Goal: Task Accomplishment & Management: Manage account settings

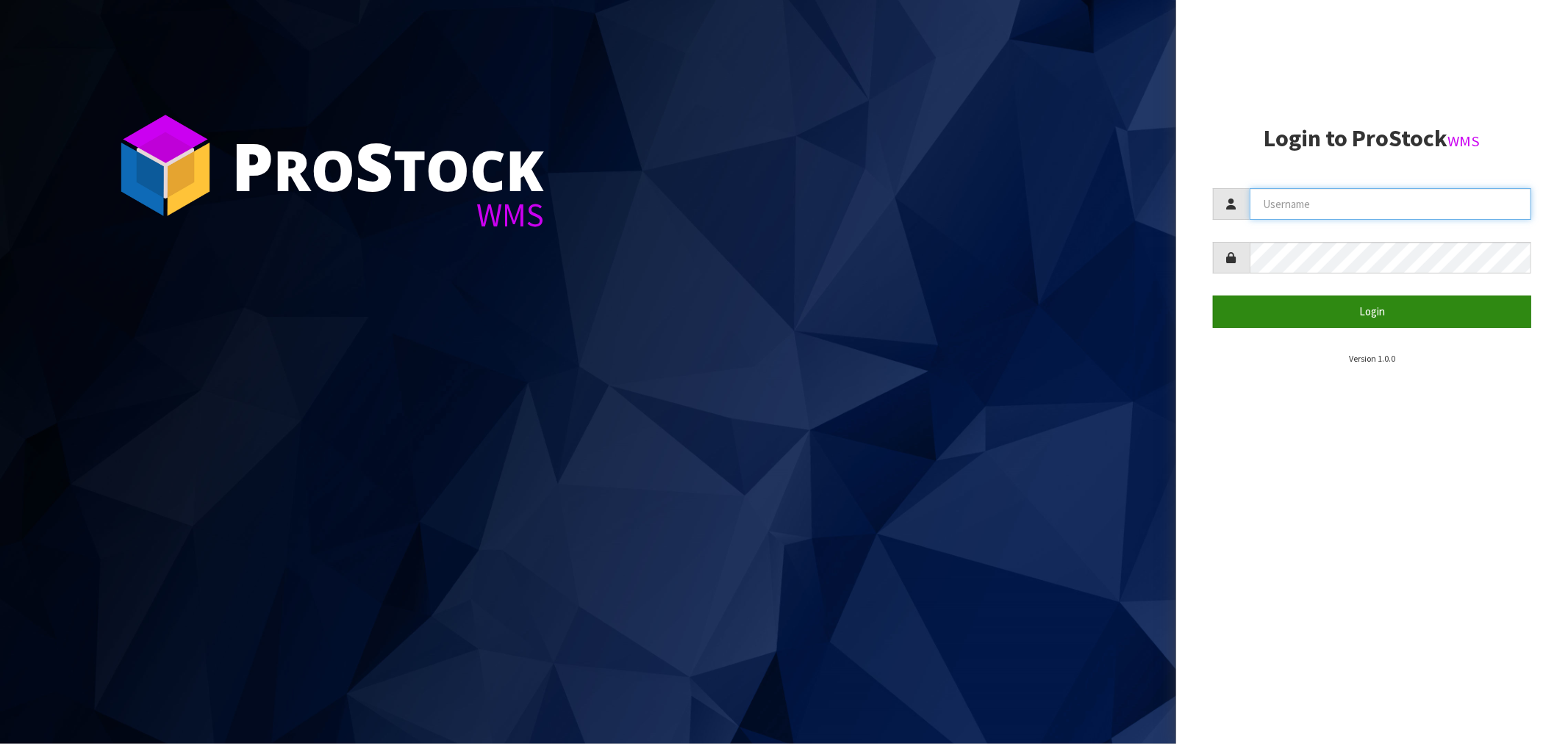
type input "[EMAIL_ADDRESS][DOMAIN_NAME]"
click at [1384, 319] on button "Login" at bounding box center [1372, 311] width 318 height 32
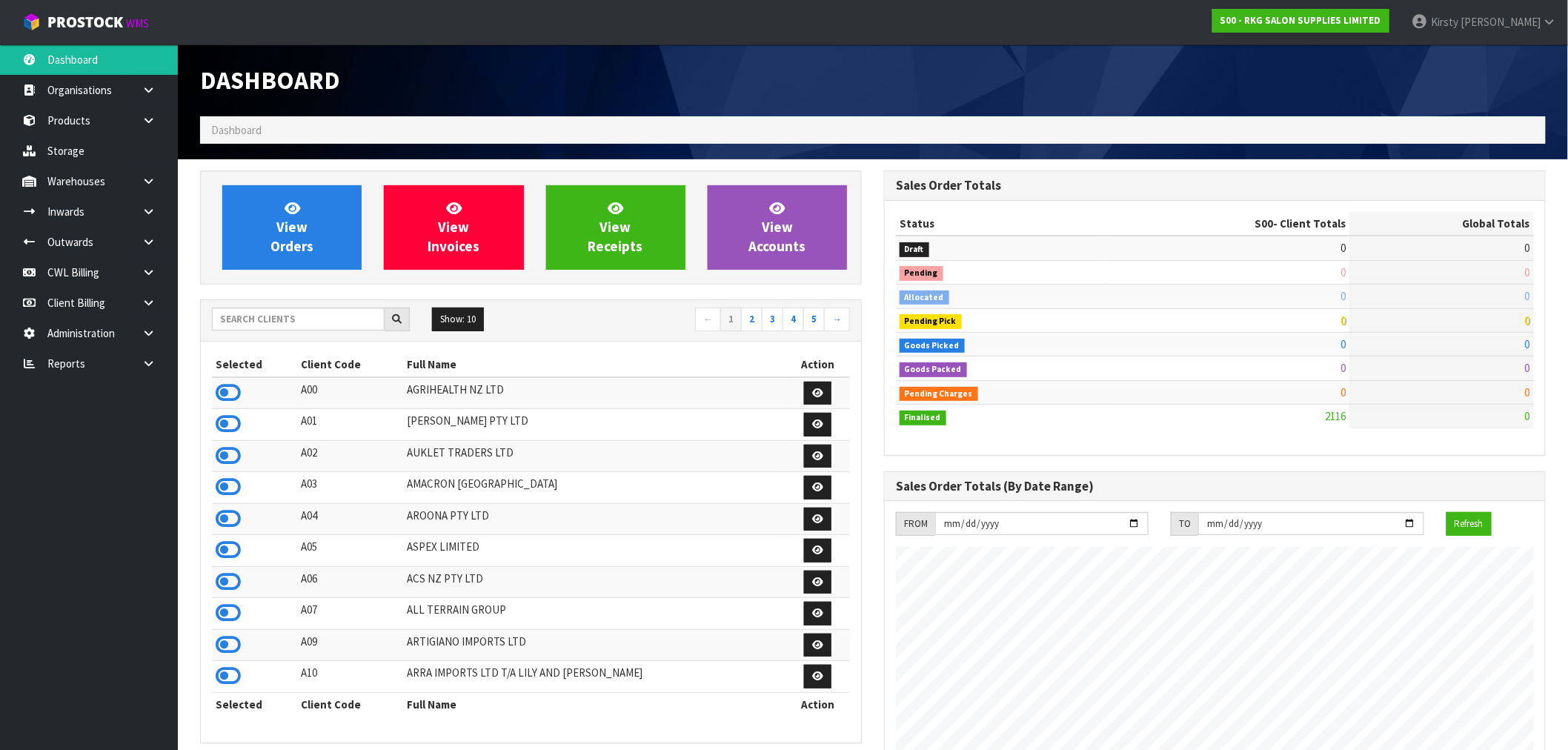
scroll to position [1123, 684]
click at [151, 240] on icon at bounding box center [148, 242] width 14 height 11
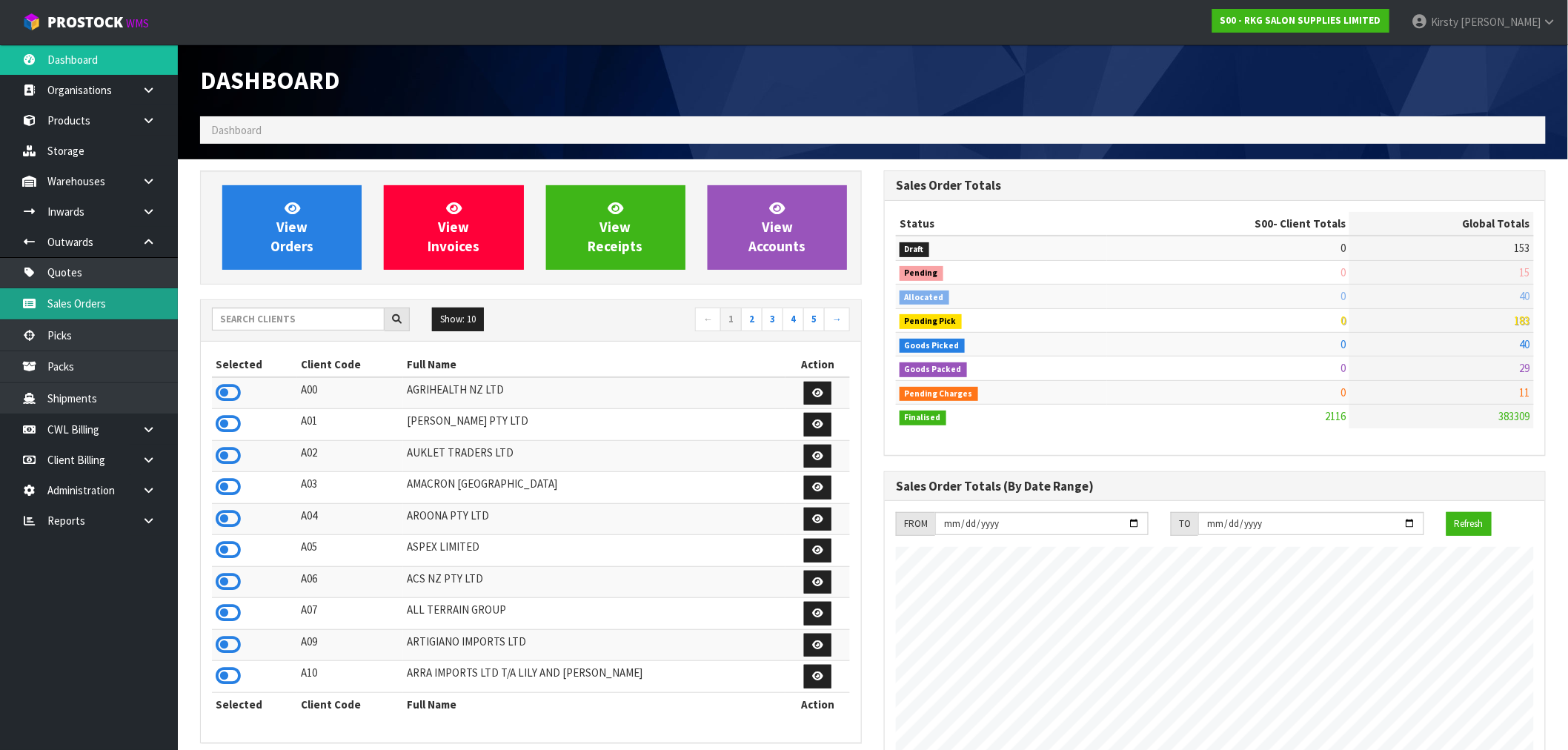
click at [70, 305] on link "Sales Orders" at bounding box center [88, 303] width 178 height 30
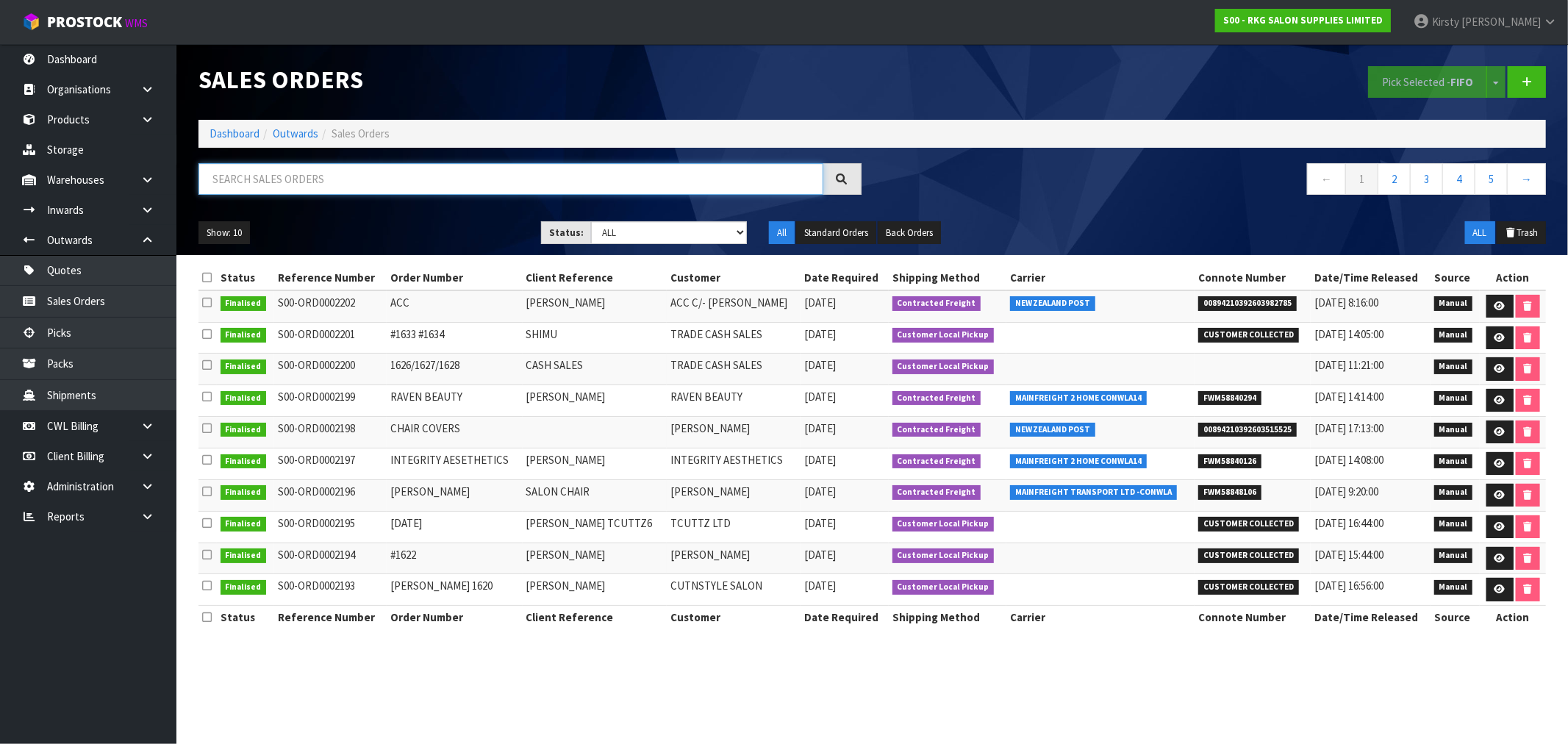
click at [233, 169] on input "text" at bounding box center [510, 178] width 624 height 32
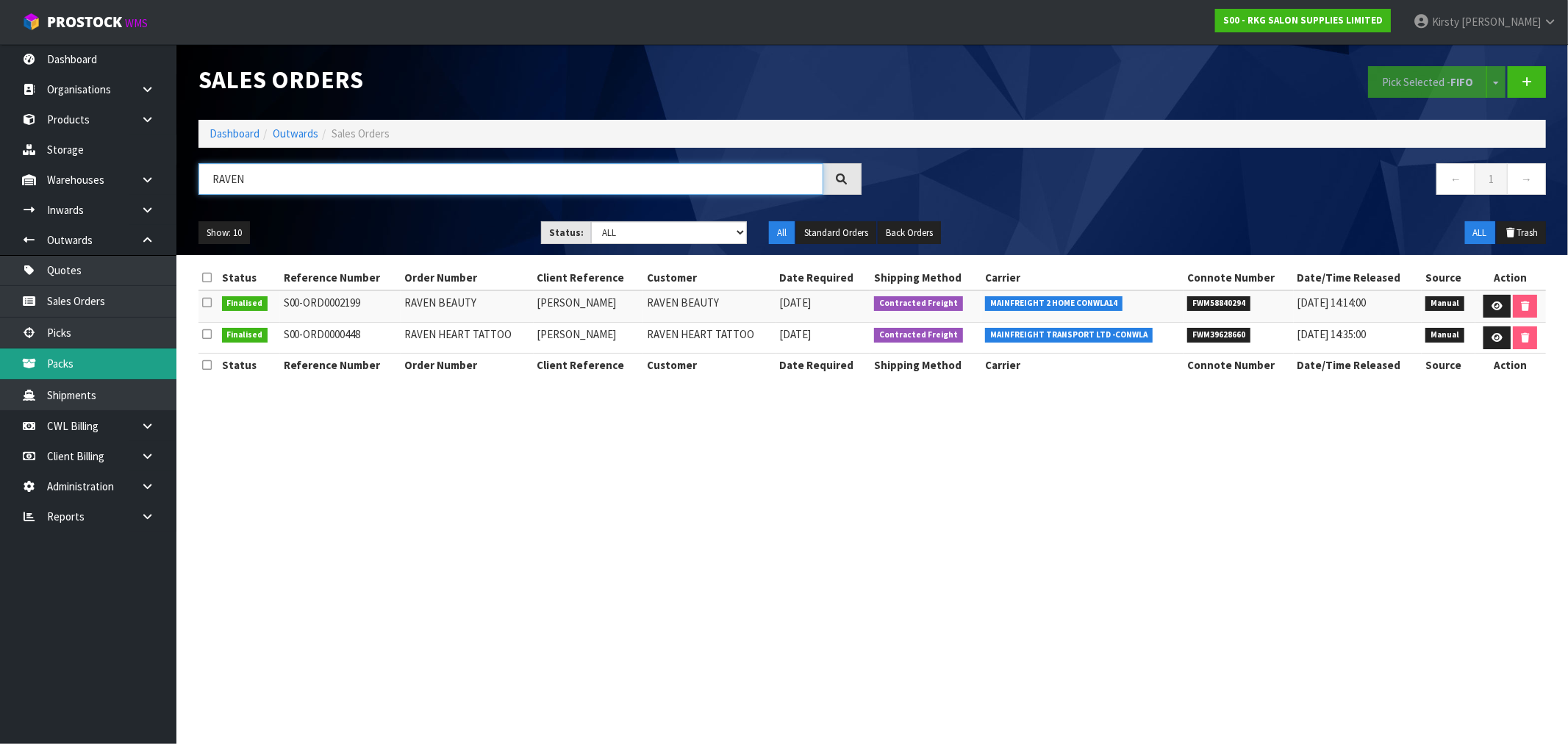
type input "RAVEN"
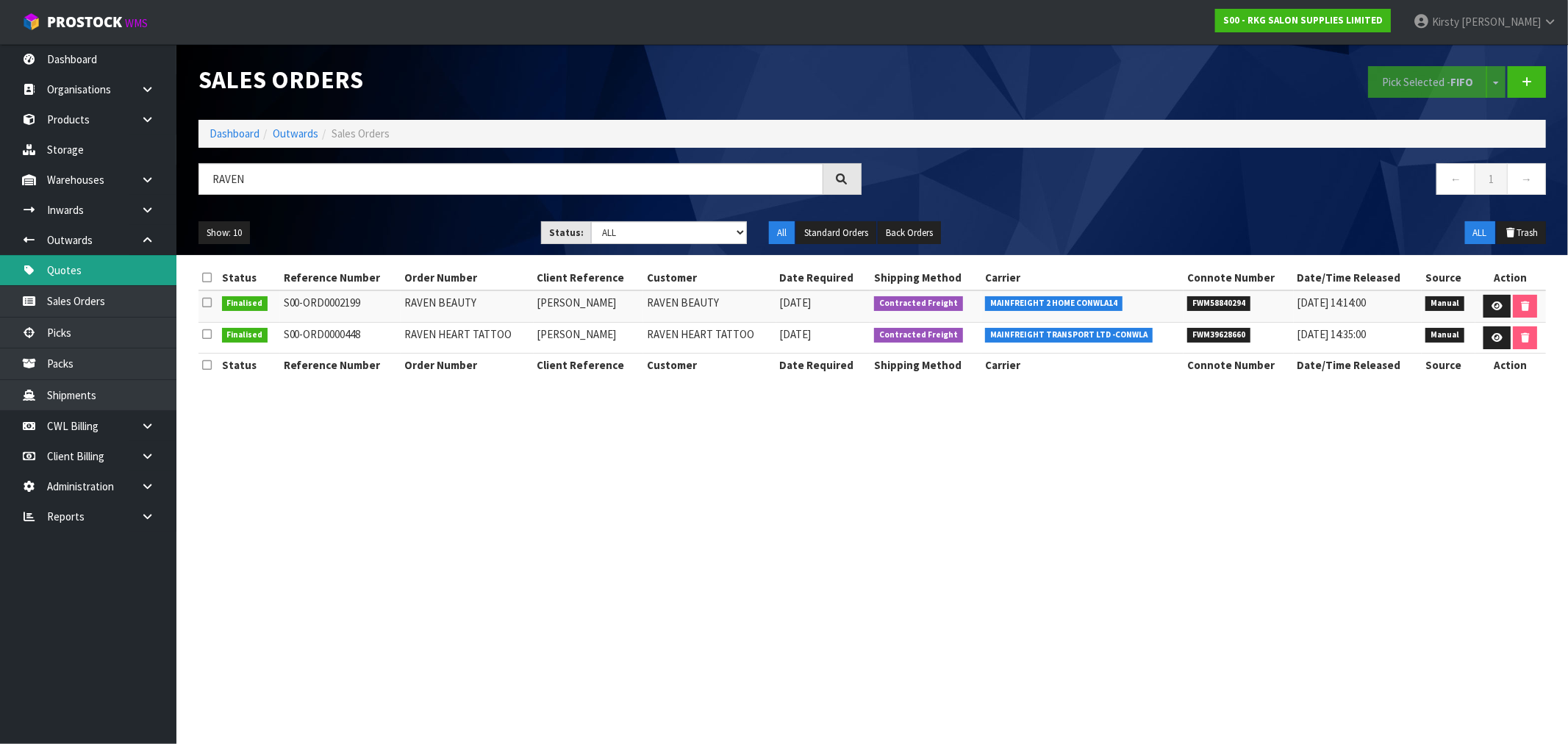
click at [112, 263] on link "Quotes" at bounding box center [88, 270] width 176 height 30
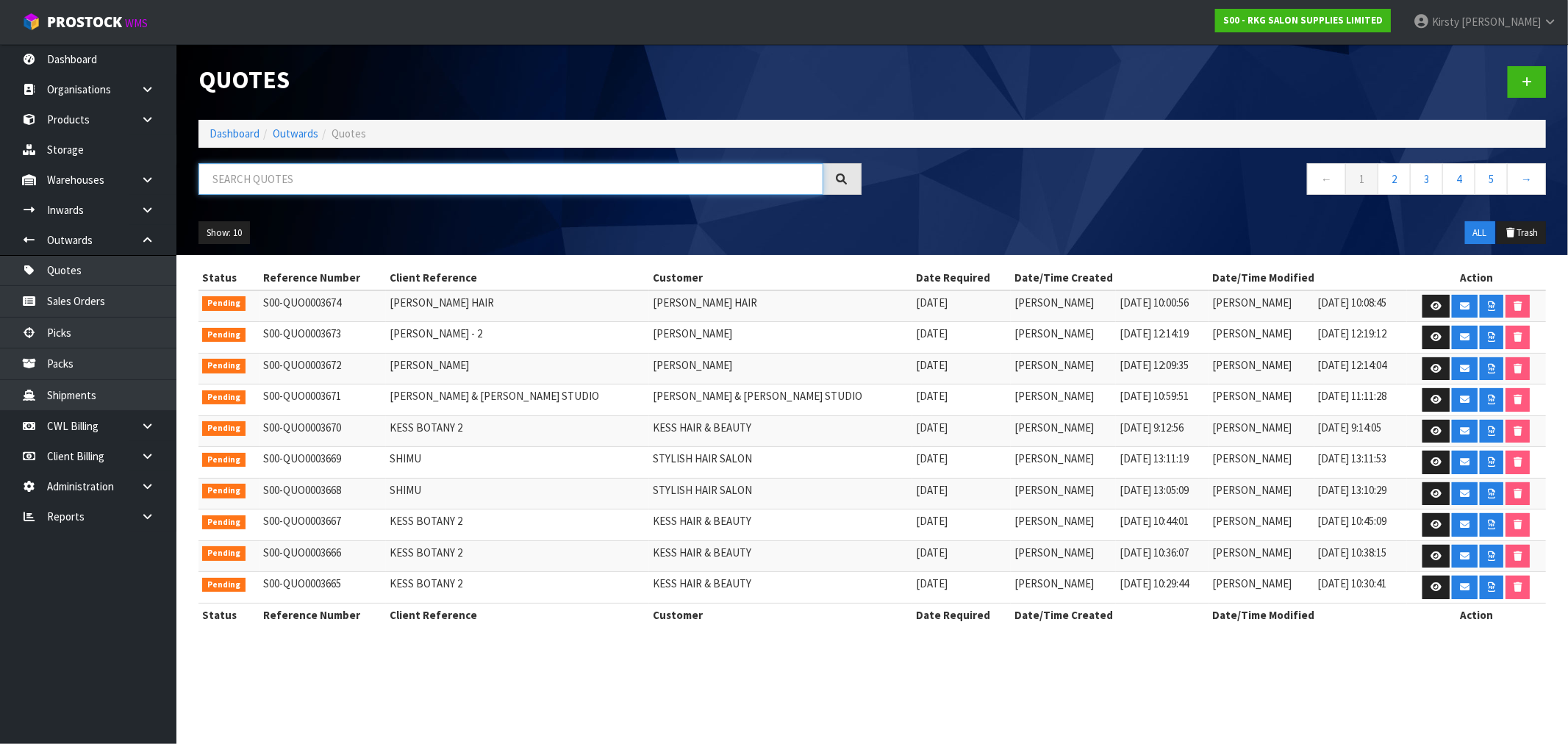
click at [271, 175] on input "text" at bounding box center [510, 178] width 624 height 32
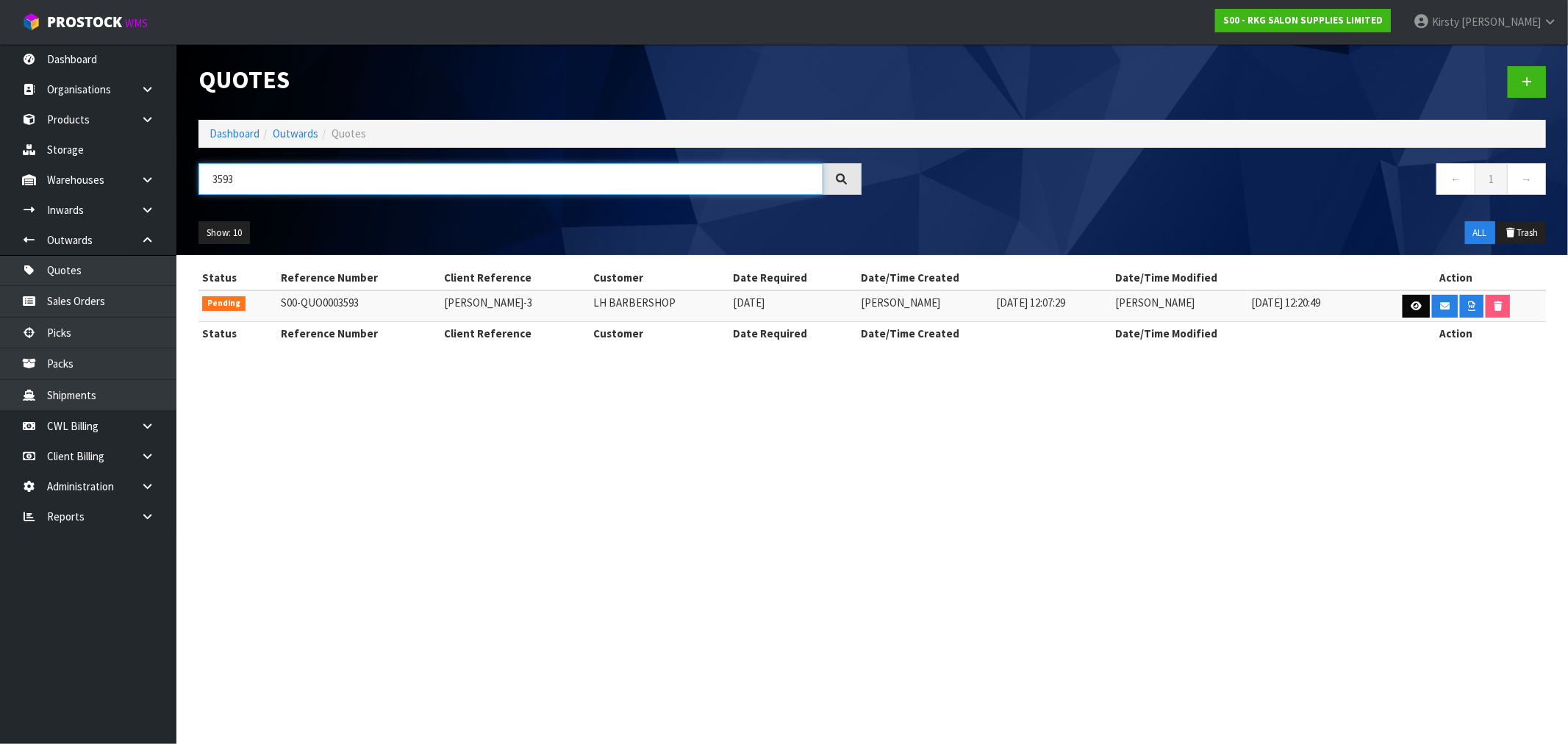
type input "3593"
click at [1421, 300] on link at bounding box center [1416, 307] width 27 height 24
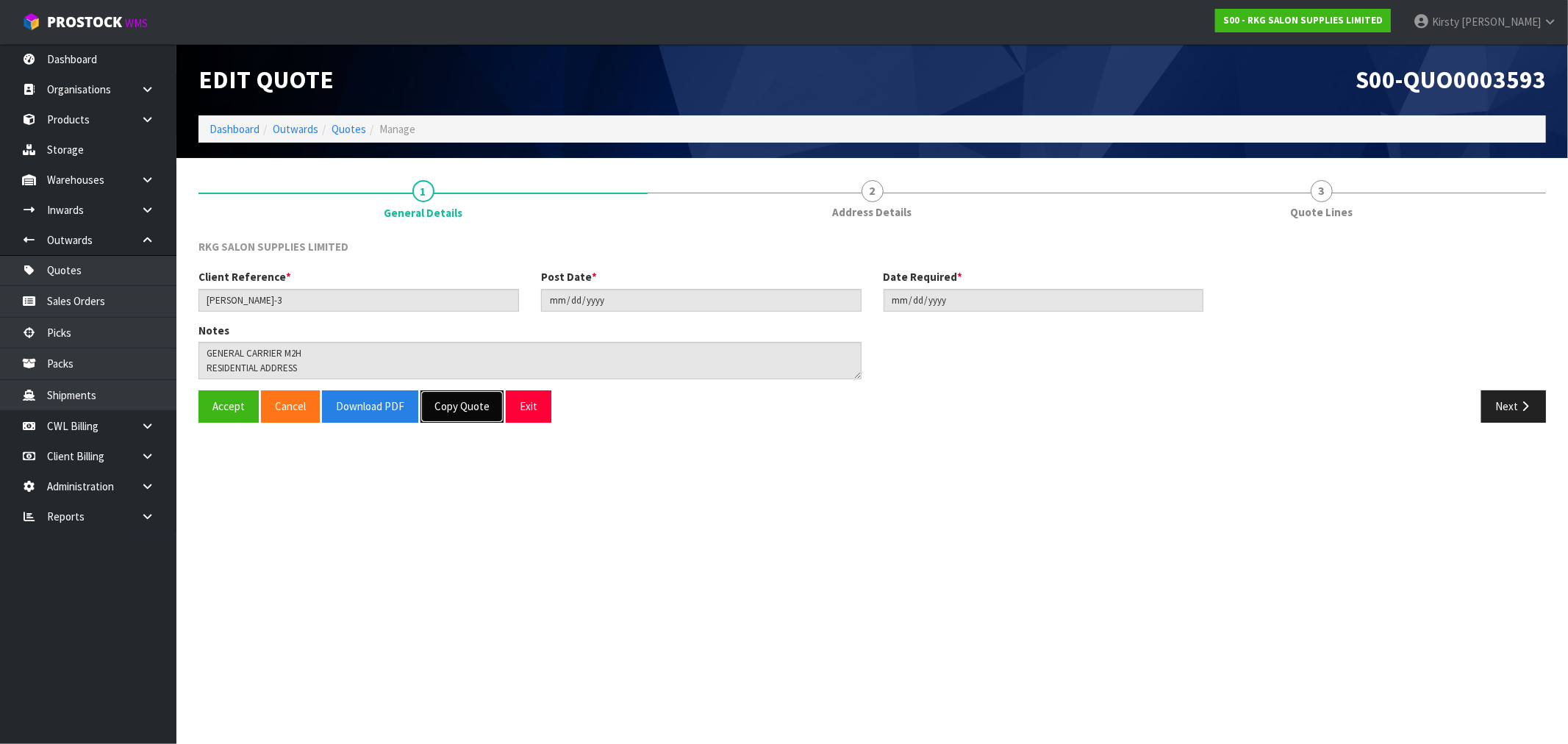
click at [471, 405] on button "Copy Quote" at bounding box center [462, 405] width 83 height 32
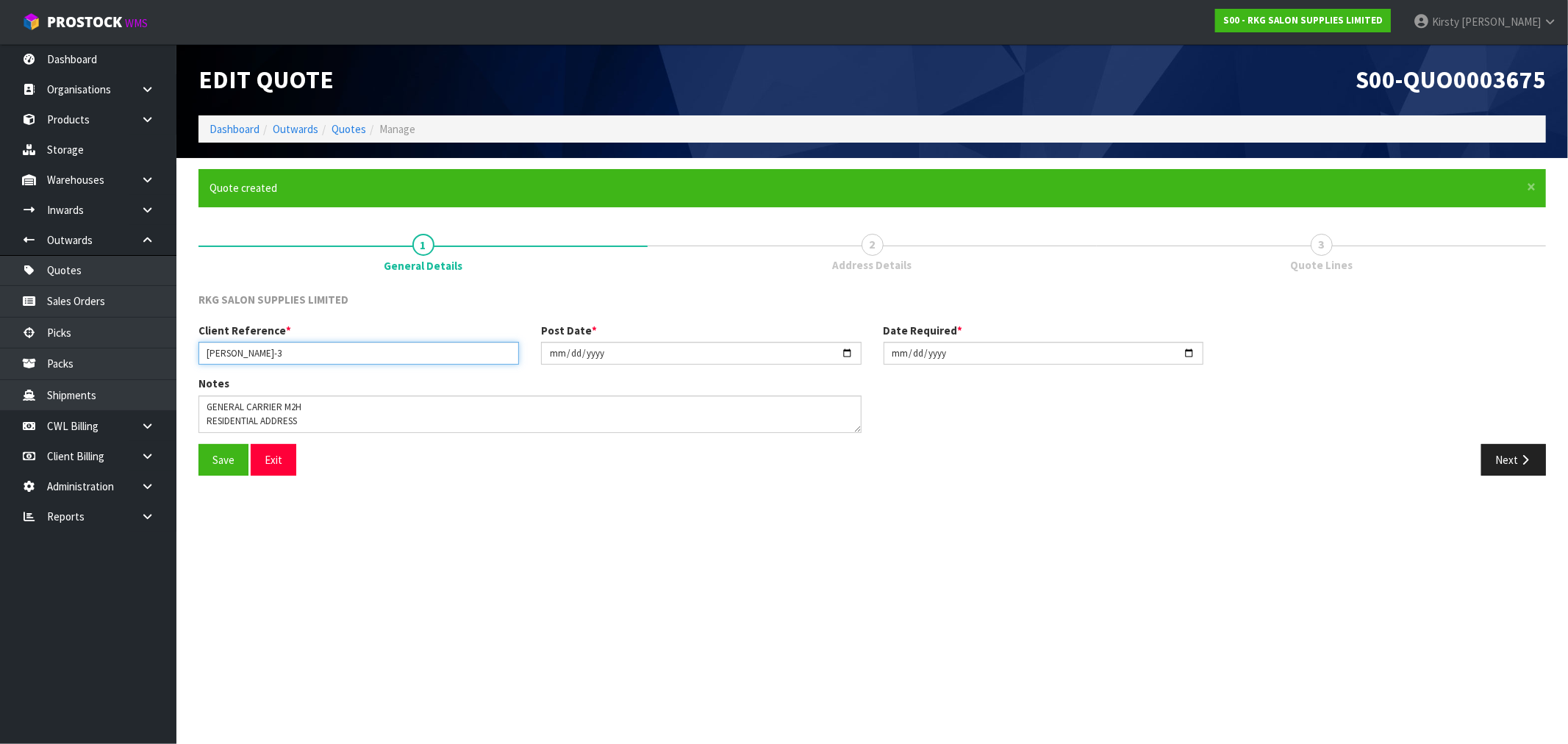
click at [299, 350] on input "[PERSON_NAME]-3" at bounding box center [358, 353] width 320 height 23
type input "[PERSON_NAME]-4"
click at [338, 481] on div "Save Exit Next" at bounding box center [871, 465] width 1369 height 43
click at [557, 356] on input "[DATE]" at bounding box center [701, 353] width 320 height 23
type input "[DATE]"
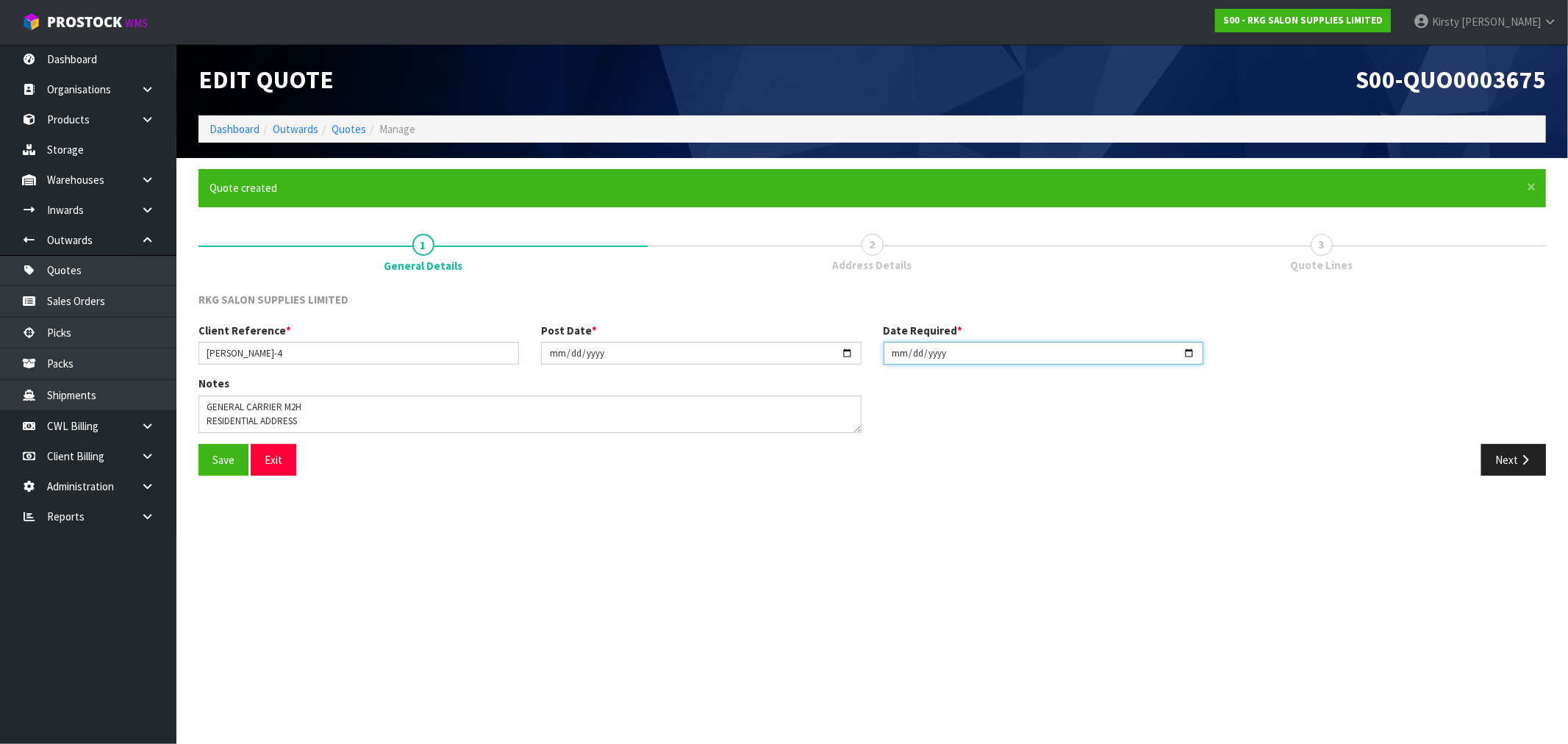
click at [895, 355] on input "[DATE]" at bounding box center [1043, 353] width 320 height 23
type input "[DATE]"
click at [223, 461] on button "Save" at bounding box center [223, 460] width 50 height 32
click at [1518, 458] on icon "button" at bounding box center [1524, 460] width 14 height 11
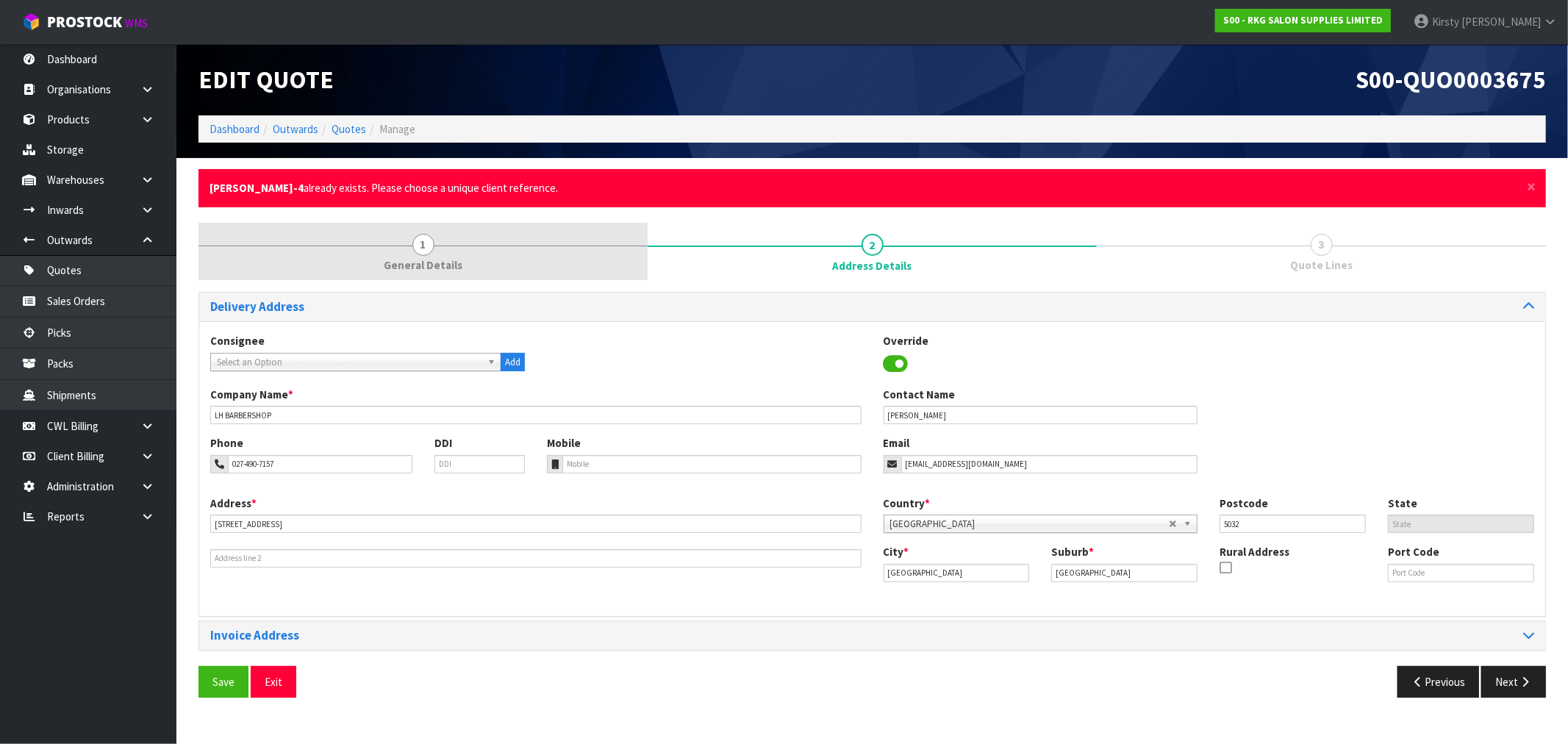
click at [423, 243] on span "1" at bounding box center [423, 244] width 22 height 22
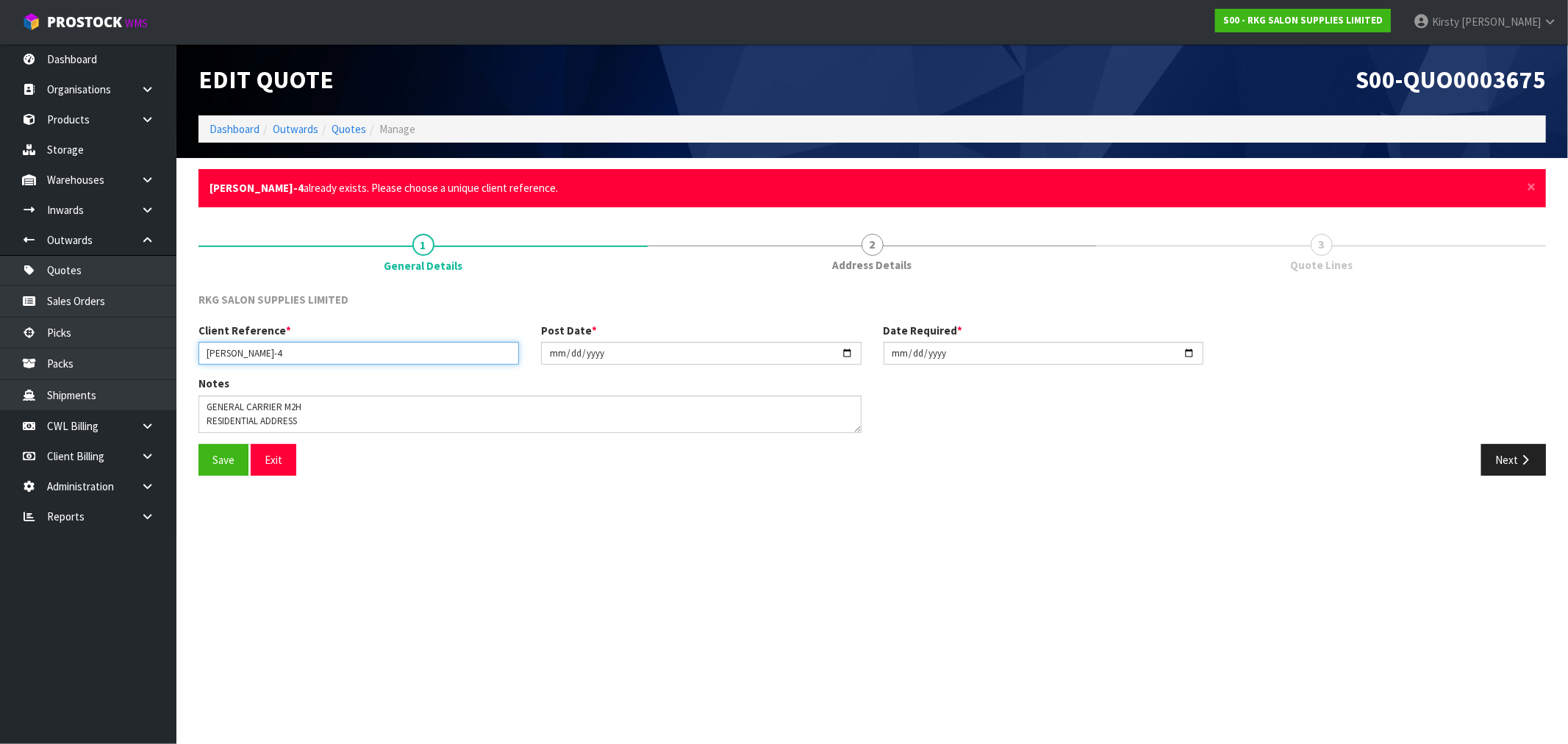
drag, startPoint x: 303, startPoint y: 350, endPoint x: 287, endPoint y: 354, distance: 16.5
click at [287, 354] on input "[PERSON_NAME]-4" at bounding box center [358, 353] width 320 height 23
type input "[PERSON_NAME]-5"
click at [217, 468] on button "Save" at bounding box center [223, 460] width 50 height 32
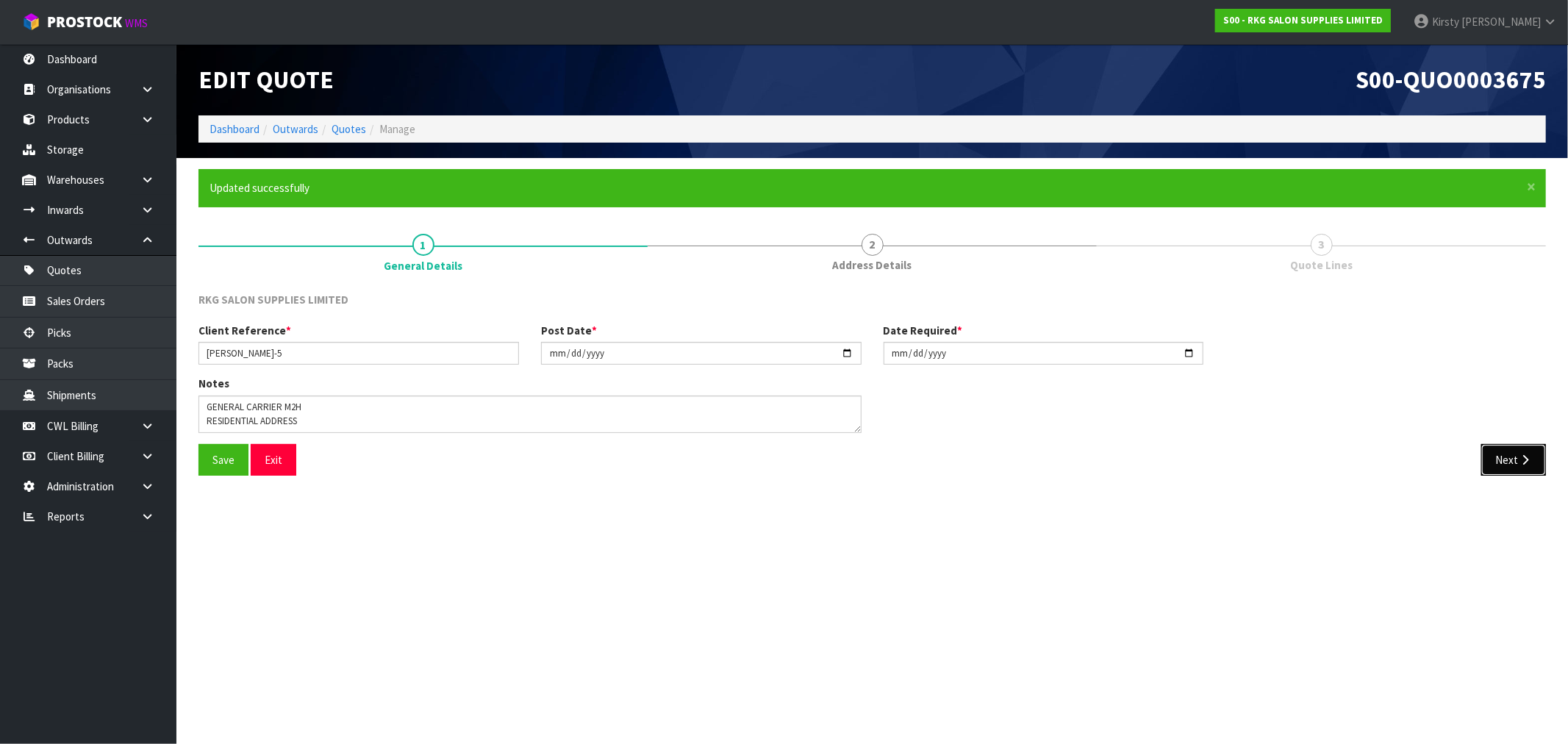
click at [1502, 453] on button "Next" at bounding box center [1513, 460] width 64 height 32
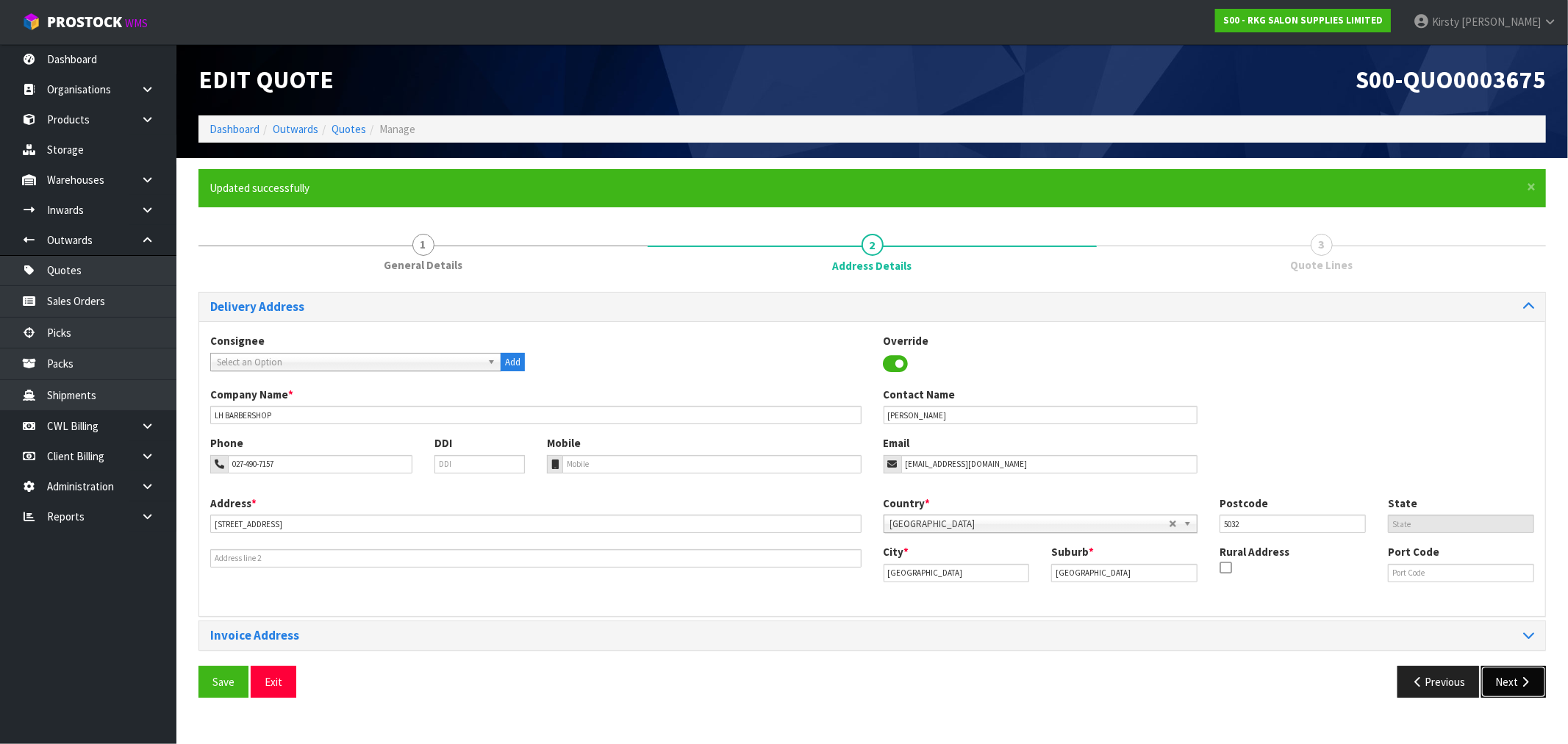
click at [1509, 682] on button "Next" at bounding box center [1513, 682] width 64 height 32
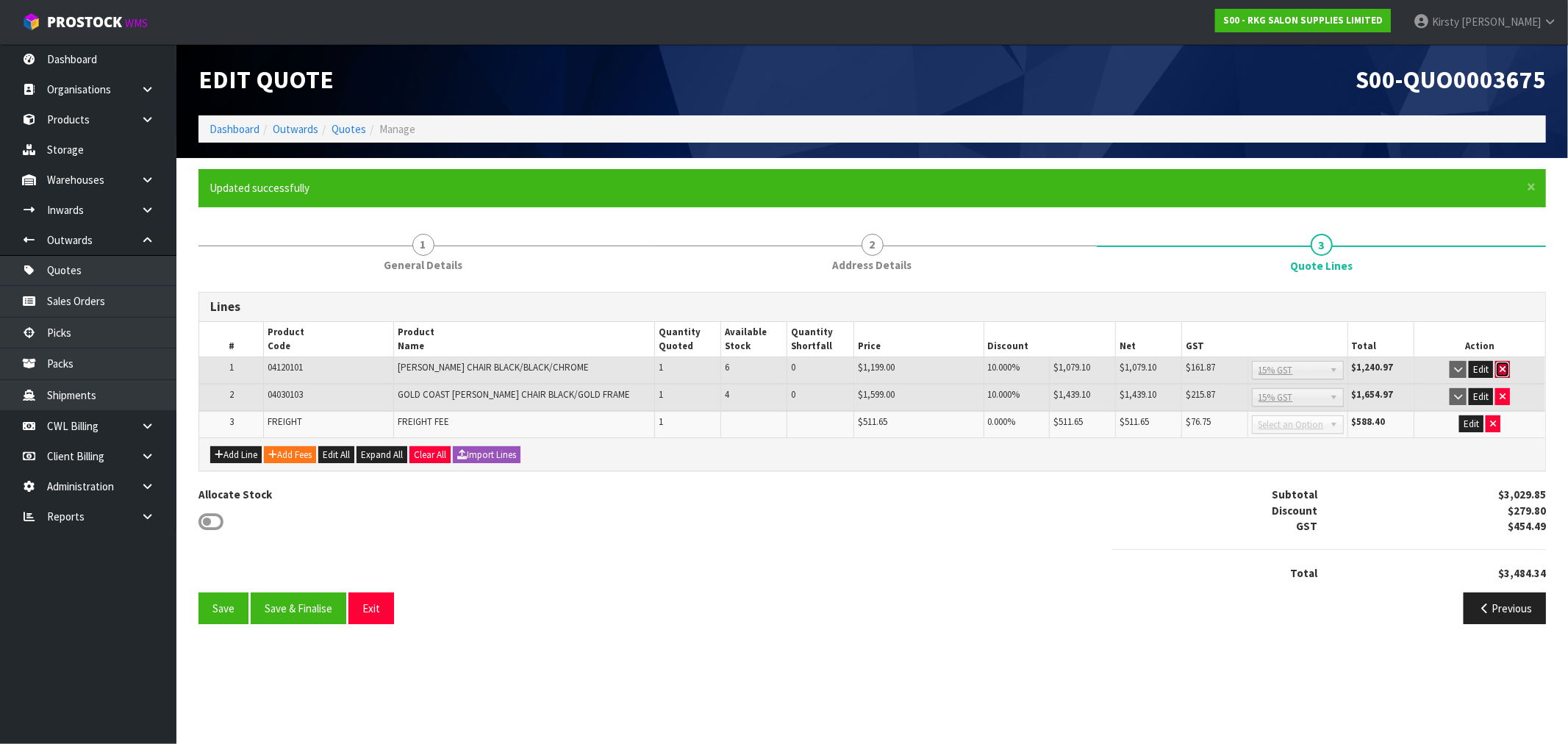
click at [1501, 363] on button "button" at bounding box center [1502, 369] width 14 height 17
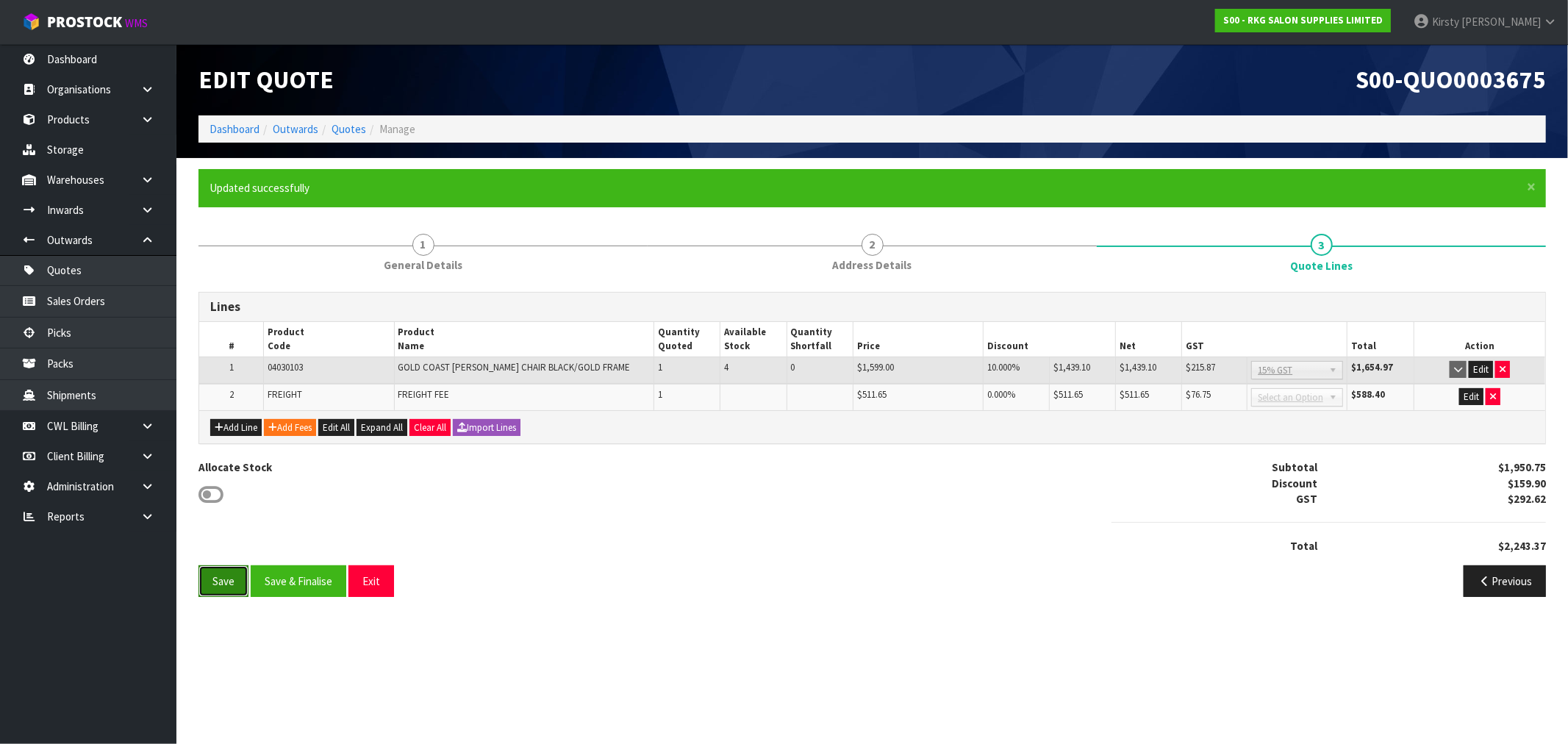
click at [219, 577] on button "Save" at bounding box center [223, 581] width 50 height 32
click at [385, 588] on button "Exit" at bounding box center [387, 581] width 45 height 32
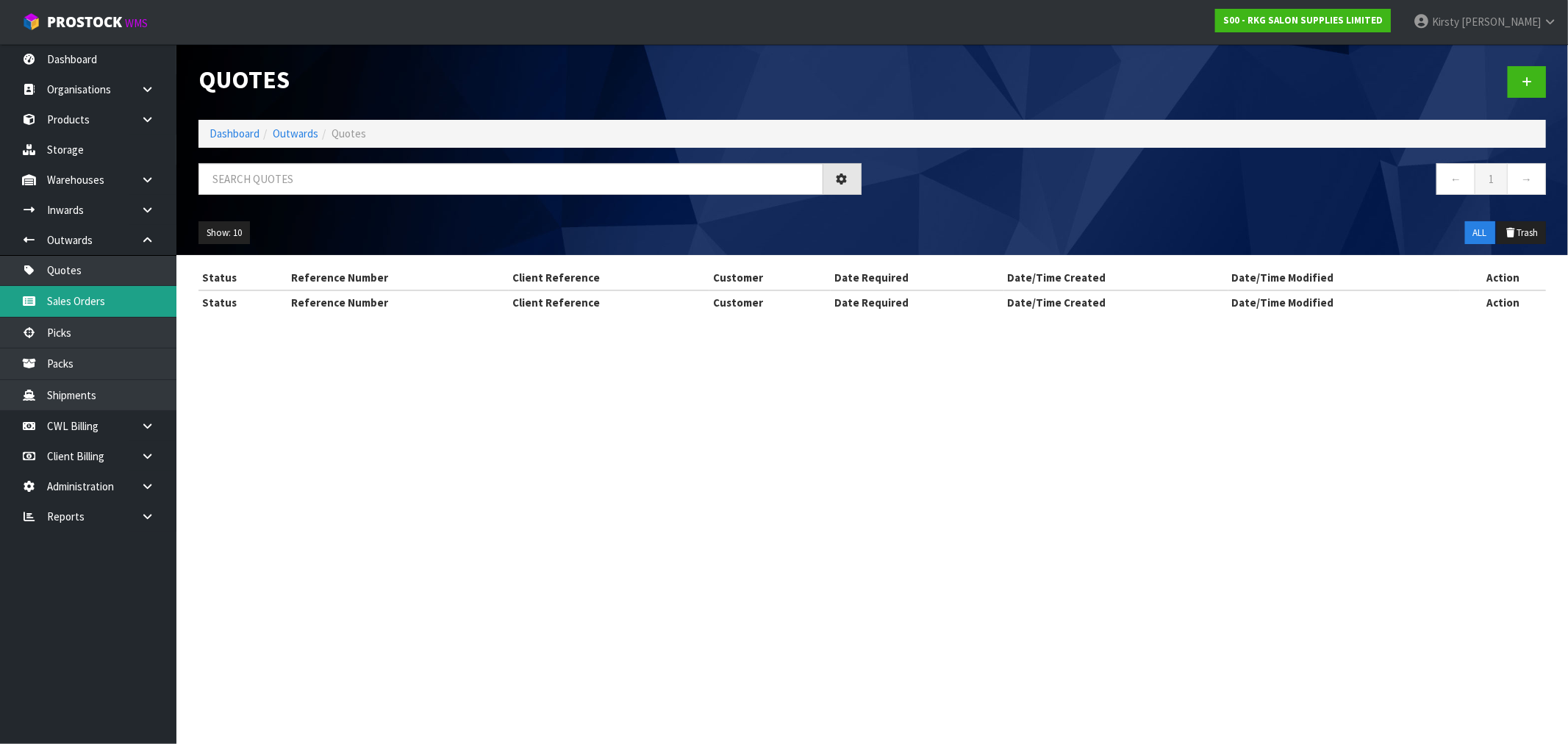
click at [90, 304] on link "Sales Orders" at bounding box center [88, 300] width 176 height 30
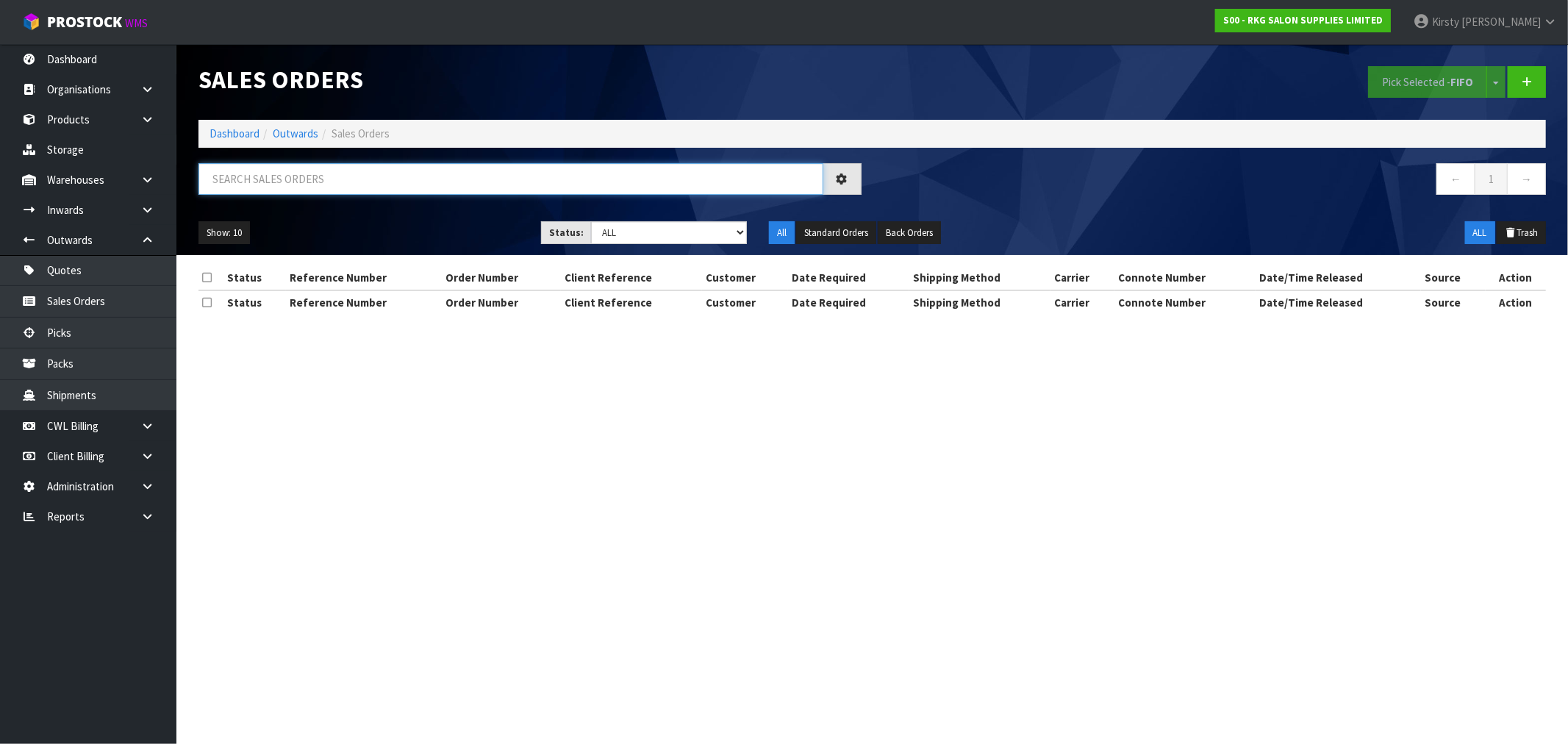
click at [314, 178] on input "text" at bounding box center [510, 178] width 624 height 32
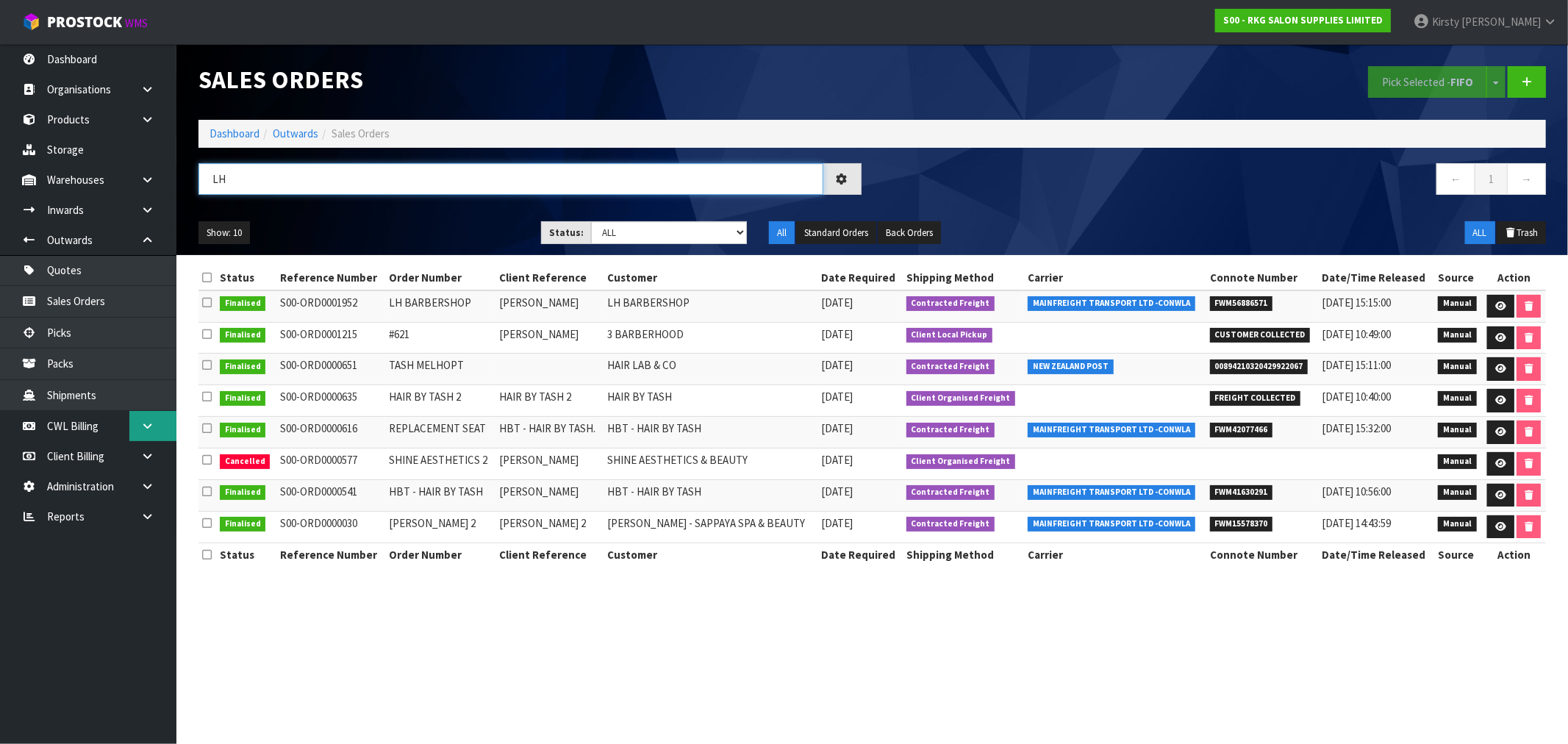
type input "LH"
click at [155, 427] on link at bounding box center [153, 425] width 47 height 30
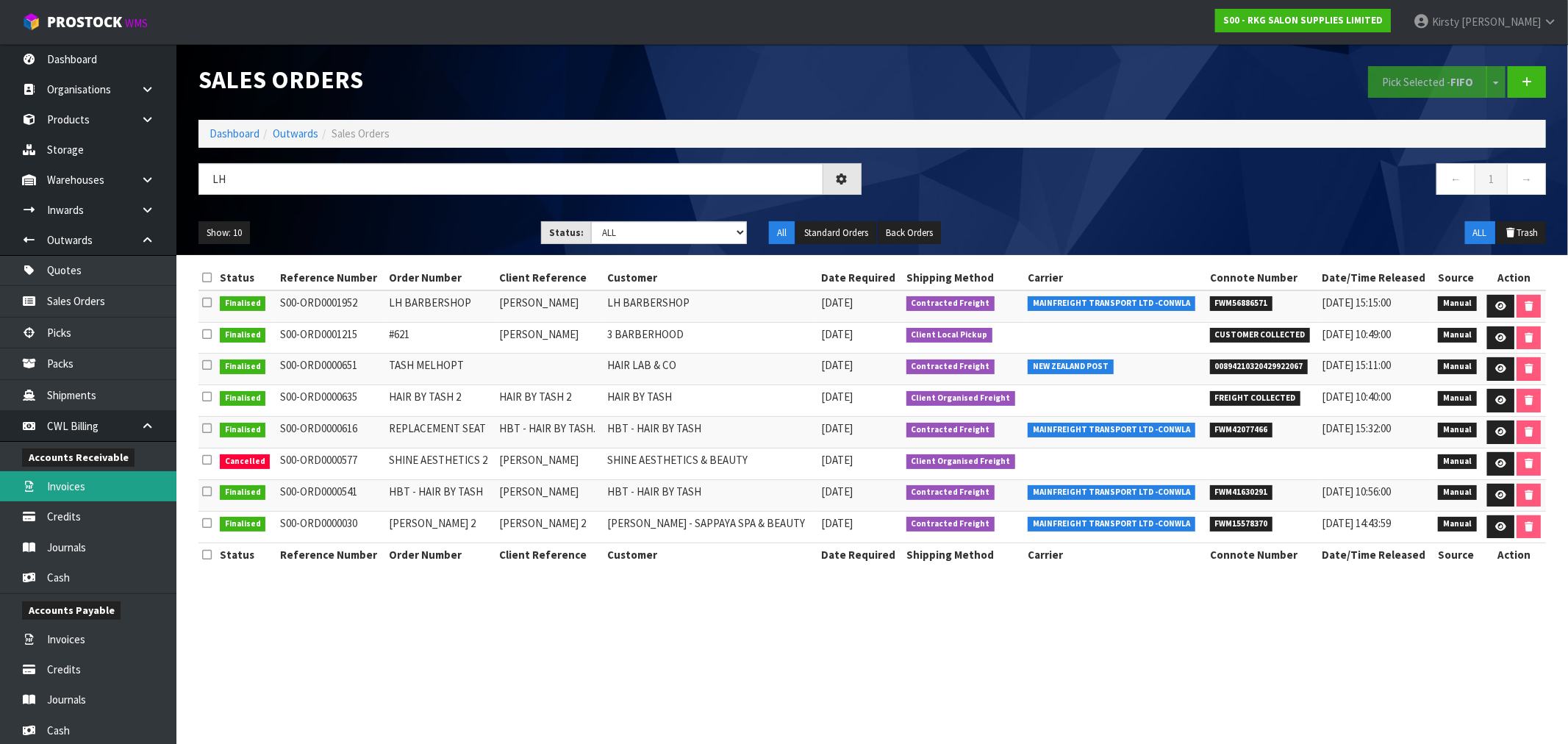
click at [81, 488] on link "Invoices" at bounding box center [88, 486] width 176 height 30
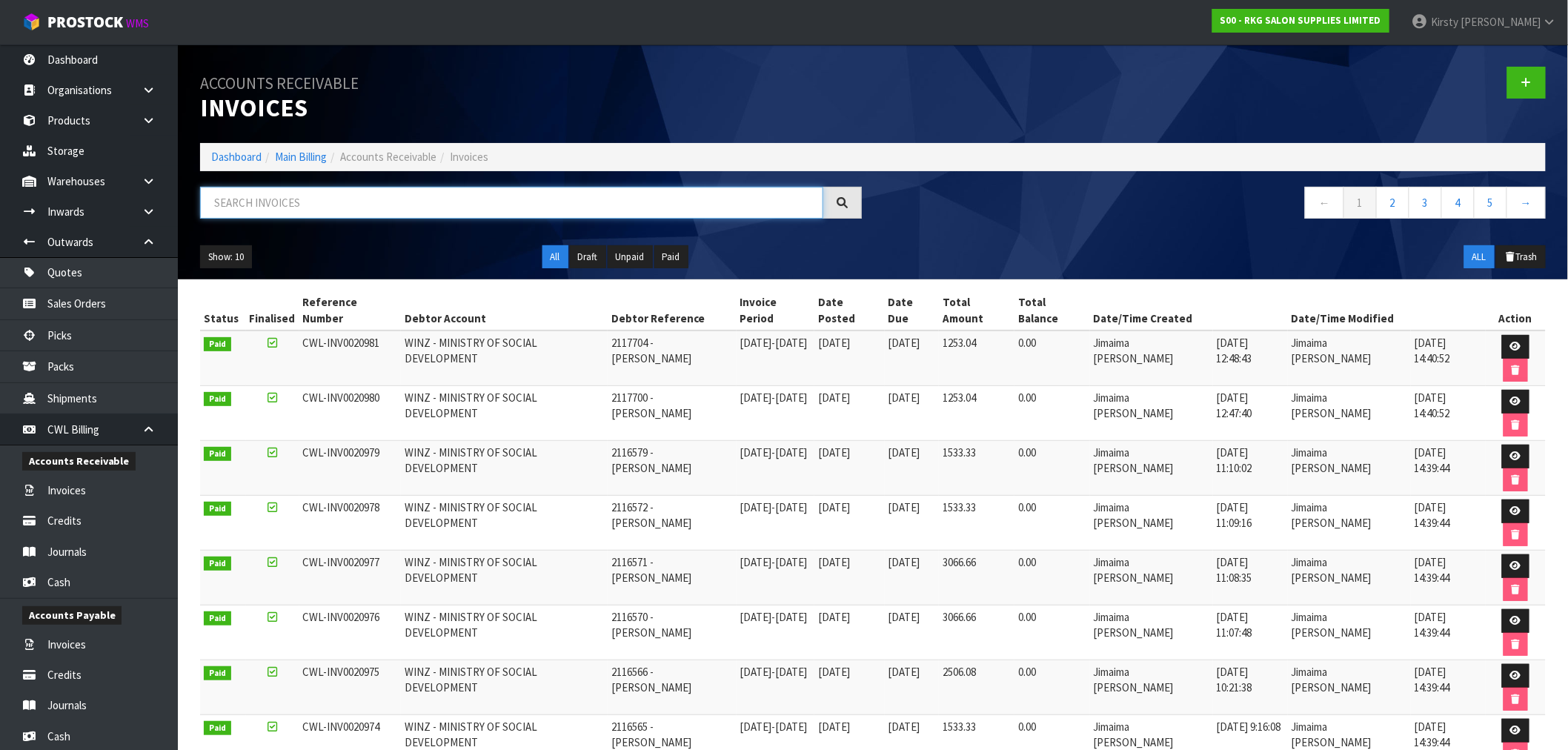
click at [255, 191] on input "text" at bounding box center [511, 203] width 623 height 32
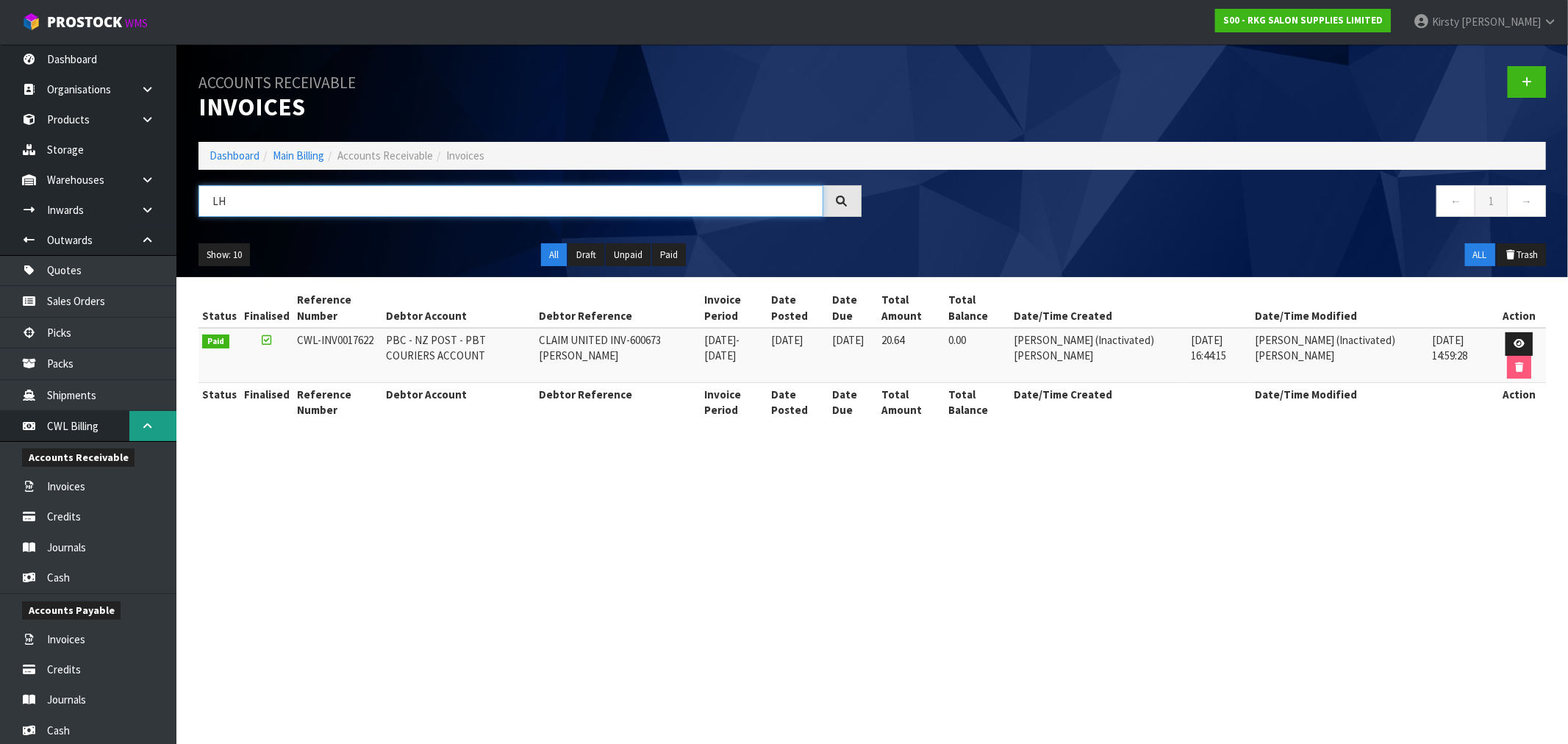
type input "LH"
click at [148, 416] on link at bounding box center [153, 425] width 47 height 30
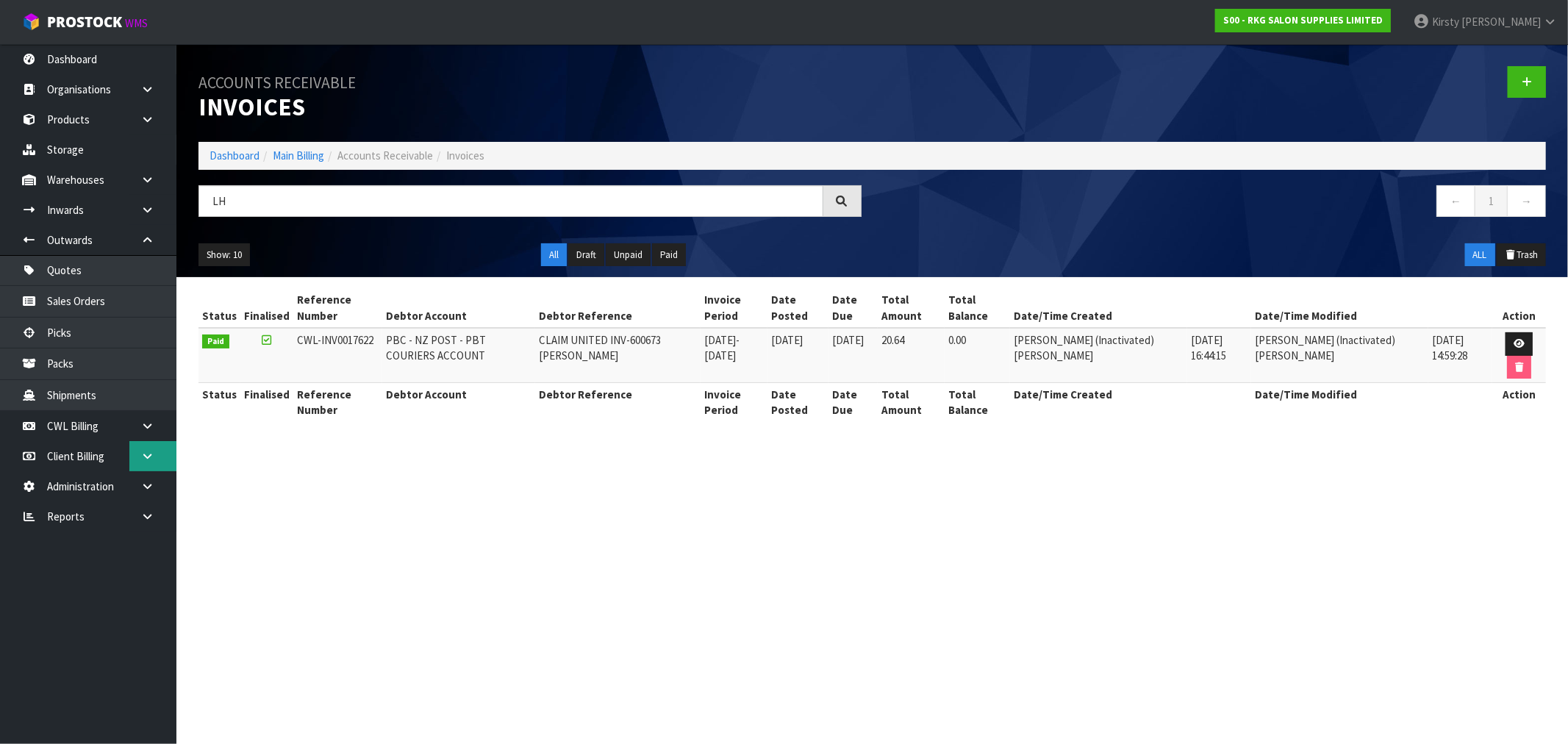
click at [147, 453] on icon at bounding box center [147, 456] width 14 height 11
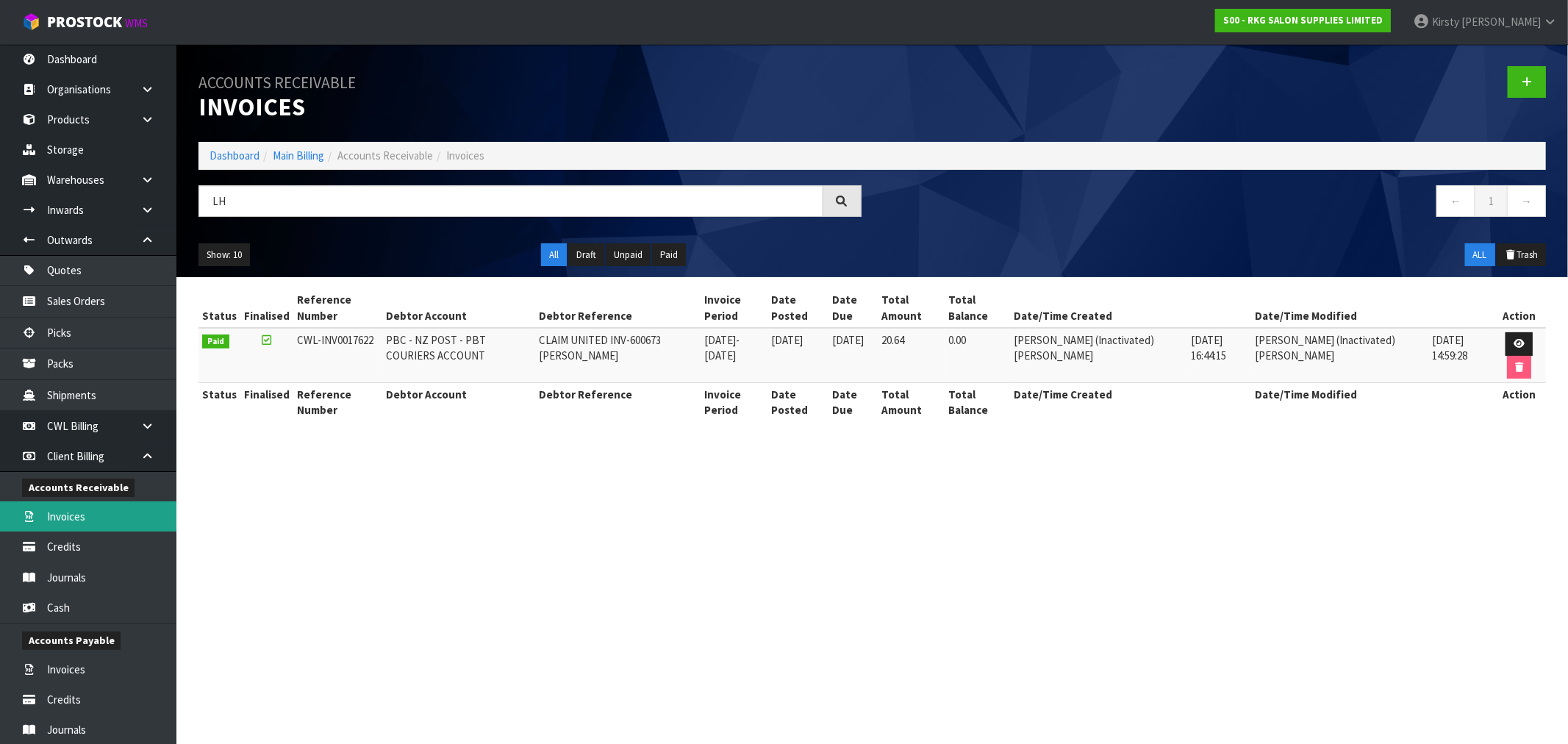
click at [61, 519] on link "Invoices" at bounding box center [88, 516] width 176 height 30
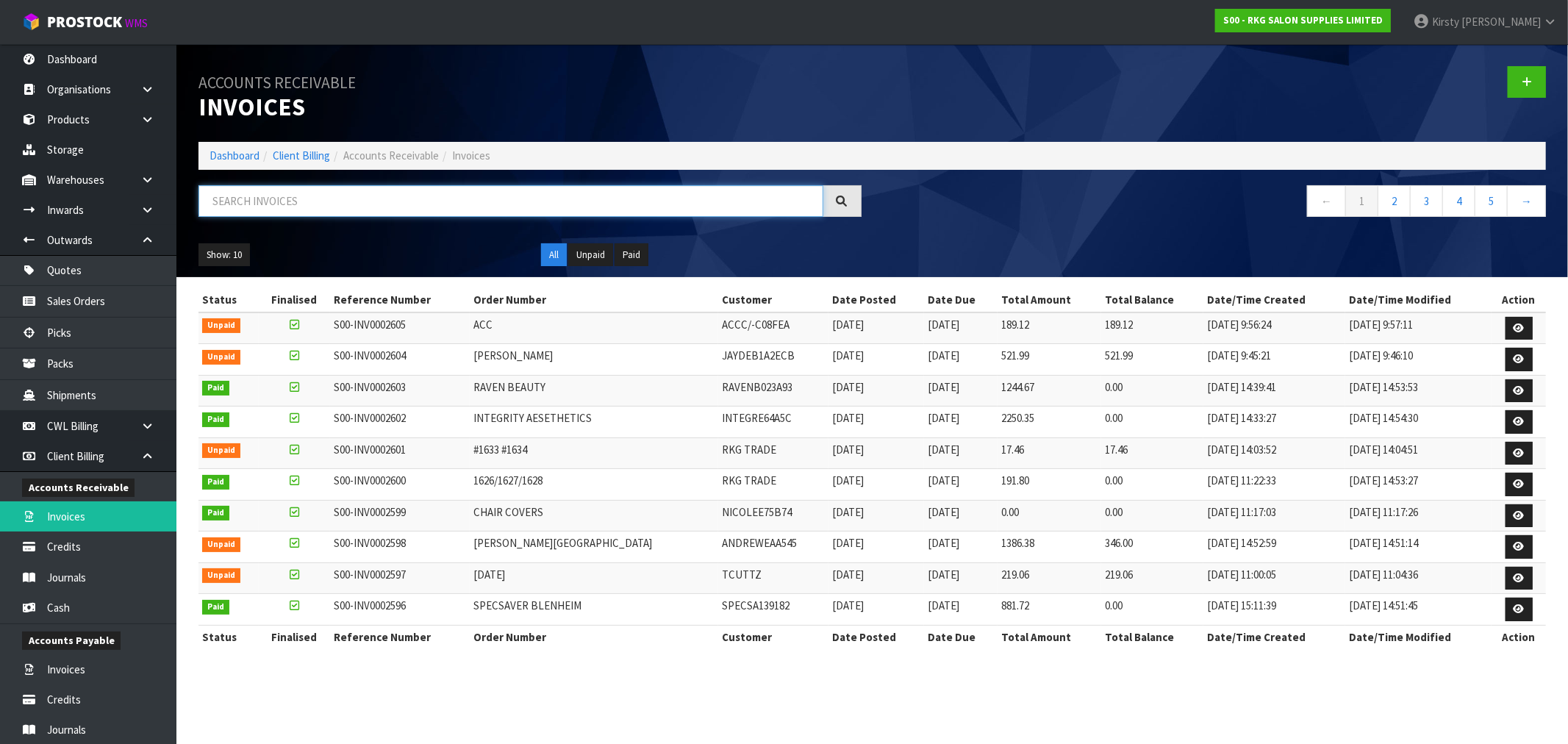
click at [231, 196] on input "text" at bounding box center [510, 201] width 624 height 32
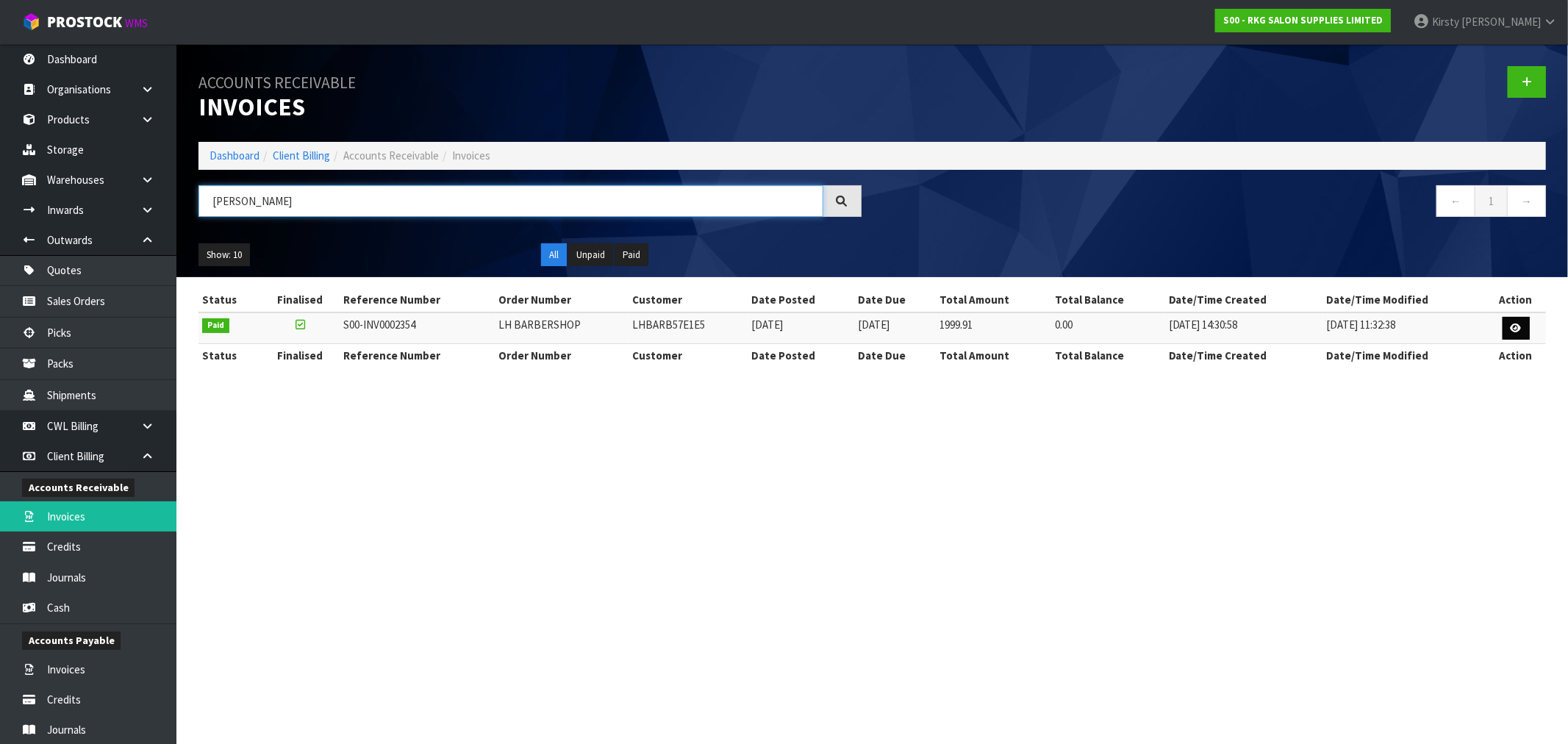
type input "[PERSON_NAME]"
click at [1516, 329] on icon at bounding box center [1516, 328] width 11 height 10
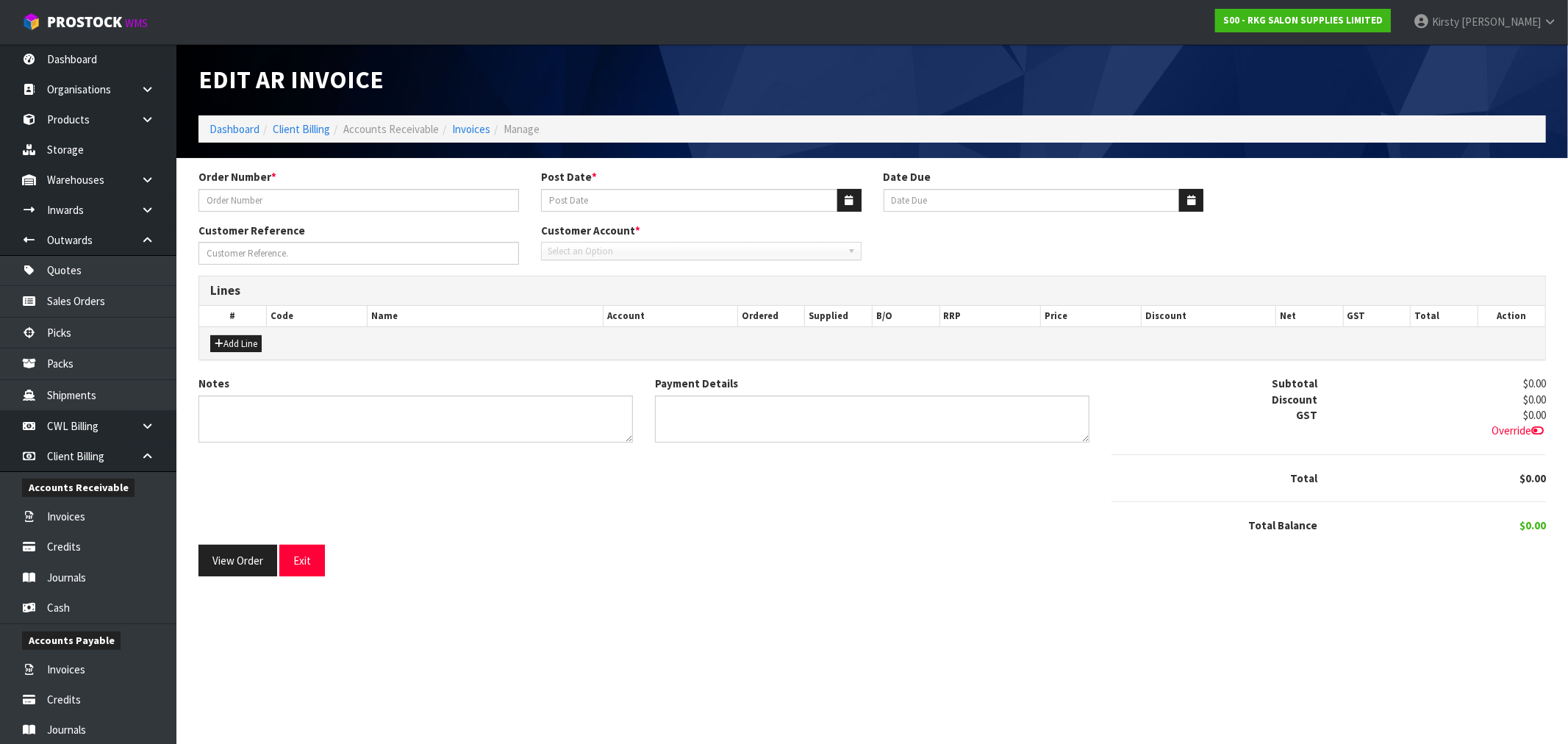
type input "LH BARBERSHOP"
type input "[DATE]"
type input "[PERSON_NAME]"
type textarea "THANK YOU FOR YOUR ORDER."
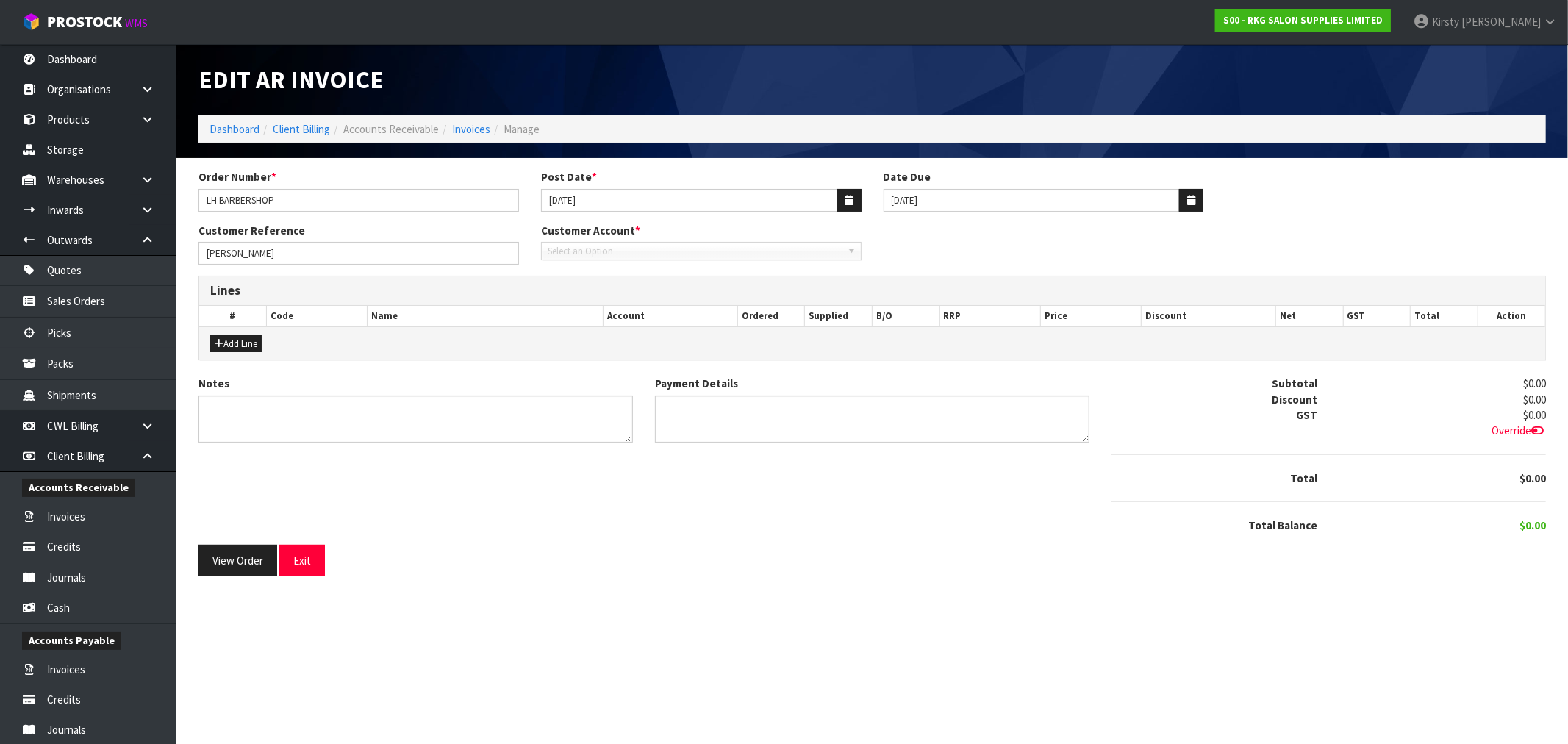
type textarea "DC [DATE]"
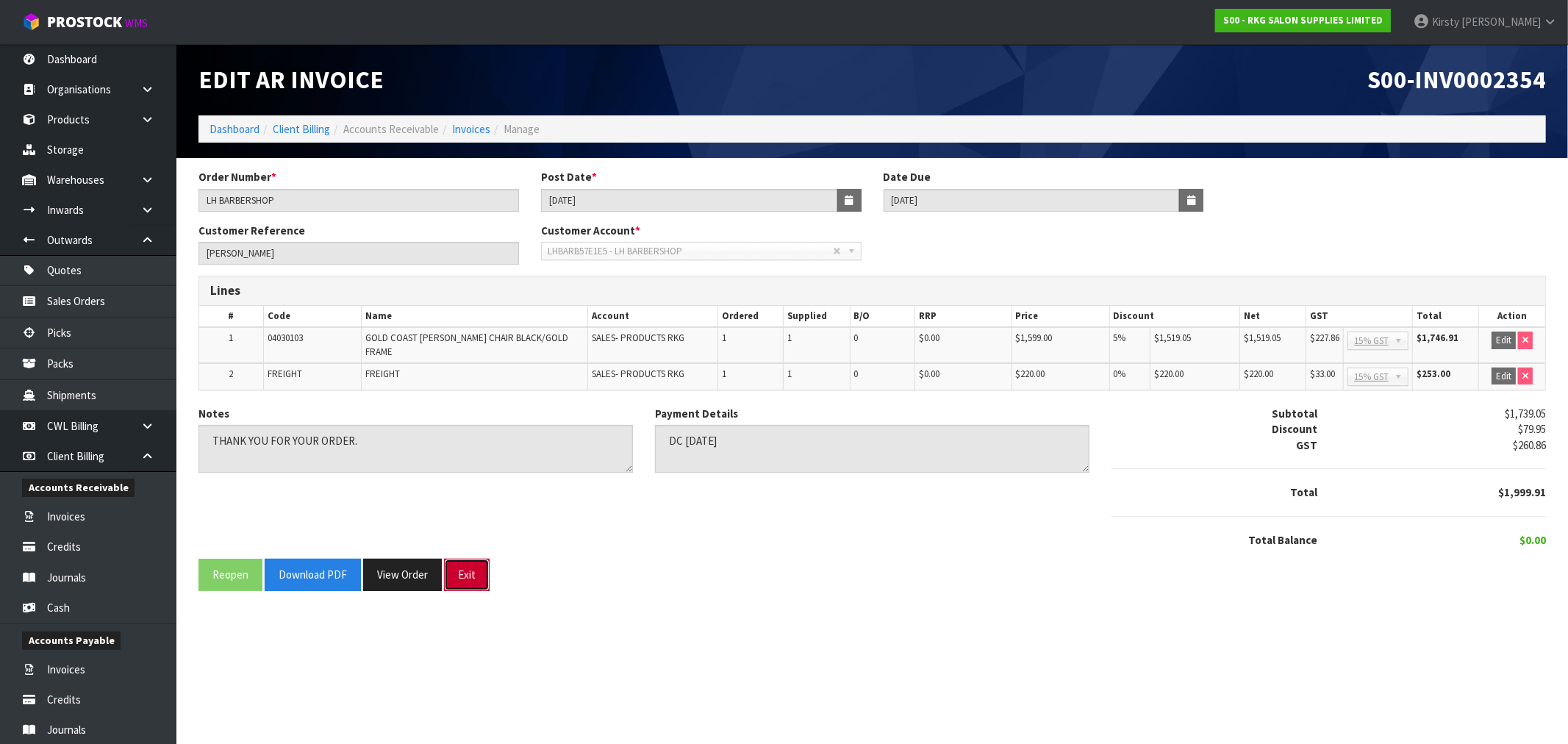
click at [478, 558] on button "Exit" at bounding box center [467, 574] width 45 height 32
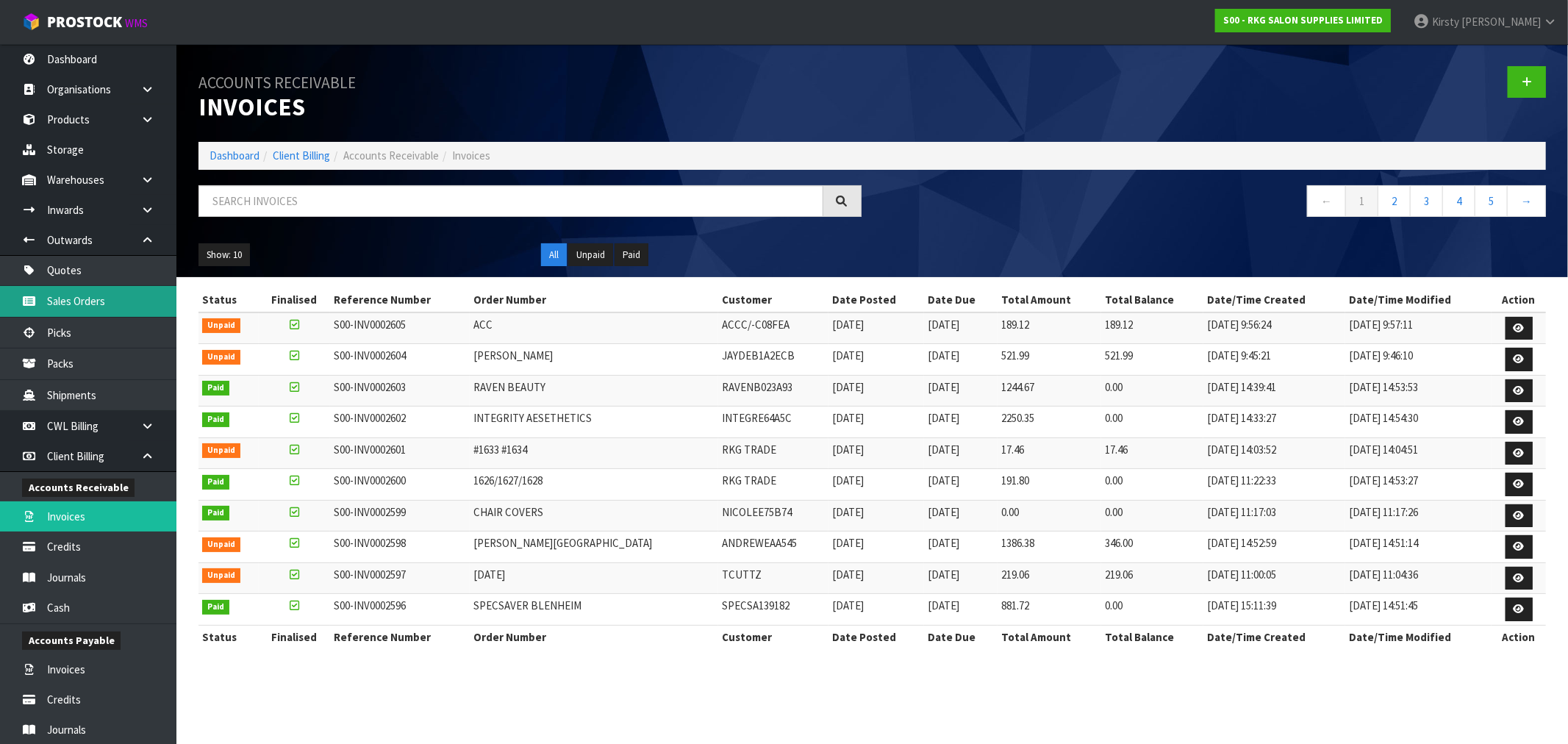
click at [79, 303] on body "Toggle navigation ProStock WMS S00 - RKG SALON SUPPLIES LIMITED [PERSON_NAME] L…" at bounding box center [784, 372] width 1568 height 744
click at [294, 196] on input "text" at bounding box center [510, 201] width 624 height 32
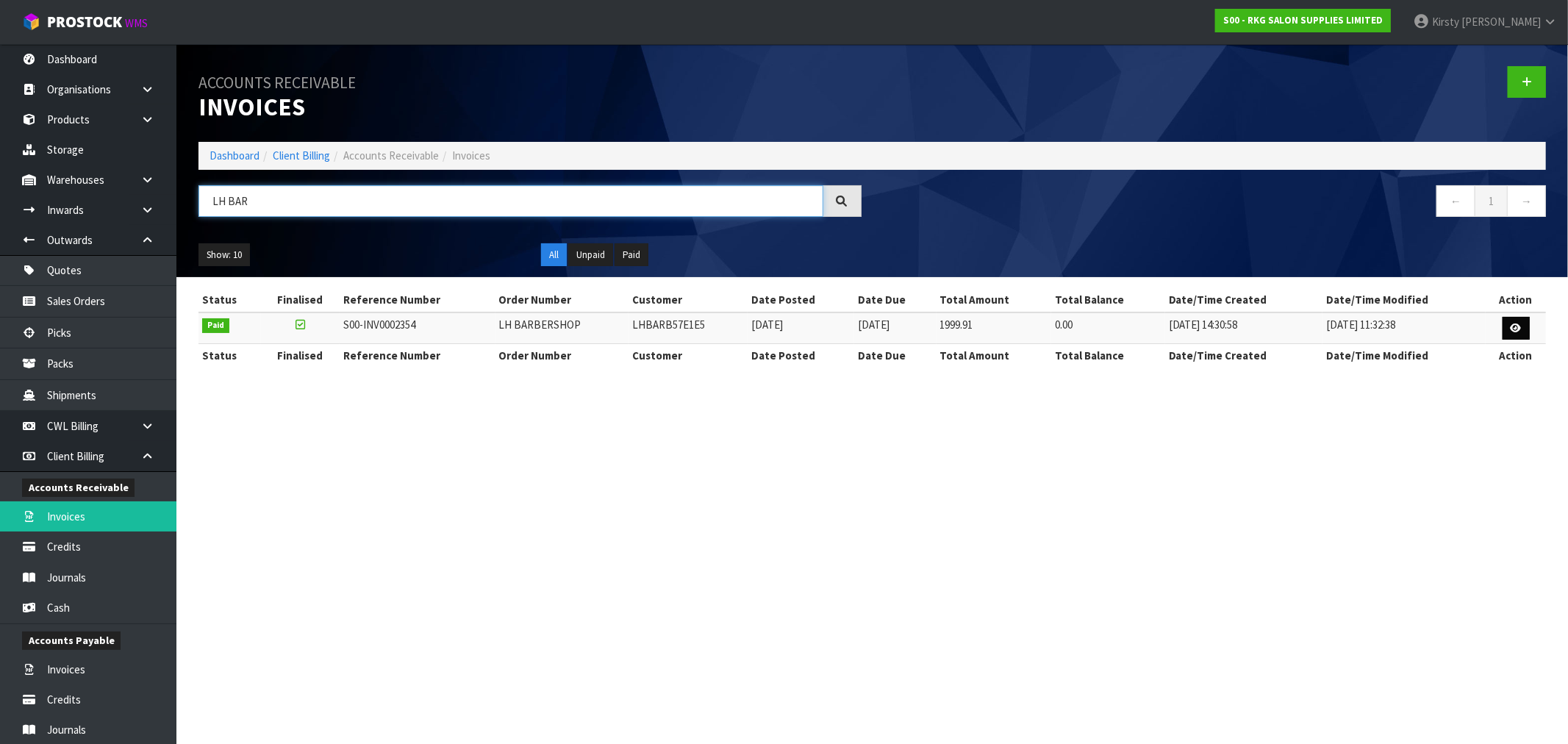
type input "LH BAR"
click at [1517, 327] on icon at bounding box center [1516, 328] width 11 height 10
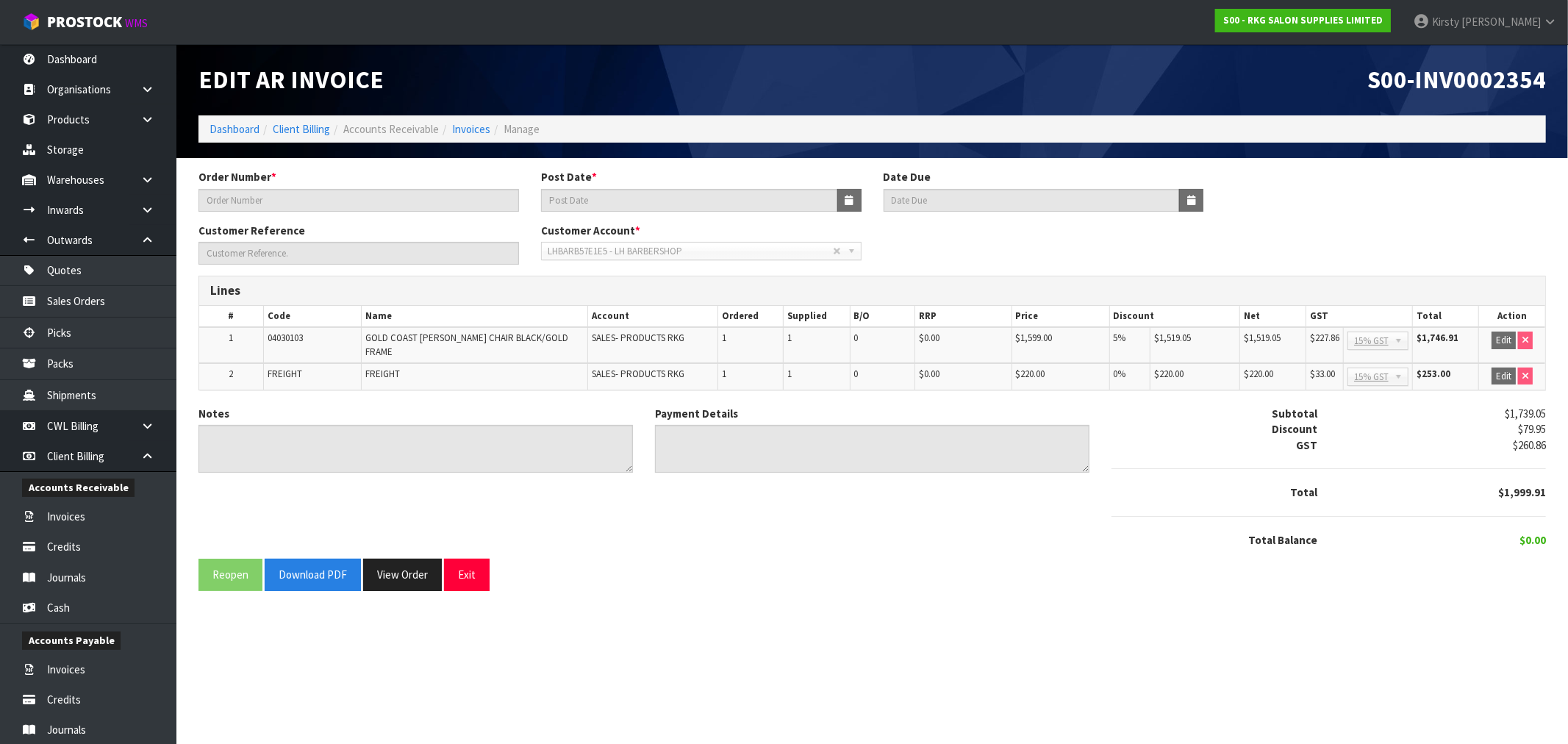
type input "LH BARBERSHOP"
type input "[DATE]"
type input "[PERSON_NAME]"
type textarea "THANK YOU FOR YOUR ORDER."
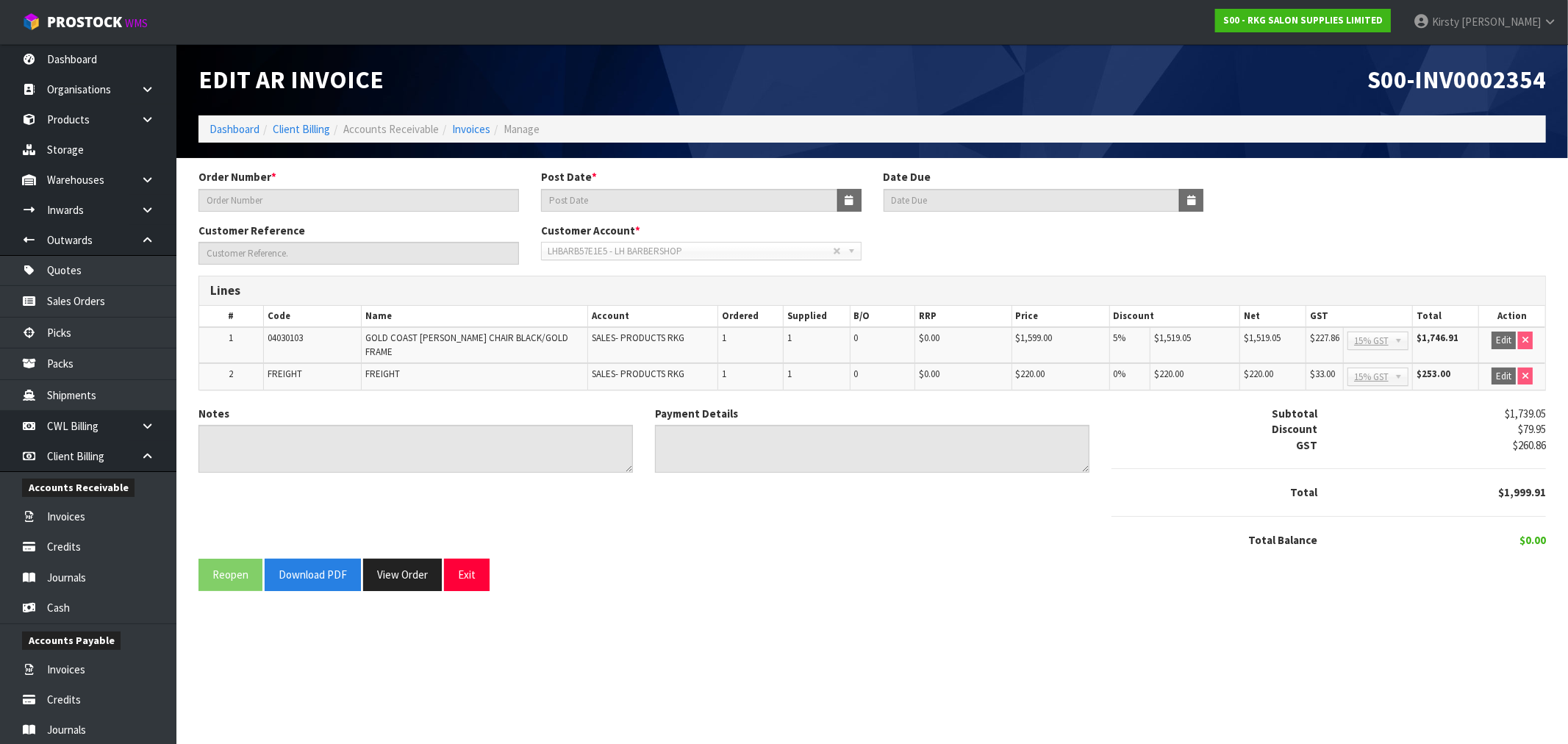
type textarea "DC [DATE]"
click at [464, 562] on button "Exit" at bounding box center [467, 574] width 45 height 32
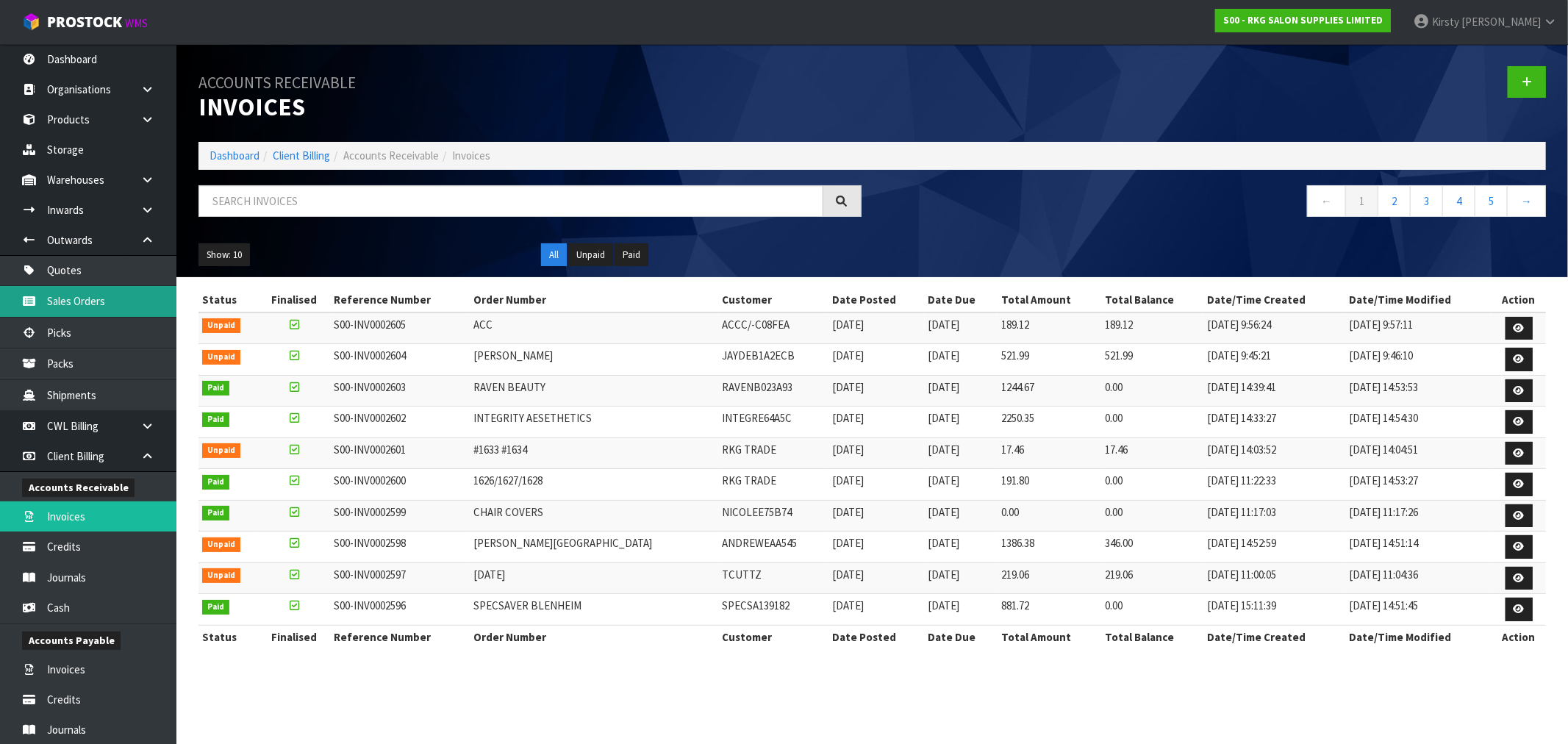
click at [68, 296] on link "Sales Orders" at bounding box center [88, 300] width 176 height 30
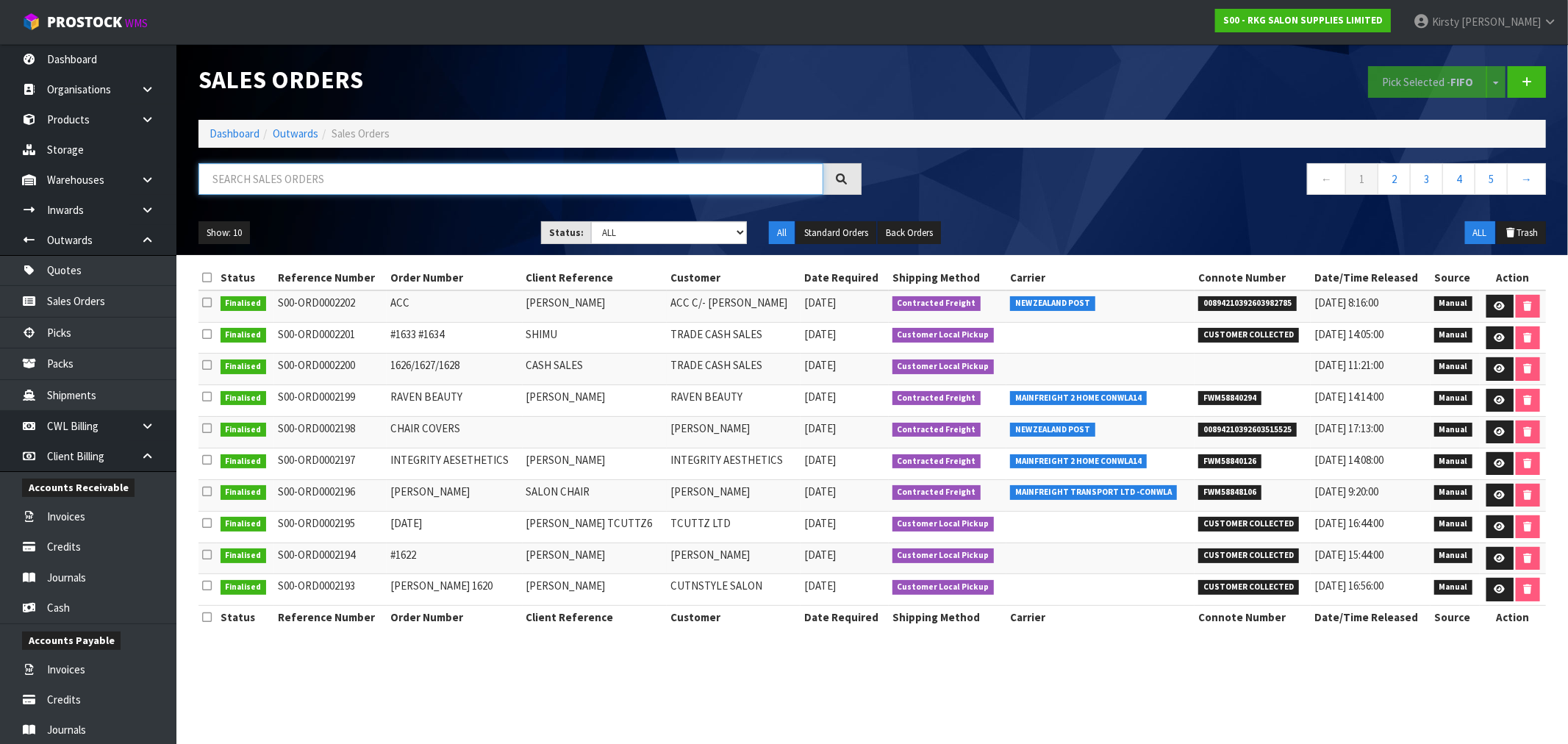
click at [284, 186] on input "text" at bounding box center [510, 178] width 624 height 32
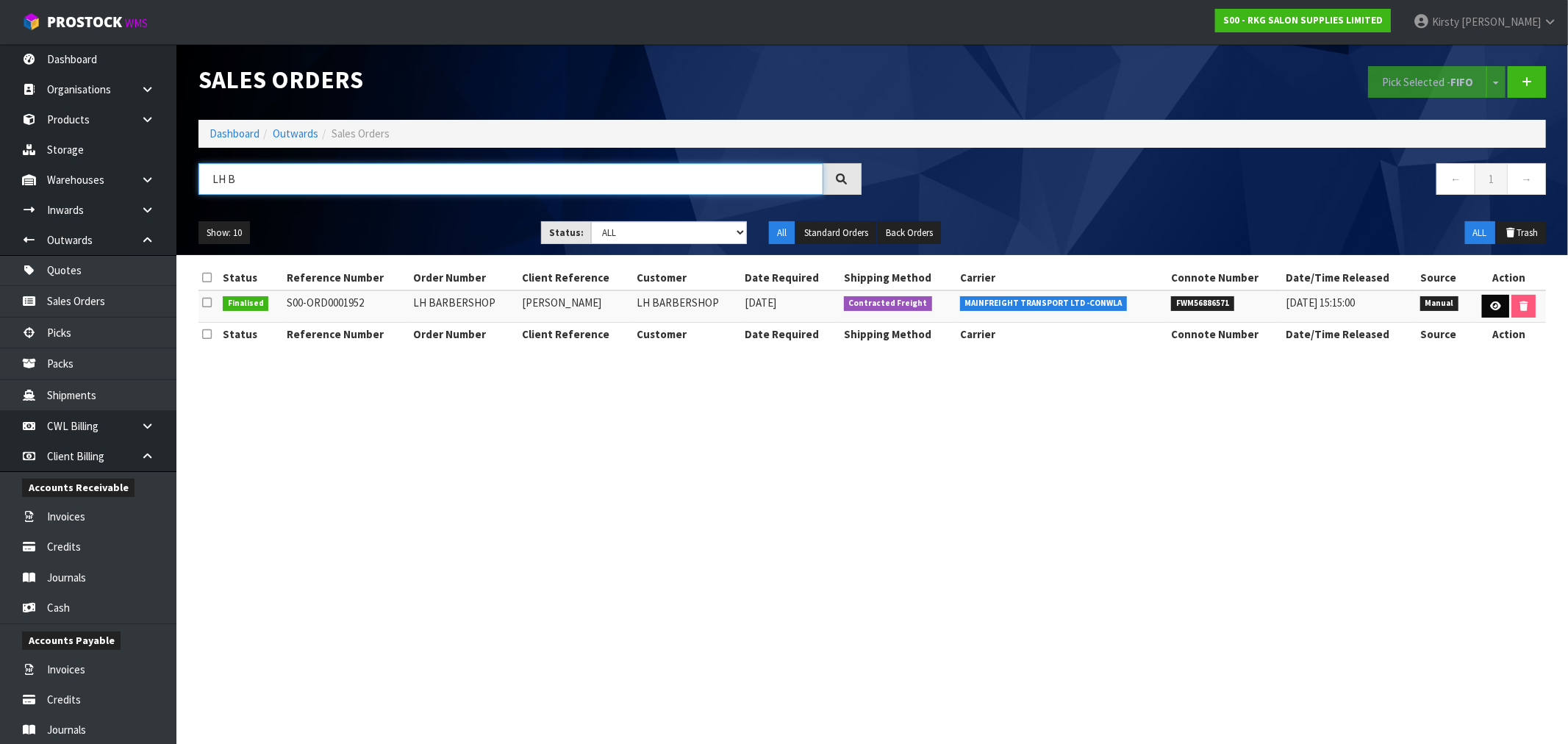
type input "LH B"
click at [1492, 300] on link at bounding box center [1496, 307] width 27 height 24
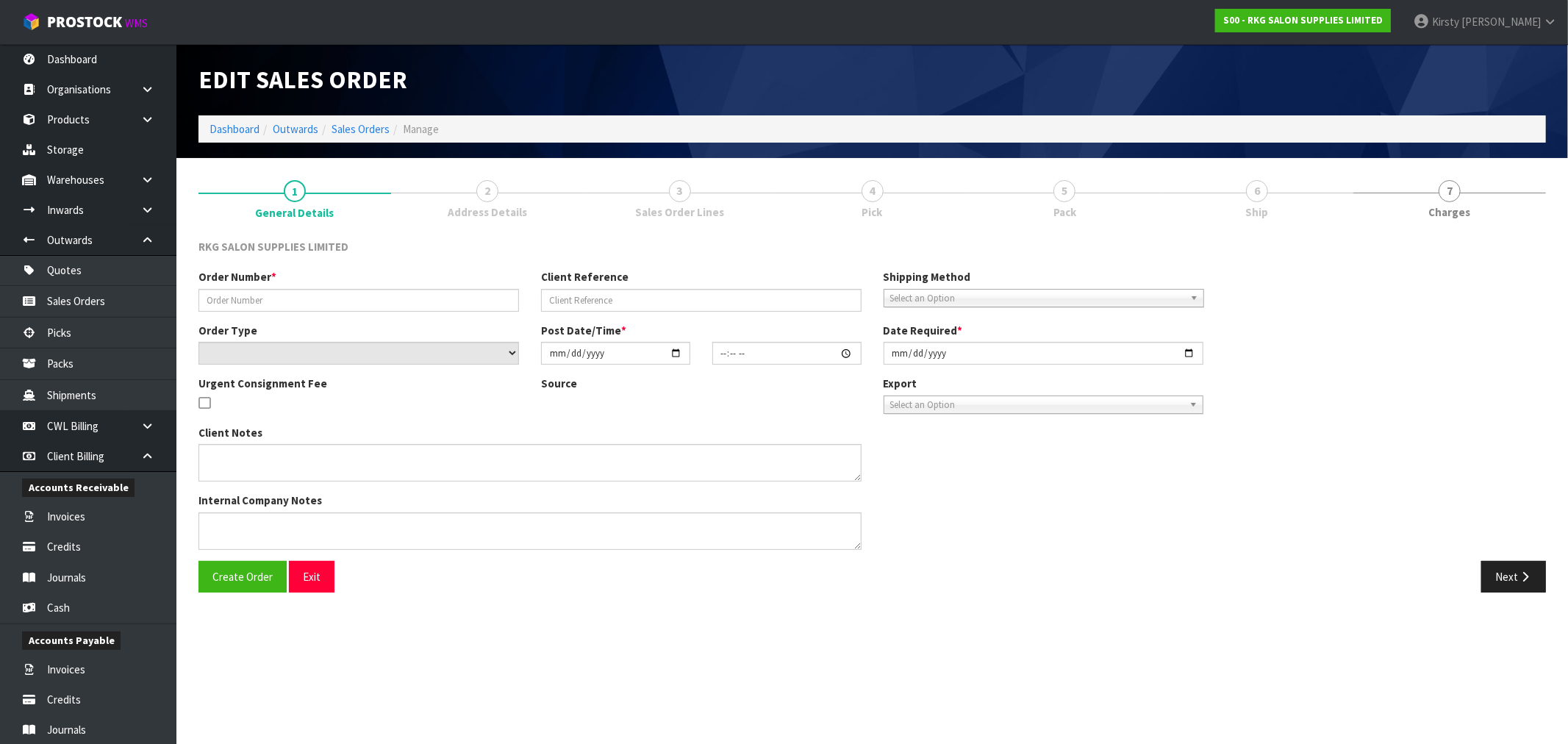
type input "LH BARBERSHOP"
type input "[PERSON_NAME]"
select select "number:0"
type input "[DATE]"
type input "10:50:00.000"
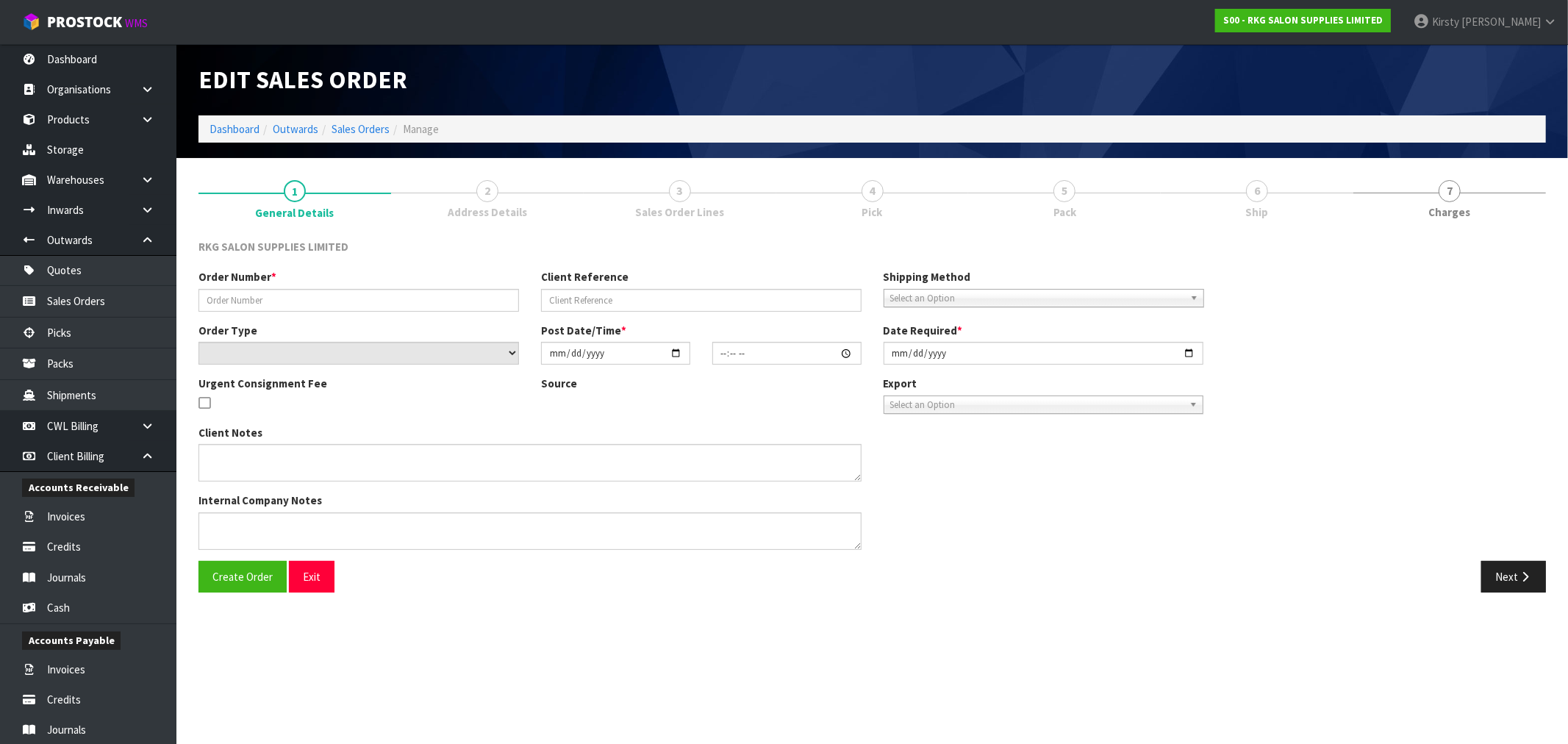
type input "[DATE]"
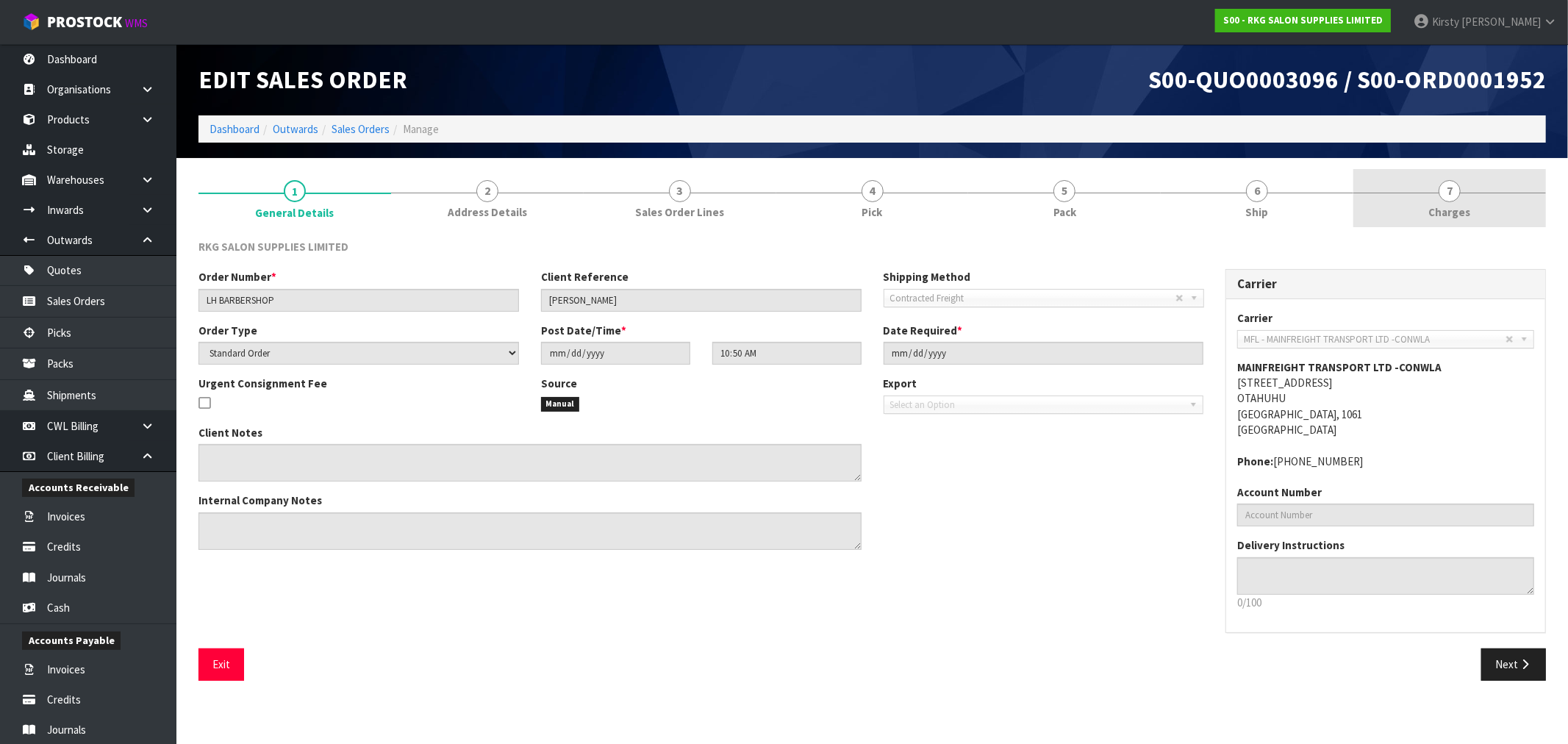
click at [1449, 196] on span "7" at bounding box center [1449, 191] width 22 height 22
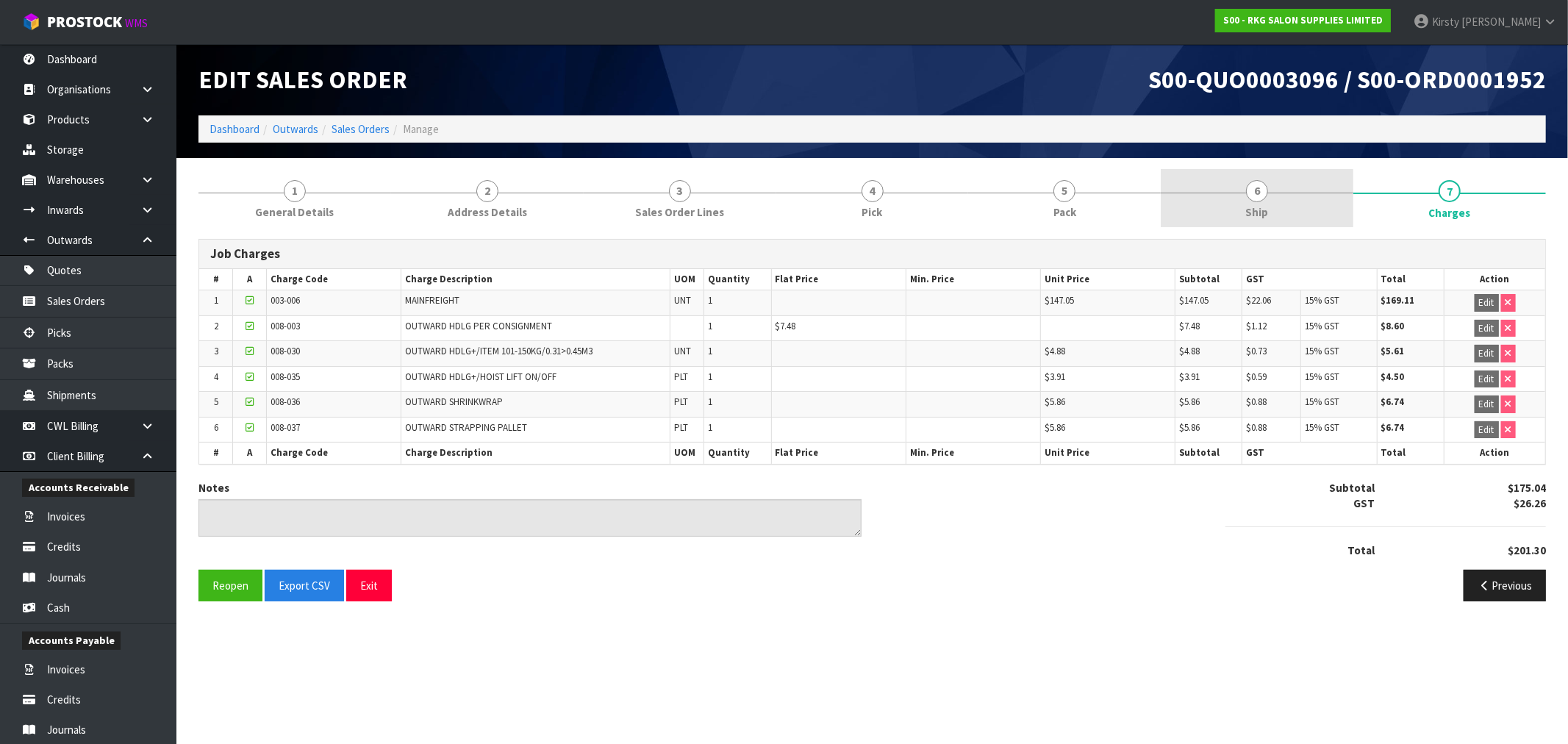
click at [1250, 196] on span "6" at bounding box center [1257, 191] width 22 height 22
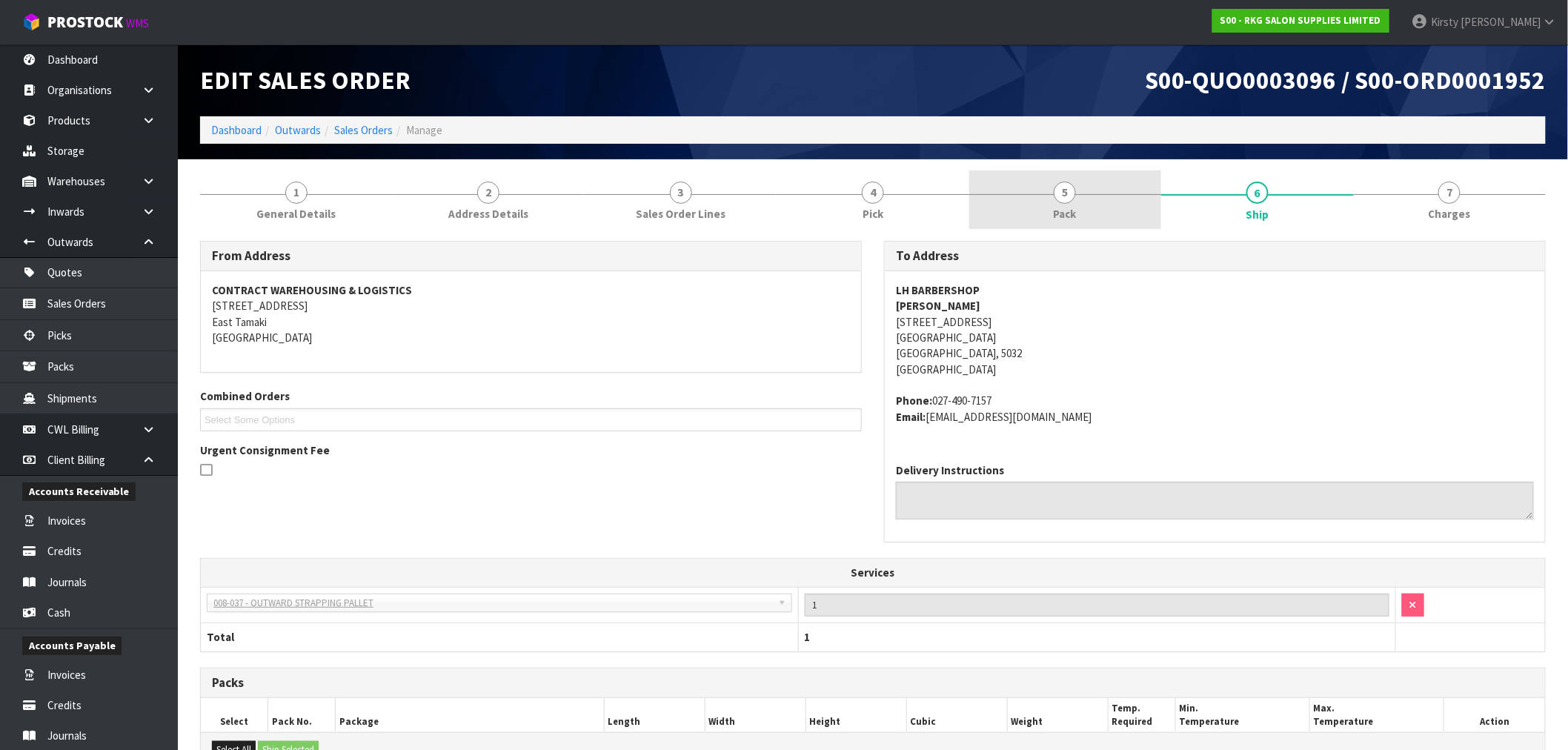
click at [1060, 183] on span "5" at bounding box center [1064, 193] width 22 height 22
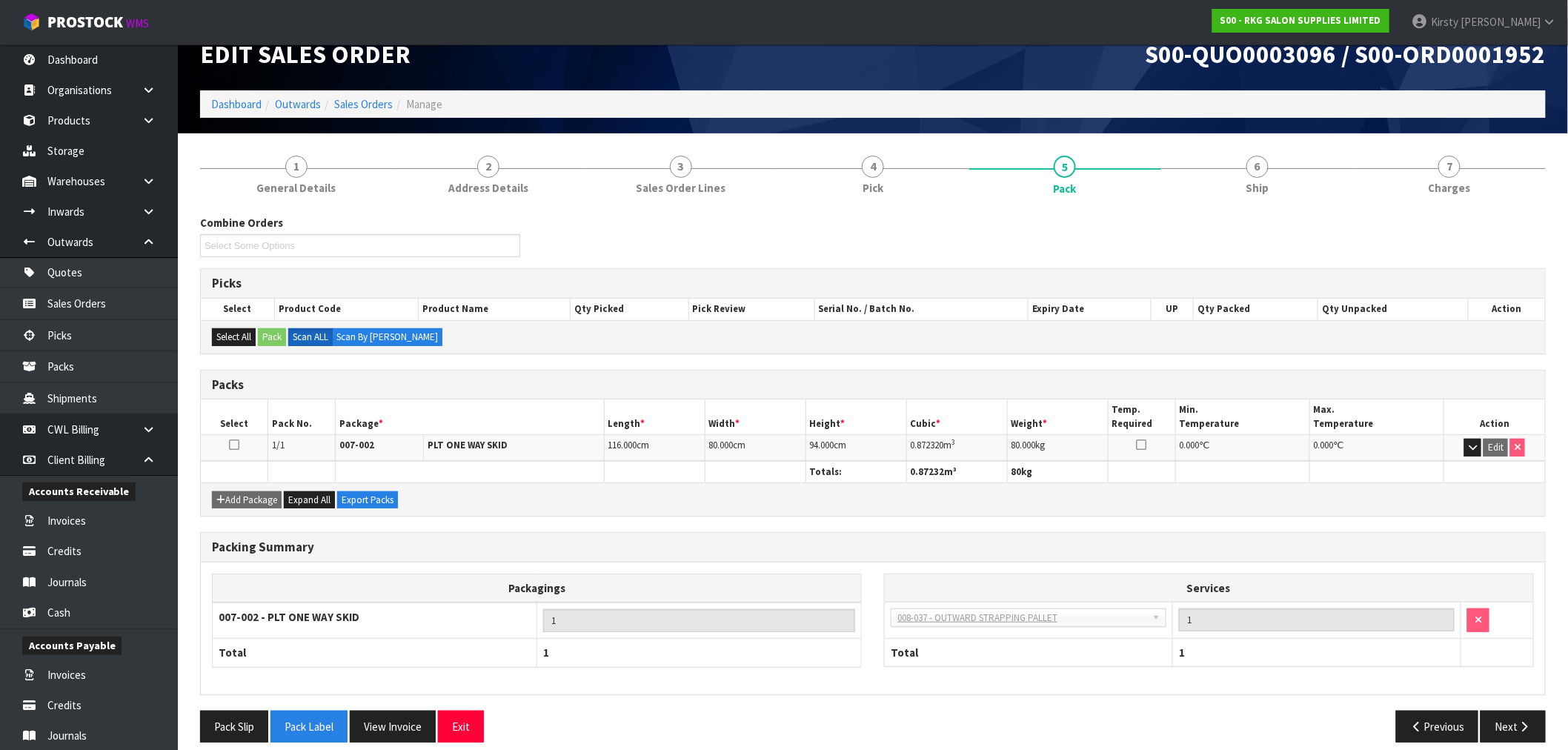
scroll to position [41, 0]
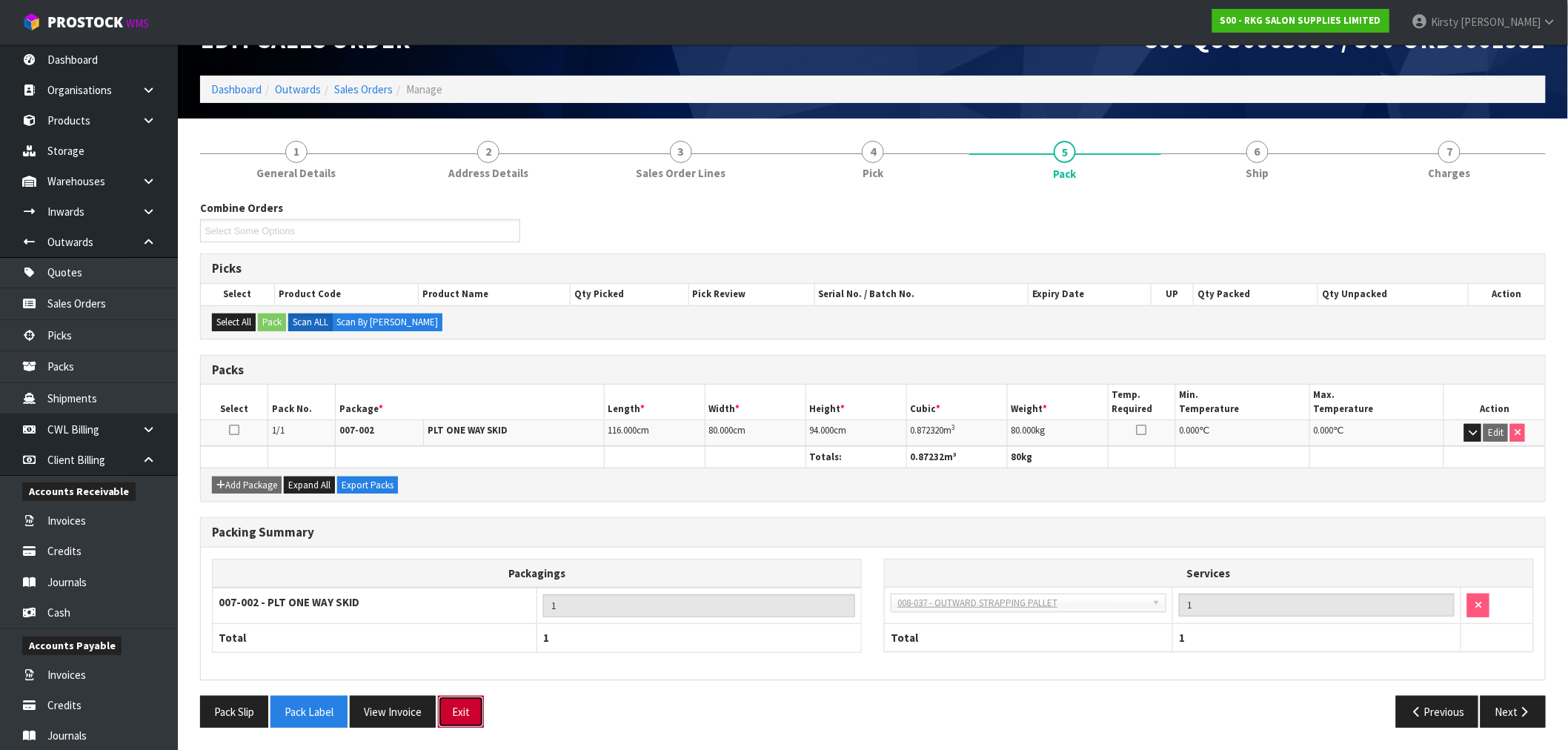
click at [467, 709] on button "Exit" at bounding box center [461, 712] width 46 height 32
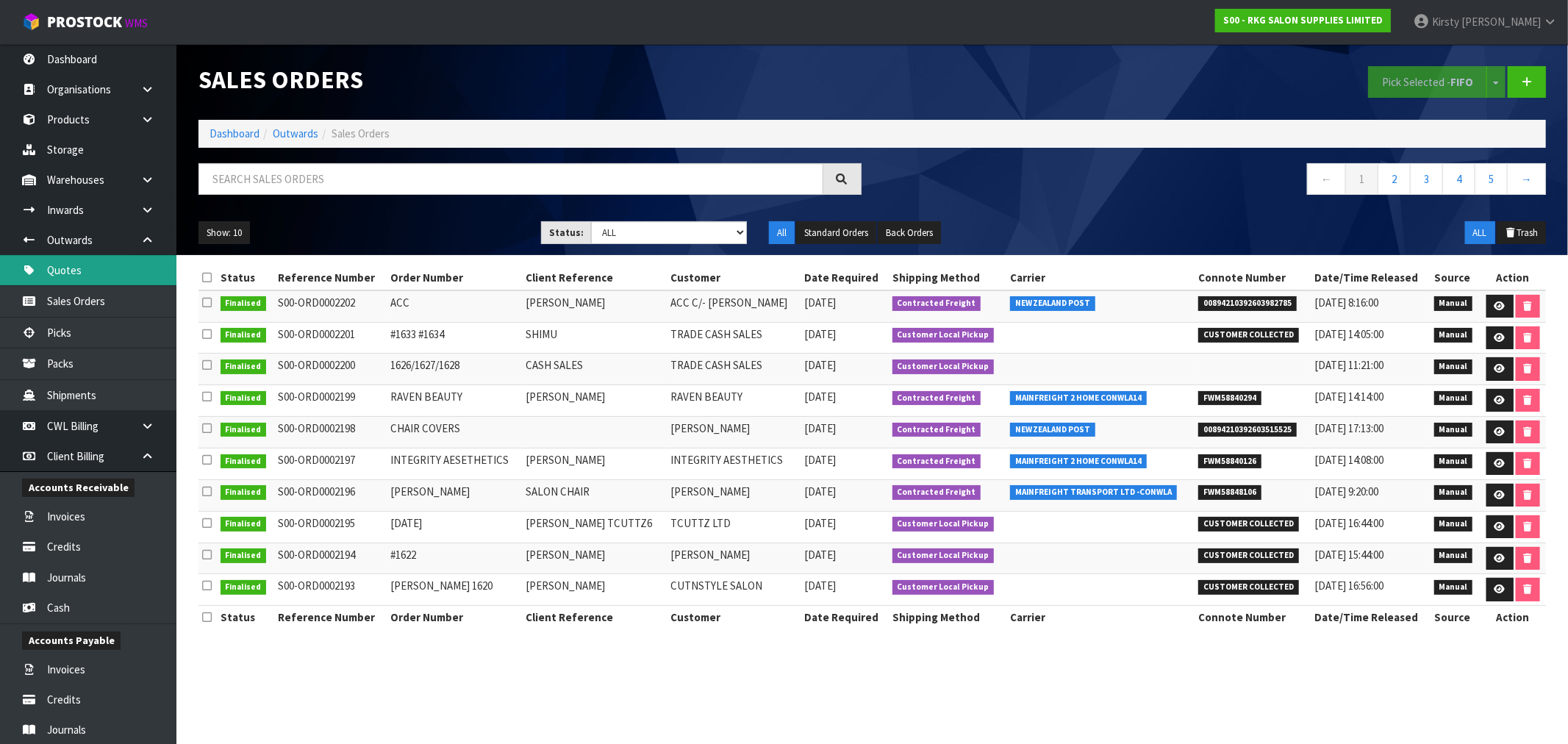
click at [57, 273] on link "Quotes" at bounding box center [88, 270] width 176 height 30
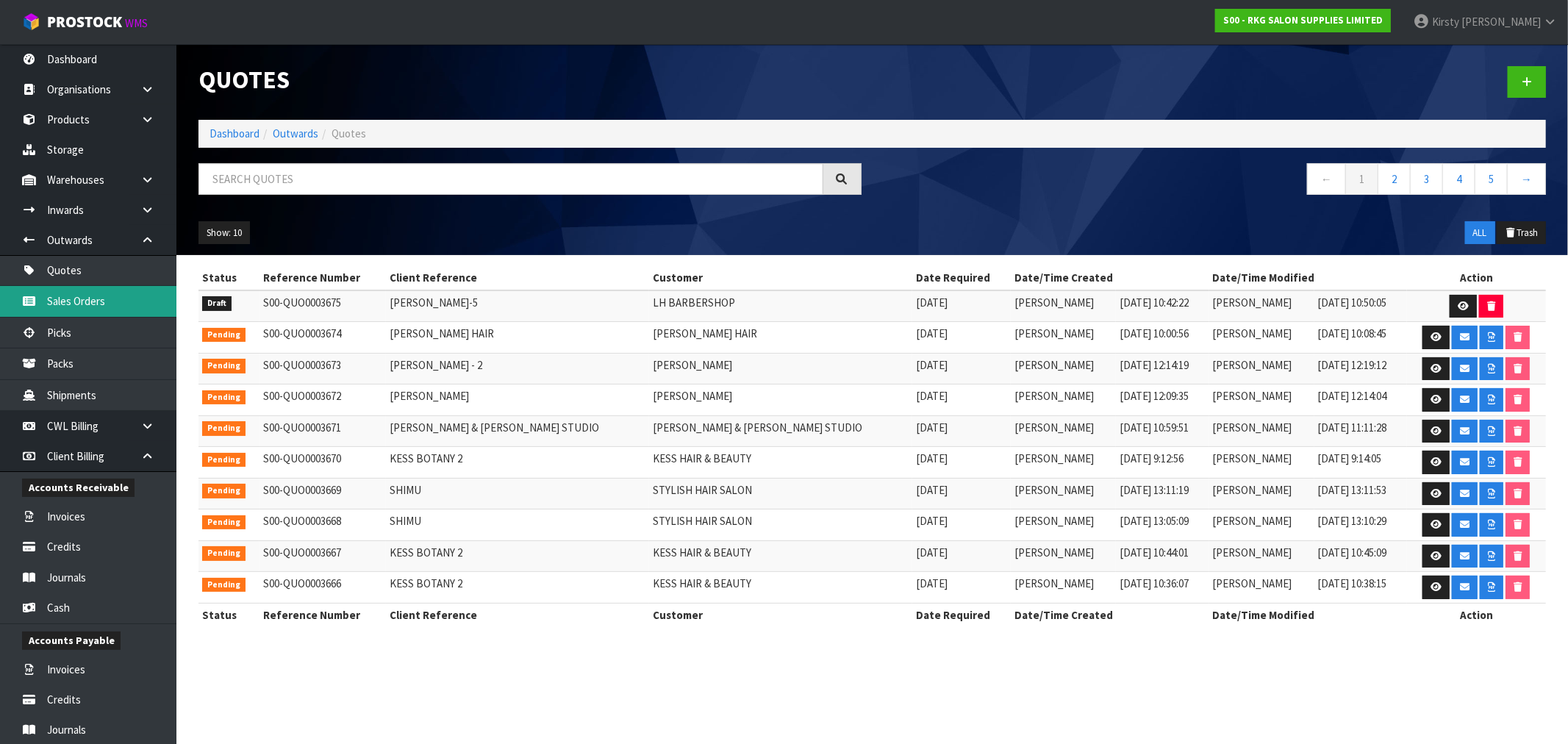
click at [52, 297] on link "Sales Orders" at bounding box center [88, 300] width 176 height 30
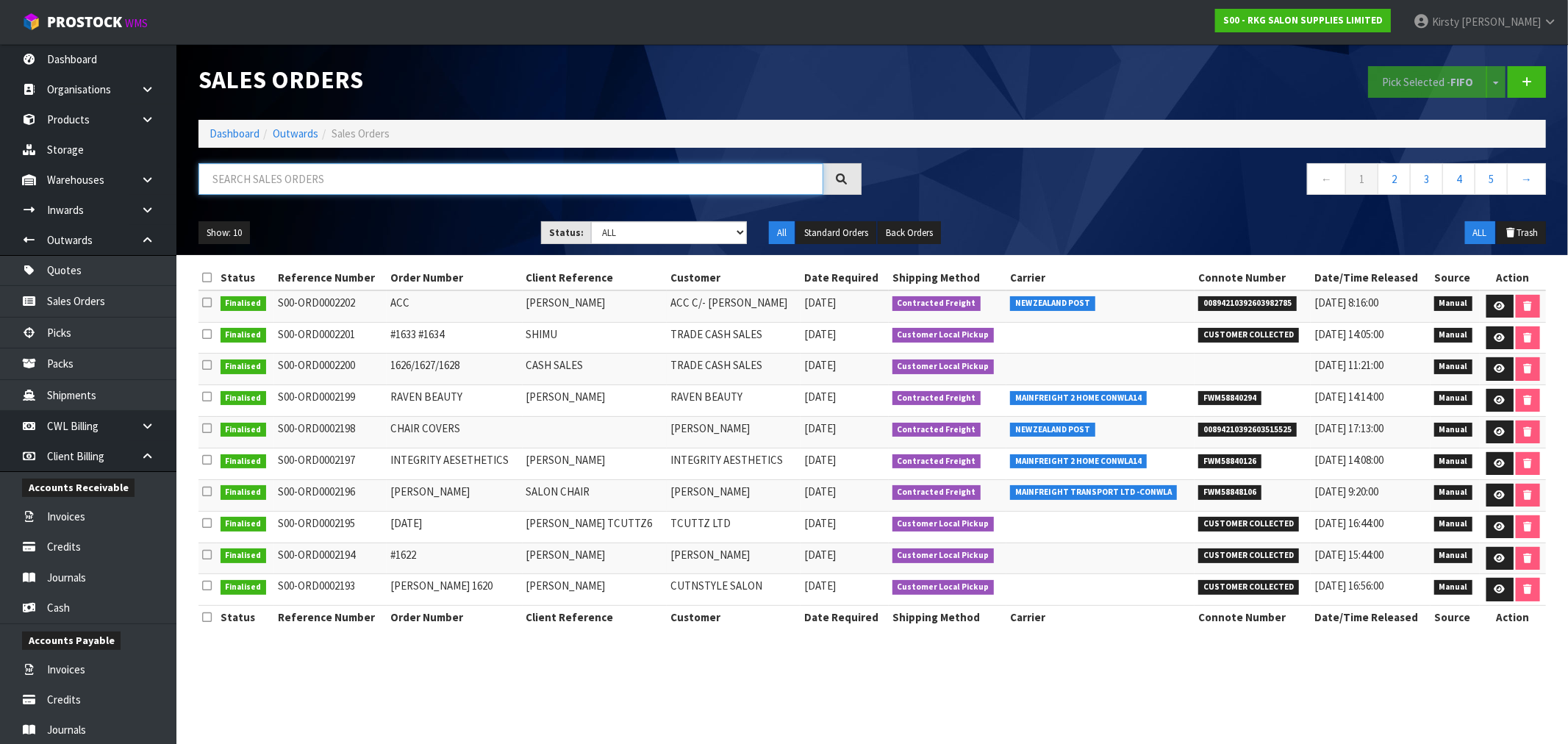
click at [236, 182] on input "text" at bounding box center [510, 178] width 624 height 32
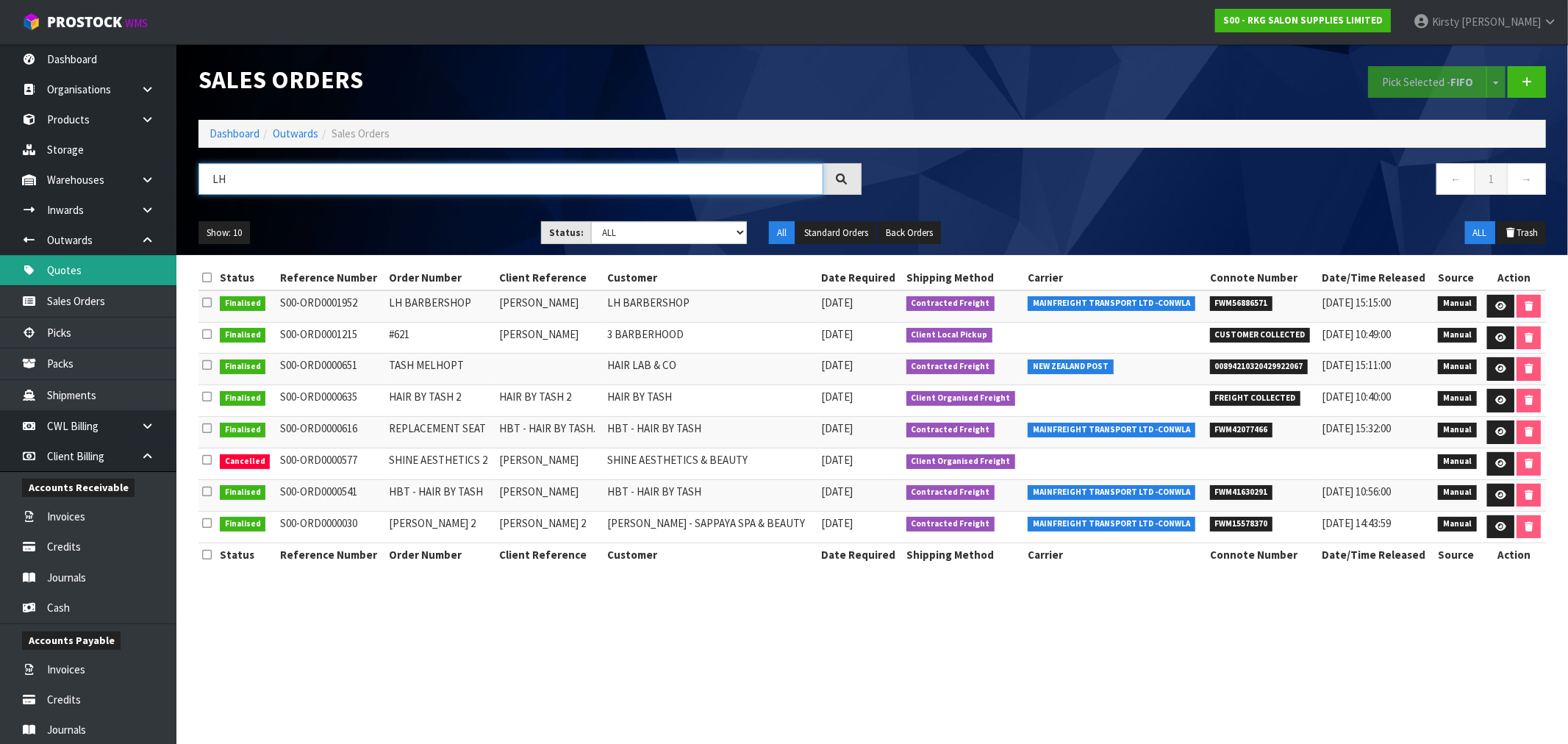
type input "LH"
click at [79, 265] on link "Quotes" at bounding box center [88, 270] width 176 height 30
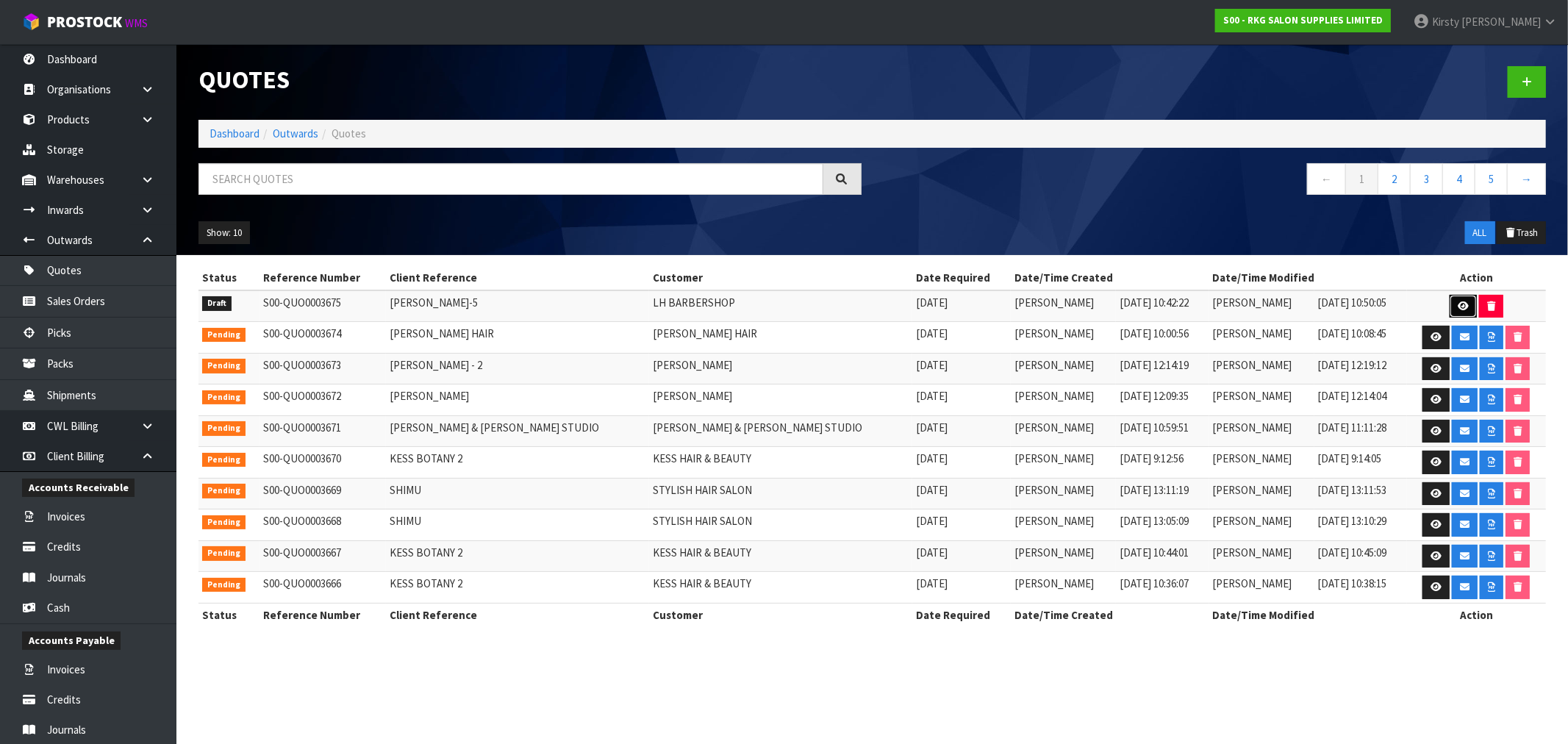
click at [1458, 301] on icon at bounding box center [1463, 306] width 11 height 10
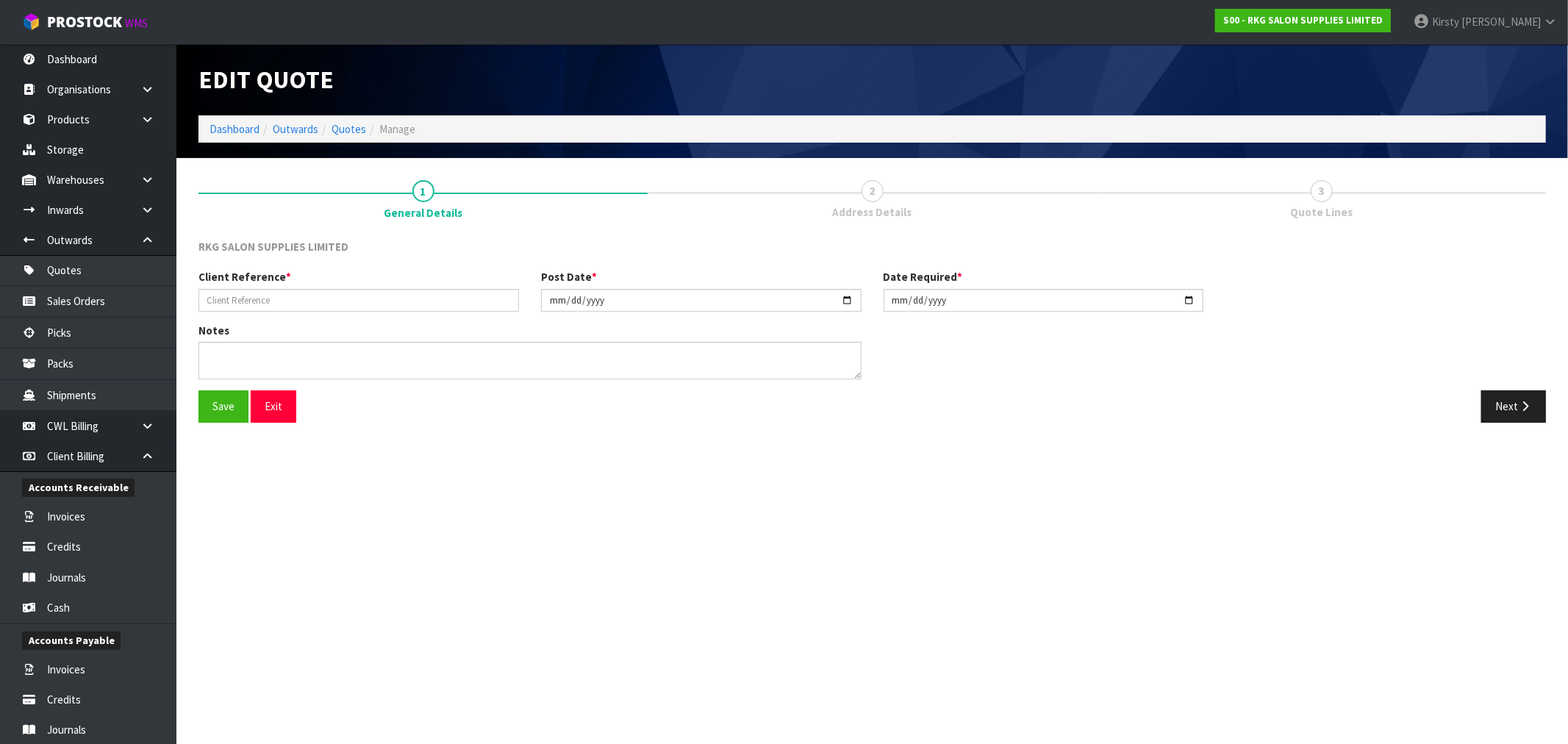
type input "[PERSON_NAME]-5"
type input "[DATE]"
drag, startPoint x: 1514, startPoint y: 405, endPoint x: 284, endPoint y: 511, distance: 1234.6
click at [303, 530] on section "Edit Quote S00-QUO0003675 Dashboard Outwards Quotes Manage 1 General Details 2 …" at bounding box center [784, 372] width 1568 height 744
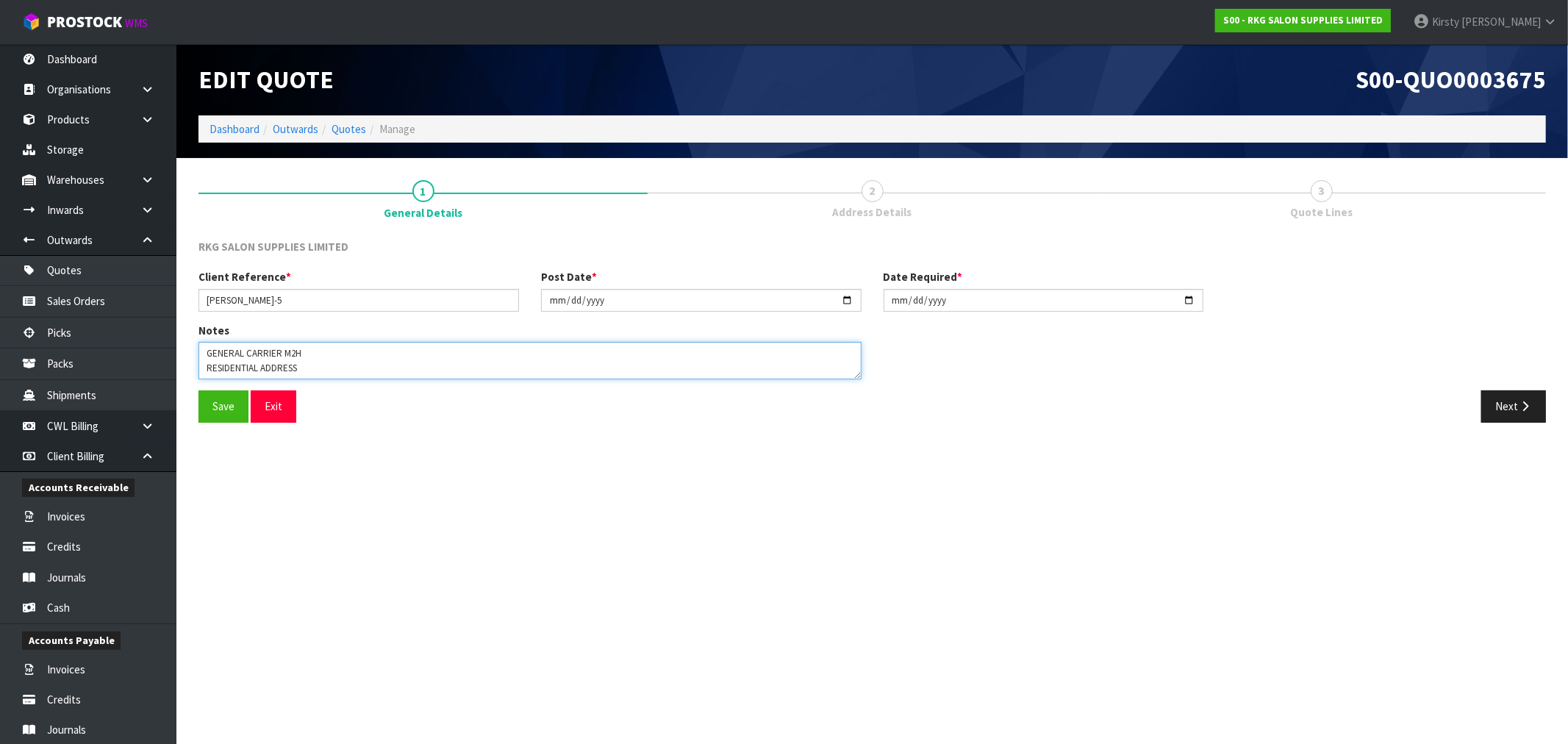
drag, startPoint x: 309, startPoint y: 358, endPoint x: 173, endPoint y: 357, distance: 136.0
click at [173, 357] on body "Toggle navigation ProStock WMS S00 - RKG SALON SUPPLIES LIMITED [PERSON_NAME] L…" at bounding box center [784, 372] width 1568 height 744
type textarea "FURNITURE REMOVER RESIDENTIAL ADDRESS"
click at [223, 405] on button "Save" at bounding box center [223, 405] width 50 height 32
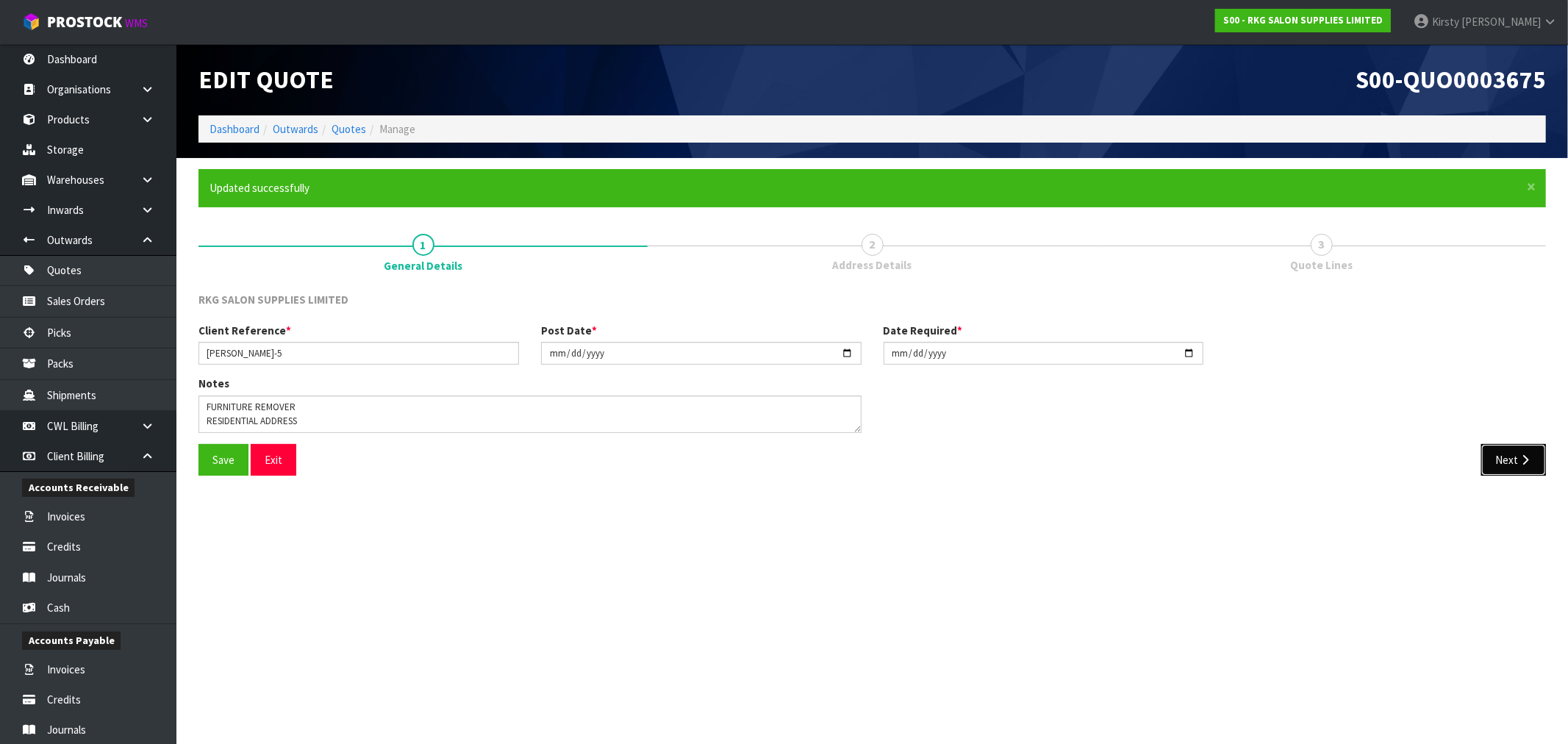
click at [1502, 453] on button "Next" at bounding box center [1513, 460] width 64 height 32
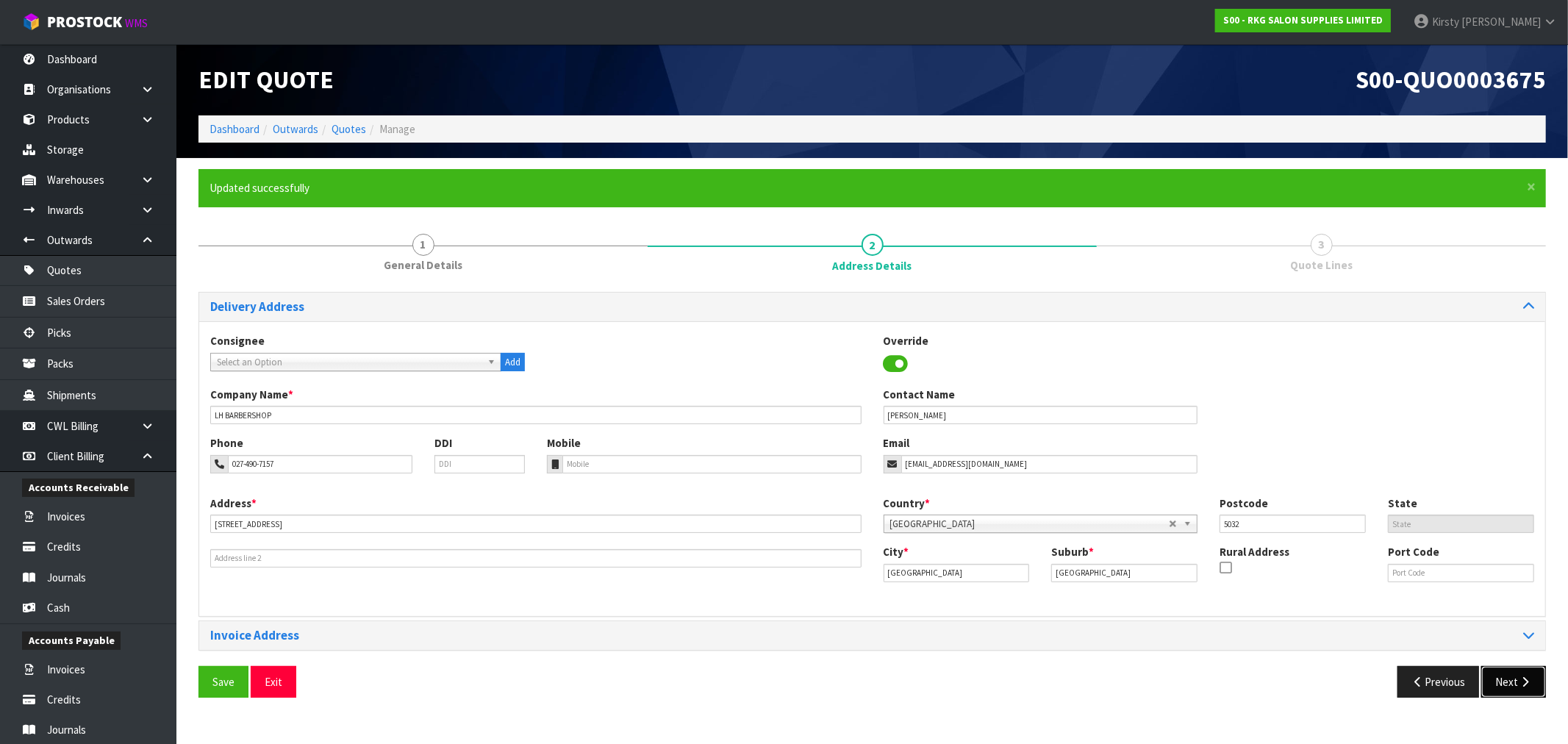
click at [1502, 687] on button "Next" at bounding box center [1513, 682] width 64 height 32
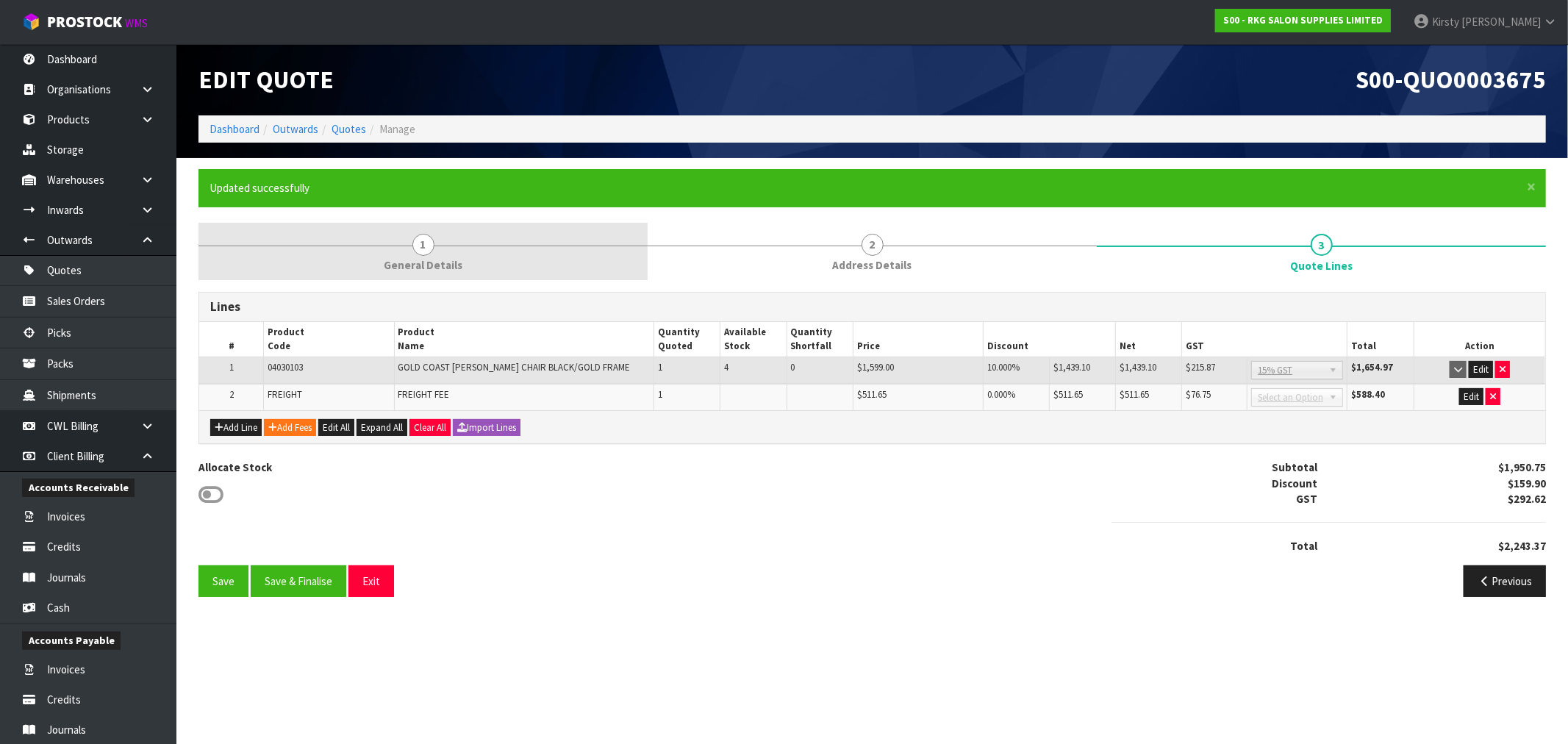
click at [423, 244] on span "1" at bounding box center [423, 244] width 22 height 22
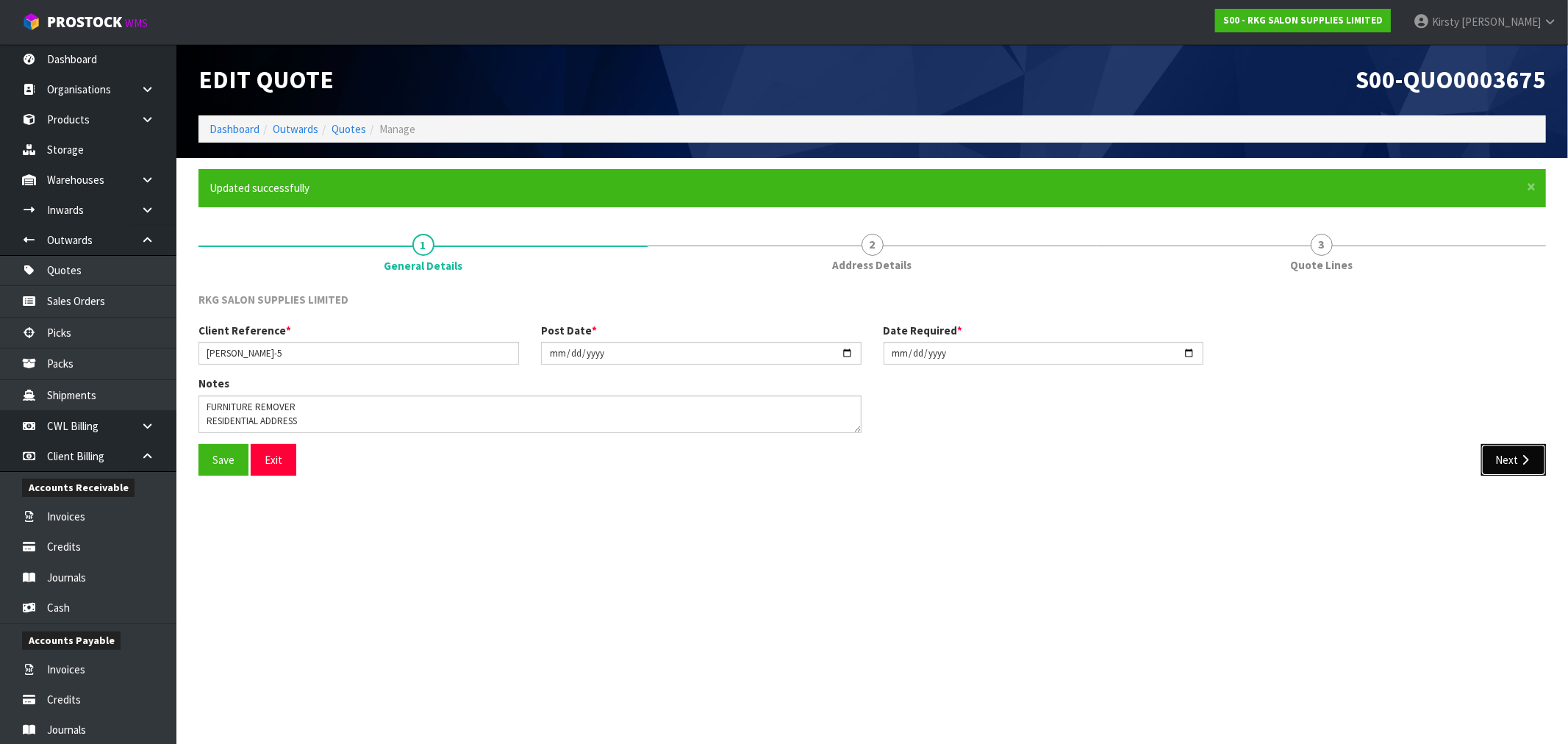
click at [1490, 463] on button "Next" at bounding box center [1513, 460] width 64 height 32
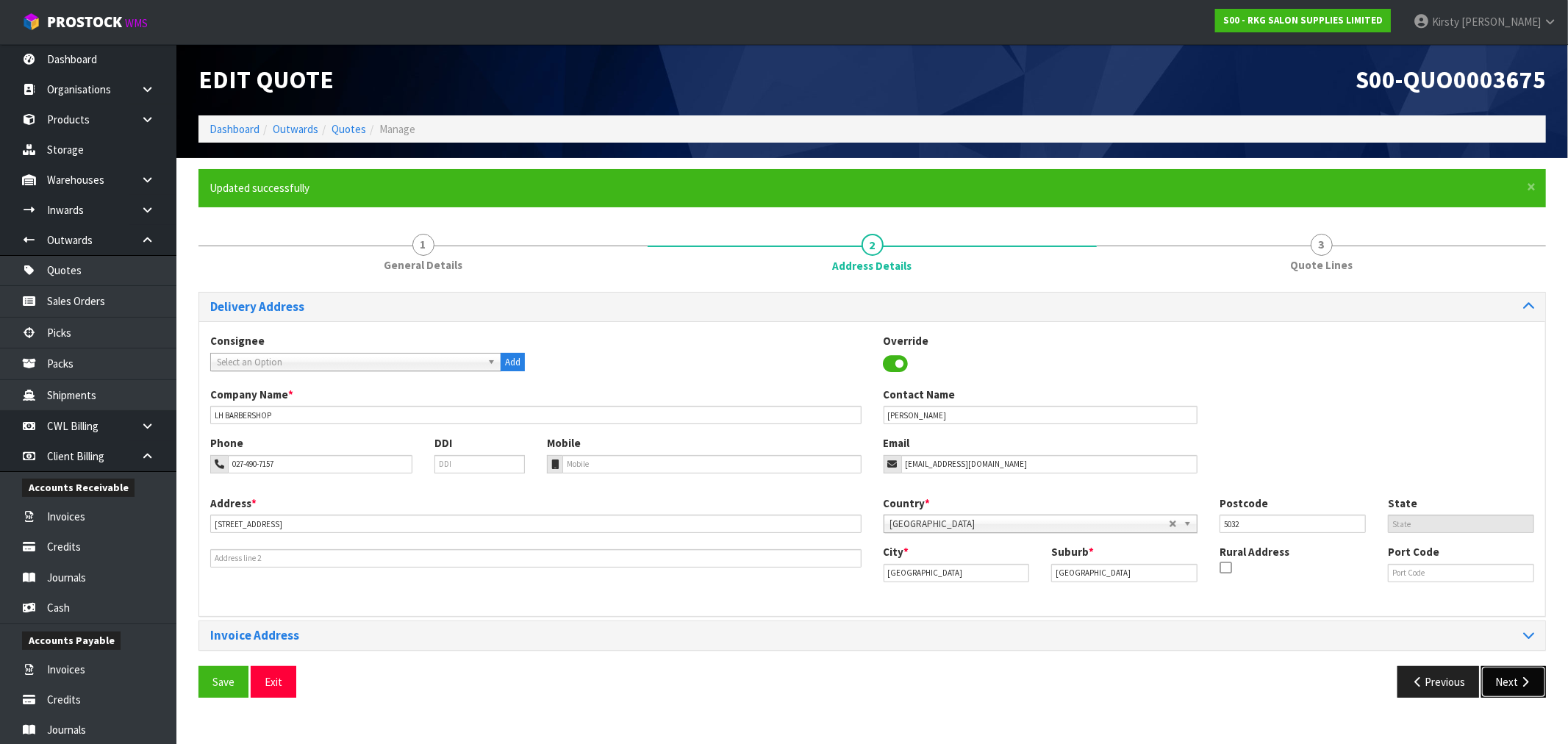
click at [1525, 683] on icon "button" at bounding box center [1524, 682] width 14 height 11
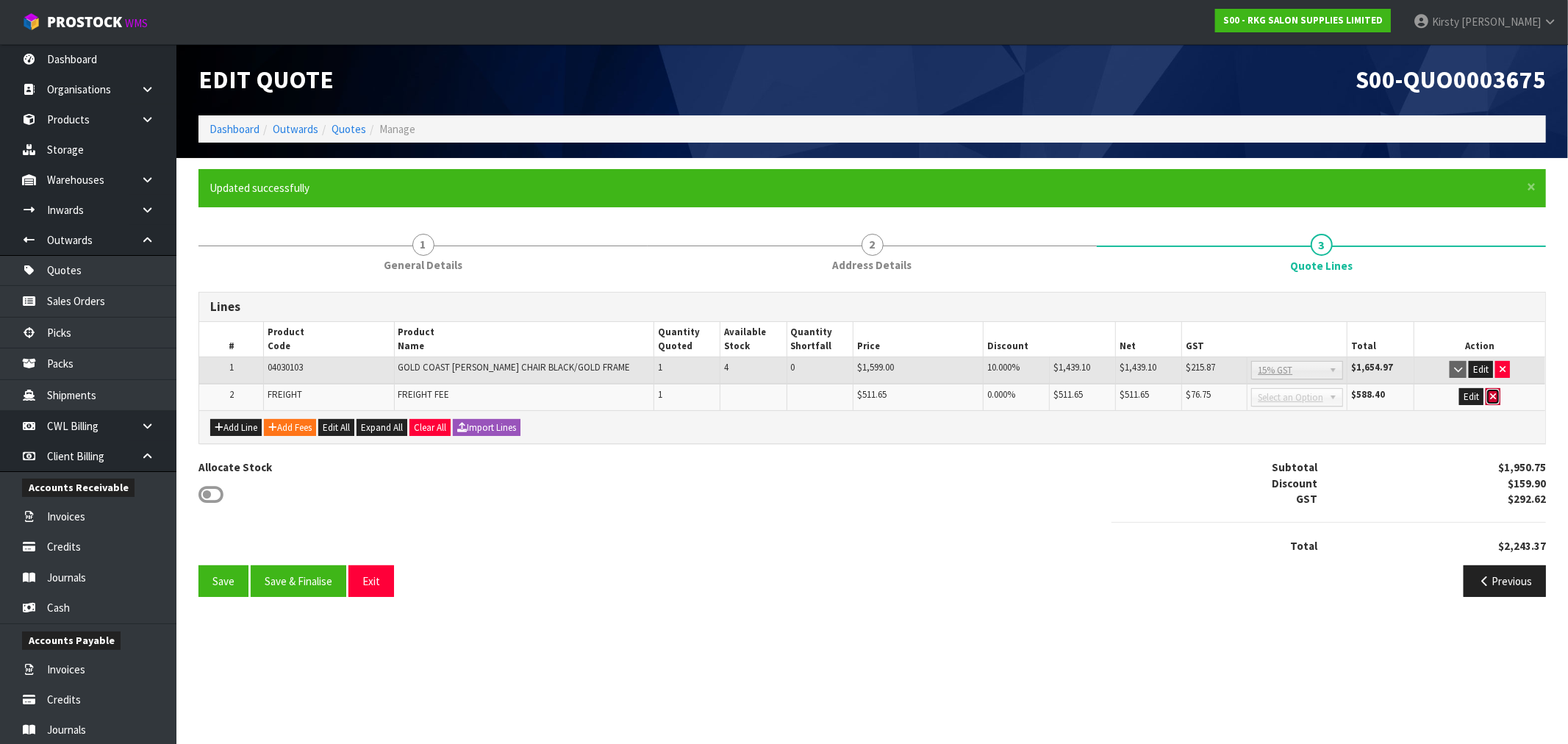
click at [1493, 396] on icon "button" at bounding box center [1493, 396] width 5 height 10
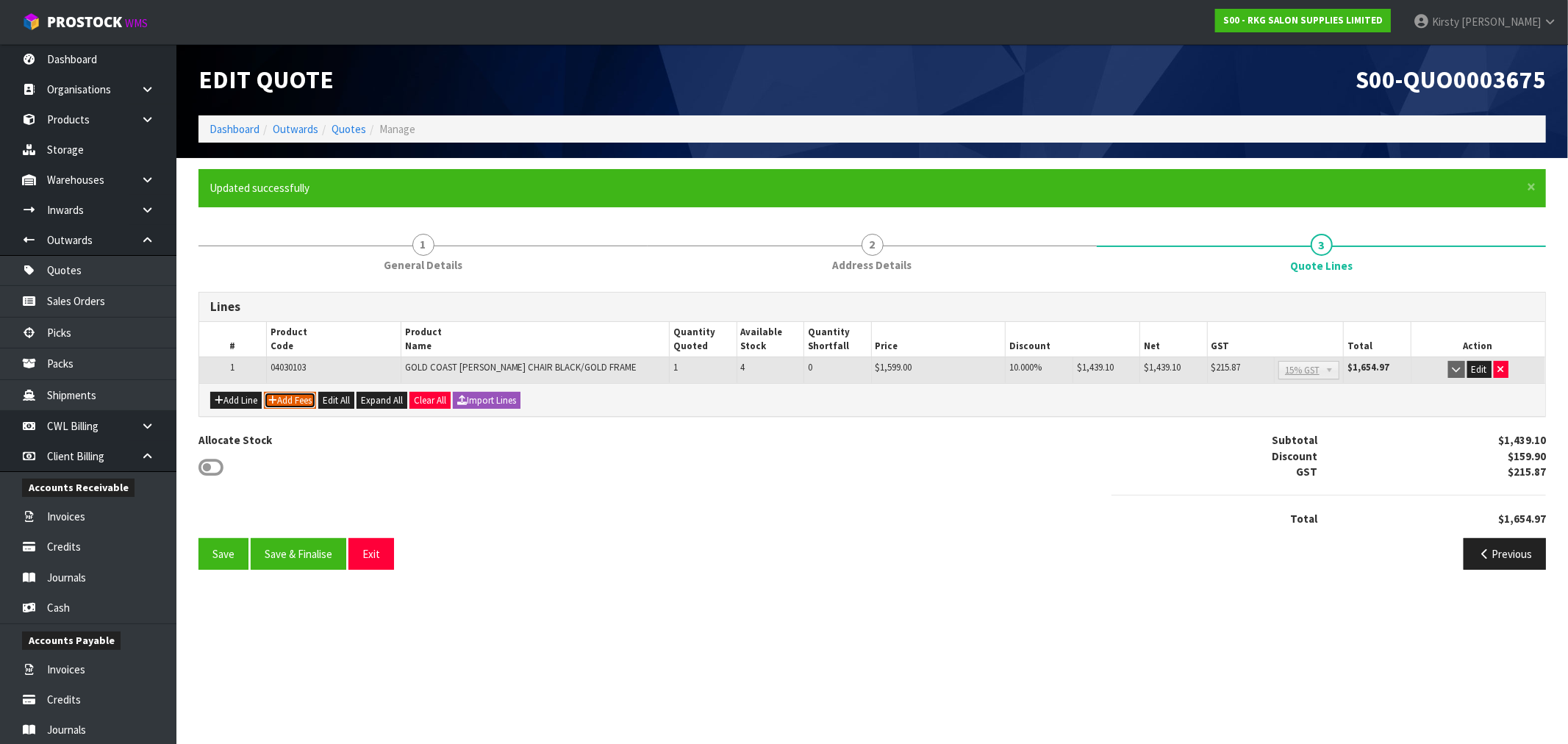
click at [284, 398] on button "Add Fees" at bounding box center [290, 400] width 52 height 17
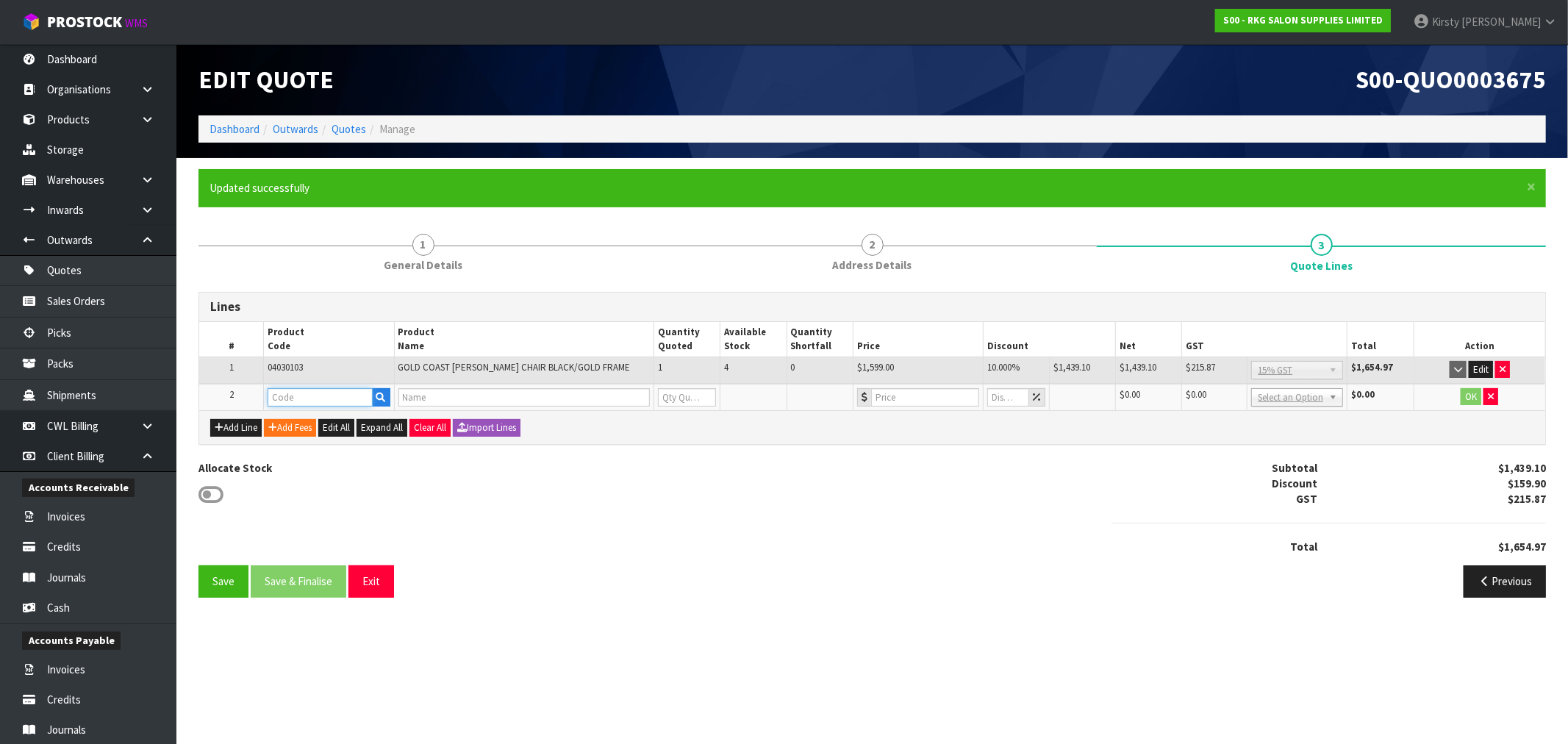
click at [290, 402] on input "text" at bounding box center [319, 397] width 104 height 18
click at [290, 402] on input "FRE" at bounding box center [319, 397] width 104 height 18
type input "FRE"
click at [311, 419] on link "FRE IGHT" at bounding box center [327, 421] width 116 height 20
type input "FREIGHT"
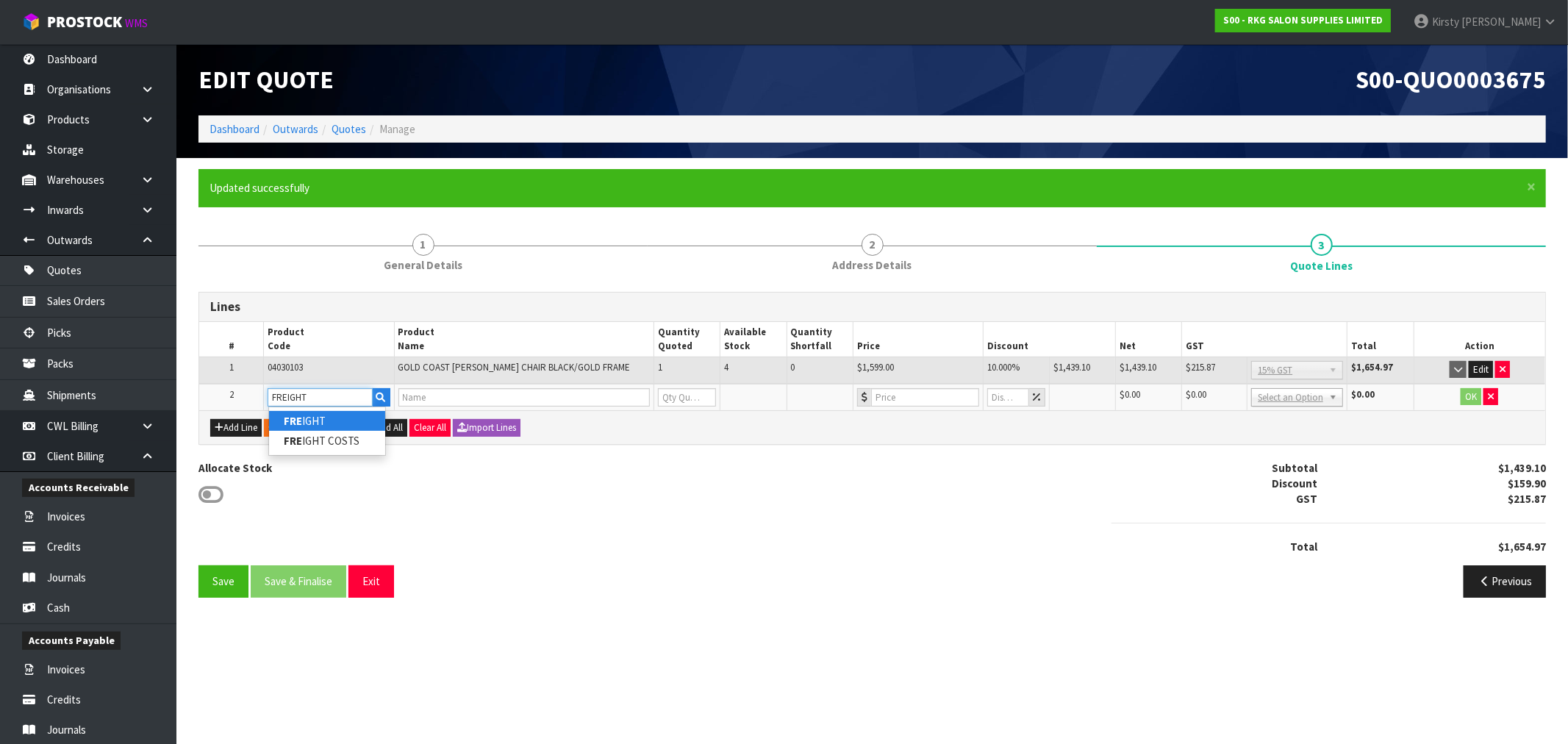
type input "FREIGHT FEE"
type input "1"
type input "0"
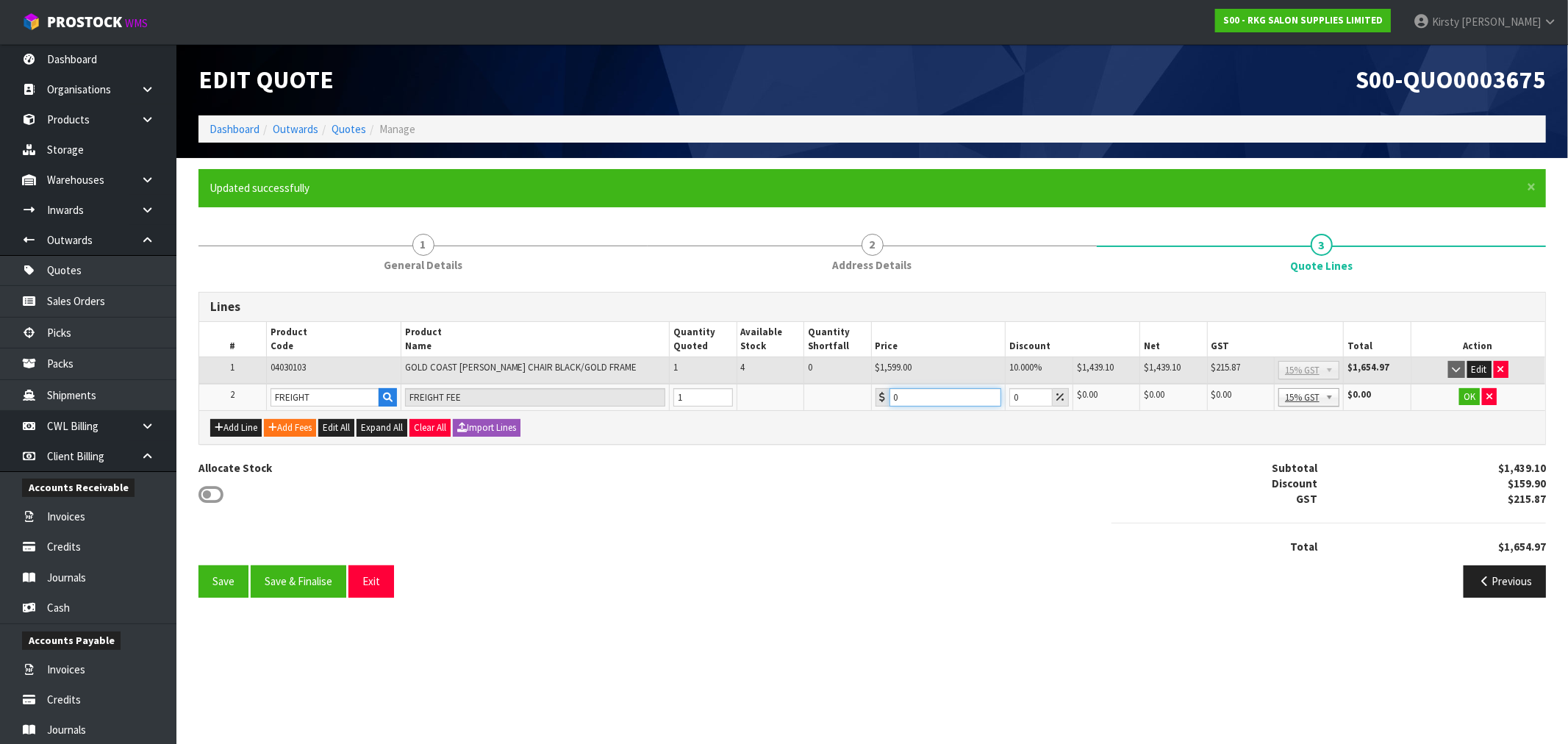
drag, startPoint x: 935, startPoint y: 400, endPoint x: 840, endPoint y: 401, distance: 95.0
click at [840, 401] on tr "2 FREIGHT FREIGHT FEE 1 0 0 $0.00 $0.00 $0.00 $0.00 No GST 15% GST Zero Rated 1…" at bounding box center [871, 397] width 1345 height 27
type input "270.80"
click at [1474, 395] on button "OK" at bounding box center [1468, 396] width 21 height 17
click at [225, 578] on button "Save" at bounding box center [223, 581] width 50 height 32
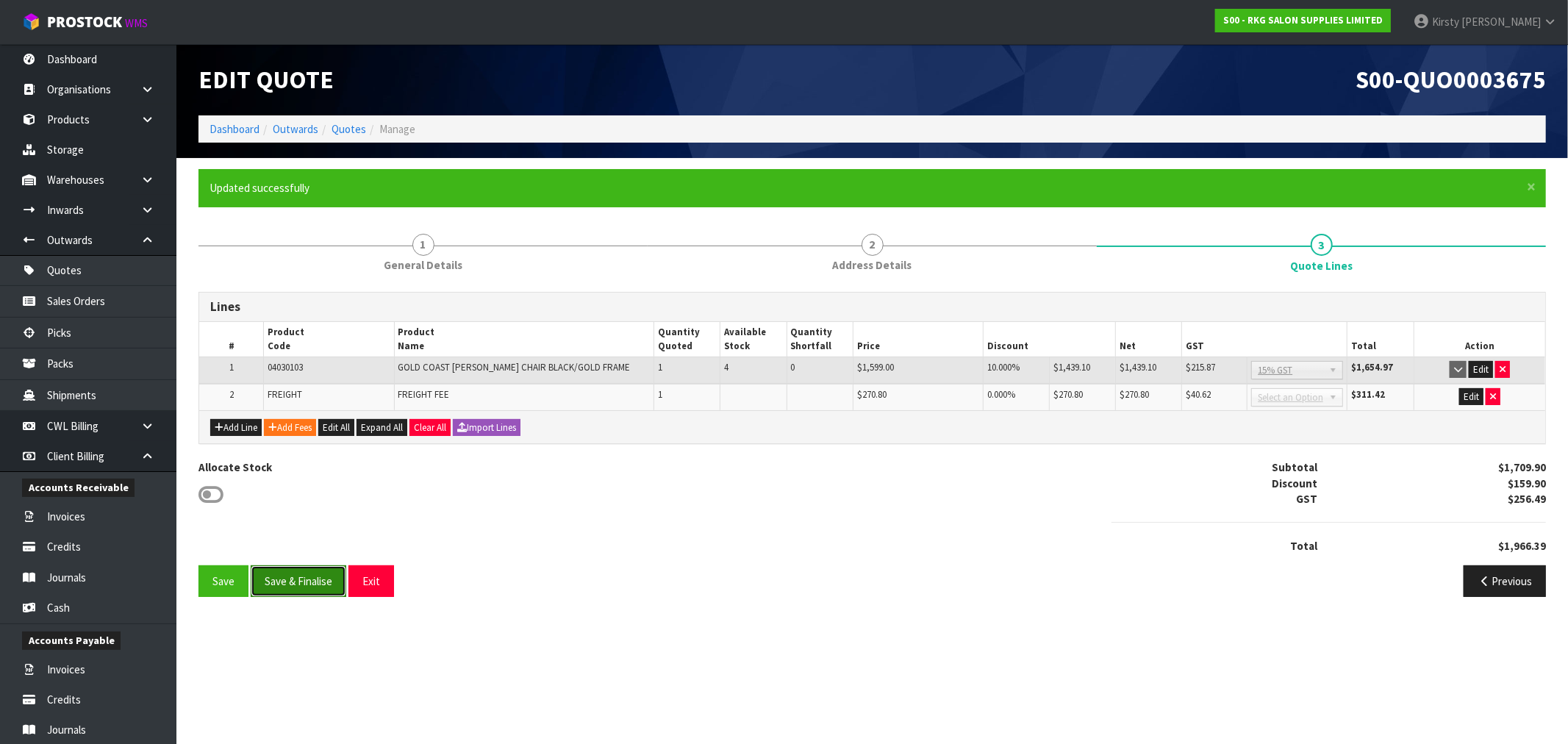
click at [309, 574] on button "Save & Finalise" at bounding box center [299, 581] width 96 height 32
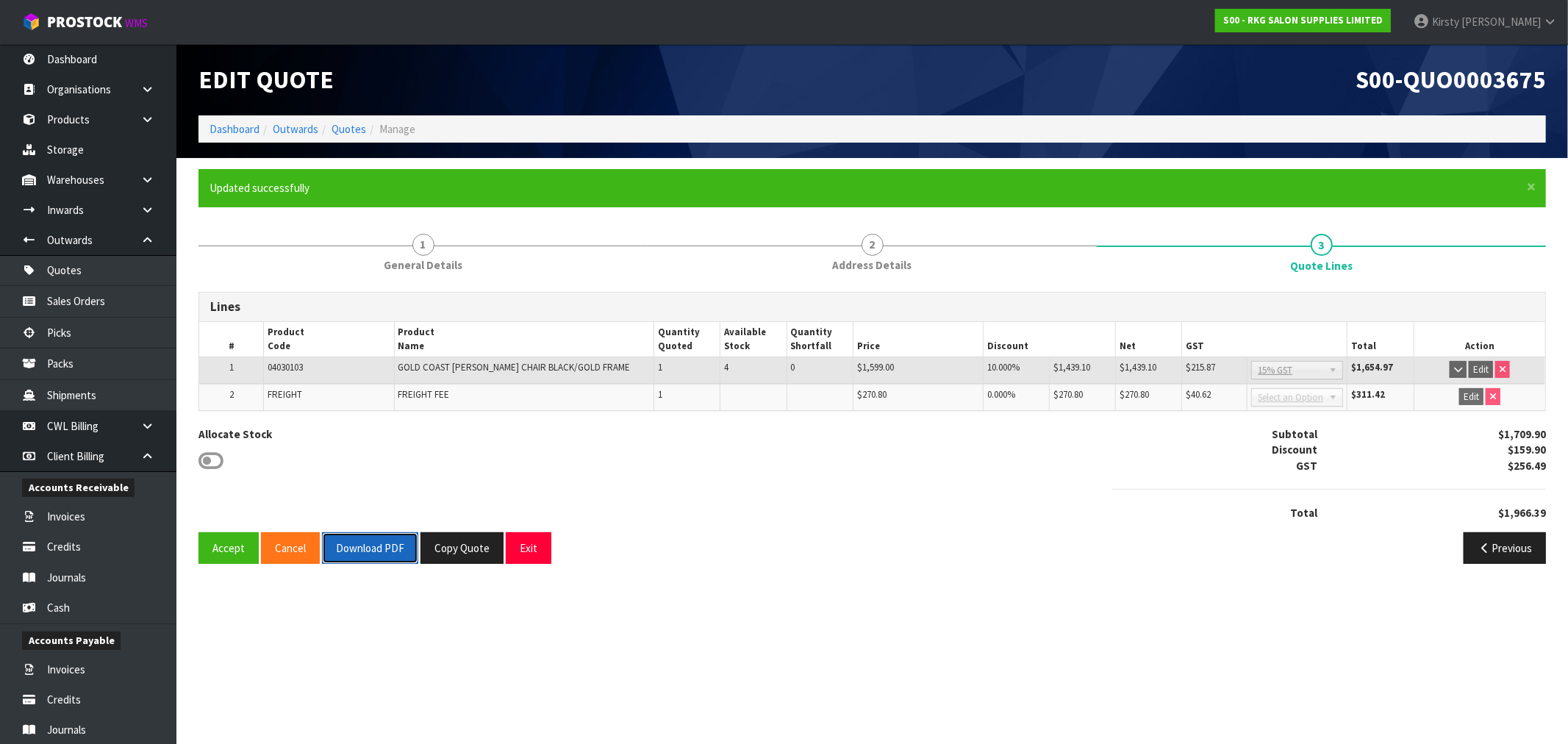
click at [354, 553] on button "Download PDF" at bounding box center [370, 548] width 96 height 32
click at [542, 542] on button "Exit" at bounding box center [528, 548] width 45 height 32
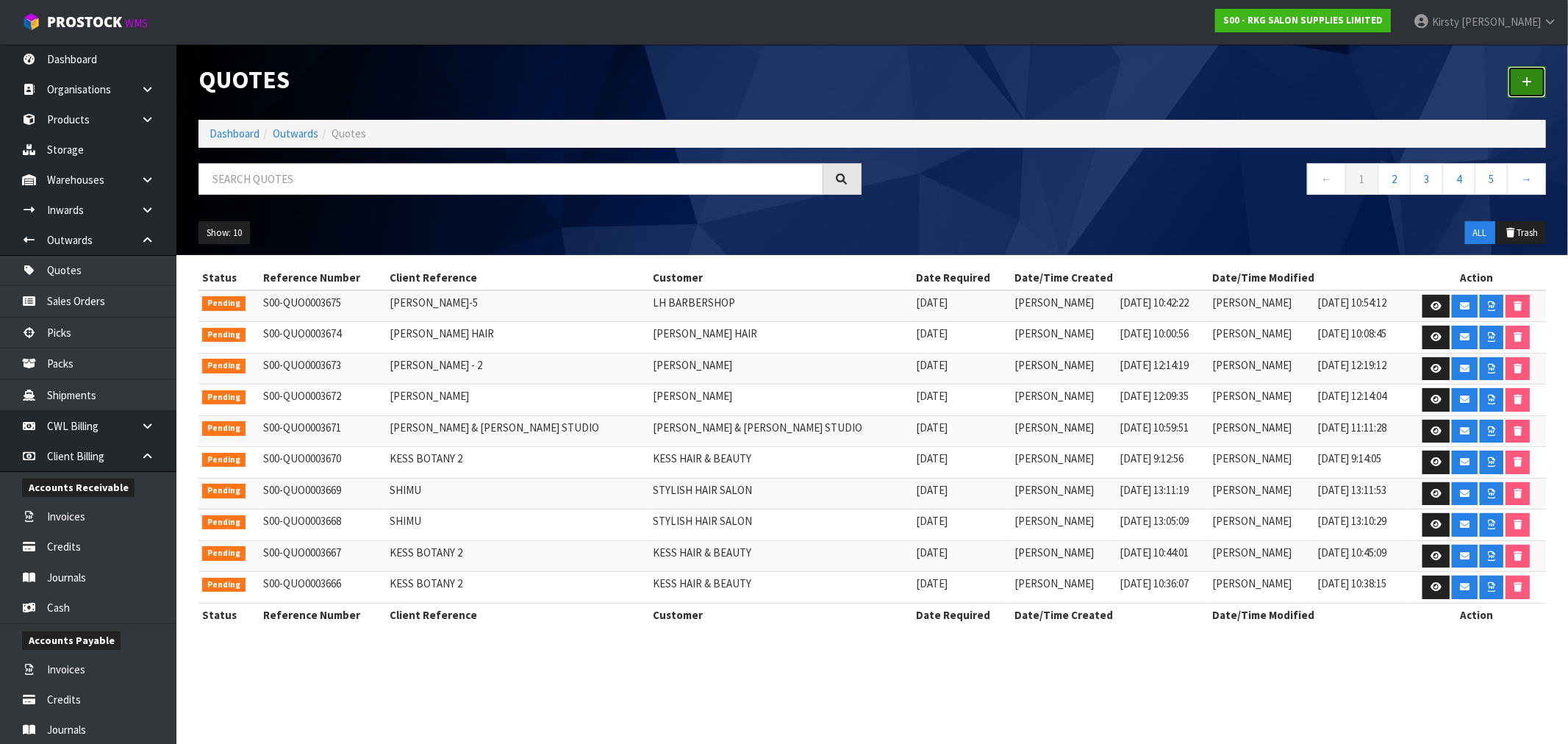
click at [1529, 74] on link at bounding box center [1526, 81] width 38 height 32
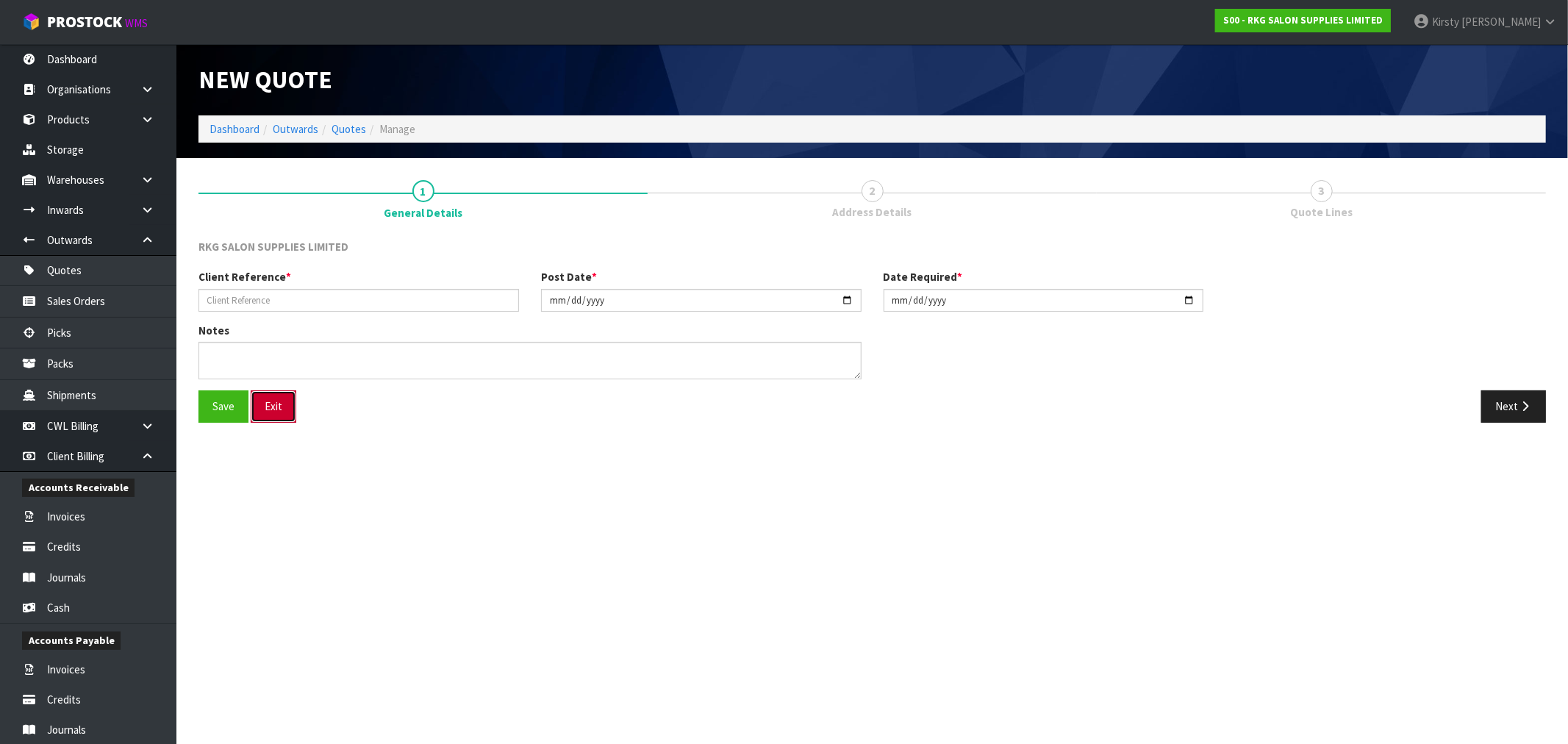
click at [276, 408] on button "Exit" at bounding box center [273, 405] width 45 height 32
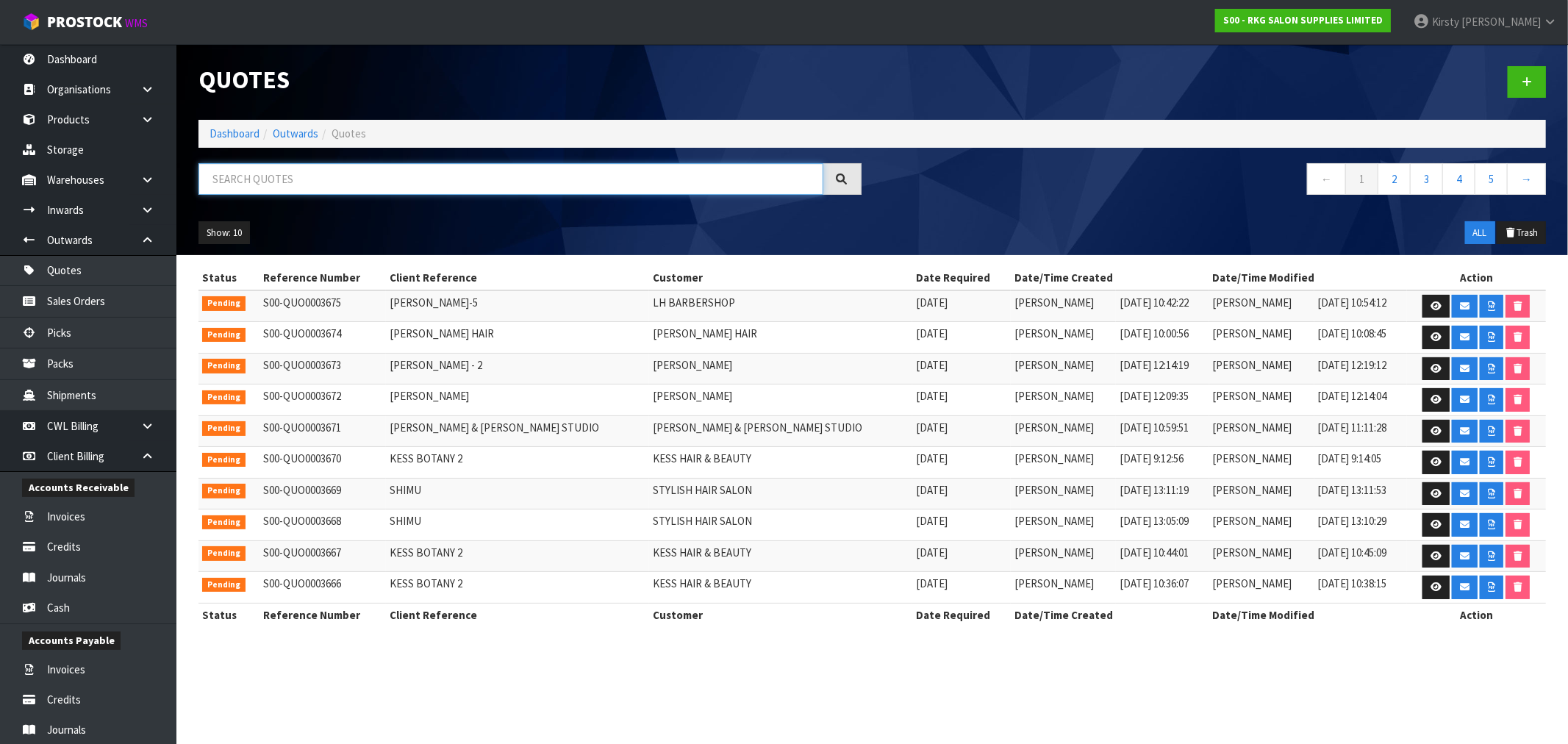
click at [247, 186] on input "text" at bounding box center [510, 178] width 624 height 32
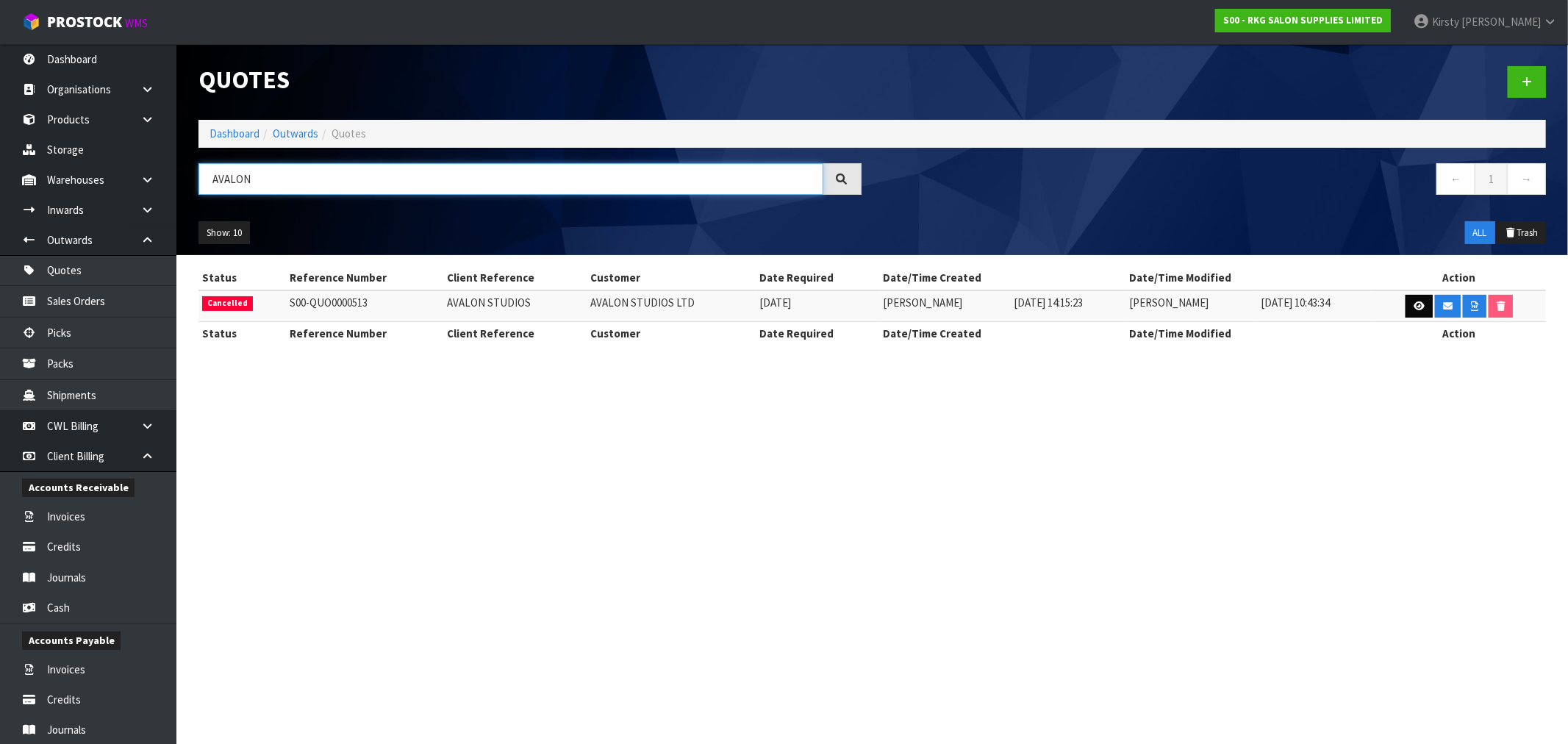
type input "AVALON"
click at [1415, 300] on link at bounding box center [1419, 307] width 27 height 24
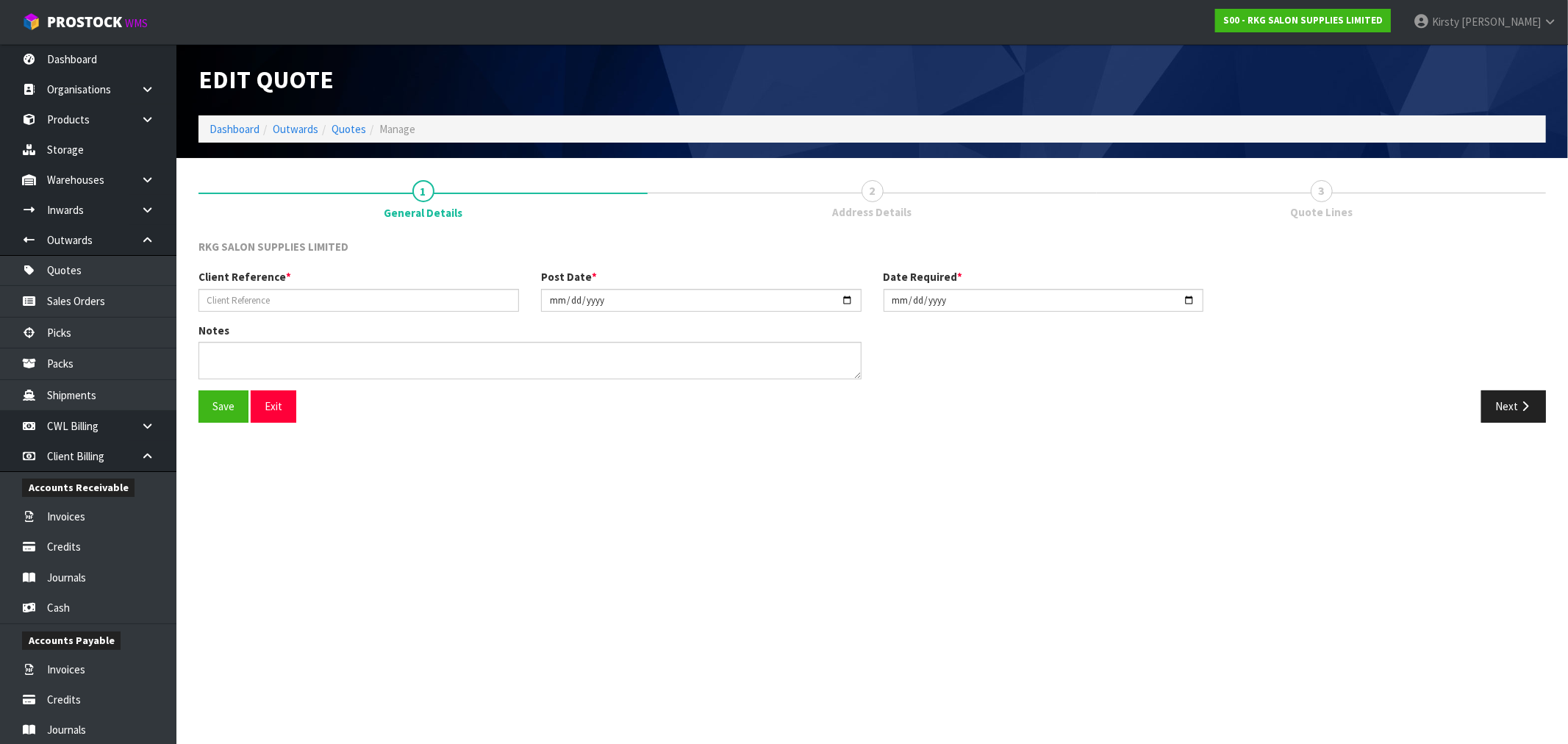
type input "AVALON STUDIOS"
type input "[DATE]"
type textarea "PH: [PHONE_NUMBER]"
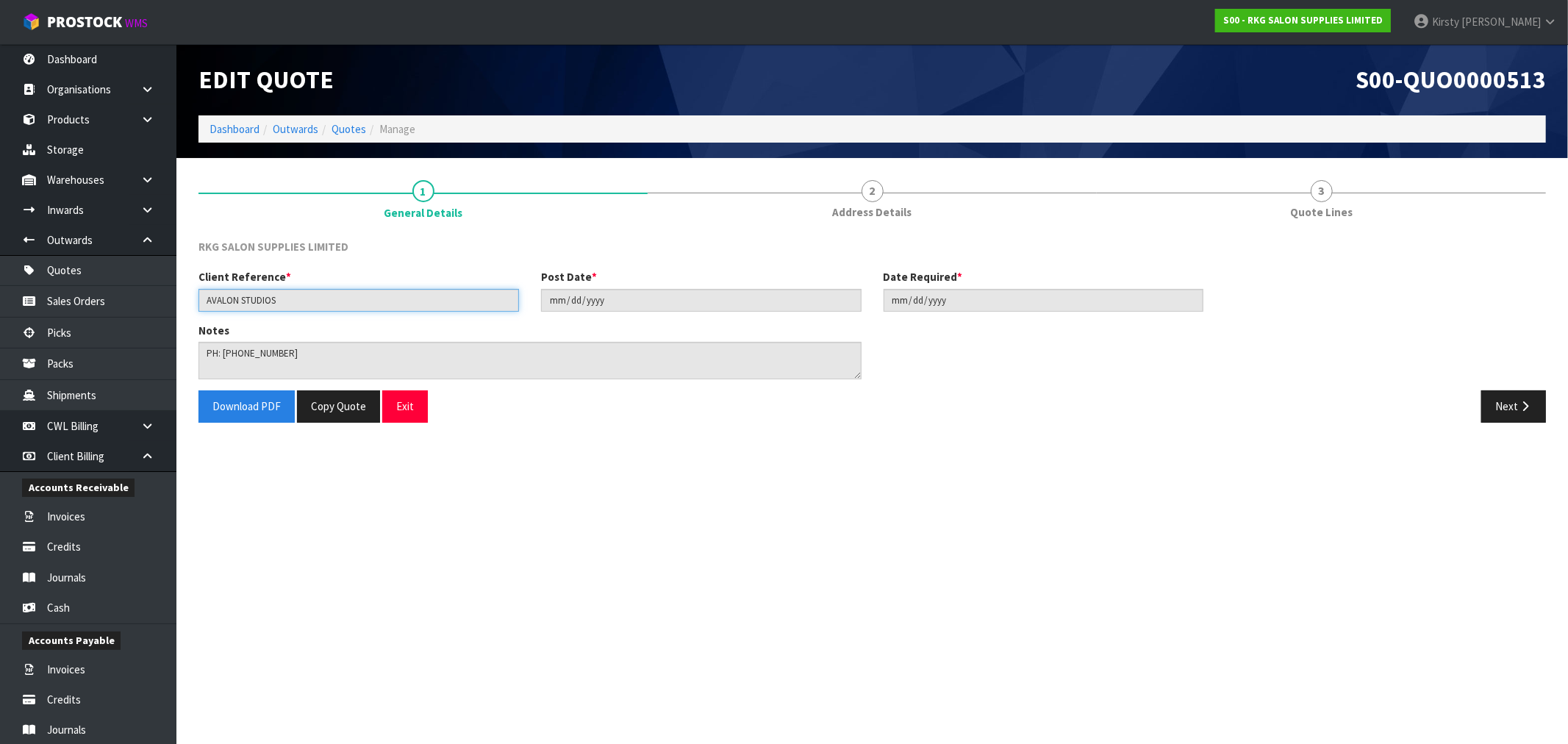
click at [277, 296] on input "AVALON STUDIOS" at bounding box center [358, 300] width 320 height 23
click at [338, 402] on button "Copy Quote" at bounding box center [338, 405] width 83 height 32
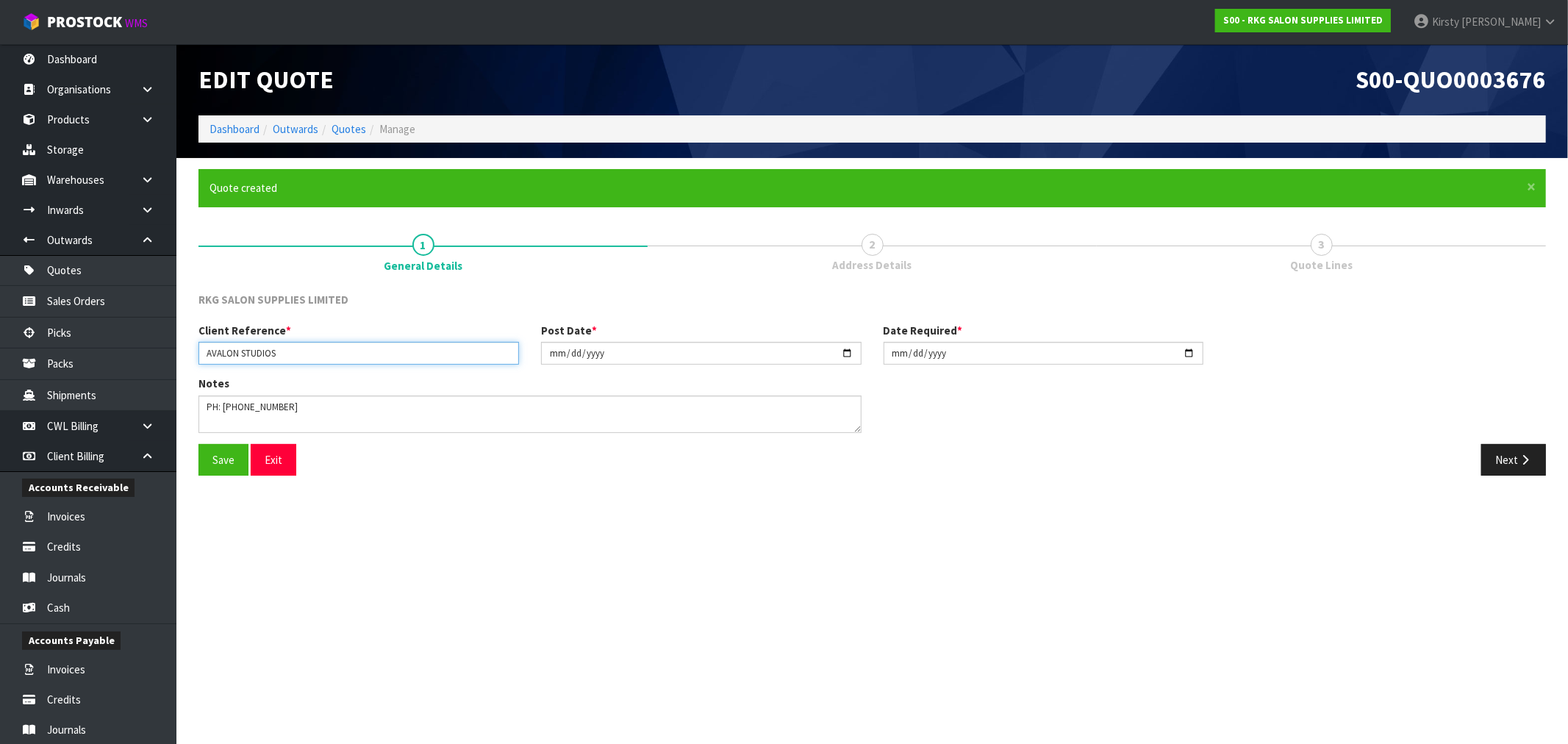
click at [282, 350] on input "AVALON STUDIOS" at bounding box center [358, 353] width 320 height 23
type input "AVALON STUDIOS - MATS"
click at [551, 356] on input "[DATE]" at bounding box center [701, 353] width 320 height 23
type input "[DATE]"
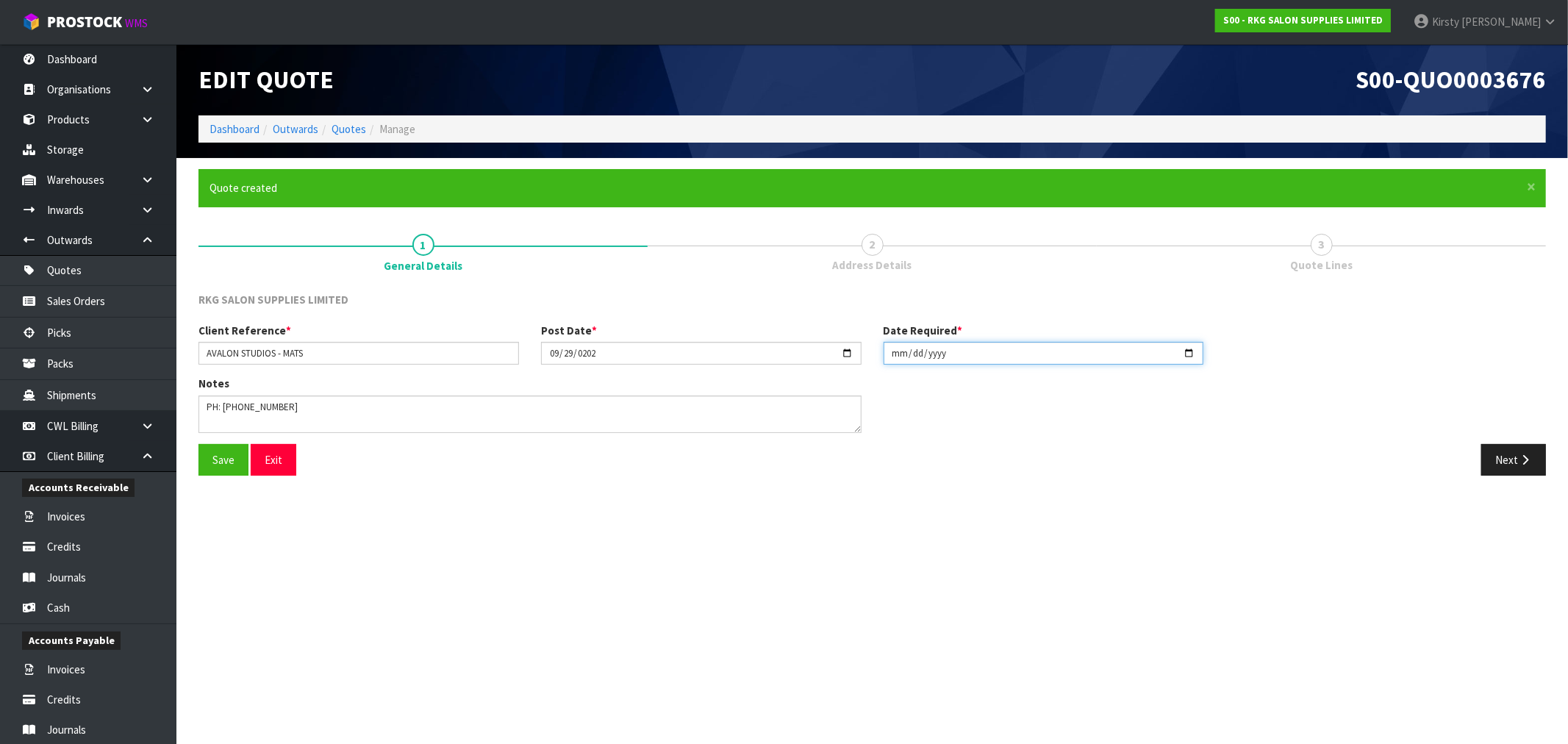
type input "[DATE]"
click at [915, 356] on input "date" at bounding box center [1043, 353] width 320 height 23
type input "[DATE]"
drag, startPoint x: 280, startPoint y: 405, endPoint x: 194, endPoint y: 406, distance: 86.0
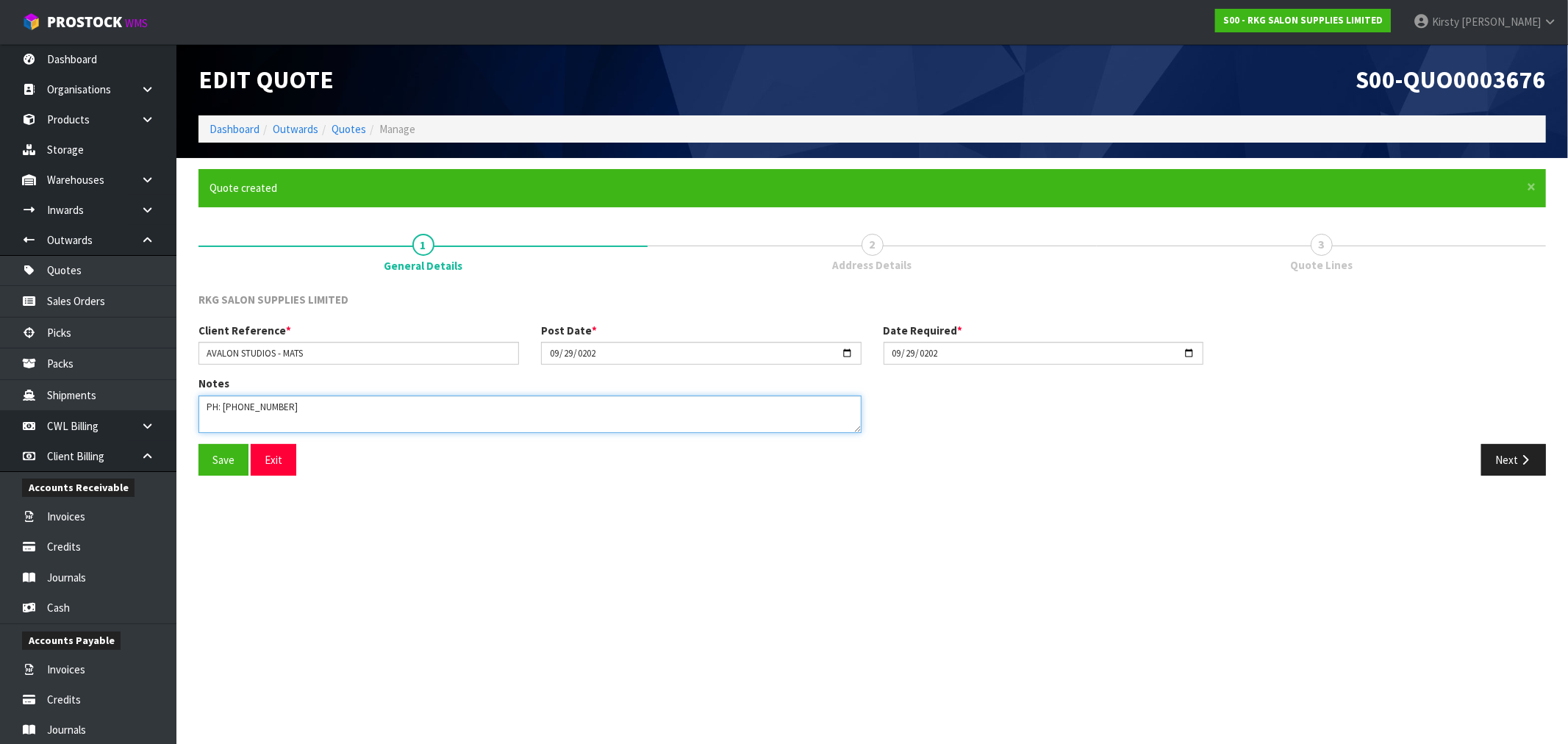
click at [194, 406] on div "Notes" at bounding box center [529, 409] width 685 height 68
type textarea "GENERAL CARRIER"
click at [225, 465] on button "Save" at bounding box center [223, 460] width 50 height 32
click at [1509, 461] on button "Next" at bounding box center [1513, 460] width 64 height 32
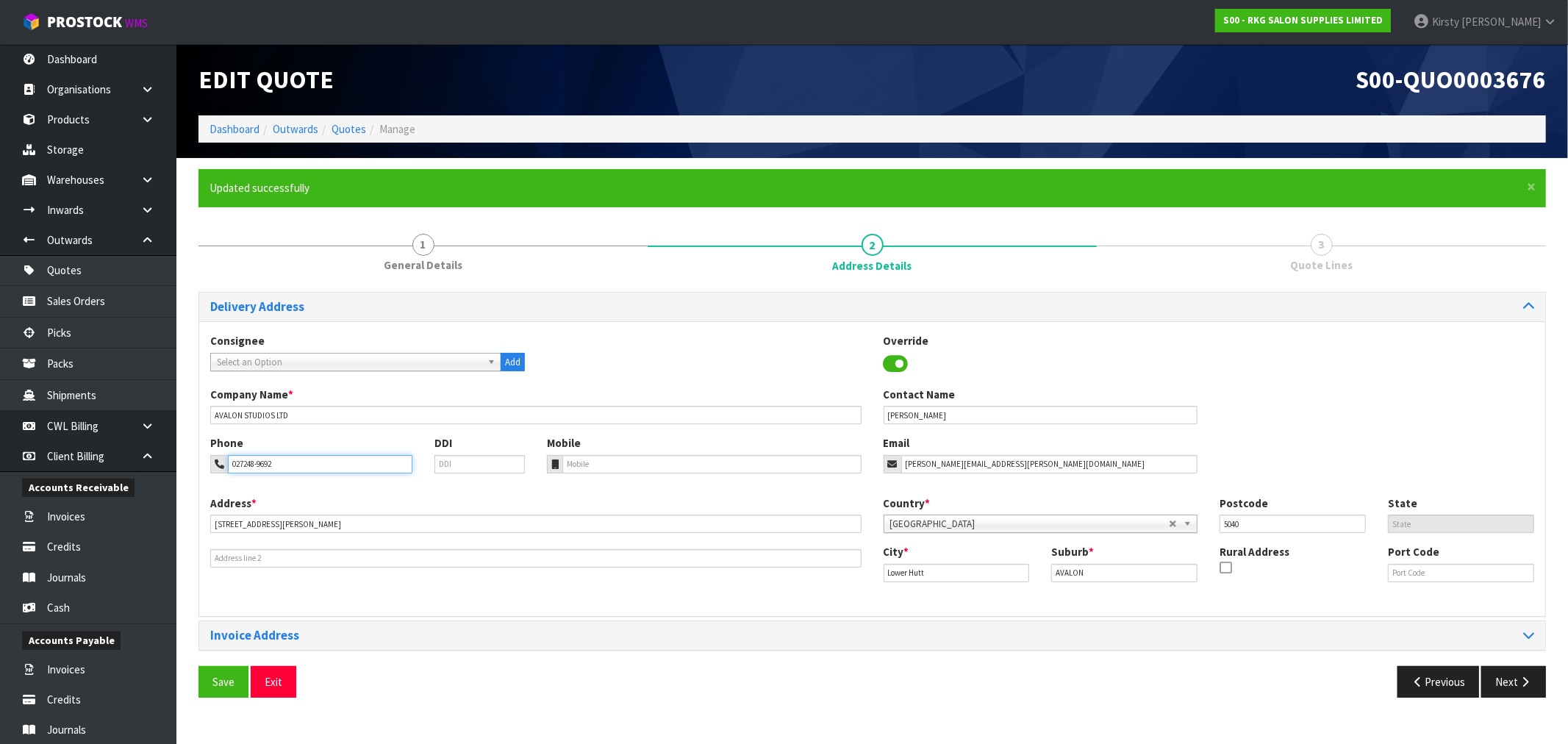
drag, startPoint x: 281, startPoint y: 465, endPoint x: 188, endPoint y: 467, distance: 93.0
click at [188, 467] on div "× Close Updated successfully 1 General Details 2 Address Details 3 Quote Lines …" at bounding box center [871, 439] width 1369 height 539
paste input "PH: 027-"
type input "PH: [PHONE_NUMBER]"
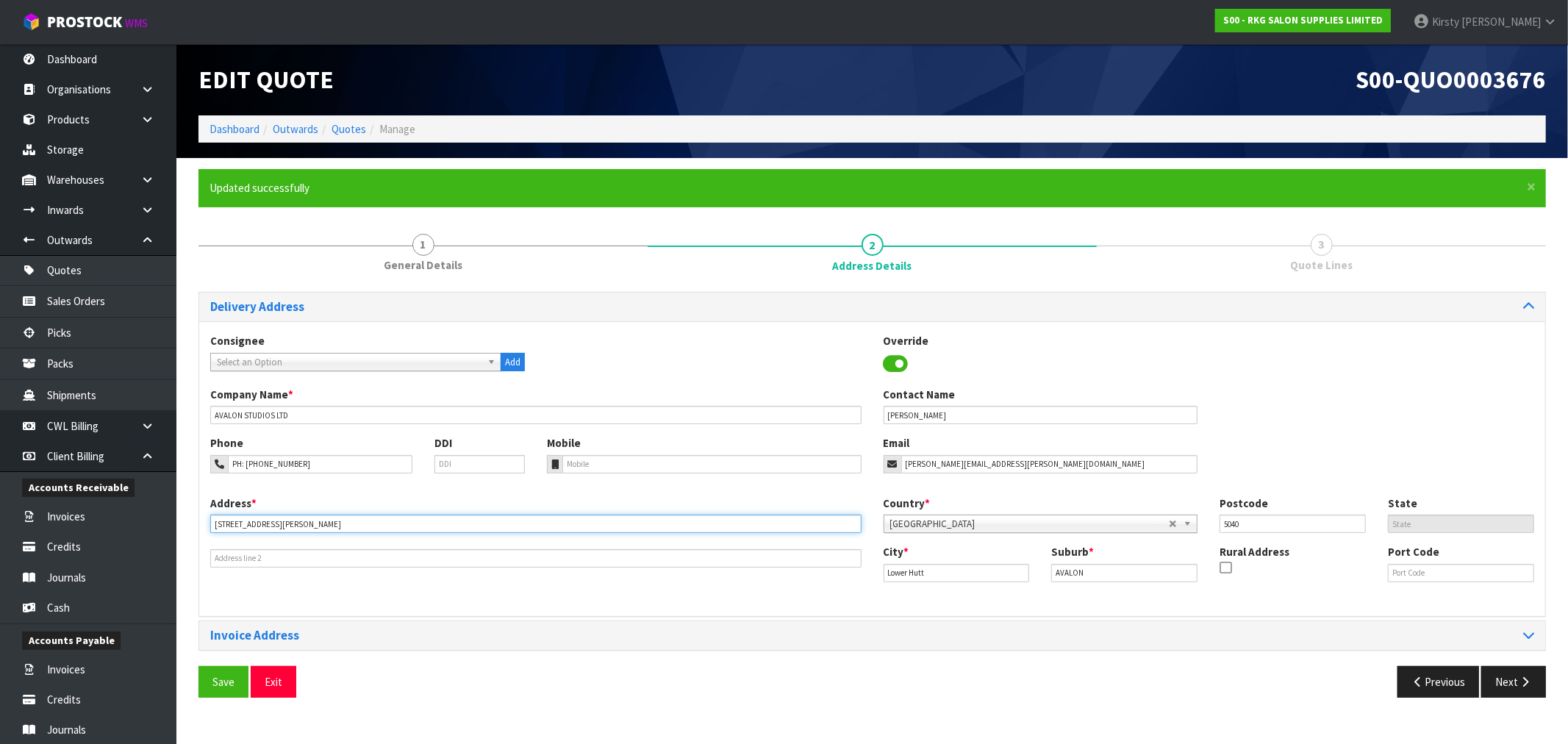
click at [251, 524] on input "[STREET_ADDRESS][PERSON_NAME]" at bounding box center [536, 524] width 651 height 18
type input "[STREET_ADDRESS][PERSON_NAME]"
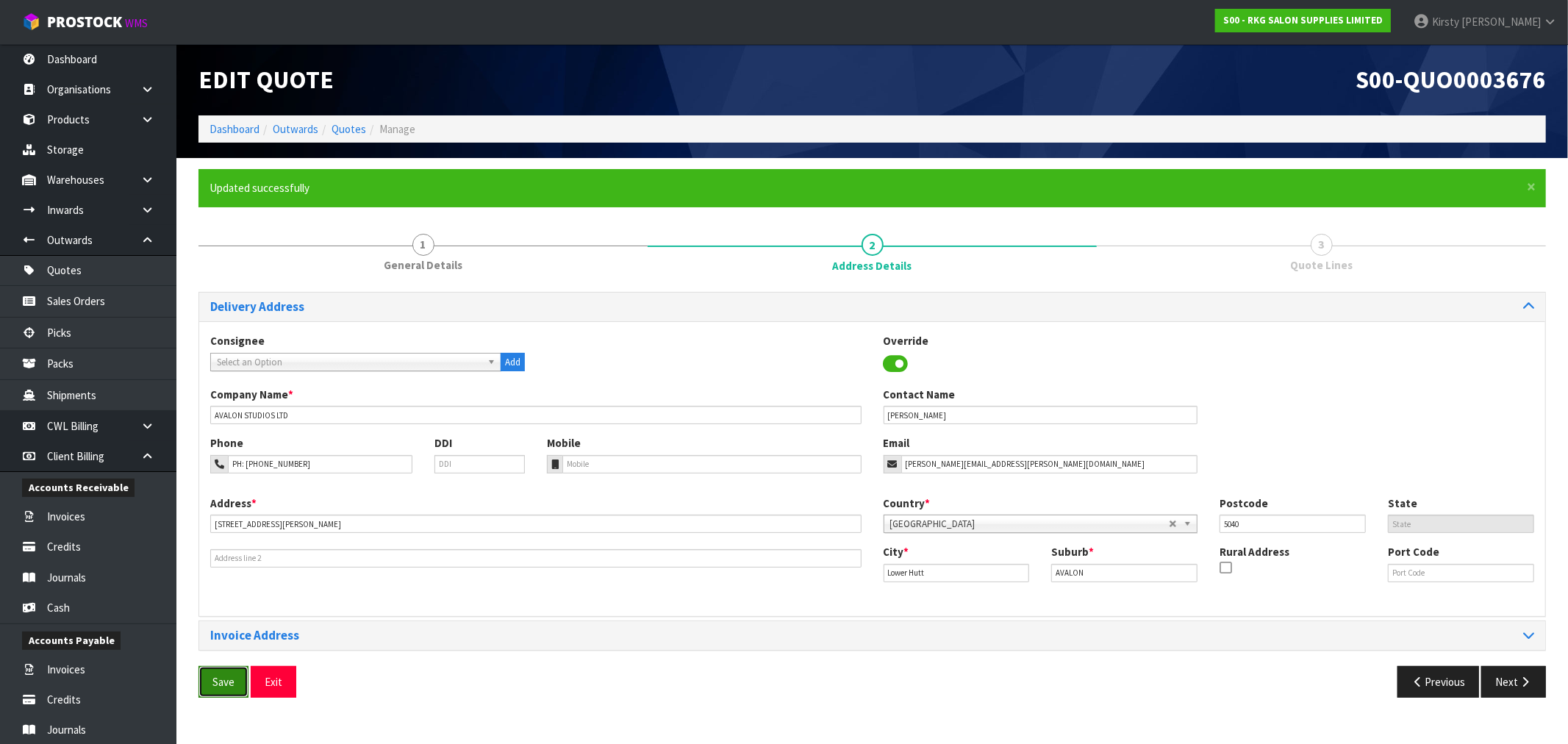
click at [222, 682] on button "Save" at bounding box center [223, 682] width 50 height 32
click at [1506, 679] on button "Next" at bounding box center [1513, 682] width 64 height 32
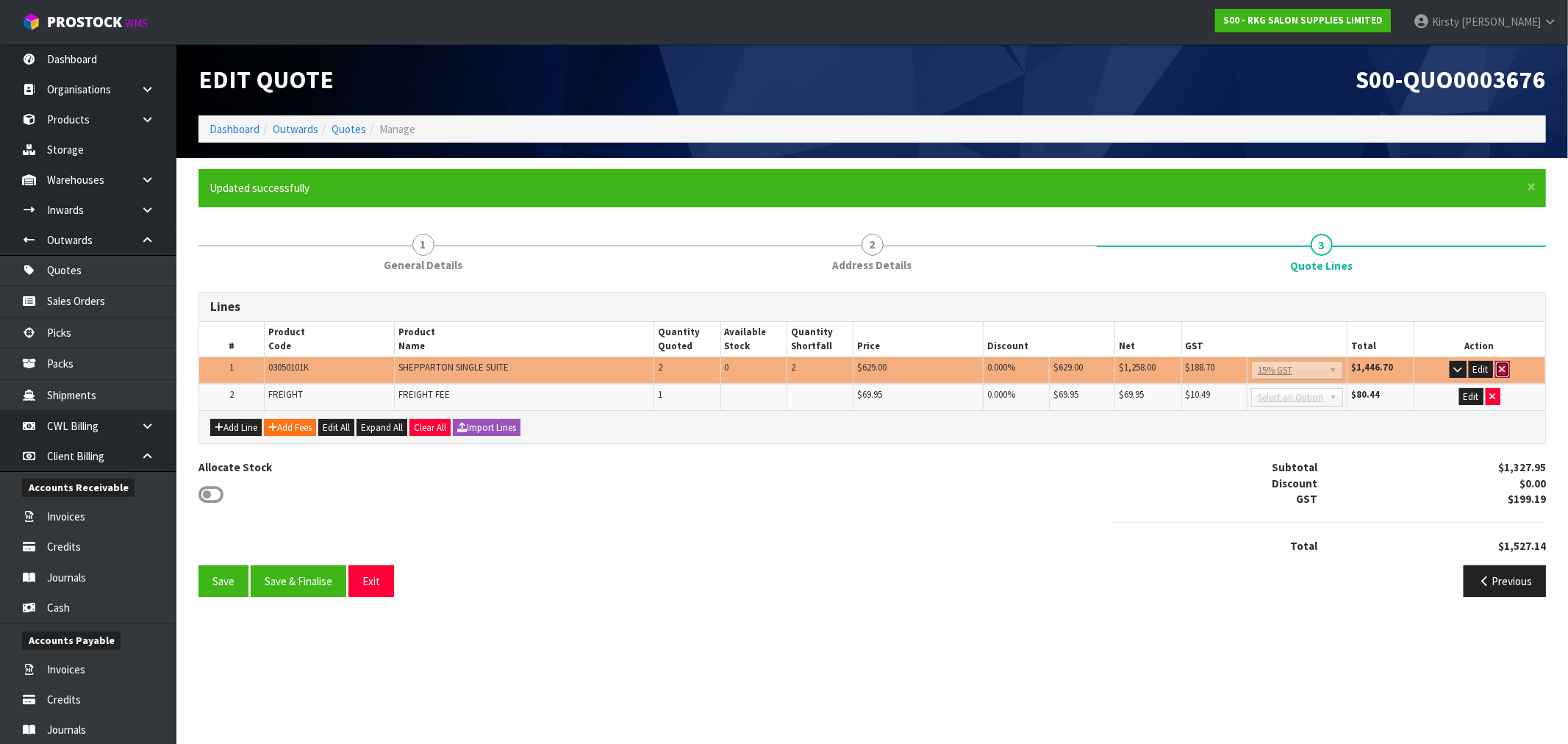
click at [1506, 370] on button "button" at bounding box center [1502, 369] width 14 height 17
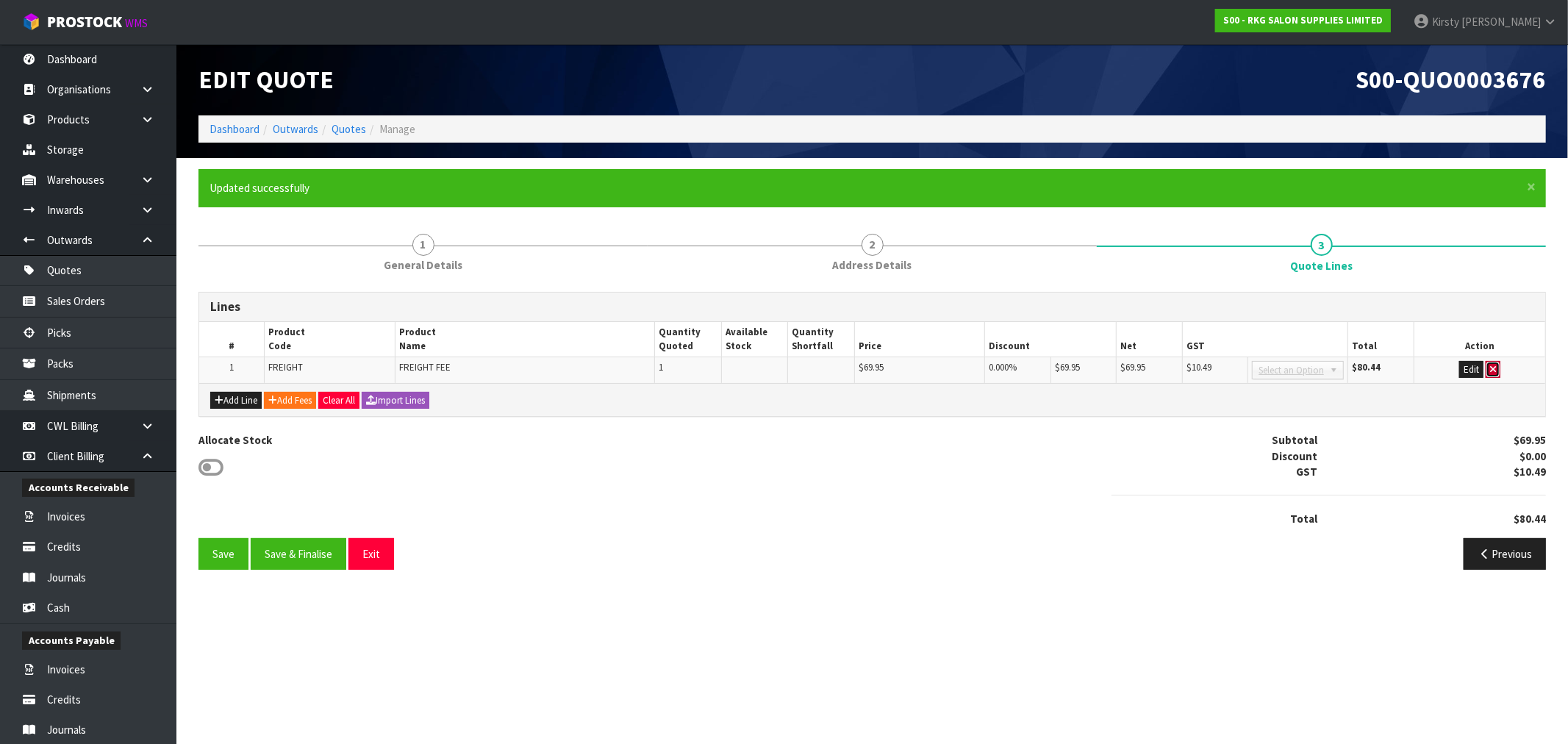
click at [1497, 363] on button "button" at bounding box center [1493, 369] width 14 height 17
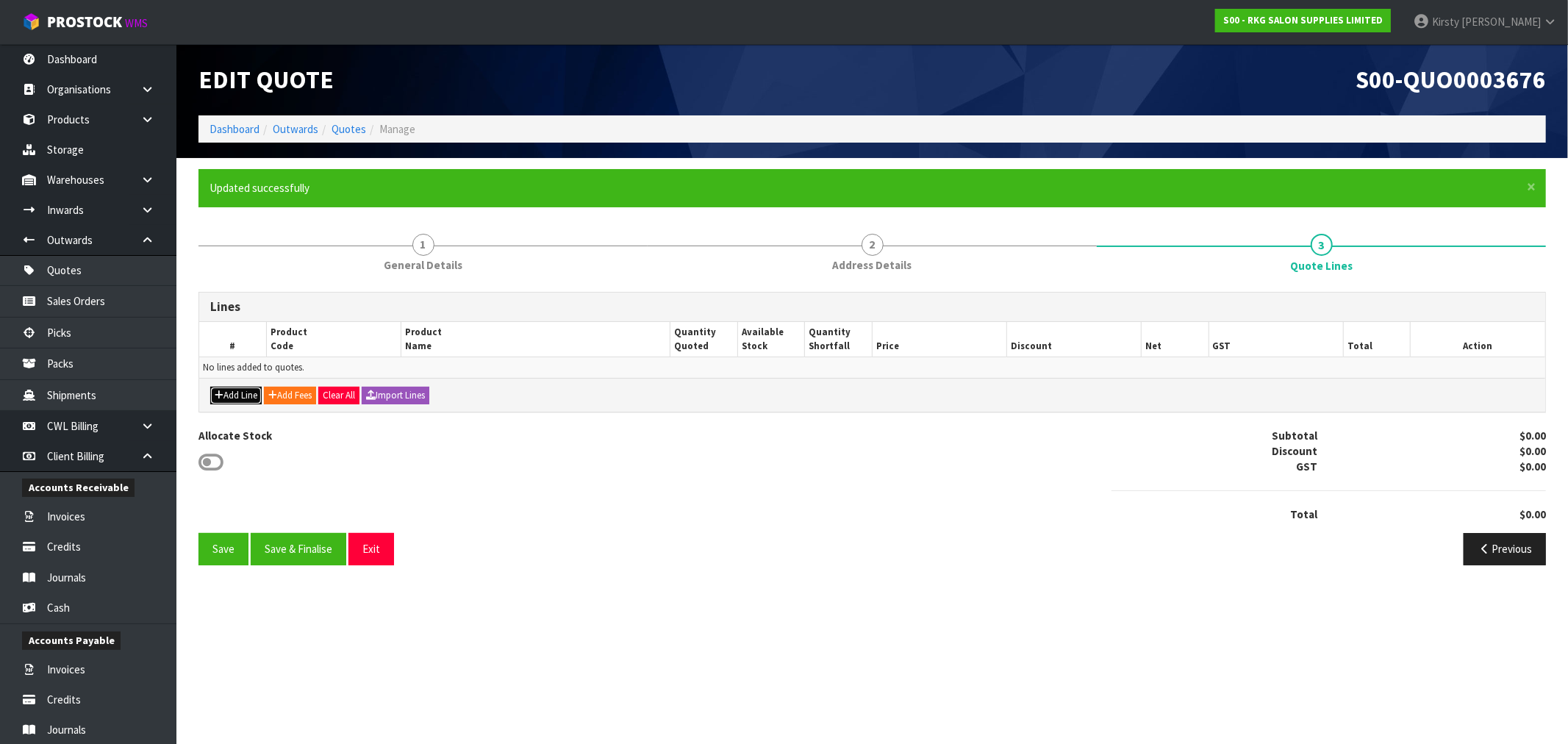
click at [230, 391] on button "Add Line" at bounding box center [235, 395] width 52 height 17
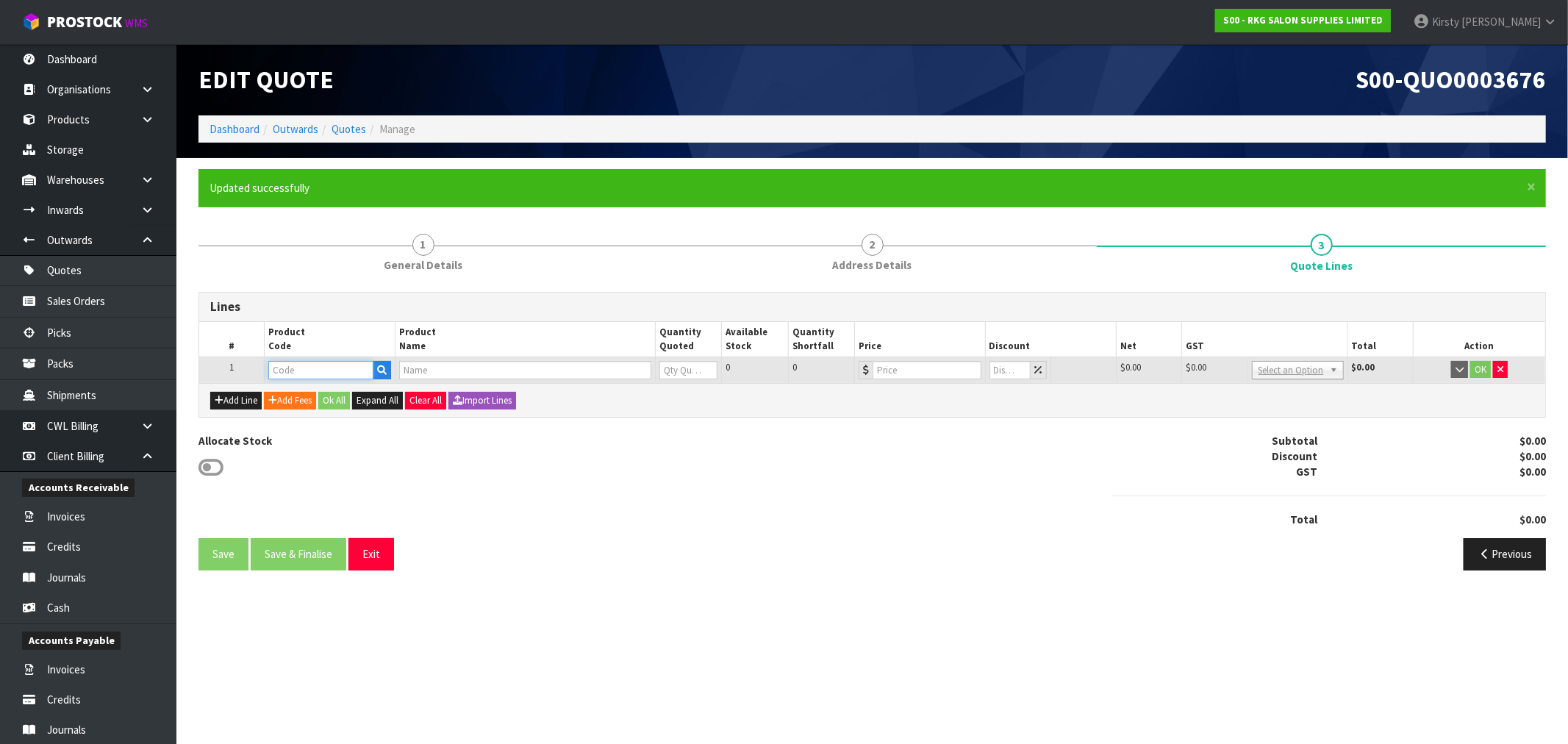
click at [304, 371] on input "text" at bounding box center [320, 370] width 105 height 18
type input "0015"
click at [309, 400] on link "0015 0101" at bounding box center [327, 395] width 116 height 20
type input "00150101"
type input "ANTI FATIGUE MAT - SQUARE/THICKER FOR ROUND & 5 STAR BASES"
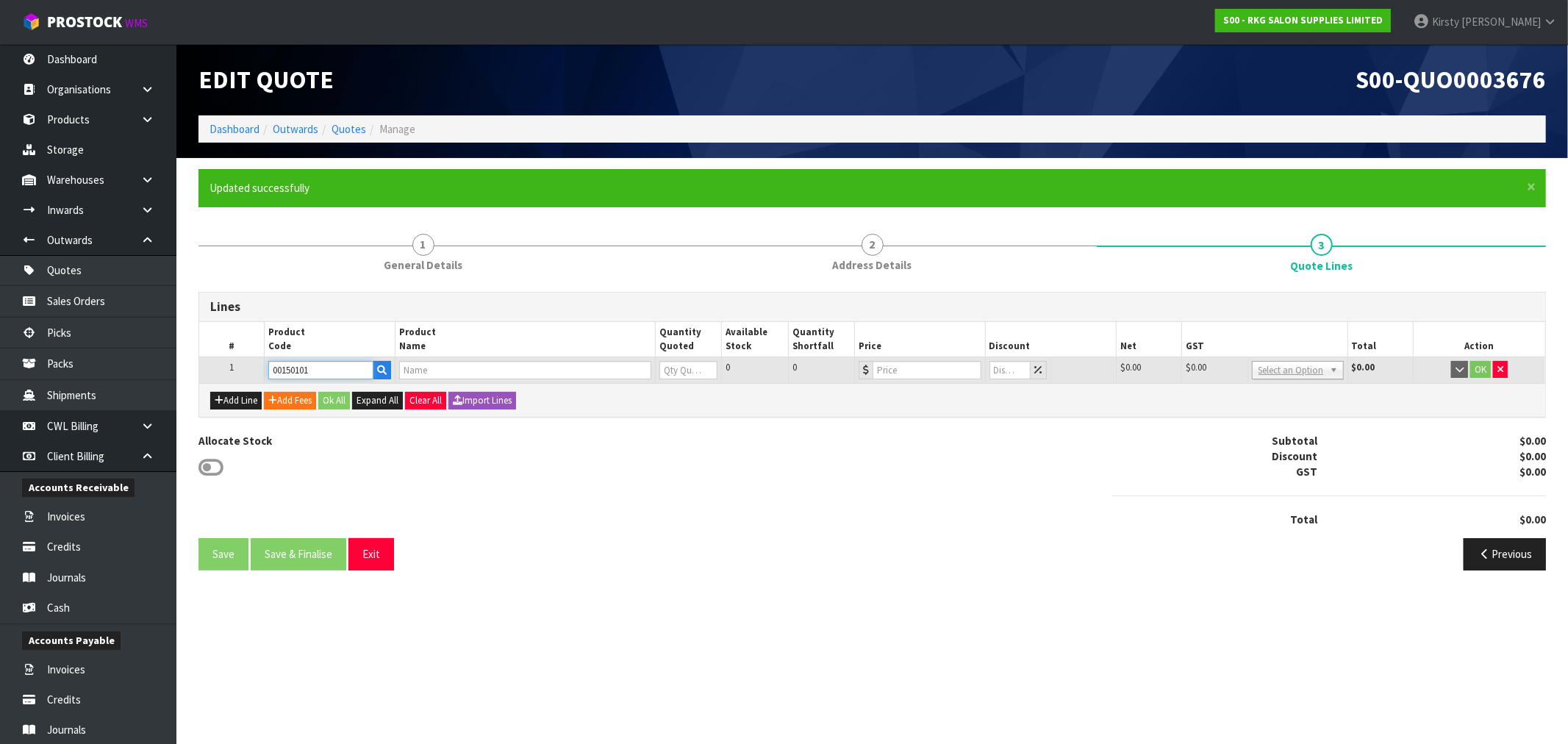
type input "0"
type input "159"
type input "0"
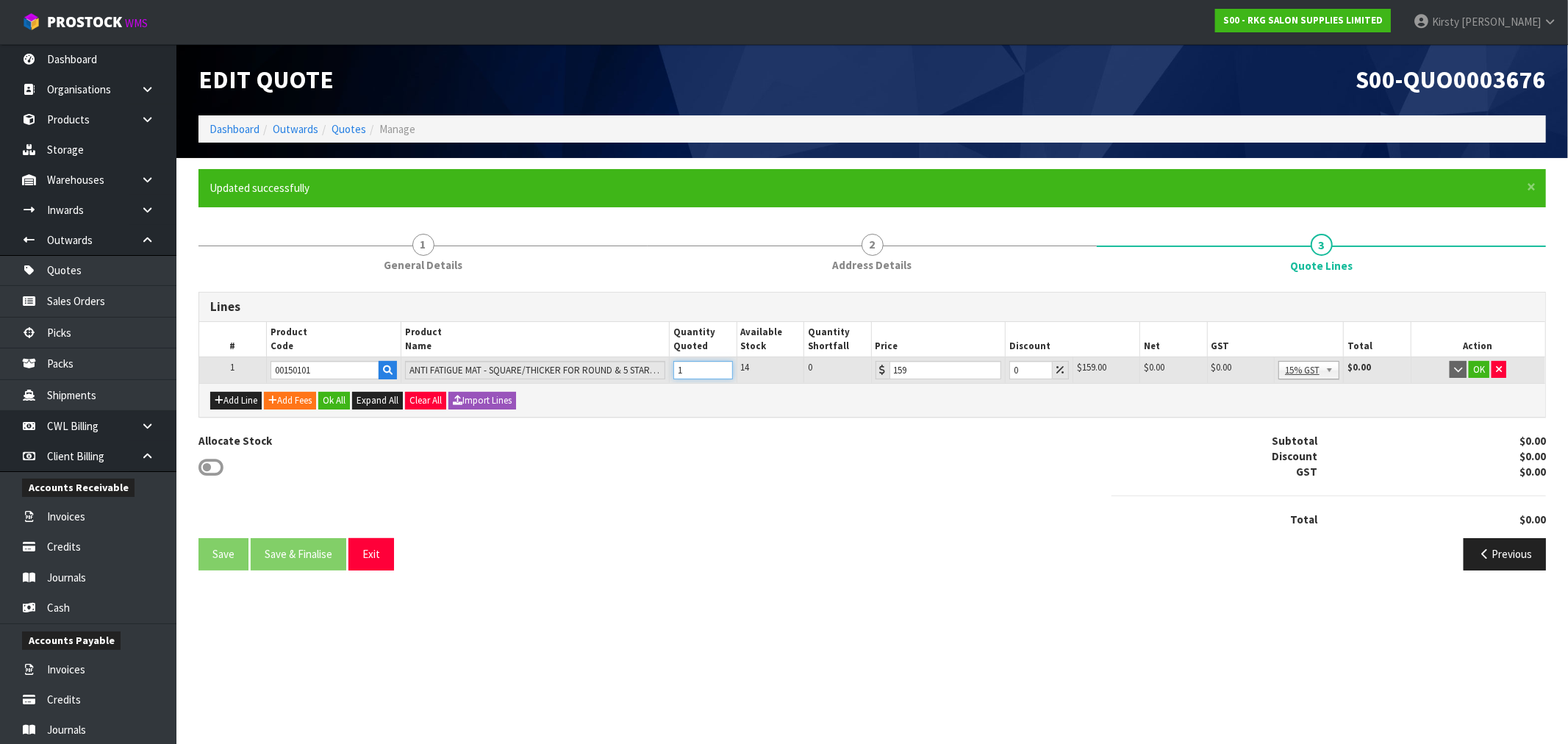
click at [723, 365] on input "1" at bounding box center [702, 370] width 59 height 18
click at [723, 365] on input "2" at bounding box center [702, 370] width 59 height 18
click at [723, 365] on input "3" at bounding box center [702, 370] width 59 height 18
click at [723, 365] on input "4" at bounding box center [702, 370] width 59 height 18
click at [723, 365] on input "5" at bounding box center [702, 370] width 59 height 18
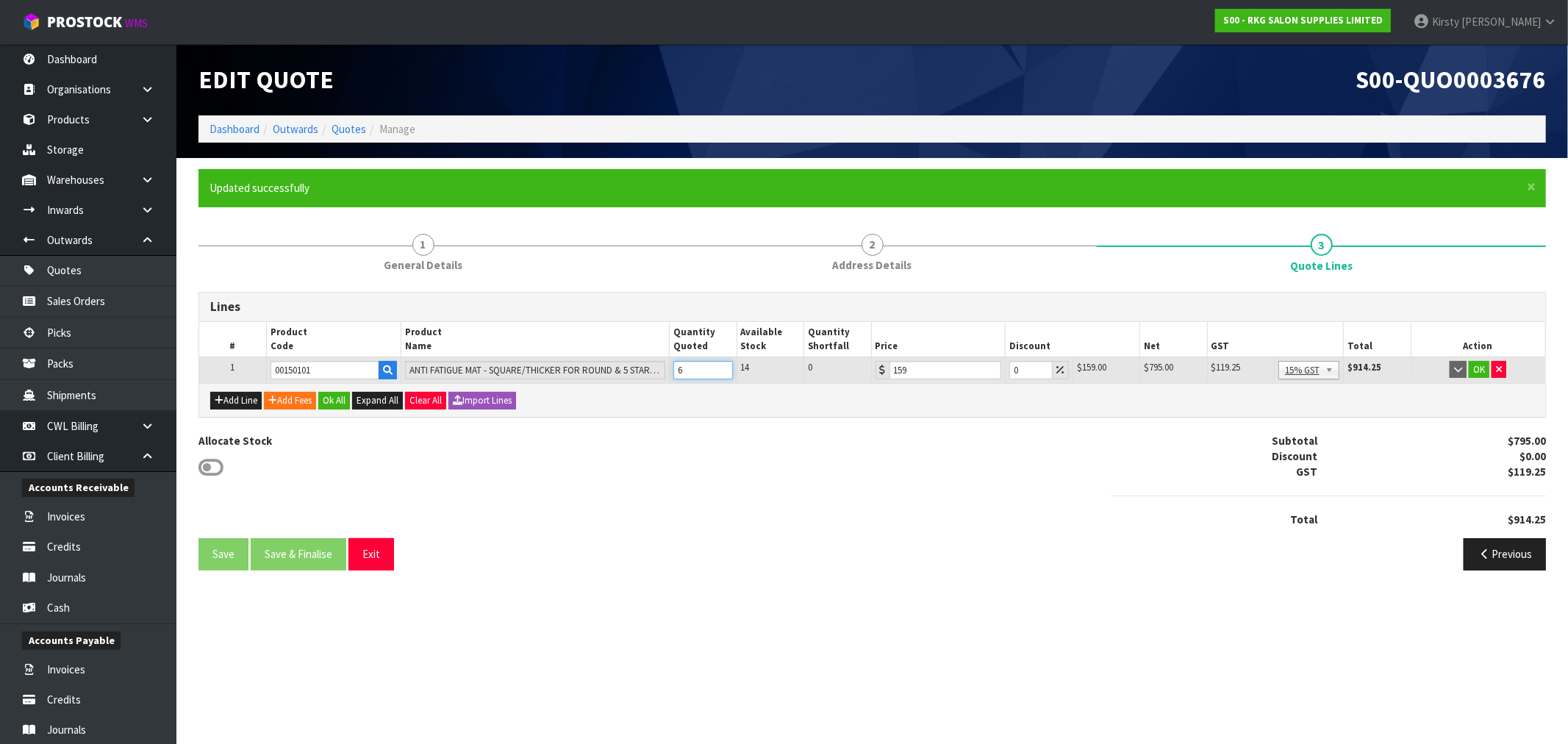
click at [723, 365] on input "6" at bounding box center [702, 370] width 59 height 18
type input "7"
click at [723, 365] on input "7" at bounding box center [702, 370] width 59 height 18
drag, startPoint x: 1037, startPoint y: 372, endPoint x: 1012, endPoint y: 377, distance: 25.5
click at [1012, 377] on input "-0.005" at bounding box center [1030, 370] width 43 height 18
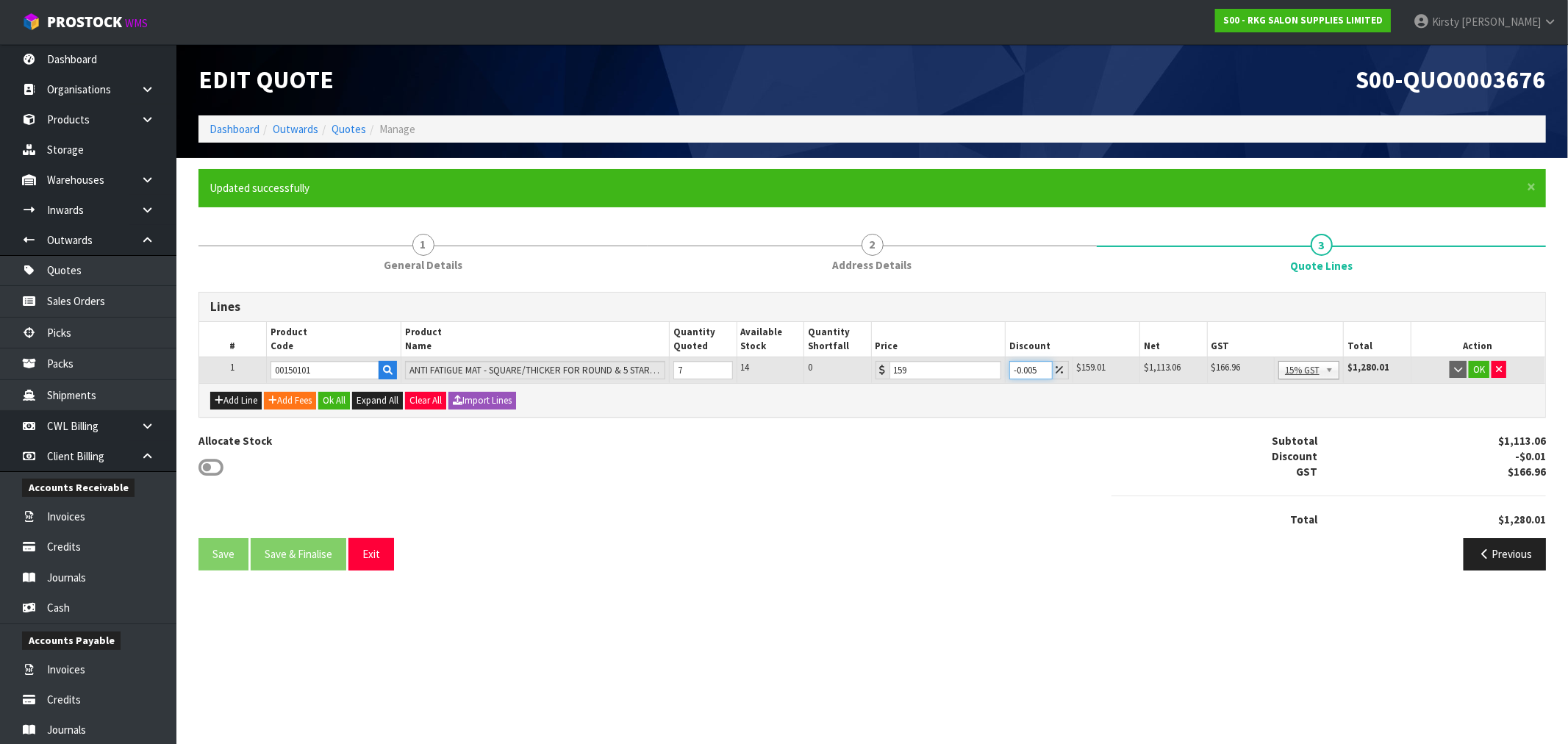
click at [1012, 371] on input "-0.005" at bounding box center [1030, 370] width 43 height 18
drag, startPoint x: 1012, startPoint y: 371, endPoint x: 1066, endPoint y: 378, distance: 54.5
click at [1063, 378] on td "-0.005" at bounding box center [1039, 369] width 67 height 26
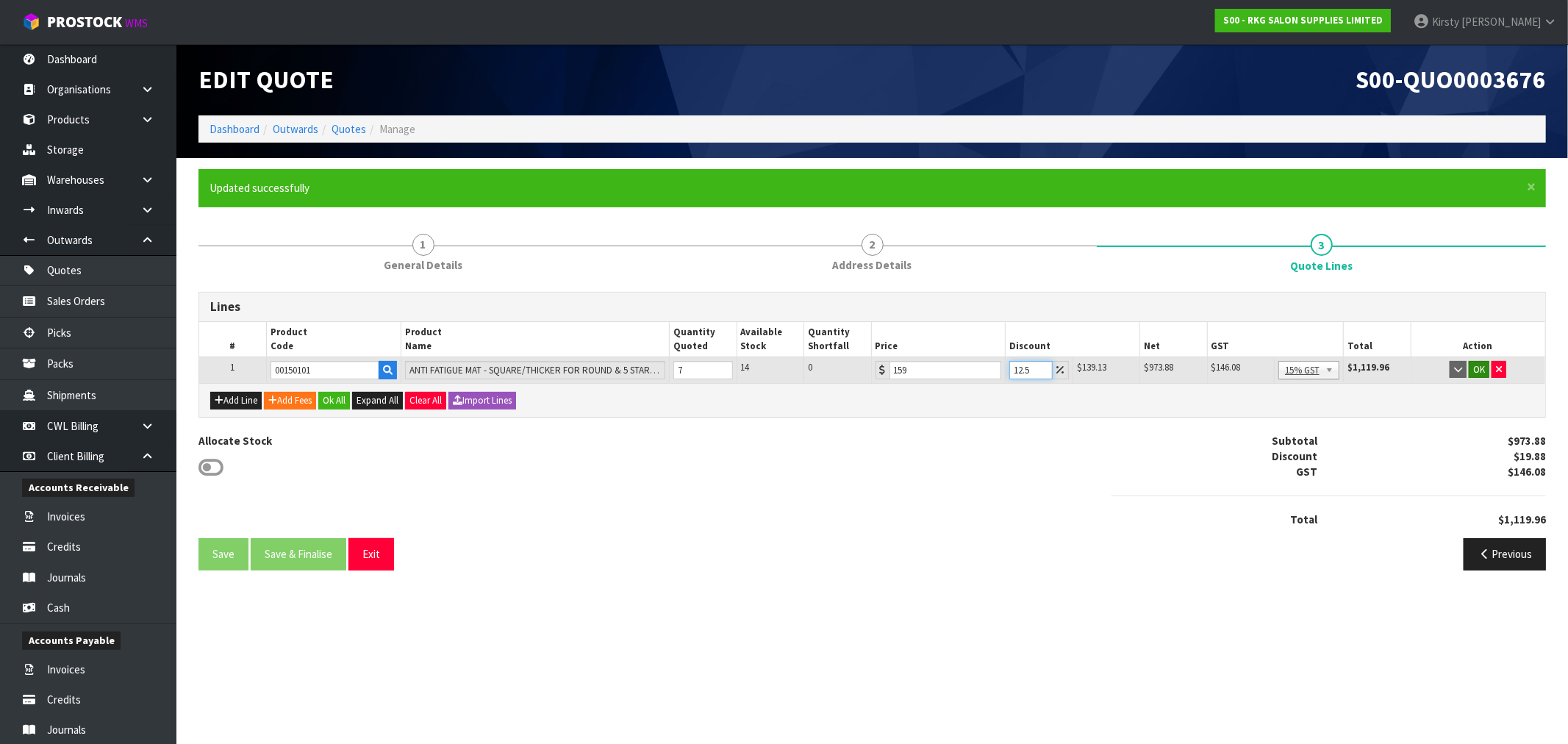
type input "12.5"
click at [1478, 368] on button "OK" at bounding box center [1478, 369] width 21 height 17
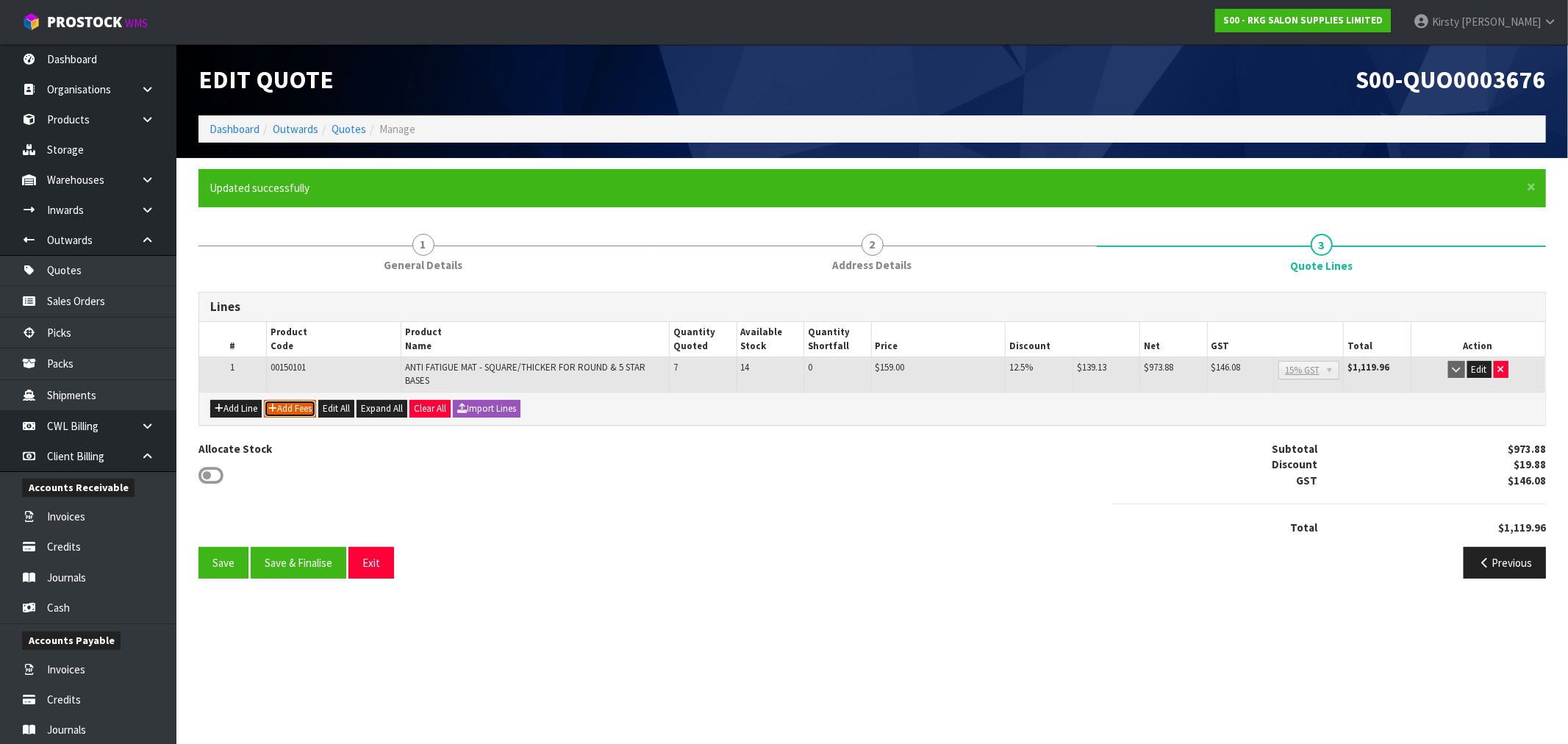
click at [294, 408] on button "Add Fees" at bounding box center [290, 408] width 52 height 17
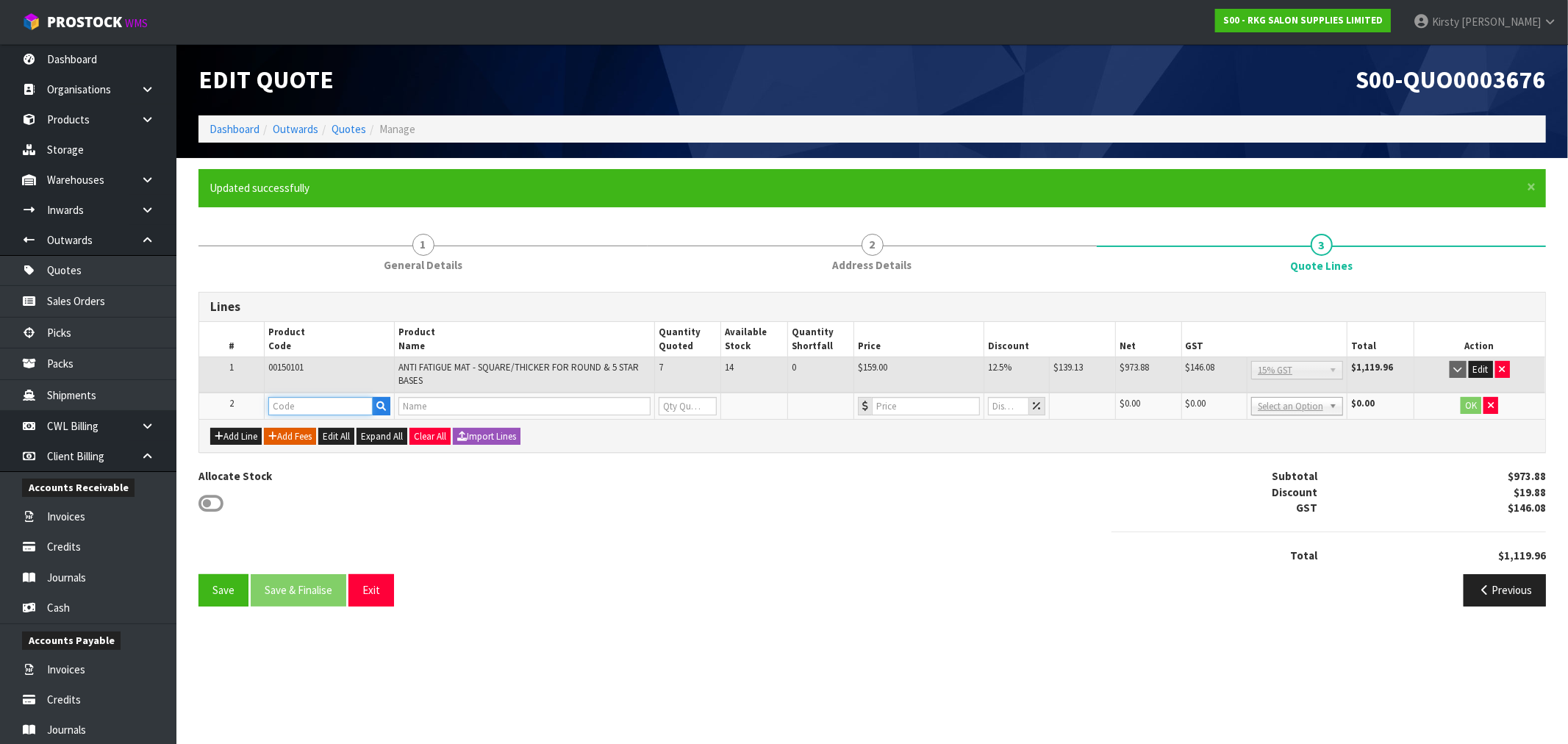
click at [294, 408] on input "text" at bounding box center [319, 406] width 104 height 18
type input "FRE"
drag, startPoint x: 304, startPoint y: 426, endPoint x: 375, endPoint y: 417, distance: 71.6
click at [305, 426] on link "FRE IGHT" at bounding box center [327, 430] width 116 height 20
type input "FREIGHT"
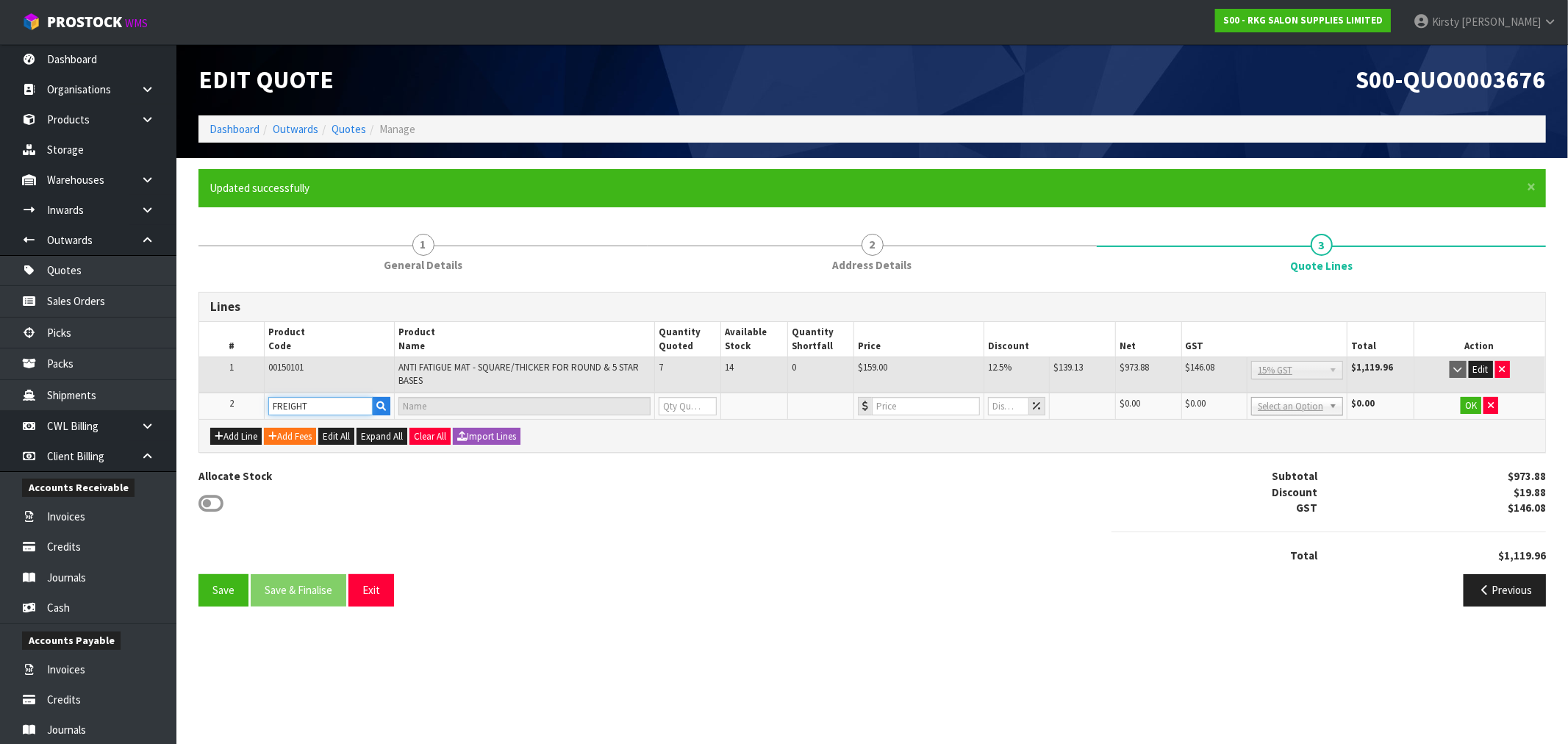
type input "FREIGHT FEE"
type input "1"
type input "0"
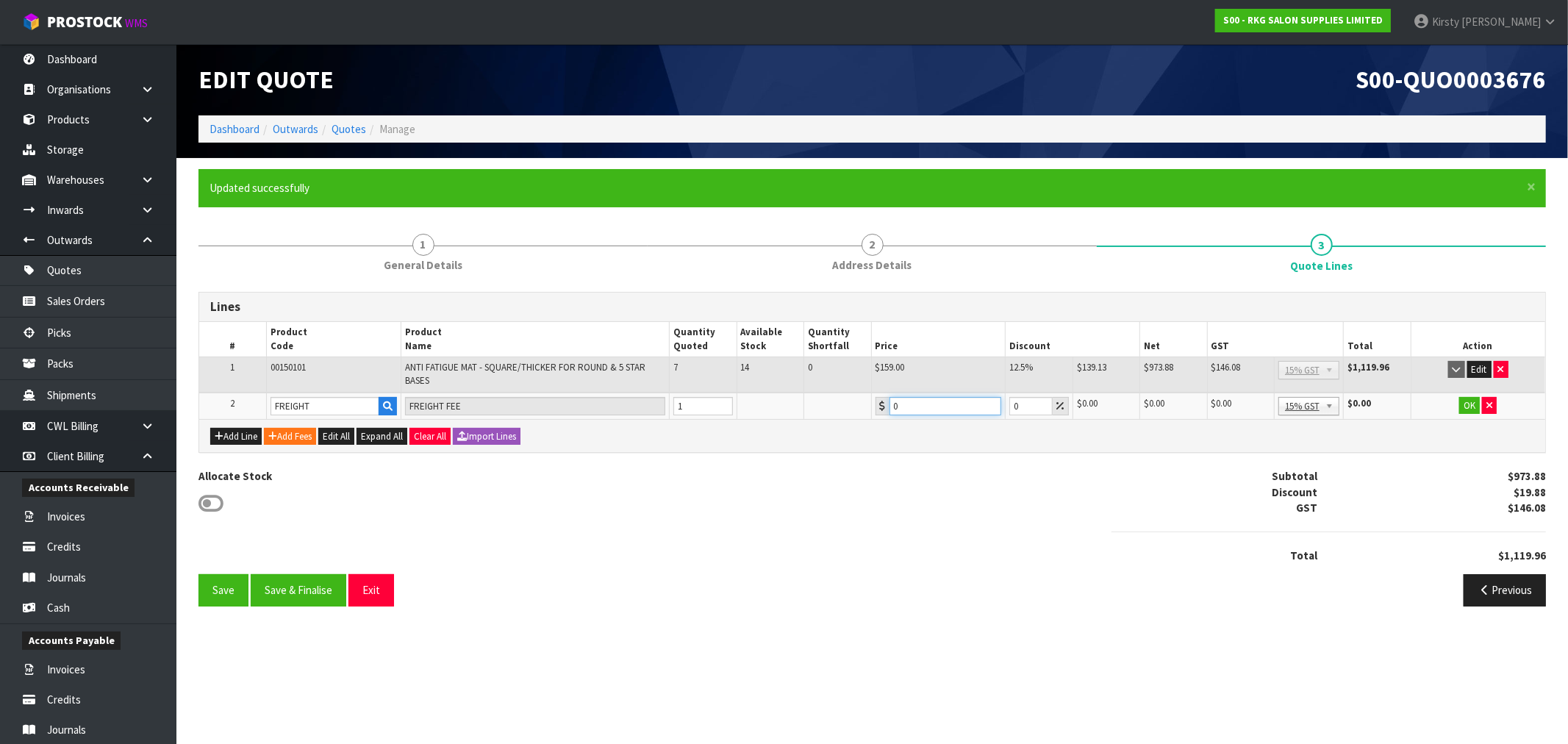
drag, startPoint x: 917, startPoint y: 405, endPoint x: 828, endPoint y: 415, distance: 89.6
click at [828, 415] on tr "2 FREIGHT FREIGHT FEE 1 0 0 $0.00 $0.00 $0.00 $0.00 No GST 15% GST Zero Rated 1…" at bounding box center [871, 406] width 1345 height 27
type input "77.10"
click at [1467, 400] on button "OK" at bounding box center [1468, 405] width 21 height 17
click at [226, 588] on button "Save" at bounding box center [223, 589] width 50 height 32
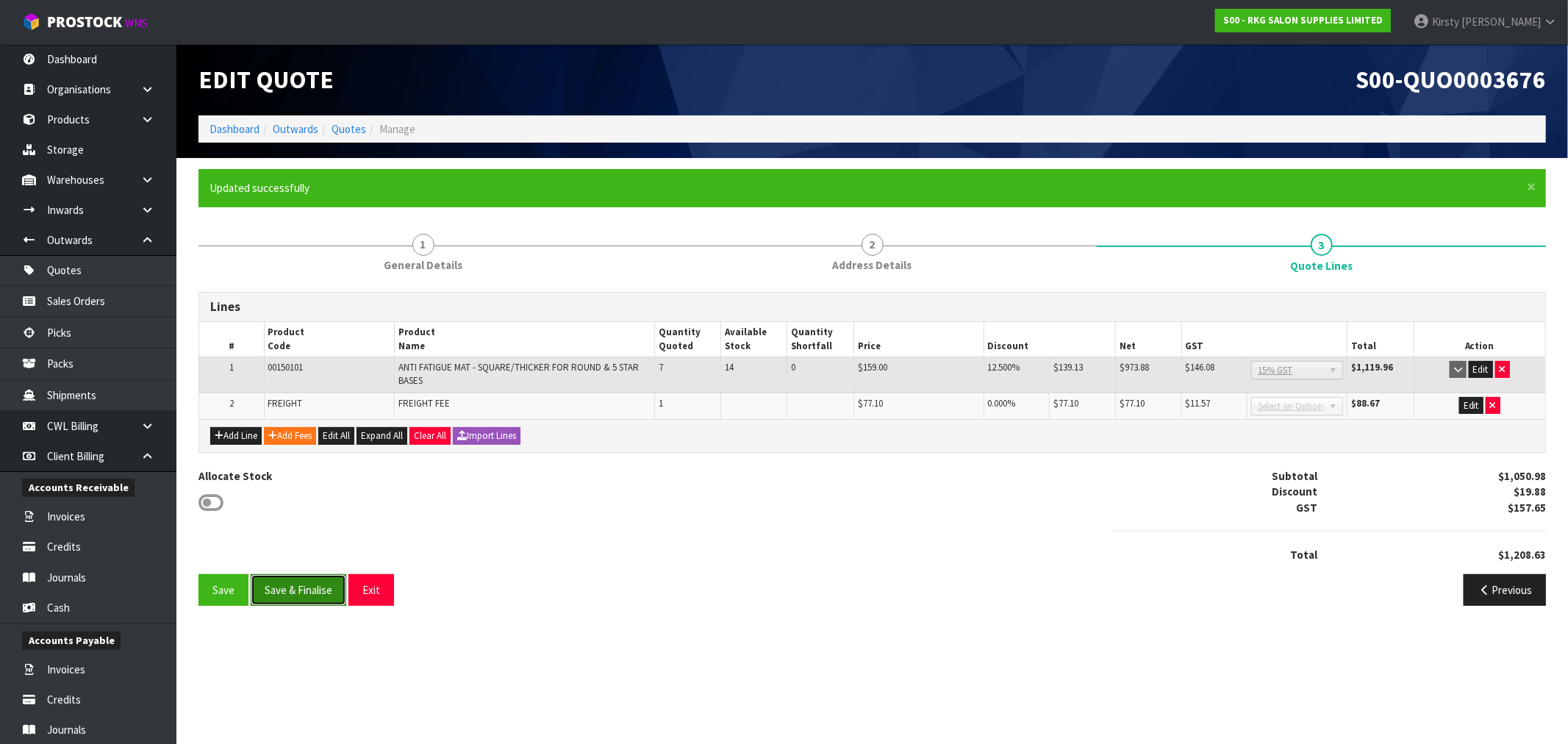
click at [299, 593] on button "Save & Finalise" at bounding box center [299, 589] width 96 height 32
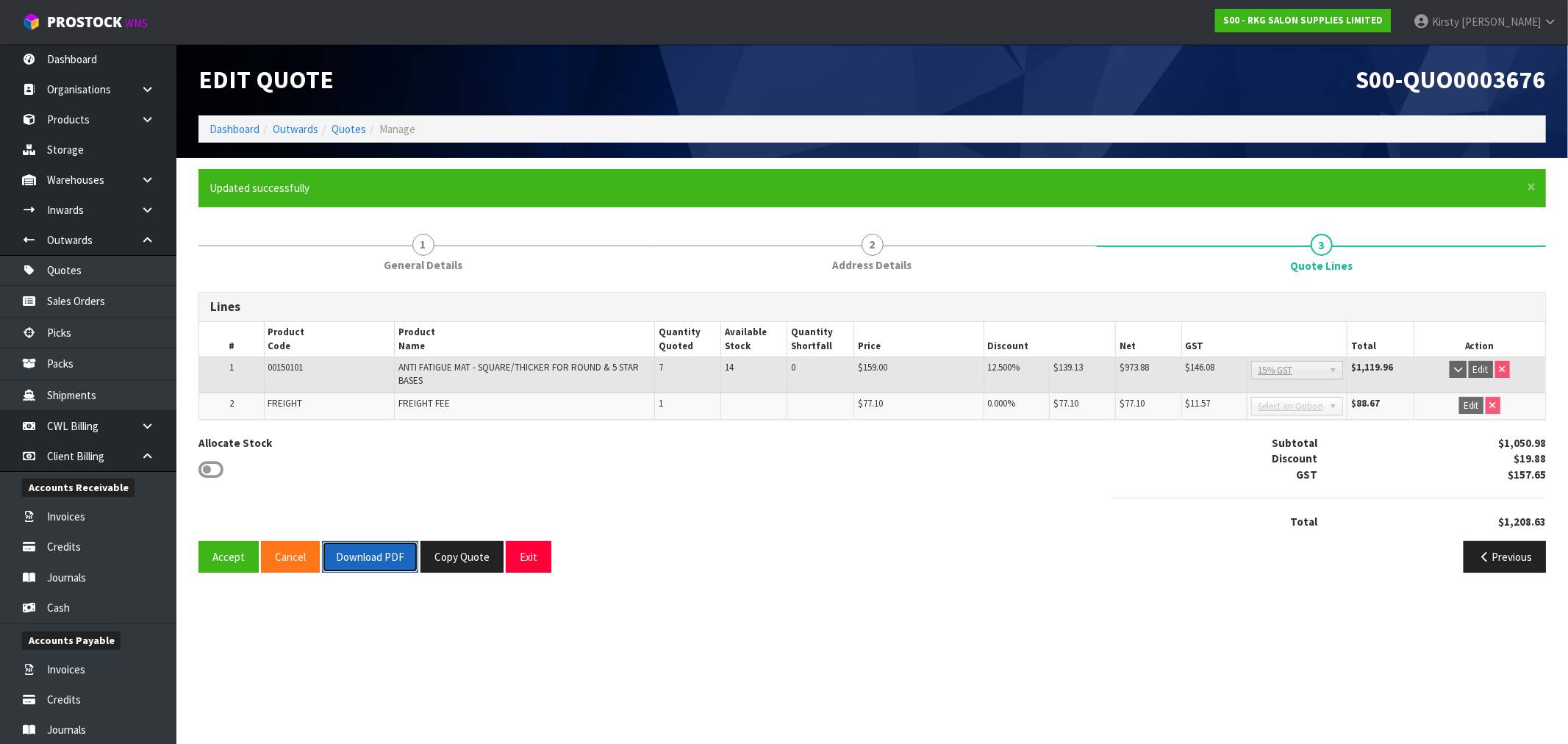
click at [338, 560] on button "Download PDF" at bounding box center [370, 557] width 96 height 32
click at [531, 554] on button "Exit" at bounding box center [528, 557] width 45 height 32
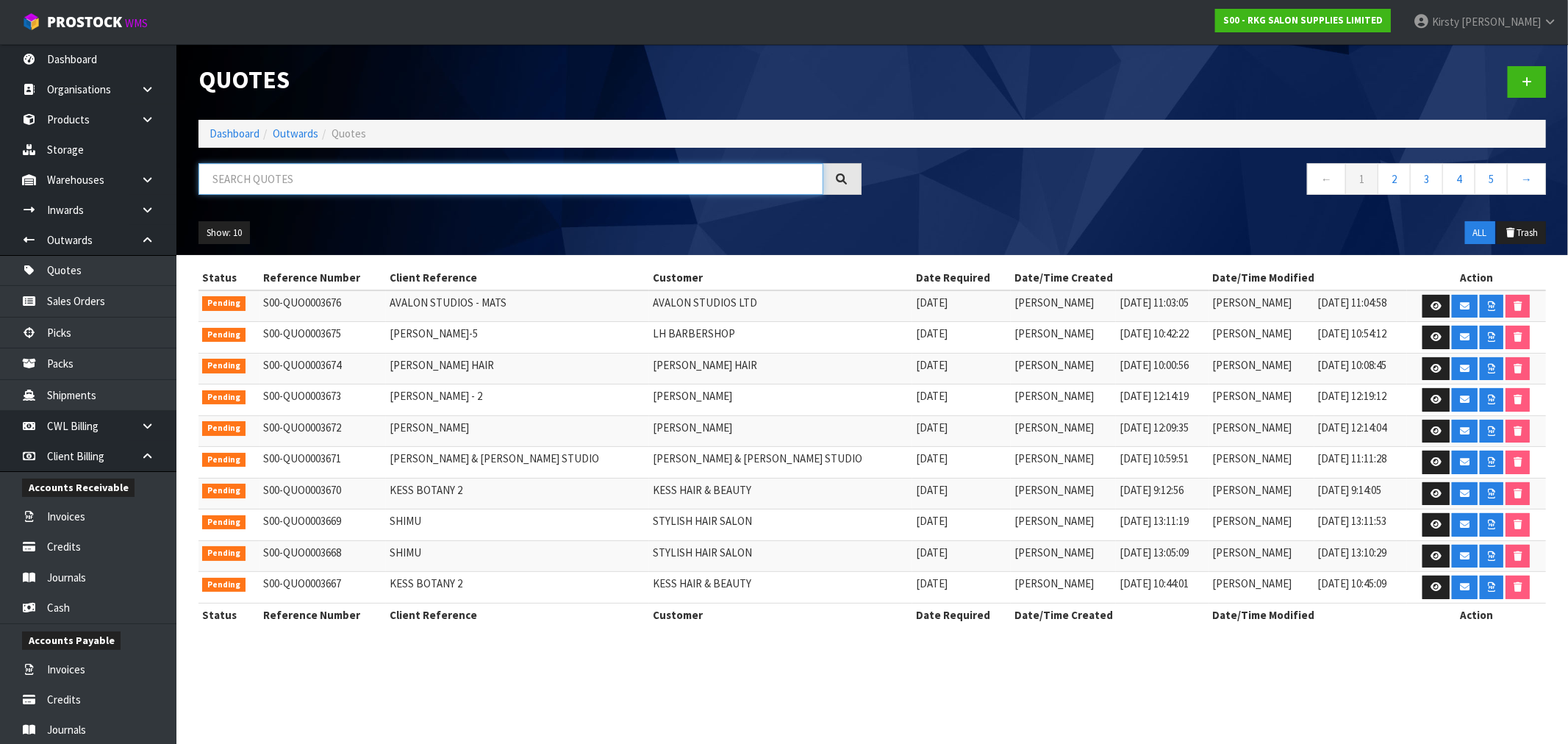
click at [318, 190] on input "text" at bounding box center [510, 178] width 624 height 32
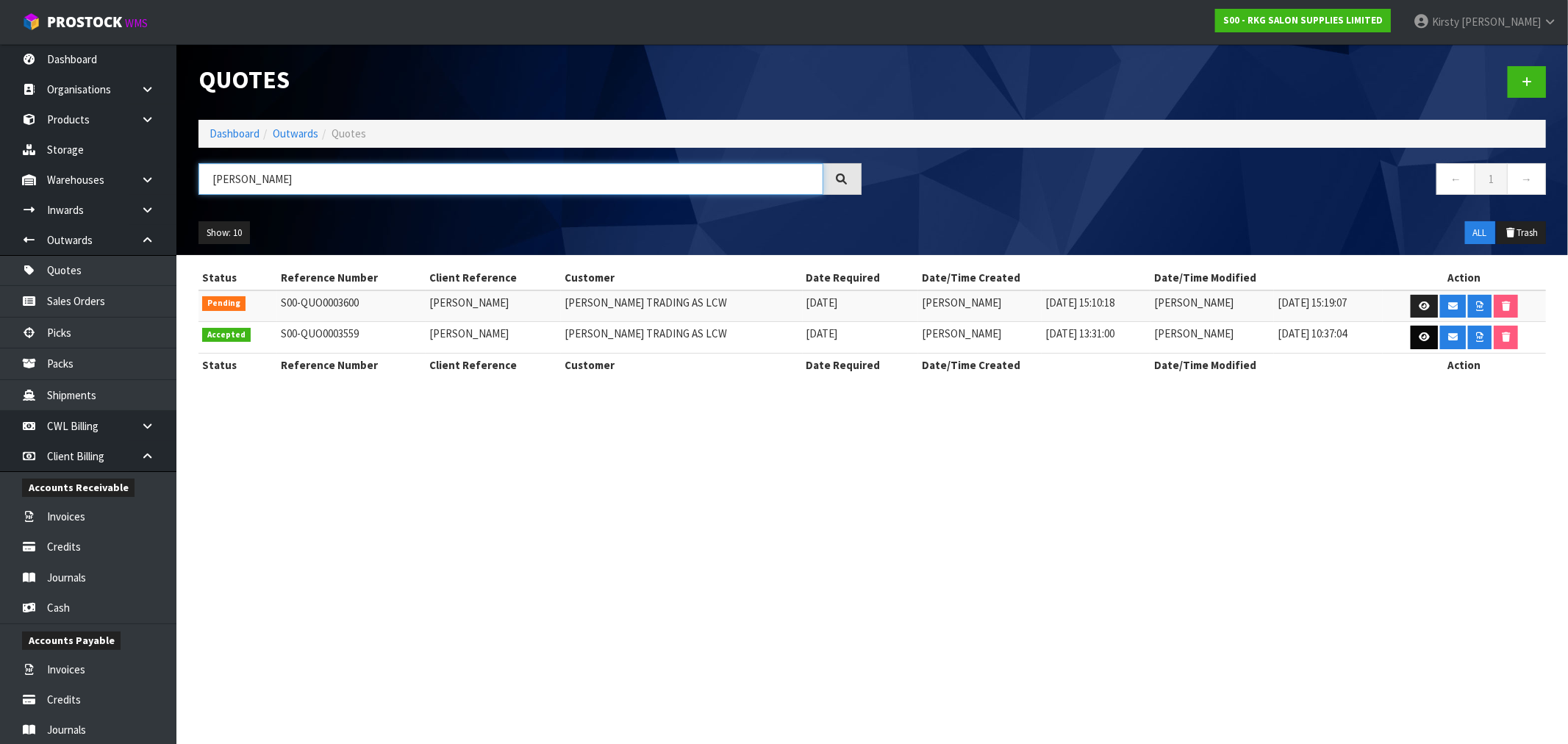
type input "[PERSON_NAME]"
click at [1419, 340] on icon at bounding box center [1424, 337] width 11 height 10
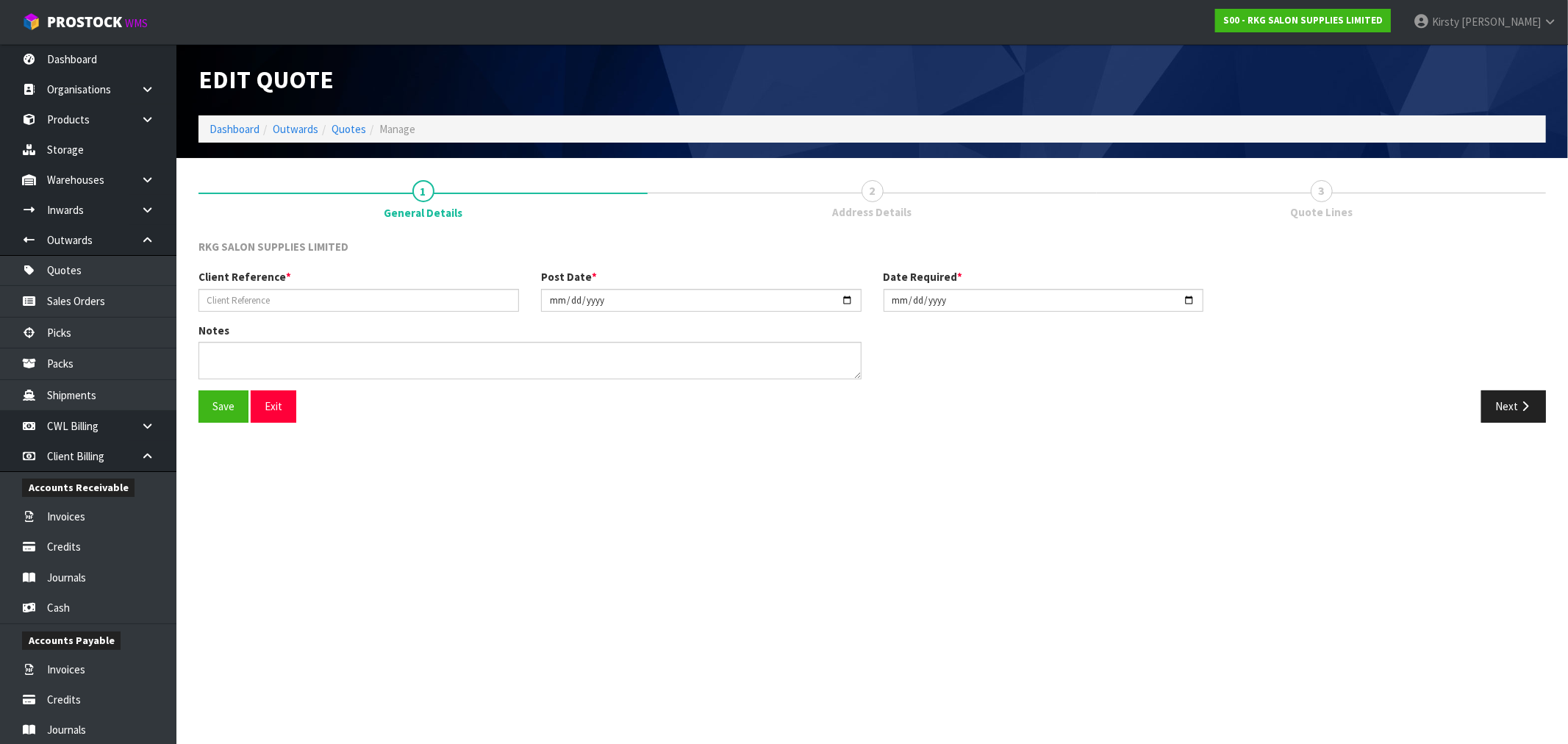
type input "[PERSON_NAME]"
type input "[DATE]"
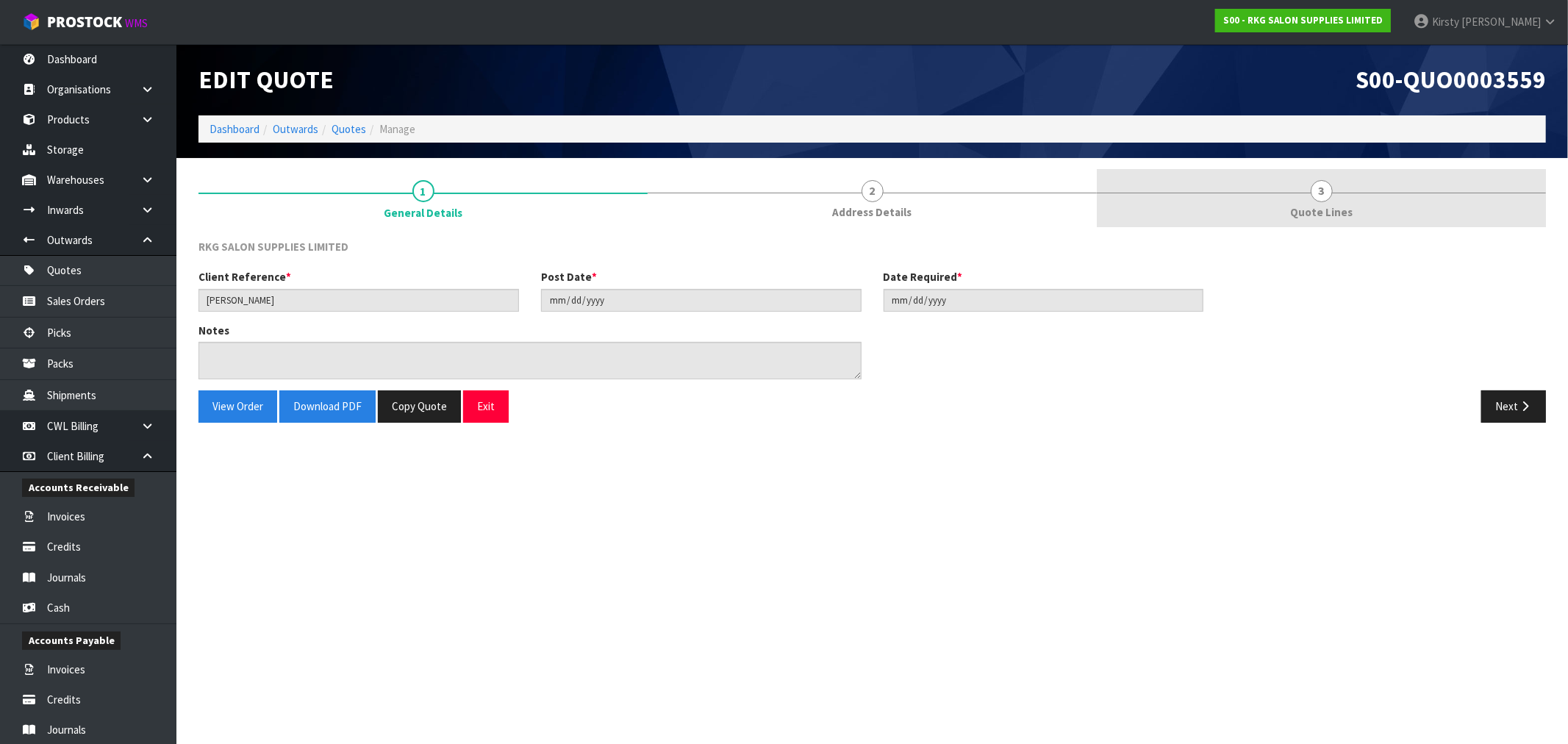
click at [1295, 202] on link "3 Quote Lines" at bounding box center [1321, 198] width 449 height 58
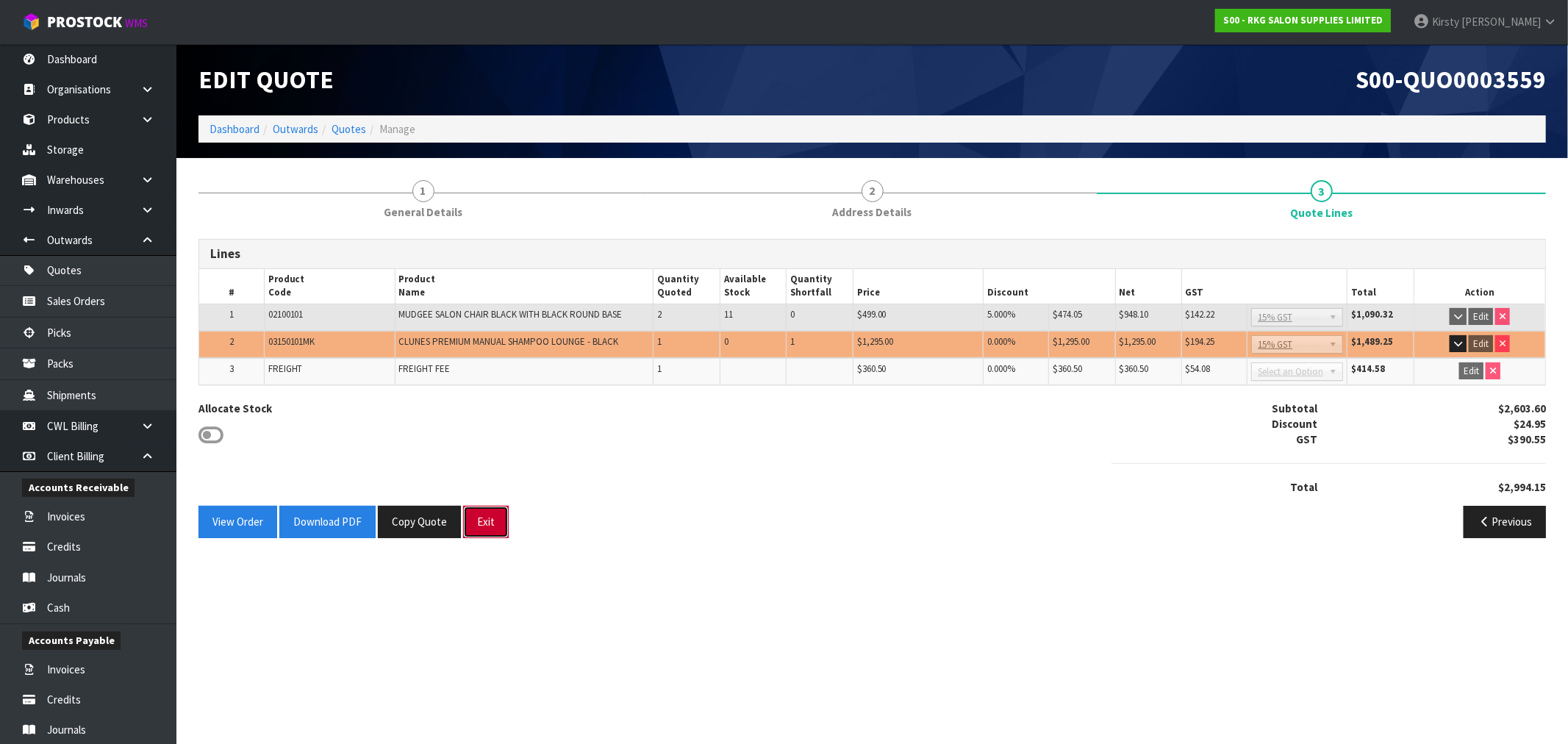
click at [483, 522] on button "Exit" at bounding box center [486, 521] width 45 height 32
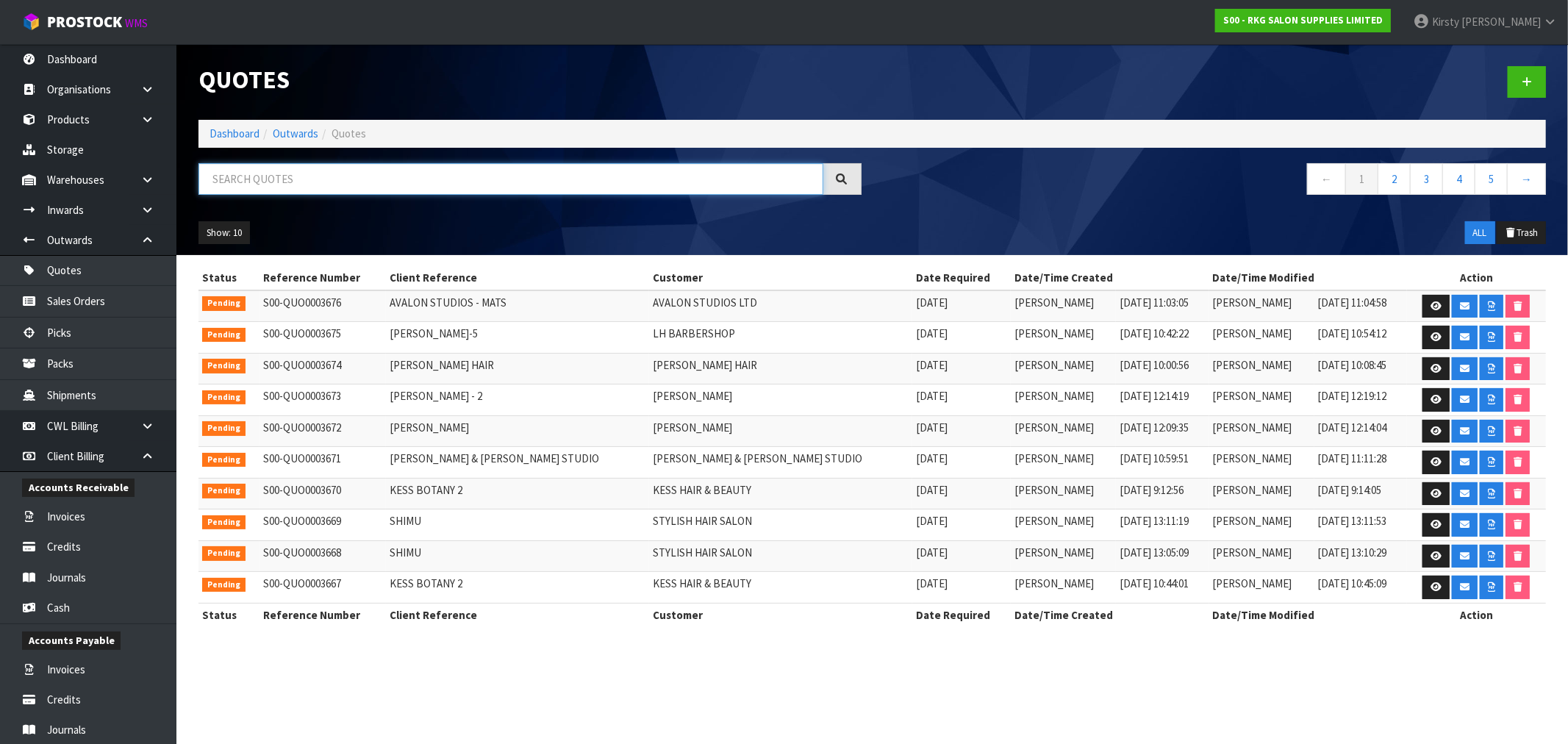
click at [207, 178] on input "text" at bounding box center [510, 178] width 624 height 32
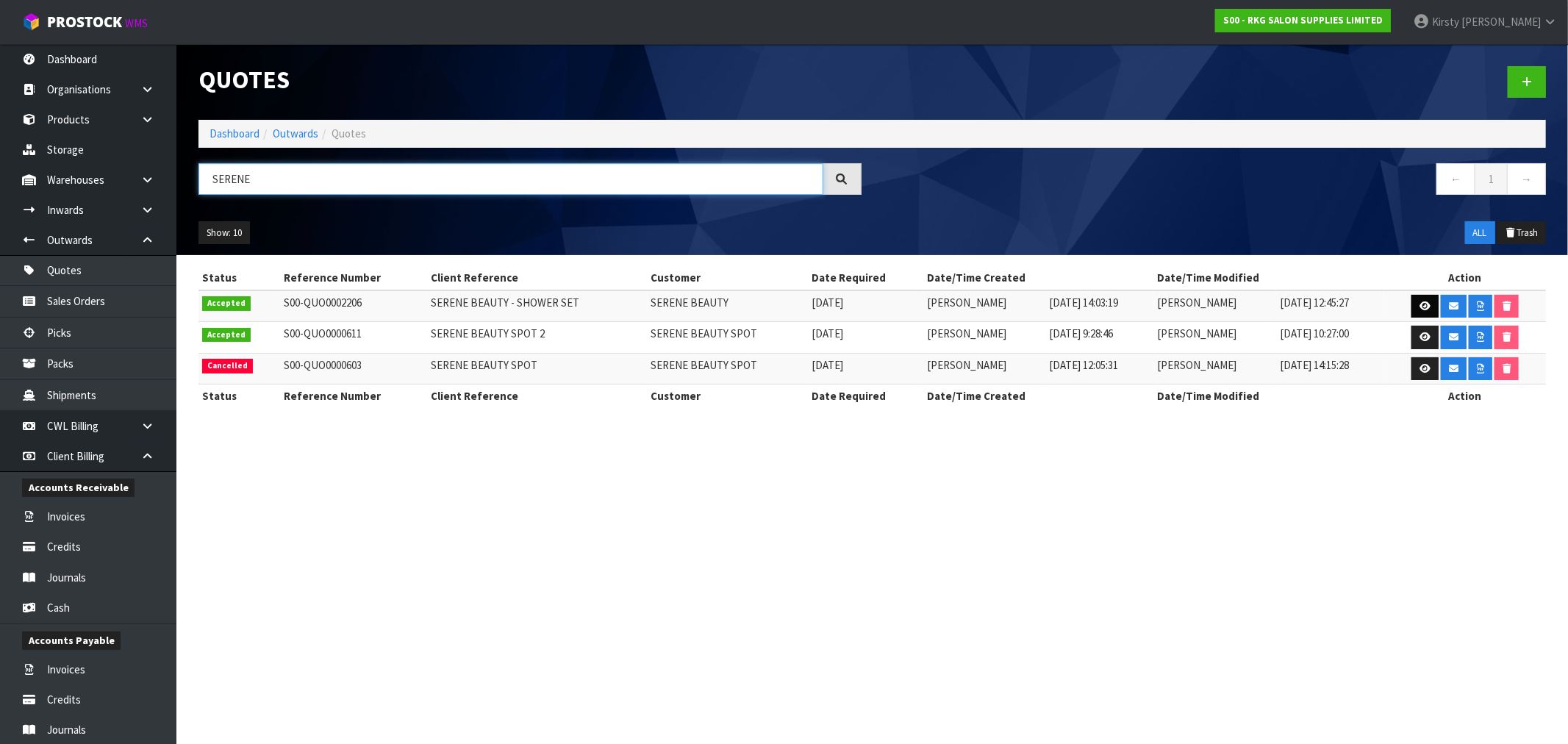
type input "SERENE"
click at [1421, 305] on icon at bounding box center [1425, 306] width 11 height 10
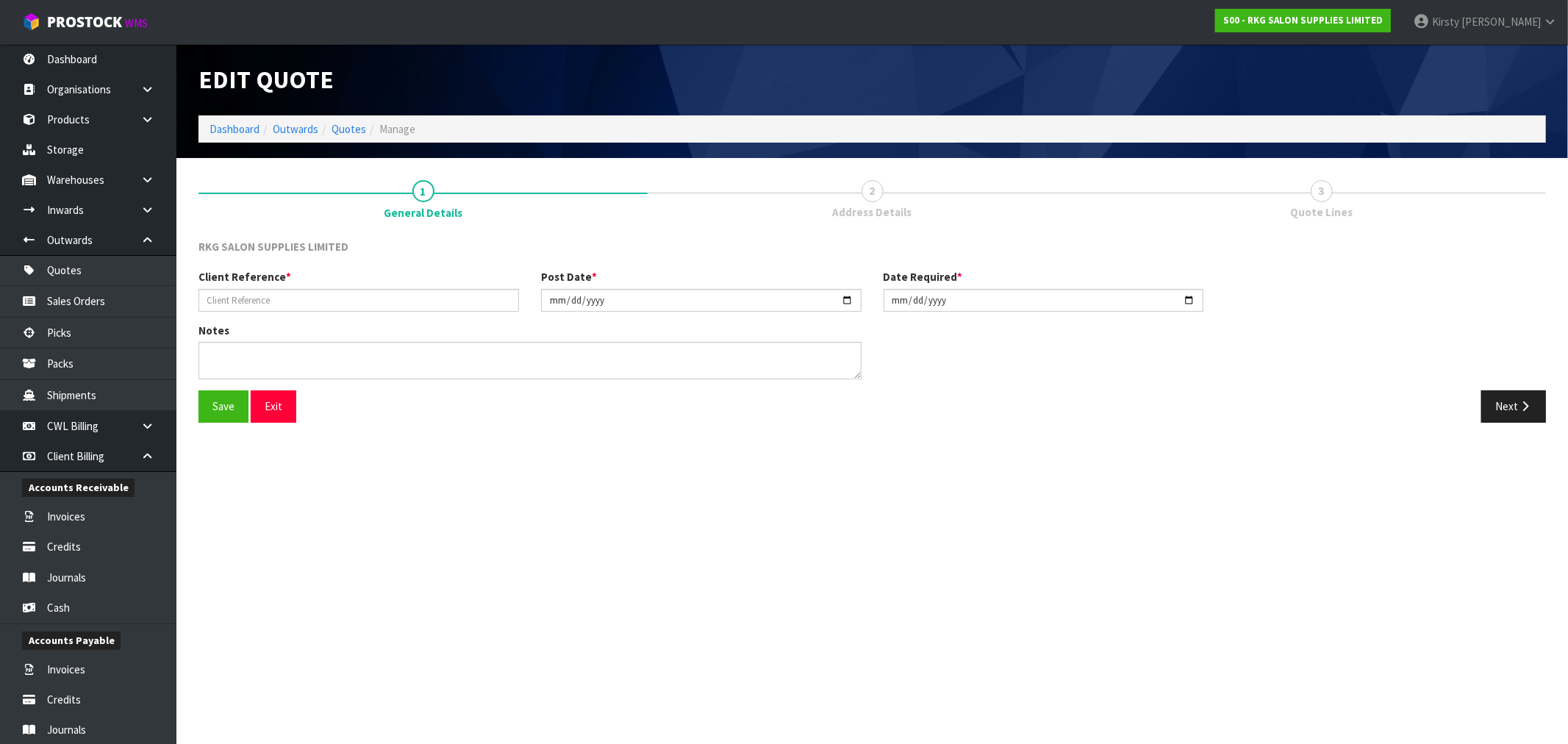
type input "SERENE BEAUTY - SHOWER SET"
type input "[DATE]"
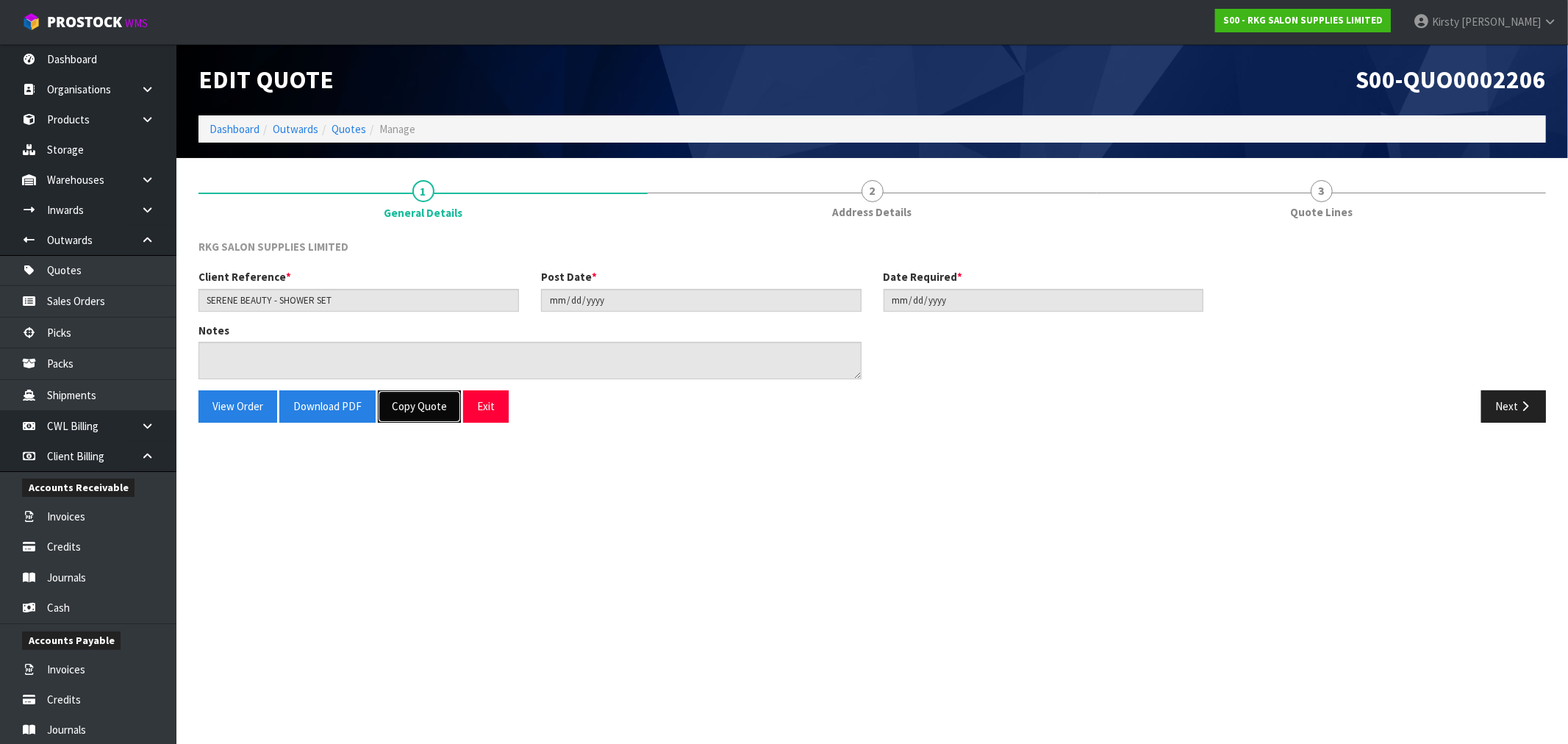
click at [413, 402] on button "Copy Quote" at bounding box center [420, 405] width 83 height 32
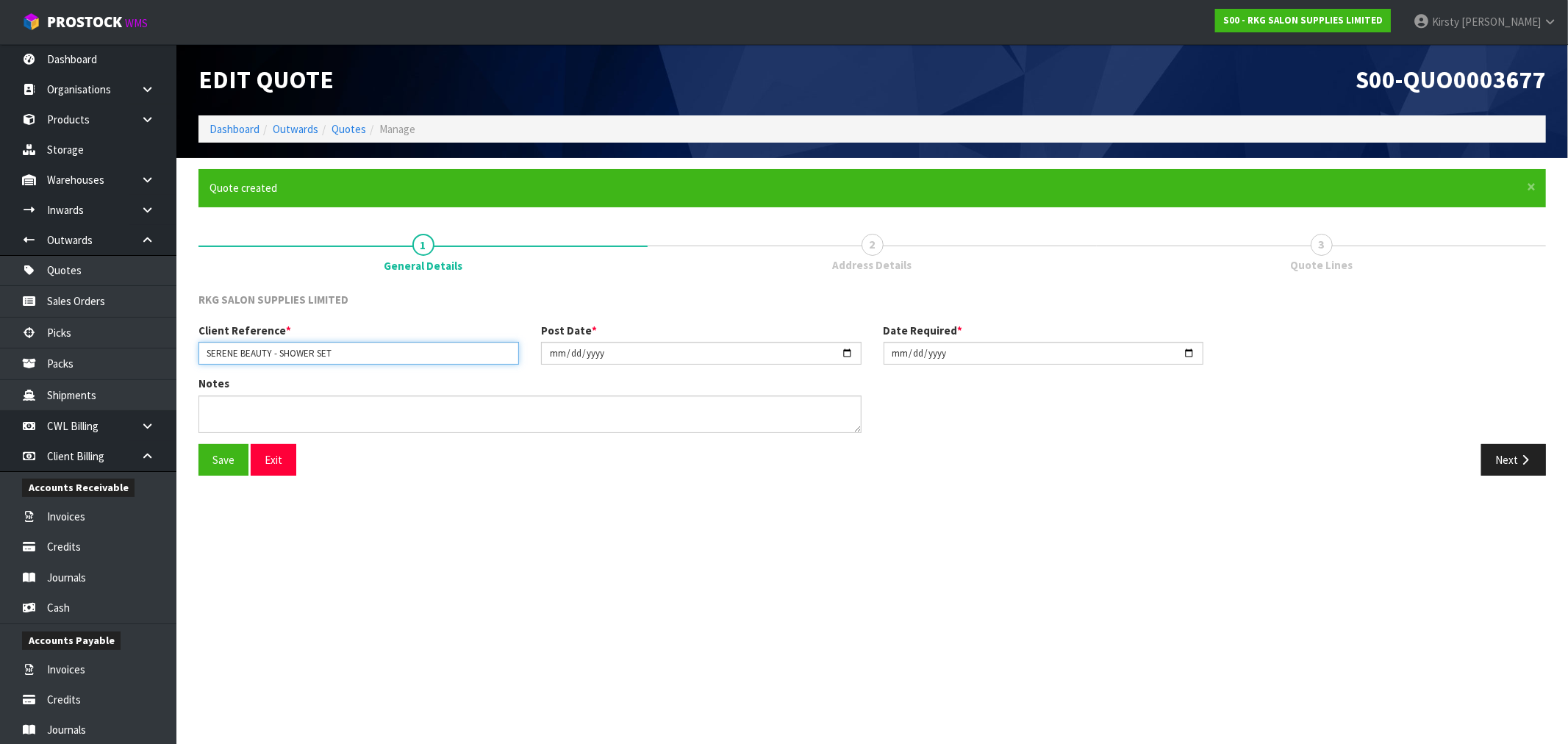
drag, startPoint x: 337, startPoint y: 351, endPoint x: 275, endPoint y: 355, distance: 62.1
click at [275, 355] on input "SERENE BEAUTY - SHOWER SET" at bounding box center [358, 353] width 320 height 23
type input "SERENE BEAUTY -#24047"
click at [553, 358] on input "[DATE]" at bounding box center [701, 353] width 320 height 23
type input "[DATE]"
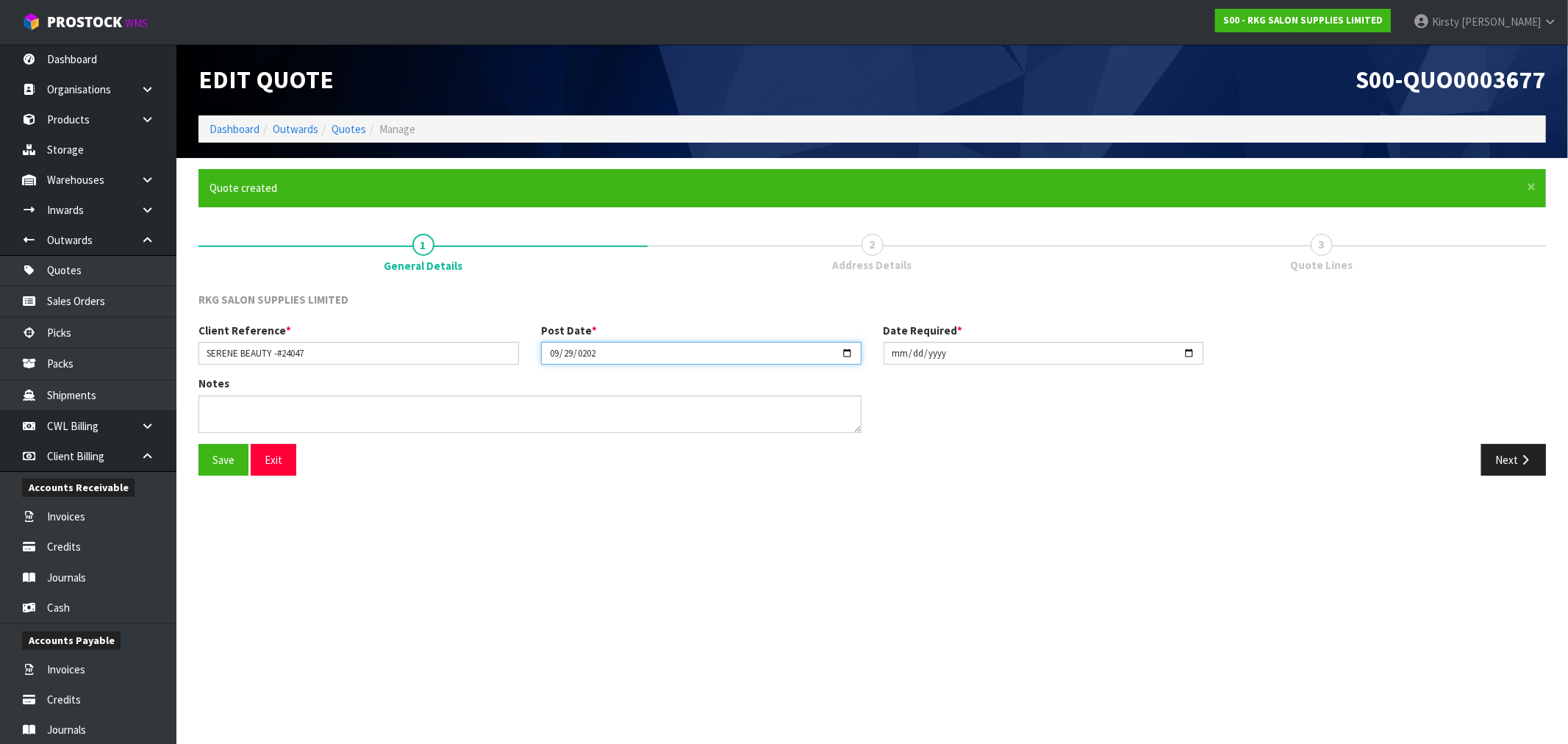
type input "[DATE]"
click at [888, 354] on input "[DATE]" at bounding box center [1043, 353] width 320 height 23
type input "[DATE]"
click at [217, 456] on button "Save" at bounding box center [223, 460] width 50 height 32
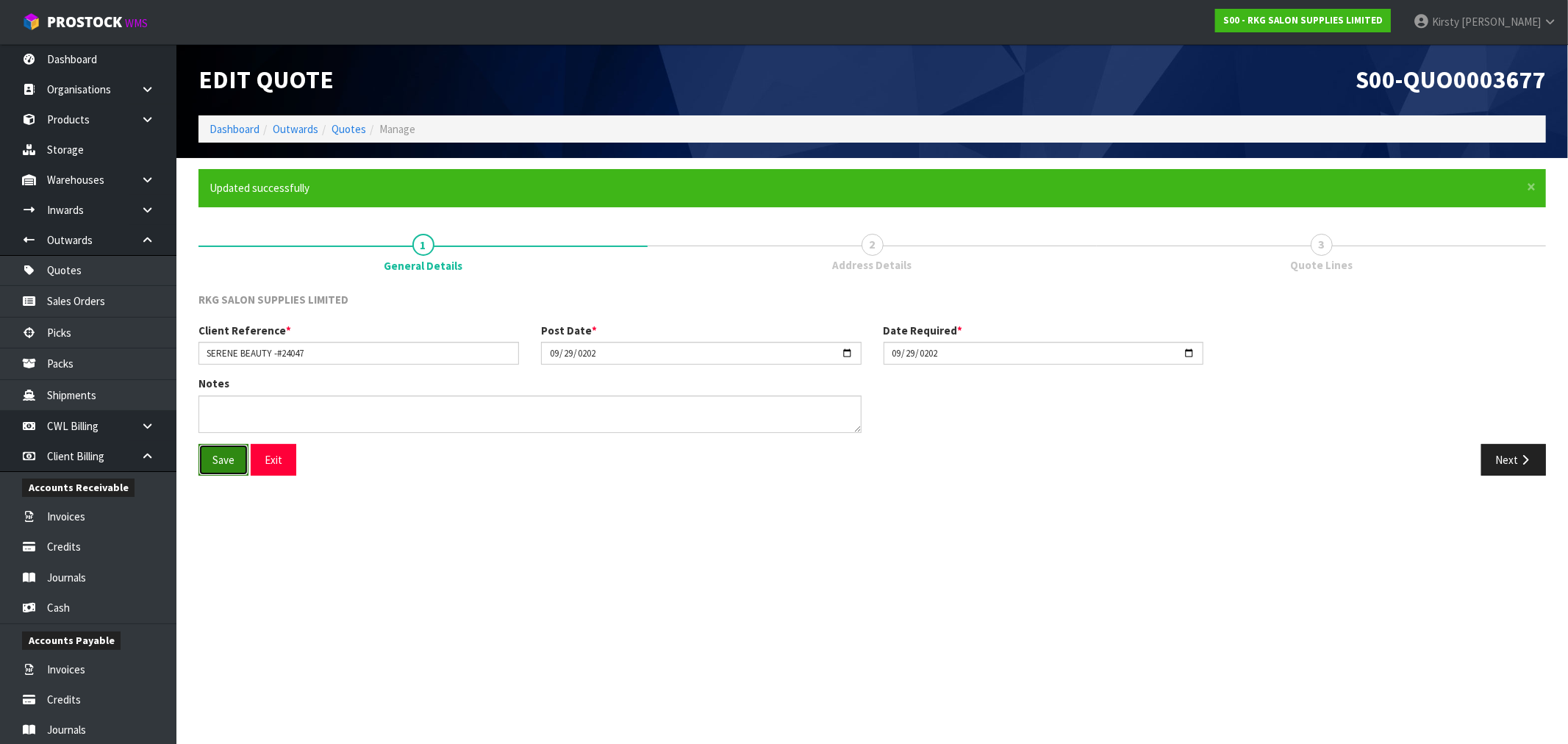
click at [208, 458] on button "Save" at bounding box center [223, 460] width 50 height 32
click at [1501, 458] on button "Next" at bounding box center [1513, 460] width 64 height 32
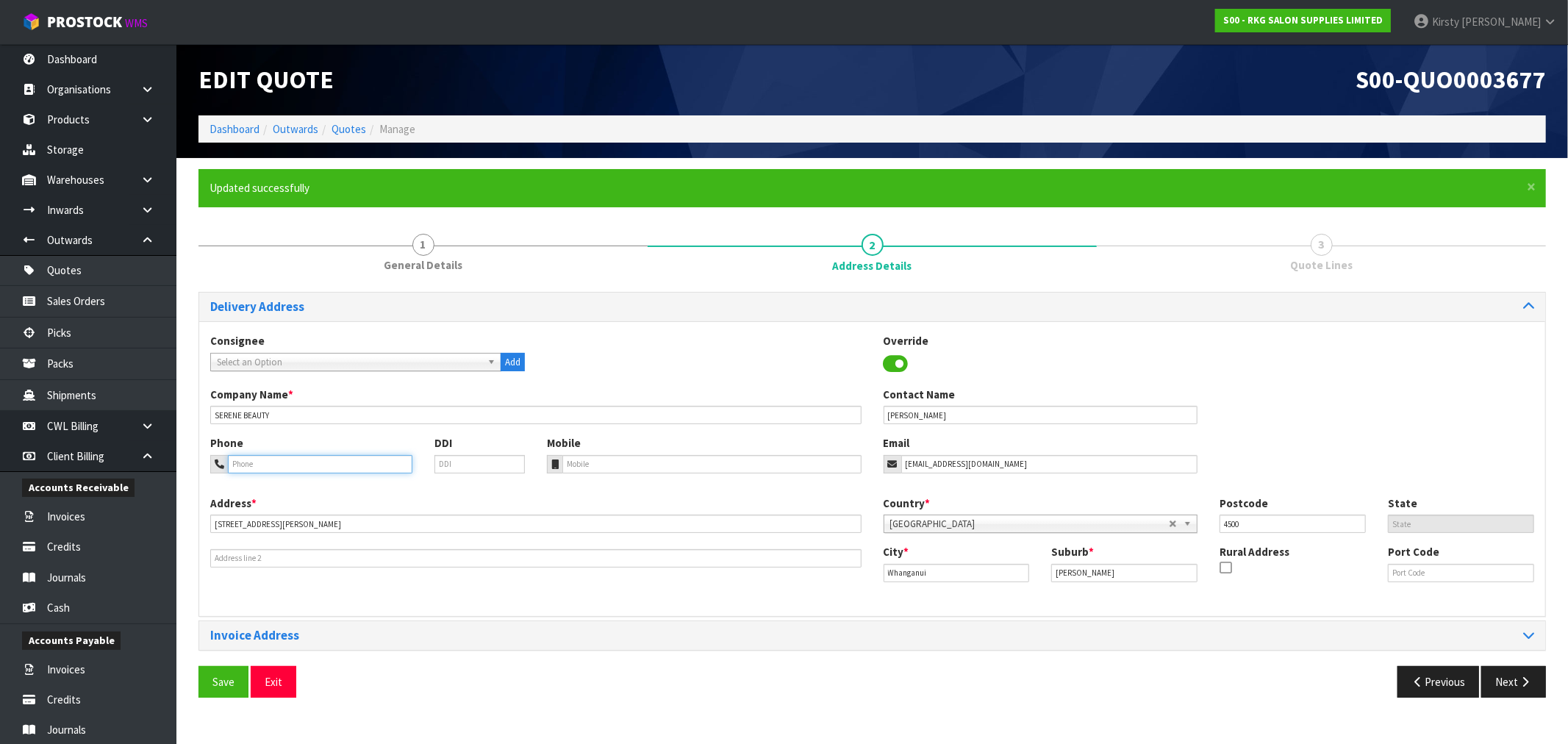
click at [294, 461] on input "tel" at bounding box center [320, 464] width 185 height 18
type input "027-507-7716"
drag, startPoint x: 1010, startPoint y: 466, endPoint x: 883, endPoint y: 468, distance: 127.0
click at [883, 468] on div "[EMAIL_ADDRESS][DOMAIN_NAME]" at bounding box center [1041, 464] width 315 height 18
click at [918, 405] on div "Contact Name [PERSON_NAME]" at bounding box center [1041, 405] width 337 height 37
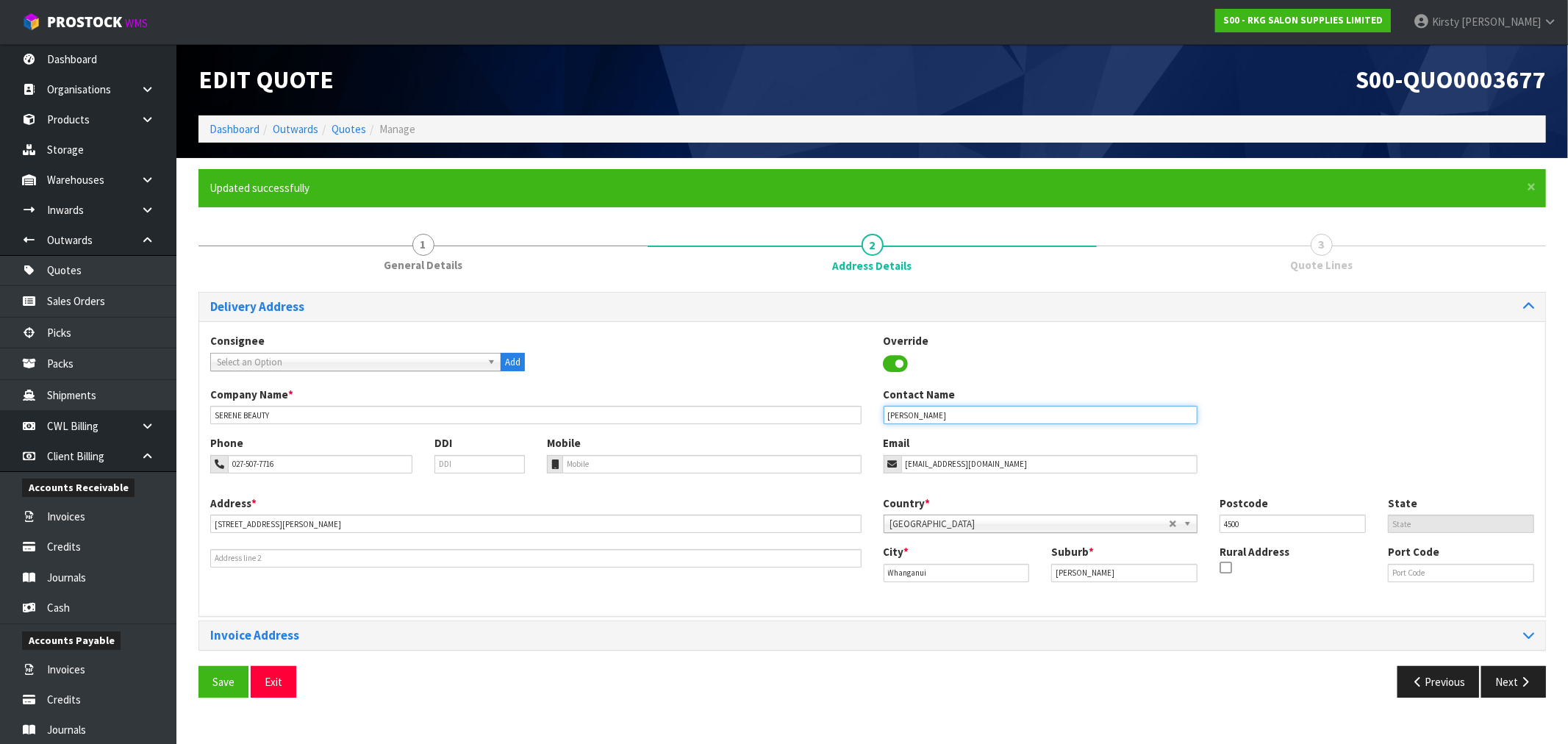
drag, startPoint x: 920, startPoint y: 414, endPoint x: 870, endPoint y: 426, distance: 51.4
click at [870, 426] on div "Company Name * SERENE BEAUTY Contact Name [PERSON_NAME]" at bounding box center [871, 411] width 1345 height 49
type input "[PERSON_NAME]"
drag, startPoint x: 994, startPoint y: 466, endPoint x: 878, endPoint y: 478, distance: 116.6
click at [878, 478] on div "Phone 027-507-7716 DDI Mobile Email [EMAIL_ADDRESS][DOMAIN_NAME]" at bounding box center [871, 465] width 1345 height 60
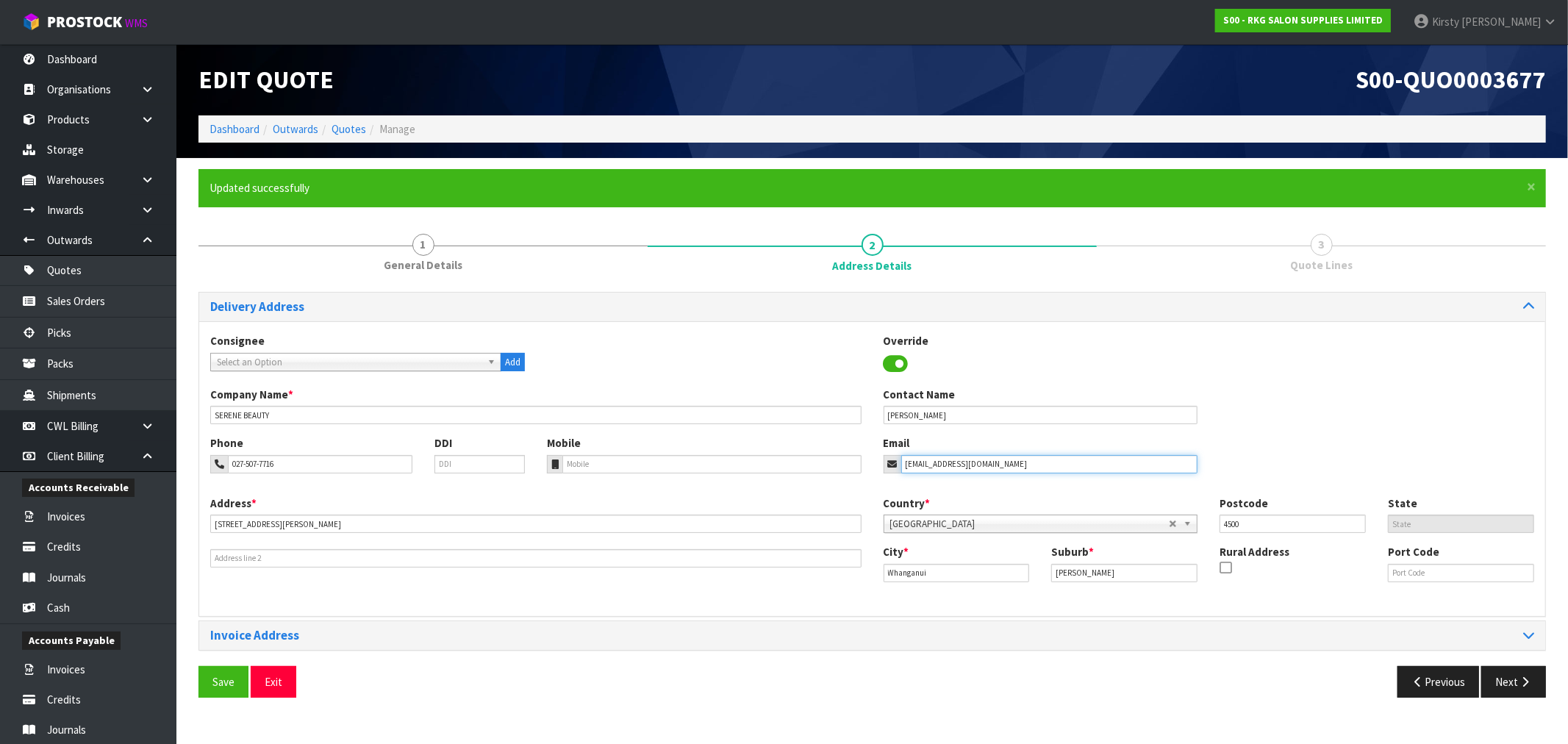
type input "[EMAIL_ADDRESS][DOMAIN_NAME]"
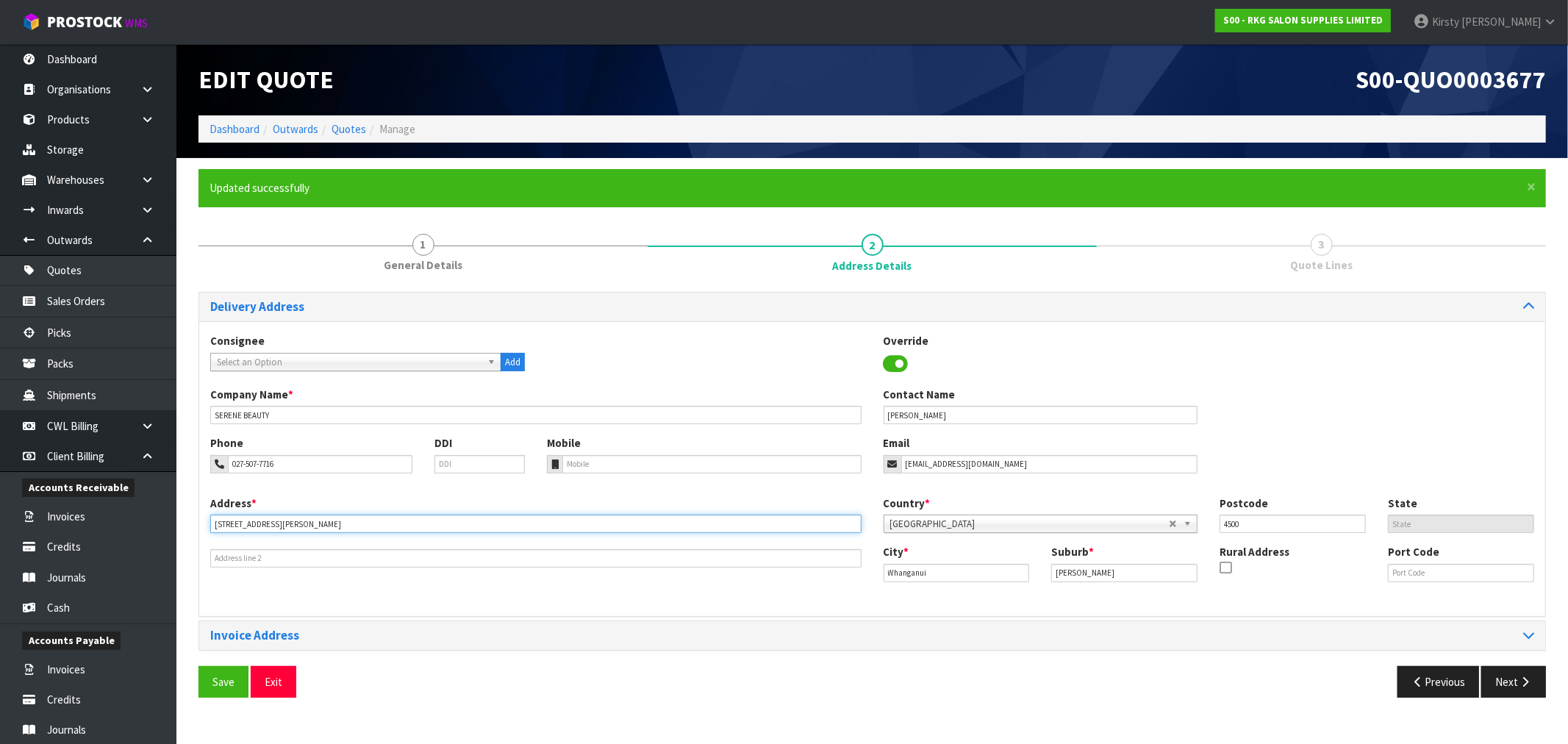
drag, startPoint x: 311, startPoint y: 523, endPoint x: 167, endPoint y: 523, distance: 144.0
click at [167, 523] on body "Toggle navigation ProStock WMS S00 - RKG SALON SUPPLIES LIMITED [PERSON_NAME] L…" at bounding box center [784, 372] width 1568 height 744
type input "[STREET_ADDRESS]"
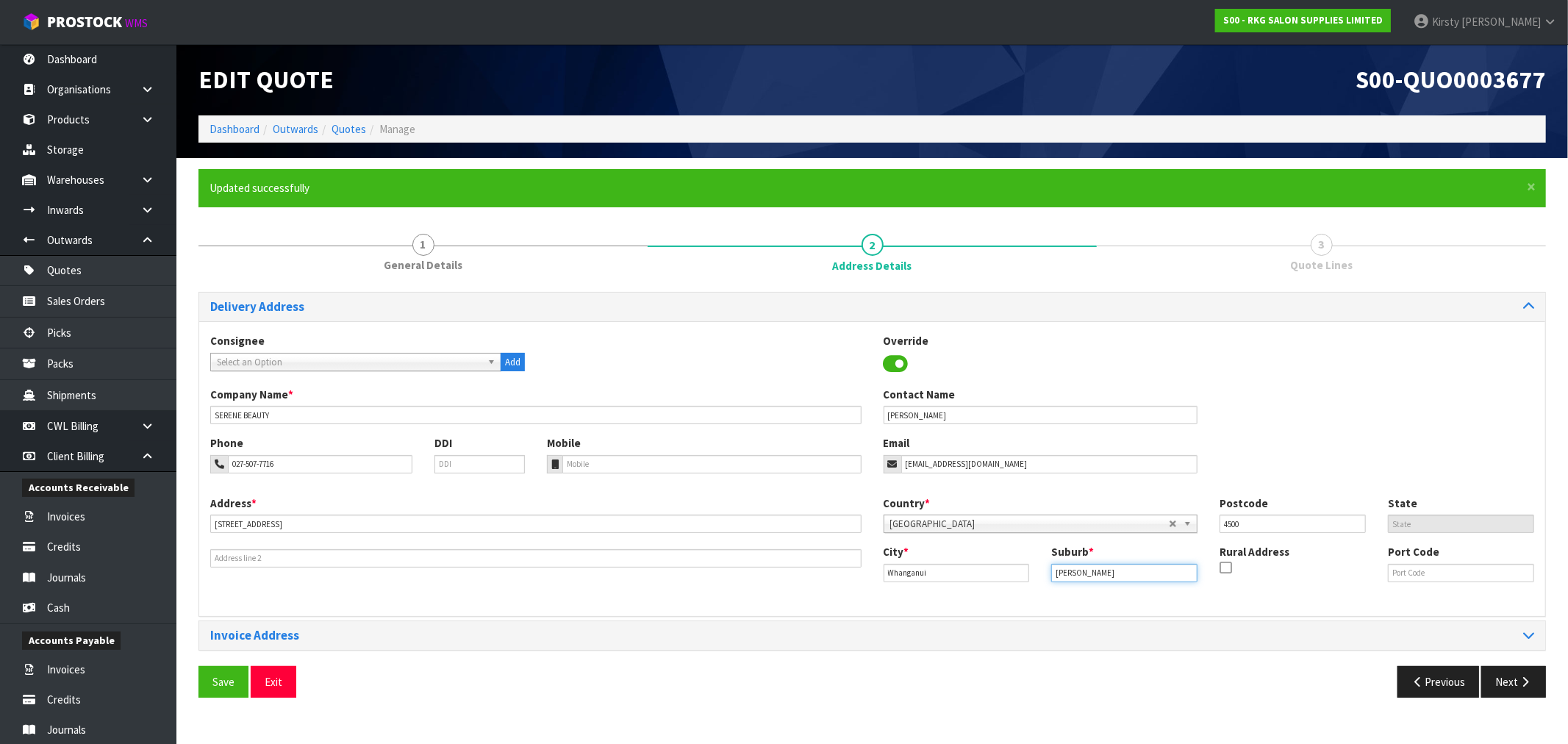
drag, startPoint x: 1103, startPoint y: 568, endPoint x: 1047, endPoint y: 577, distance: 56.7
click at [1047, 576] on div "Suburb * [PERSON_NAME]" at bounding box center [1124, 562] width 168 height 37
type input "SPRINGVALE"
drag, startPoint x: 1265, startPoint y: 523, endPoint x: 1159, endPoint y: 539, distance: 107.2
click at [1159, 539] on div "Country * [GEOGRAPHIC_DATA] [GEOGRAPHIC_DATA] [GEOGRAPHIC_DATA] [GEOGRAPHIC_DAT…" at bounding box center [1209, 520] width 673 height 49
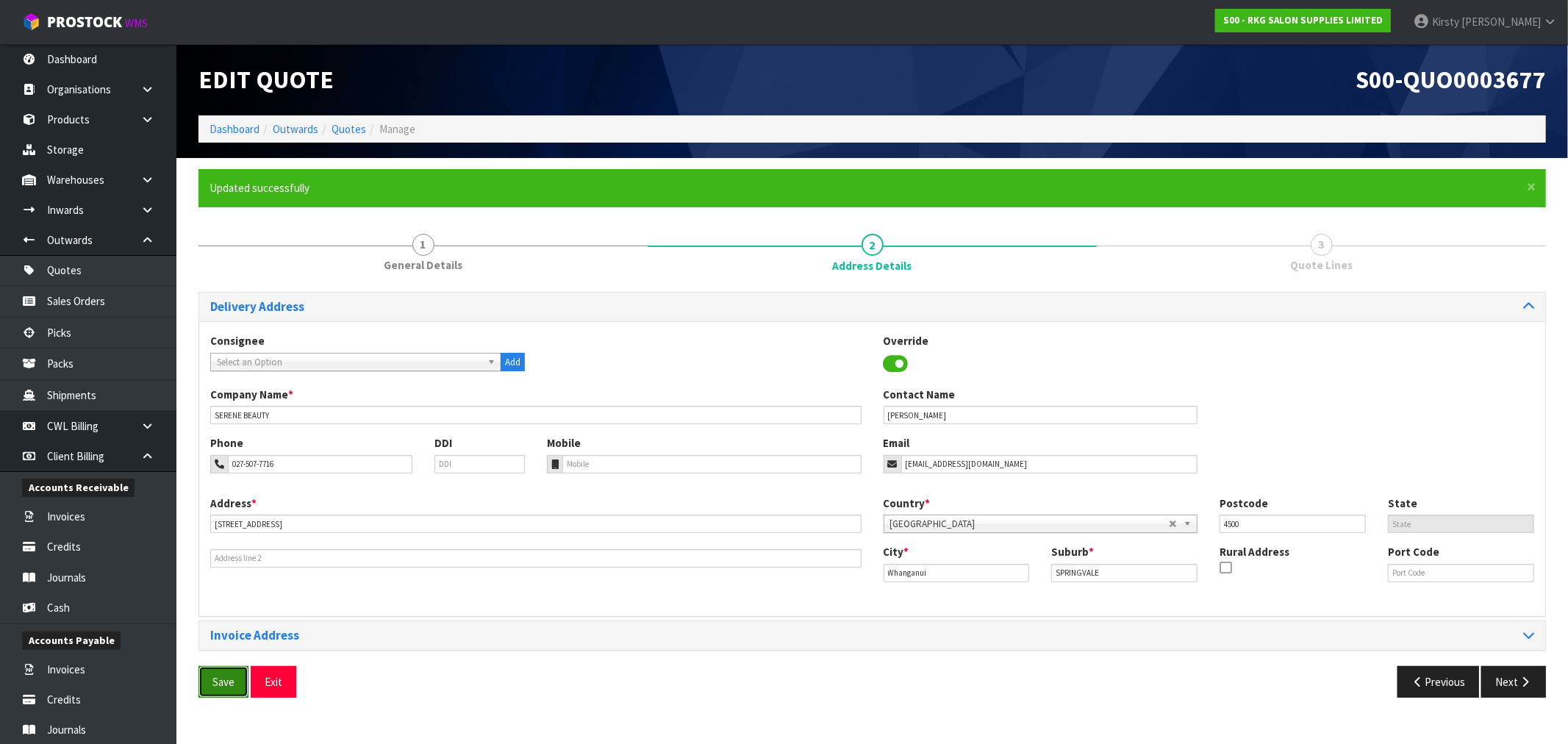
click at [214, 678] on button "Save" at bounding box center [223, 682] width 50 height 32
click at [1514, 688] on button "Next" at bounding box center [1513, 682] width 64 height 32
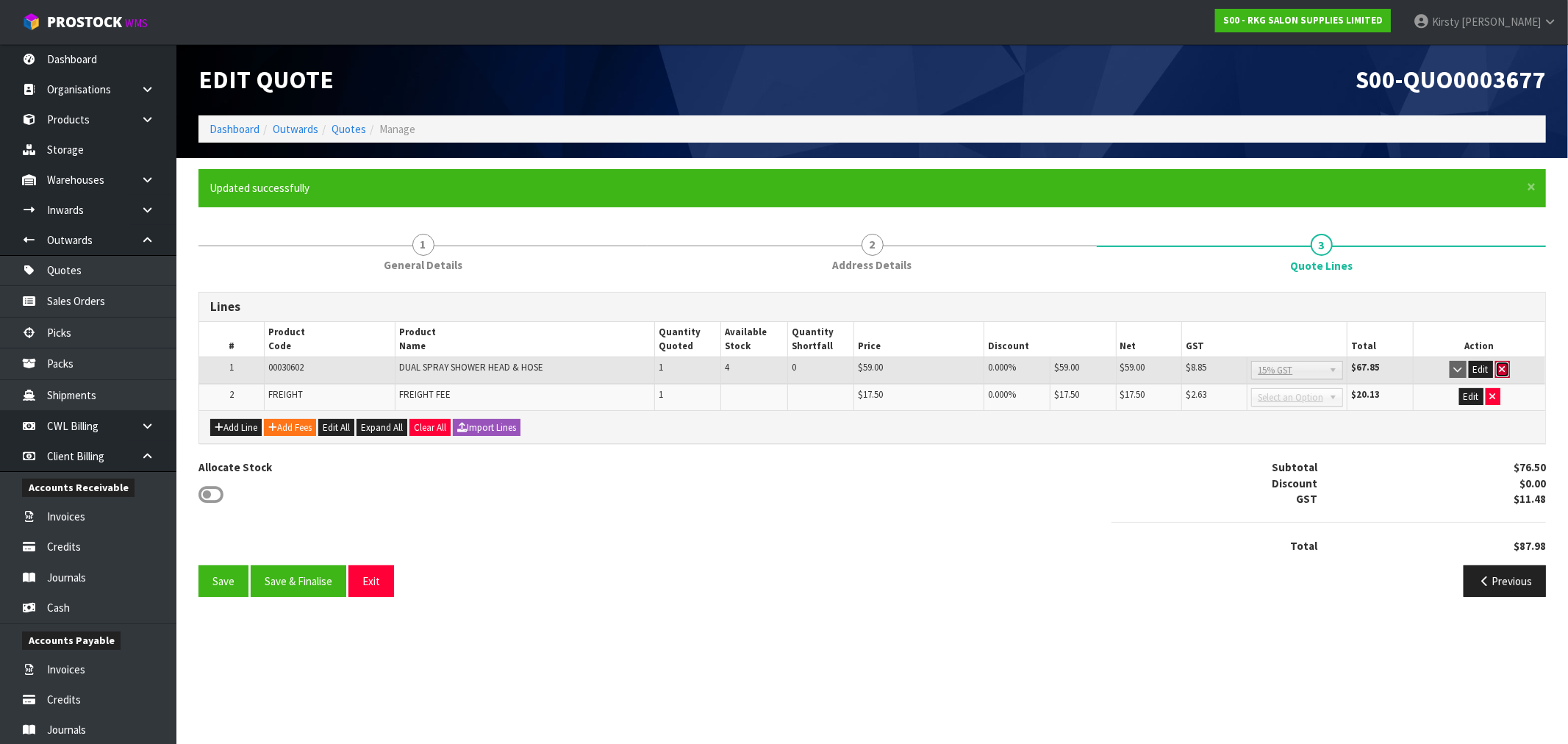
click at [1499, 367] on icon "button" at bounding box center [1502, 369] width 5 height 10
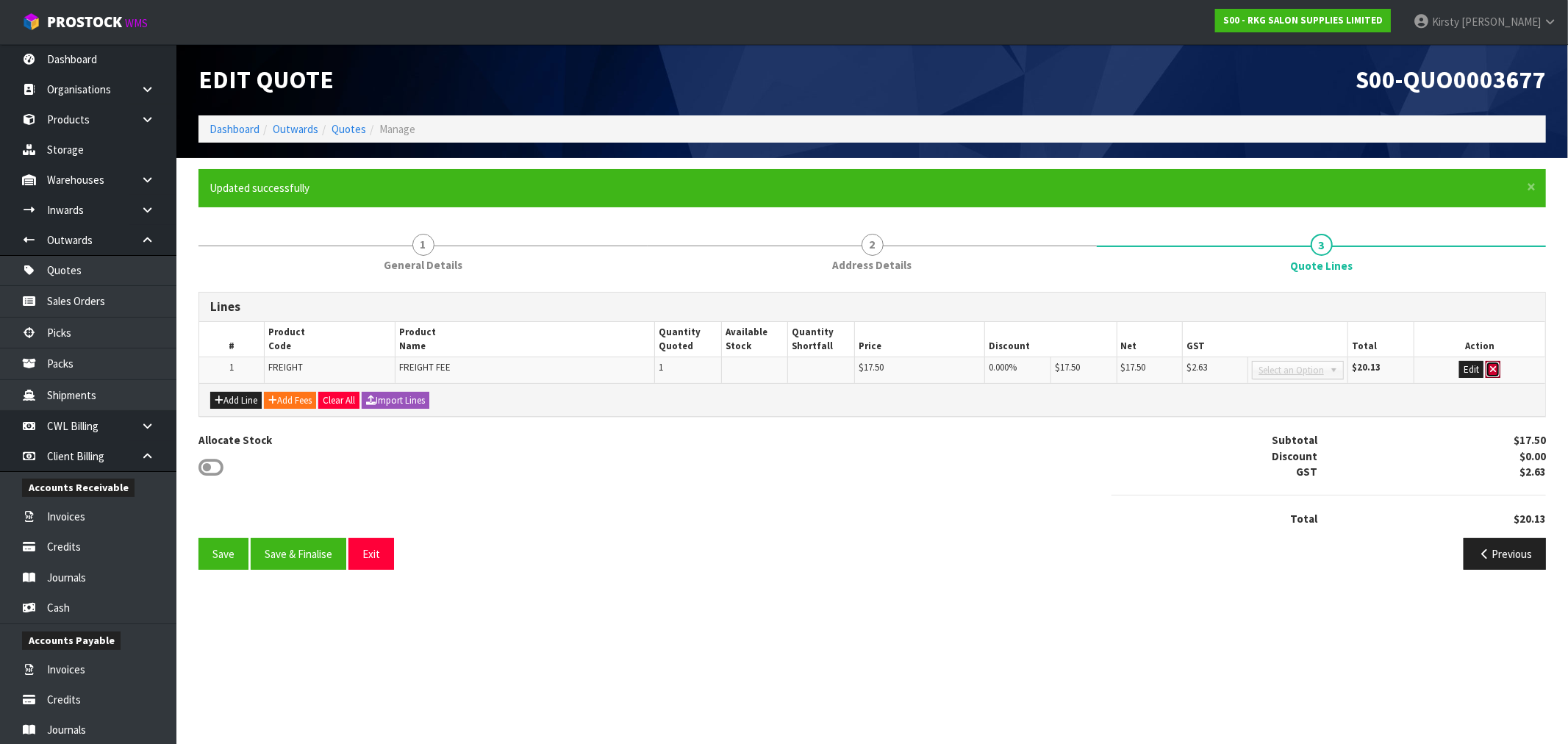
click at [1499, 367] on button "button" at bounding box center [1493, 369] width 14 height 17
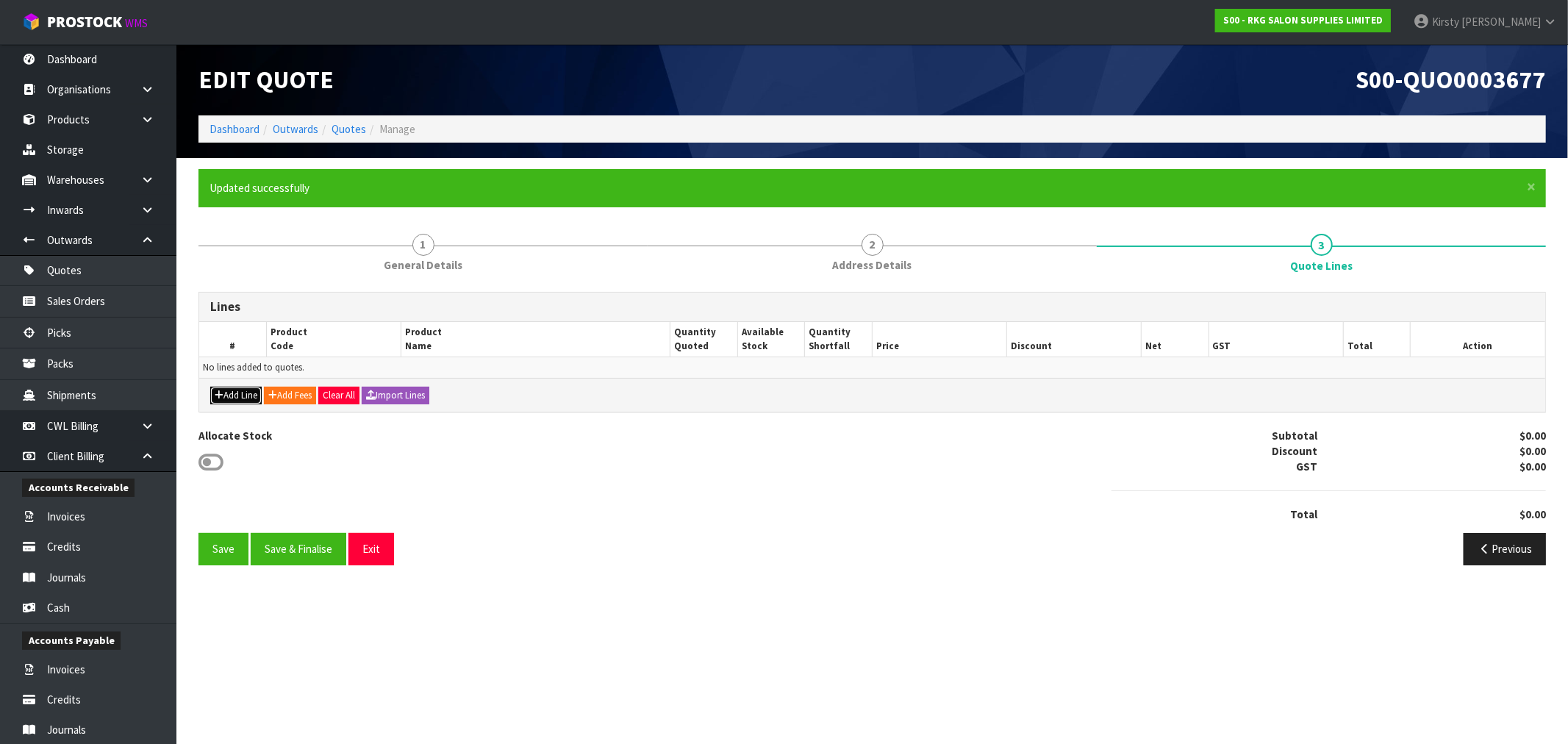
click at [243, 394] on button "Add Line" at bounding box center [235, 395] width 52 height 17
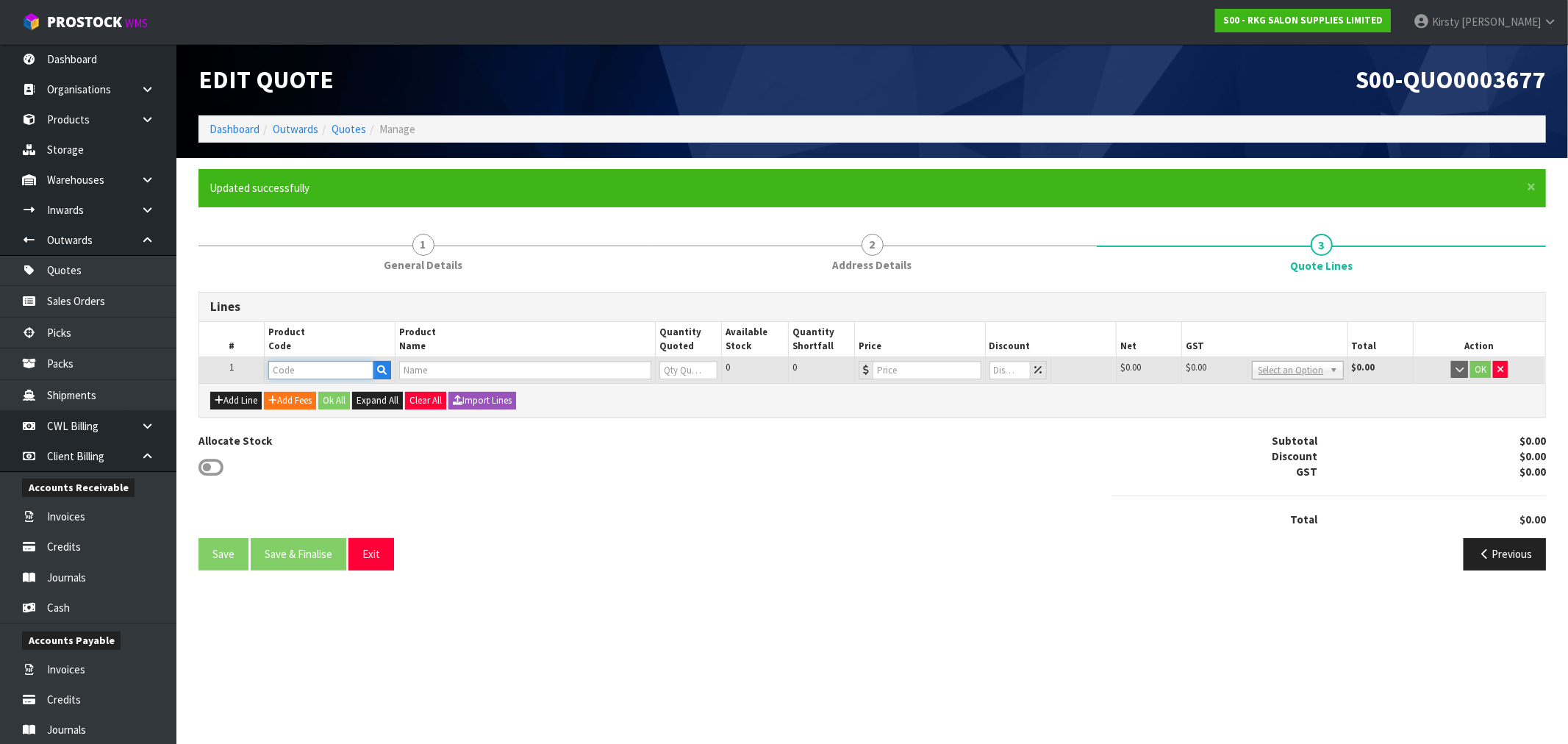
click at [321, 370] on input "text" at bounding box center [320, 370] width 105 height 18
type input "02050101"
click at [318, 390] on strong "02050101" at bounding box center [308, 394] width 47 height 14
type input "02050101"
type input "CRONULLA SALON CHAIR BLACK WITH ROUND BLACK BASE"
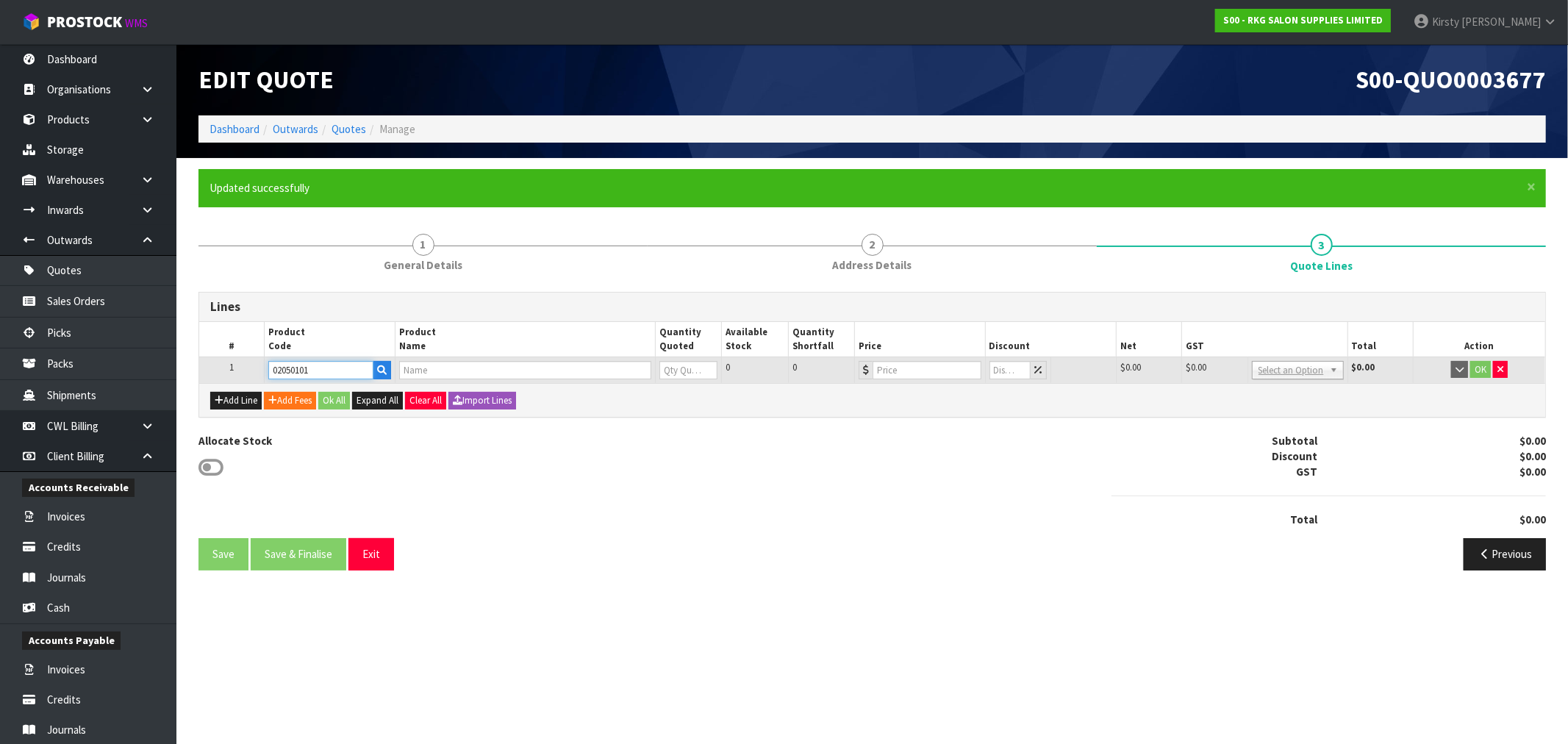
type input "0"
type input "499"
type input "0"
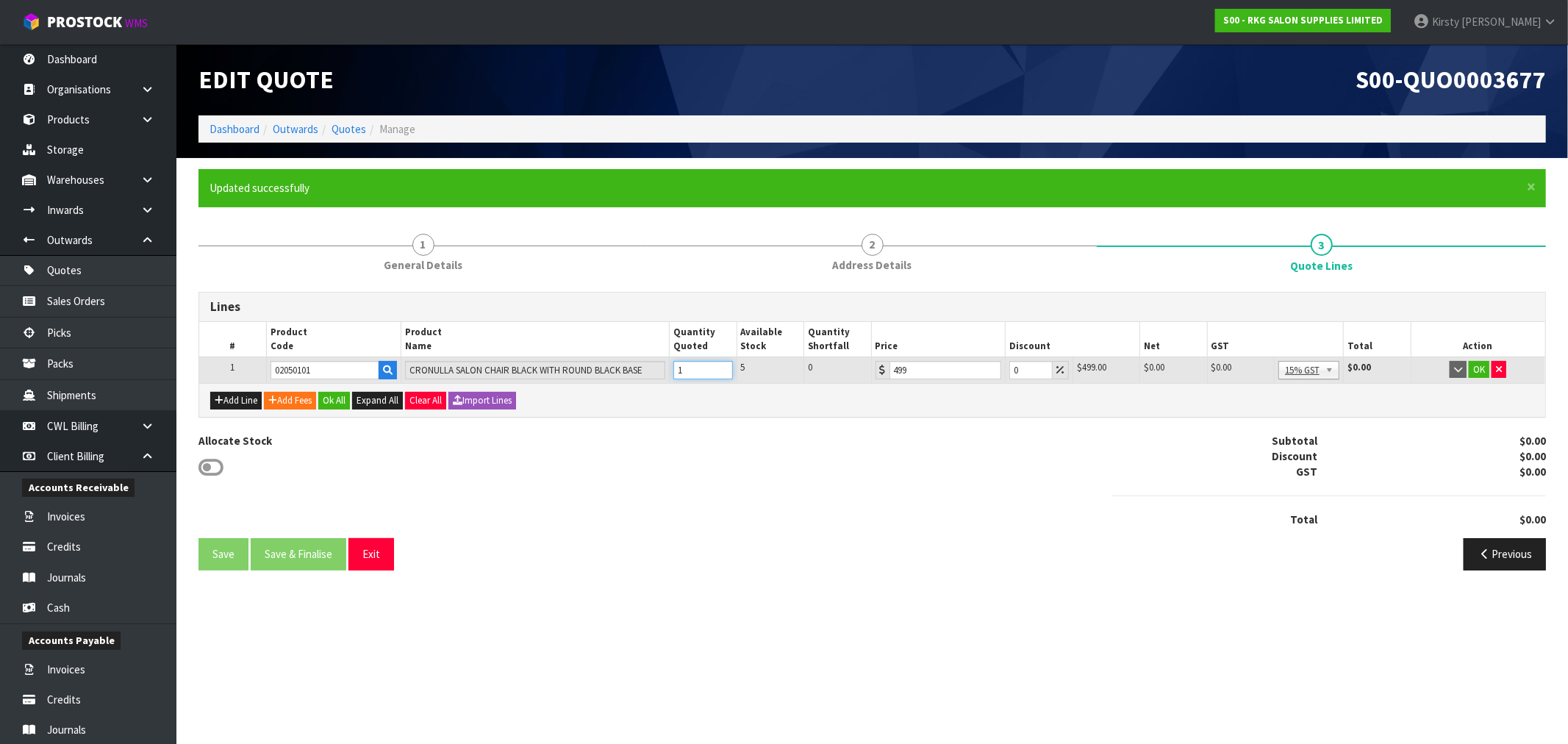
click at [722, 366] on input "1" at bounding box center [702, 370] width 59 height 18
type input "2"
click at [722, 366] on input "2" at bounding box center [702, 370] width 59 height 18
drag, startPoint x: 1019, startPoint y: 367, endPoint x: 991, endPoint y: 371, distance: 28.3
click at [991, 371] on tr "1 02050101 CRONULLA SALON CHAIR BLACK WITH ROUND BLACK BASE 2 5 0 499 0 $499.00…" at bounding box center [871, 369] width 1345 height 26
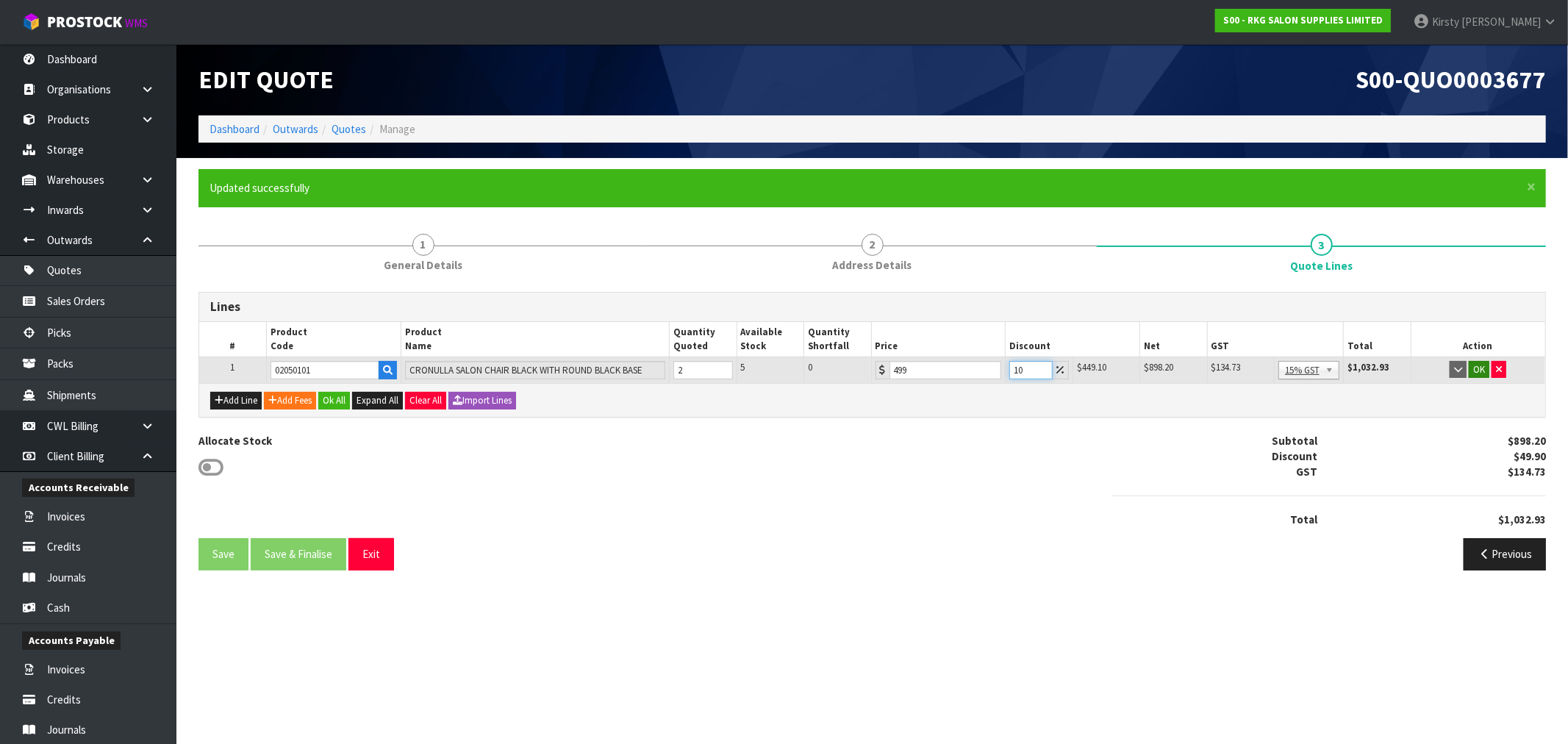
type input "10"
click at [1478, 365] on button "OK" at bounding box center [1478, 369] width 21 height 17
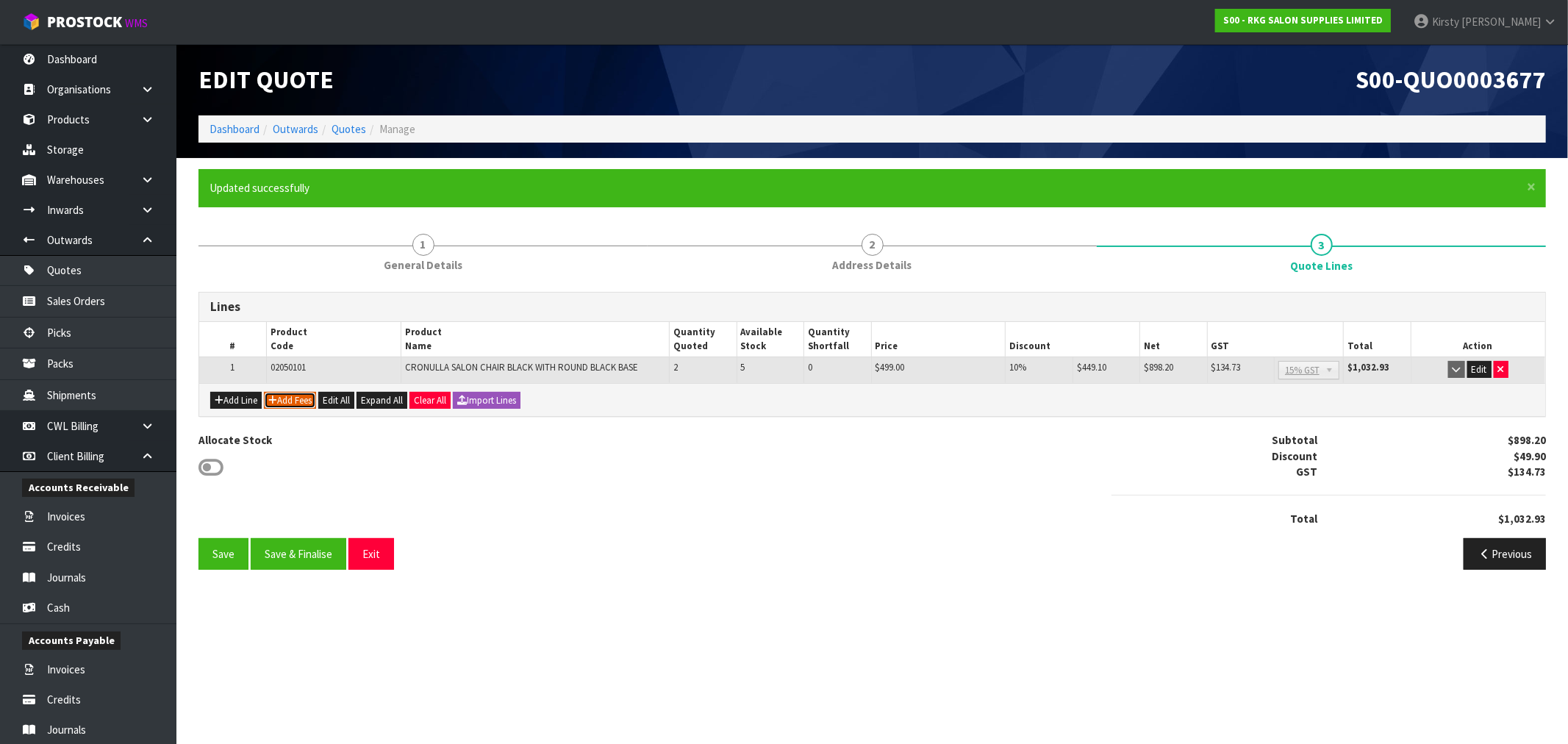
click at [292, 399] on button "Add Fees" at bounding box center [290, 400] width 52 height 17
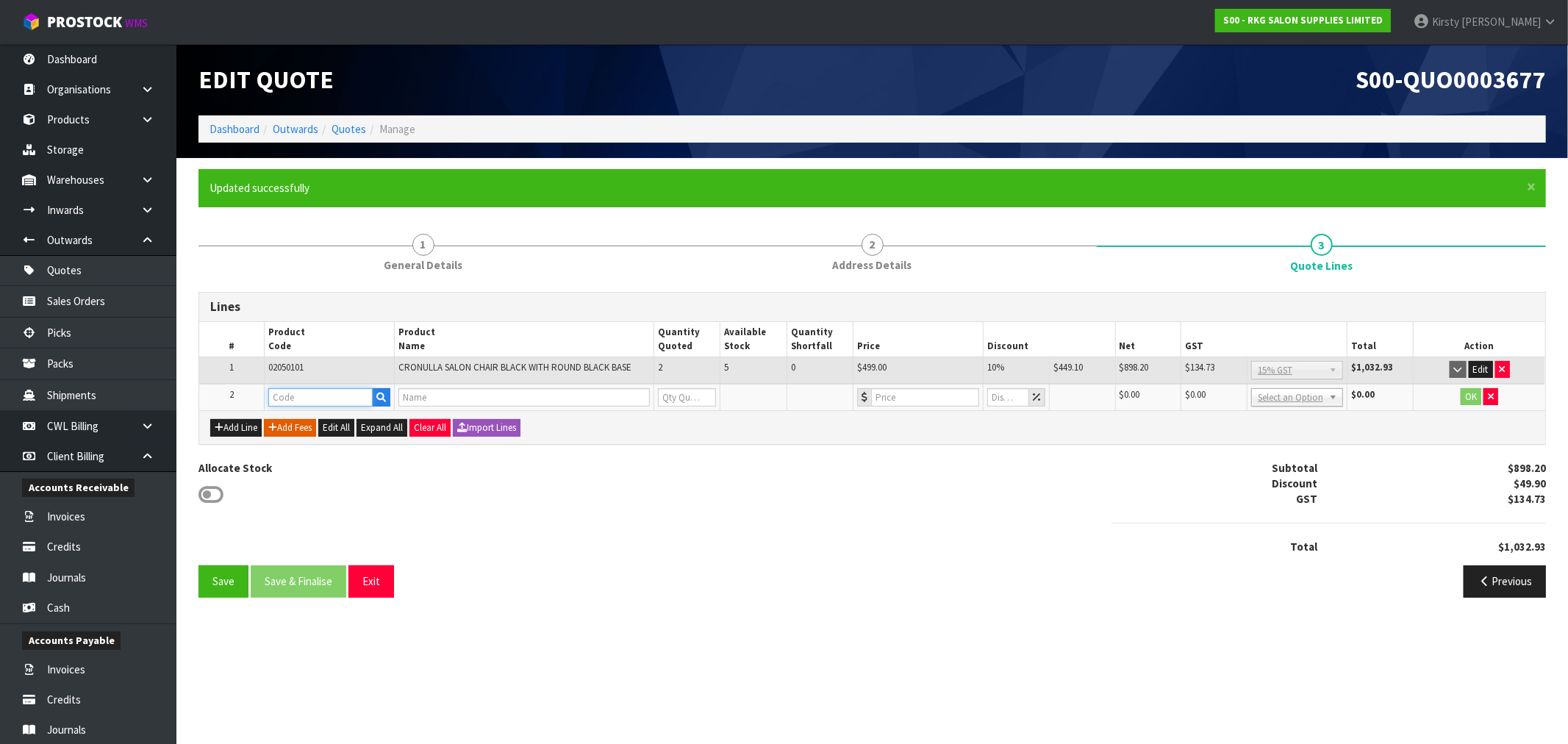
click at [292, 399] on input "text" at bounding box center [320, 397] width 105 height 18
type input "FRE"
click at [303, 422] on link "FRE IGHT" at bounding box center [327, 421] width 116 height 20
type input "FREIGHT"
type input "FREIGHT FEE"
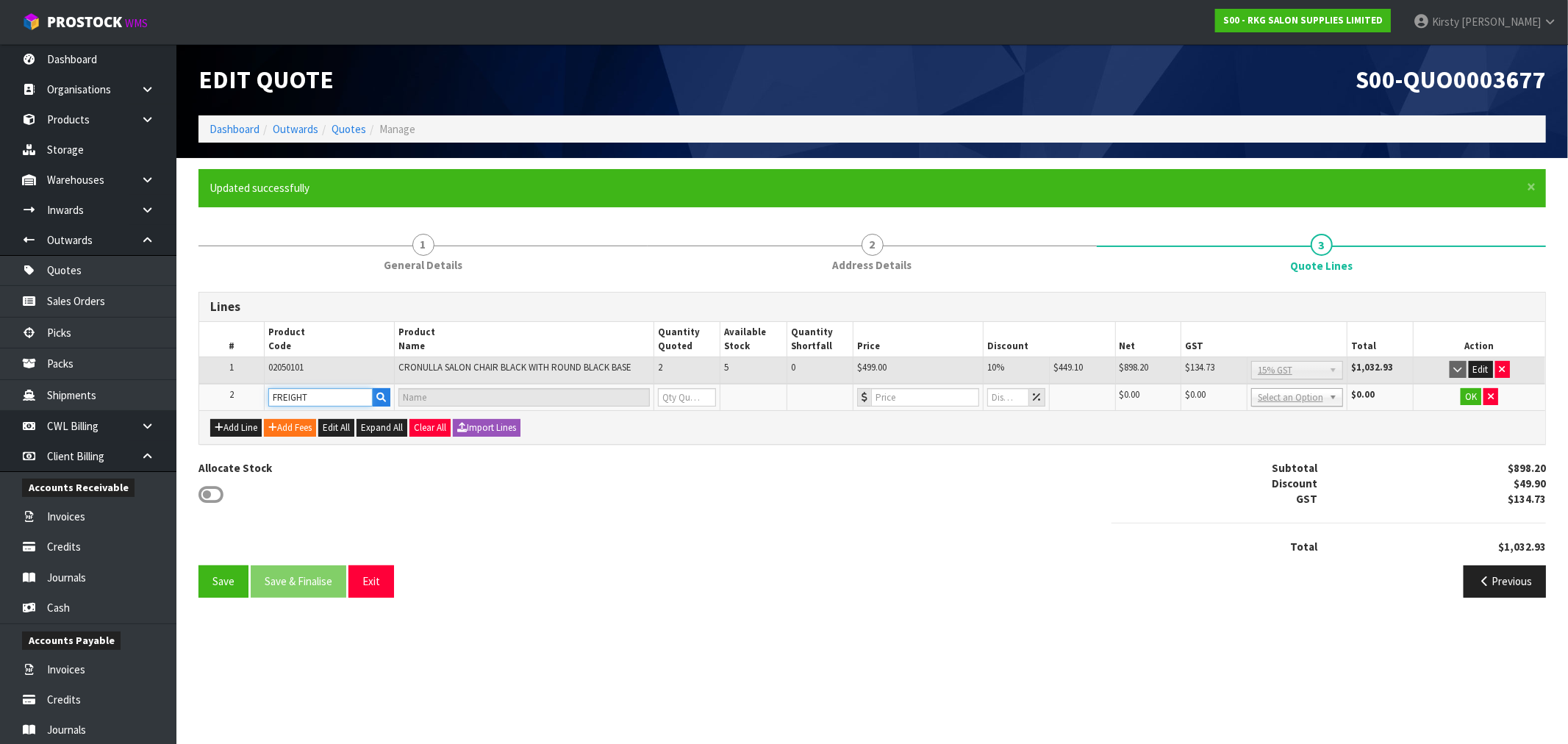
type input "1"
type input "0"
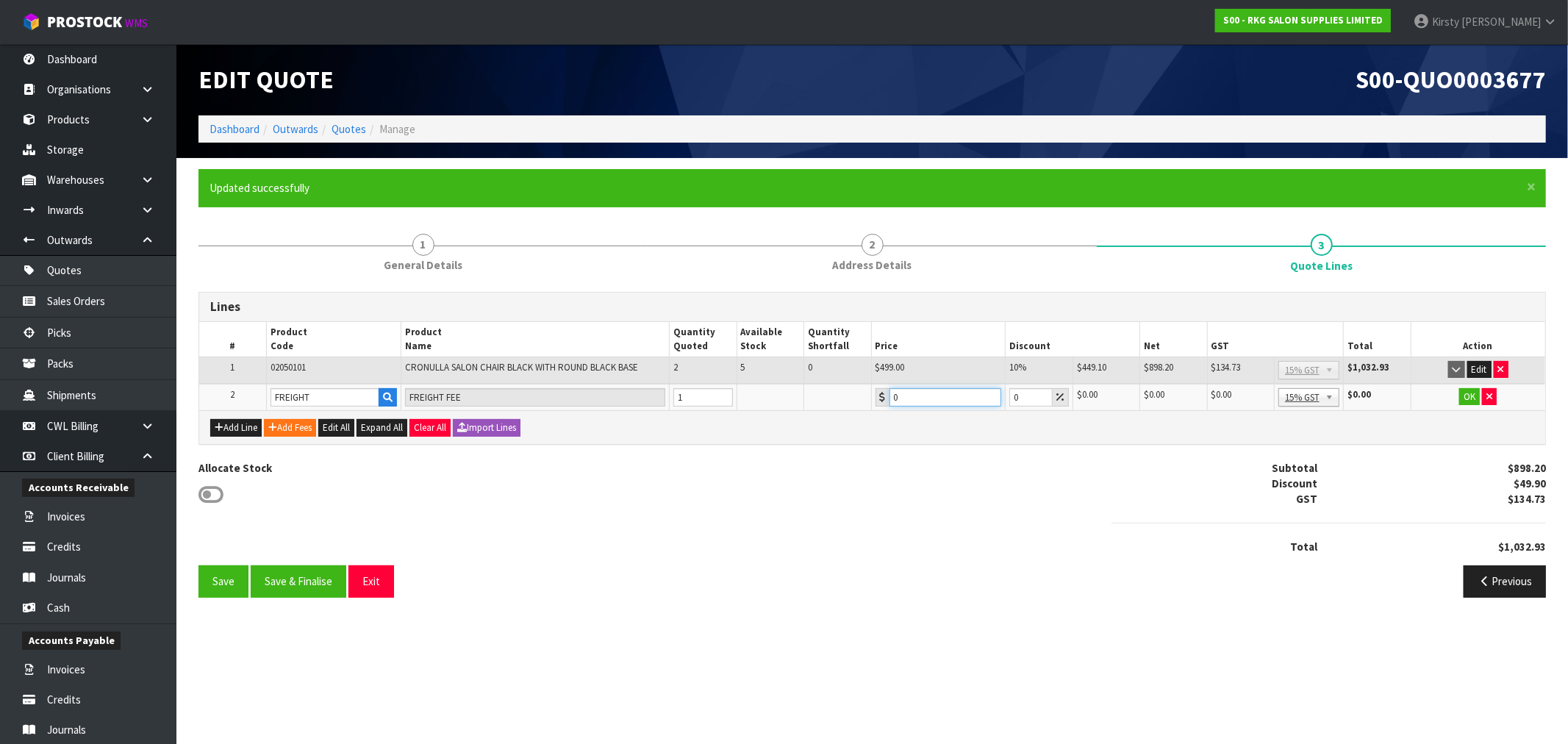
drag, startPoint x: 902, startPoint y: 393, endPoint x: 877, endPoint y: 395, distance: 25.1
click at [877, 395] on div "0" at bounding box center [938, 397] width 127 height 18
type input "95.35"
click at [1468, 398] on button "OK" at bounding box center [1468, 396] width 21 height 17
click at [205, 570] on button "Save" at bounding box center [223, 581] width 50 height 32
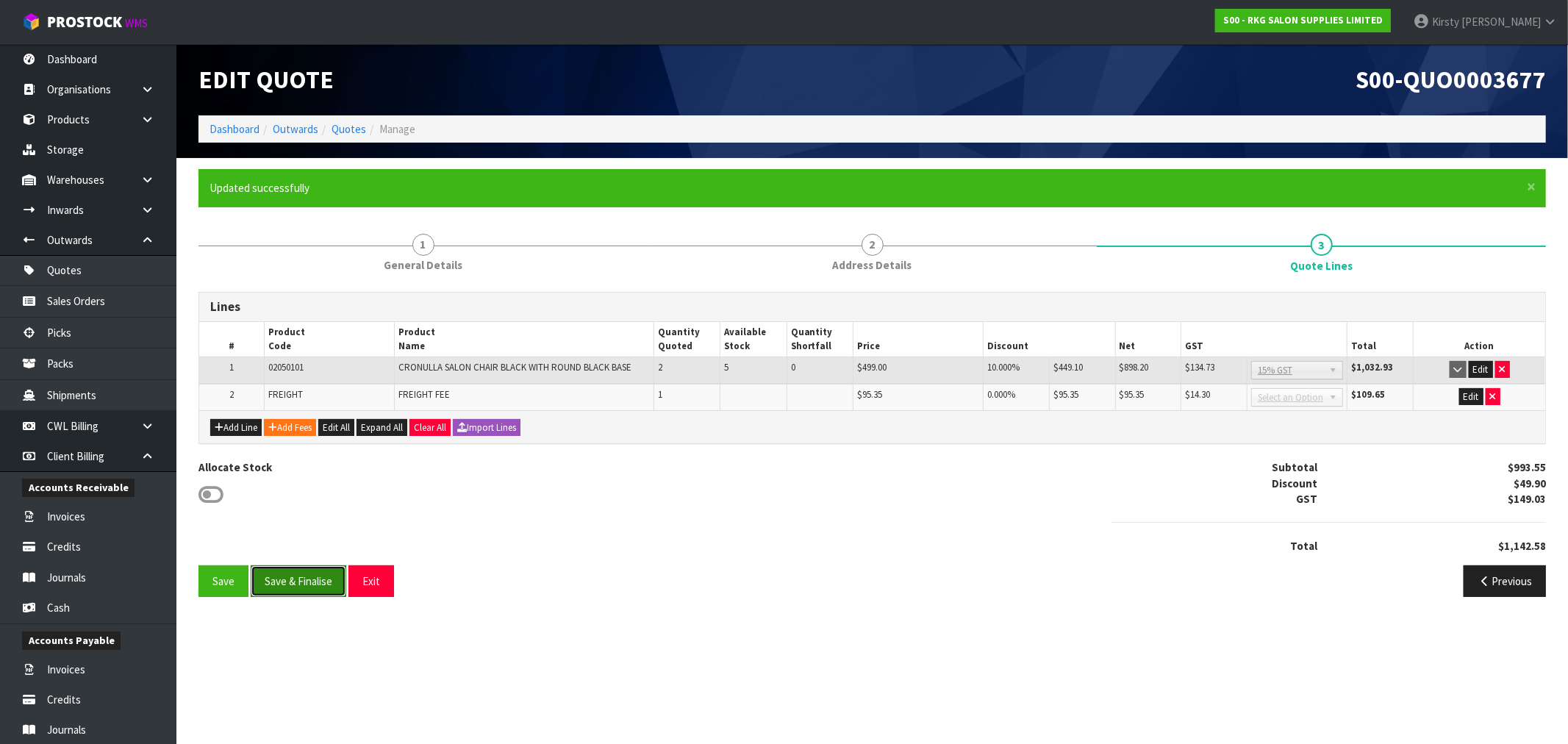
click at [304, 583] on button "Save & Finalise" at bounding box center [299, 581] width 96 height 32
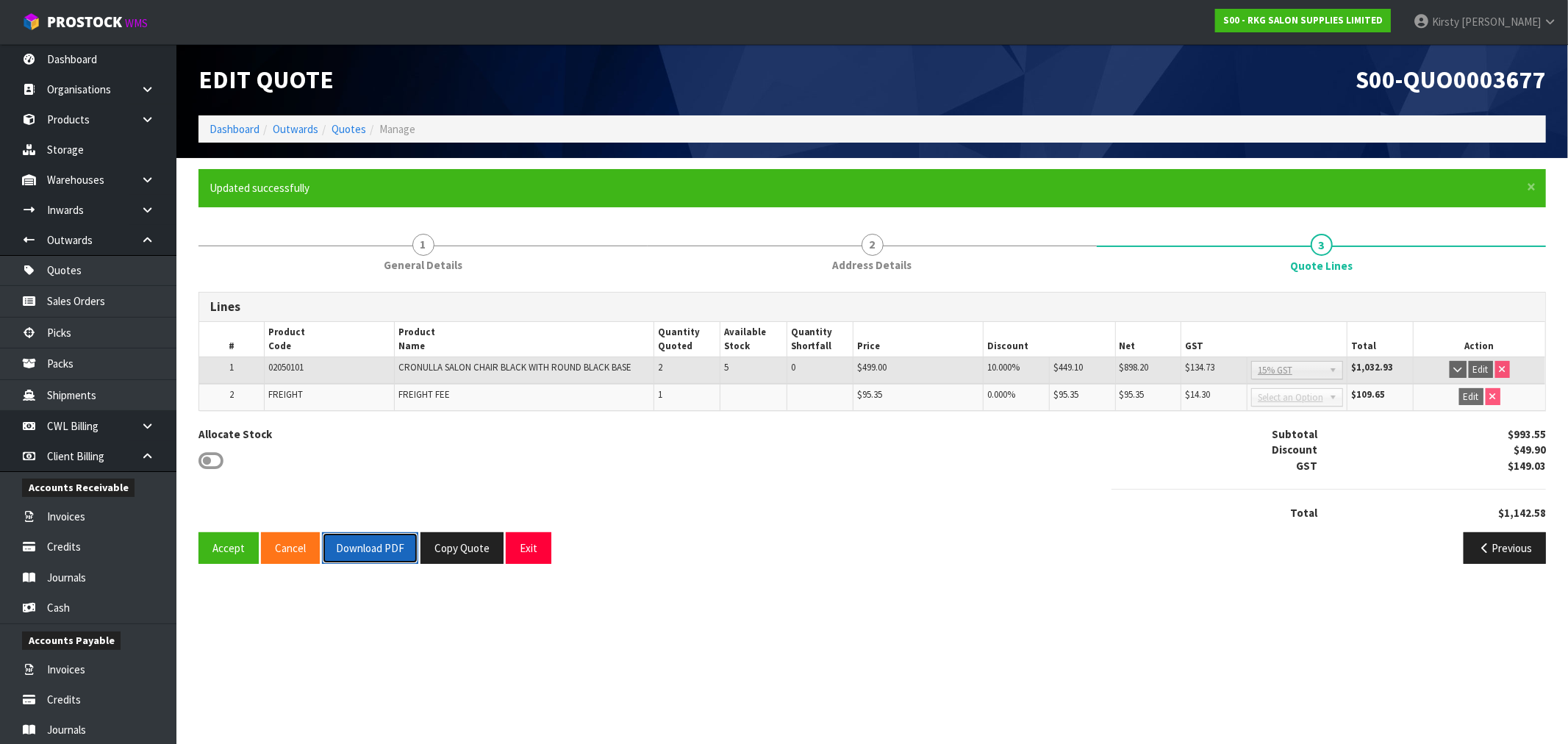
click at [394, 546] on button "Download PDF" at bounding box center [370, 548] width 96 height 32
drag, startPoint x: 523, startPoint y: 541, endPoint x: 405, endPoint y: 501, distance: 124.6
click at [516, 538] on button "Exit" at bounding box center [528, 548] width 45 height 32
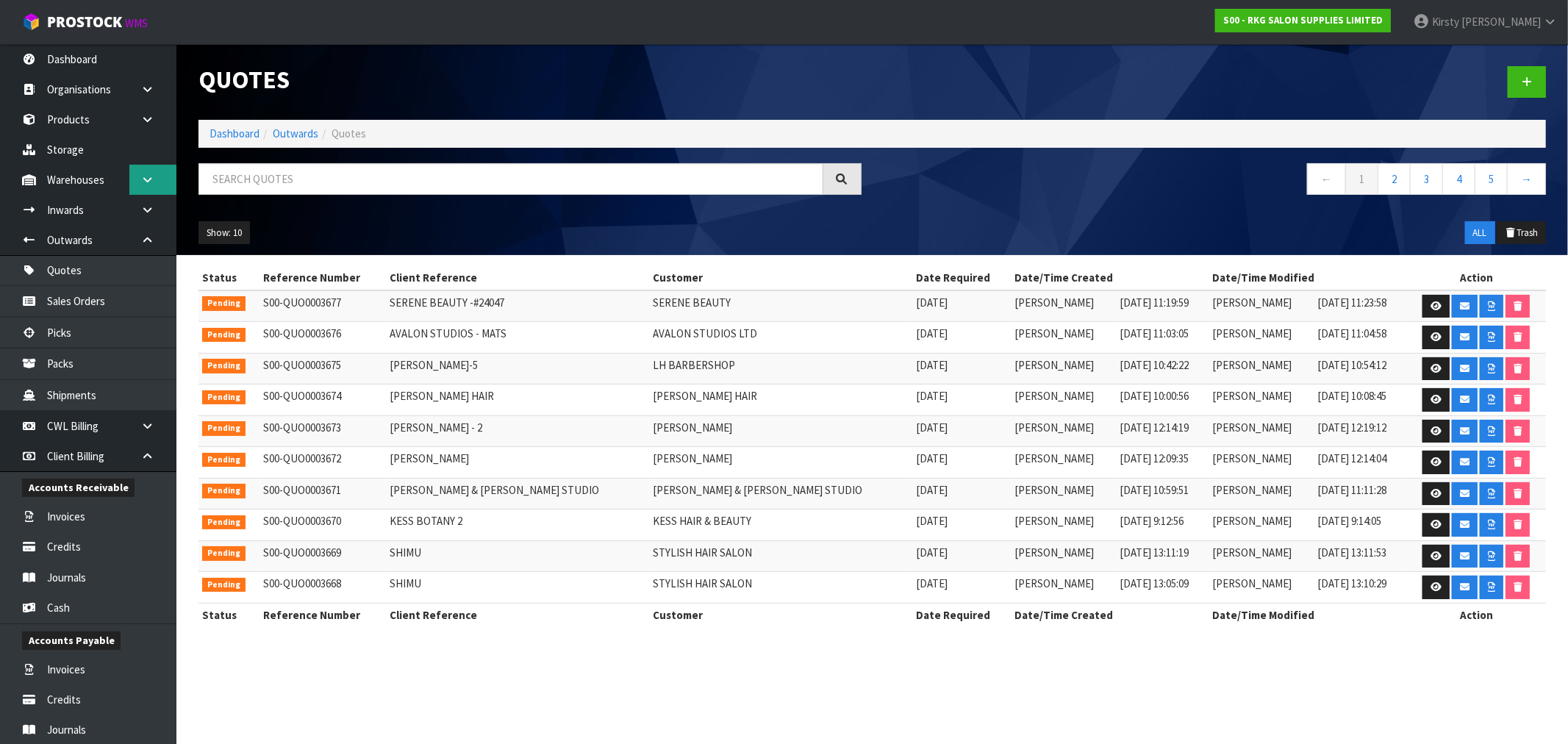
click at [147, 175] on icon at bounding box center [147, 180] width 14 height 11
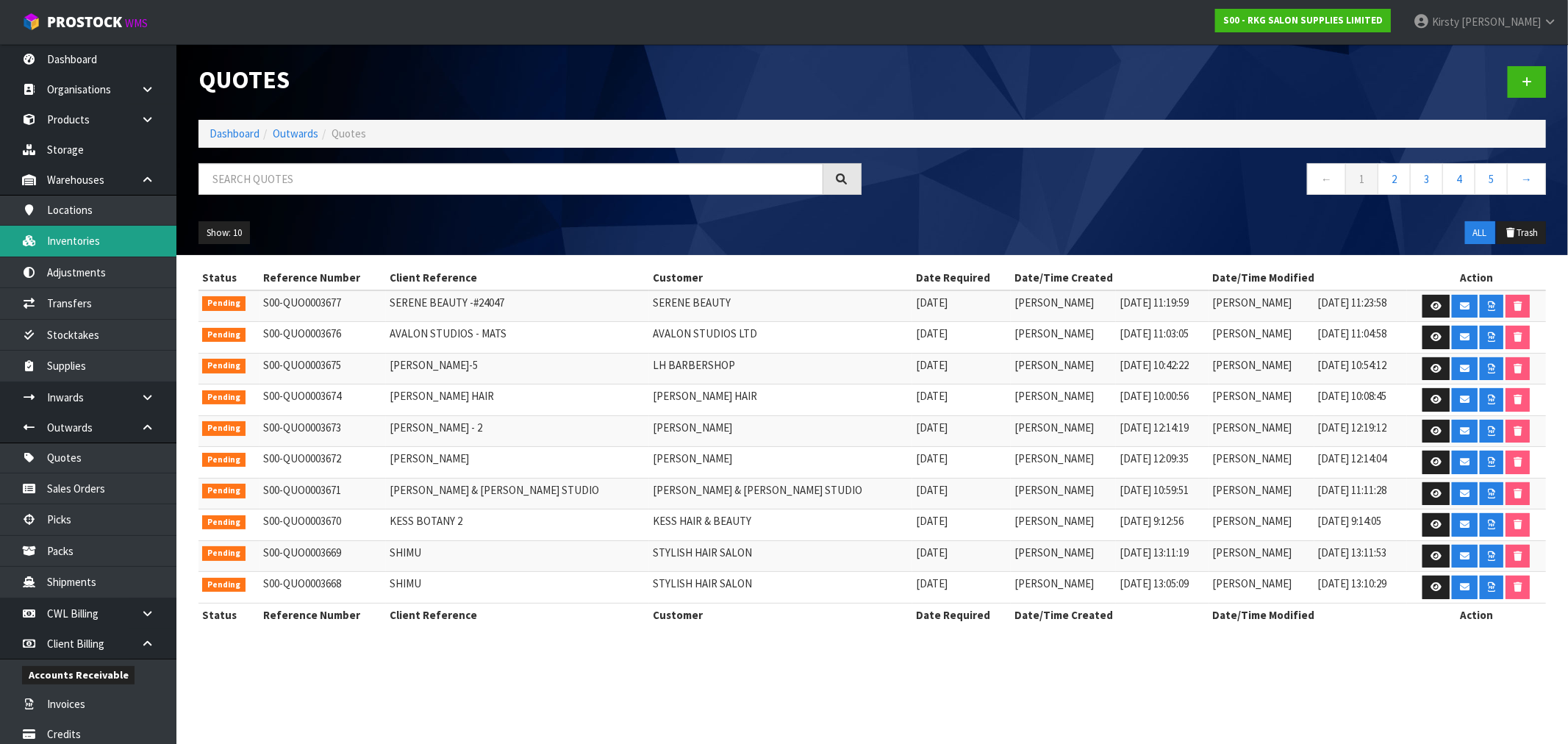
click at [90, 238] on link "Inventories" at bounding box center [88, 240] width 176 height 30
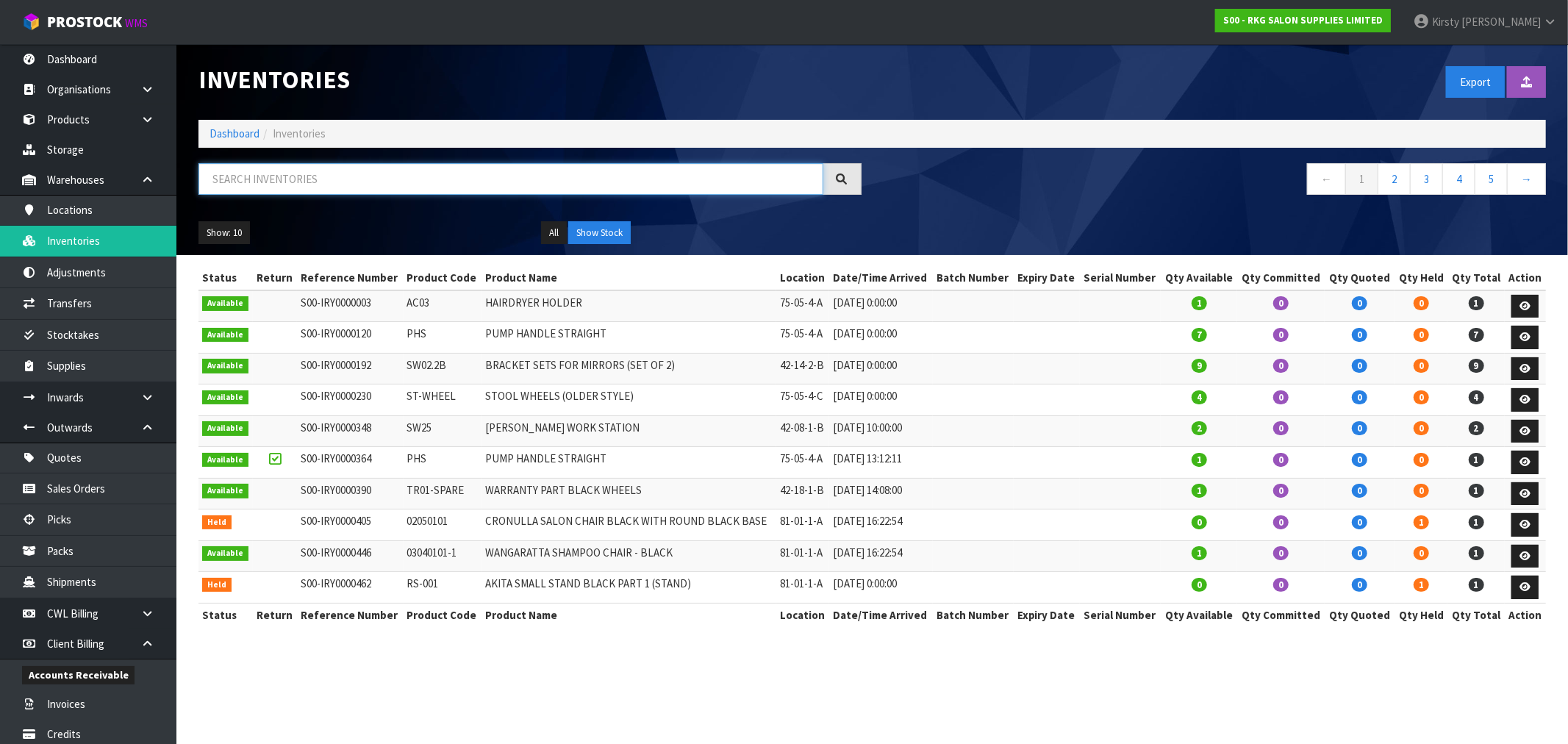
click at [218, 174] on input "text" at bounding box center [510, 178] width 624 height 32
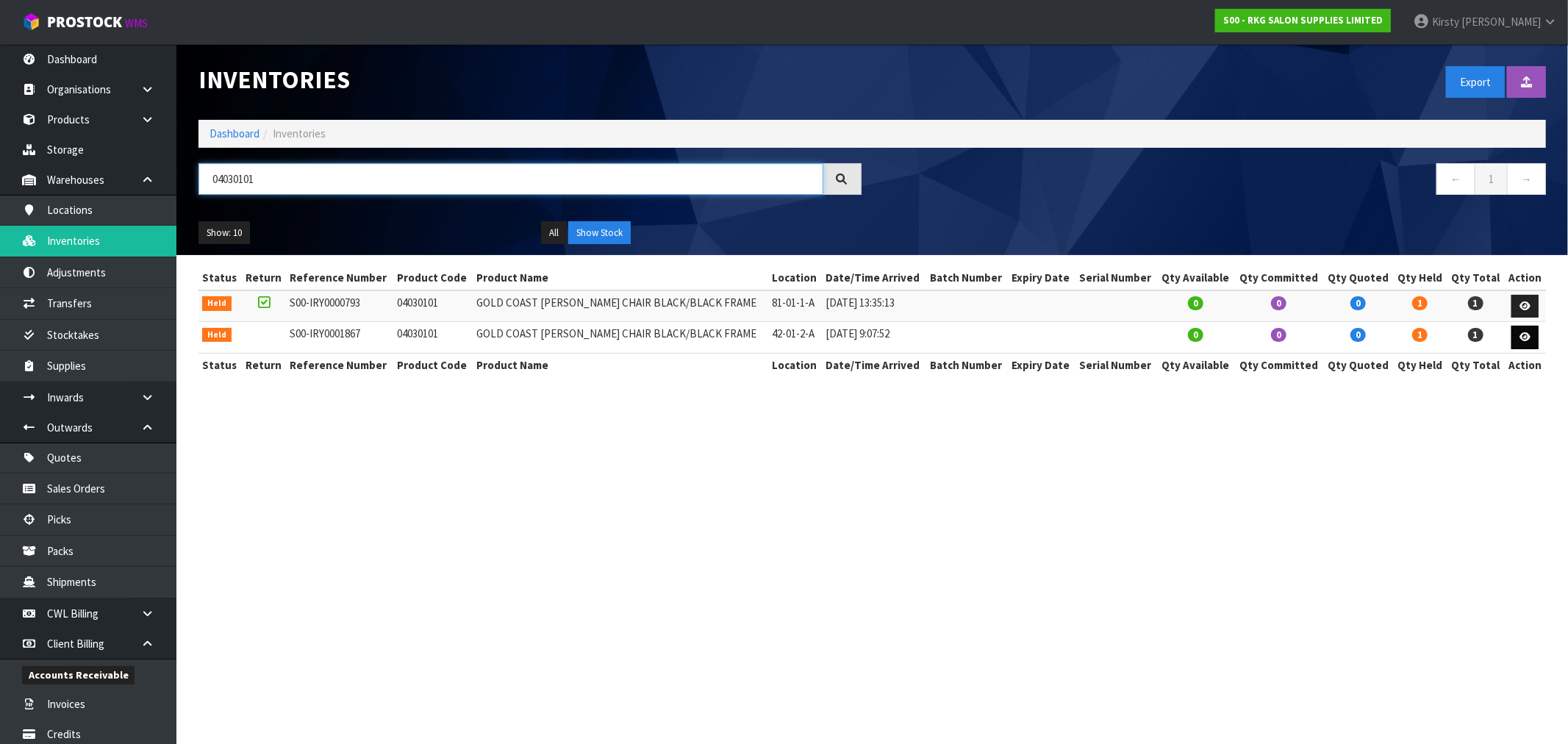
type input "04030101"
click at [1525, 339] on icon at bounding box center [1525, 337] width 11 height 10
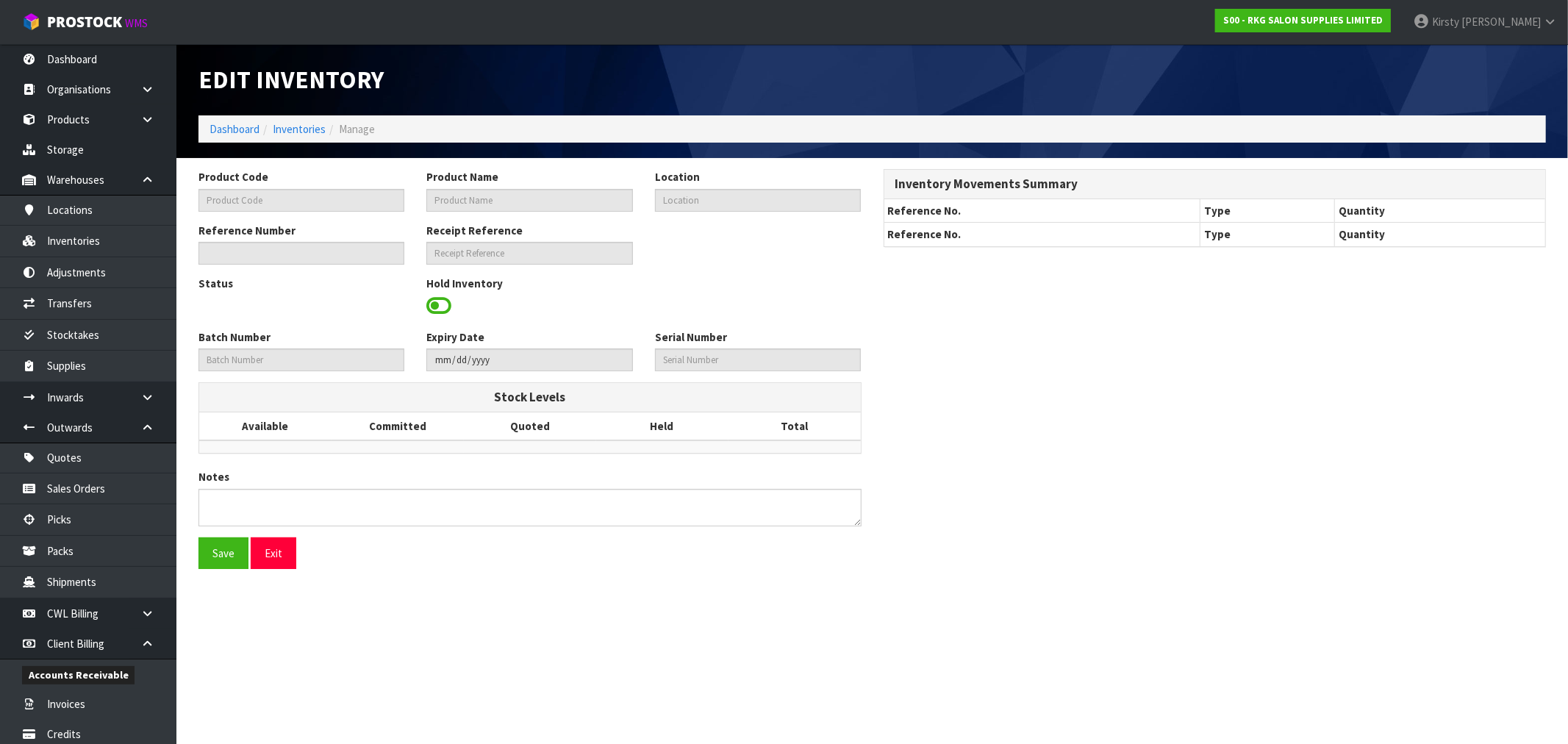
type input "04030101"
type input "GOLD COAST [PERSON_NAME] CHAIR BLACK/BLACK FRAME"
type input "42-01-2-A"
type input "S00-IRY0001867"
type input "S00-REC0000079"
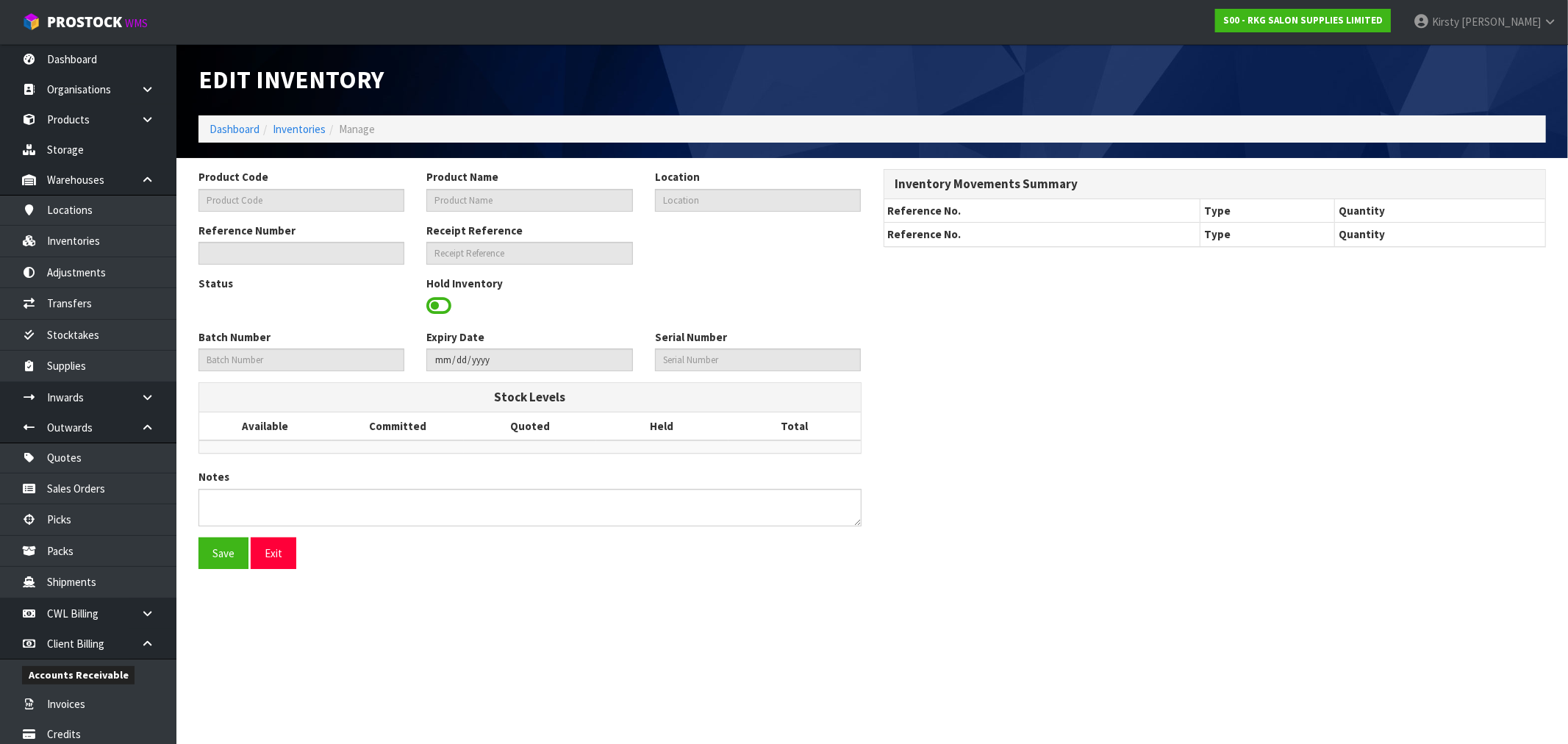
type textarea "[PERSON_NAME] CHAIR MISSING FRONT PIECE (SEND TO [PERSON_NAME] FOR WARRANTY REP…"
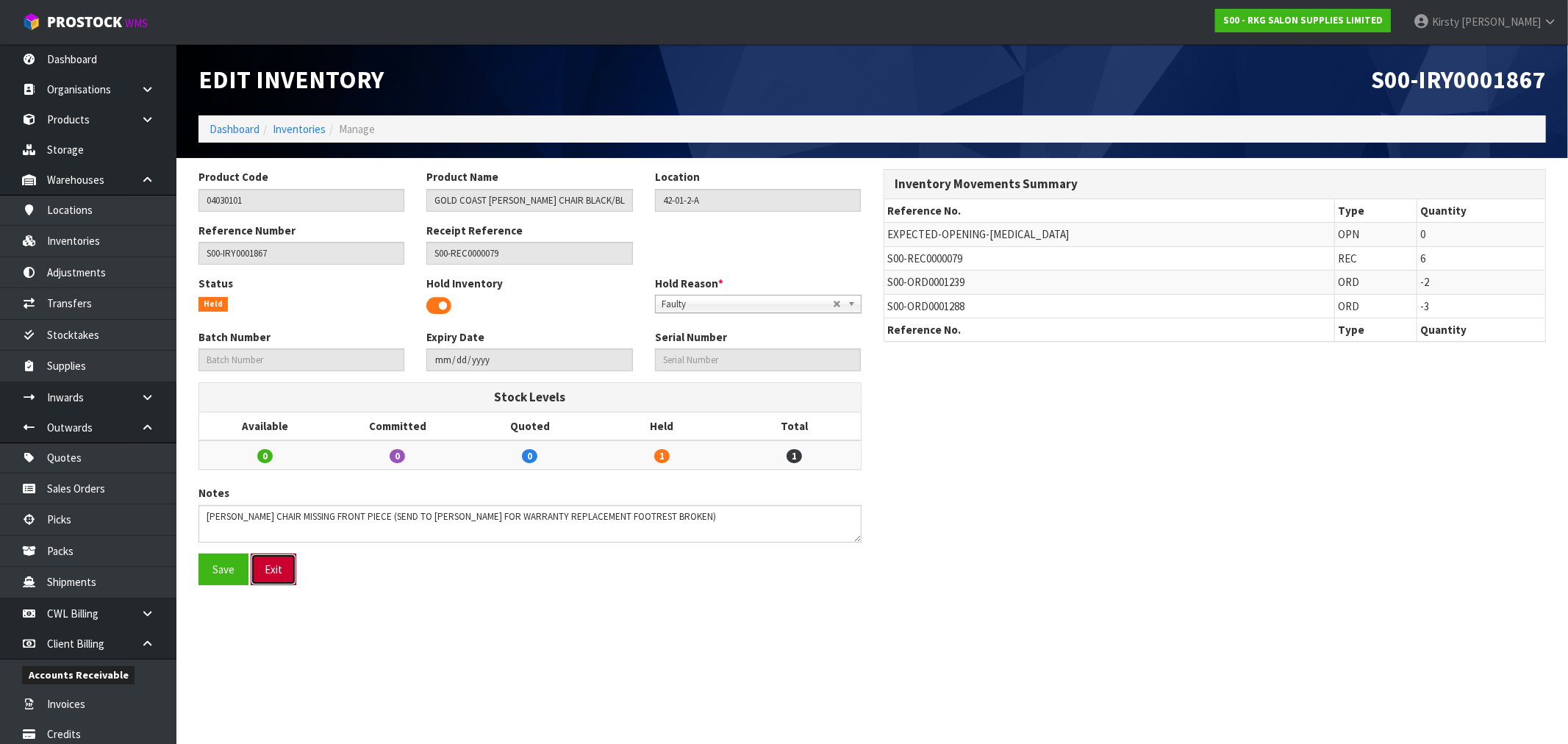
click at [276, 565] on button "Exit" at bounding box center [273, 569] width 45 height 32
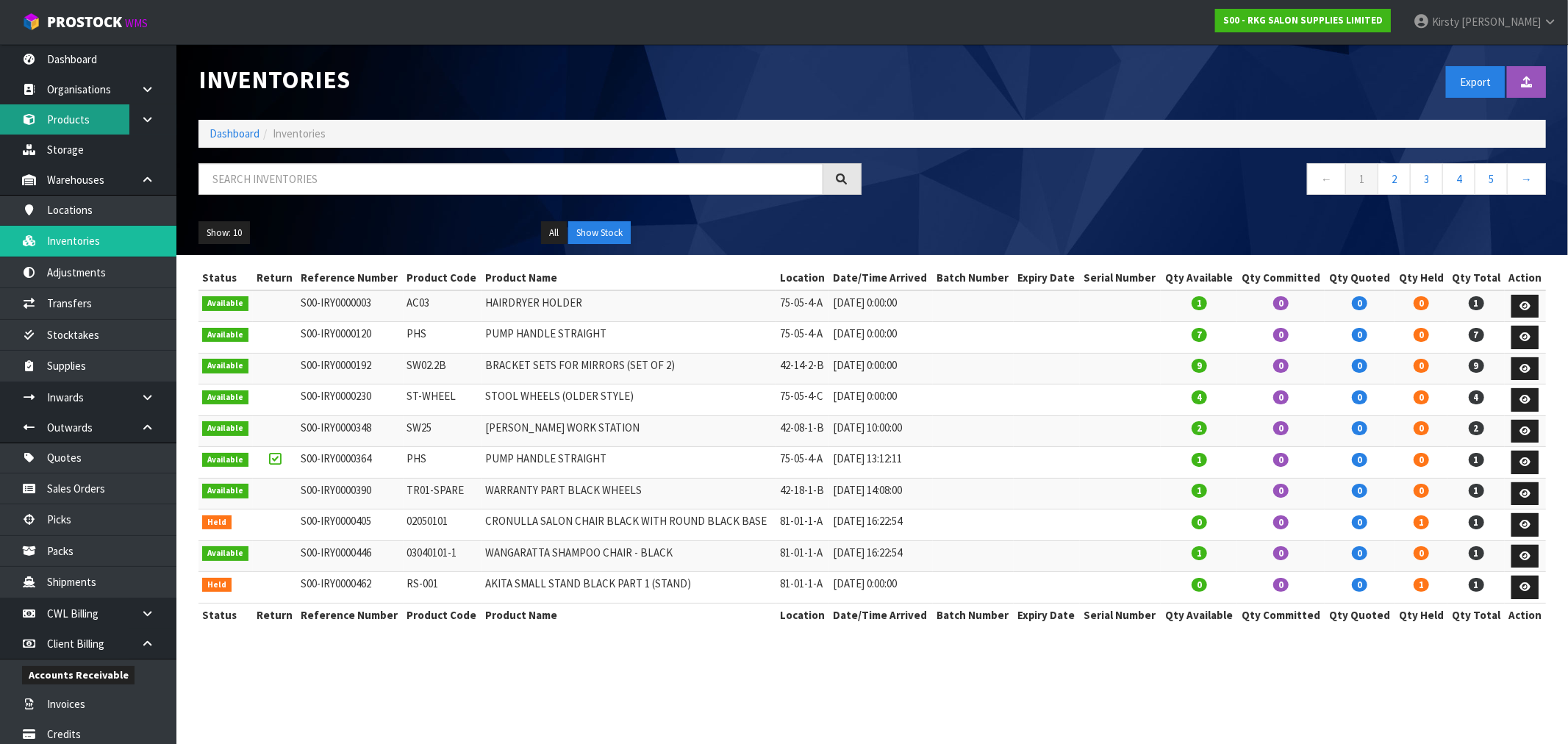
click at [80, 118] on link "Products" at bounding box center [88, 119] width 176 height 30
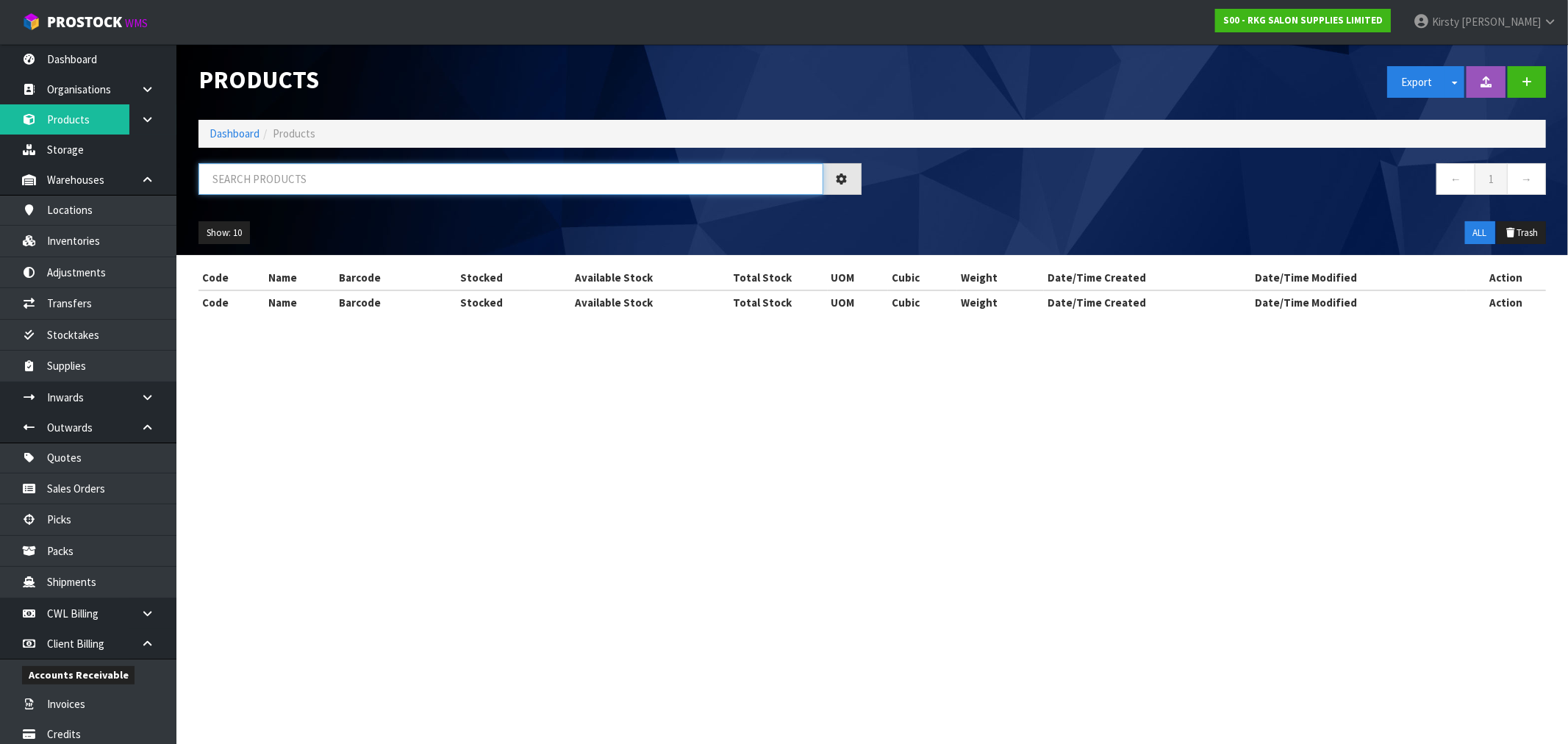
click at [258, 175] on input "text" at bounding box center [510, 178] width 624 height 32
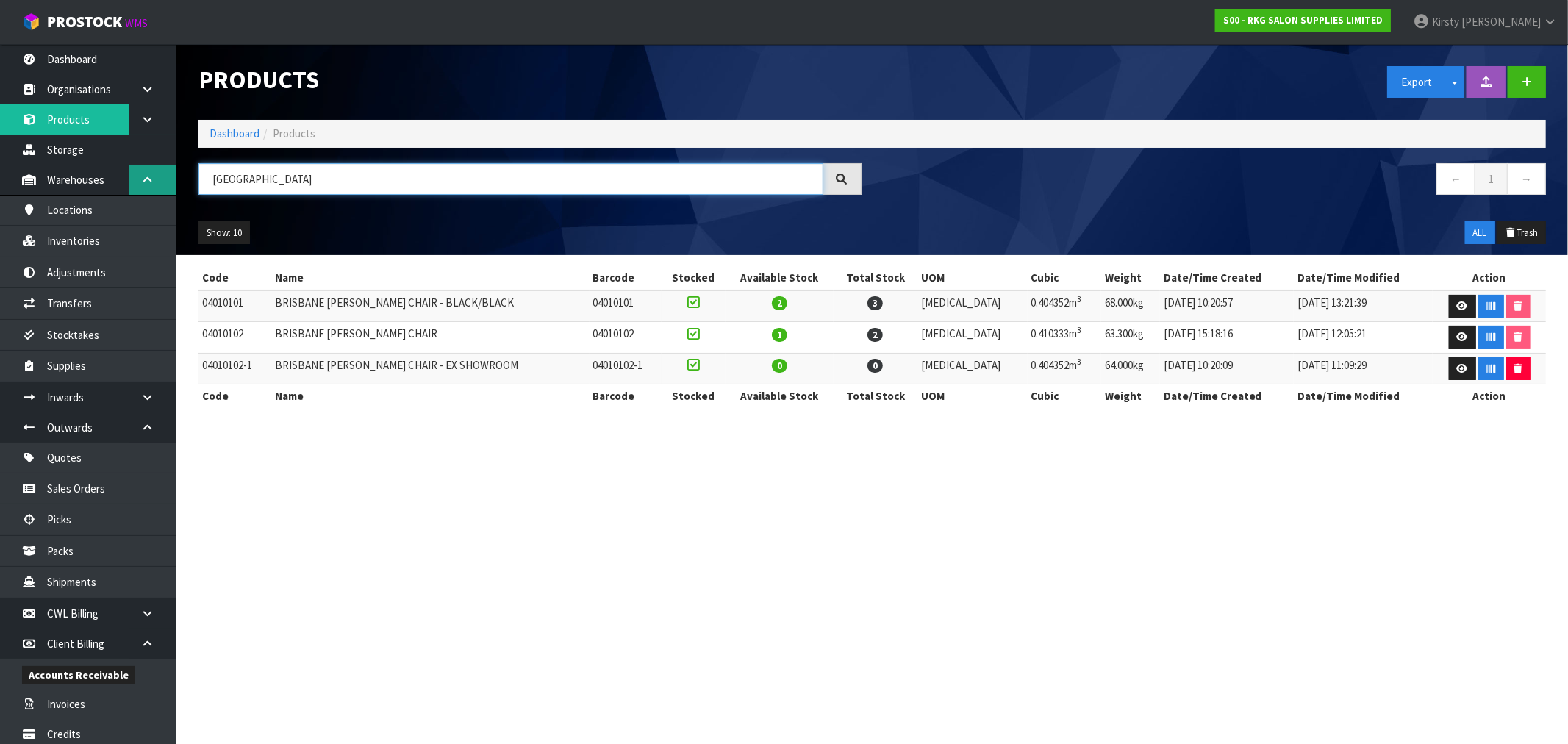
drag, startPoint x: 284, startPoint y: 186, endPoint x: 150, endPoint y: 186, distance: 134.0
click at [150, 186] on body "Toggle navigation ProStock WMS S00 - RKG SALON SUPPLIES LIMITED [PERSON_NAME] L…" at bounding box center [784, 372] width 1568 height 744
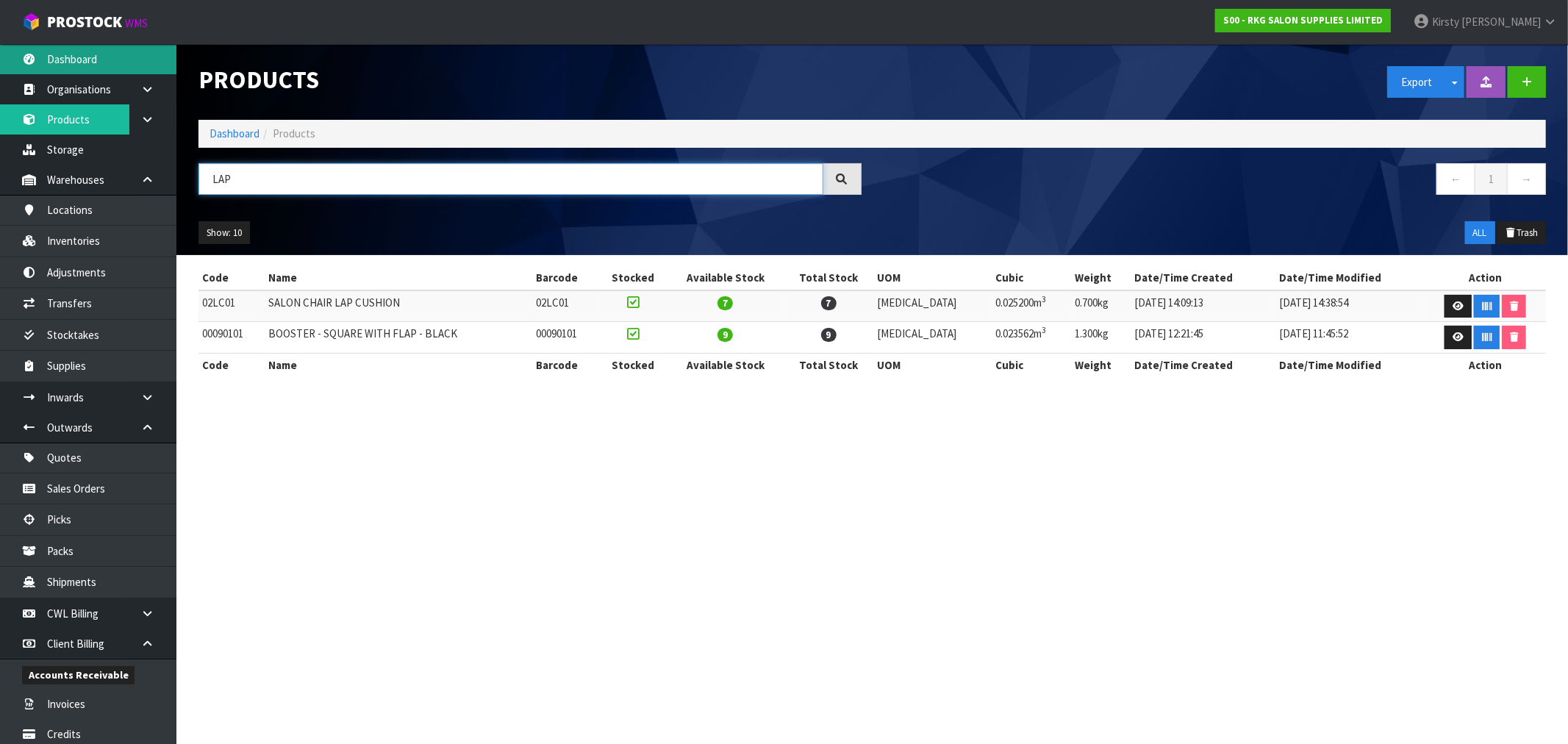
type input "LAP"
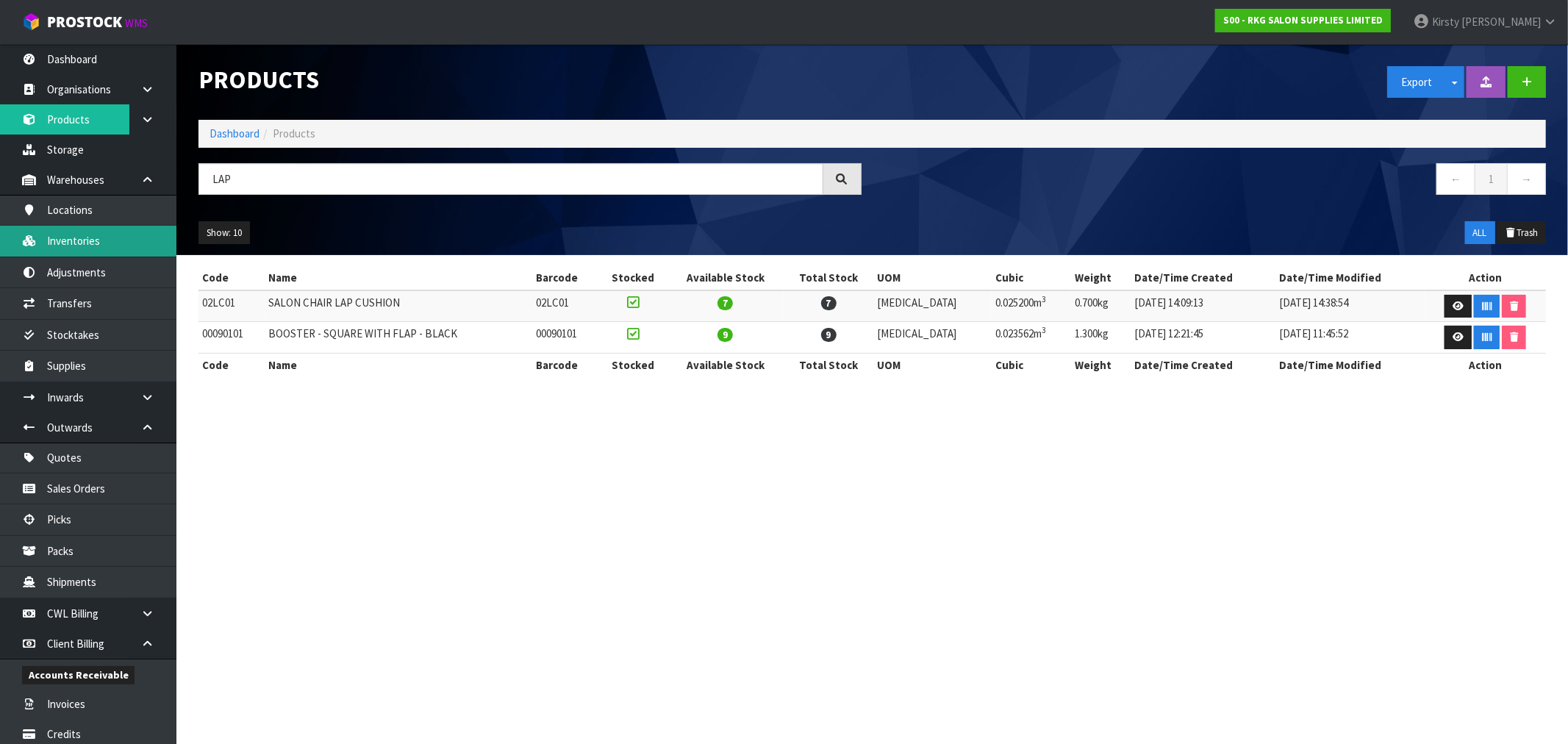
click at [100, 234] on link "Inventories" at bounding box center [88, 240] width 176 height 30
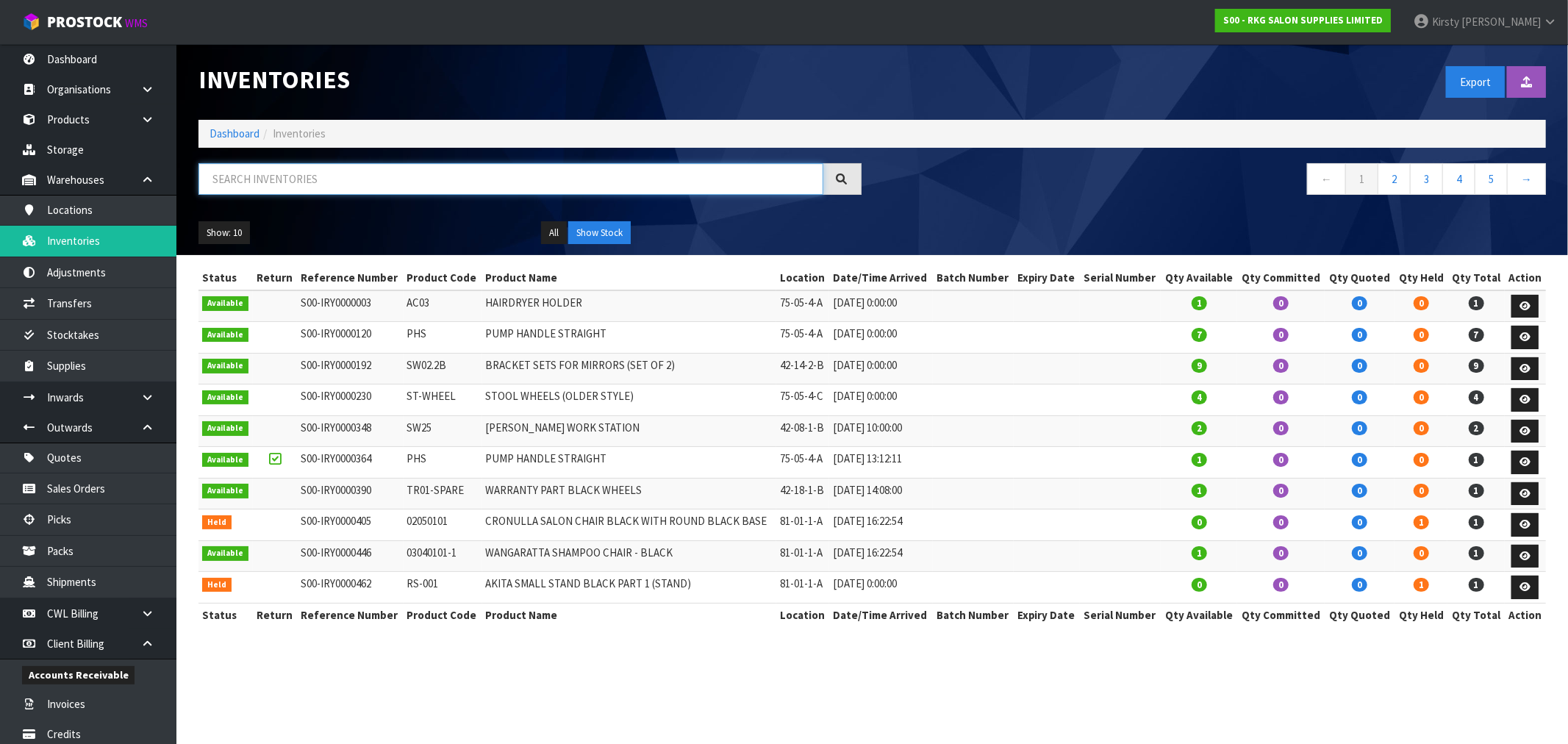
click at [210, 181] on input "text" at bounding box center [510, 178] width 624 height 32
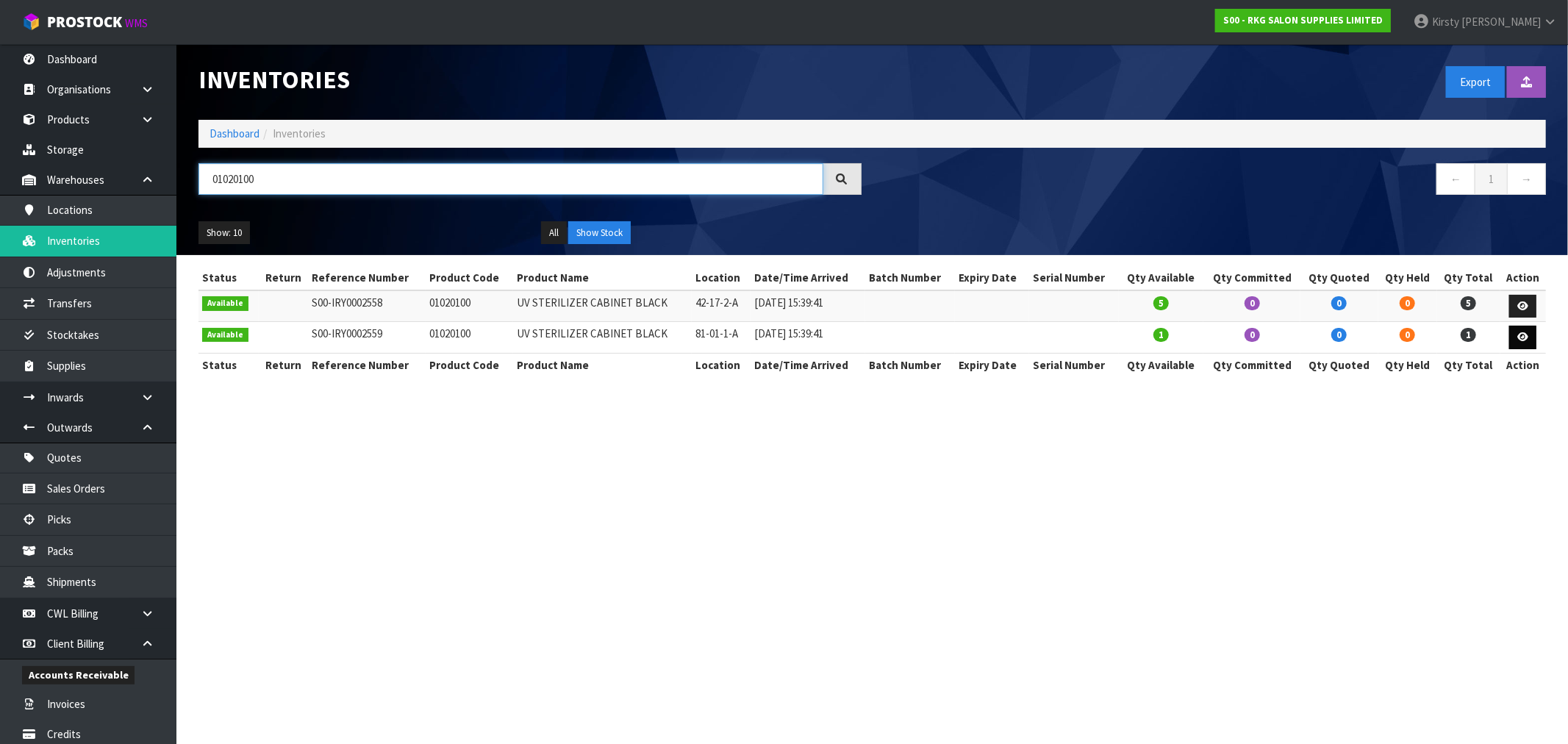
type input "01020100"
click at [1525, 336] on icon at bounding box center [1523, 337] width 11 height 10
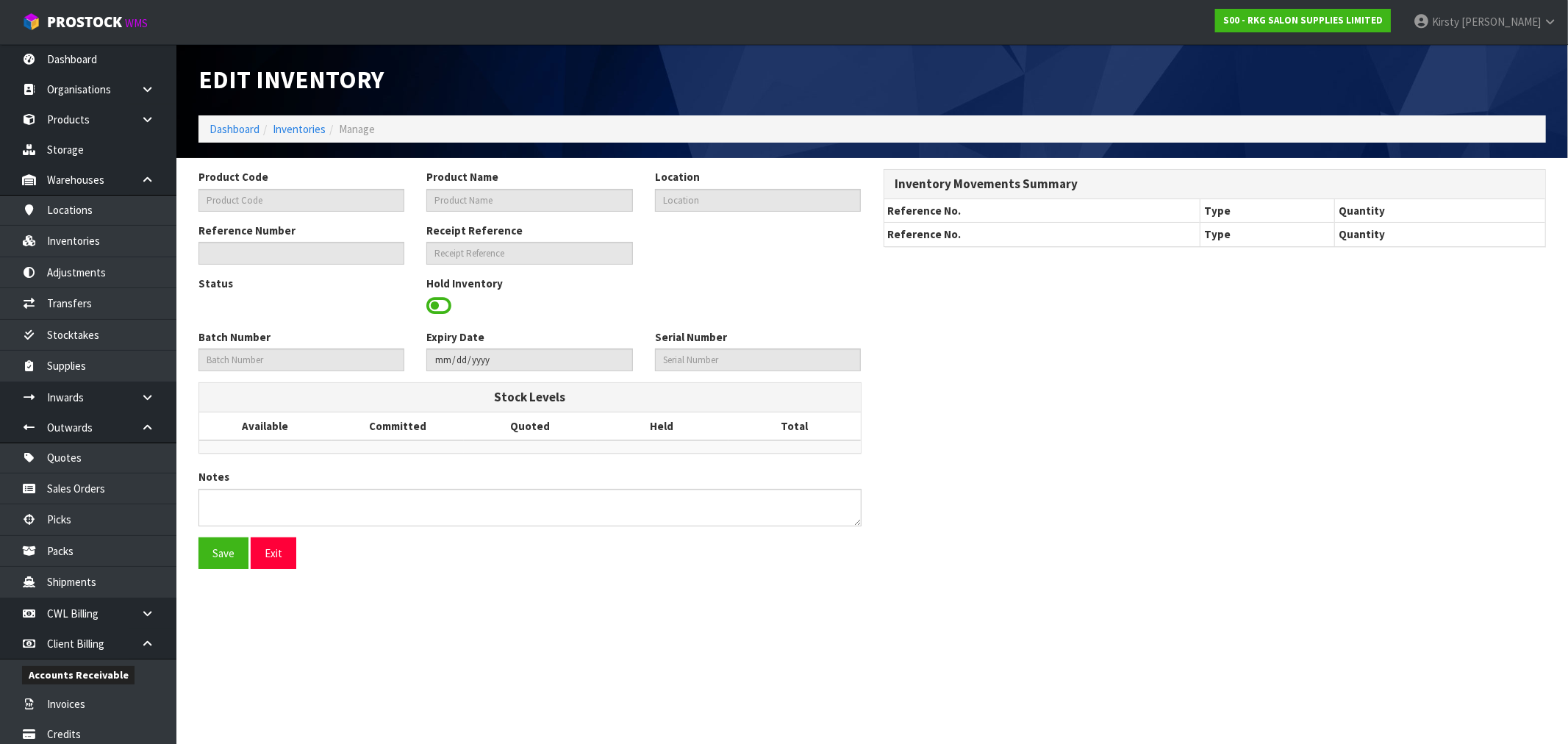
type input "01020100"
type input "UV STERILIZER CABINET BLACK"
type input "81-01-1-A"
type input "S00-IRY0002559"
type input "S00-REC0000101"
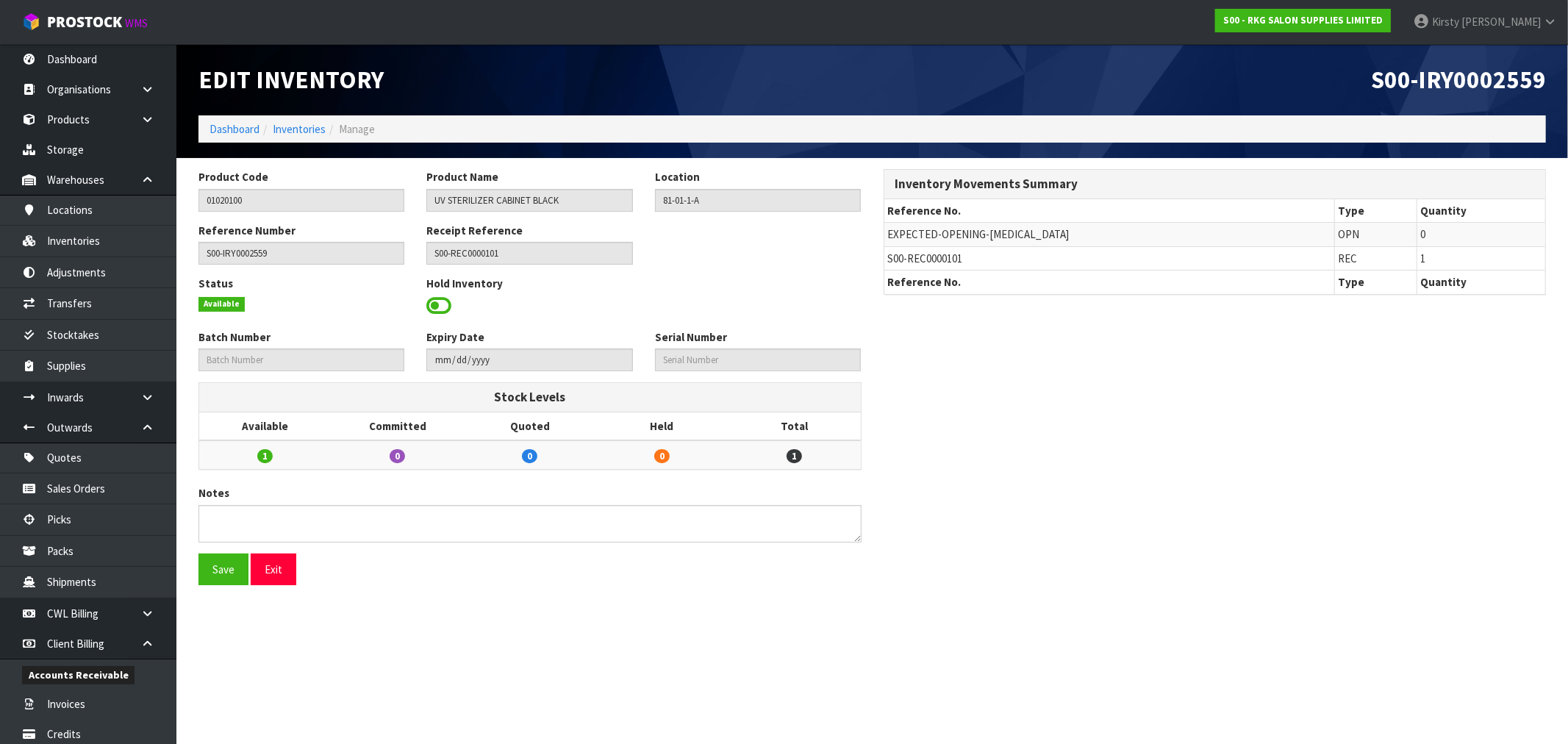
click at [444, 307] on span at bounding box center [439, 306] width 25 height 22
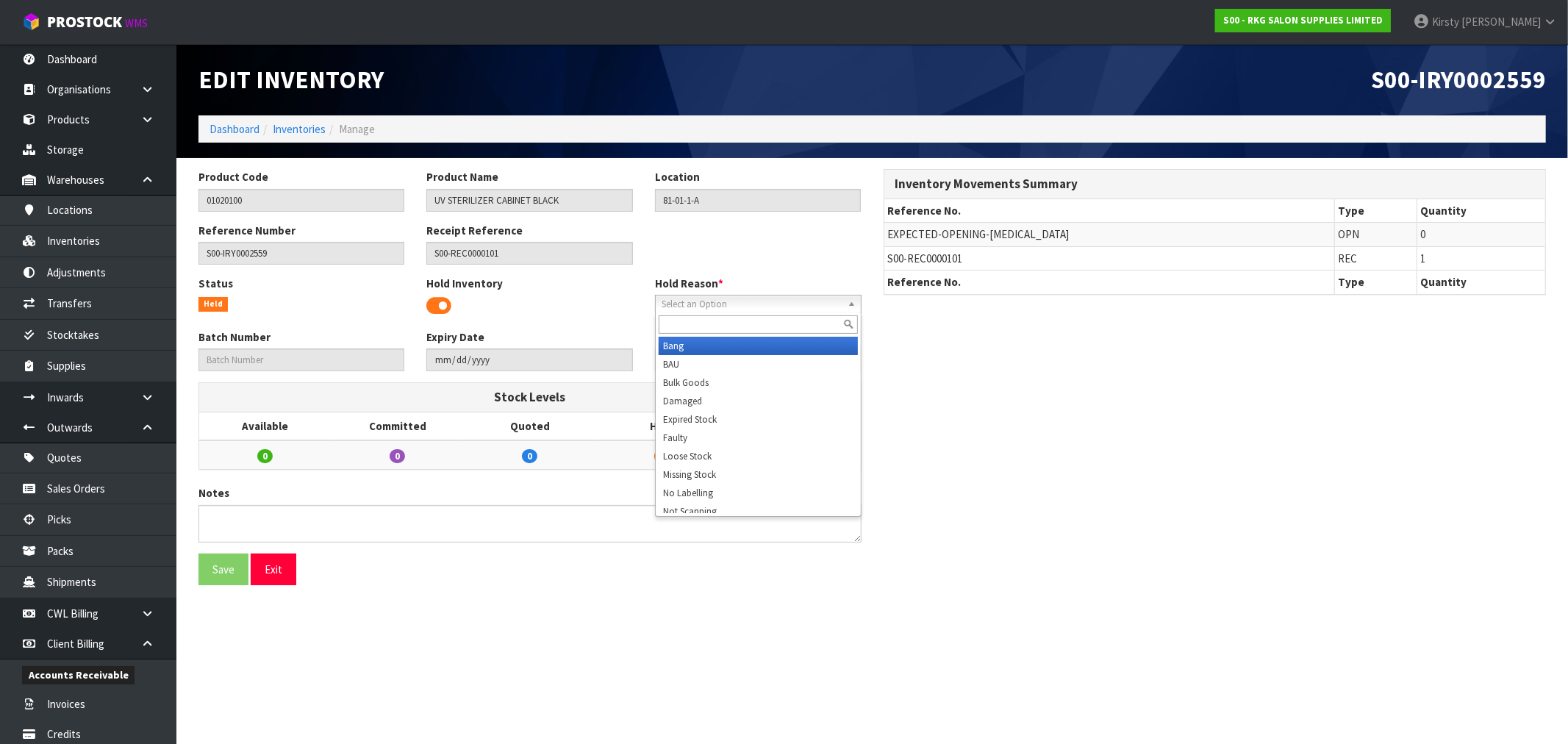
click at [708, 304] on span "Select an Option" at bounding box center [751, 304] width 180 height 17
type input "sh"
click at [697, 347] on li "Sh ow Stock" at bounding box center [758, 346] width 199 height 18
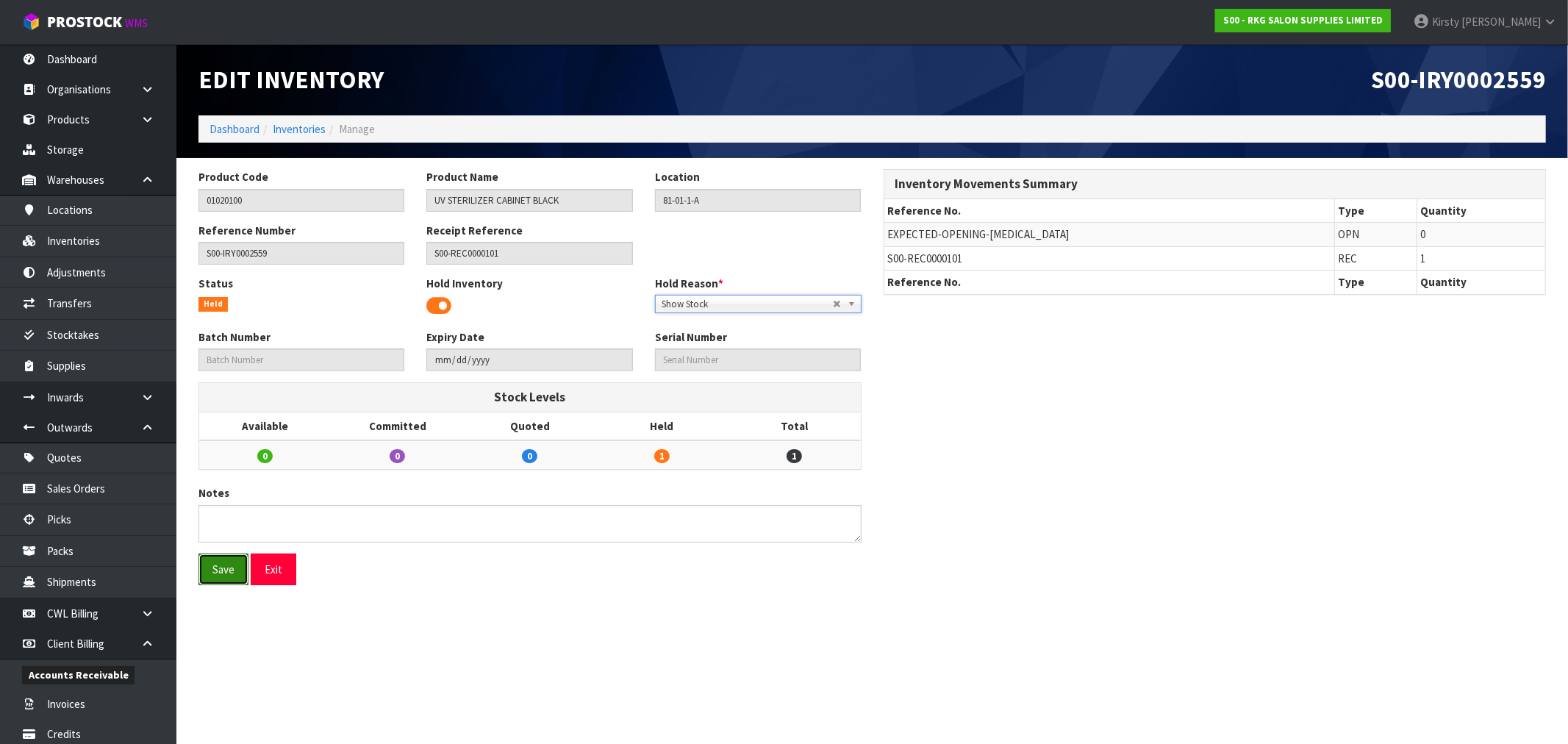
click at [225, 563] on button "Save" at bounding box center [223, 569] width 50 height 32
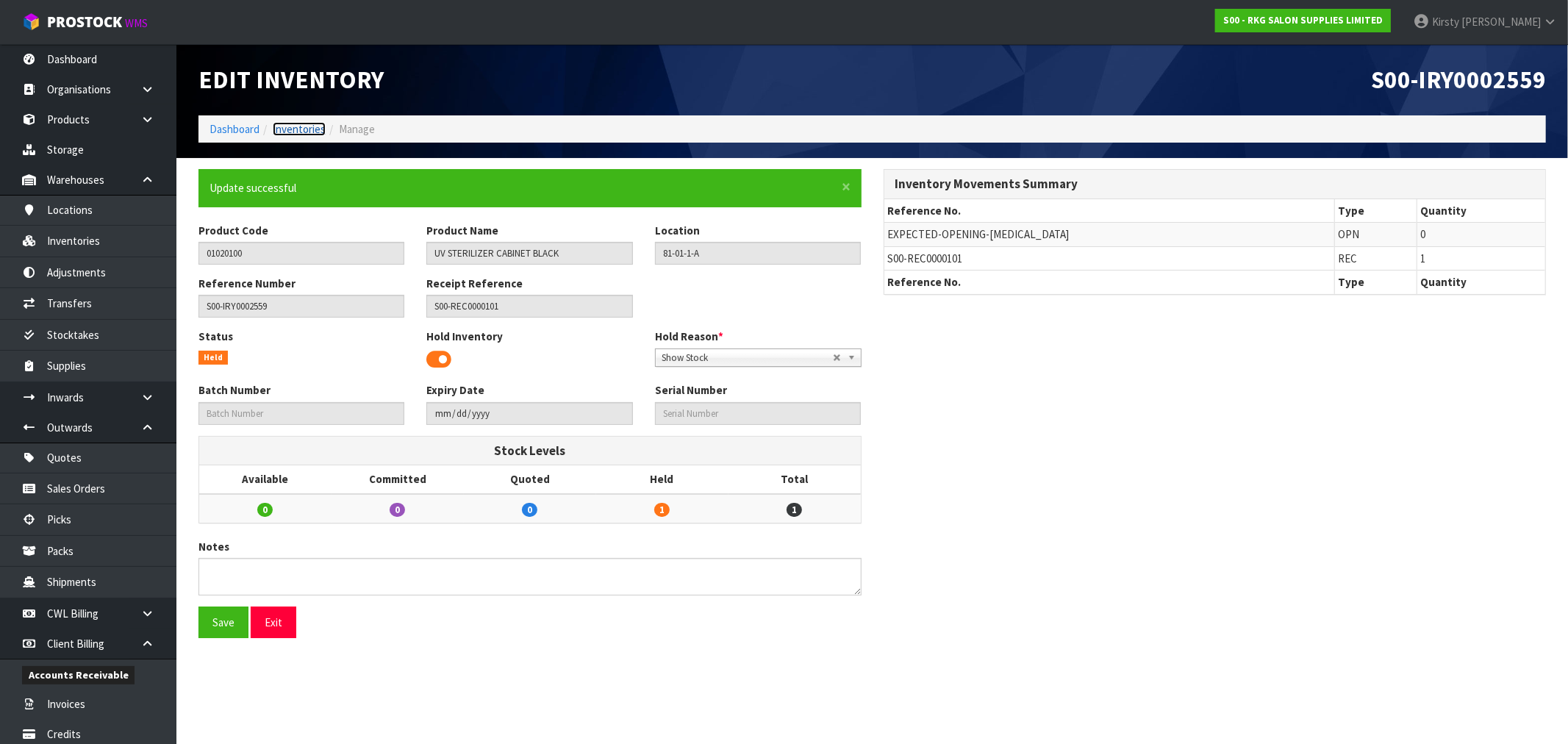
click at [306, 126] on link "Inventories" at bounding box center [299, 129] width 52 height 14
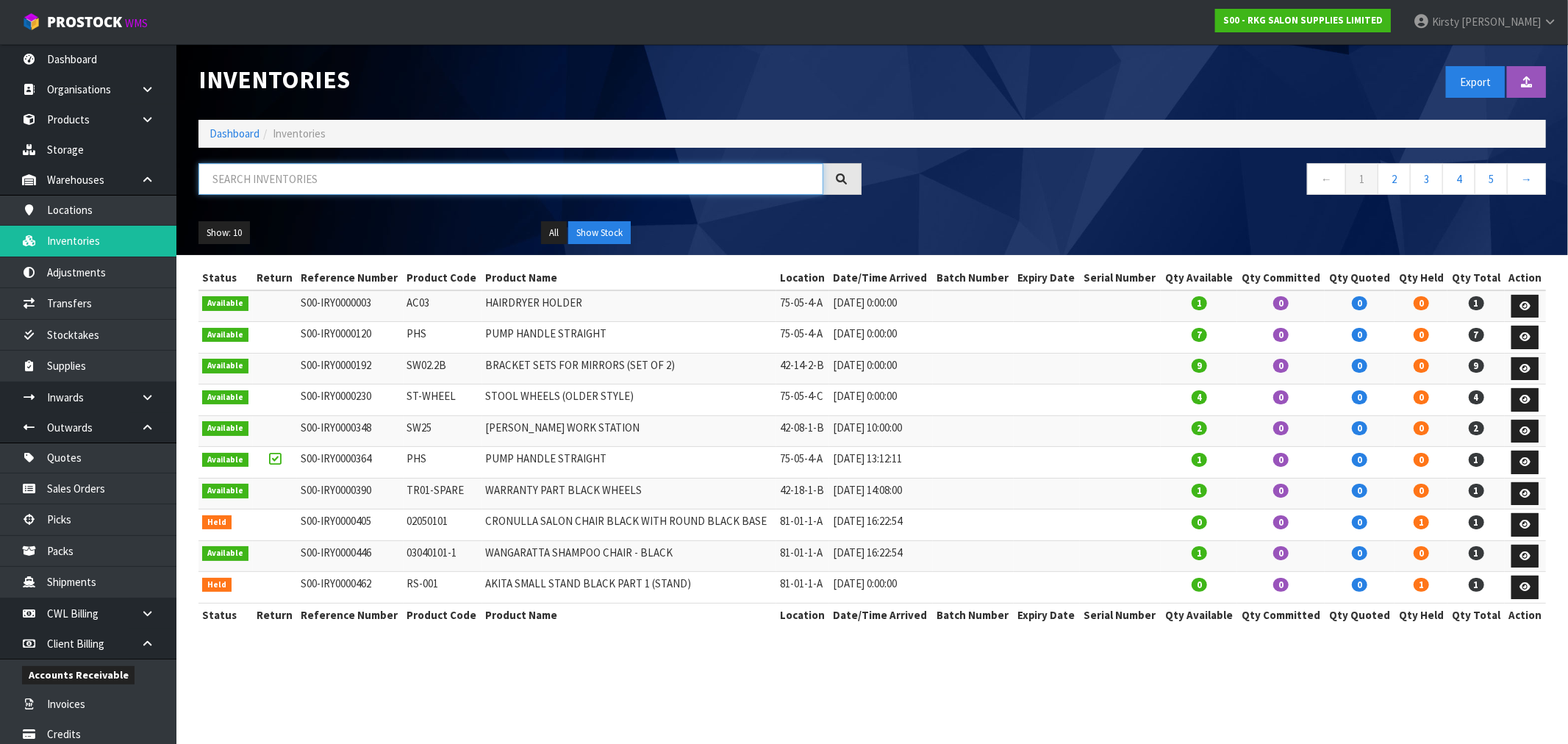
click at [302, 186] on input "text" at bounding box center [510, 178] width 624 height 32
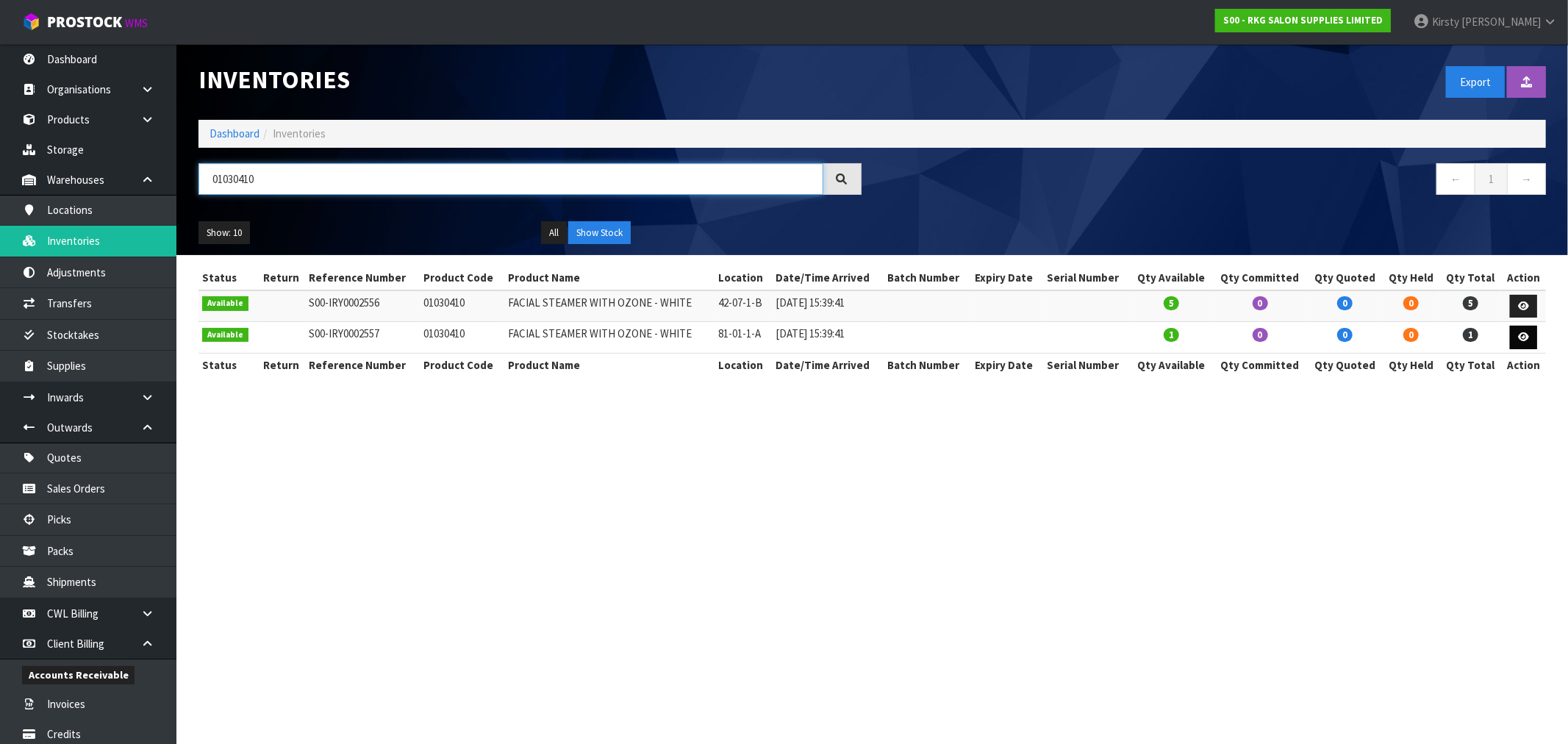
type input "01030410"
click at [1522, 332] on icon at bounding box center [1523, 337] width 11 height 10
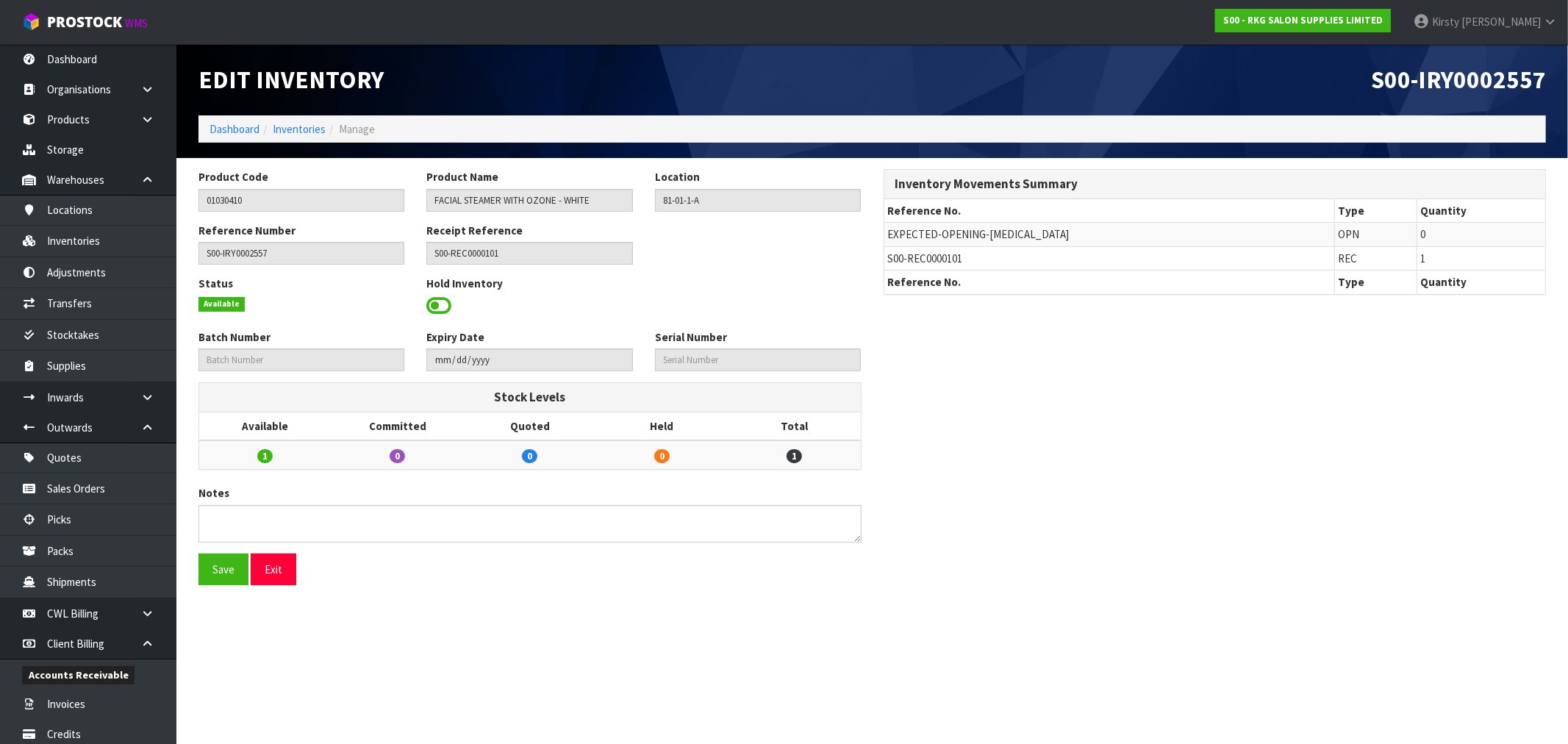
click at [431, 304] on span at bounding box center [439, 306] width 25 height 22
click at [682, 358] on input "text" at bounding box center [757, 359] width 205 height 23
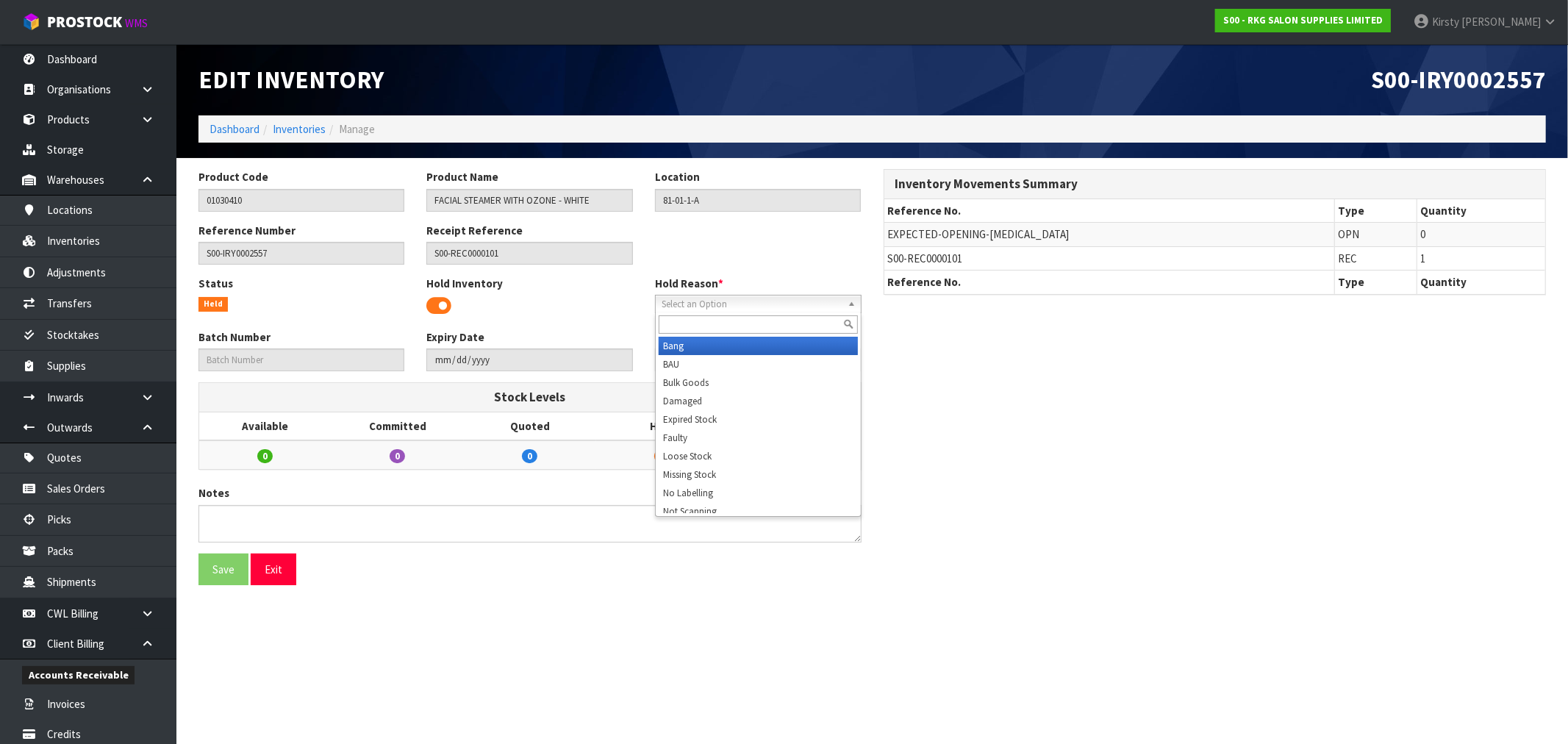
drag, startPoint x: 671, startPoint y: 303, endPoint x: 680, endPoint y: 296, distance: 11.4
click at [674, 301] on span "Select an Option" at bounding box center [751, 304] width 180 height 17
type input "show"
click at [704, 343] on li "Show Stock" at bounding box center [758, 346] width 199 height 18
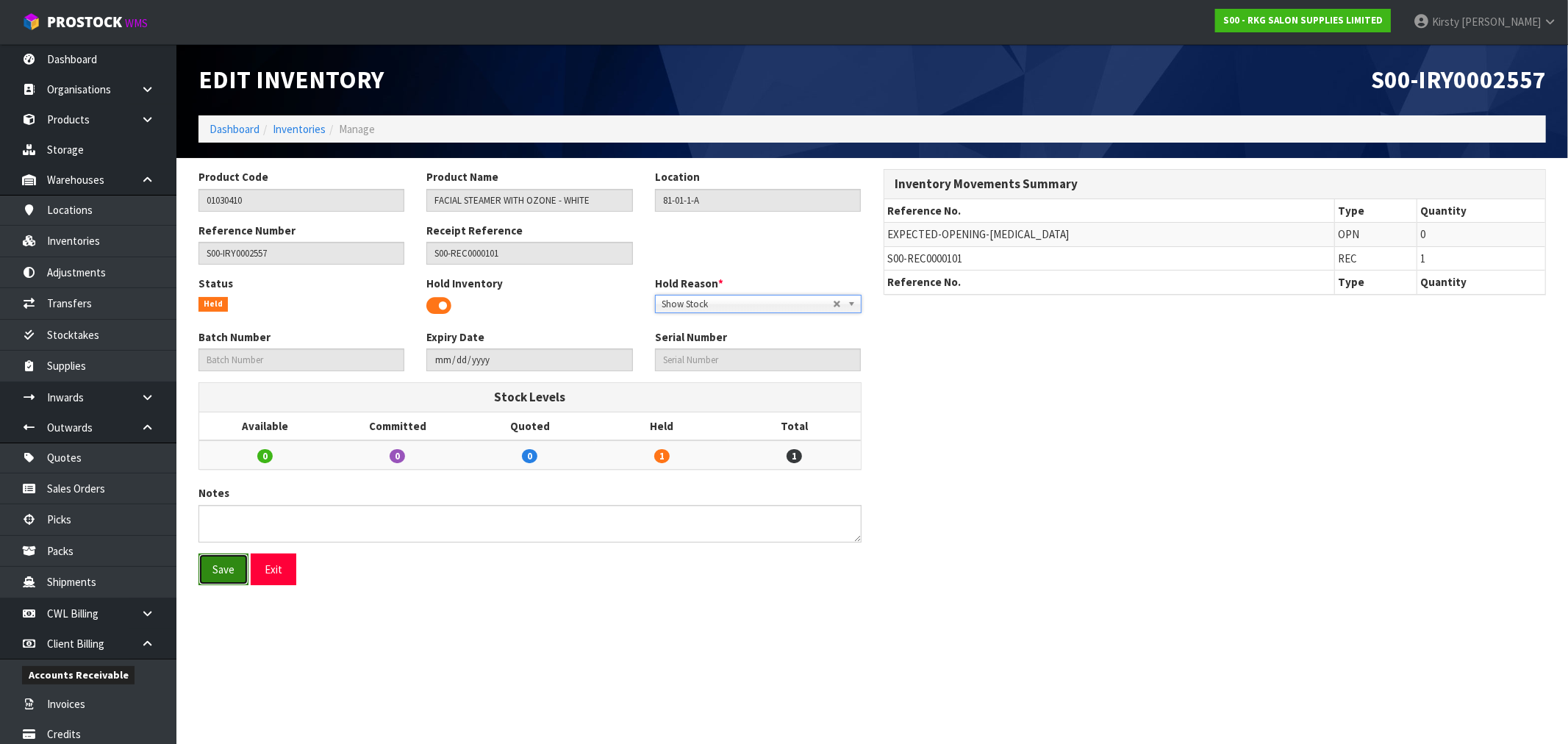
click at [221, 574] on button "Save" at bounding box center [223, 569] width 50 height 32
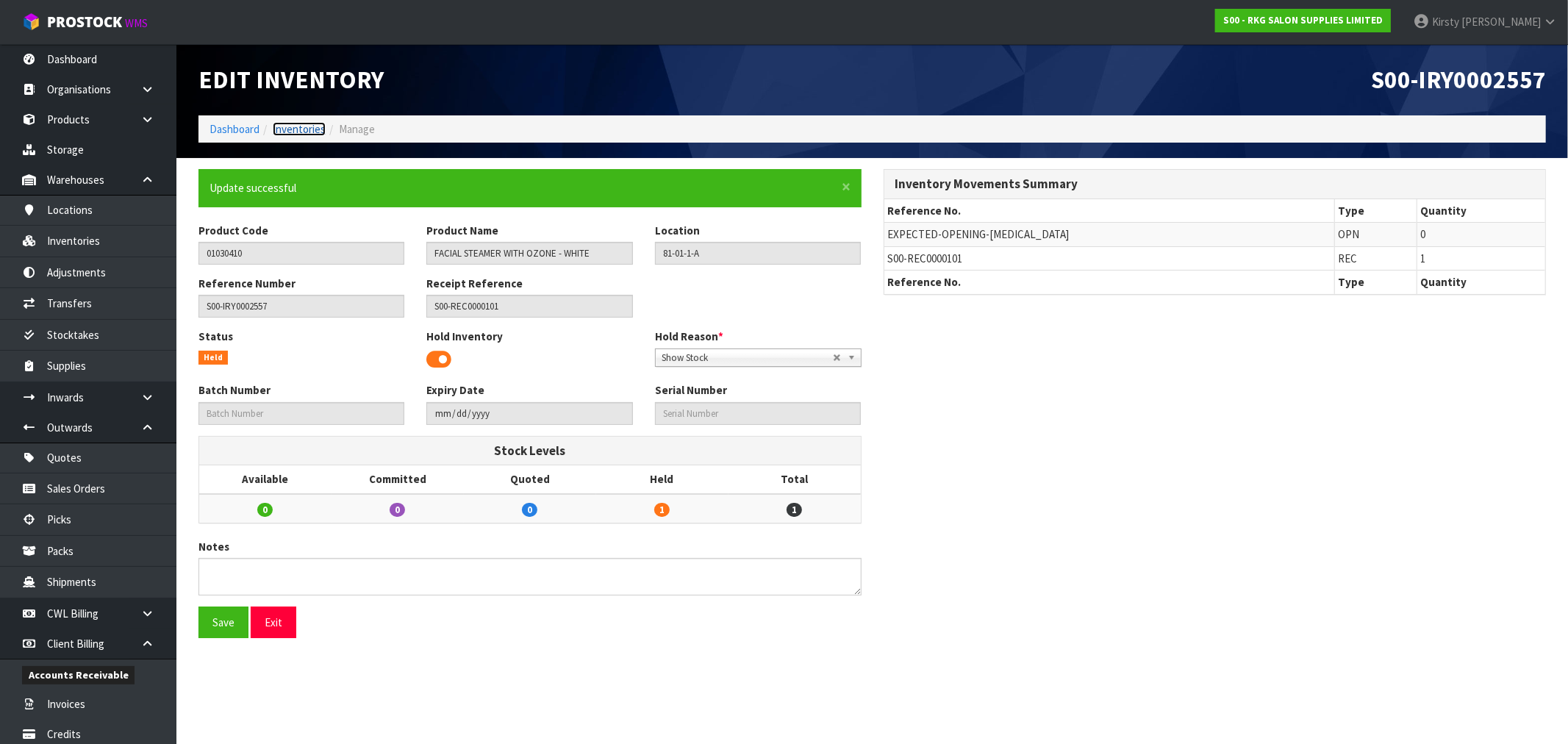
click at [297, 127] on link "Inventories" at bounding box center [299, 129] width 52 height 14
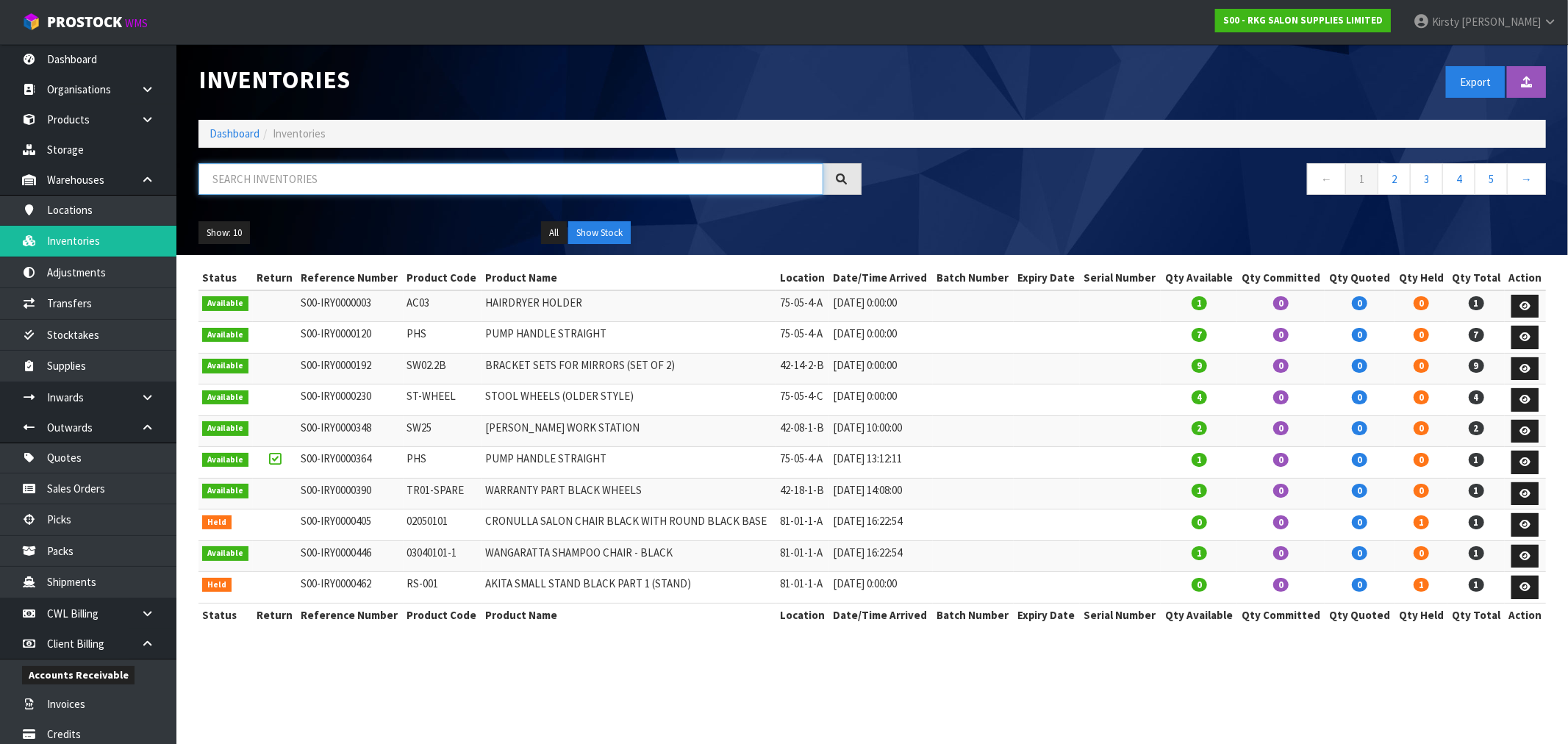
click at [272, 186] on input "text" at bounding box center [510, 178] width 624 height 32
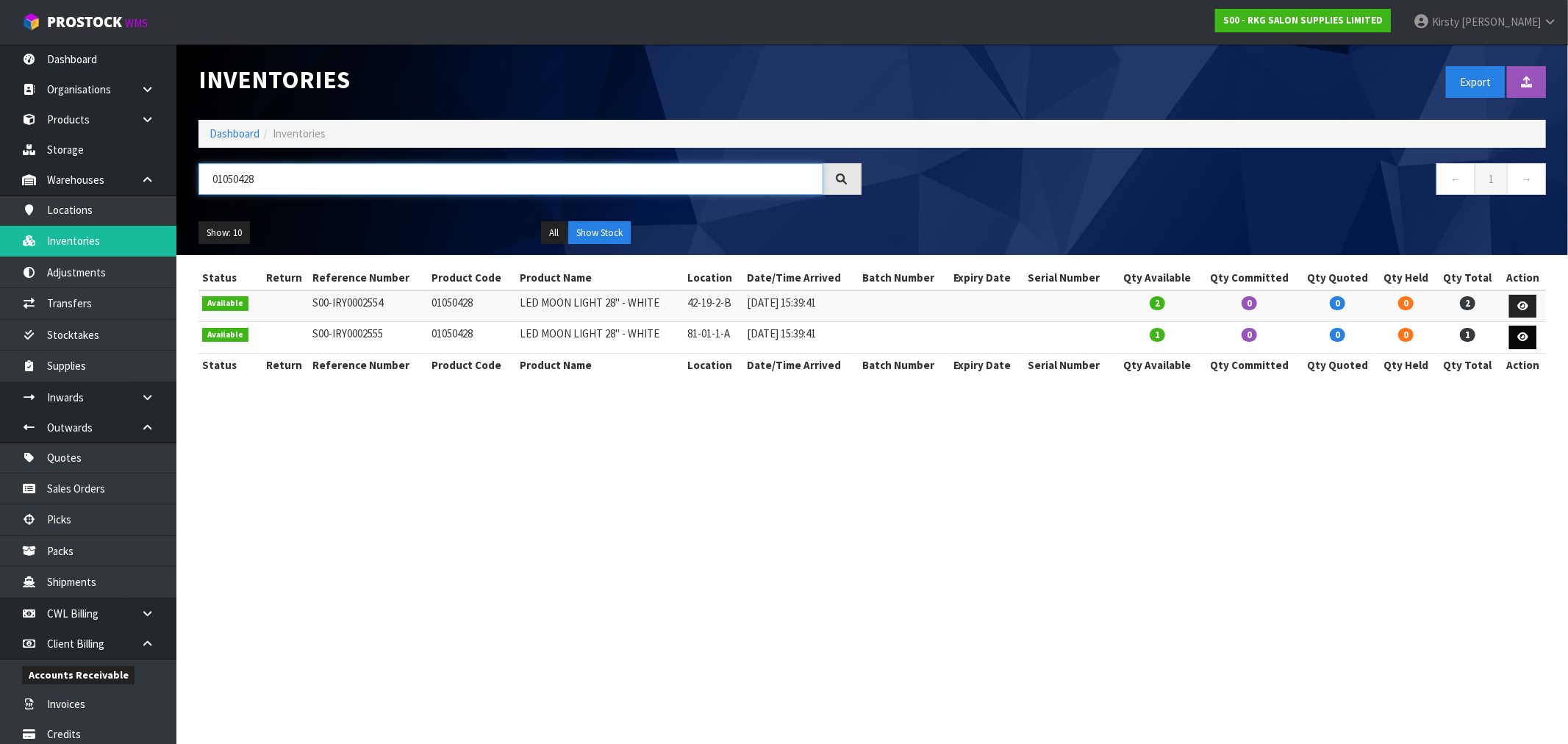
type input "01050428"
click at [1524, 335] on icon at bounding box center [1523, 337] width 11 height 10
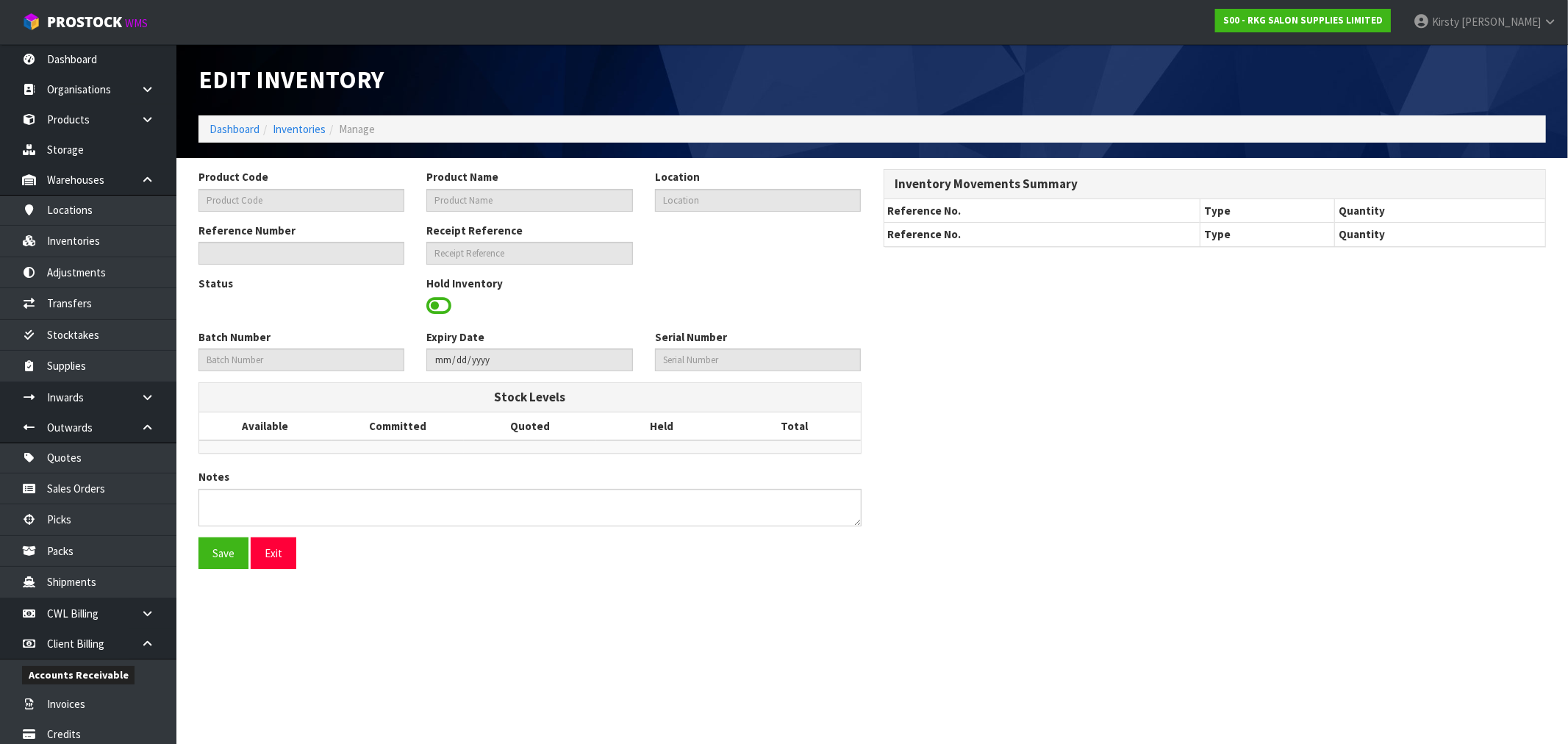
type input "01050428"
type input "LED MOON LIGHT 28" - WHITE"
type input "81-01-1-A"
type input "S00-IRY0002555"
type input "S00-REC0000101"
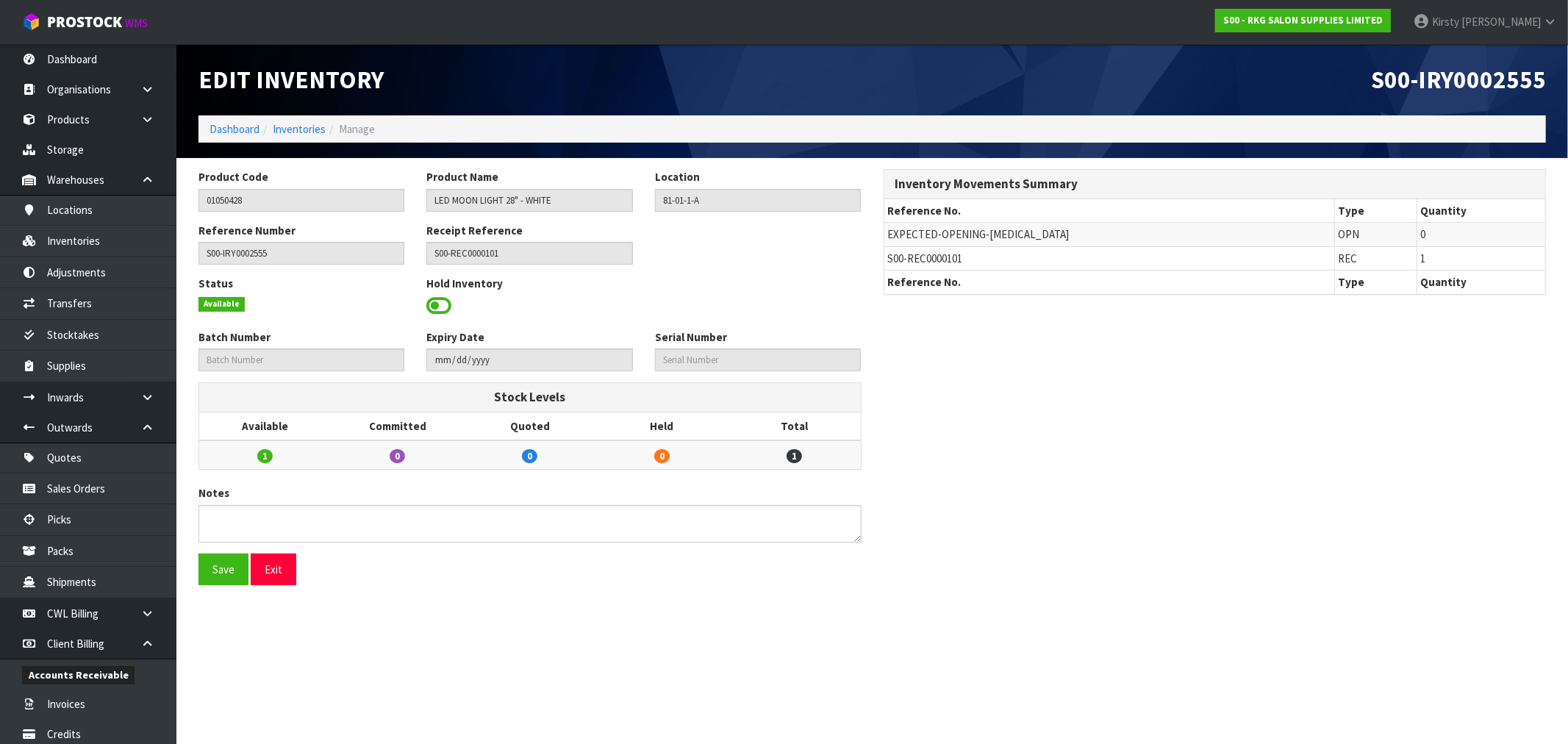
click at [442, 305] on span at bounding box center [439, 306] width 25 height 22
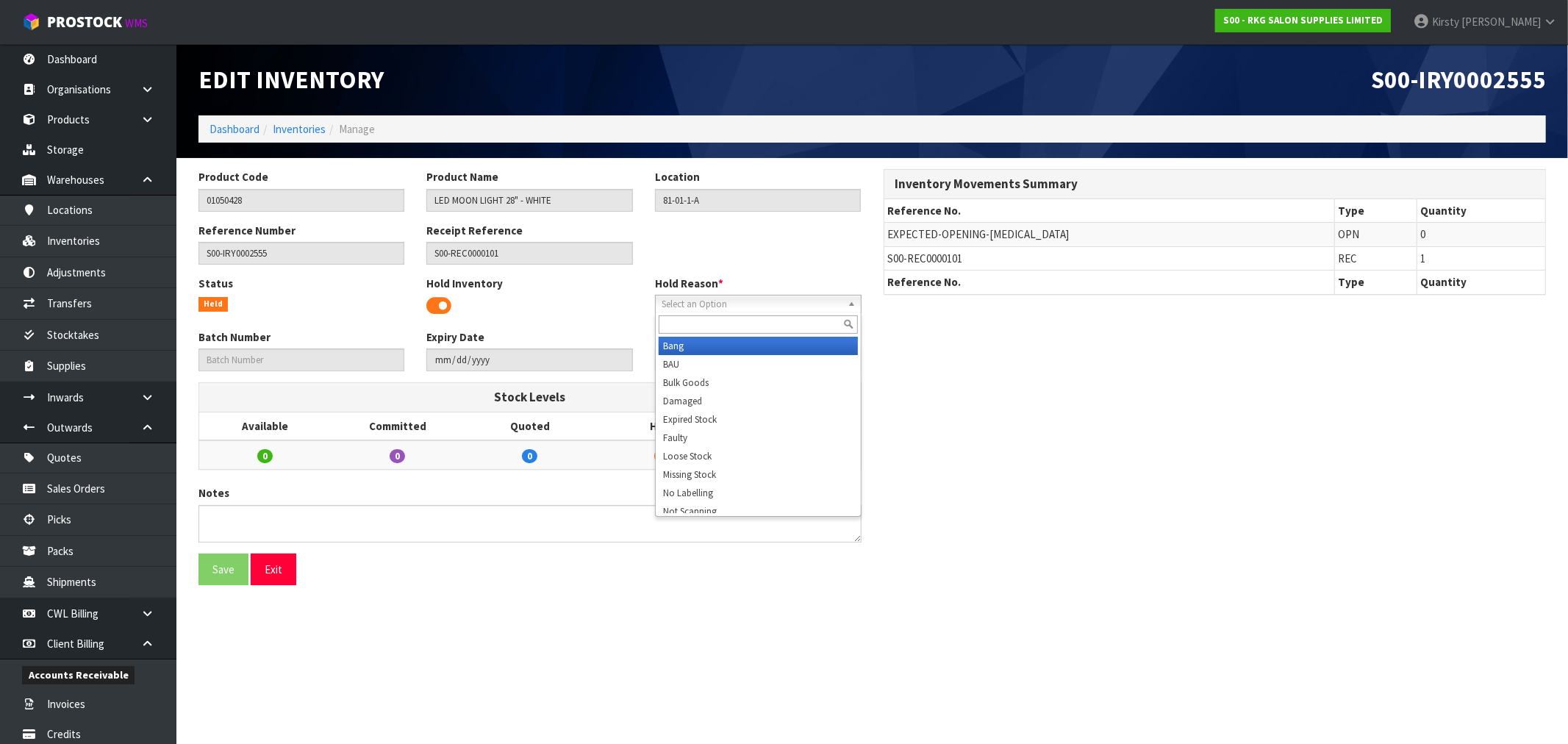
click at [695, 309] on span "Select an Option" at bounding box center [751, 304] width 180 height 17
type input "show"
click at [696, 340] on li "Show Stock" at bounding box center [758, 346] width 199 height 18
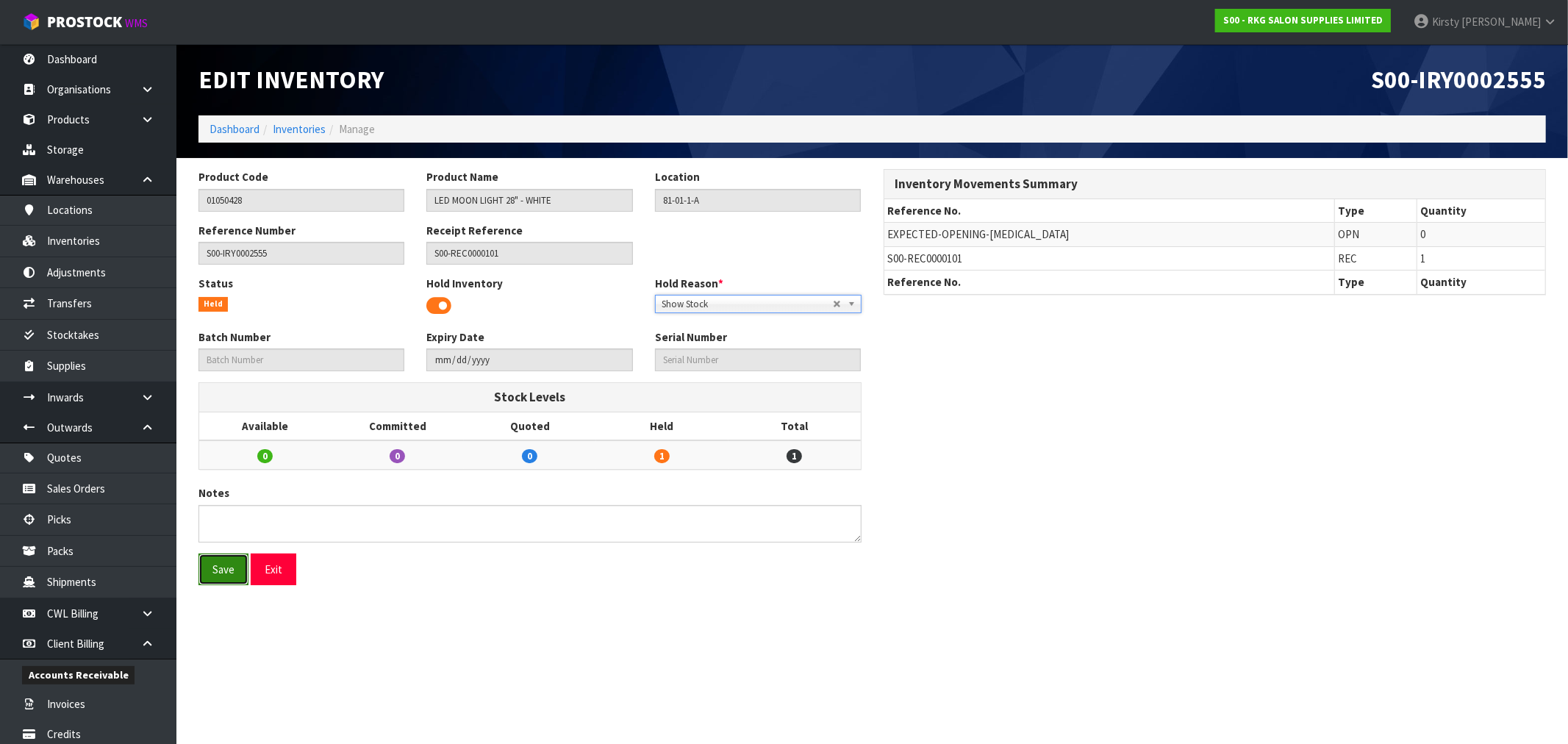
click at [203, 560] on button "Save" at bounding box center [223, 569] width 50 height 32
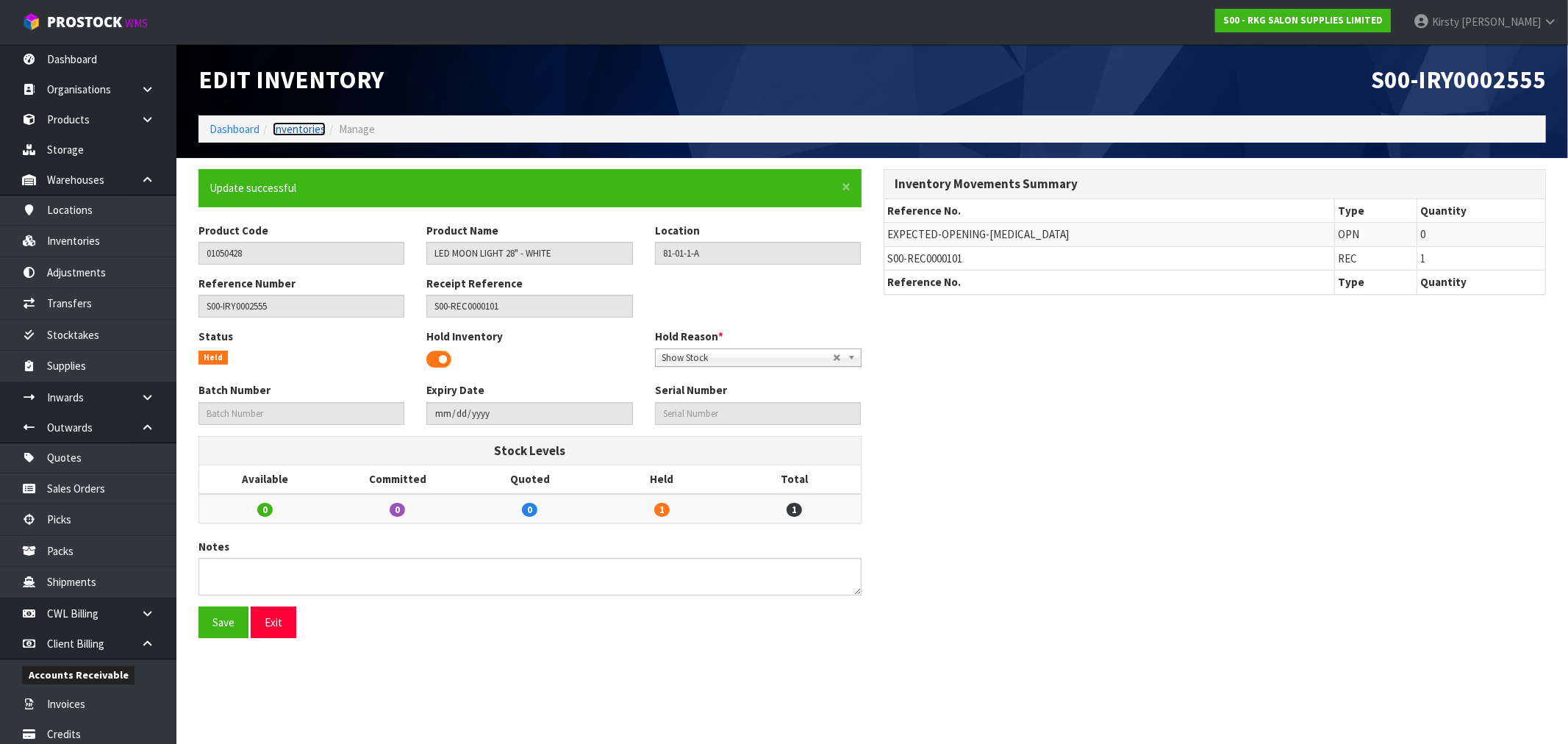
click at [299, 130] on link "Inventories" at bounding box center [299, 129] width 52 height 14
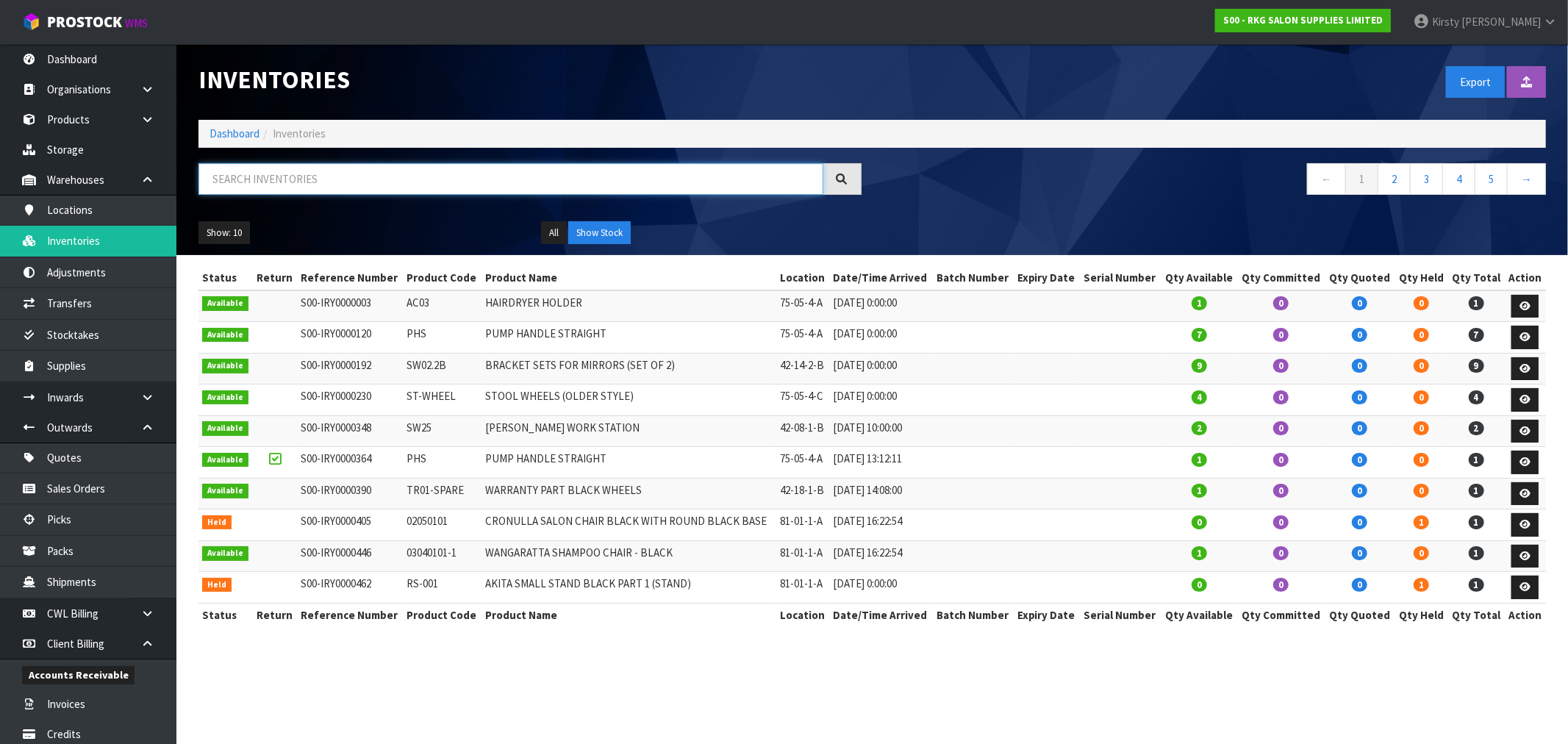
click at [242, 184] on input "text" at bounding box center [510, 178] width 624 height 32
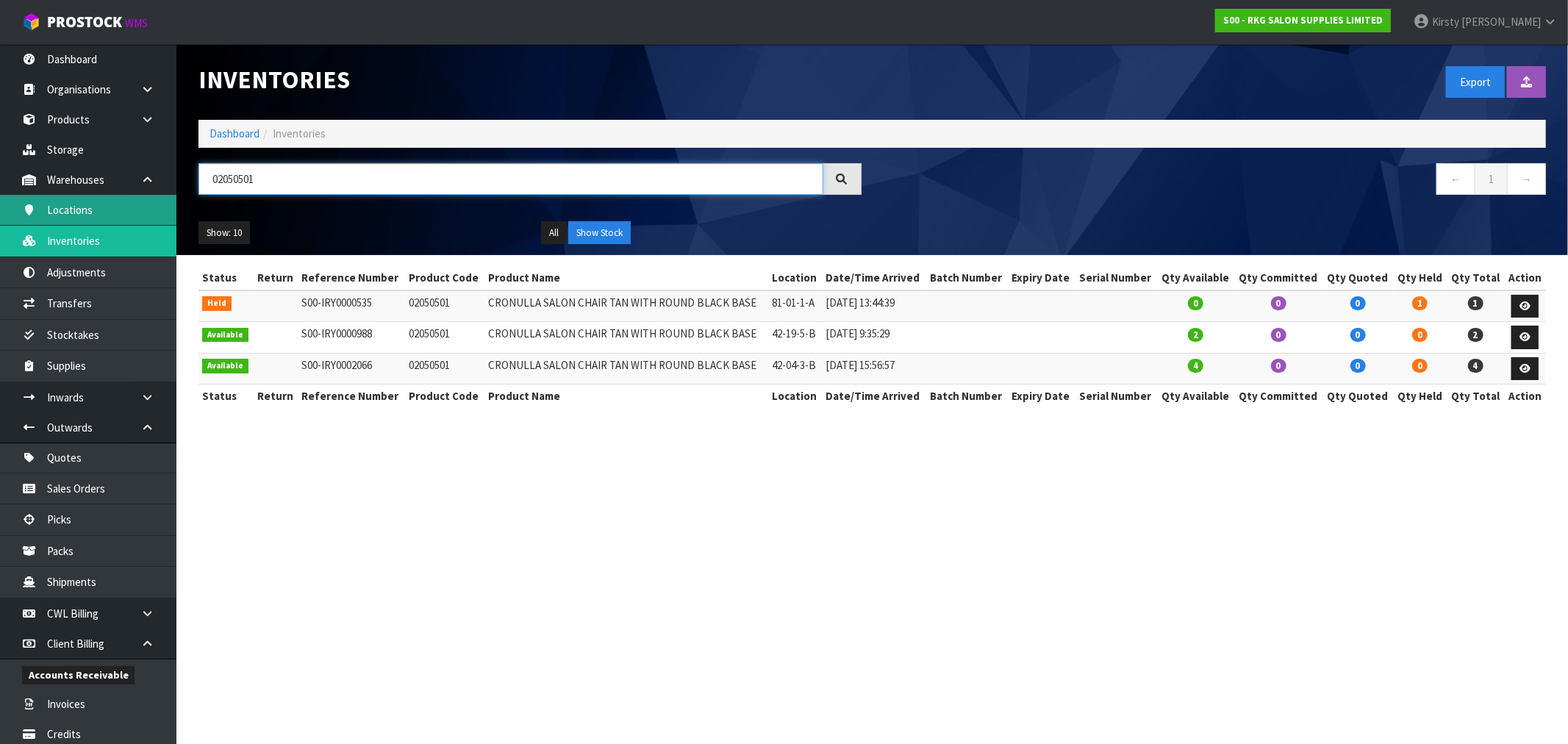
drag, startPoint x: 268, startPoint y: 174, endPoint x: 138, endPoint y: 196, distance: 131.8
click at [138, 196] on body "Toggle navigation ProStock WMS S00 - RKG SALON SUPPLIES LIMITED [PERSON_NAME] L…" at bounding box center [784, 372] width 1568 height 744
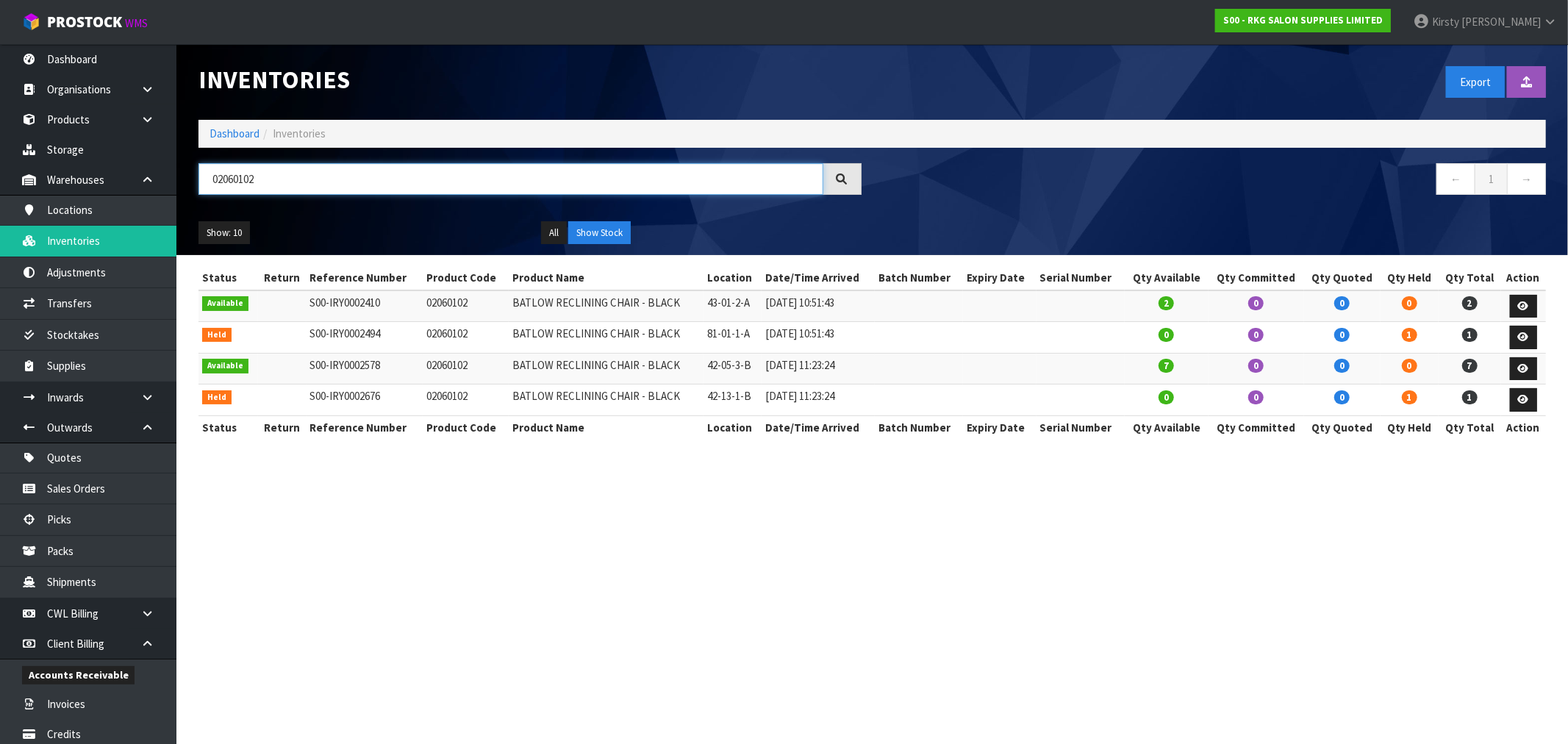
click at [268, 185] on input "02060102" at bounding box center [510, 178] width 624 height 32
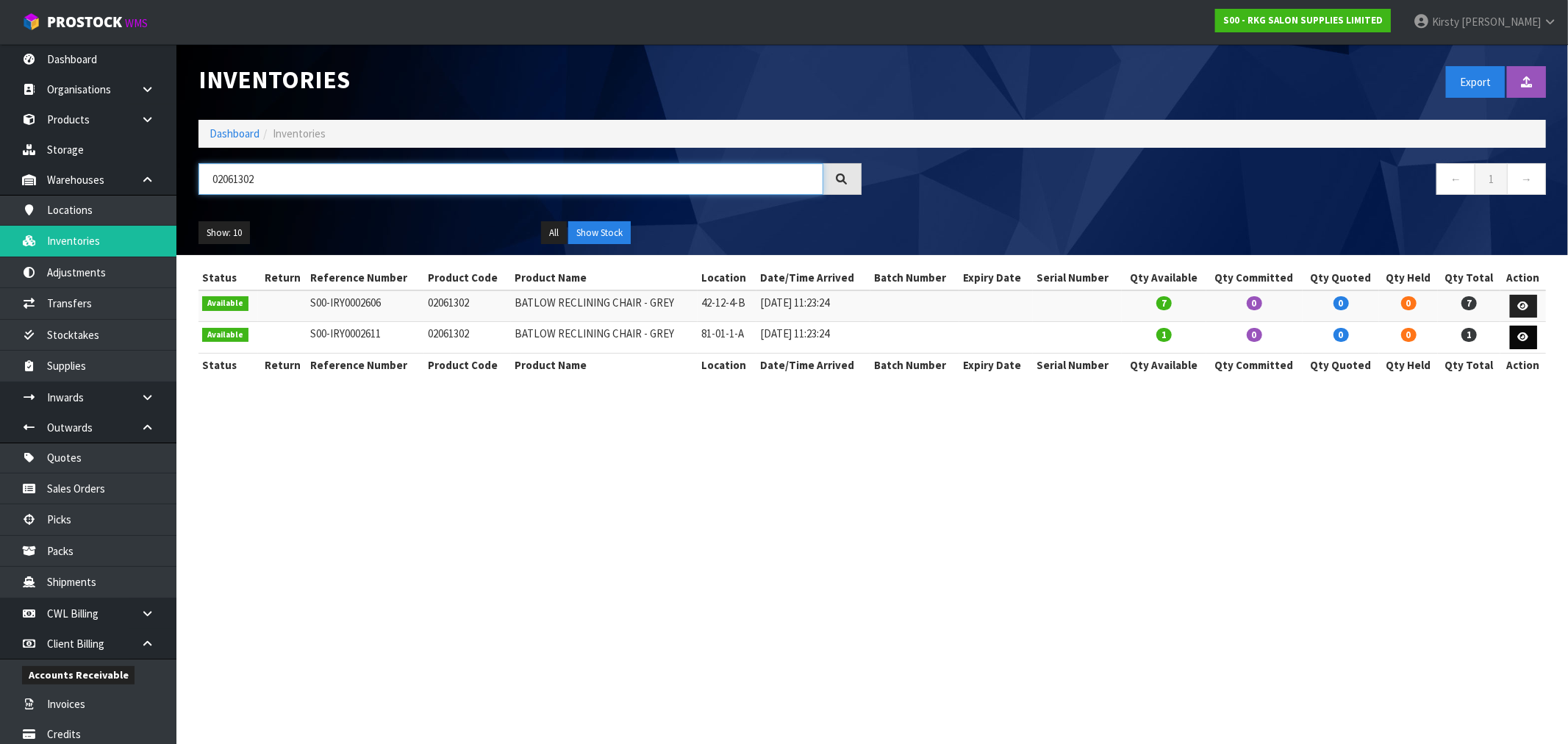
type input "02061302"
click at [1525, 334] on icon at bounding box center [1523, 337] width 11 height 10
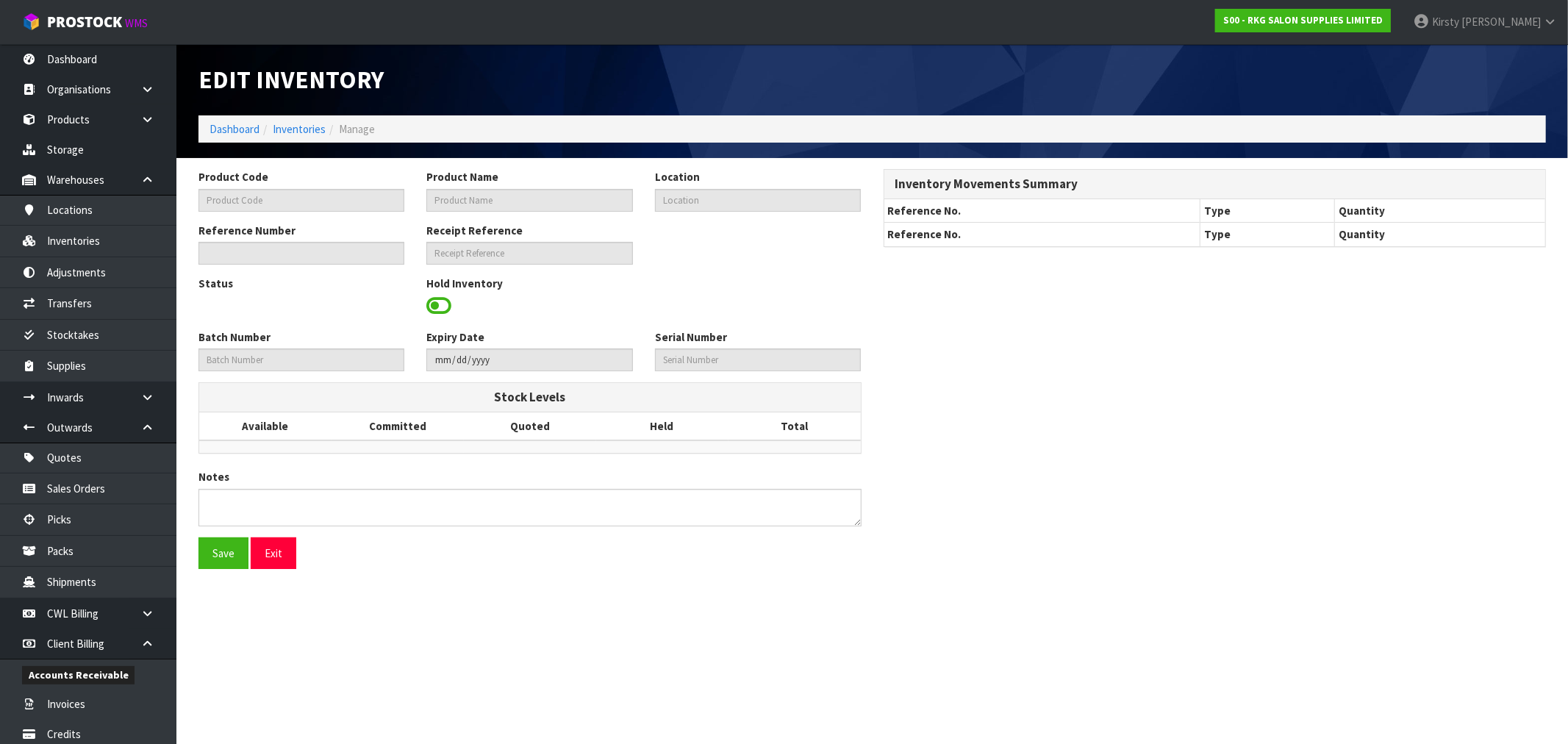
type input "02061302"
type input "BATLOW RECLINING CHAIR - GREY"
type input "81-01-1-A"
type input "S00-IRY0002611"
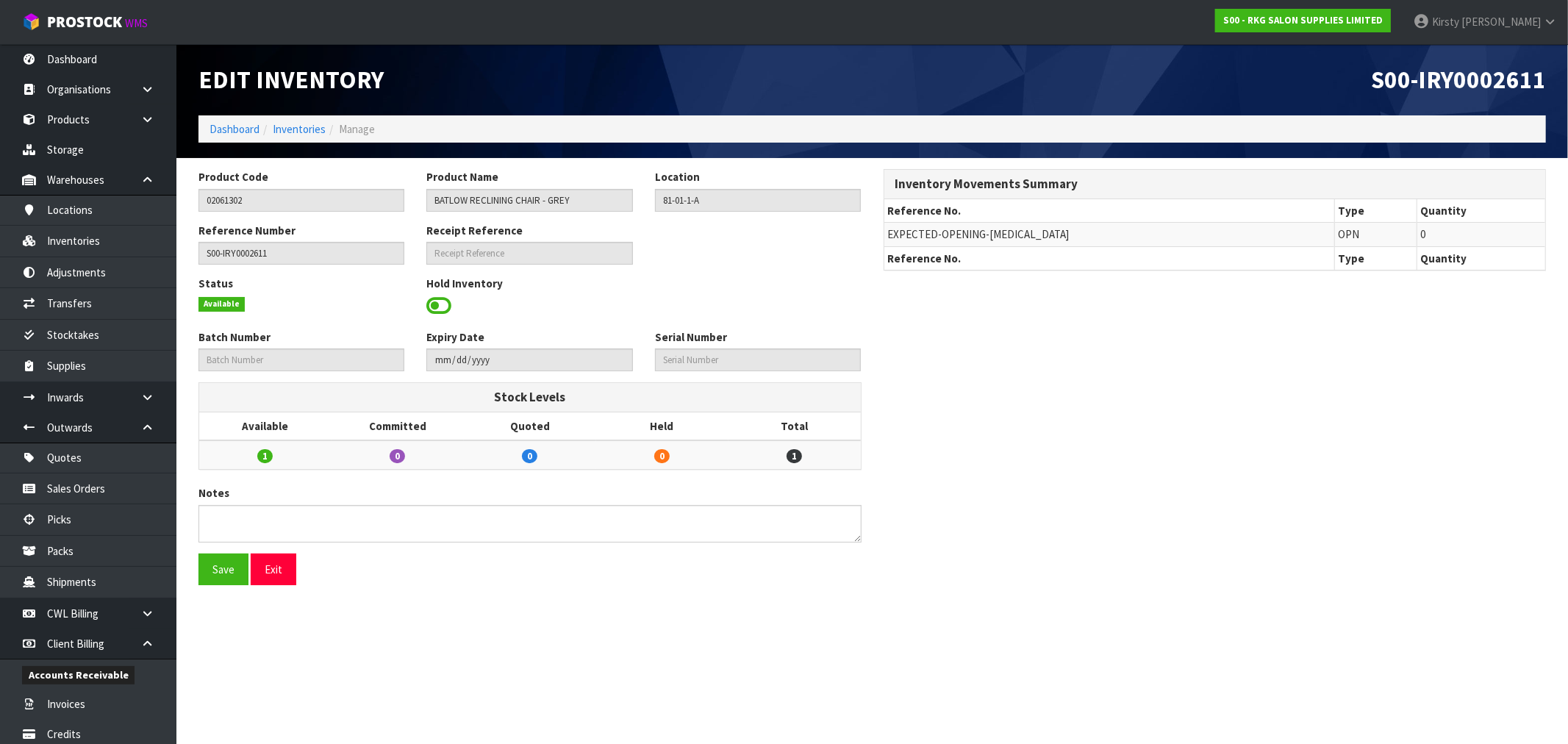
click at [439, 310] on span at bounding box center [439, 306] width 25 height 22
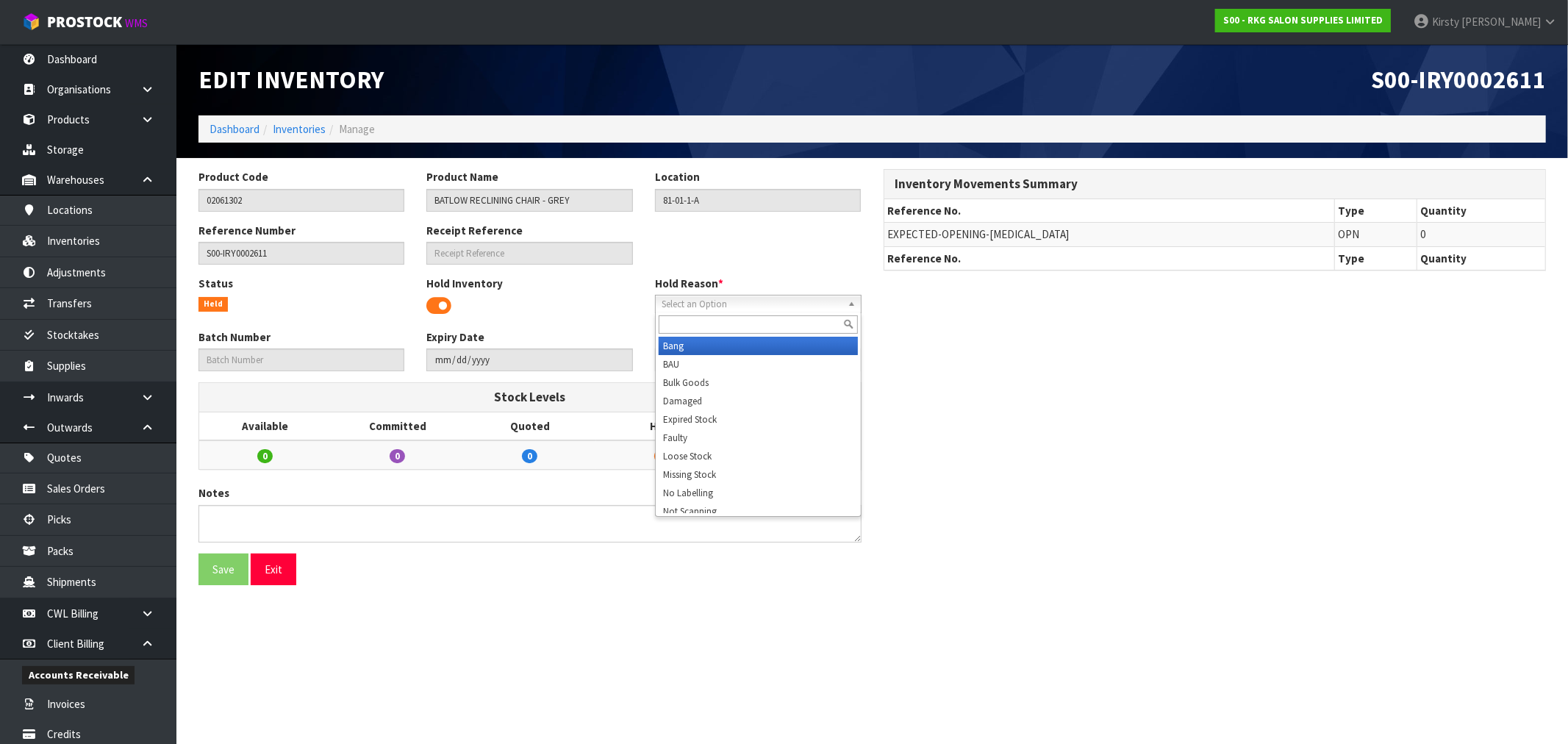
click at [699, 305] on span "Select an Option" at bounding box center [751, 304] width 180 height 17
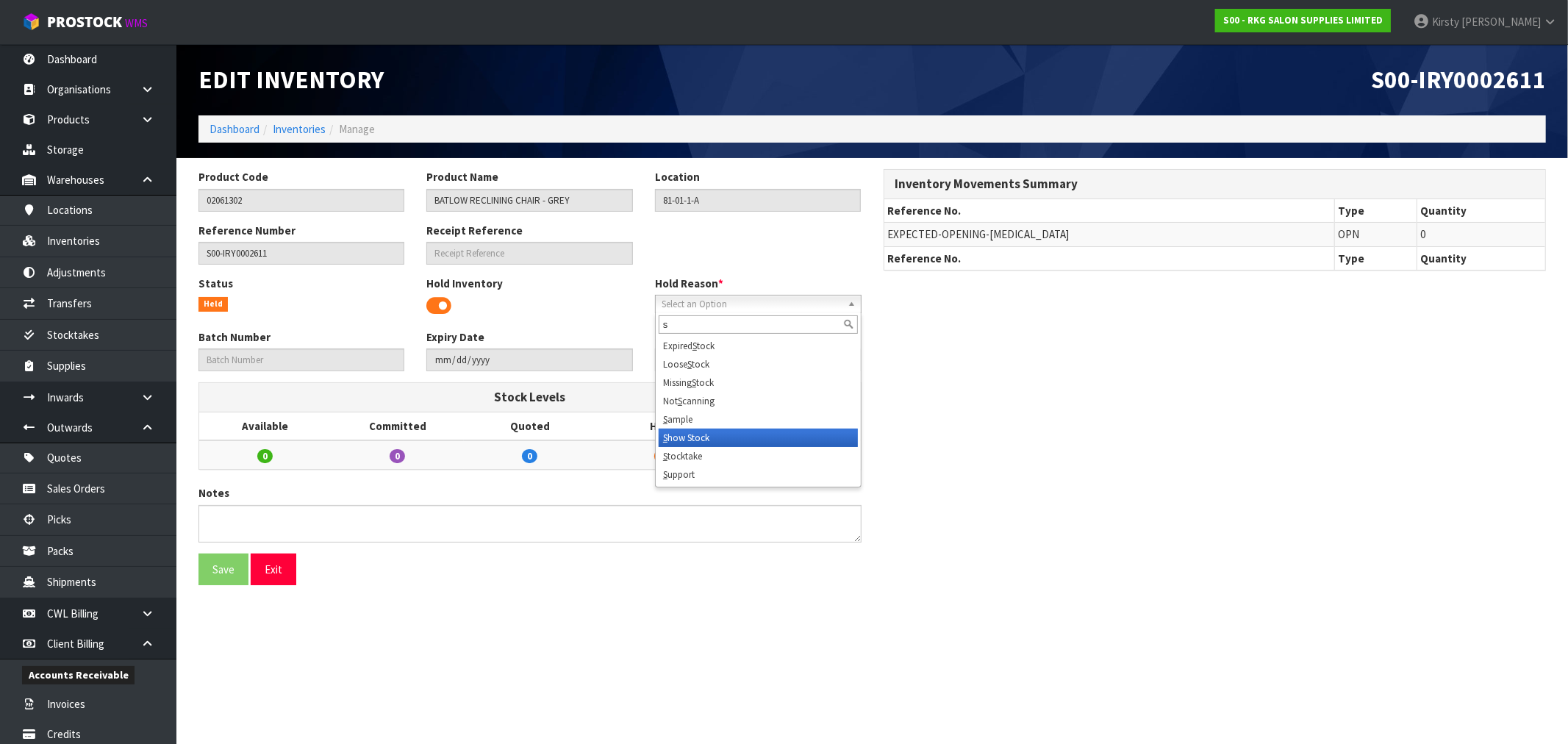
type input "s"
click at [699, 437] on li "S how Stock" at bounding box center [758, 438] width 199 height 18
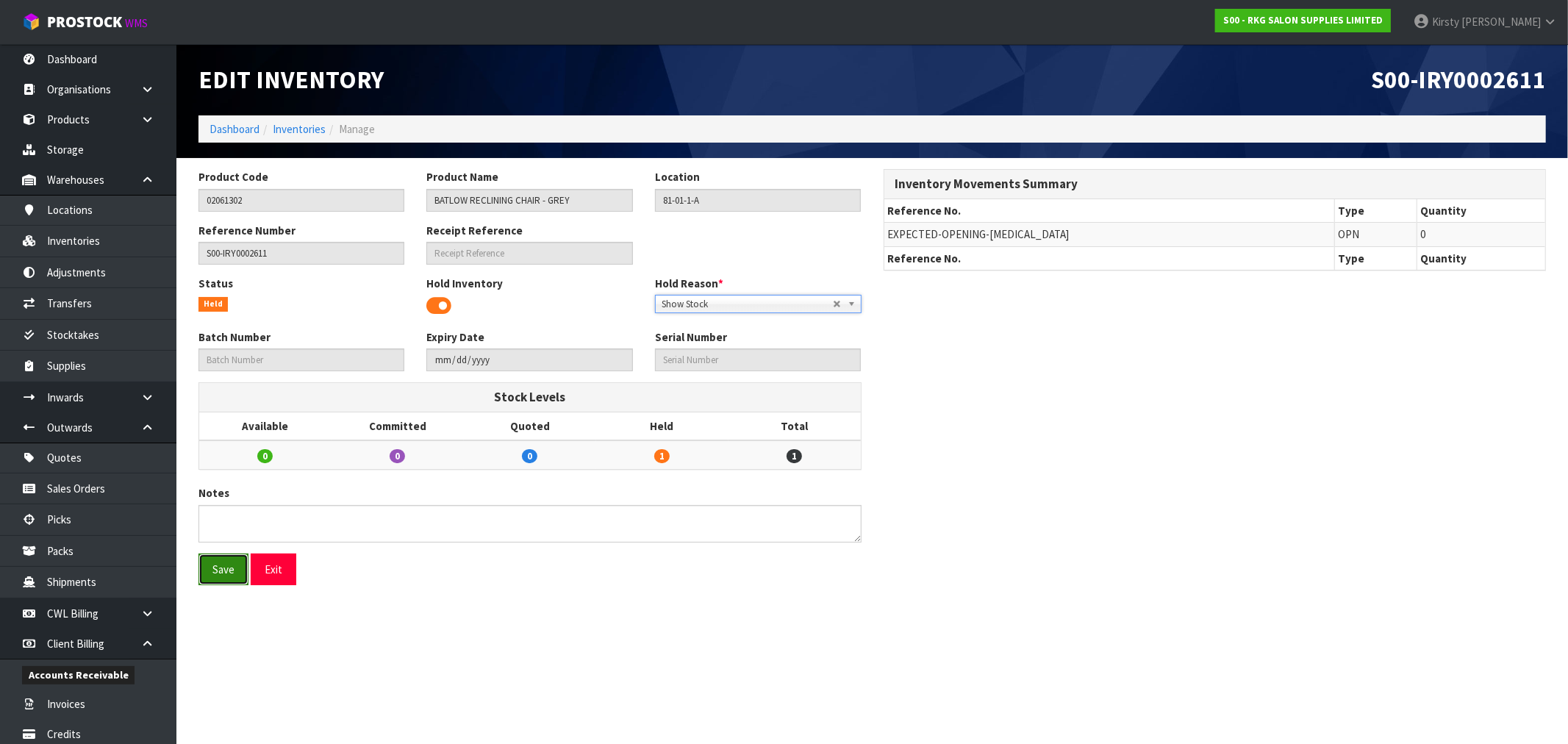
click at [219, 565] on button "Save" at bounding box center [223, 569] width 50 height 32
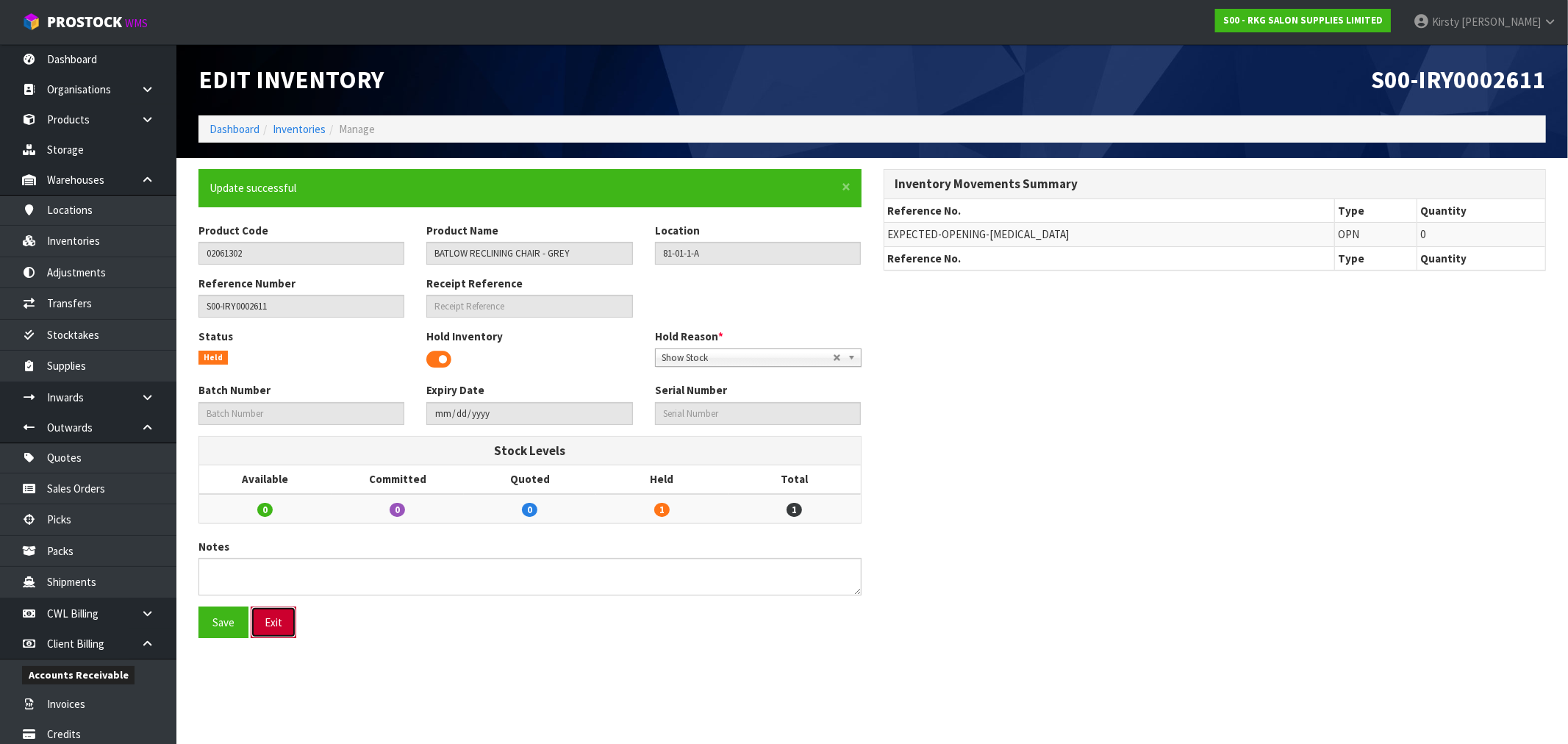
click at [277, 622] on button "Exit" at bounding box center [273, 622] width 45 height 32
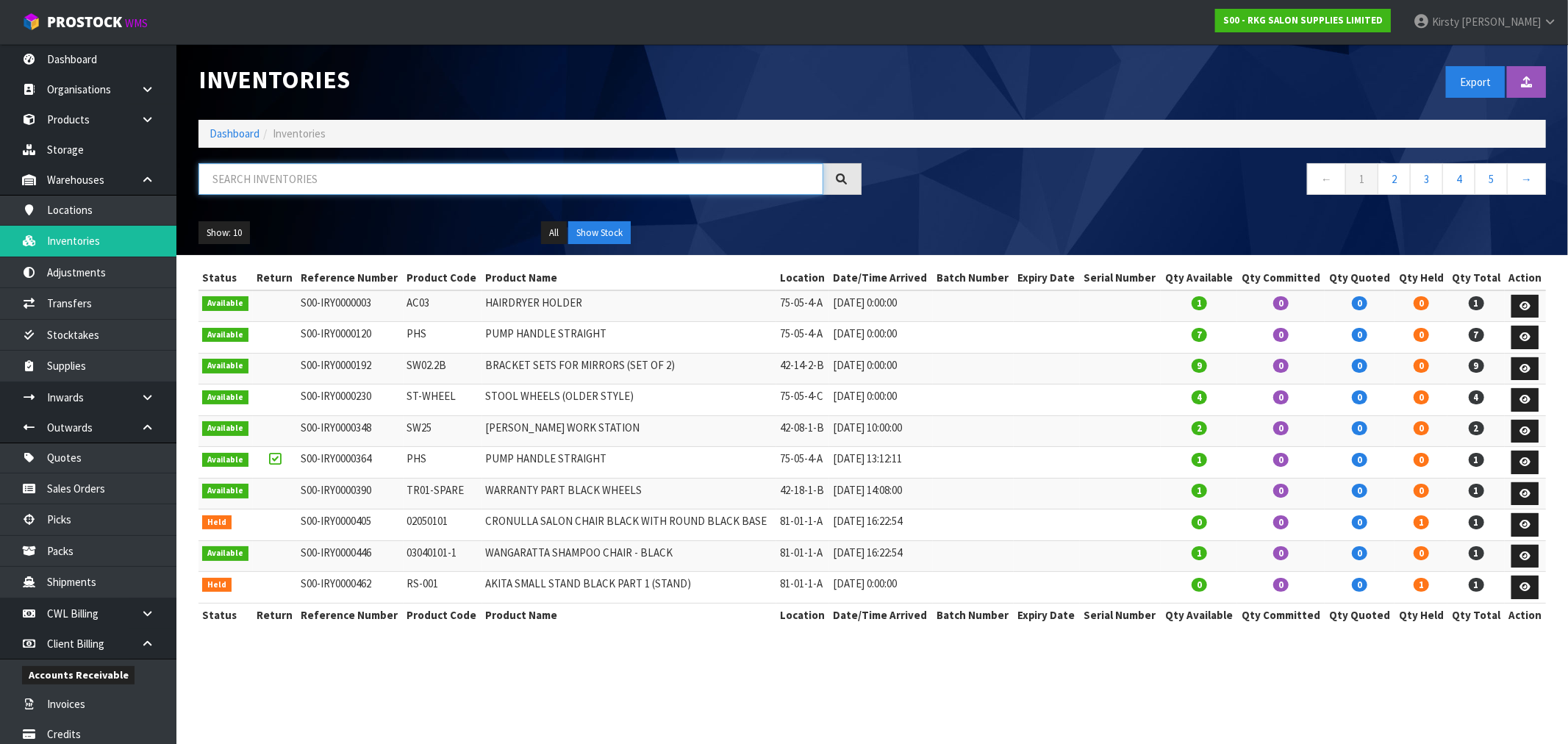
click at [259, 181] on input "text" at bounding box center [510, 178] width 624 height 32
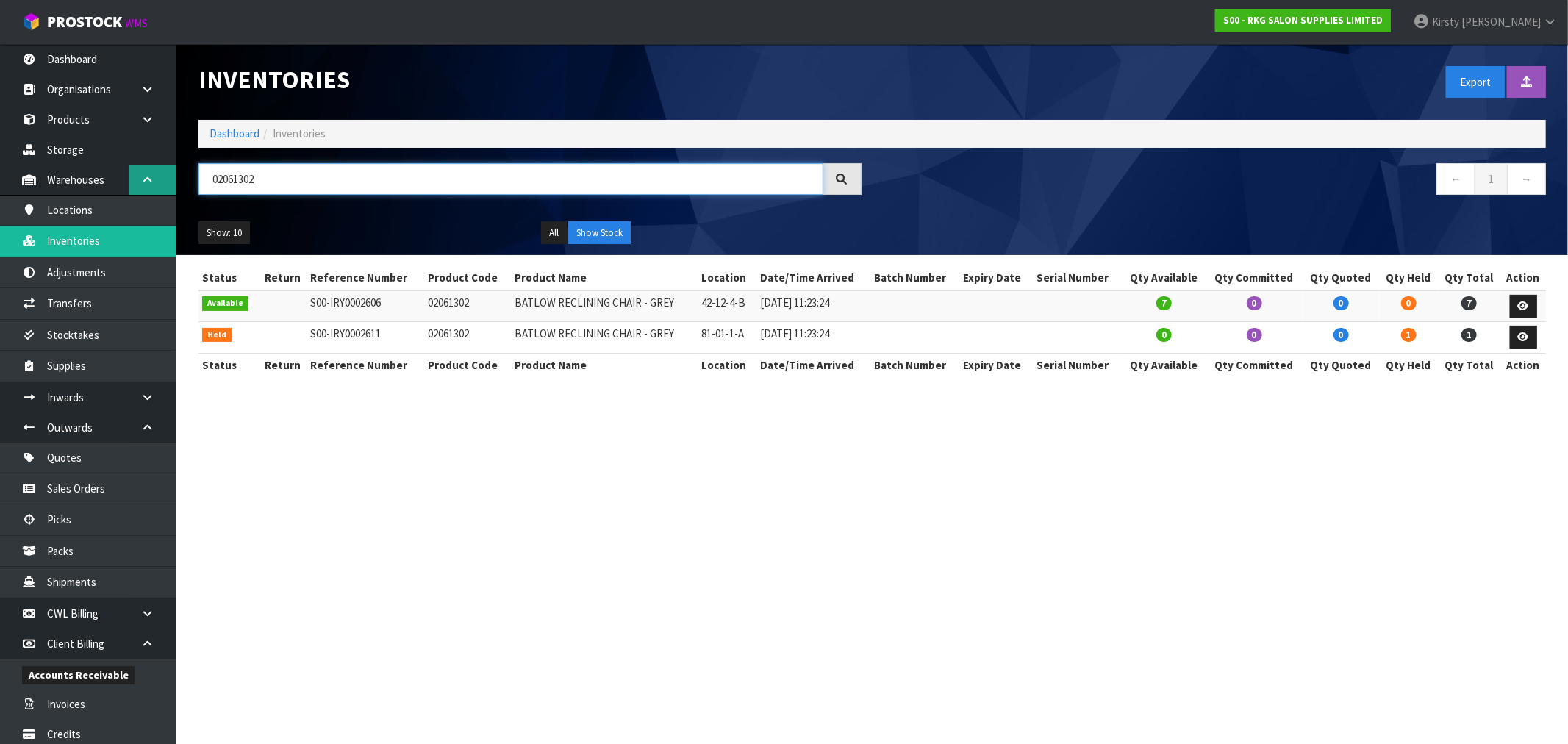
drag, startPoint x: 280, startPoint y: 178, endPoint x: 158, endPoint y: 178, distance: 122.0
click at [158, 178] on body "Toggle navigation ProStock WMS S00 - RKG SALON SUPPLIES LIMITED [PERSON_NAME] L…" at bounding box center [784, 372] width 1568 height 744
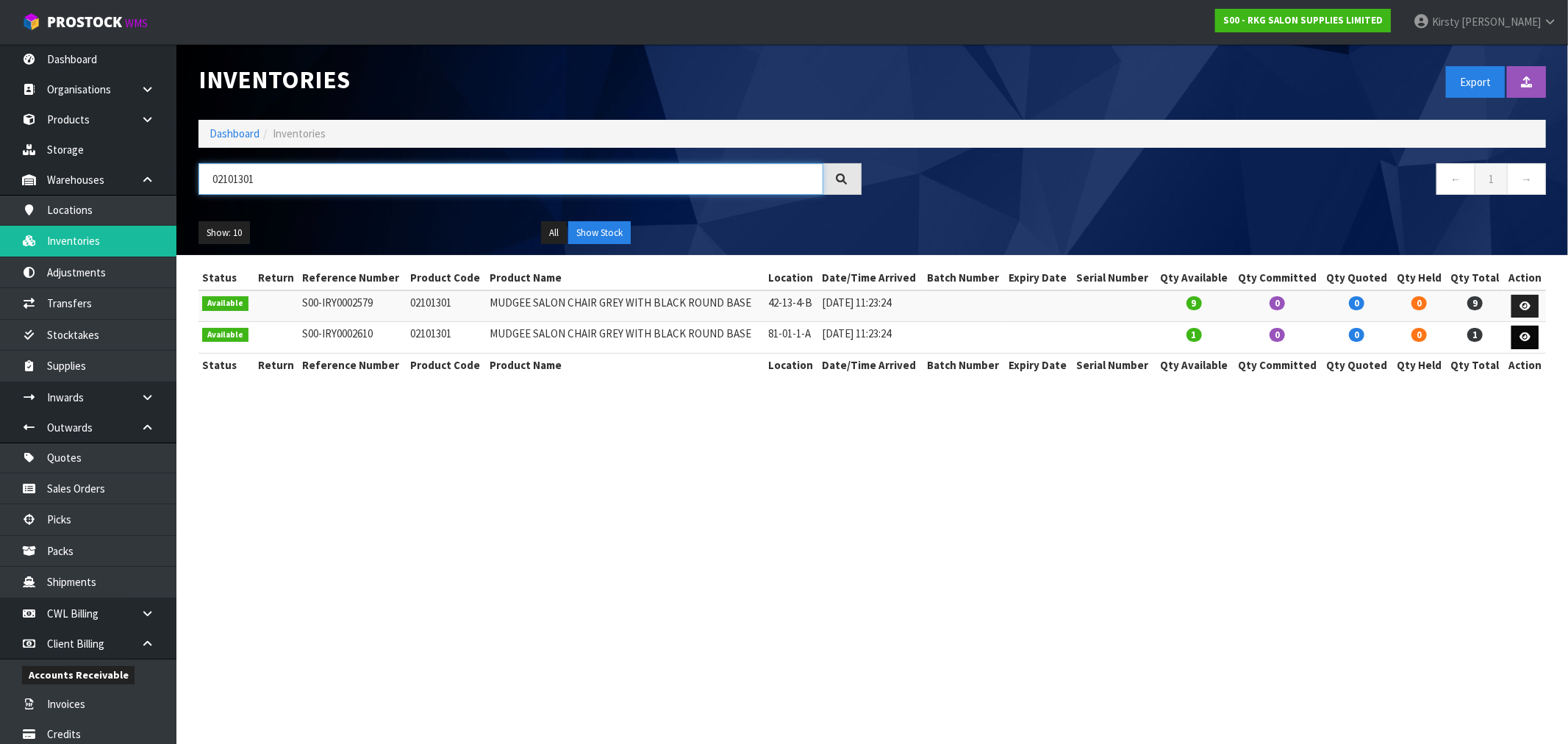
type input "02101301"
click at [1525, 339] on icon at bounding box center [1525, 337] width 11 height 10
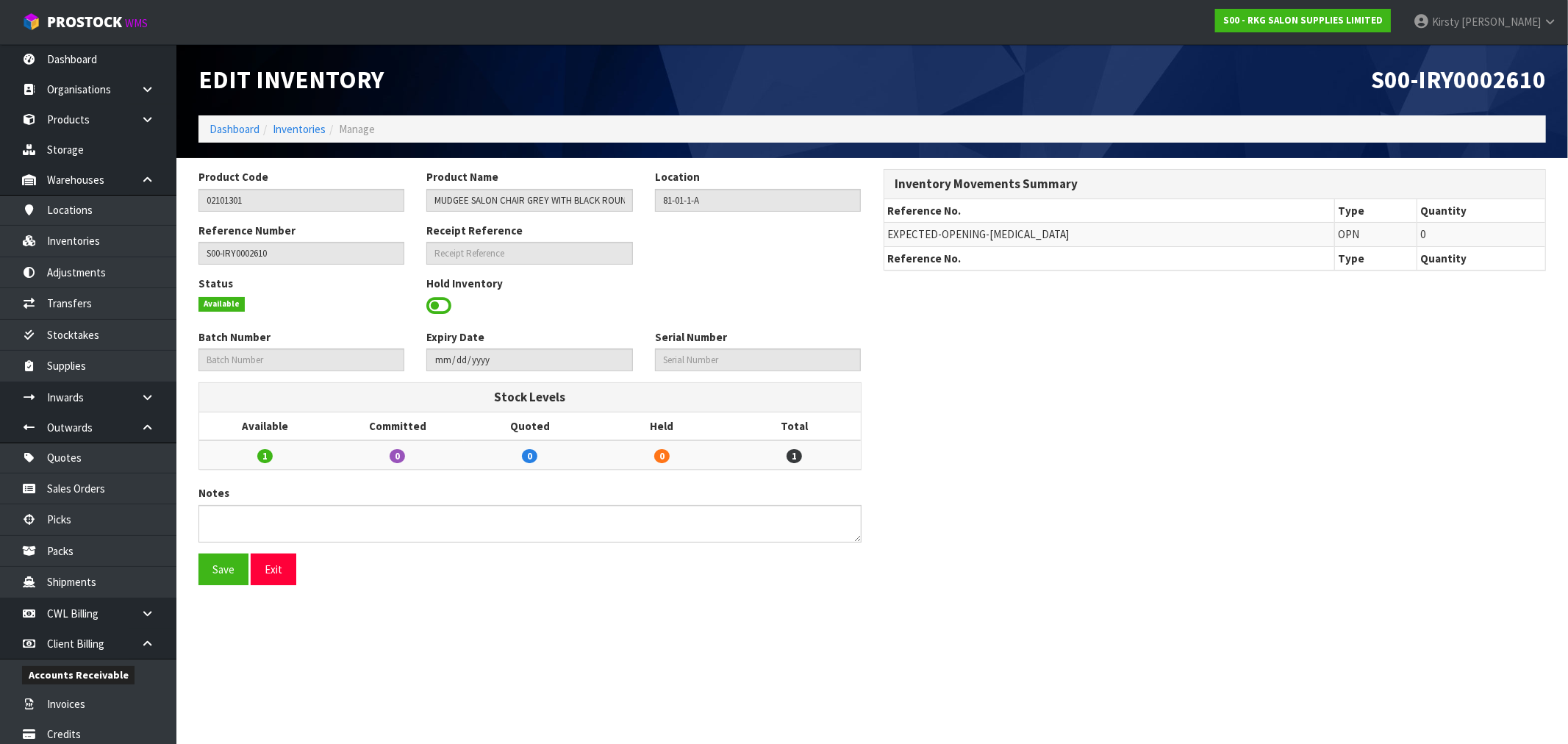
click at [442, 307] on span at bounding box center [439, 306] width 25 height 22
click at [673, 305] on span "Select an Option" at bounding box center [751, 304] width 180 height 17
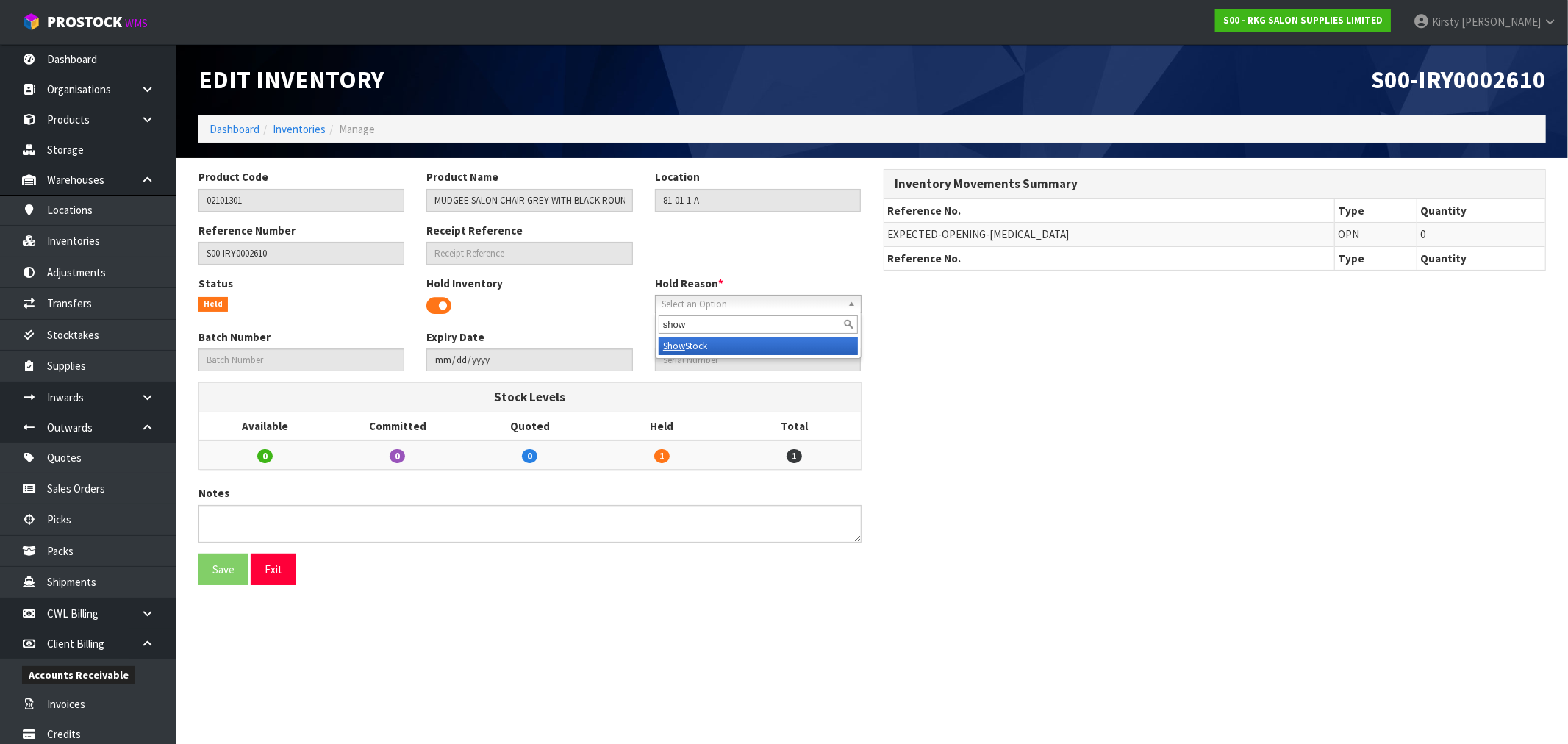
type input "show"
drag, startPoint x: 710, startPoint y: 344, endPoint x: 698, endPoint y: 350, distance: 13.4
click at [711, 344] on li "Show Stock" at bounding box center [758, 346] width 199 height 18
click at [224, 577] on button "Save" at bounding box center [223, 569] width 50 height 32
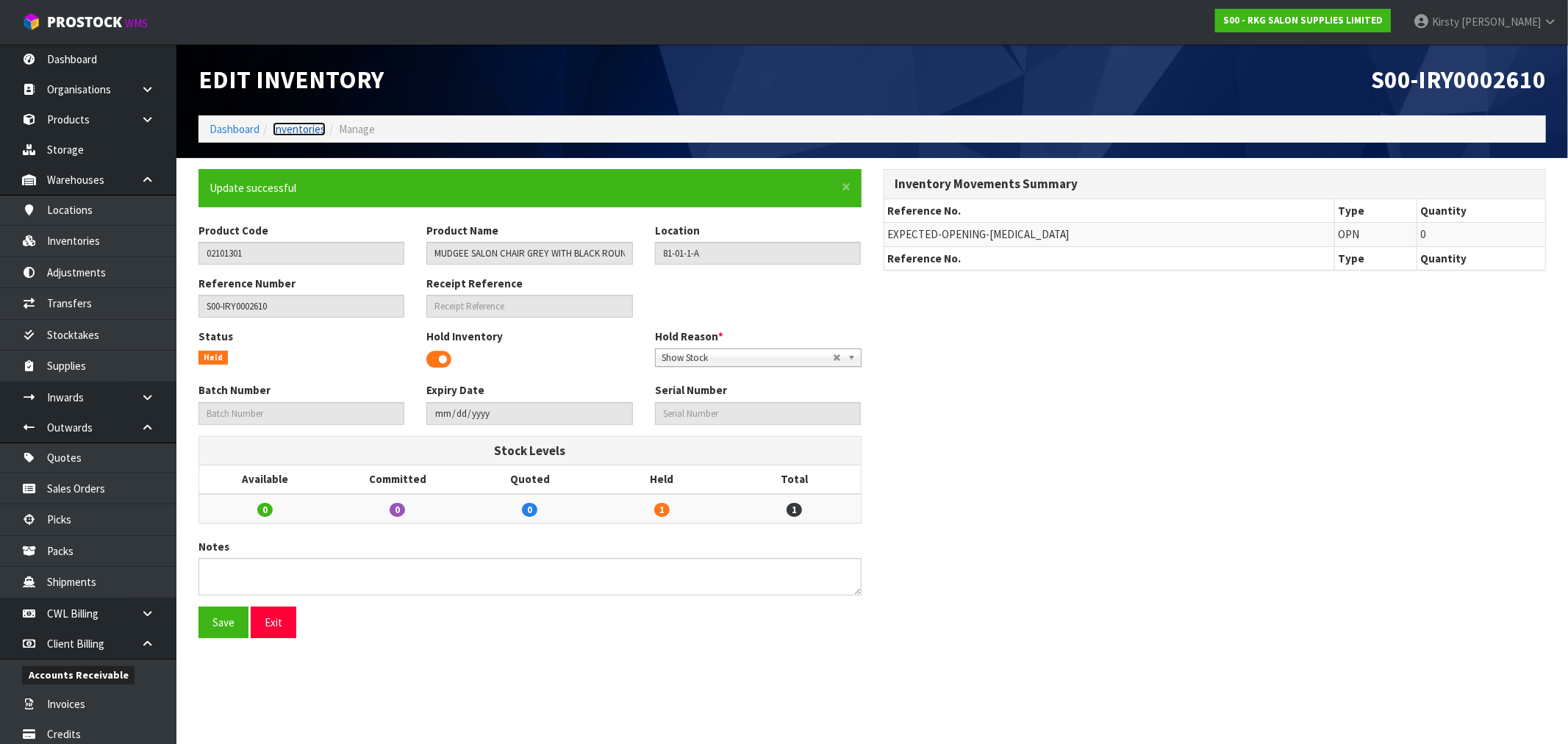
click at [288, 127] on link "Inventories" at bounding box center [299, 129] width 52 height 14
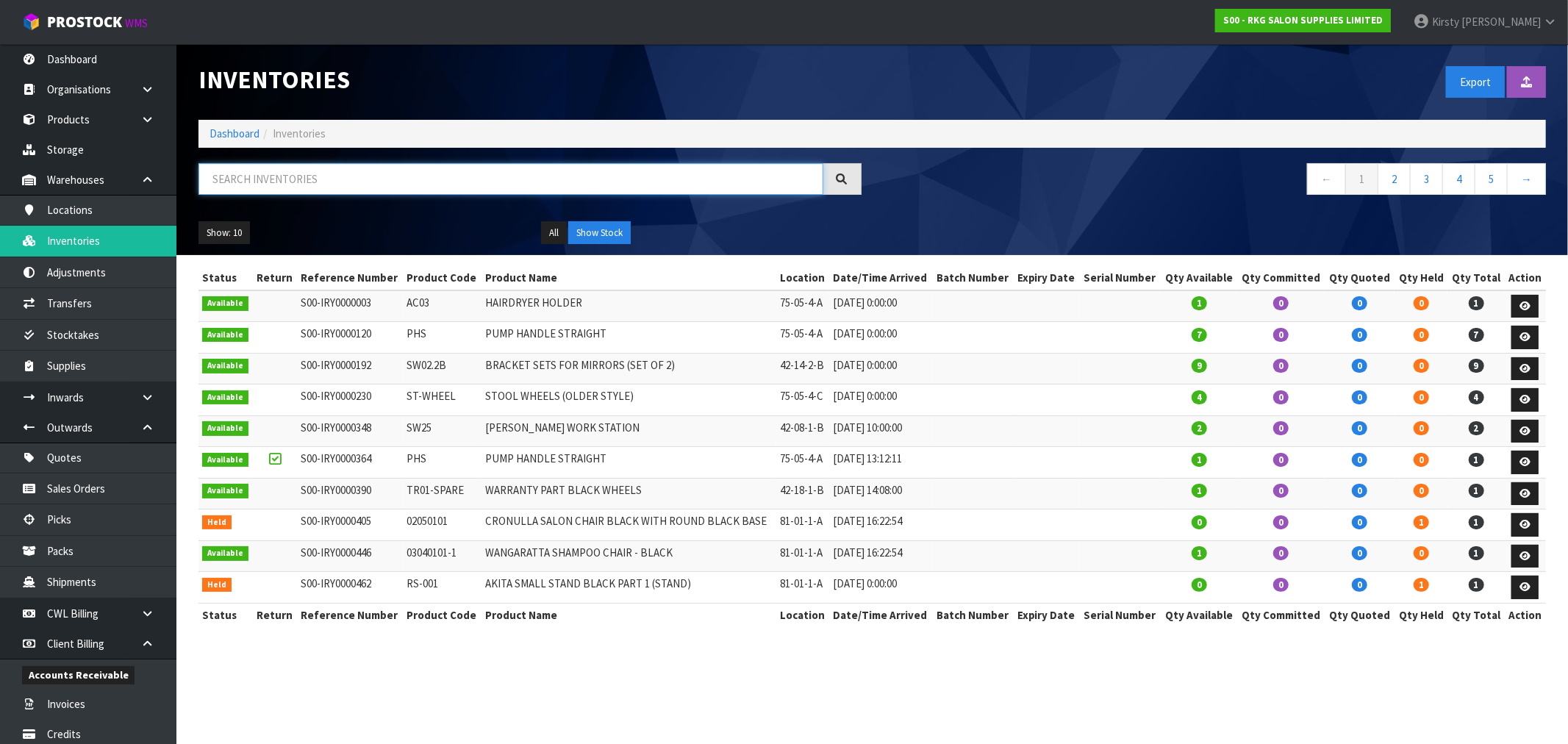
click at [346, 182] on input "text" at bounding box center [510, 178] width 624 height 32
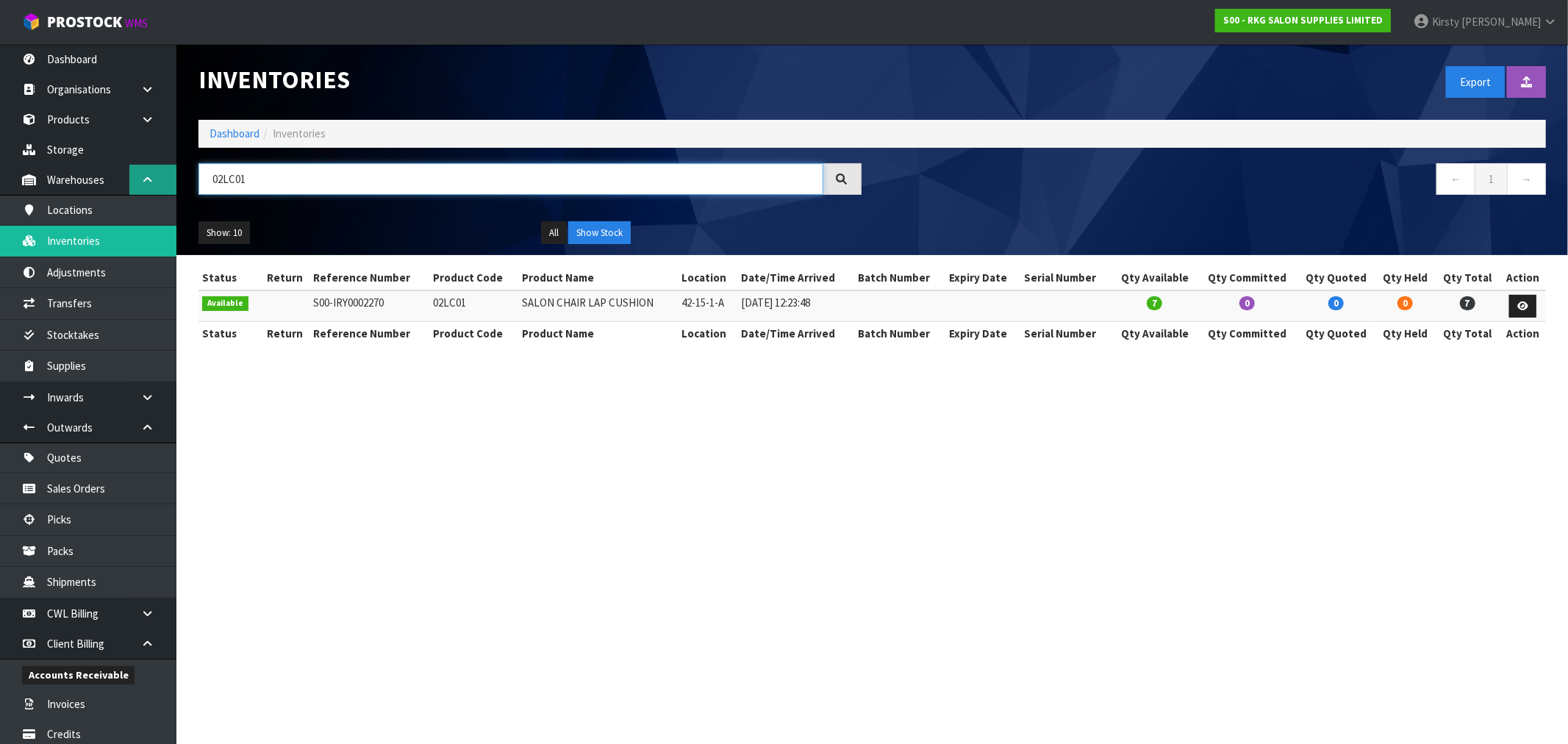
drag, startPoint x: 260, startPoint y: 182, endPoint x: 159, endPoint y: 194, distance: 101.7
click at [159, 194] on body "Toggle navigation ProStock WMS S00 - RKG SALON SUPPLIES LIMITED [PERSON_NAME] L…" at bounding box center [784, 372] width 1568 height 744
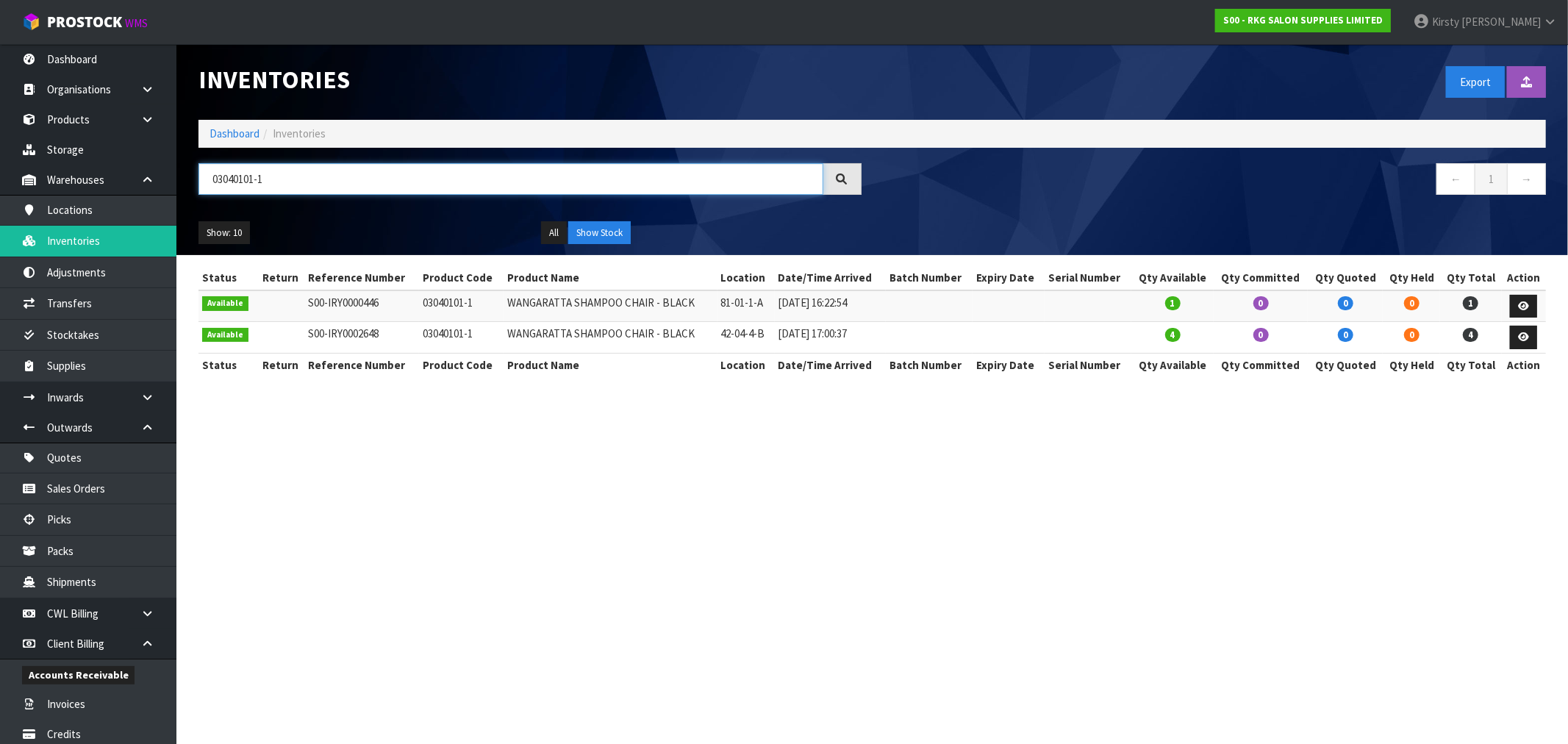
click at [303, 172] on input "03040101-1" at bounding box center [510, 178] width 624 height 32
click at [299, 190] on input "03040101-1" at bounding box center [510, 178] width 624 height 32
type input "03040501"
click at [1522, 301] on icon at bounding box center [1523, 306] width 11 height 10
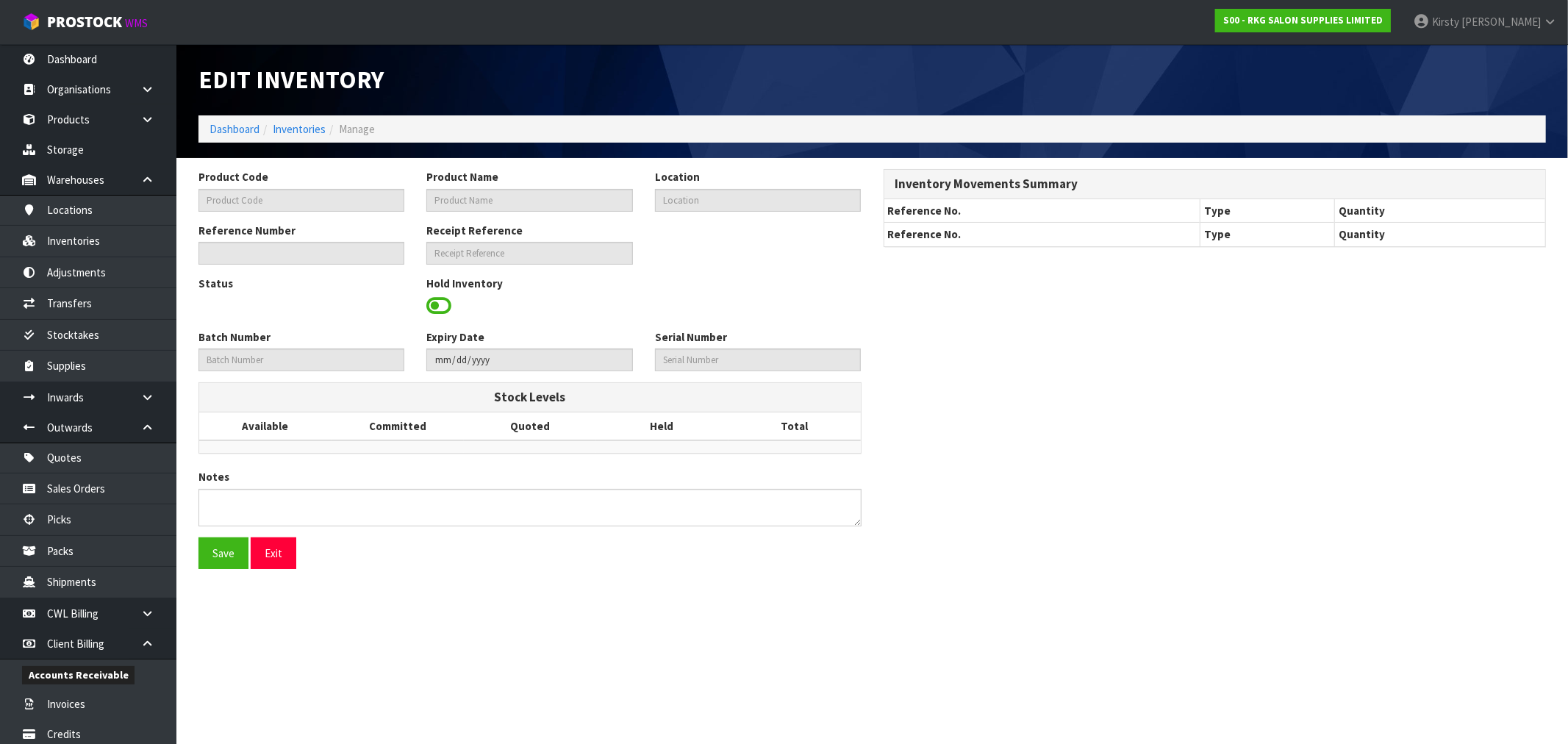
type input "03040501"
type input "WANGARATTA SHAMPOO CHAIR - TAN"
type input "81-01-1-A"
type input "S00-IRY0000916"
type input "S00-REC0000051"
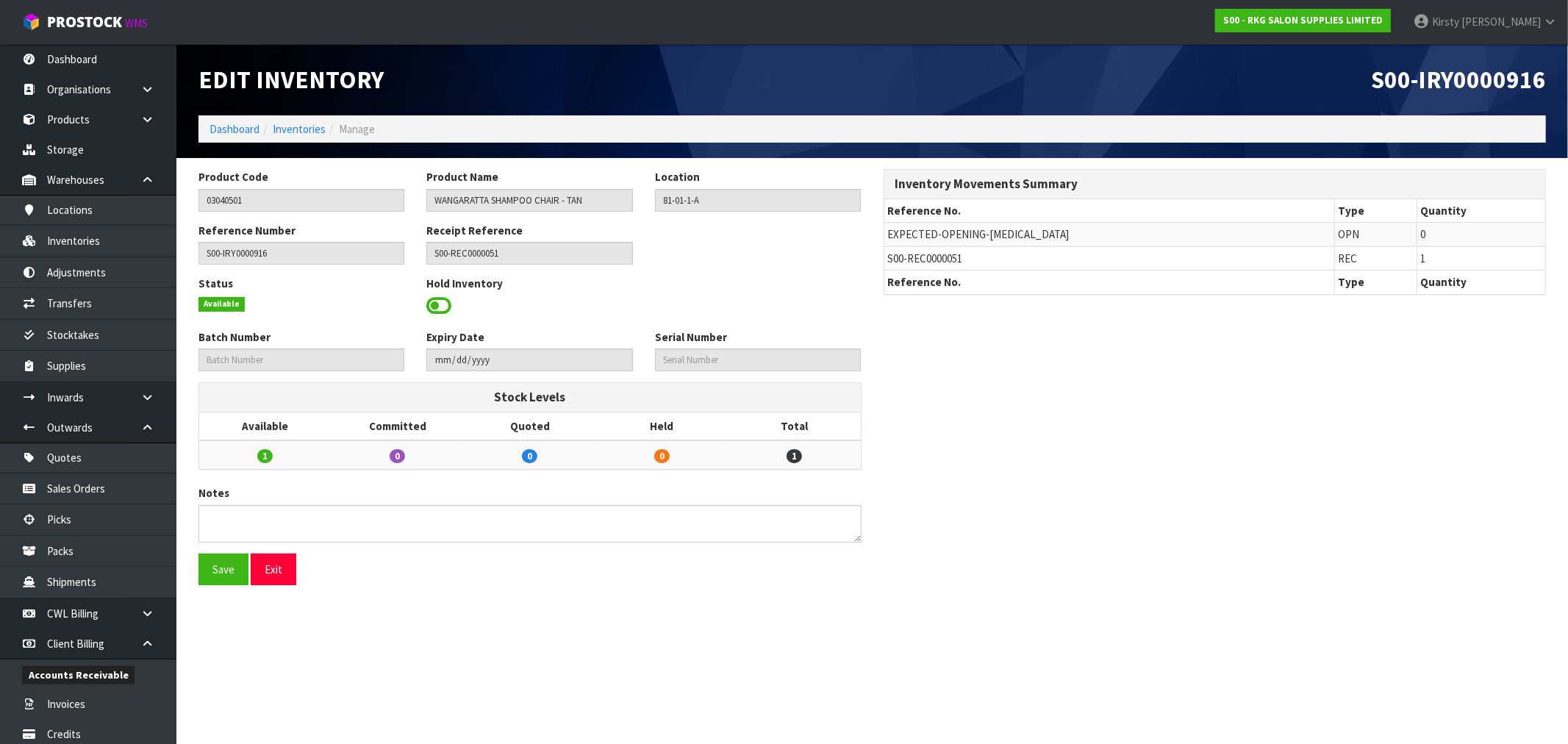
drag, startPoint x: 438, startPoint y: 303, endPoint x: 454, endPoint y: 303, distance: 16.0
click at [439, 303] on span at bounding box center [439, 306] width 25 height 22
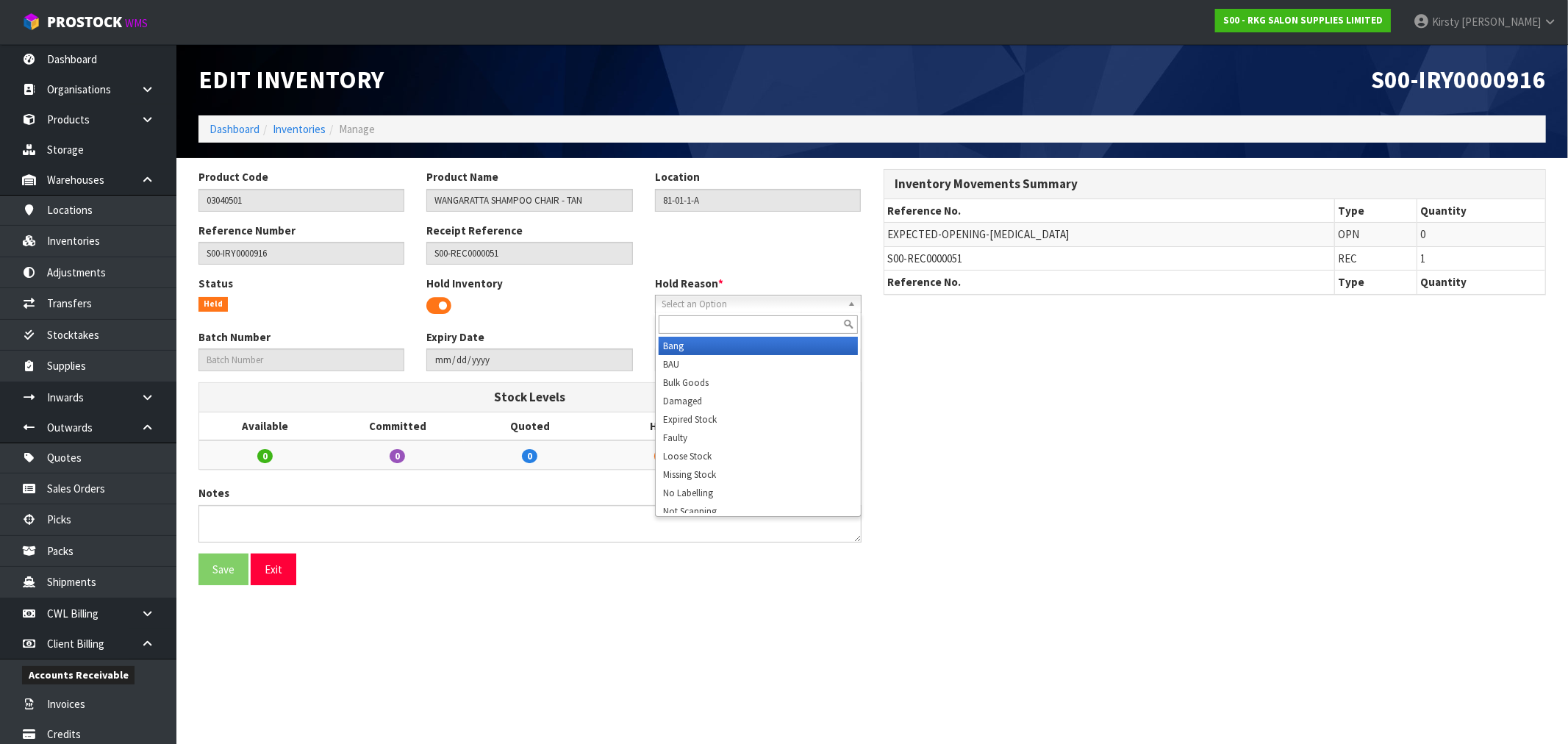
click at [721, 308] on span "Select an Option" at bounding box center [751, 304] width 180 height 17
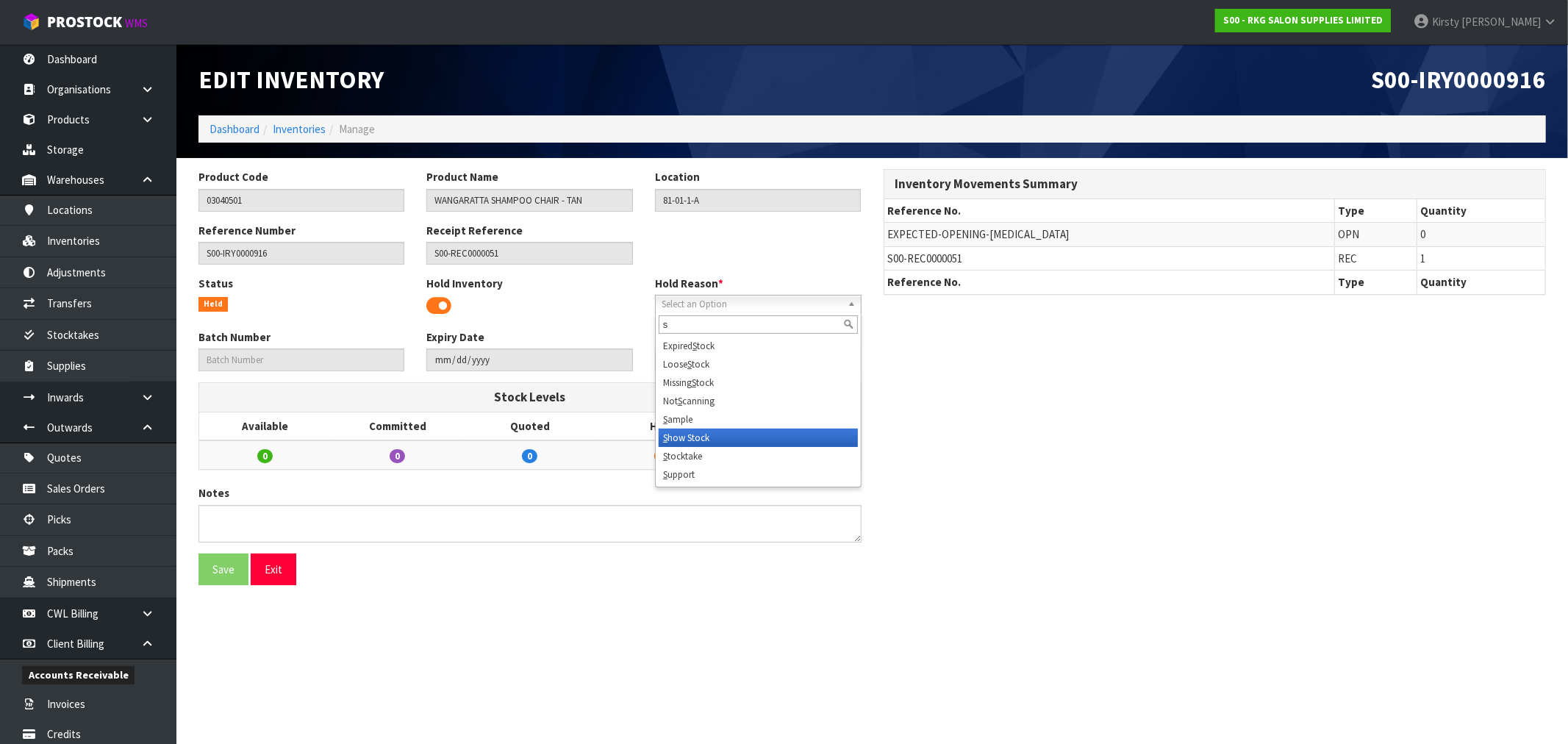
type input "s"
click at [708, 429] on li "S how Stock" at bounding box center [758, 438] width 199 height 18
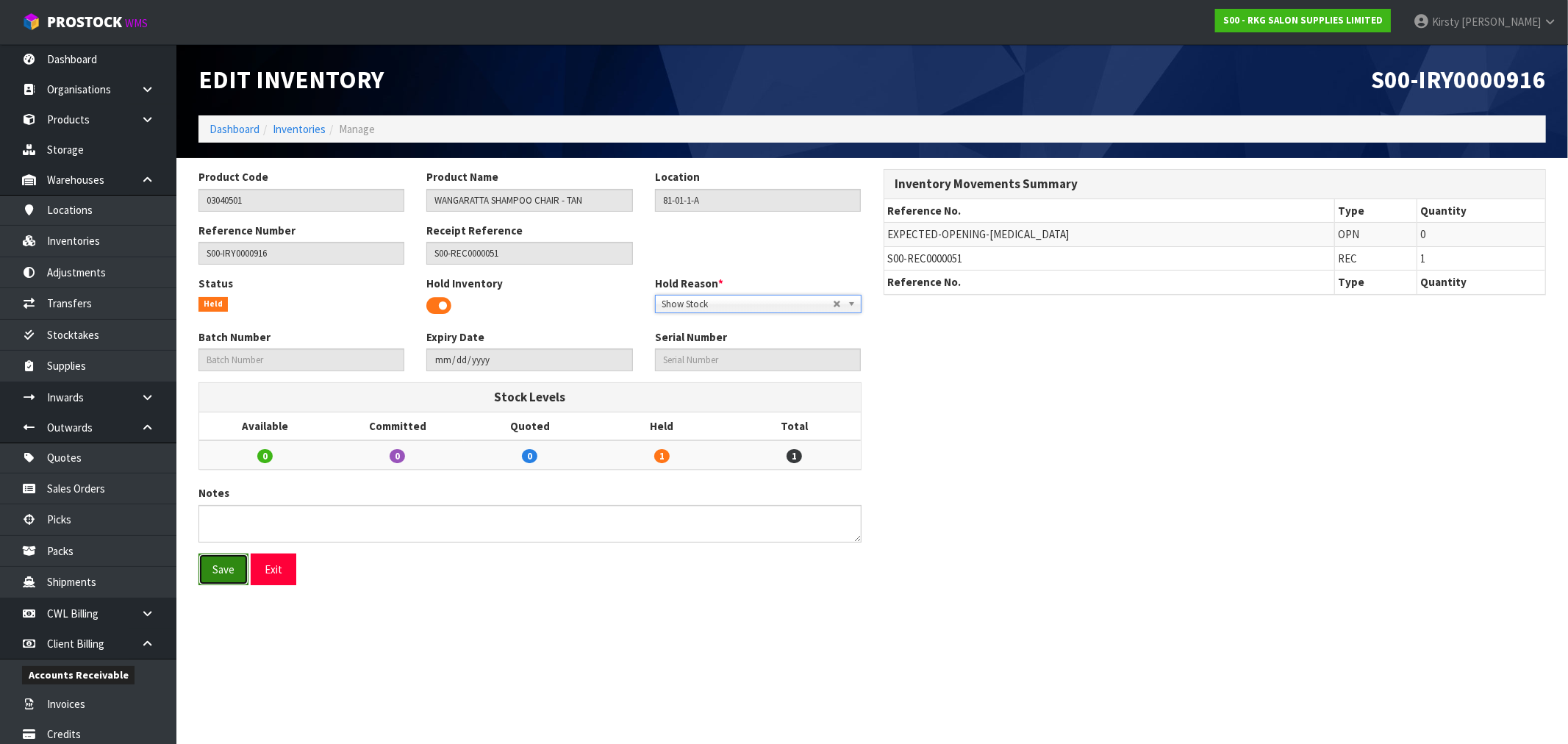
click at [222, 570] on button "Save" at bounding box center [223, 569] width 50 height 32
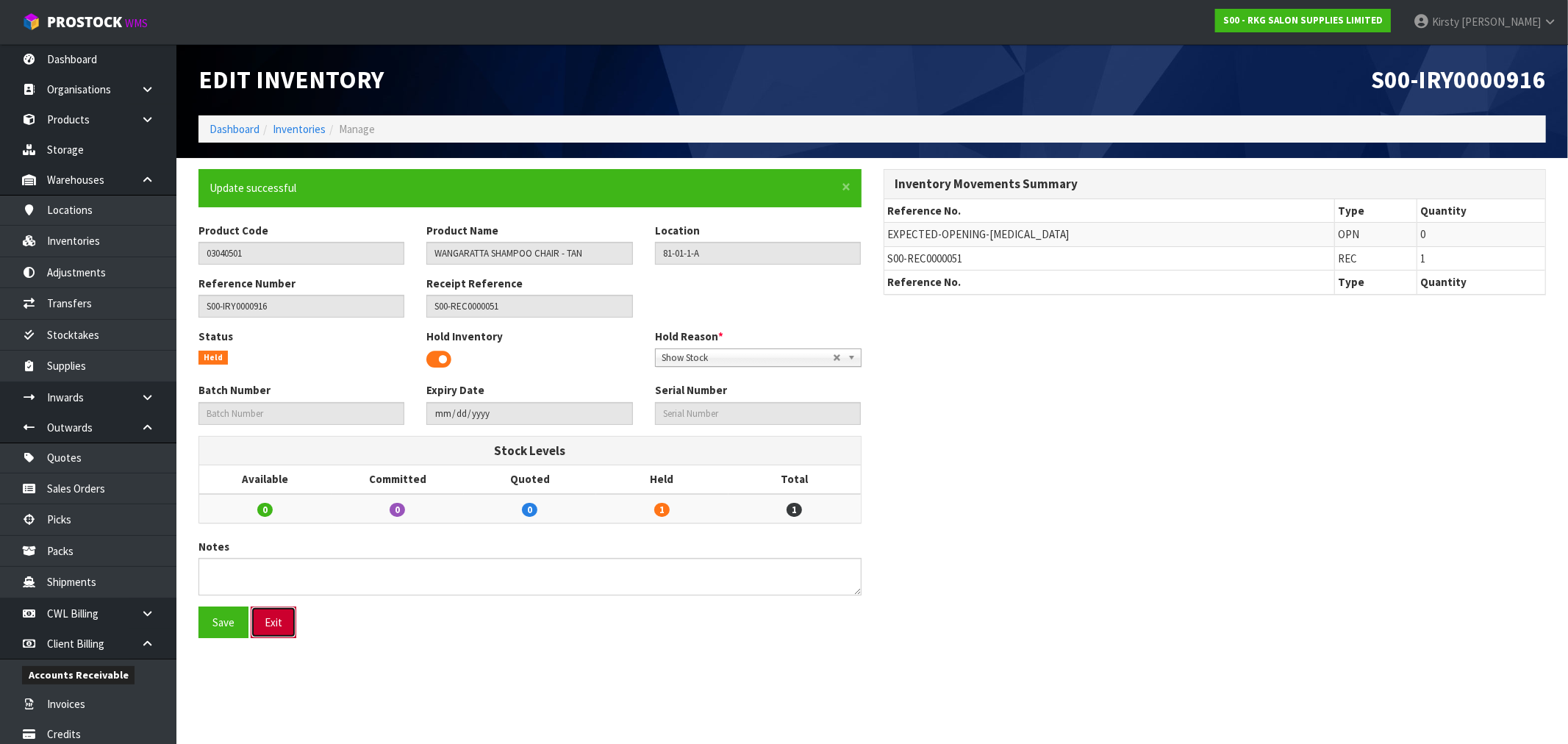
click at [276, 628] on button "Exit" at bounding box center [273, 622] width 45 height 32
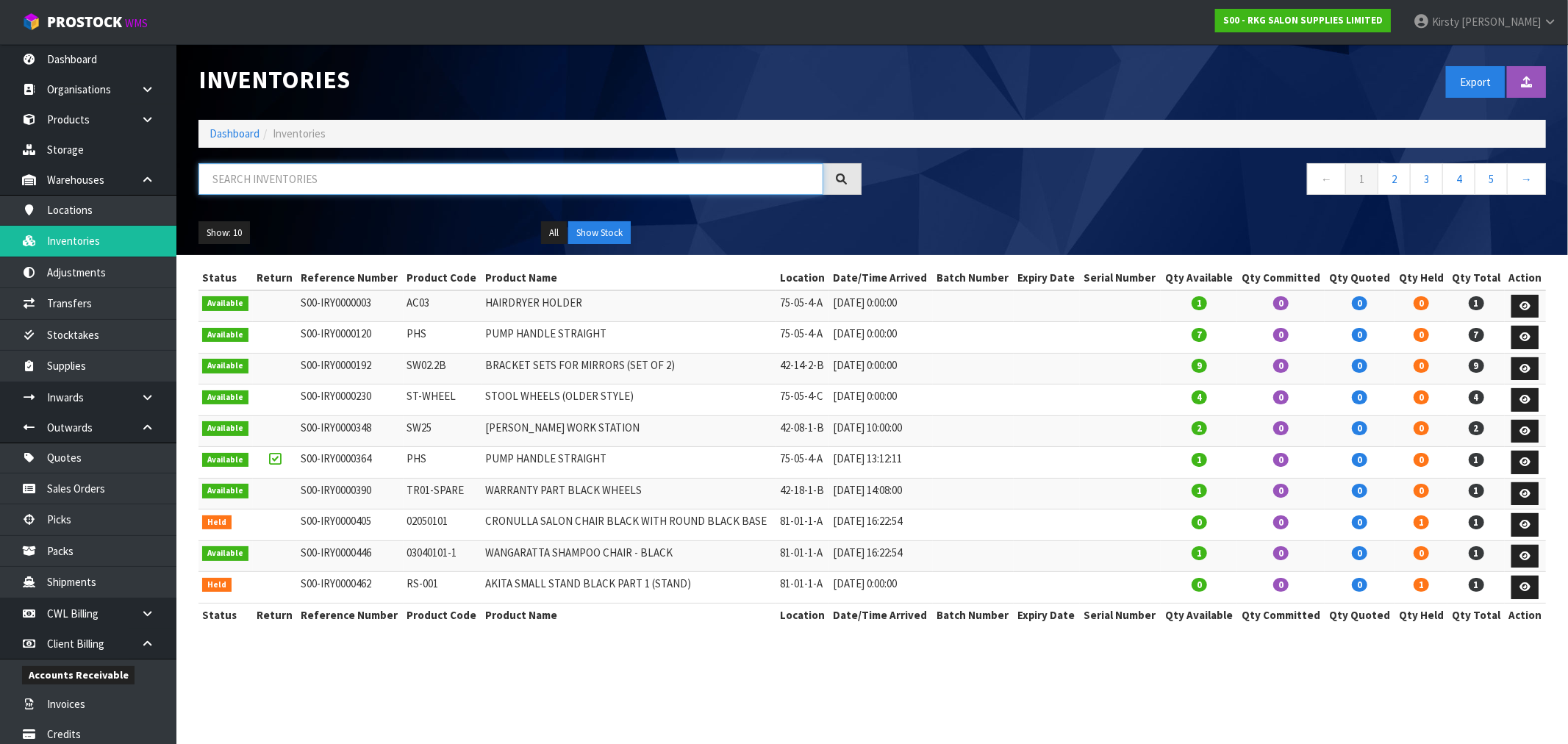
click at [233, 176] on input "text" at bounding box center [510, 178] width 624 height 32
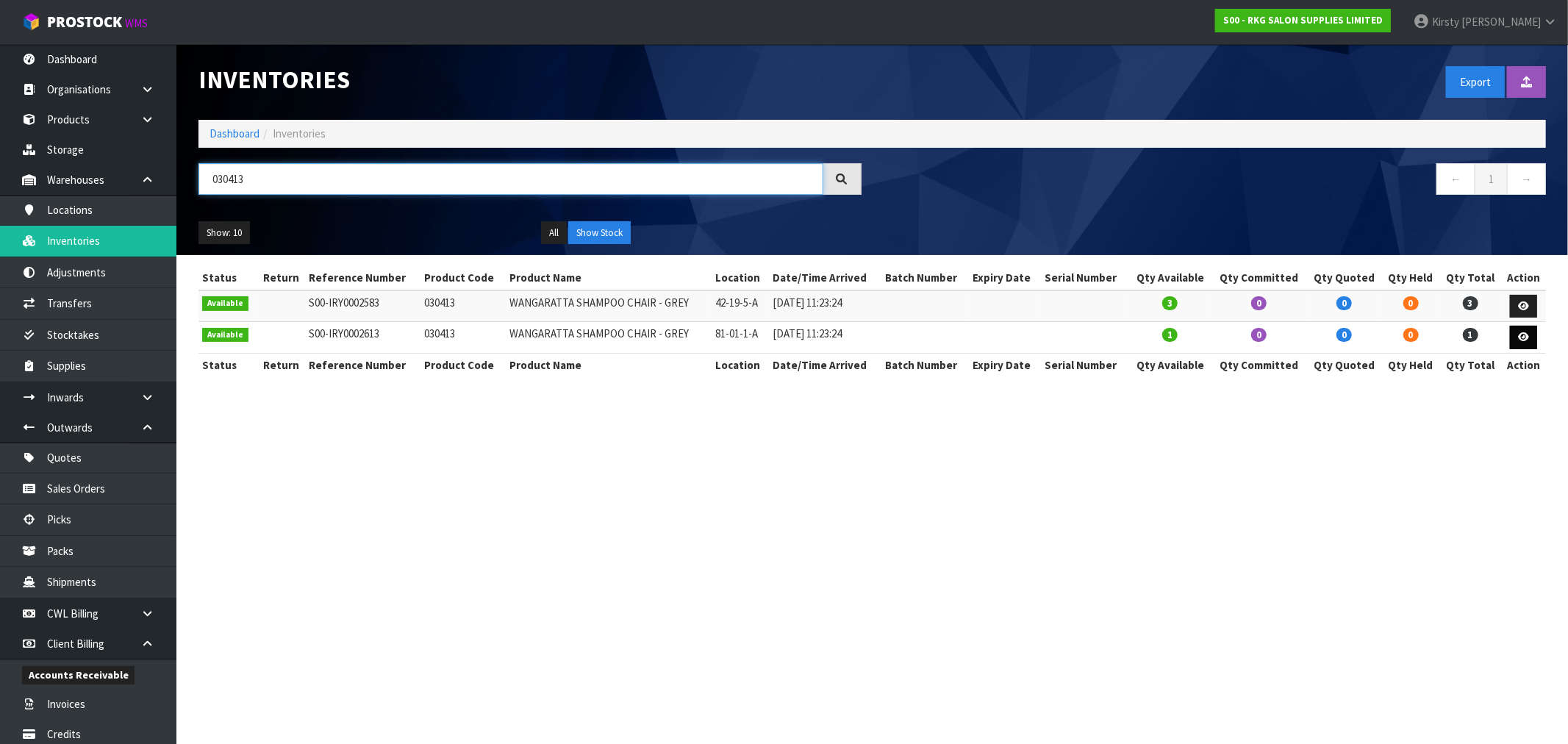
type input "030413"
click at [1524, 334] on icon at bounding box center [1523, 337] width 11 height 10
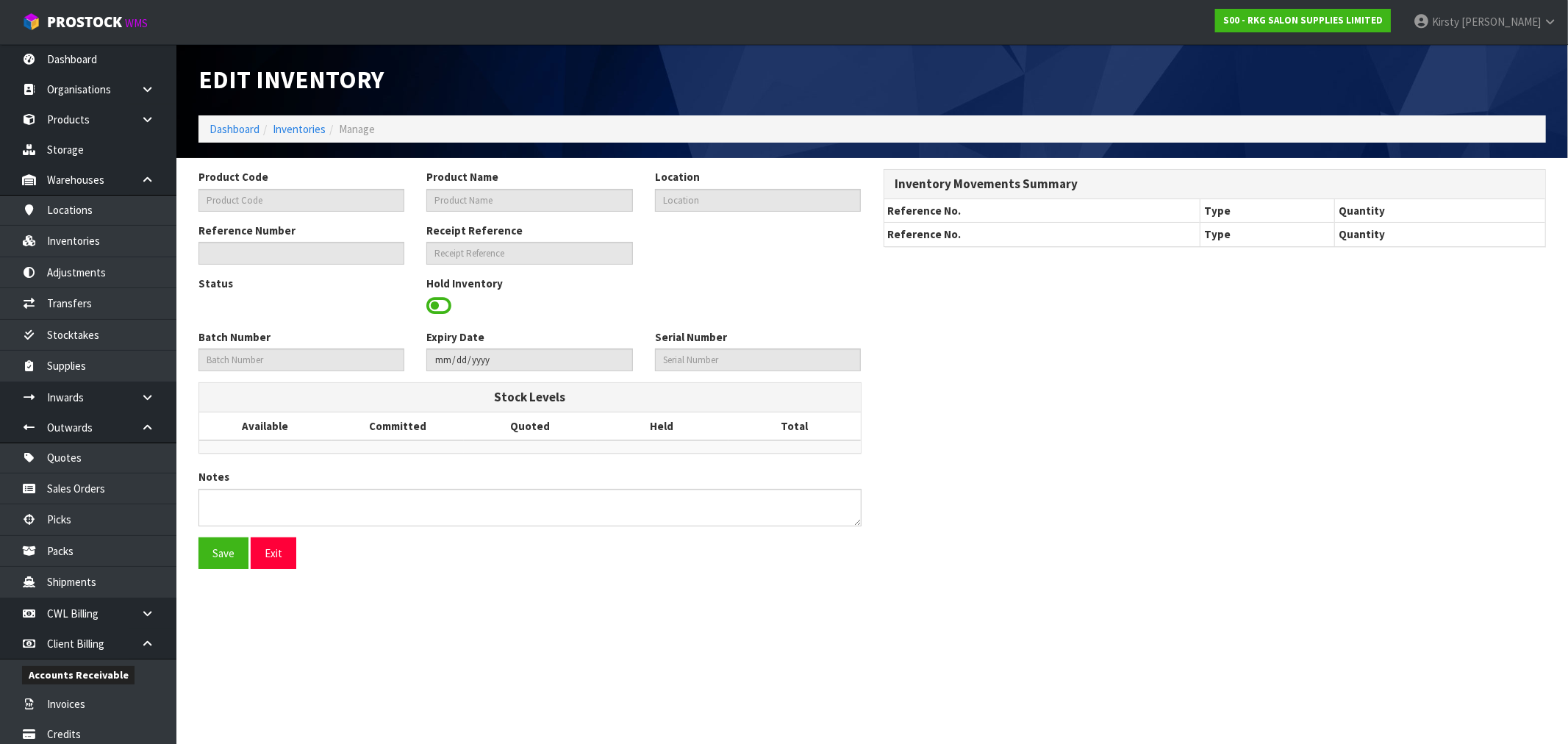
type input "030413"
type input "WANGARATTA SHAMPOO CHAIR - GREY"
type input "81-01-1-A"
type input "S00-IRY0002613"
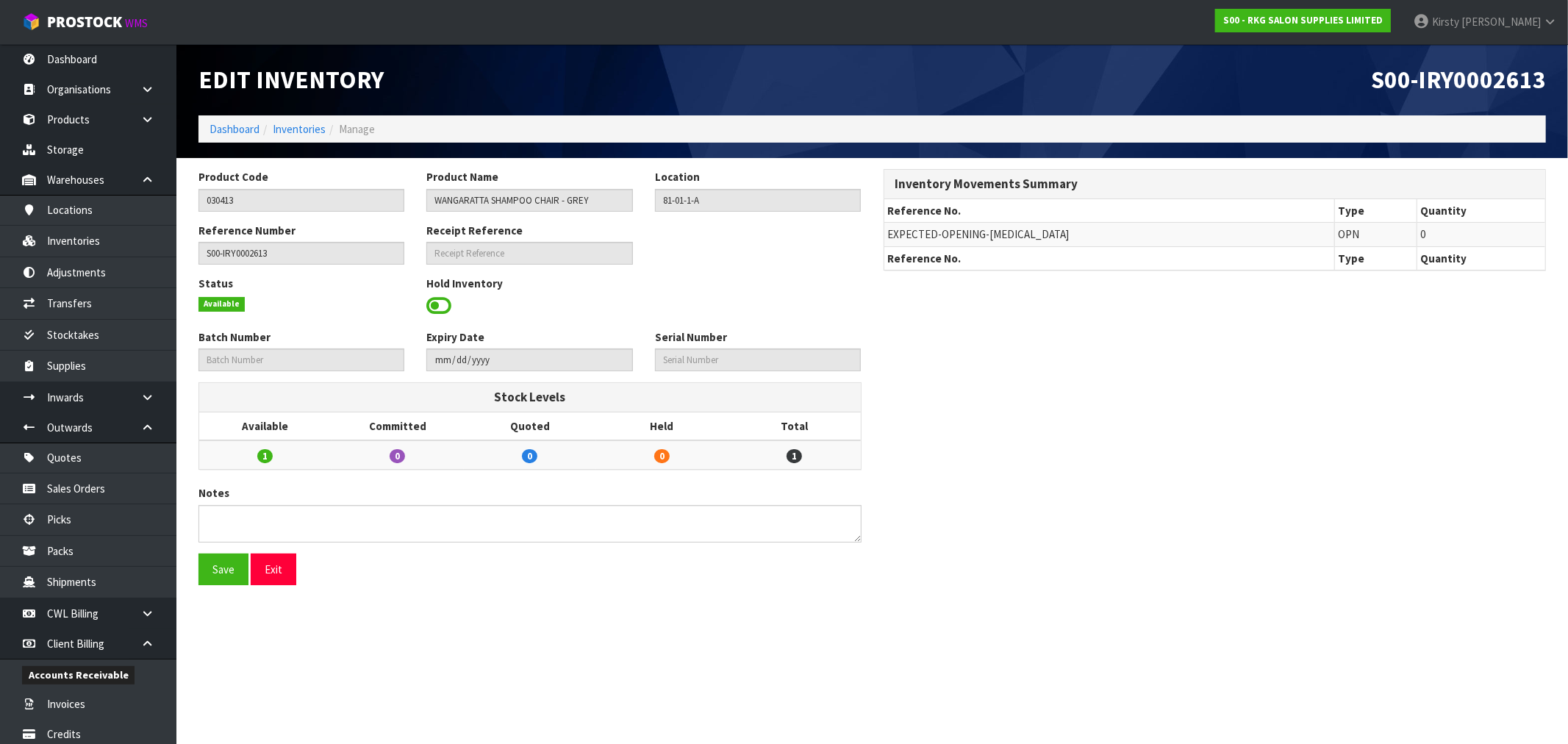
click at [447, 306] on span at bounding box center [439, 306] width 25 height 22
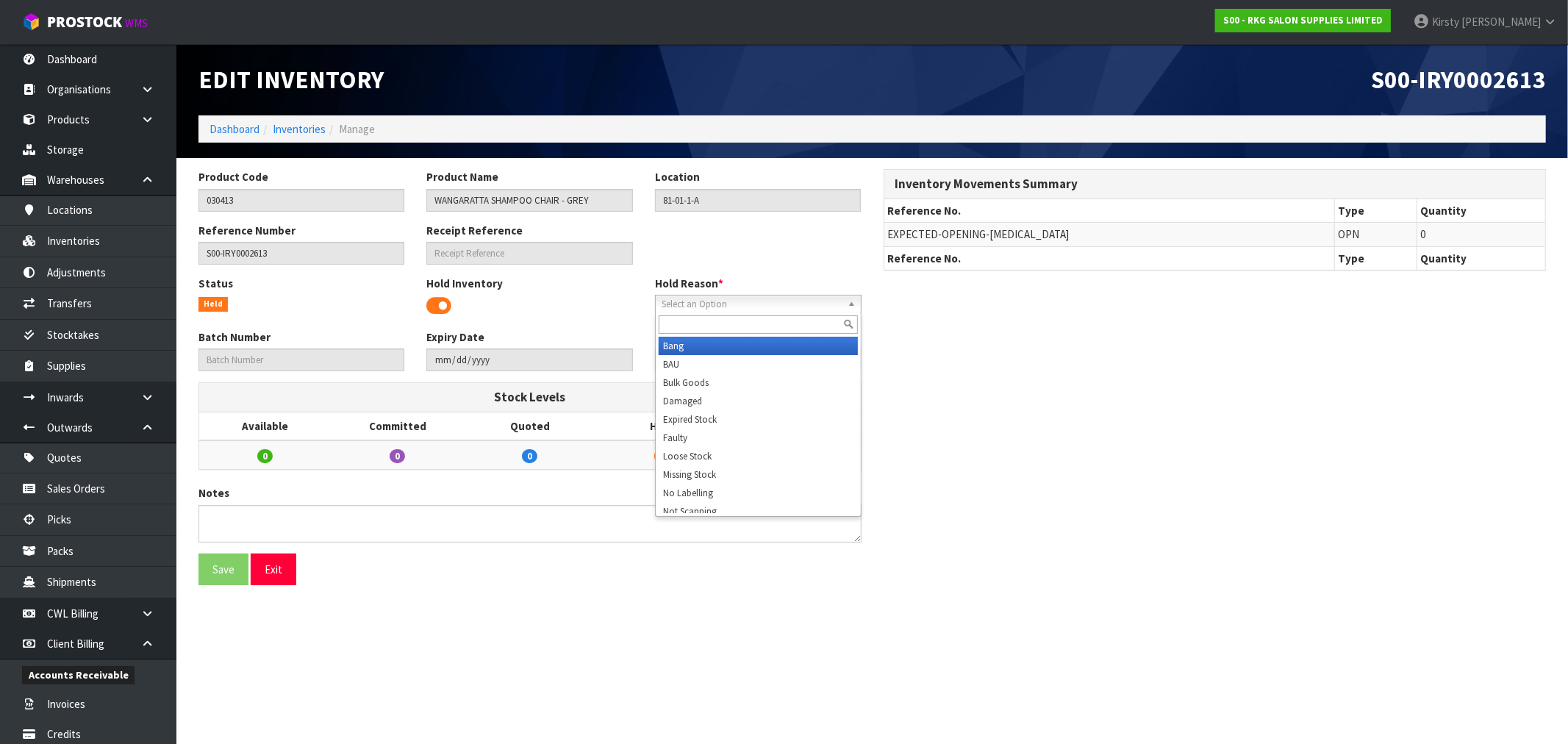
click at [698, 309] on span "Select an Option" at bounding box center [751, 304] width 180 height 17
type input "sh"
click at [699, 348] on li "Sh ow Stock" at bounding box center [758, 346] width 199 height 18
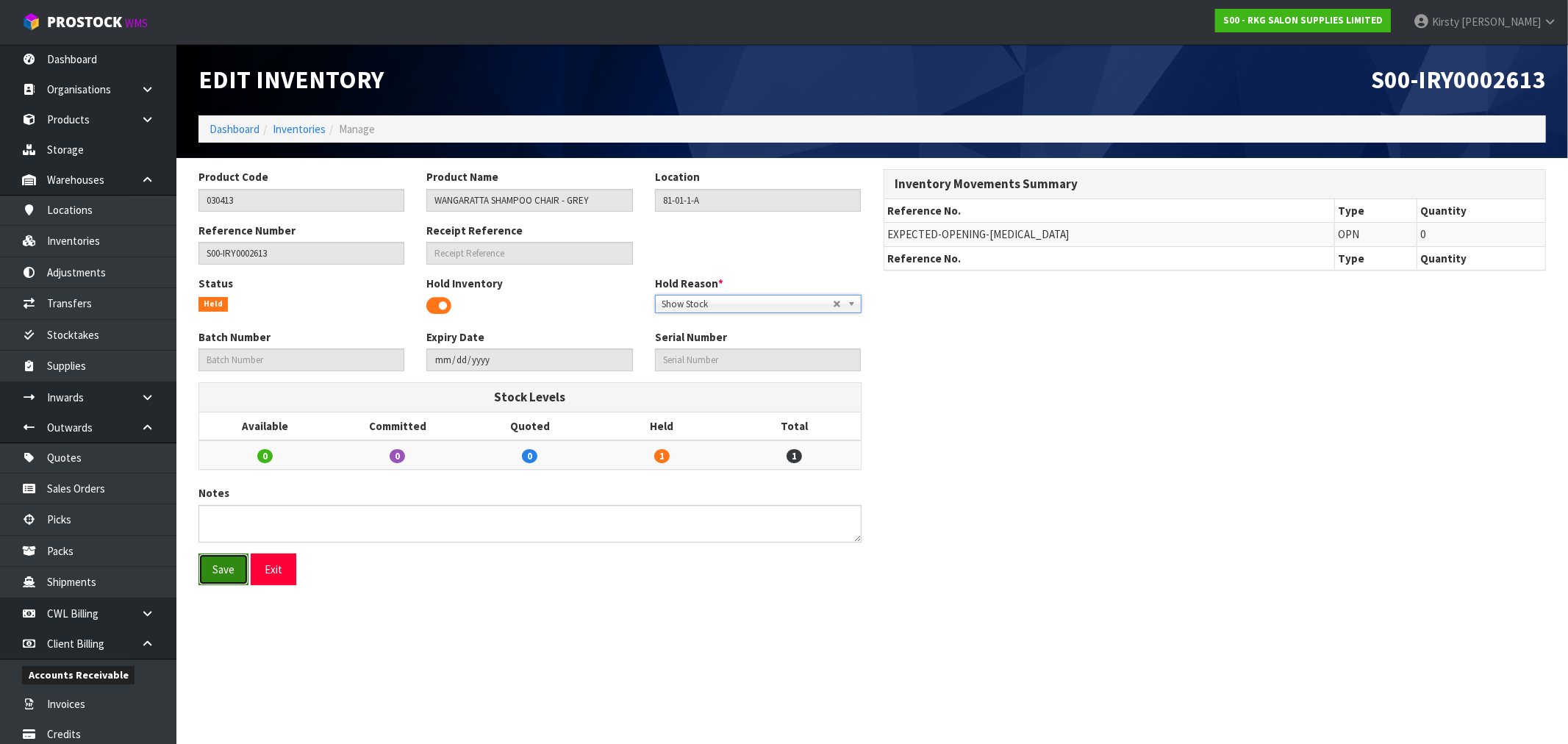
click at [210, 567] on button "Save" at bounding box center [223, 569] width 50 height 32
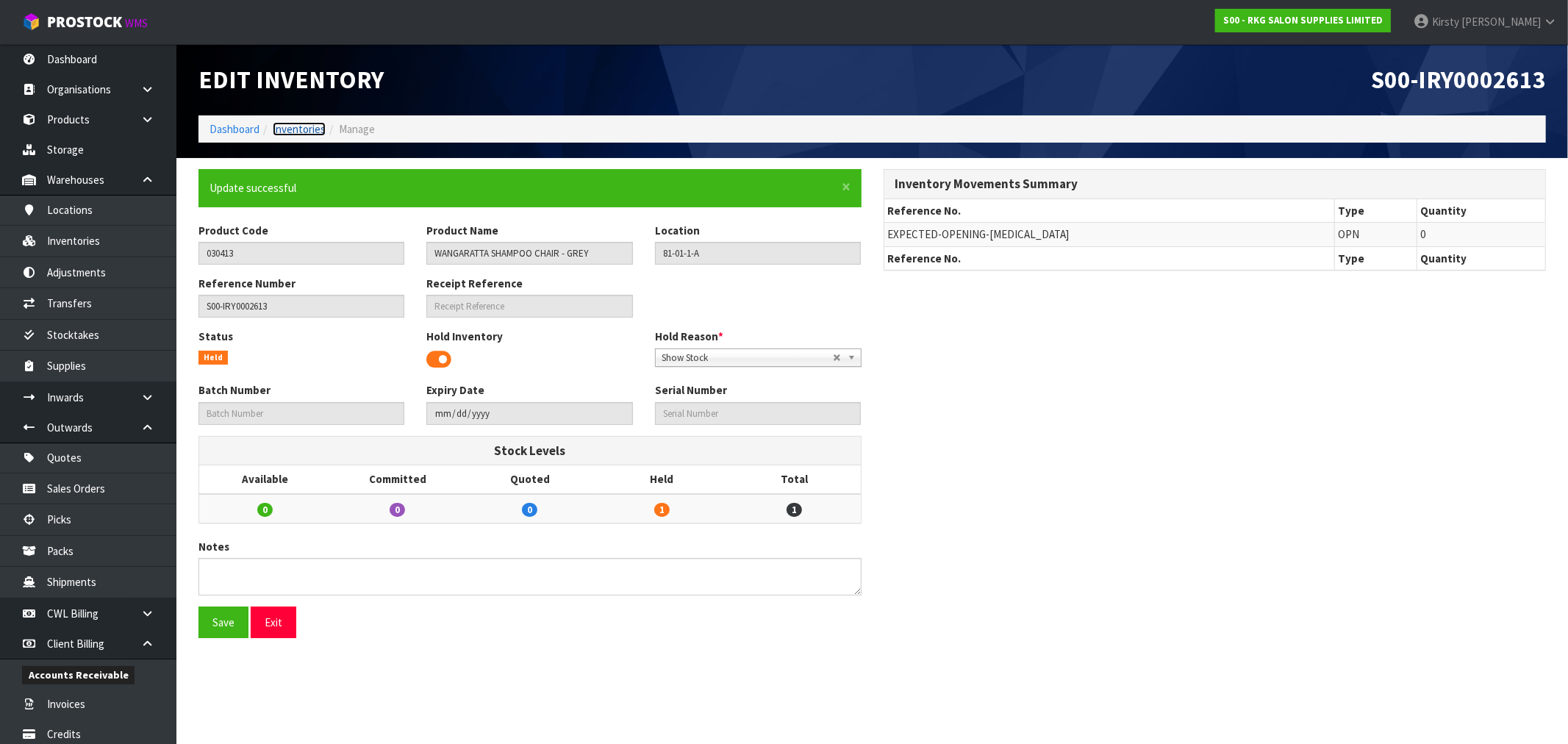
drag, startPoint x: 311, startPoint y: 127, endPoint x: 190, endPoint y: 164, distance: 126.5
click at [309, 128] on link "Inventories" at bounding box center [299, 129] width 52 height 14
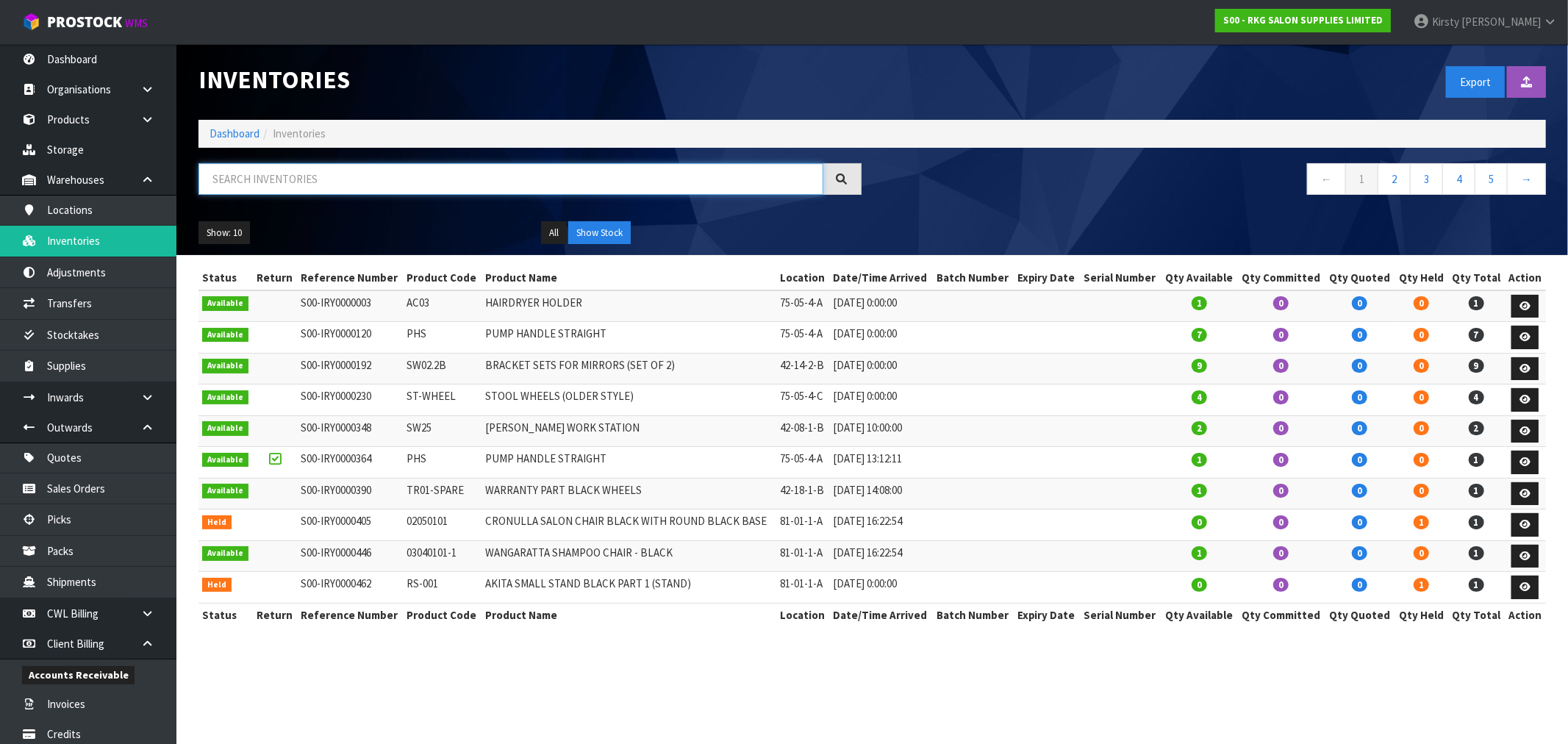
click at [251, 178] on input "text" at bounding box center [510, 178] width 624 height 32
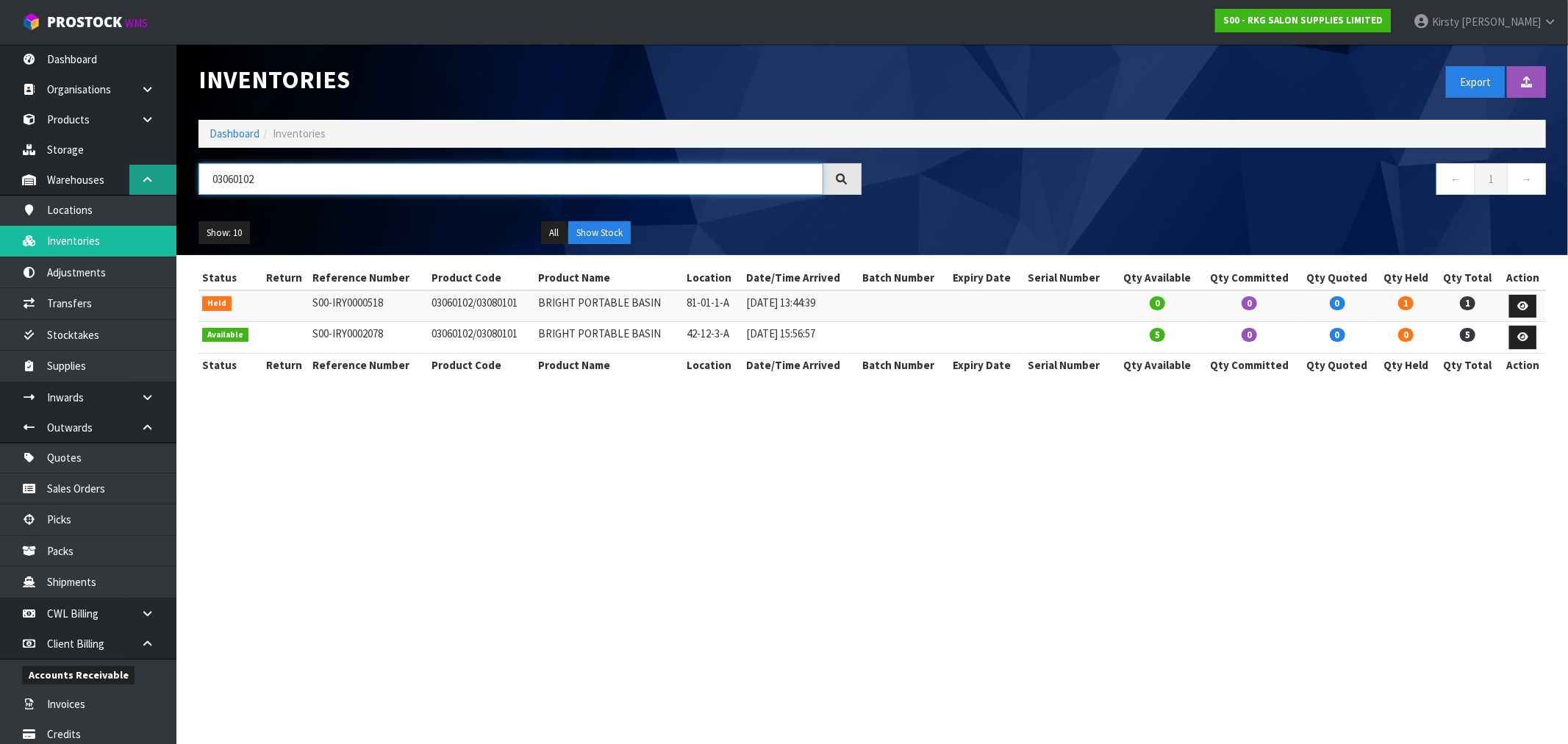
drag, startPoint x: 276, startPoint y: 186, endPoint x: 138, endPoint y: 194, distance: 138.2
click at [138, 194] on body "Toggle navigation ProStock WMS S00 - RKG SALON SUPPLIES LIMITED [PERSON_NAME] L…" at bounding box center [784, 372] width 1568 height 744
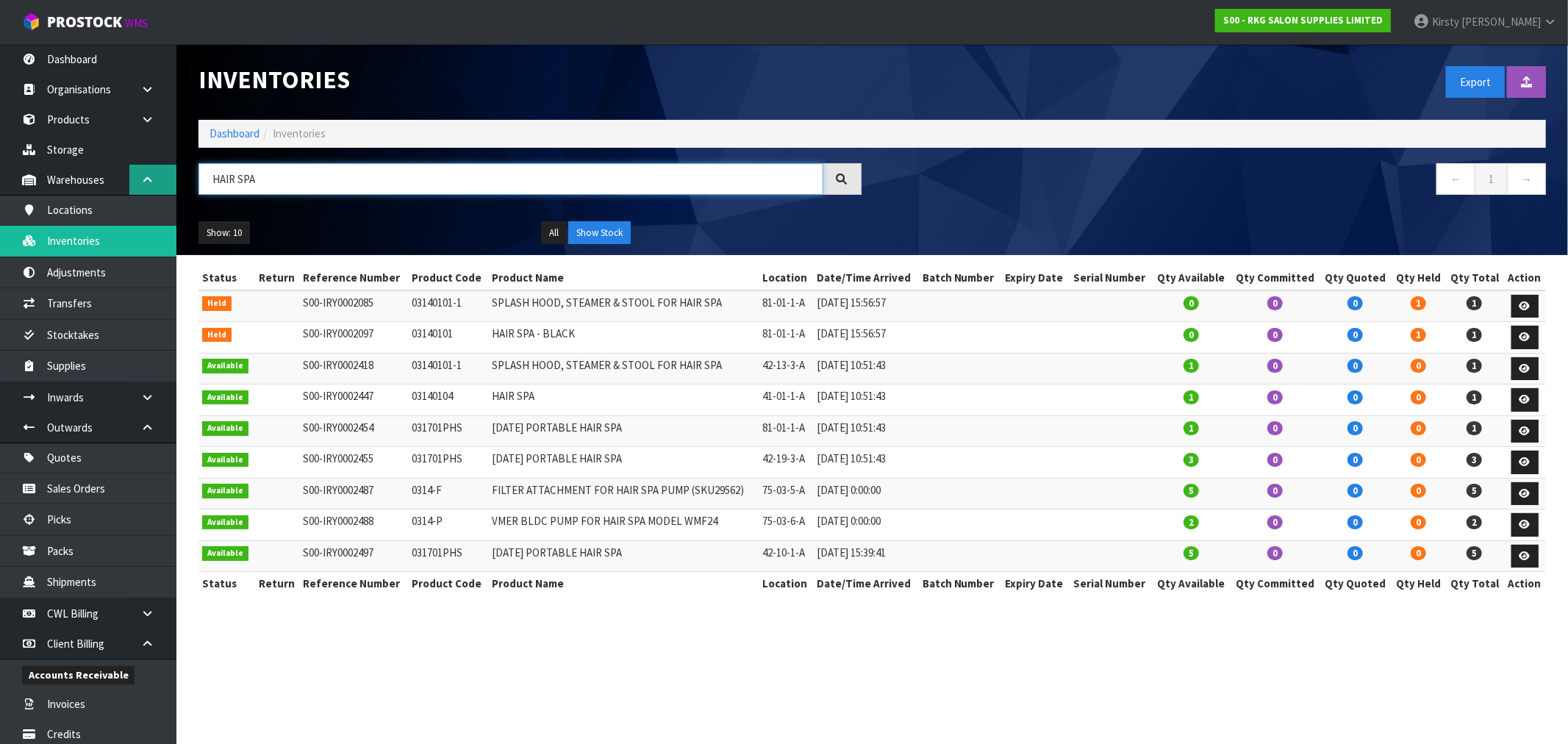
drag, startPoint x: 270, startPoint y: 175, endPoint x: 163, endPoint y: 186, distance: 107.6
click at [163, 186] on body "Toggle navigation ProStock WMS S00 - RKG SALON SUPPLIES LIMITED [PERSON_NAME] L…" at bounding box center [784, 372] width 1568 height 744
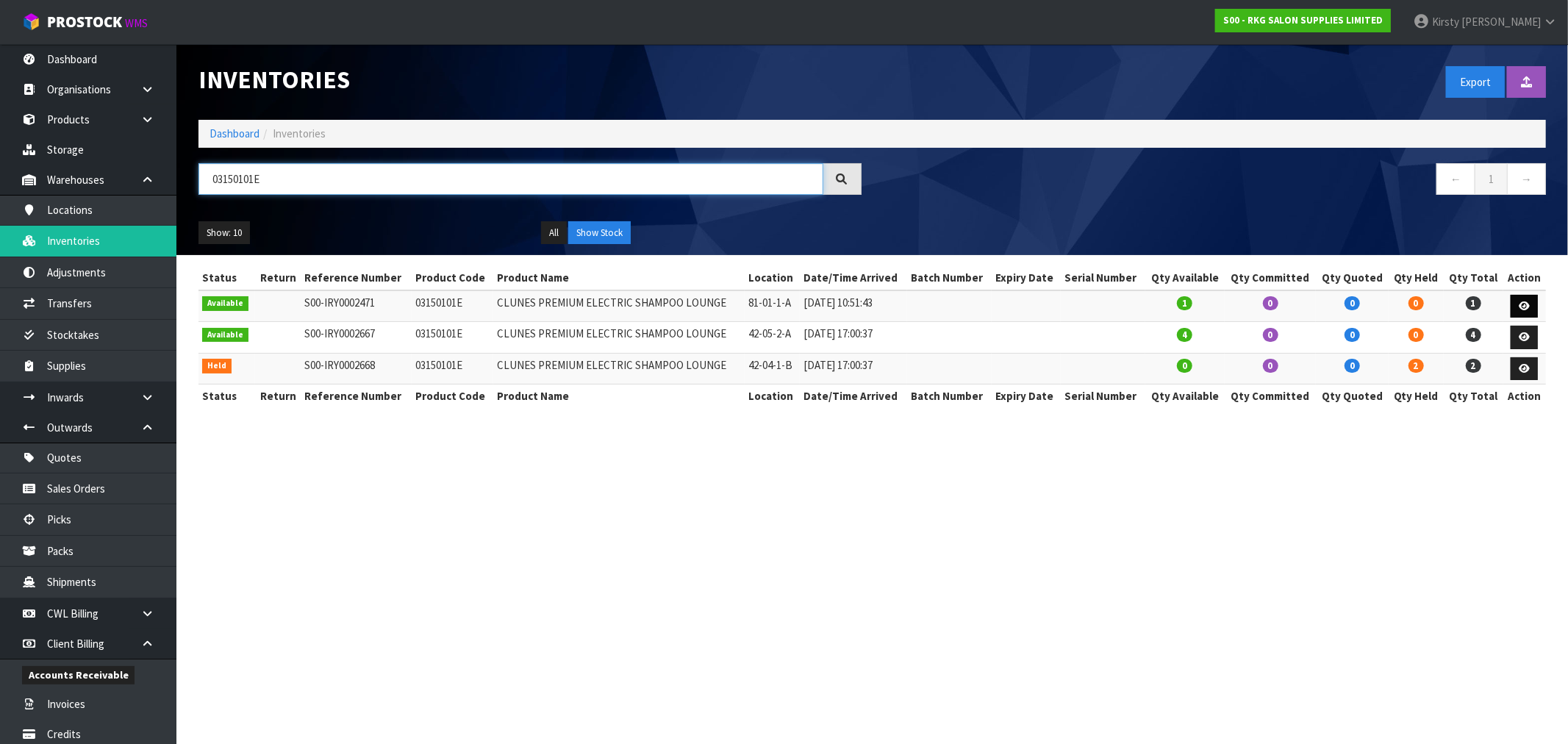
type input "03150101E"
click at [1529, 305] on icon at bounding box center [1524, 306] width 11 height 10
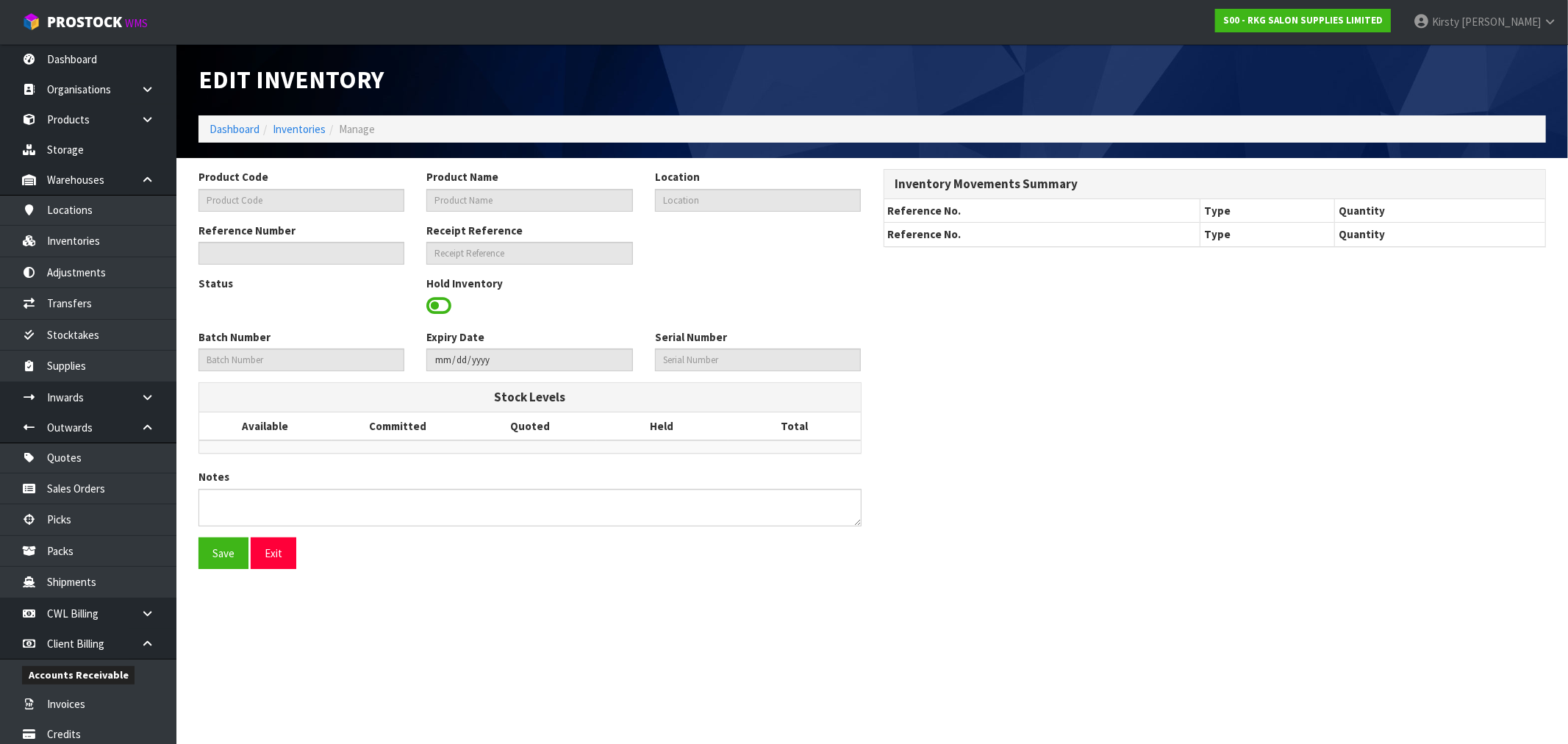
type input "03150101E"
type input "CLUNES PREMIUM ELECTRIC SHAMPOO LOUNGE"
type input "81-01-1-A"
type input "S00-IRY0002471"
type input "S00-REC0000096"
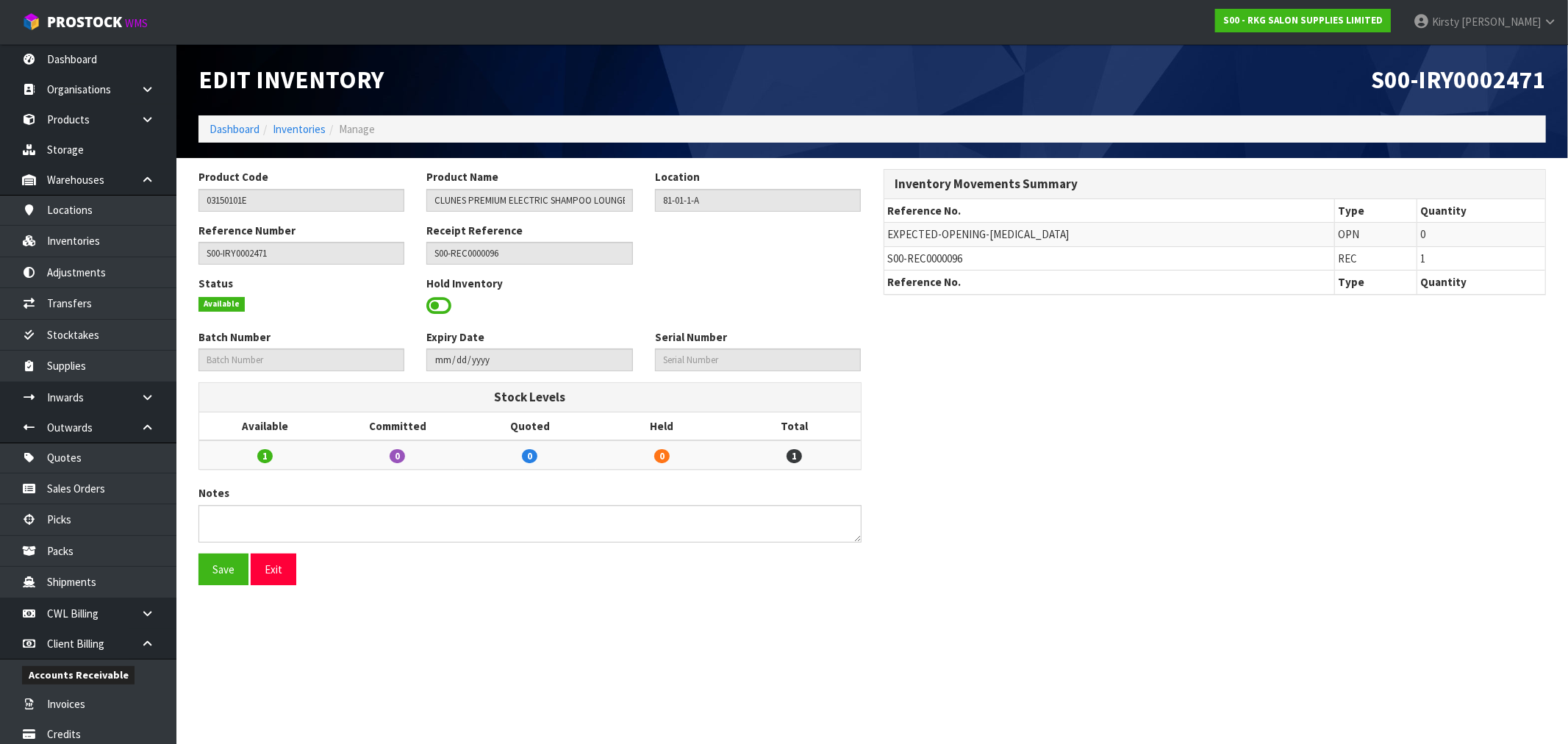
drag, startPoint x: 445, startPoint y: 305, endPoint x: 461, endPoint y: 305, distance: 16.0
click at [446, 305] on span at bounding box center [439, 306] width 25 height 22
click at [697, 300] on span "Select an Option" at bounding box center [751, 304] width 180 height 17
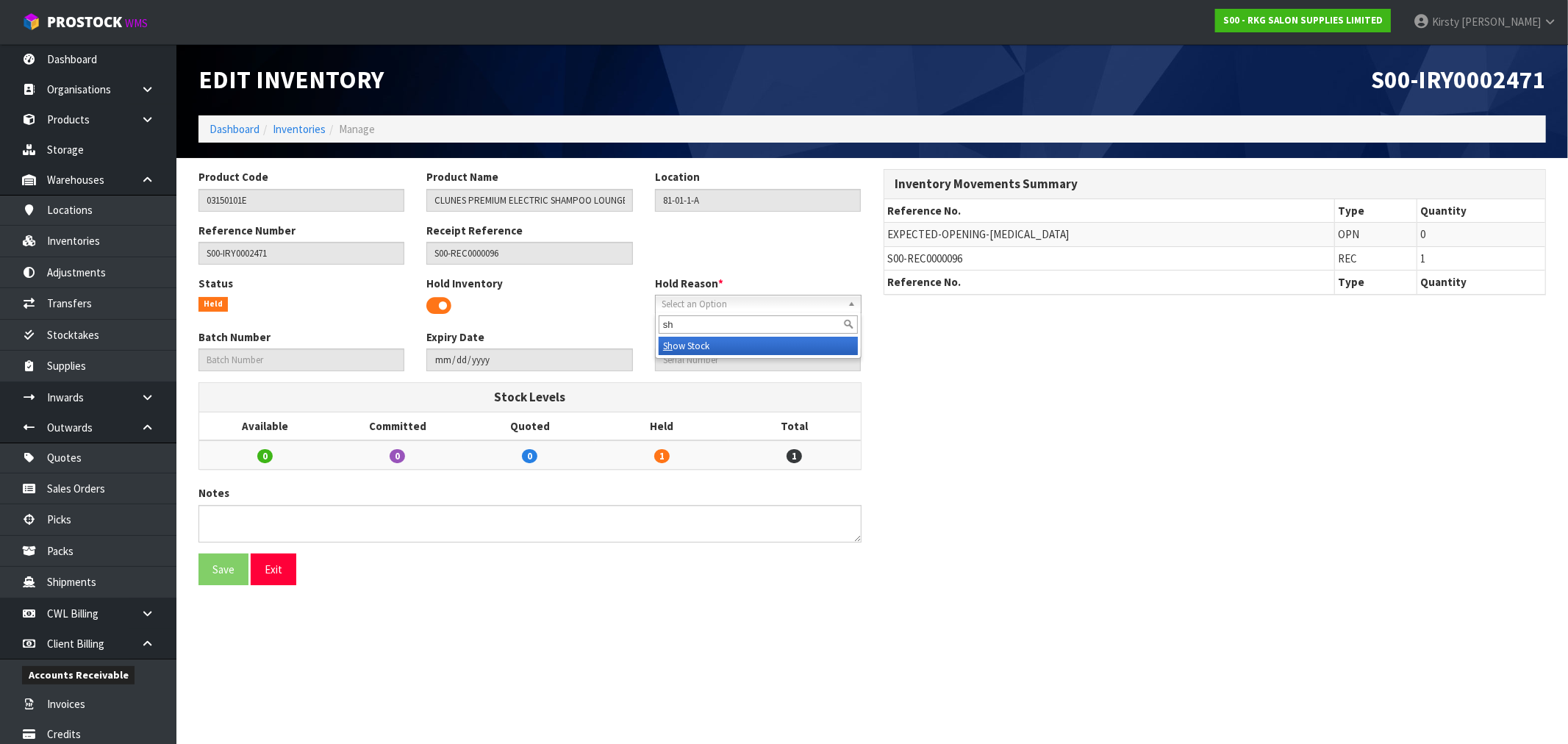
type input "sh"
click at [692, 351] on li "Sh ow Stock" at bounding box center [758, 346] width 199 height 18
click at [209, 581] on button "Save" at bounding box center [223, 569] width 50 height 32
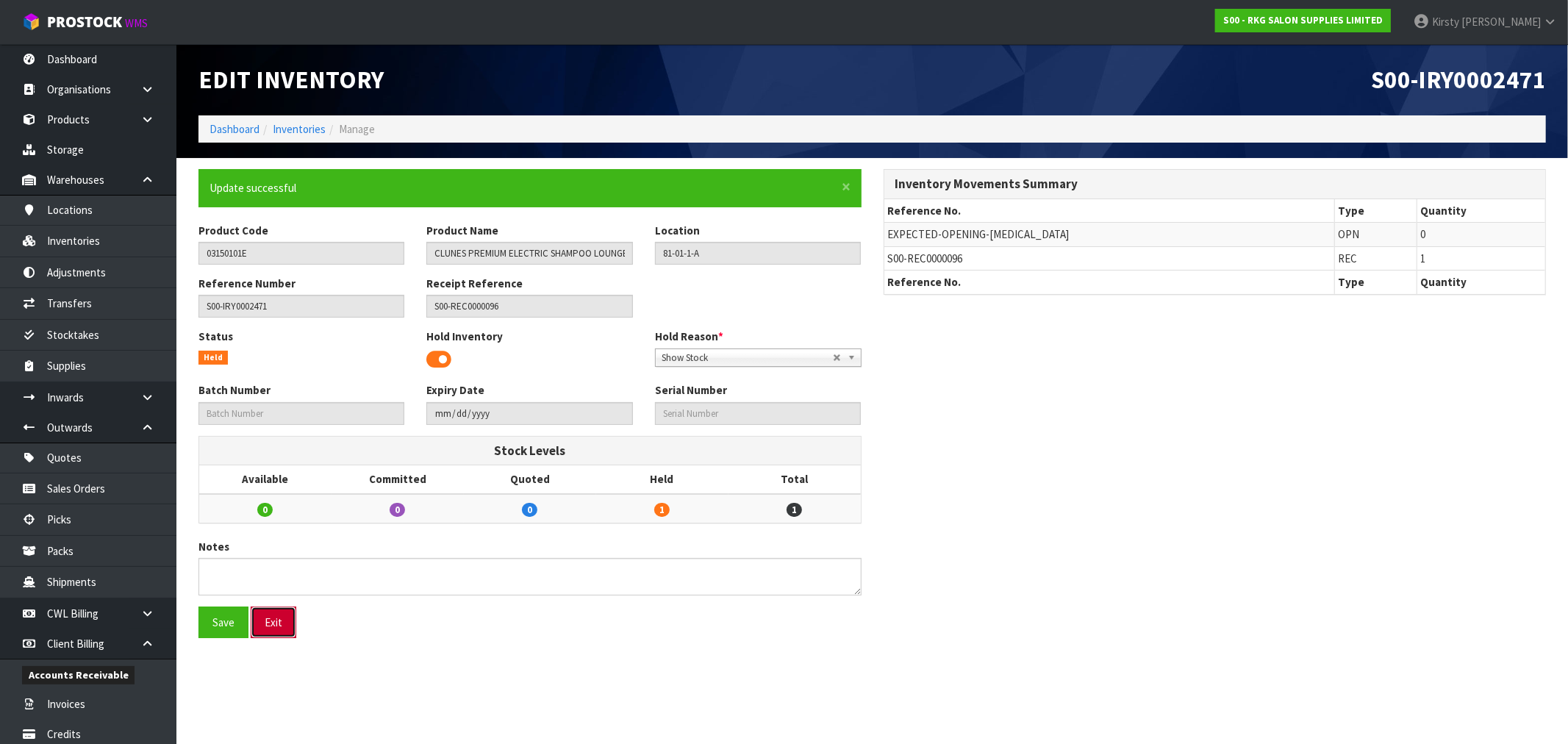
click at [273, 615] on button "Exit" at bounding box center [273, 622] width 45 height 32
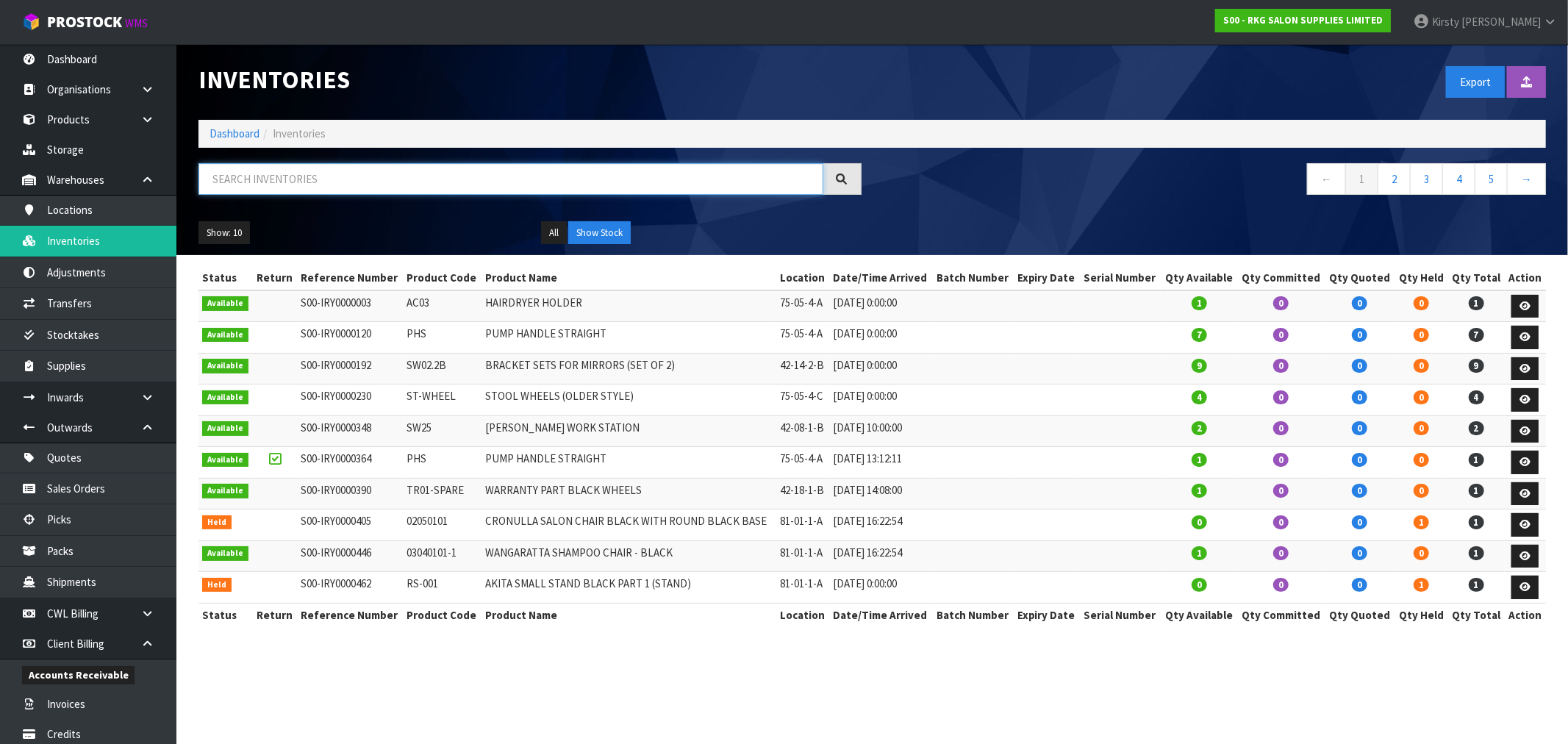
click at [355, 182] on input "text" at bounding box center [510, 178] width 624 height 32
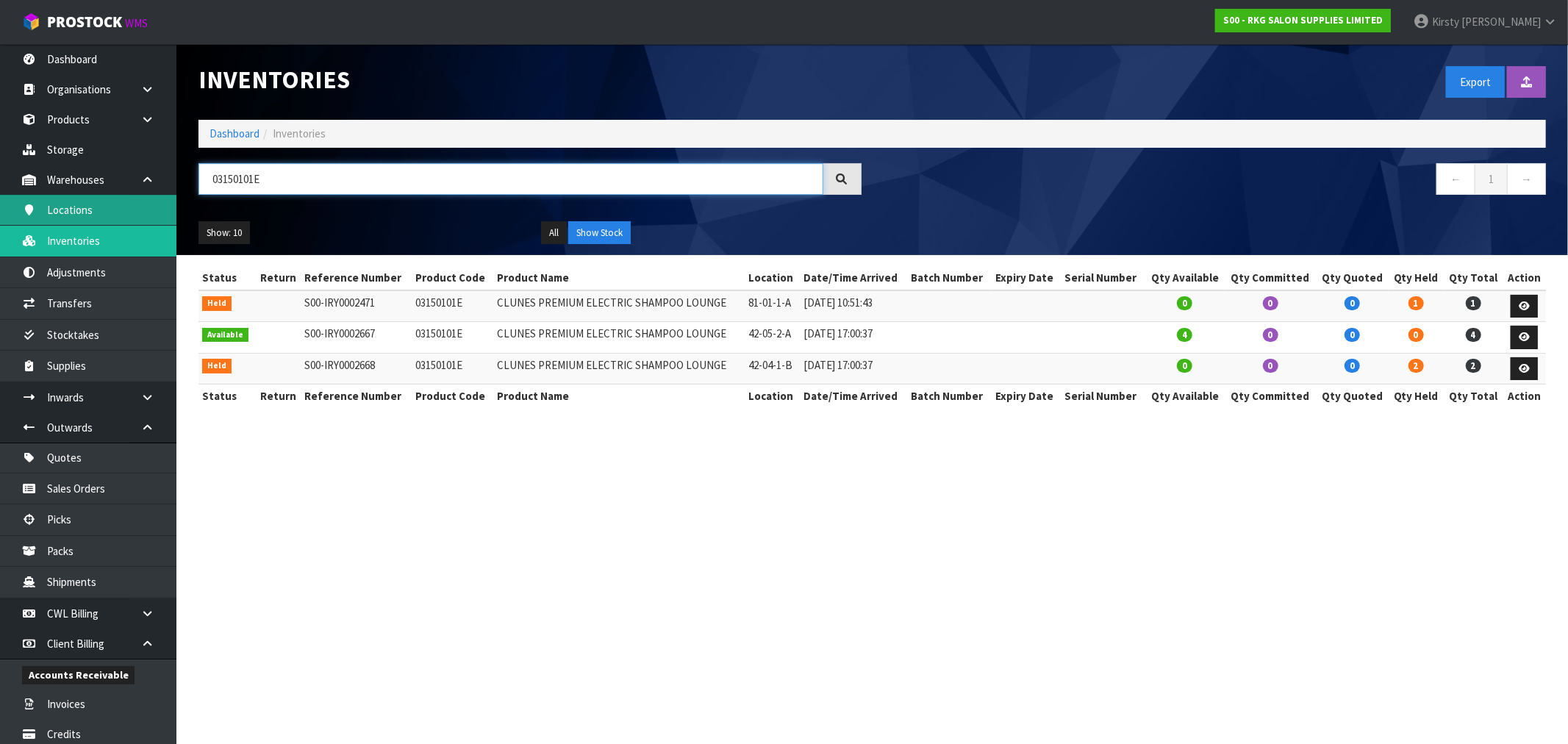
drag, startPoint x: 272, startPoint y: 176, endPoint x: 139, endPoint y: 197, distance: 134.6
click at [139, 197] on body "Toggle navigation ProStock WMS S00 - RKG SALON SUPPLIES LIMITED [PERSON_NAME] L…" at bounding box center [784, 372] width 1568 height 744
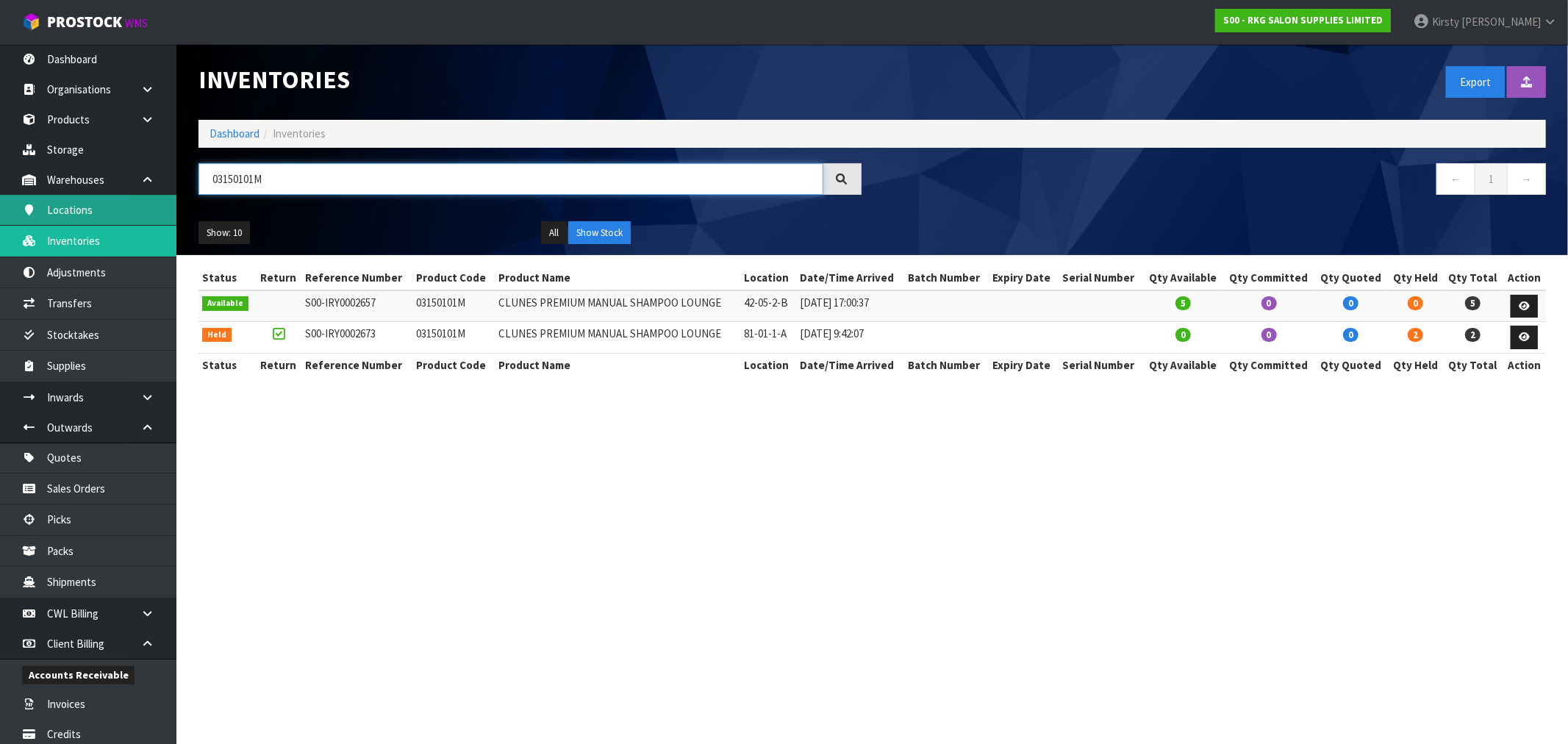
drag, startPoint x: 263, startPoint y: 175, endPoint x: 109, endPoint y: 197, distance: 155.6
click at [109, 197] on body "Toggle navigation ProStock WMS S00 - RKG SALON SUPPLIES LIMITED [PERSON_NAME] L…" at bounding box center [784, 372] width 1568 height 744
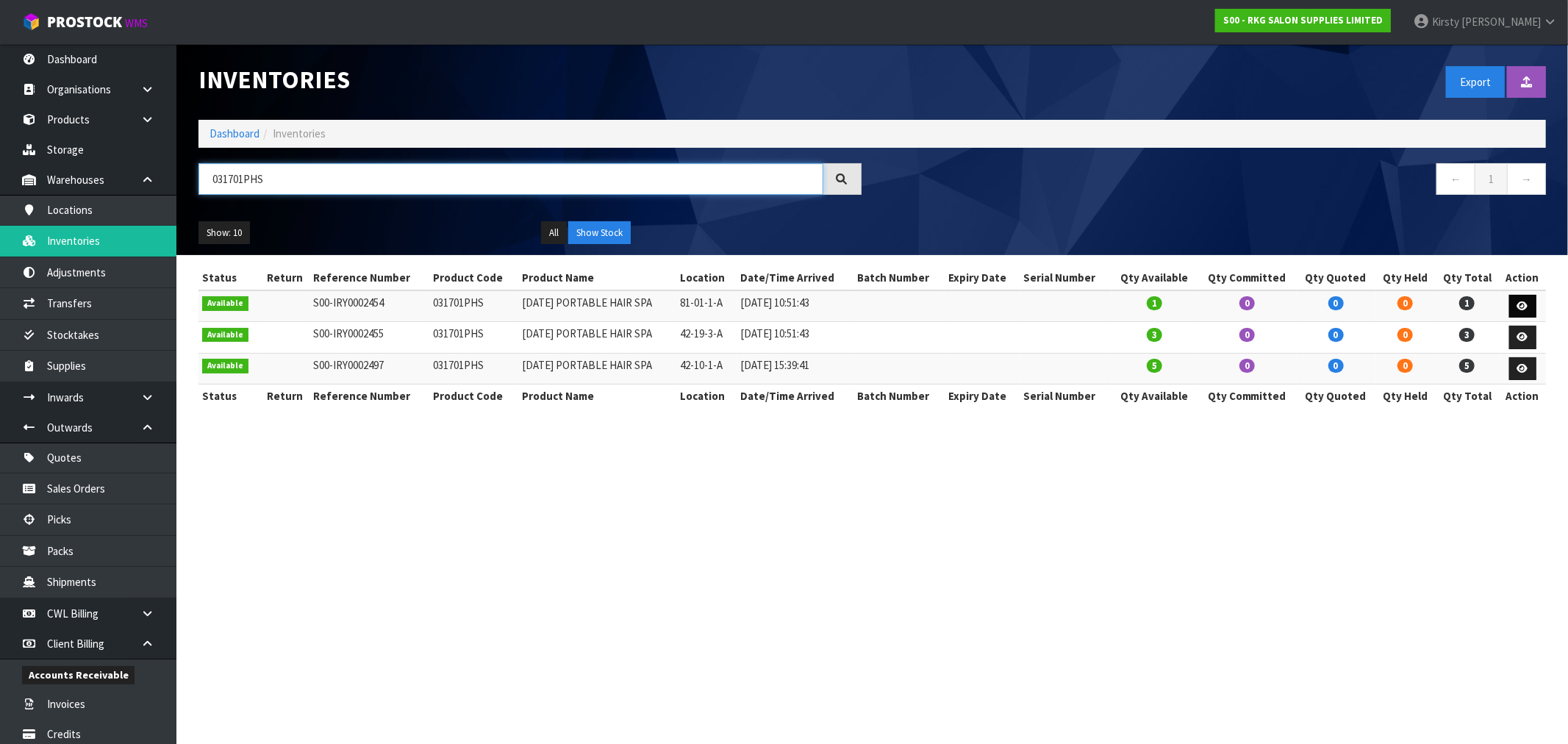
type input "031701PHS"
click at [1518, 303] on icon at bounding box center [1523, 306] width 11 height 10
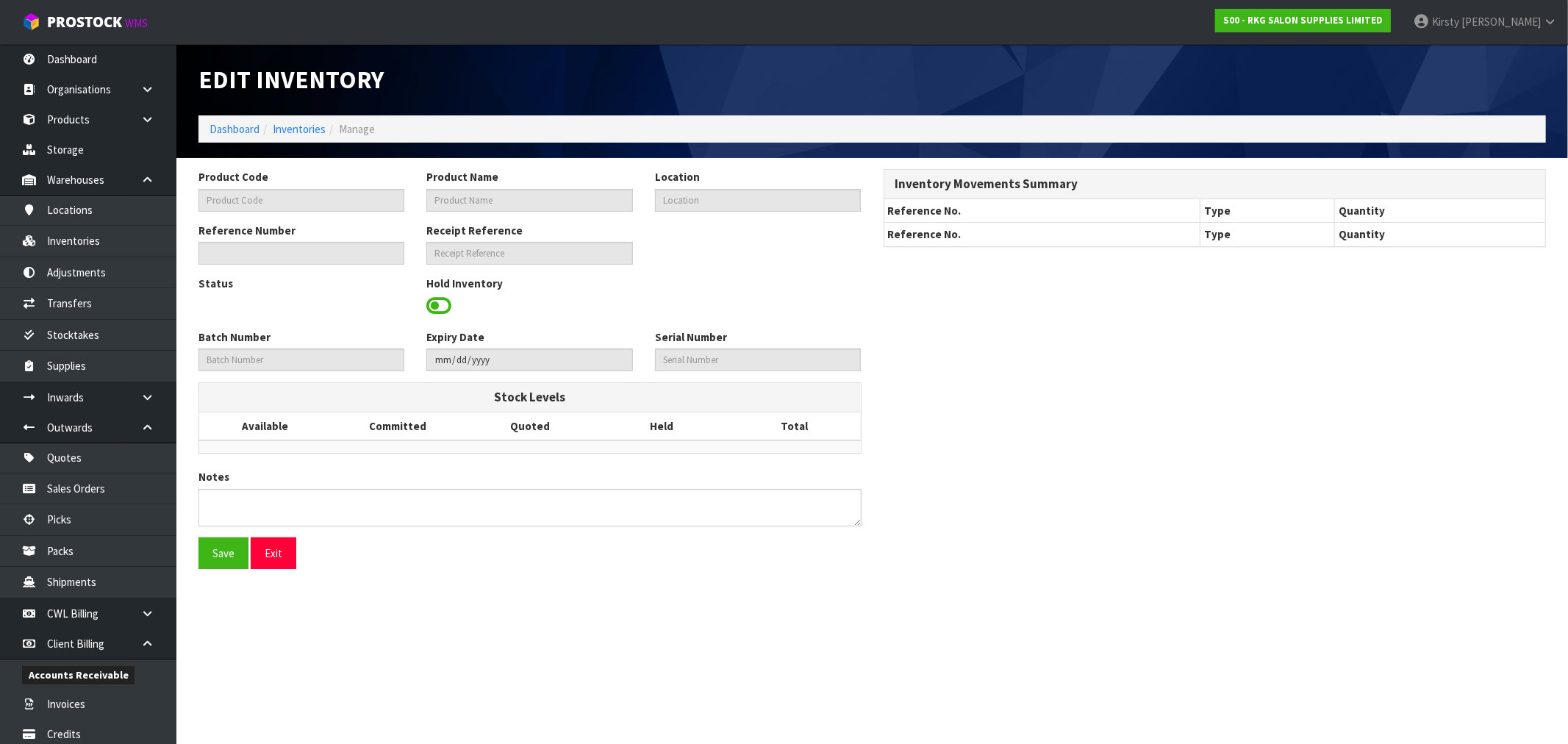
type input "031701PHS"
type input "[DATE] PORTABLE HAIR SPA"
type input "81-01-1-A"
type input "S00-IRY0002454"
type input "S00-REC0000096"
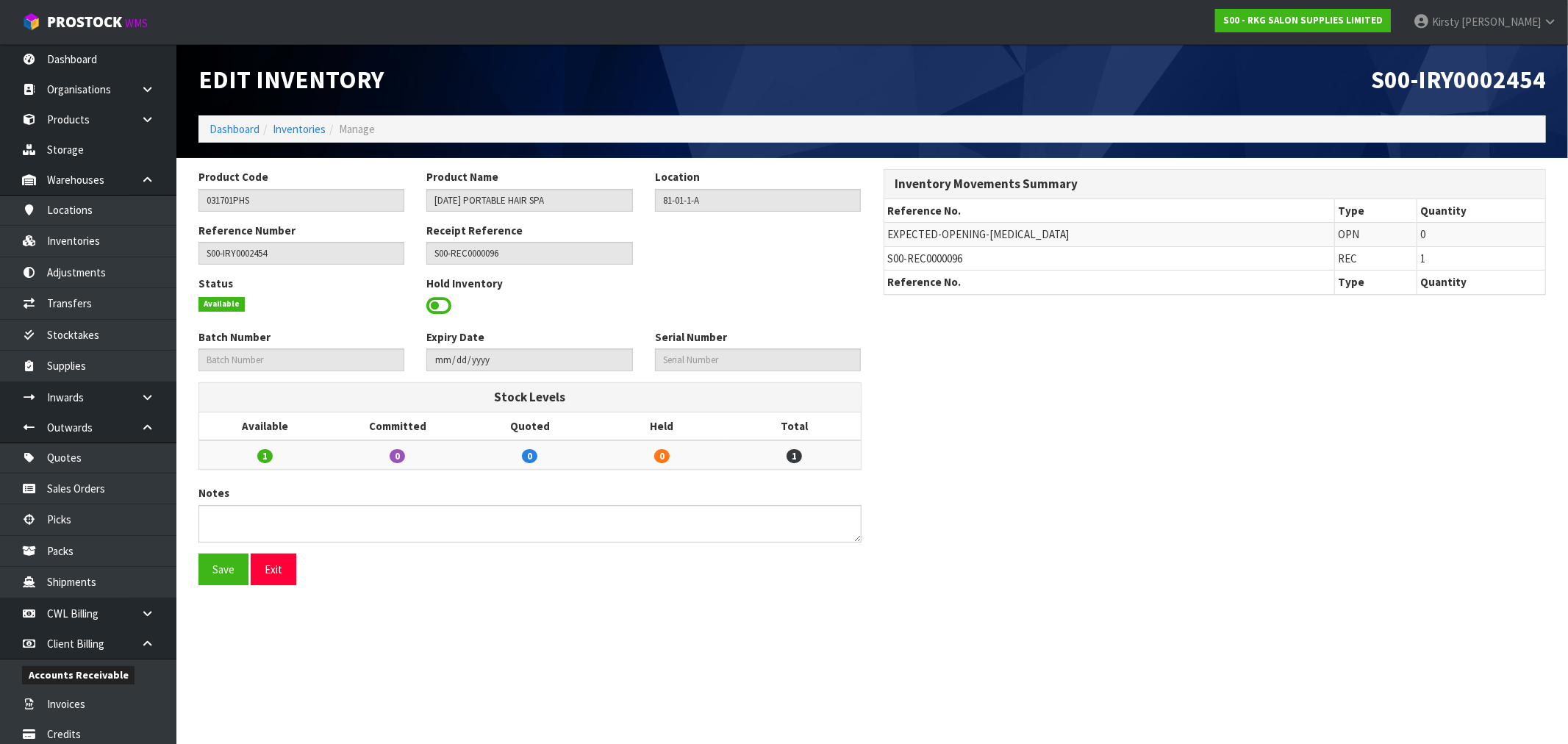
click at [438, 306] on span at bounding box center [439, 306] width 25 height 22
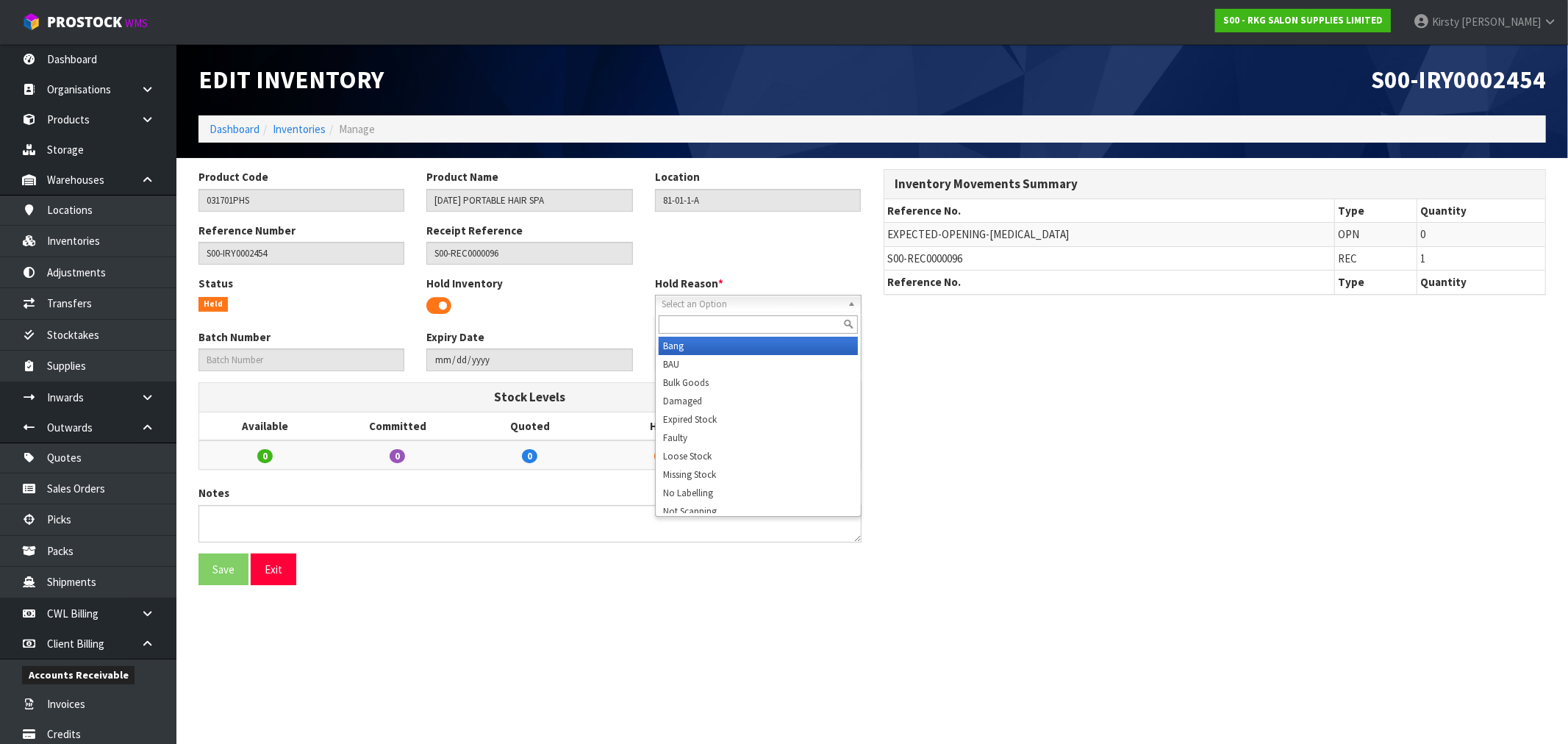
click at [679, 297] on span "Select an Option" at bounding box center [751, 304] width 180 height 17
type input "sh"
click at [708, 343] on li "Sh ow Stock" at bounding box center [758, 346] width 199 height 18
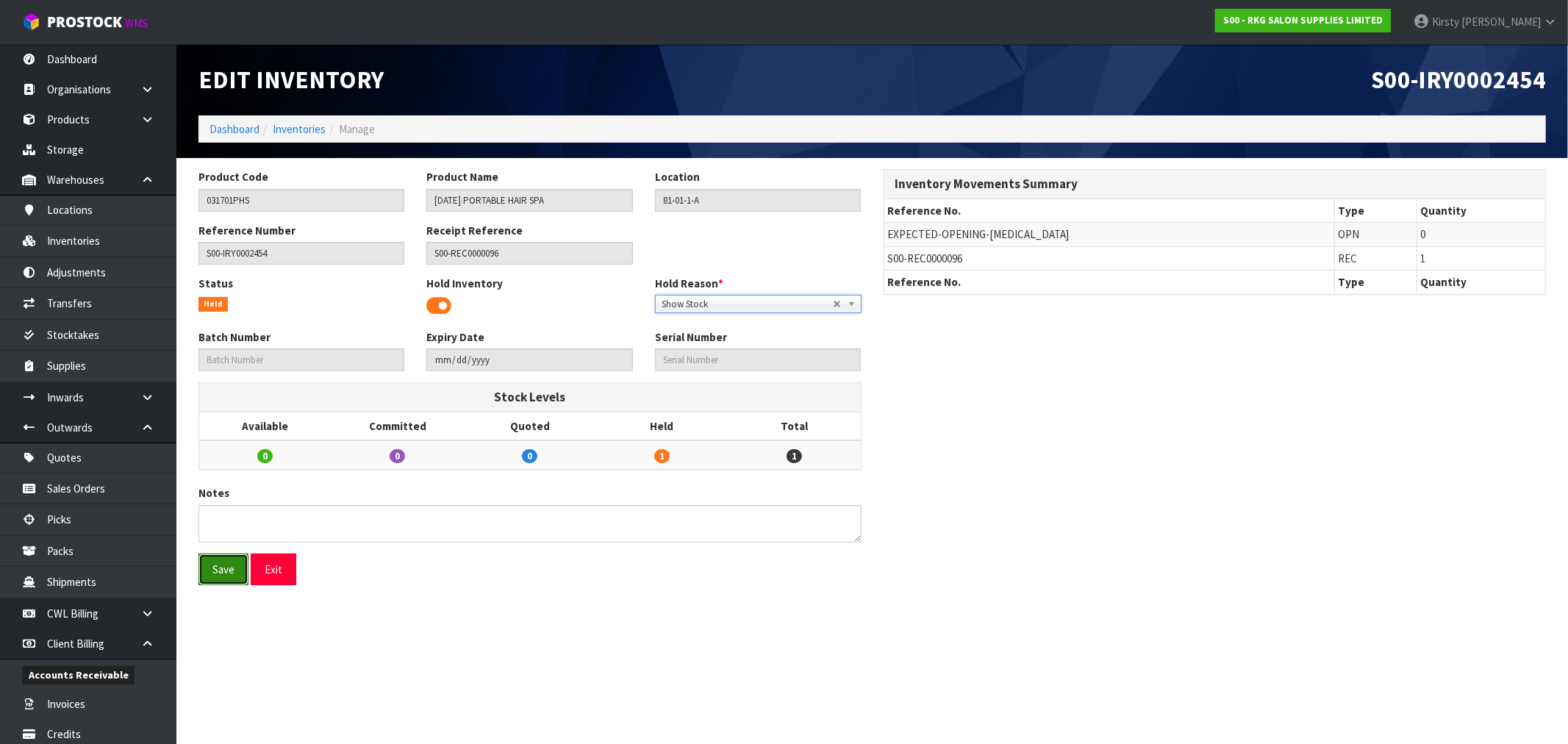
click at [222, 570] on button "Save" at bounding box center [223, 569] width 50 height 32
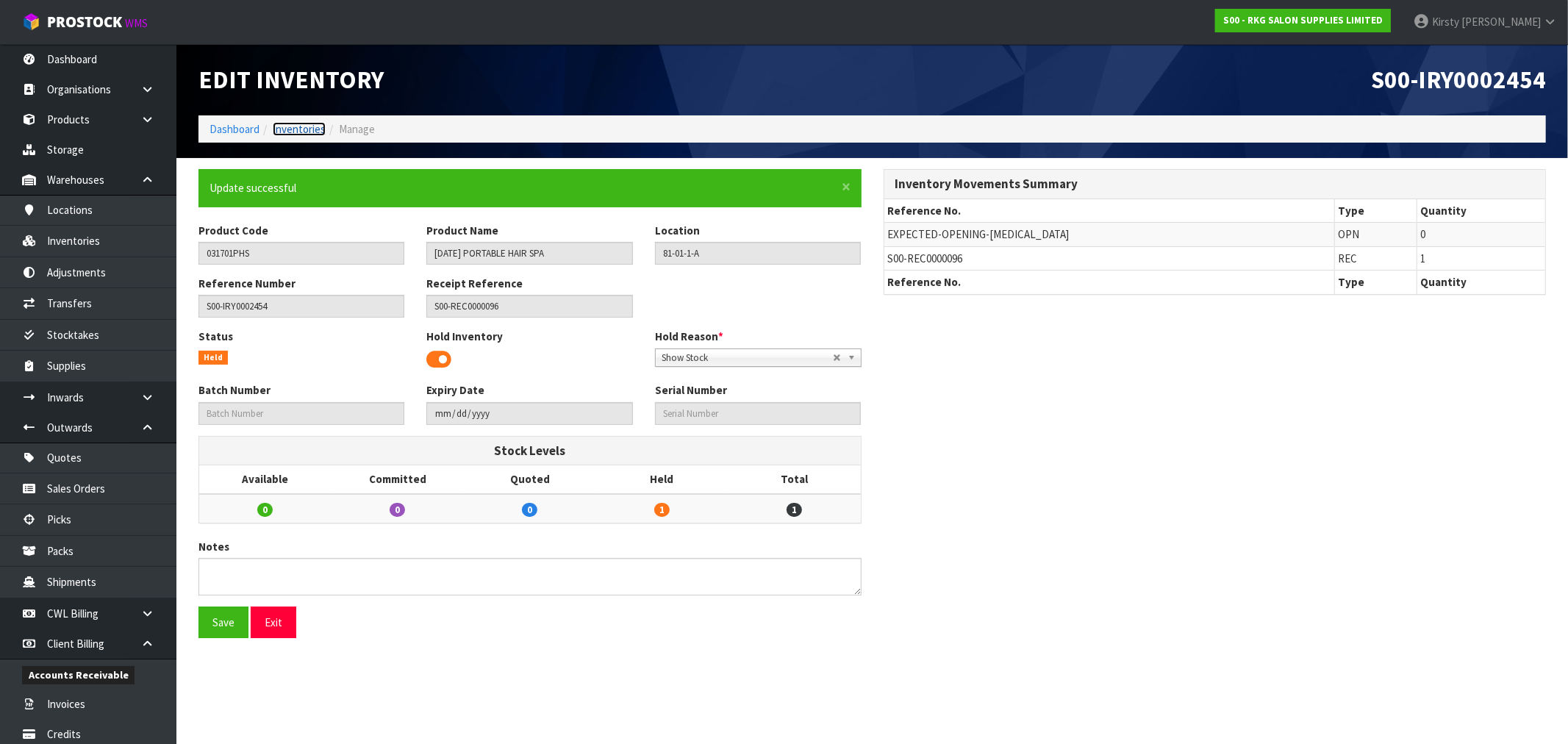
click at [299, 122] on link "Inventories" at bounding box center [299, 129] width 52 height 14
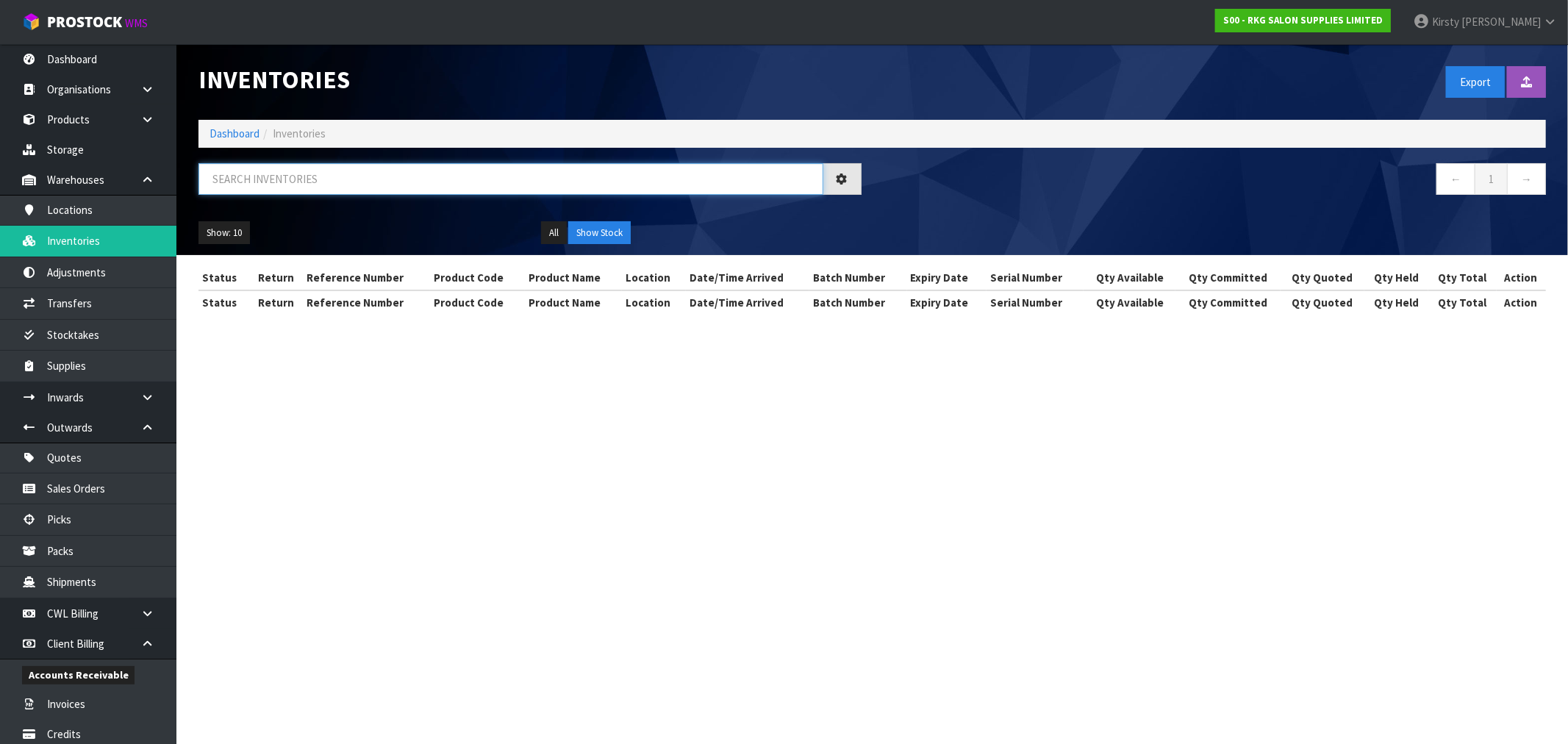
click at [251, 180] on input "text" at bounding box center [510, 178] width 624 height 32
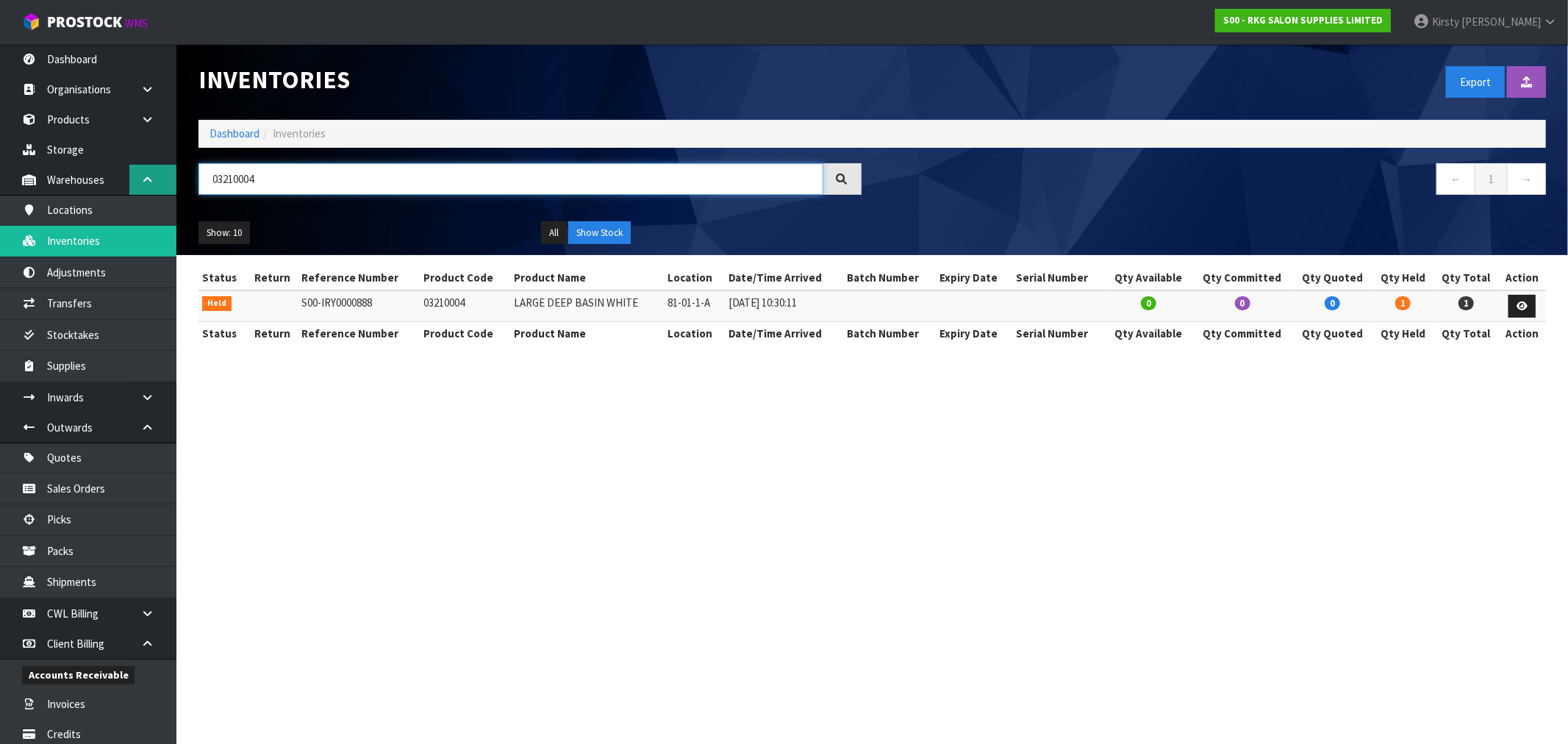
drag, startPoint x: 276, startPoint y: 179, endPoint x: 141, endPoint y: 190, distance: 135.4
click at [141, 193] on body "Toggle navigation ProStock WMS S00 - RKG SALON SUPPLIES LIMITED [PERSON_NAME] L…" at bounding box center [784, 372] width 1568 height 744
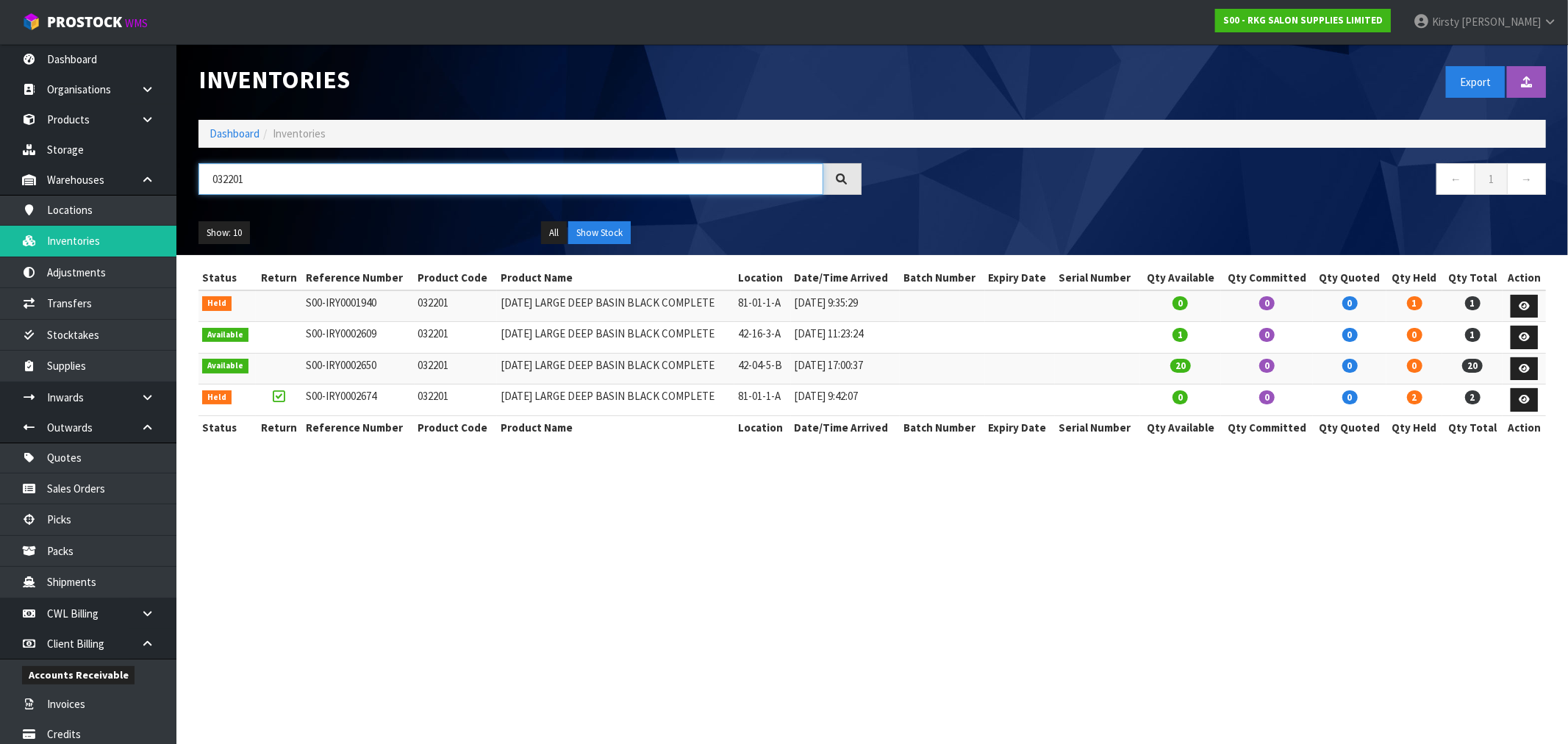
click at [262, 174] on input "032201" at bounding box center [510, 178] width 624 height 32
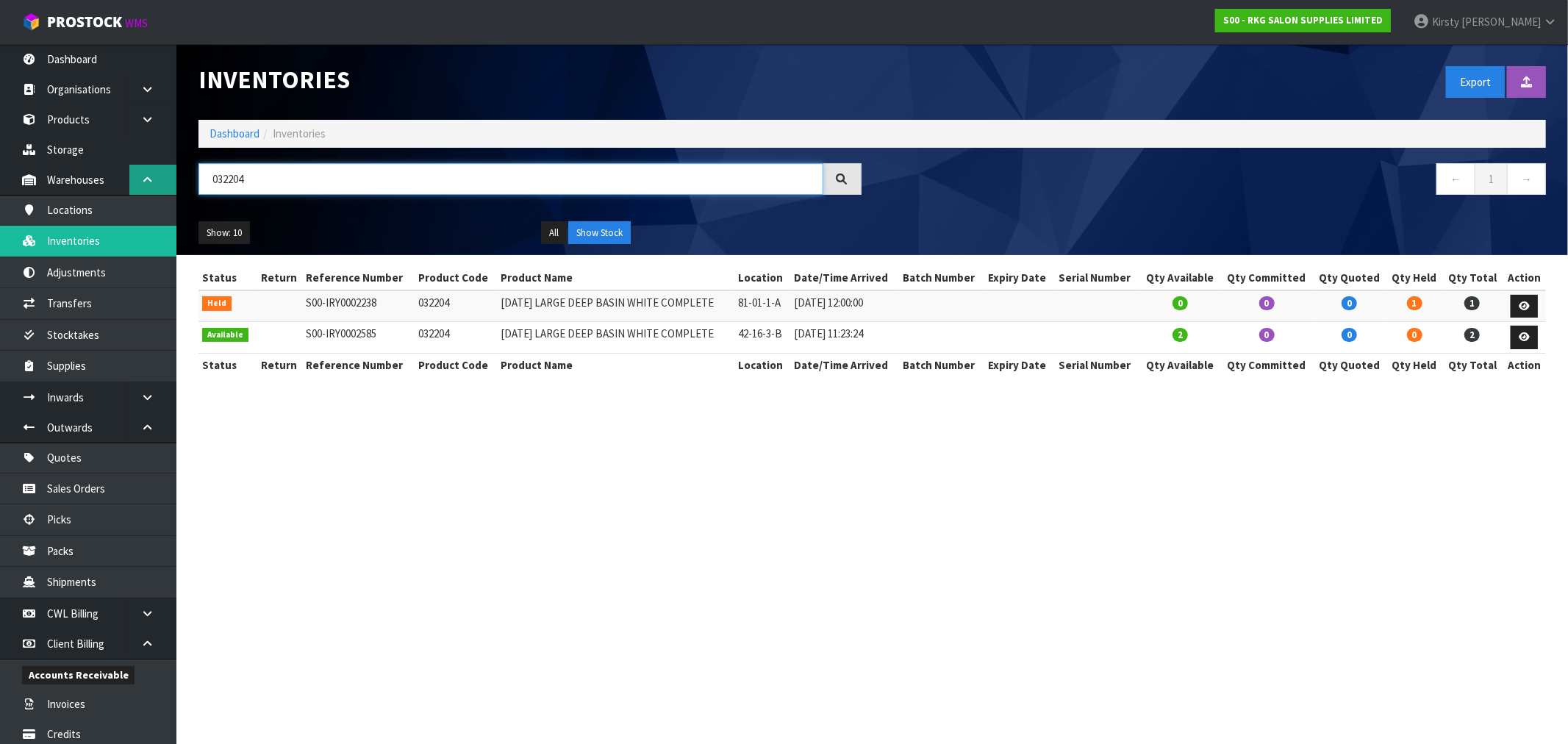
drag, startPoint x: 268, startPoint y: 175, endPoint x: 140, endPoint y: 181, distance: 128.1
click at [140, 181] on body "Toggle navigation ProStock WMS S00 - RKG SALON SUPPLIES LIMITED [PERSON_NAME] L…" at bounding box center [784, 372] width 1568 height 744
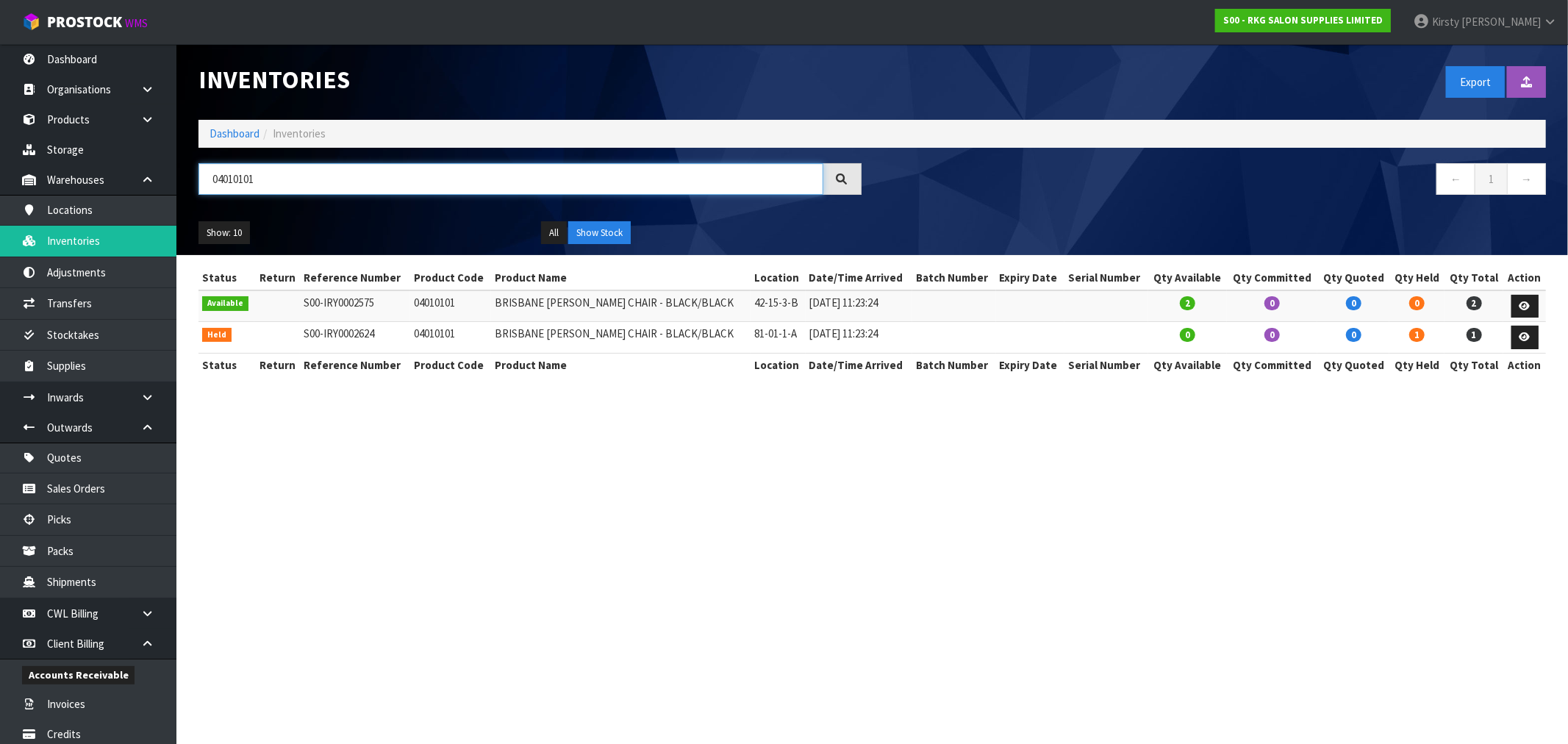
drag, startPoint x: 301, startPoint y: 179, endPoint x: 166, endPoint y: 181, distance: 135.0
click at [166, 182] on body "Toggle navigation ProStock WMS S00 - RKG SALON SUPPLIES LIMITED [PERSON_NAME] L…" at bounding box center [784, 372] width 1568 height 744
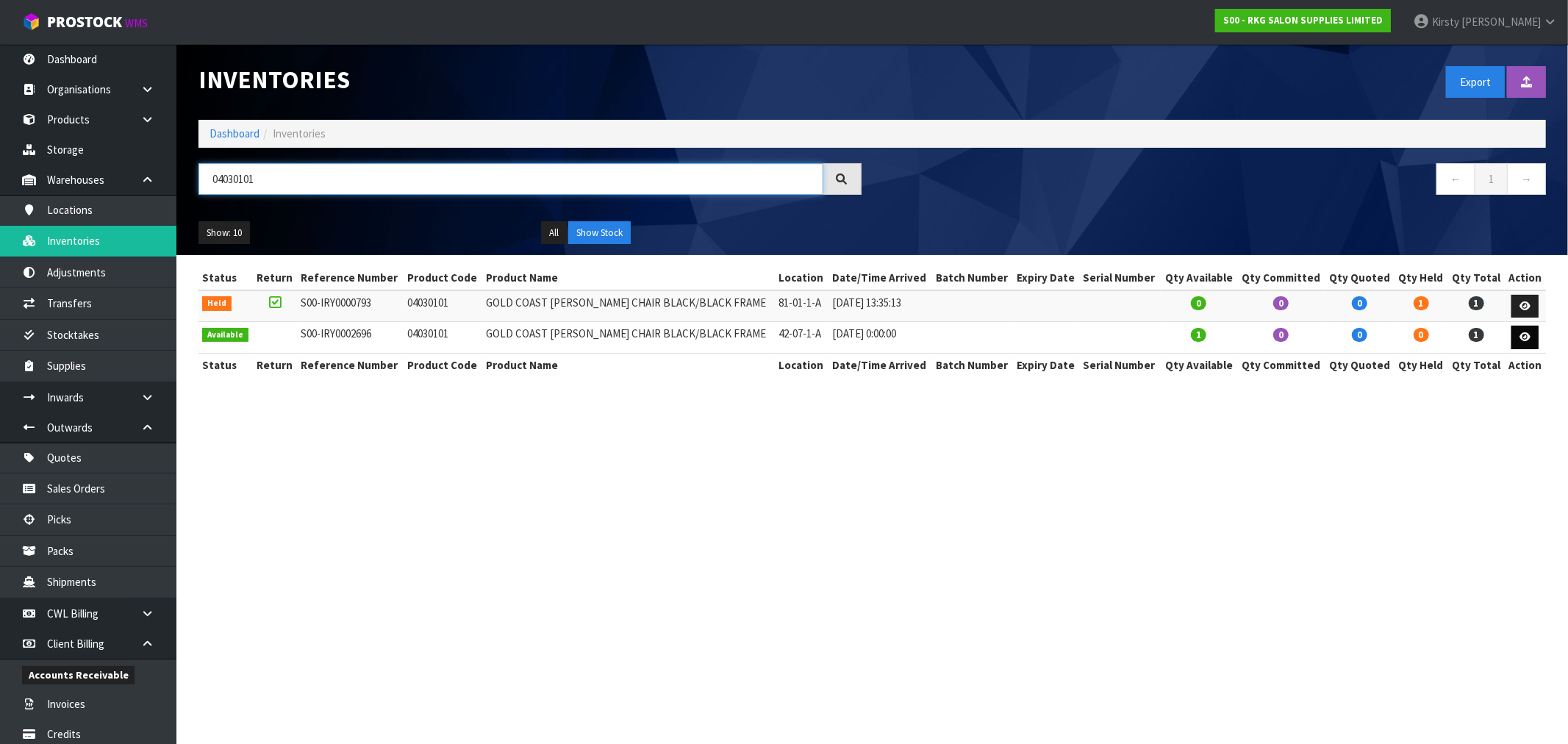
type input "04030101"
click at [1524, 337] on icon at bounding box center [1525, 337] width 11 height 10
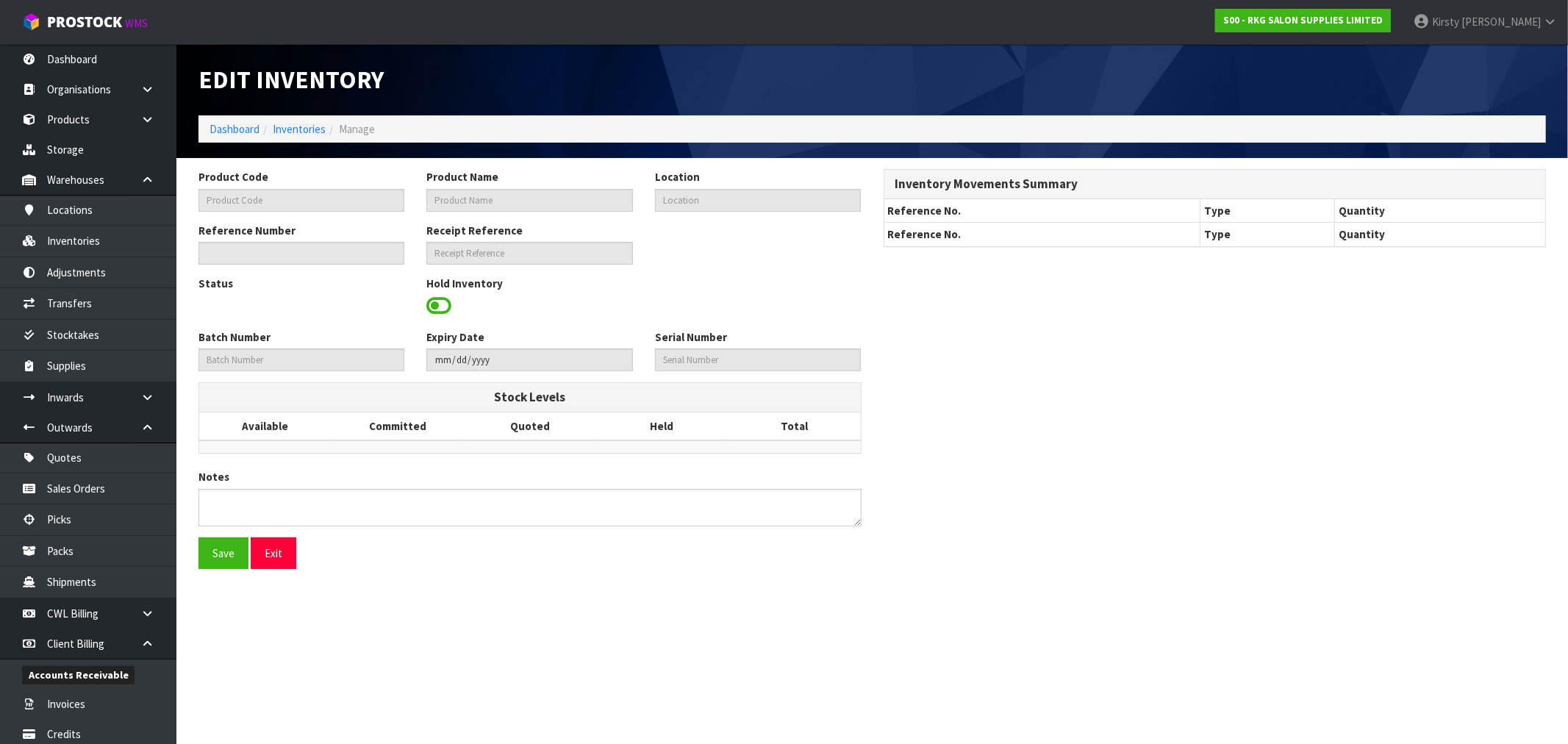
type input "04030101"
type input "GOLD COAST [PERSON_NAME] CHAIR BLACK/BLACK FRAME"
type input "42-07-1-A"
type input "S00-IRY0002696"
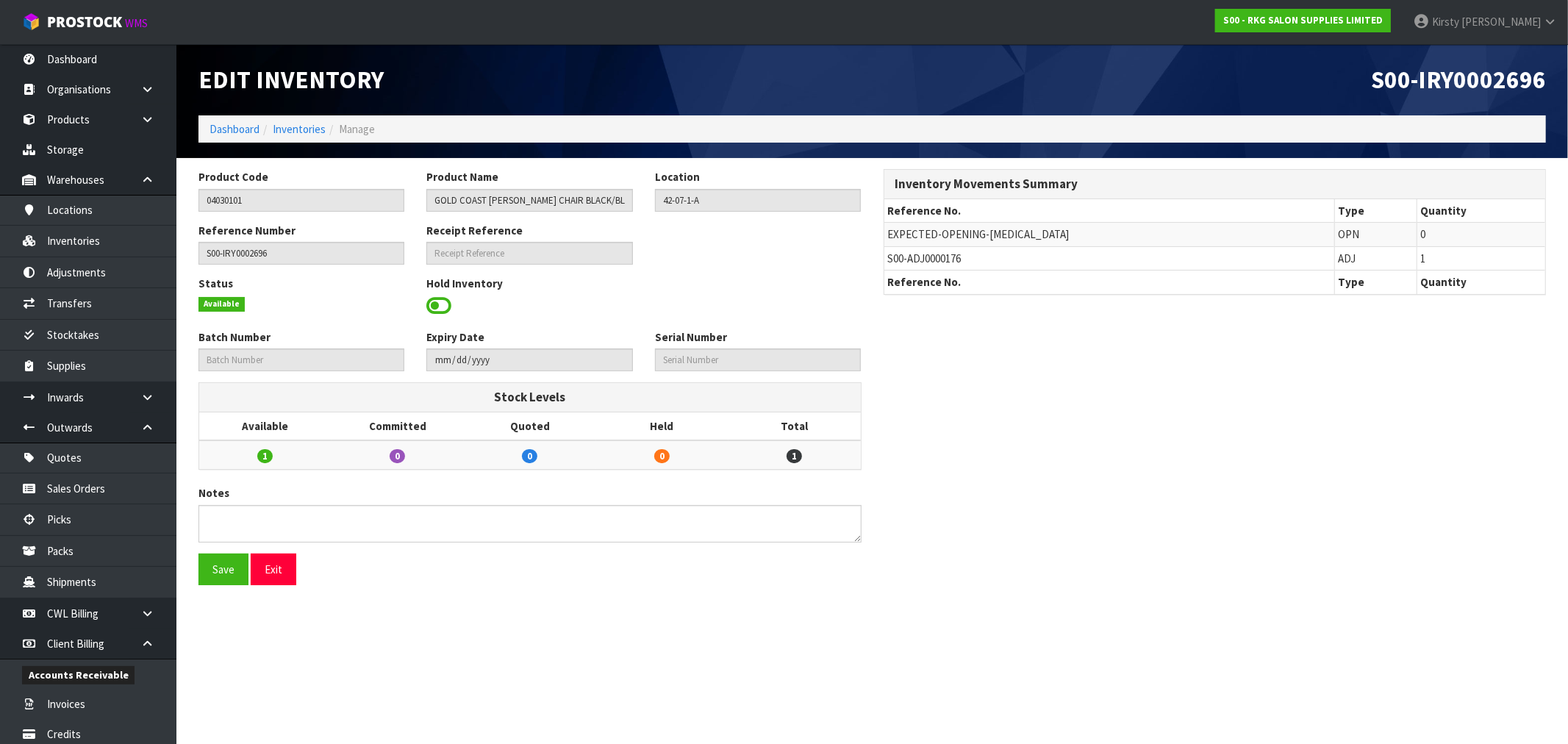
click at [432, 300] on span at bounding box center [439, 306] width 25 height 22
click at [679, 313] on div "Status Held Hold Inventory Hold Reason * Bang BAU Bulk Goods Damaged Expired St…" at bounding box center [529, 302] width 685 height 53
click at [683, 306] on span "Select an Option" at bounding box center [751, 304] width 180 height 17
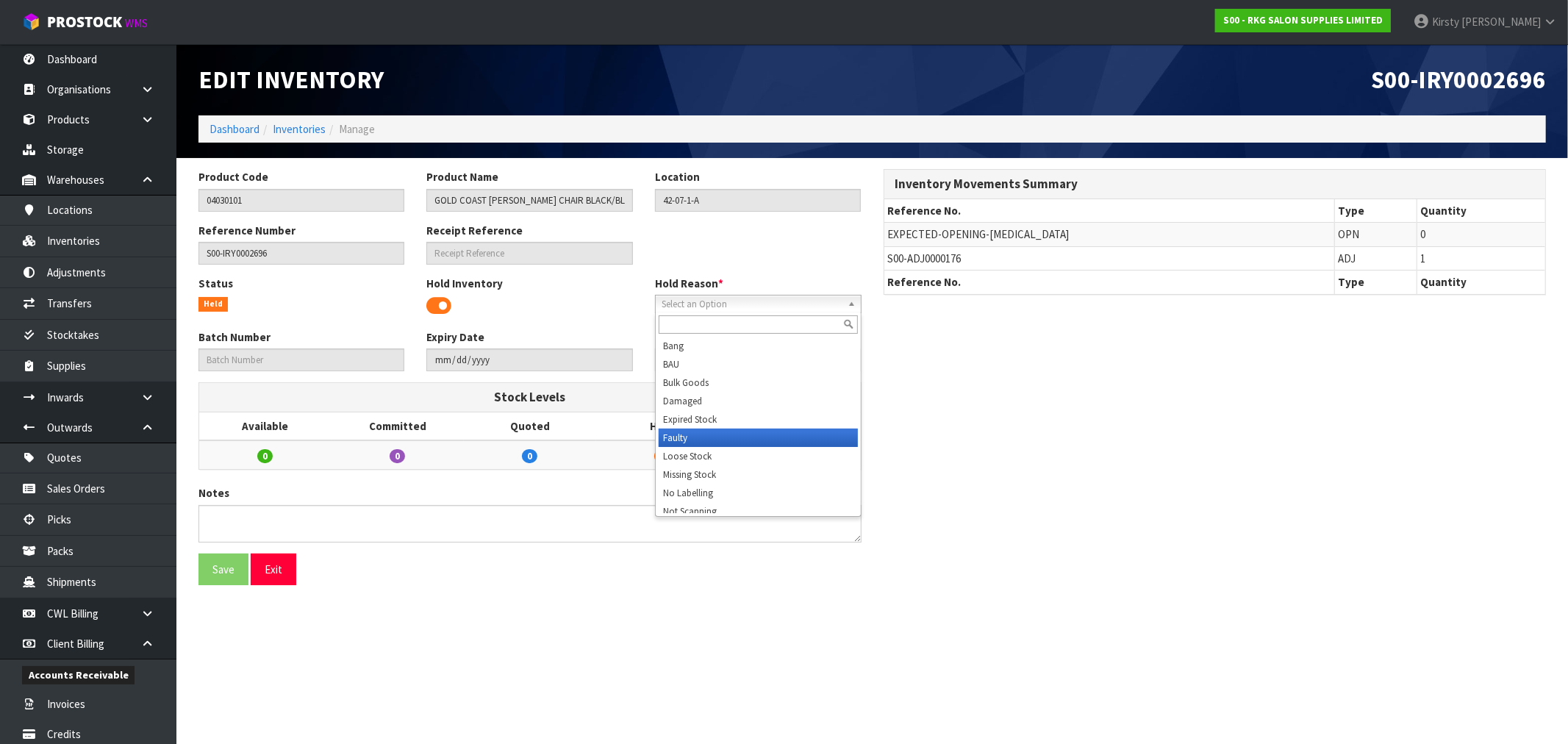
click at [688, 437] on li "Faulty" at bounding box center [758, 438] width 199 height 18
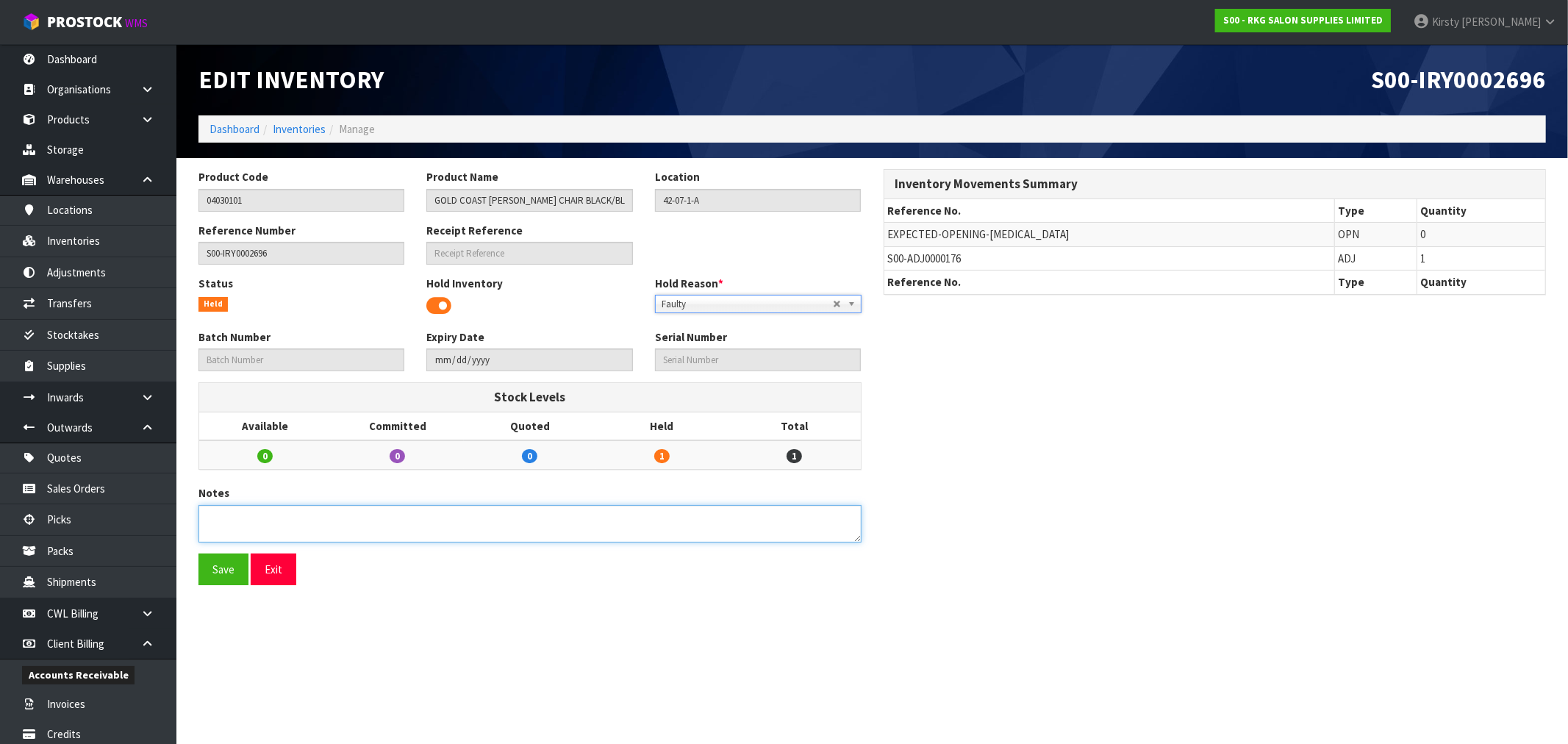
click at [340, 523] on textarea at bounding box center [529, 523] width 663 height 37
type textarea "MISSING FRONT PIECE"
click at [223, 571] on button "Save" at bounding box center [223, 569] width 50 height 32
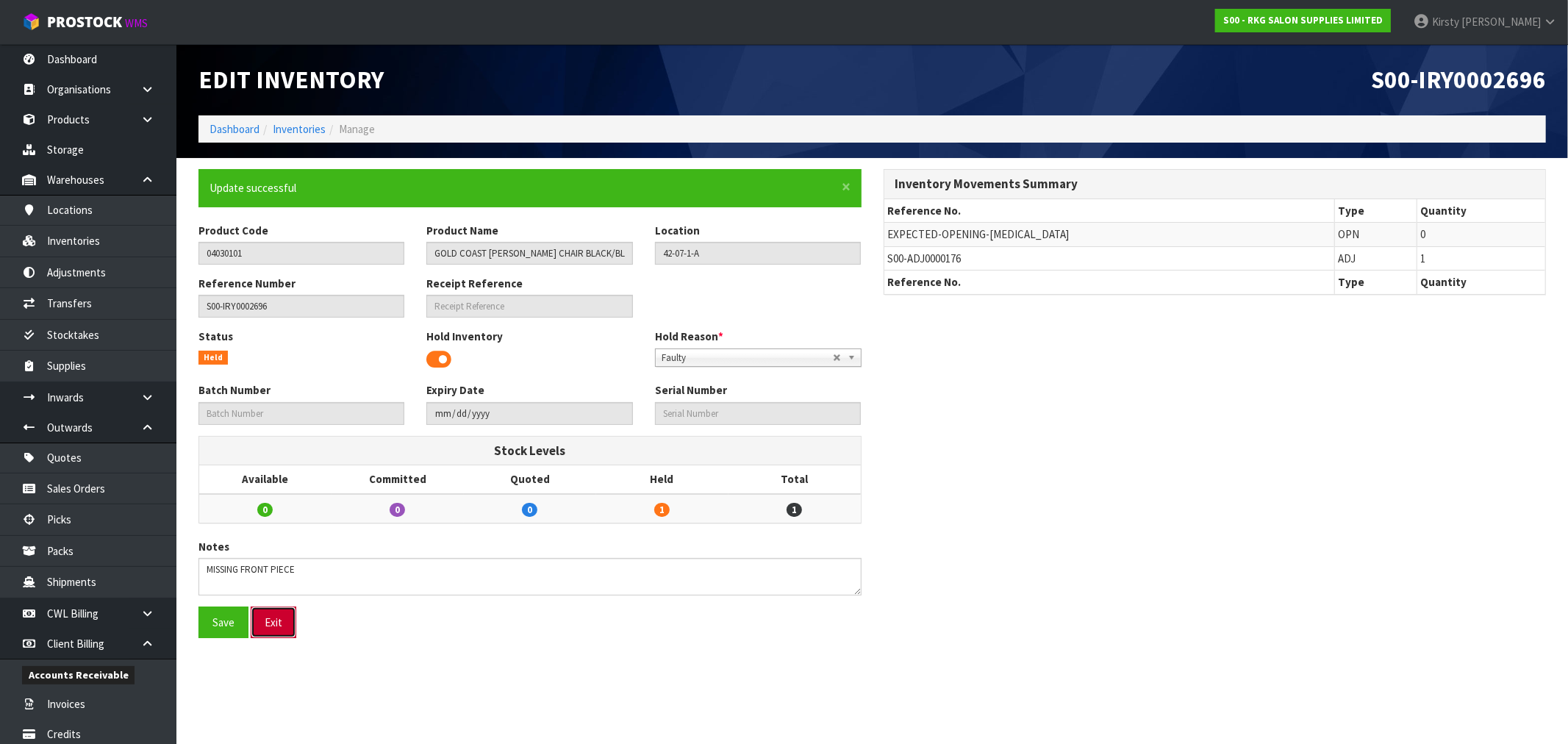
click at [274, 616] on button "Exit" at bounding box center [273, 622] width 45 height 32
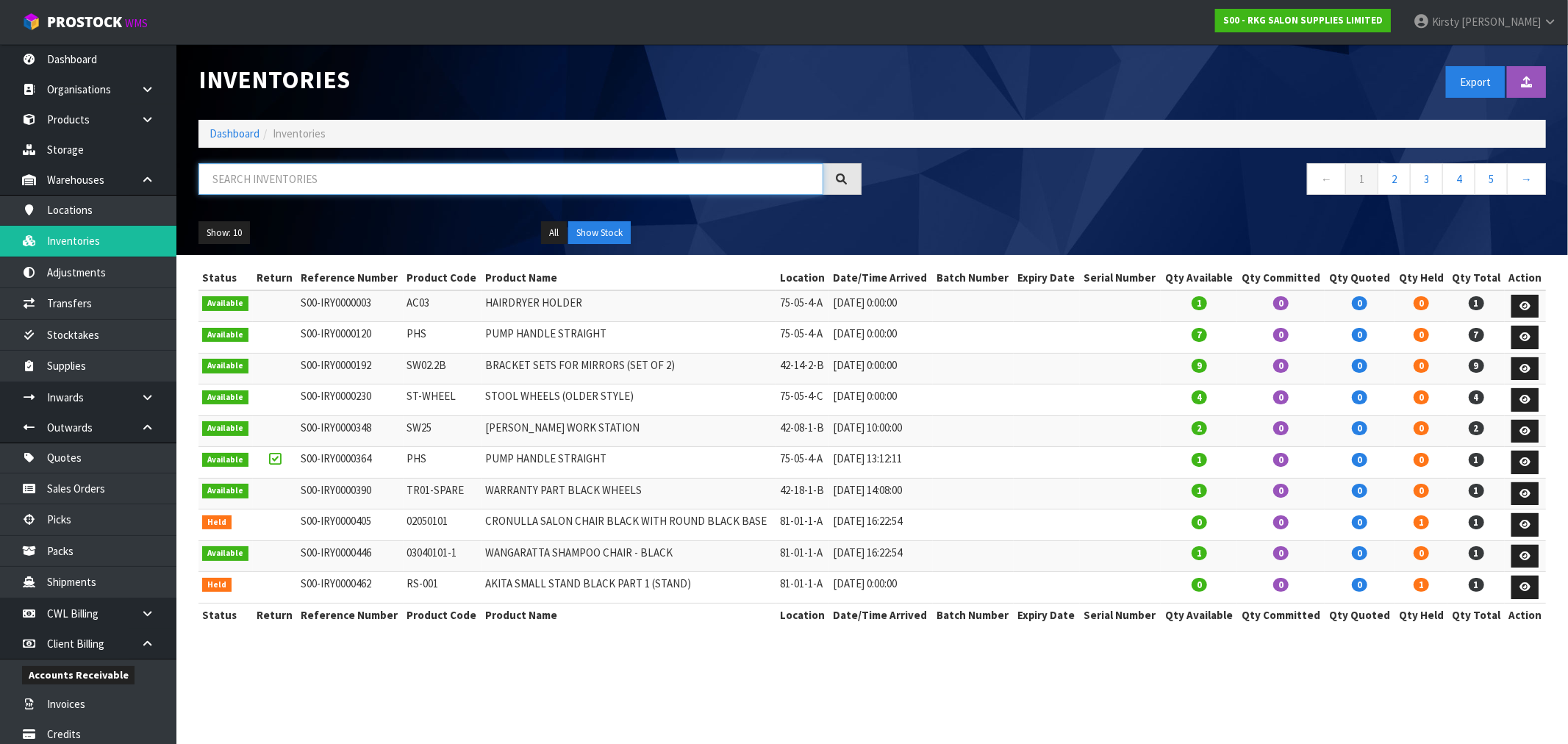
click at [395, 182] on input "text" at bounding box center [510, 178] width 624 height 32
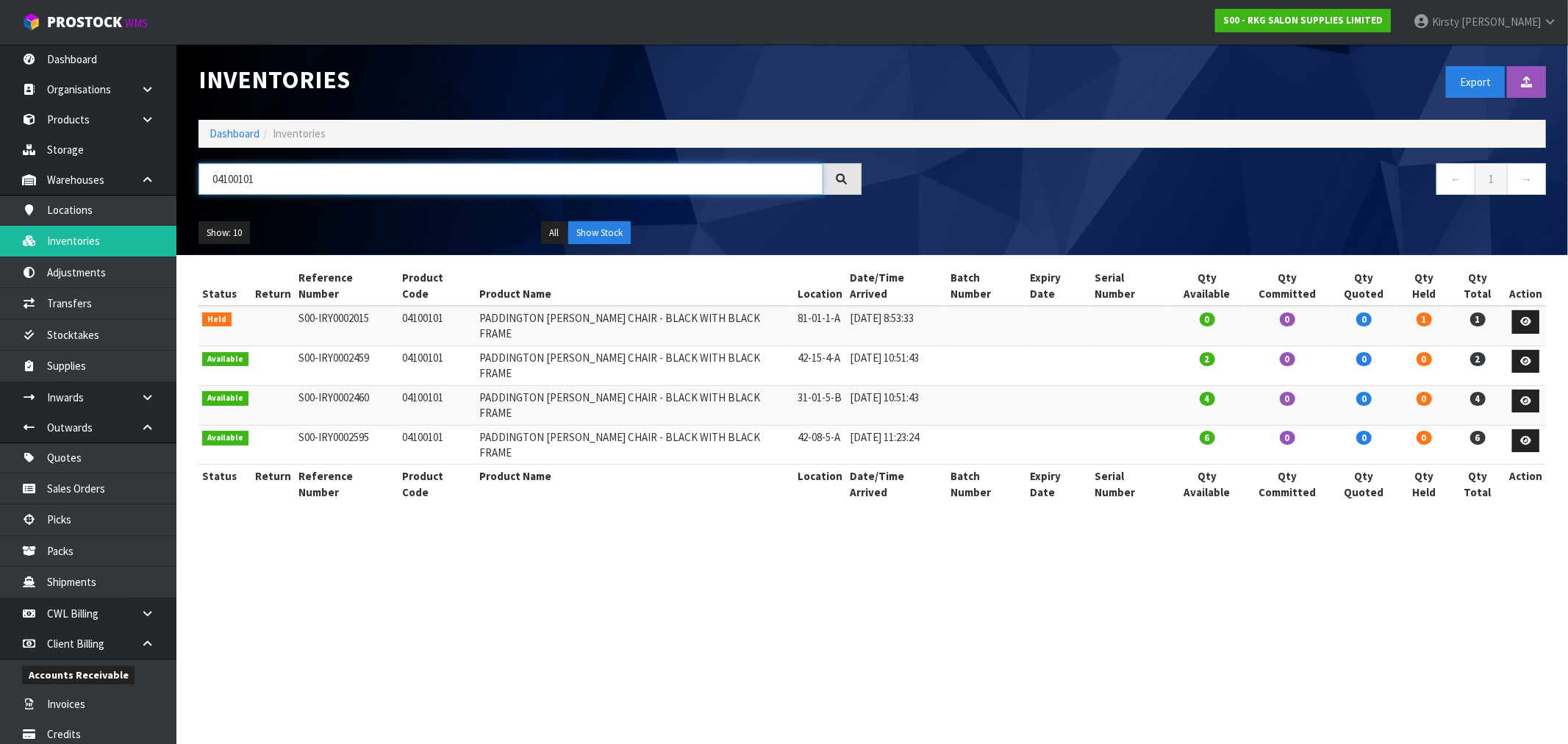
drag, startPoint x: 289, startPoint y: 175, endPoint x: 177, endPoint y: 175, distance: 112.0
click at [177, 175] on header "Inventories Export Import Inventory Drop file here to import csv template Dashb…" at bounding box center [872, 149] width 1392 height 211
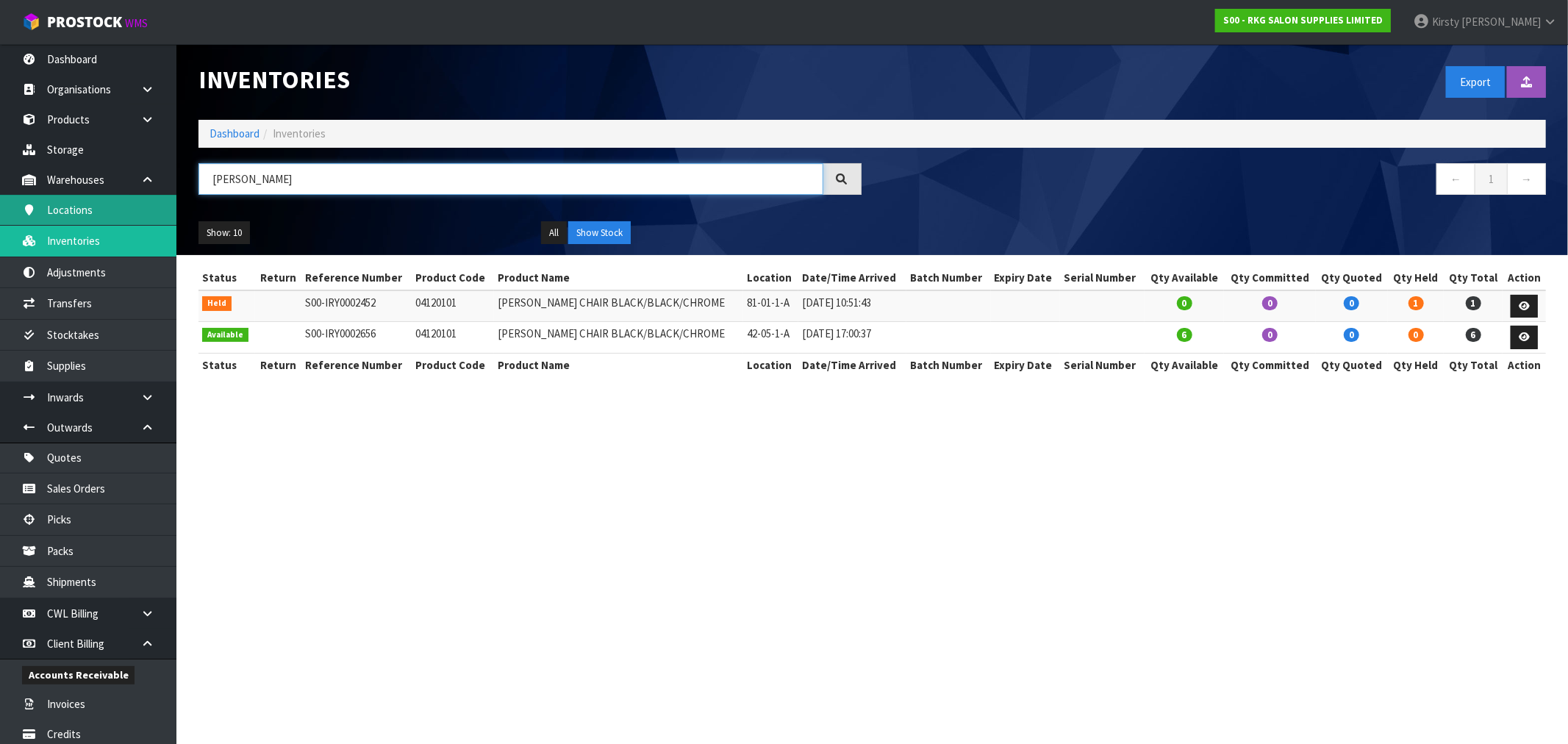
drag, startPoint x: 280, startPoint y: 179, endPoint x: 72, endPoint y: 200, distance: 209.1
click at [72, 200] on body "Toggle navigation ProStock WMS S00 - RKG SALON SUPPLIES LIMITED [PERSON_NAME] L…" at bounding box center [784, 372] width 1568 height 744
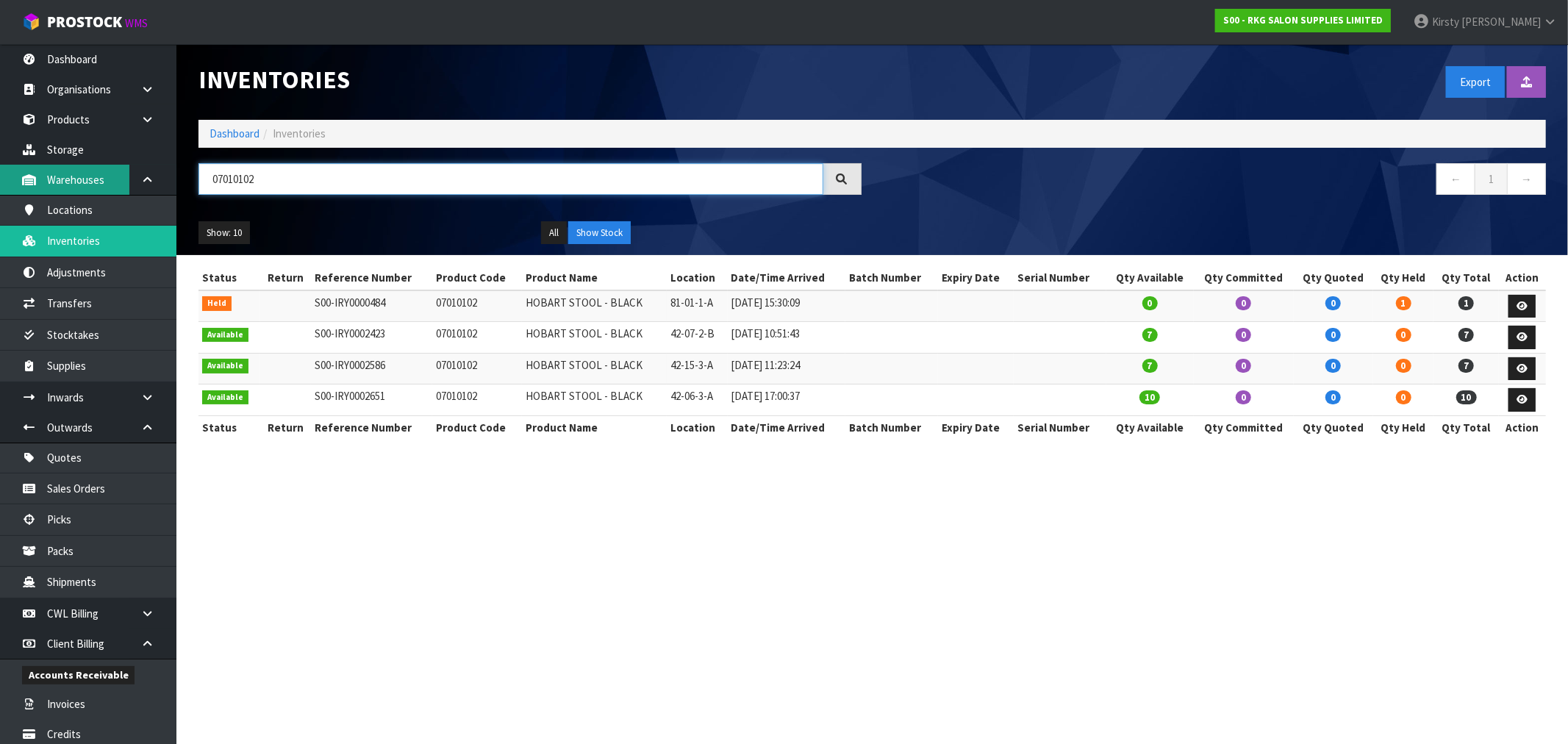
drag, startPoint x: 295, startPoint y: 192, endPoint x: 108, endPoint y: 189, distance: 187.0
click at [108, 189] on body "Toggle navigation ProStock WMS S00 - RKG SALON SUPPLIES LIMITED [PERSON_NAME] L…" at bounding box center [784, 372] width 1568 height 744
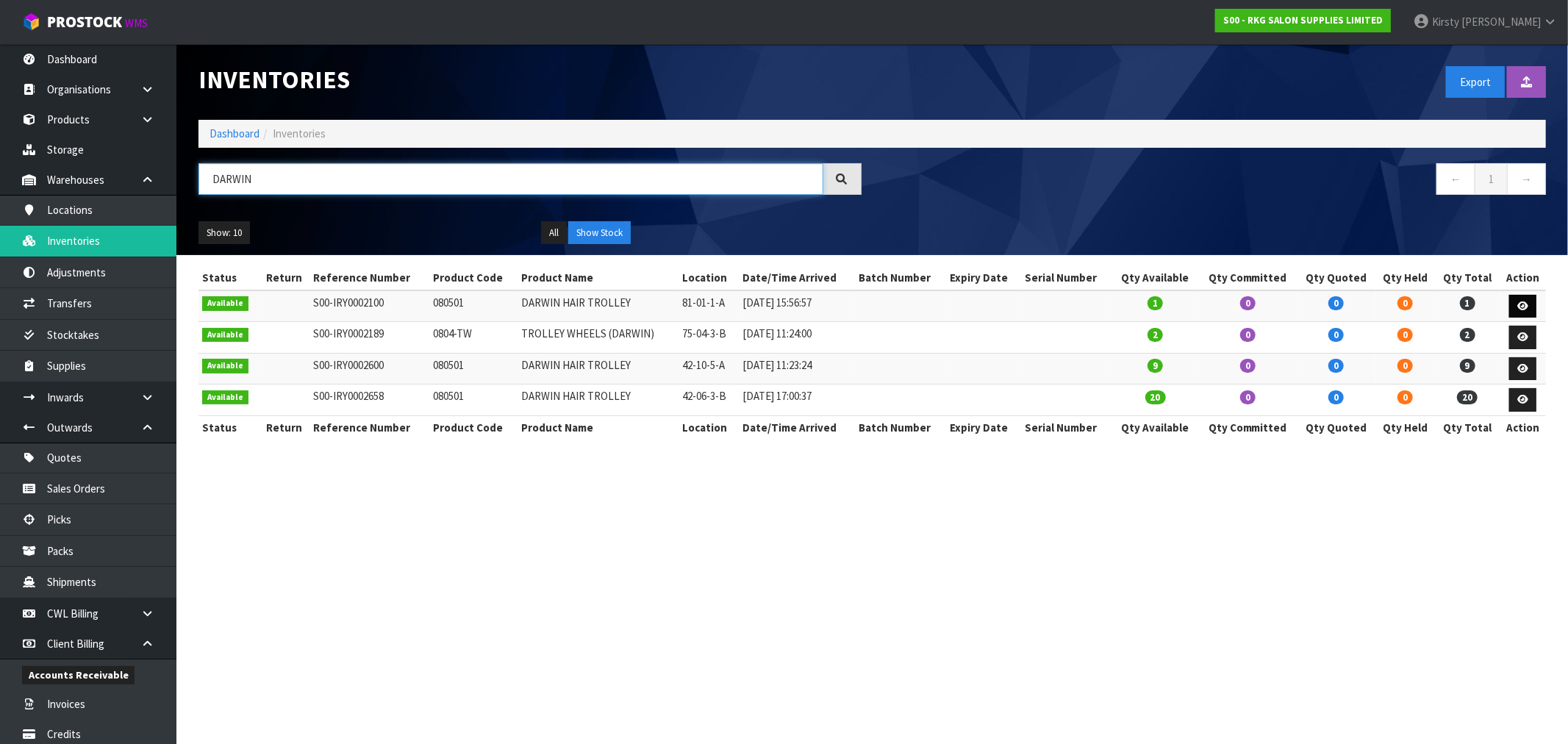
type input "DARWIN"
click at [1522, 304] on icon at bounding box center [1523, 306] width 11 height 10
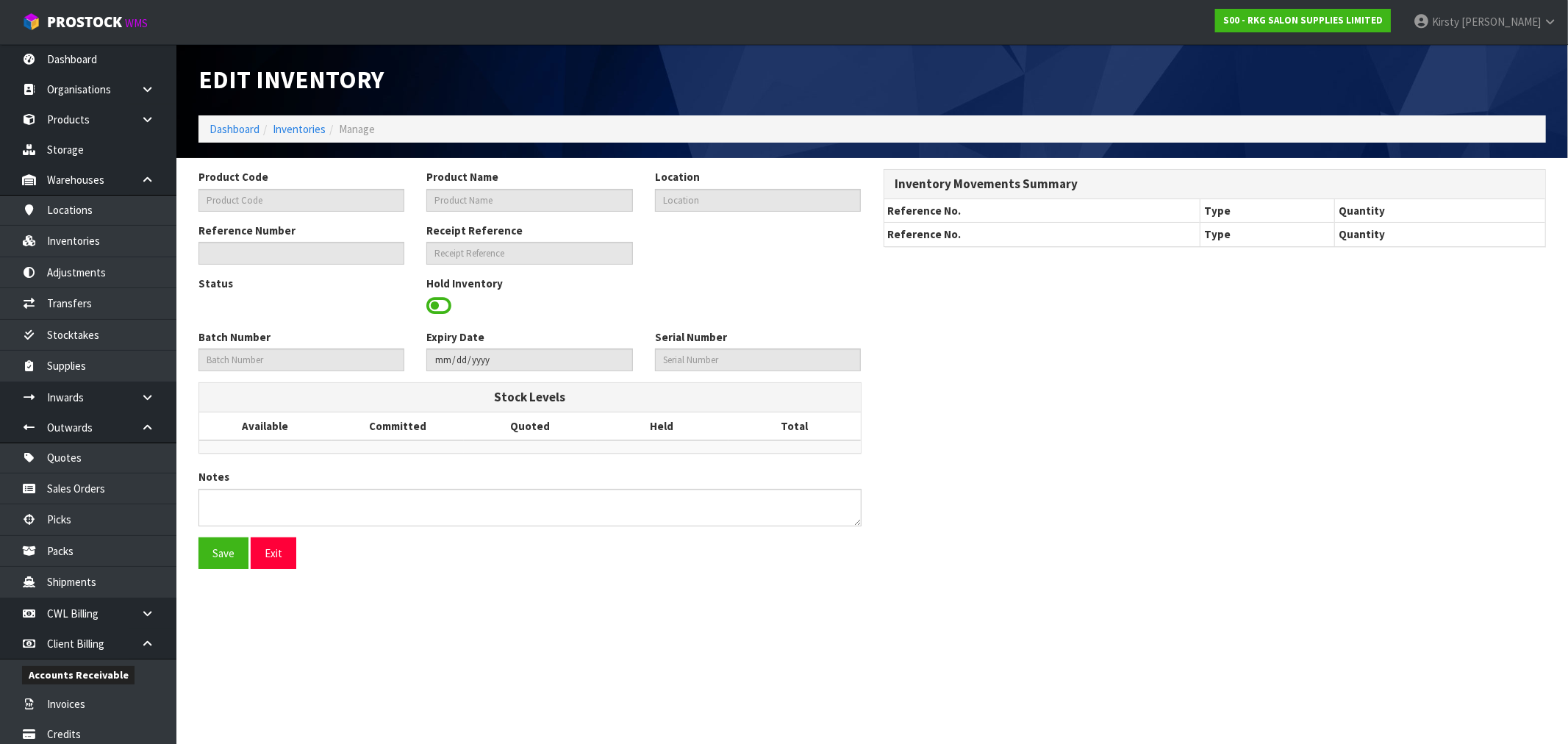
type input "080501"
type input "DARWIN HAIR TROLLEY"
type input "81-01-1-A"
type input "S00-IRY0002100"
type input "S00-REC0000086"
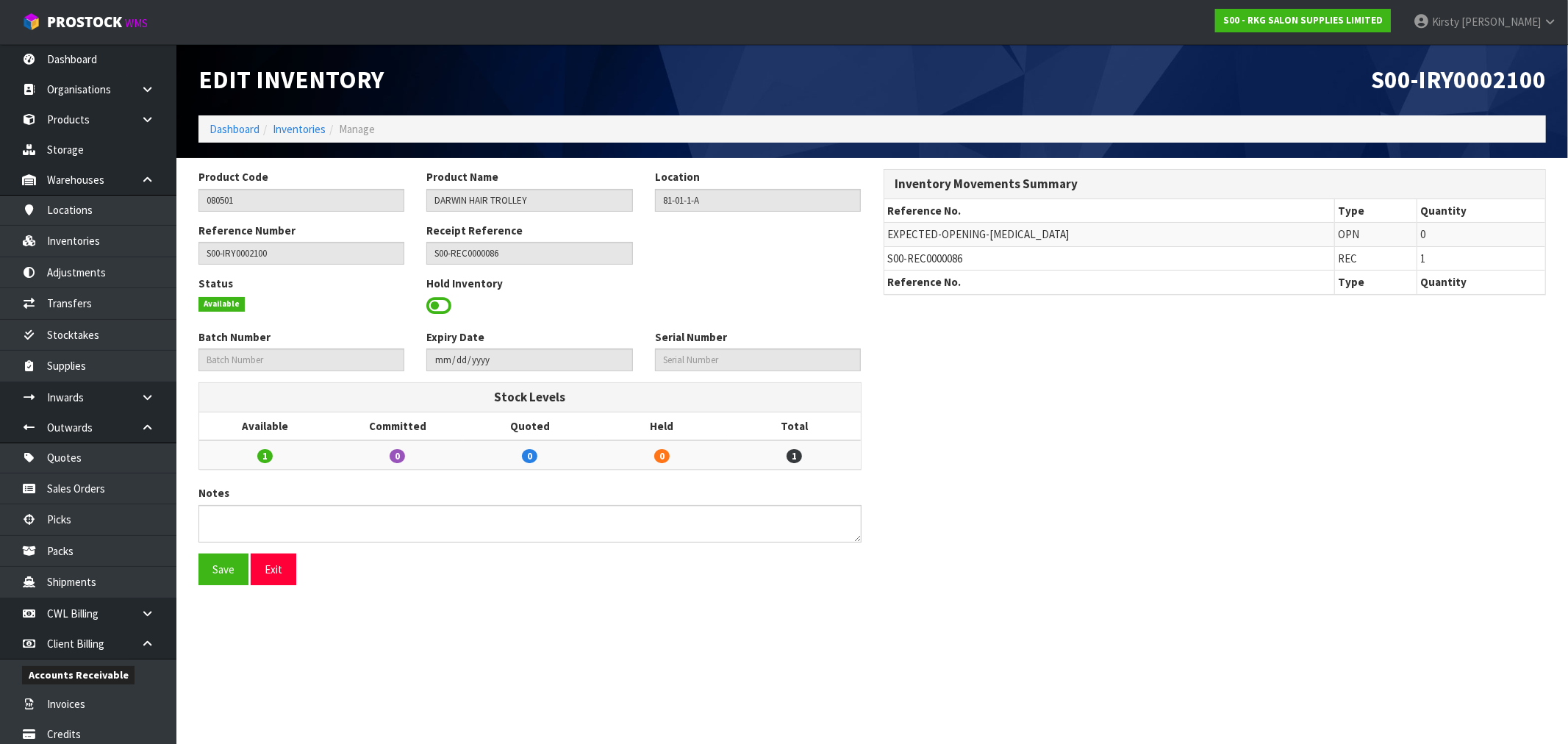
click at [434, 307] on span at bounding box center [439, 306] width 25 height 22
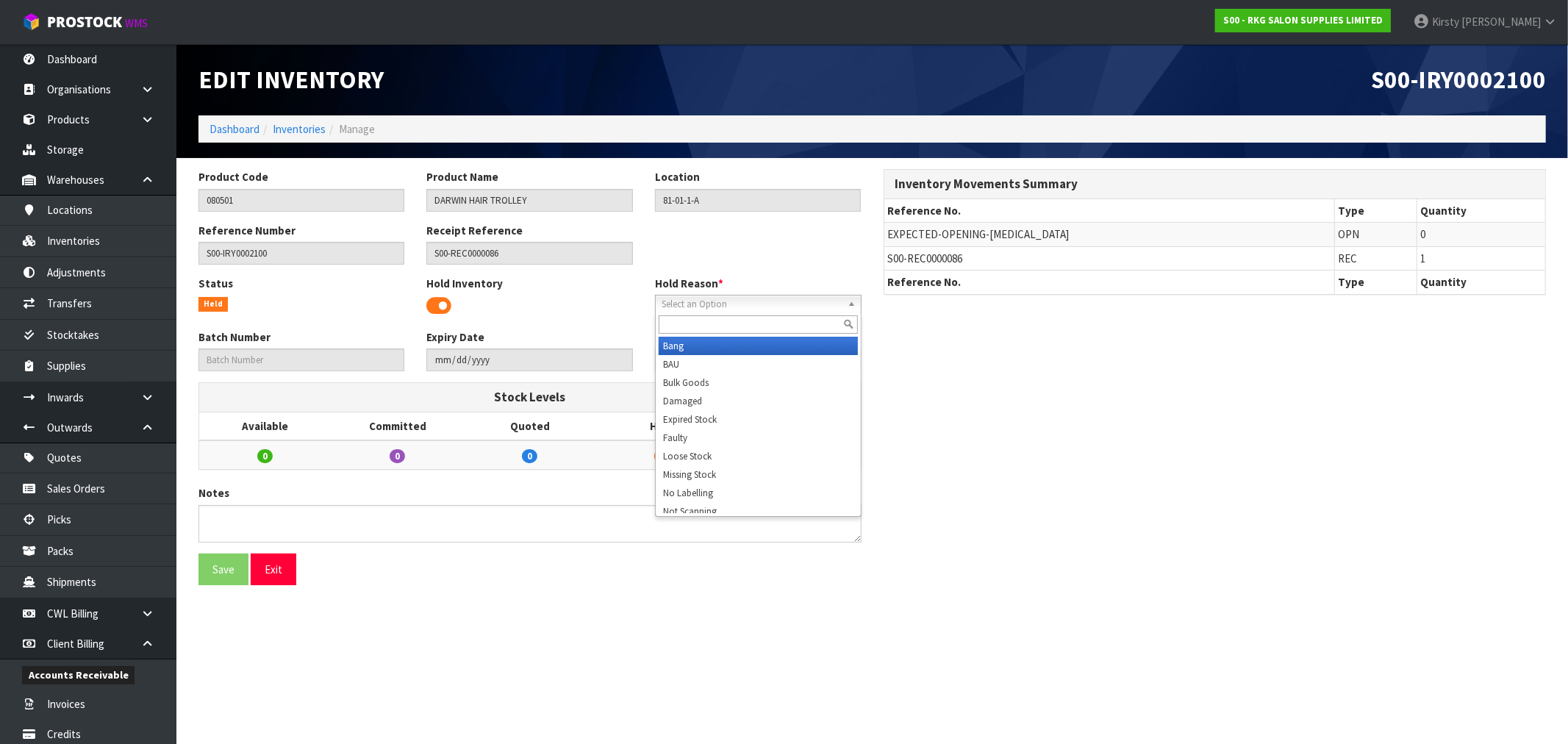
click at [708, 303] on span "Select an Option" at bounding box center [751, 304] width 180 height 17
type input "sh"
click at [721, 341] on li "Sh ow Stock" at bounding box center [758, 346] width 199 height 18
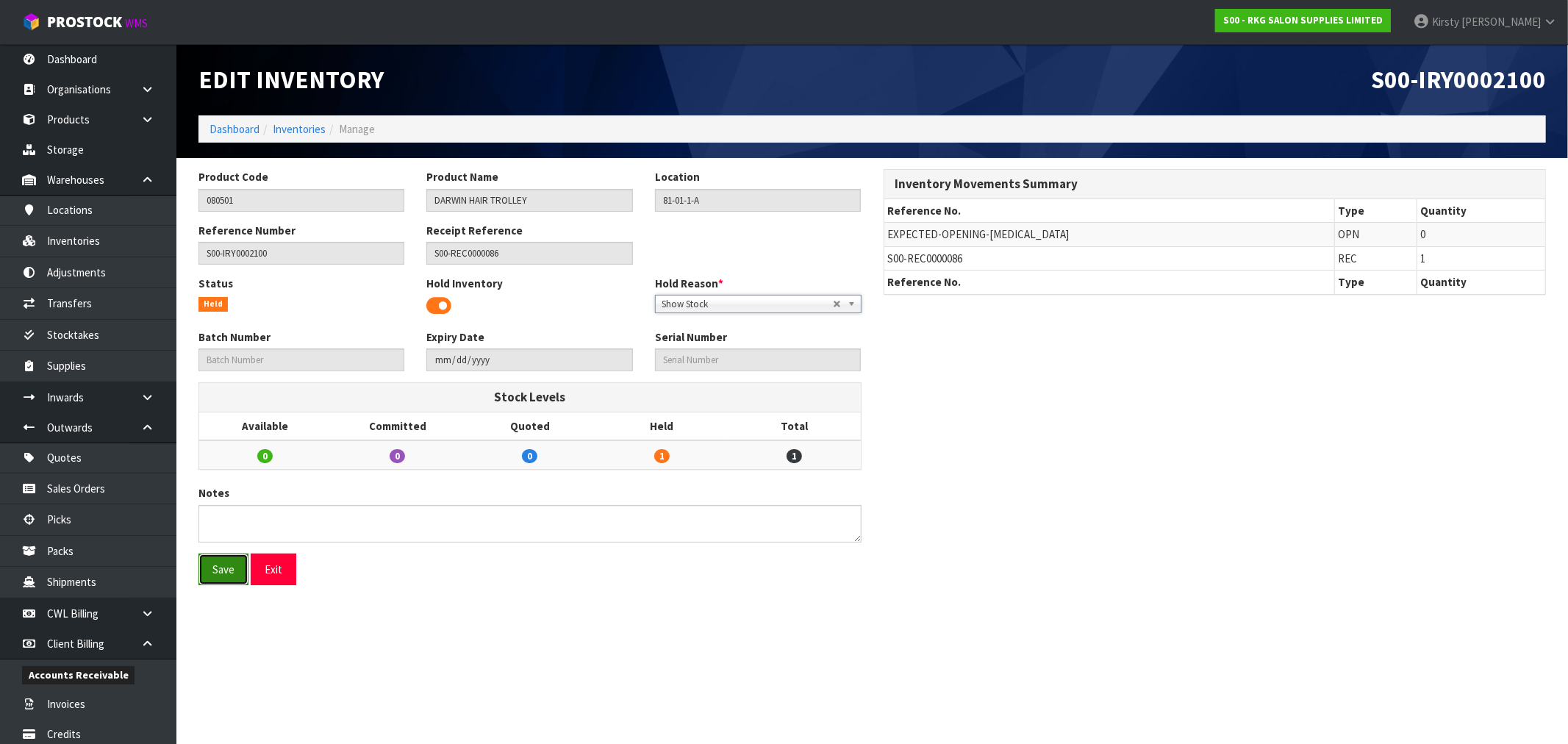
click at [221, 568] on button "Save" at bounding box center [223, 569] width 50 height 32
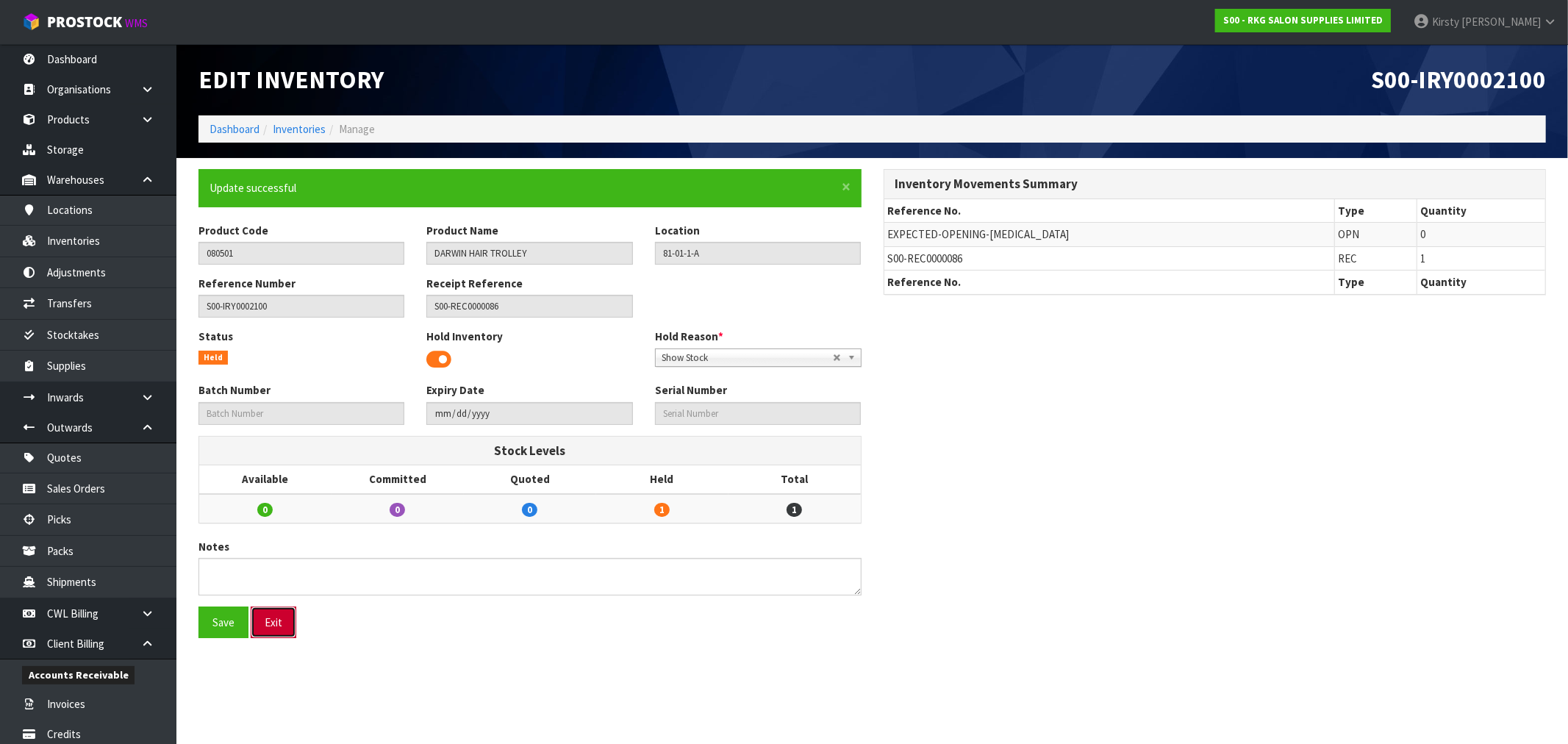
click at [271, 633] on button "Exit" at bounding box center [273, 622] width 45 height 32
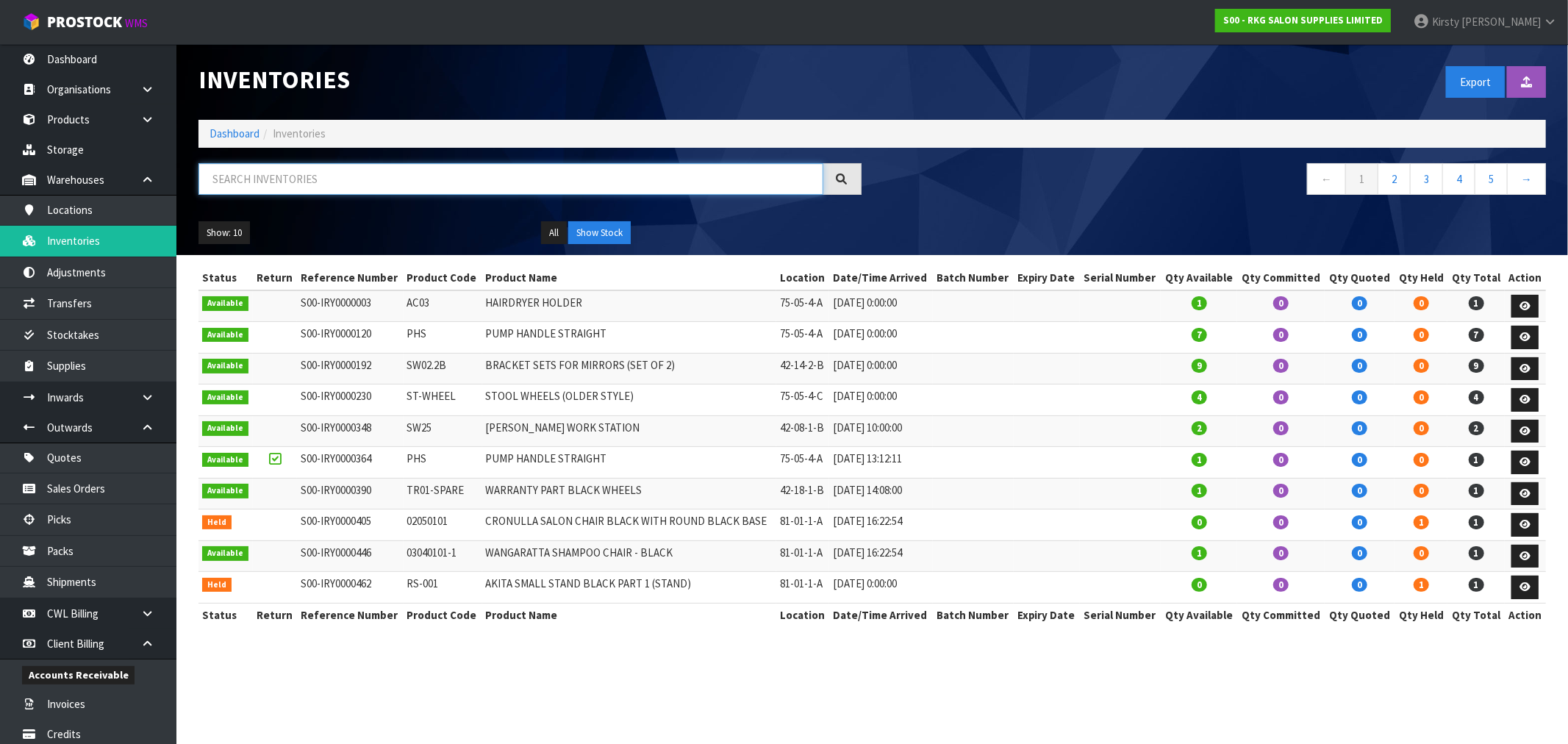
click at [225, 178] on input "text" at bounding box center [510, 178] width 624 height 32
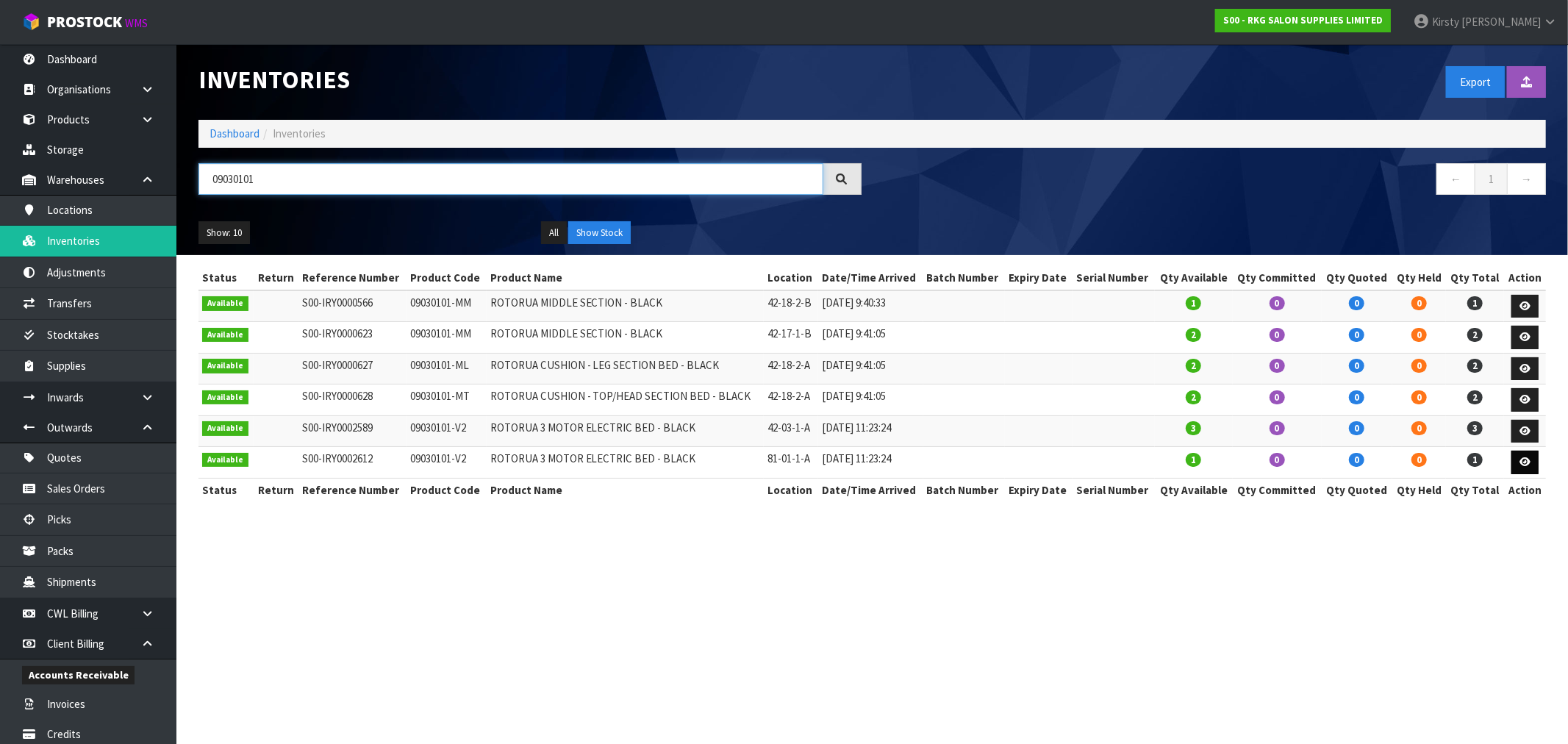
type input "09030101"
click at [1525, 460] on icon at bounding box center [1525, 462] width 11 height 10
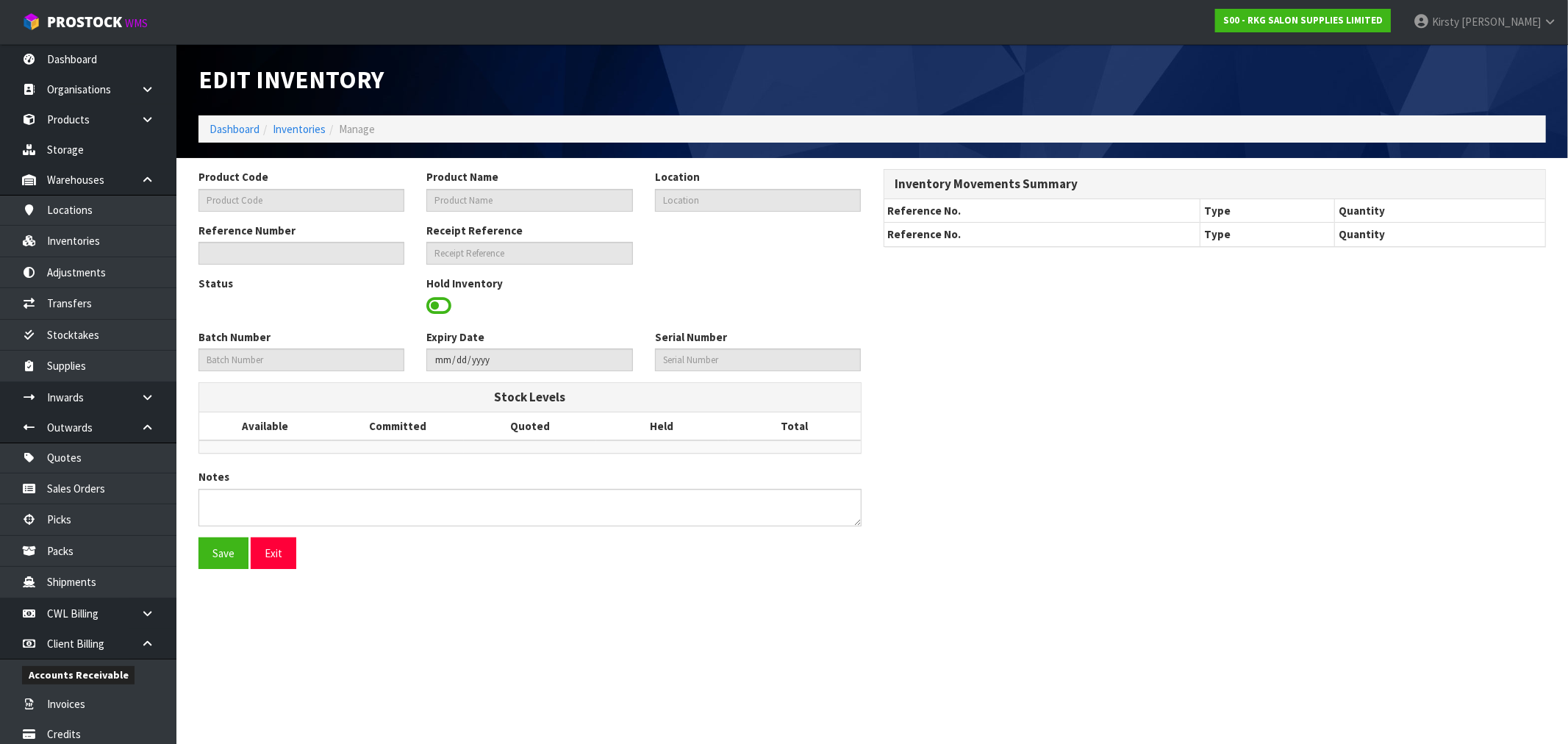
type input "09030101-V2"
type input "ROTORUA 3 MOTOR ELECTRIC BED - BLACK"
type input "81-01-1-A"
type input "S00-IRY0002612"
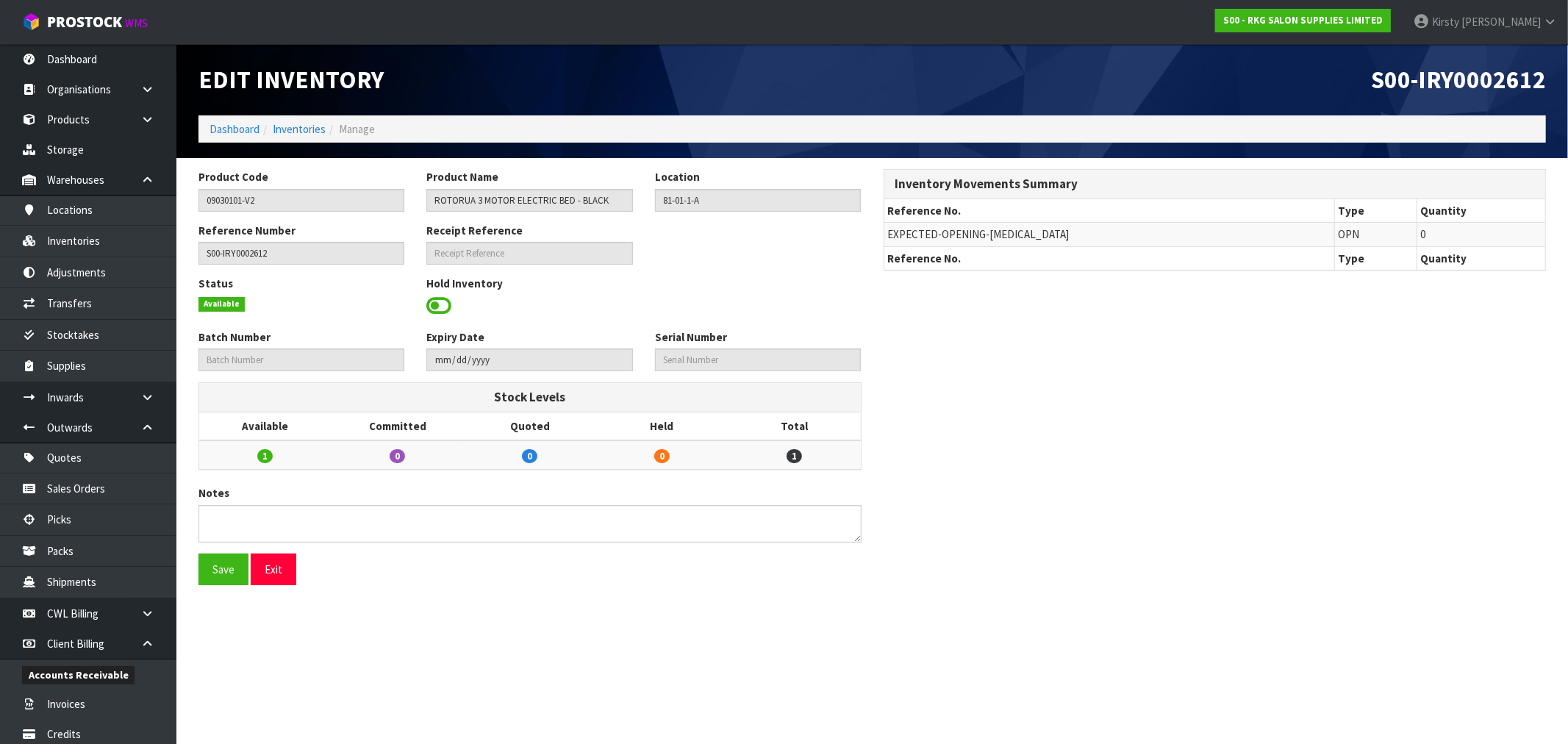
click at [429, 305] on span at bounding box center [439, 306] width 25 height 22
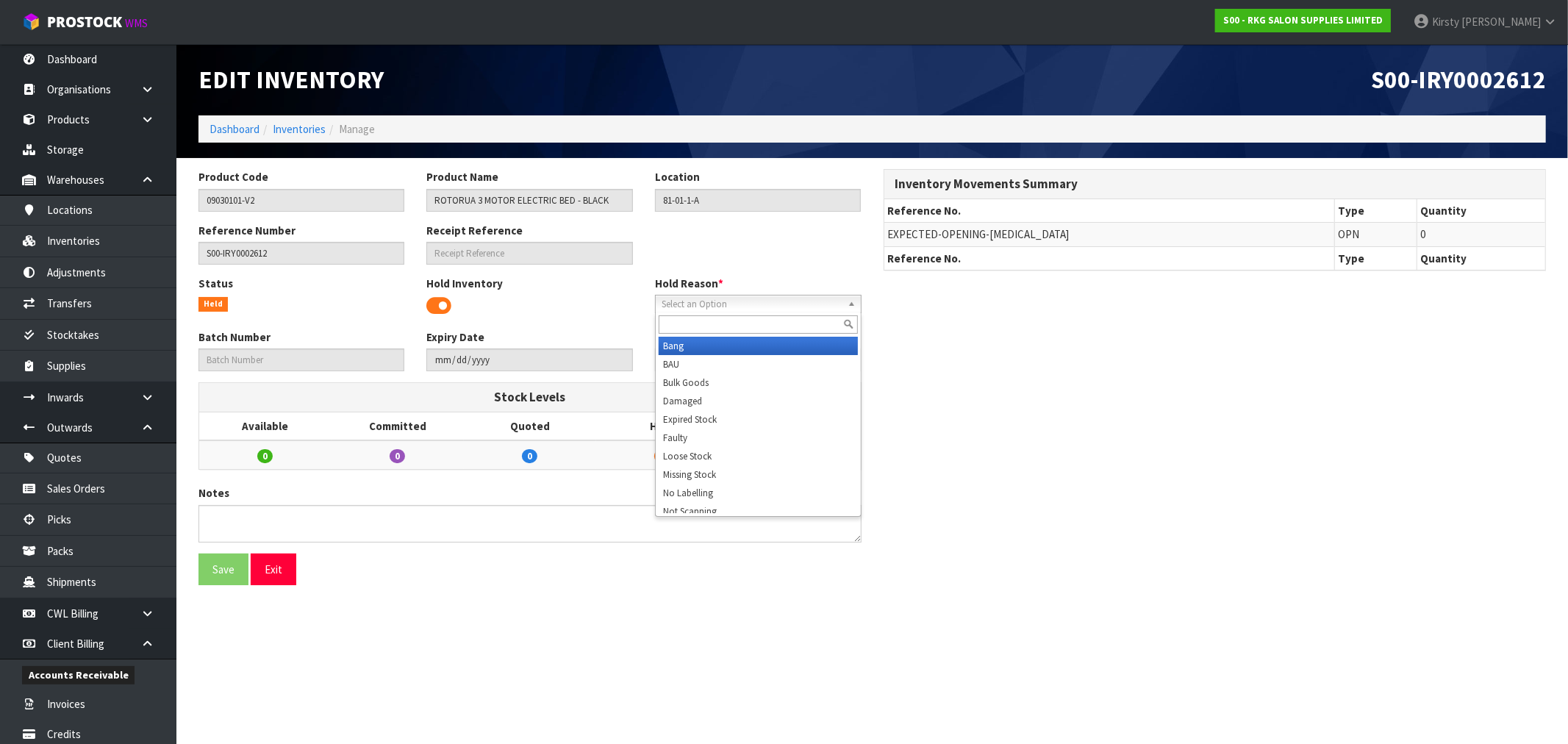
click at [752, 303] on span "Select an Option" at bounding box center [751, 304] width 180 height 17
type input "sh"
drag, startPoint x: 727, startPoint y: 348, endPoint x: 665, endPoint y: 370, distance: 65.8
click at [727, 347] on li "Sh ow Stock" at bounding box center [758, 346] width 199 height 18
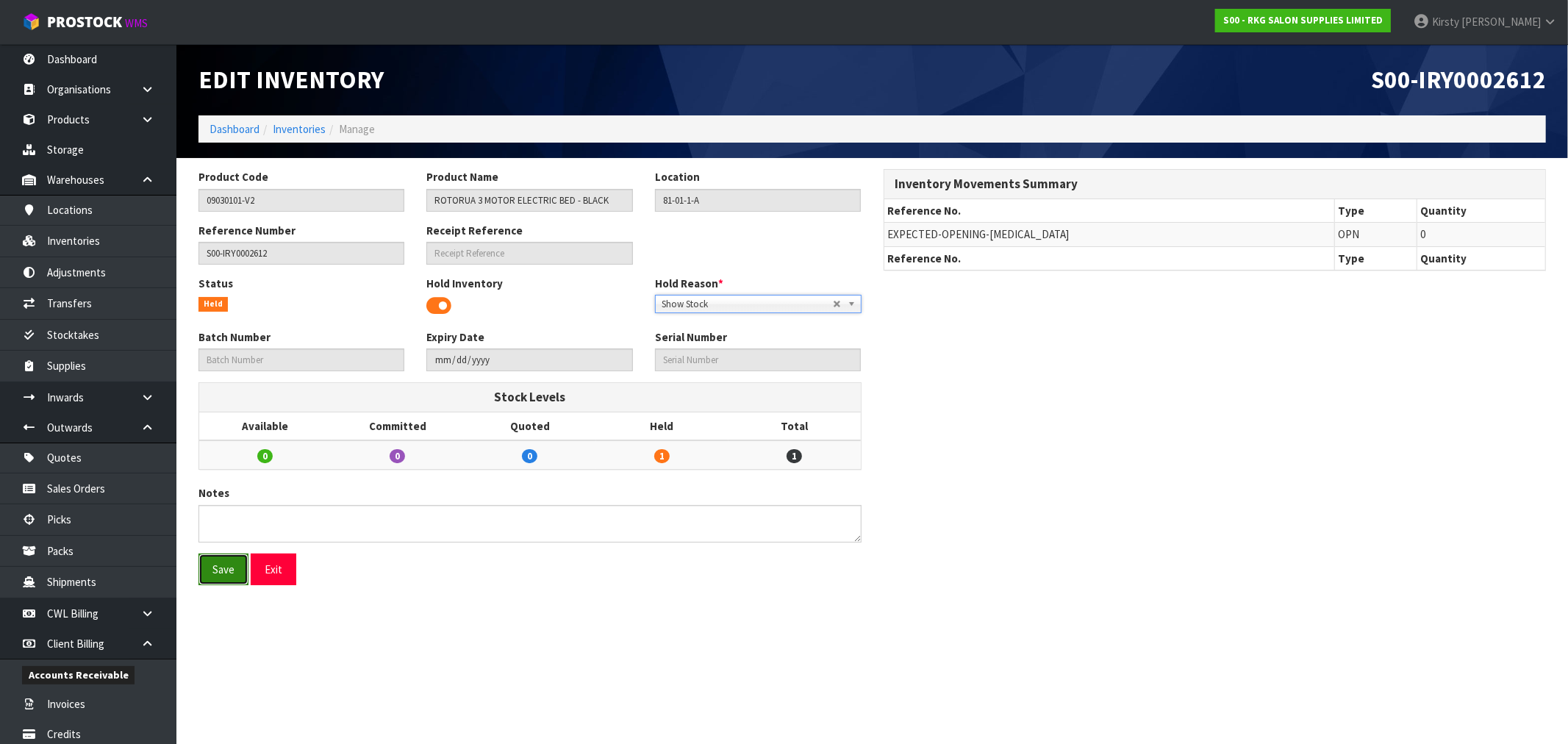
click at [219, 575] on button "Save" at bounding box center [223, 569] width 50 height 32
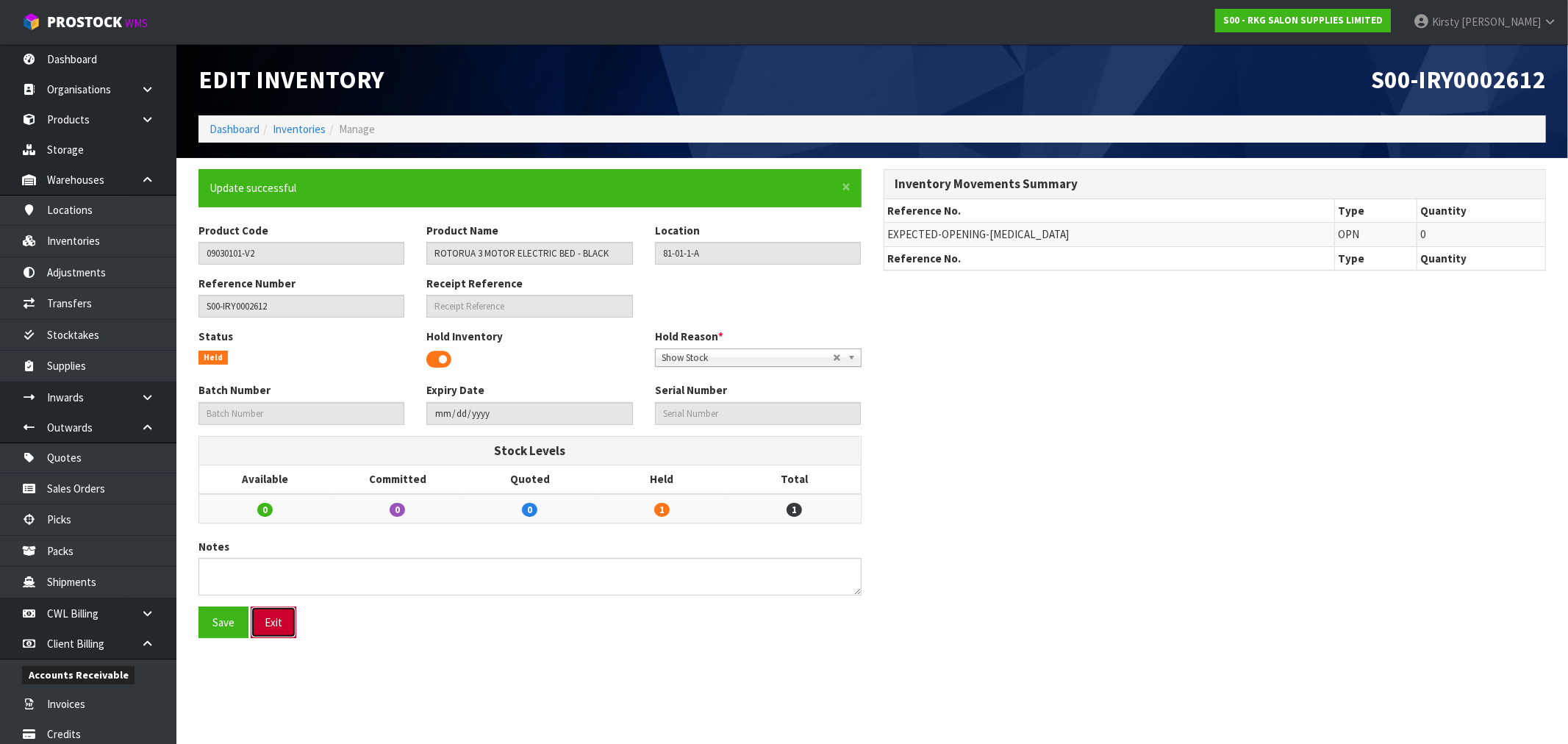
click at [278, 629] on button "Exit" at bounding box center [273, 622] width 45 height 32
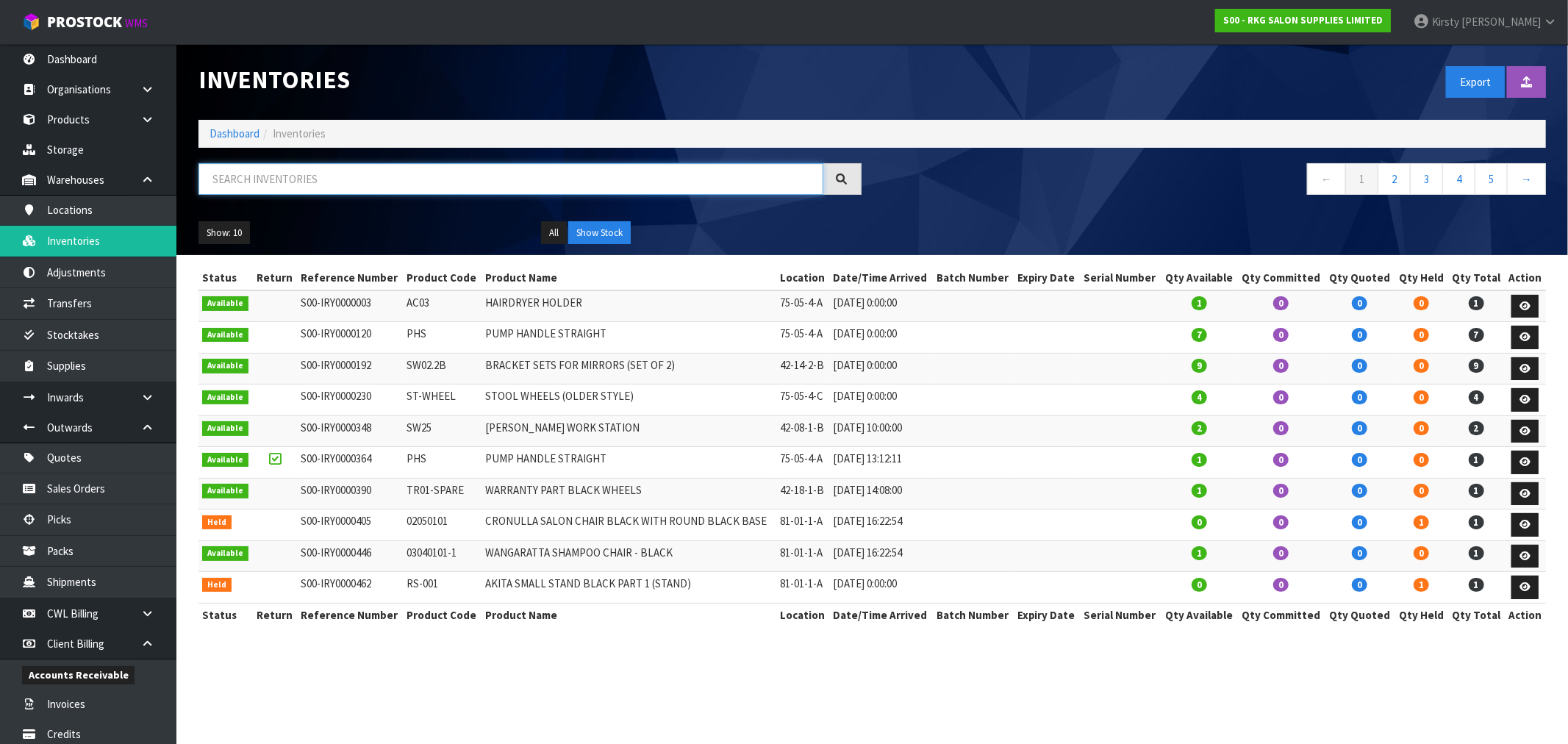
click at [241, 176] on input "text" at bounding box center [510, 178] width 624 height 32
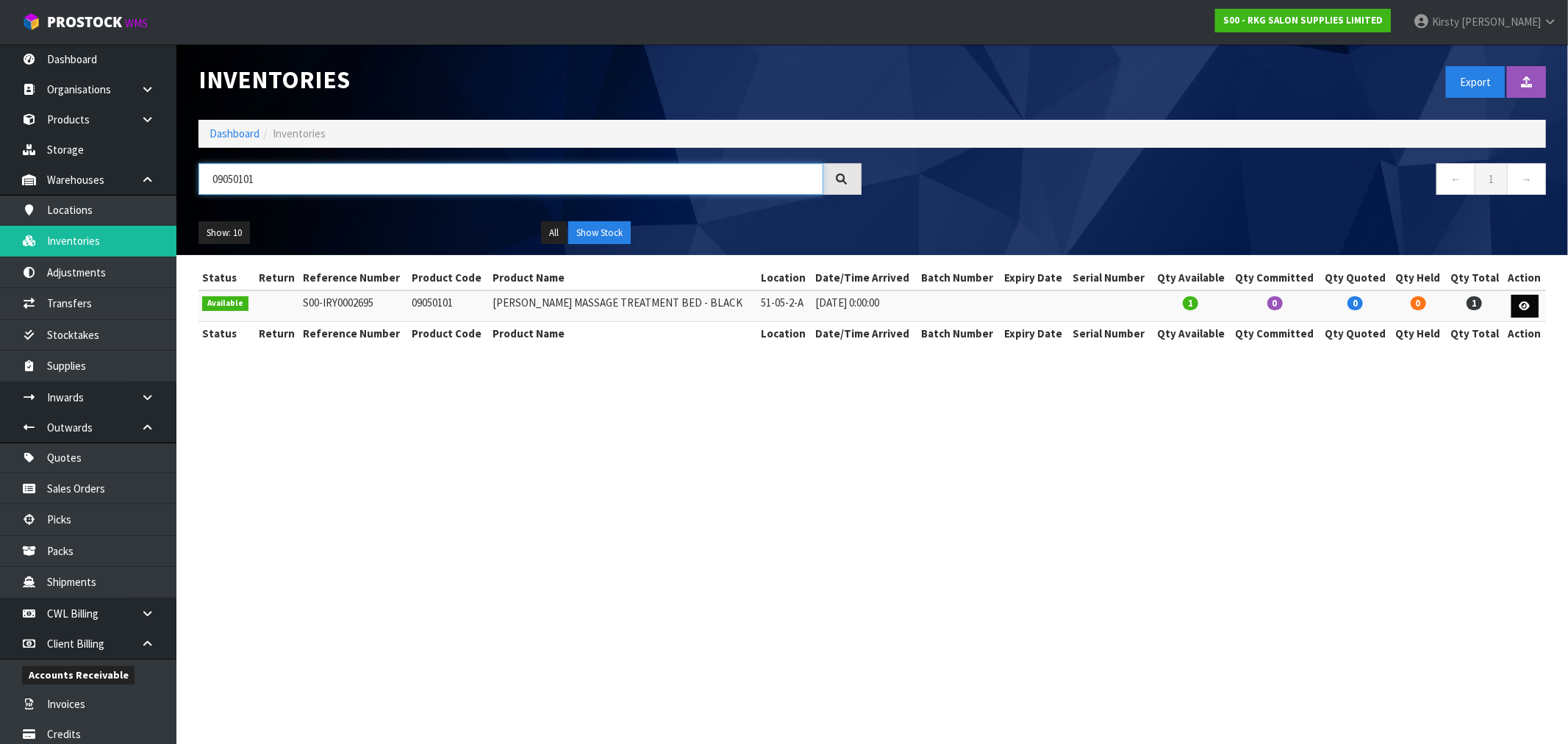
type input "09050101"
click at [1524, 302] on icon at bounding box center [1525, 306] width 11 height 10
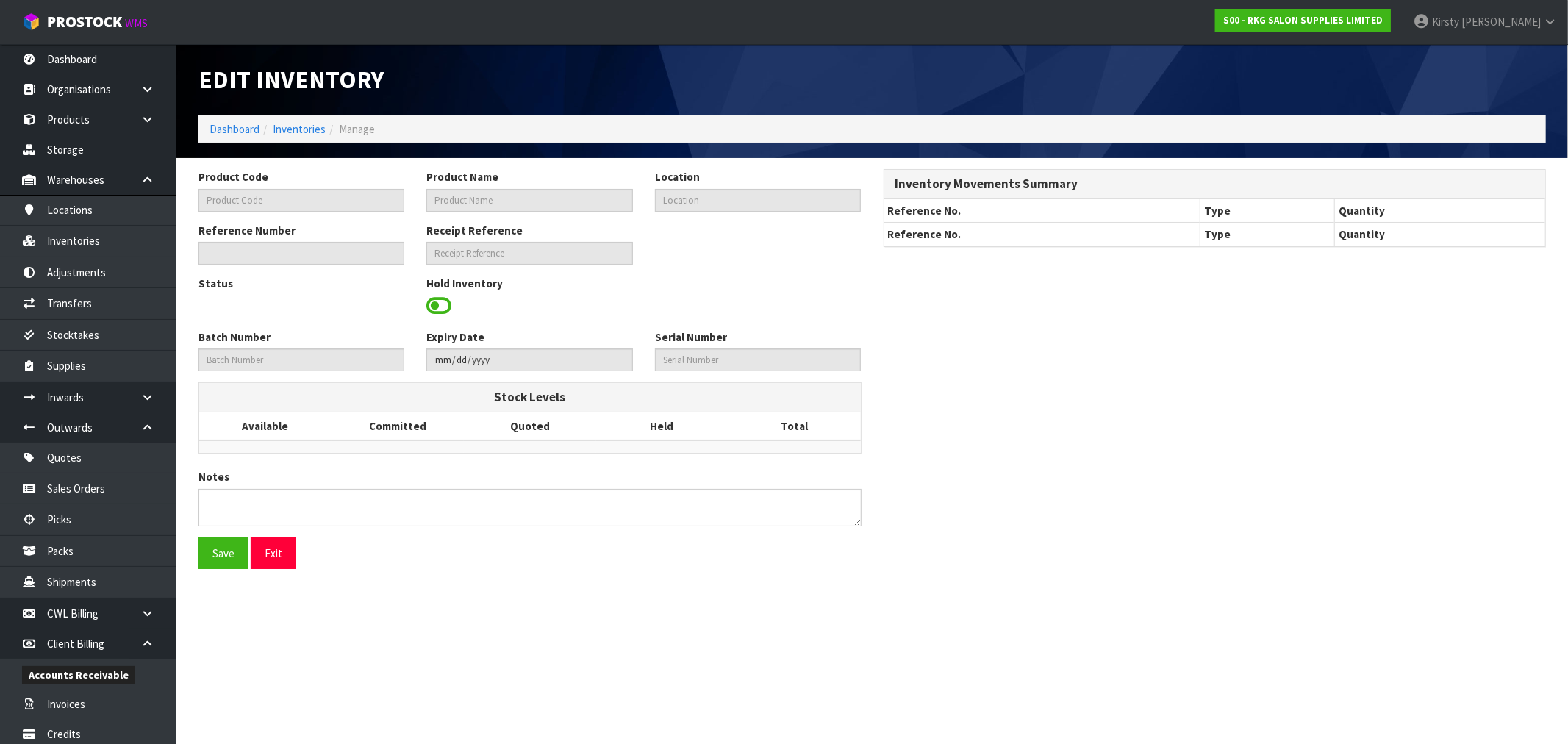
type input "09050101"
type input "[PERSON_NAME] MASSAGE TREATMENT BED - BLACK"
type input "51-05-2-A"
type input "S00-IRY0002695"
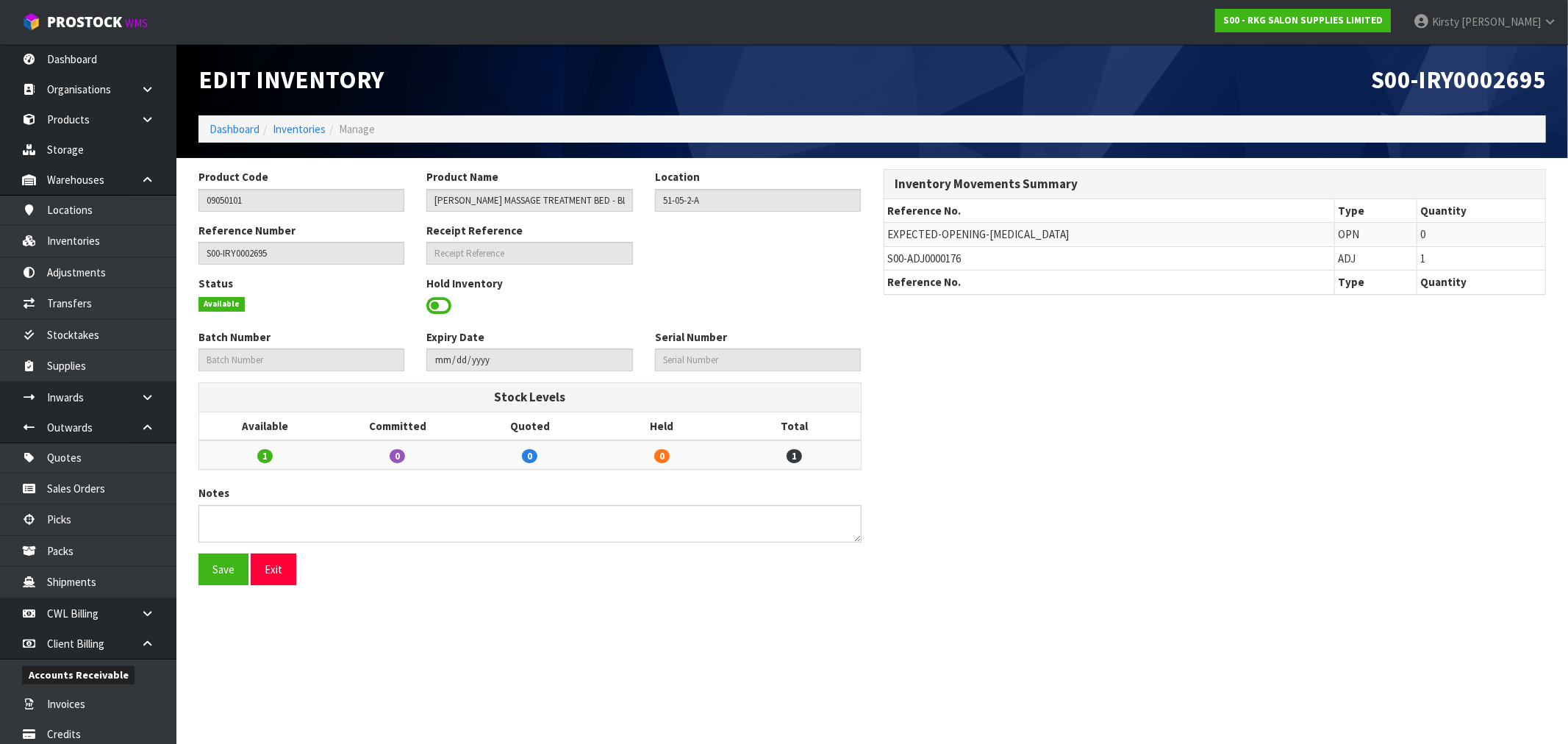
click at [432, 303] on span at bounding box center [439, 306] width 25 height 22
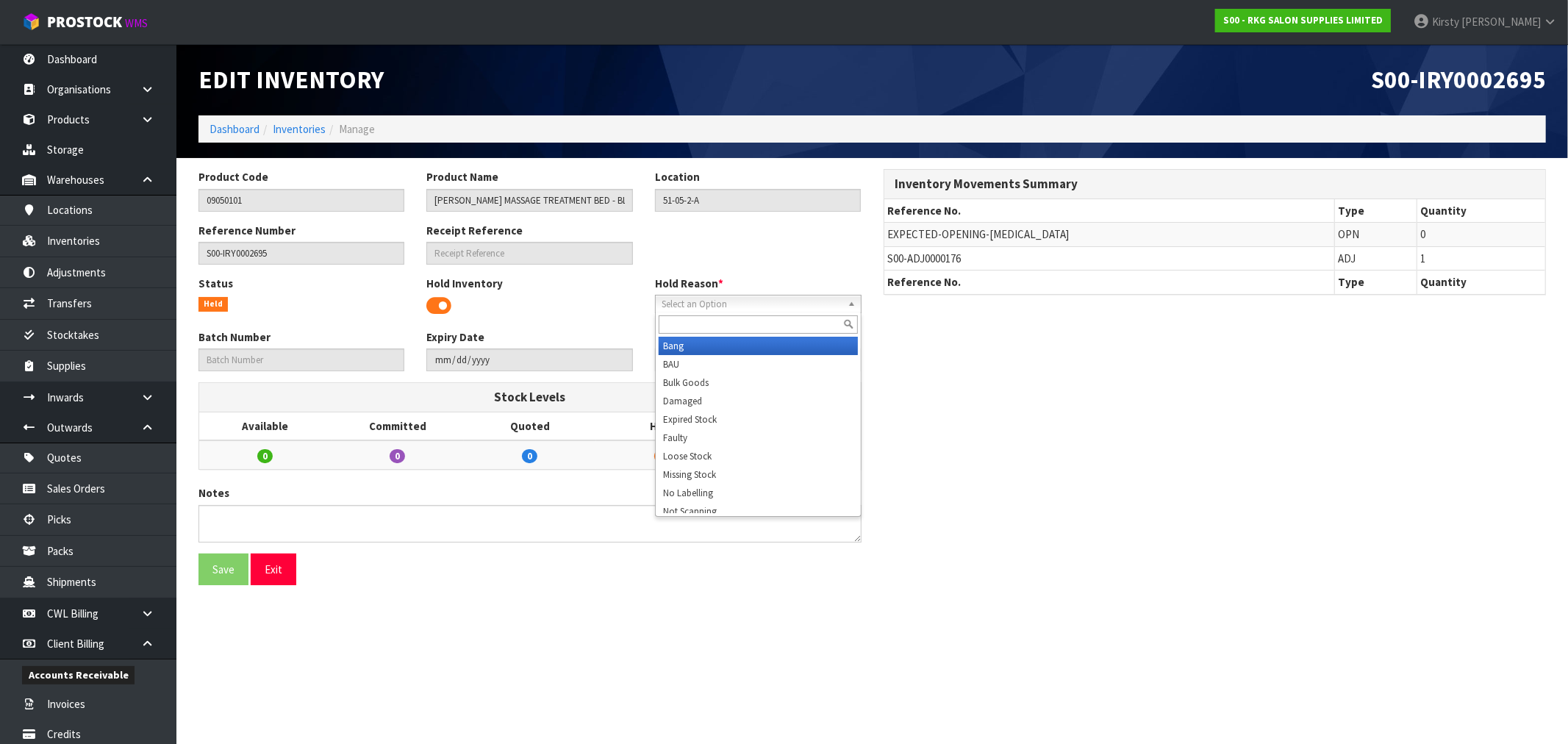
click at [688, 303] on span "Select an Option" at bounding box center [751, 304] width 180 height 17
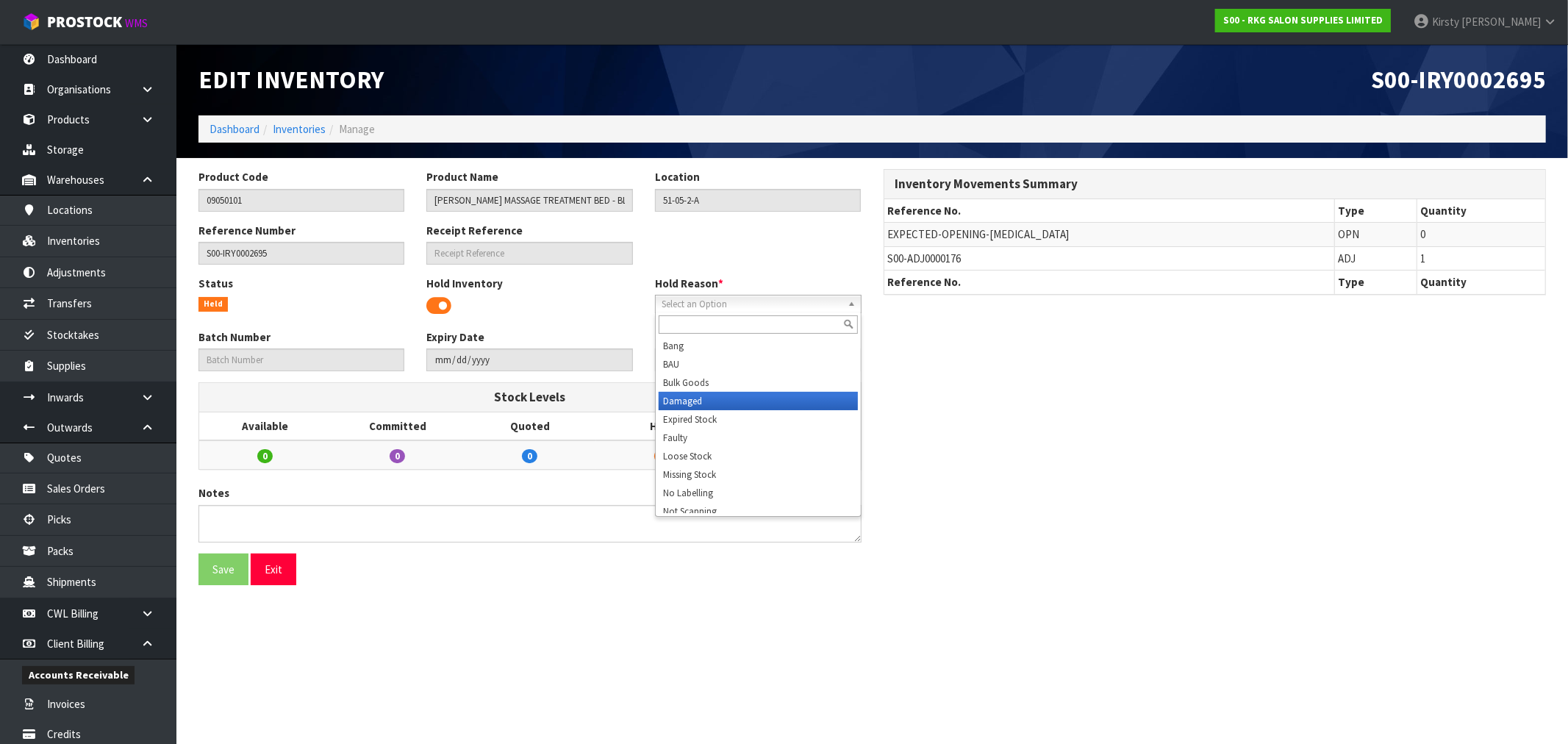
click at [692, 396] on li "Damaged" at bounding box center [758, 401] width 199 height 18
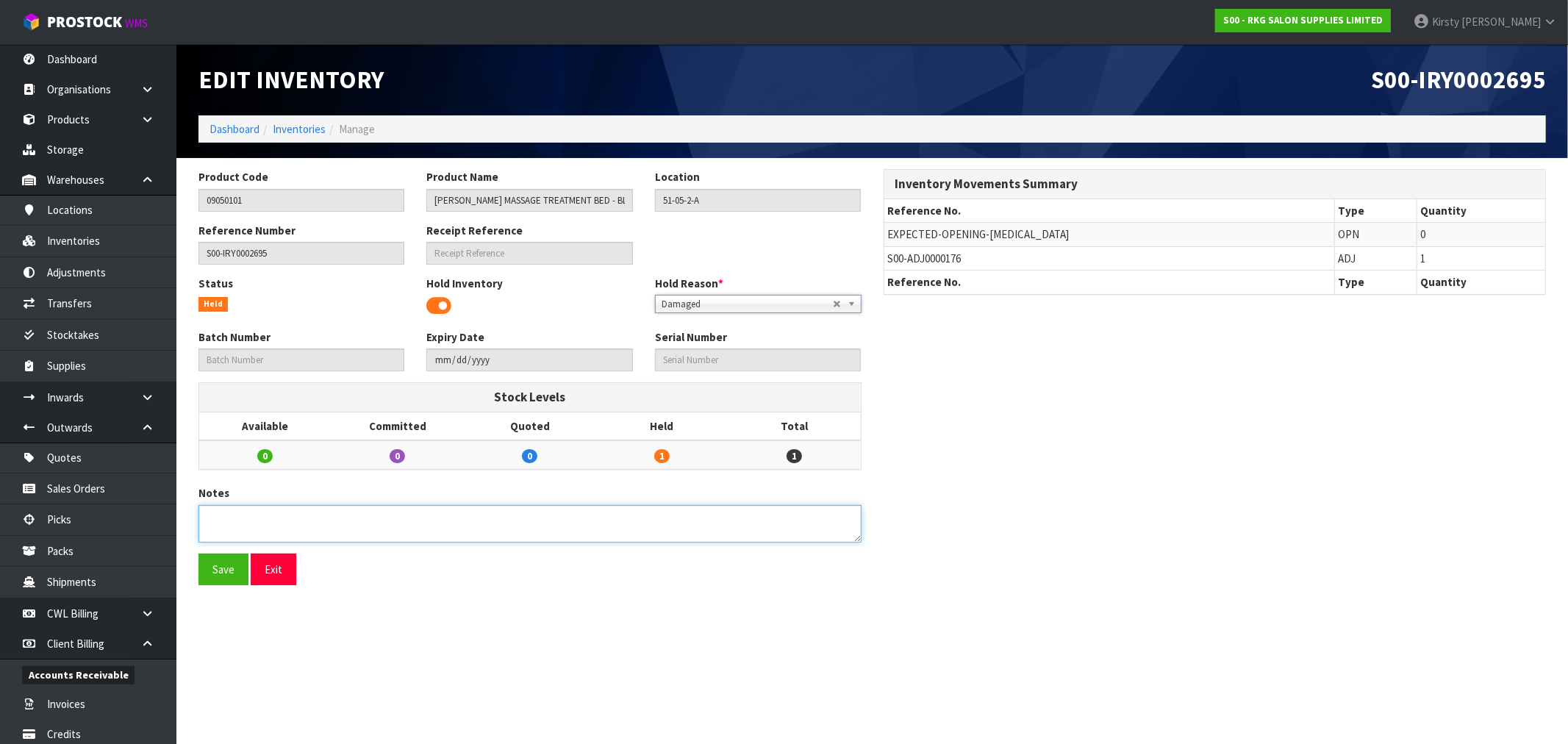
drag, startPoint x: 272, startPoint y: 520, endPoint x: 295, endPoint y: 511, distance: 24.7
click at [276, 519] on textarea at bounding box center [529, 523] width 663 height 37
type textarea "DAMAGED IN [GEOGRAPHIC_DATA]"
click at [215, 558] on button "Save" at bounding box center [223, 569] width 50 height 32
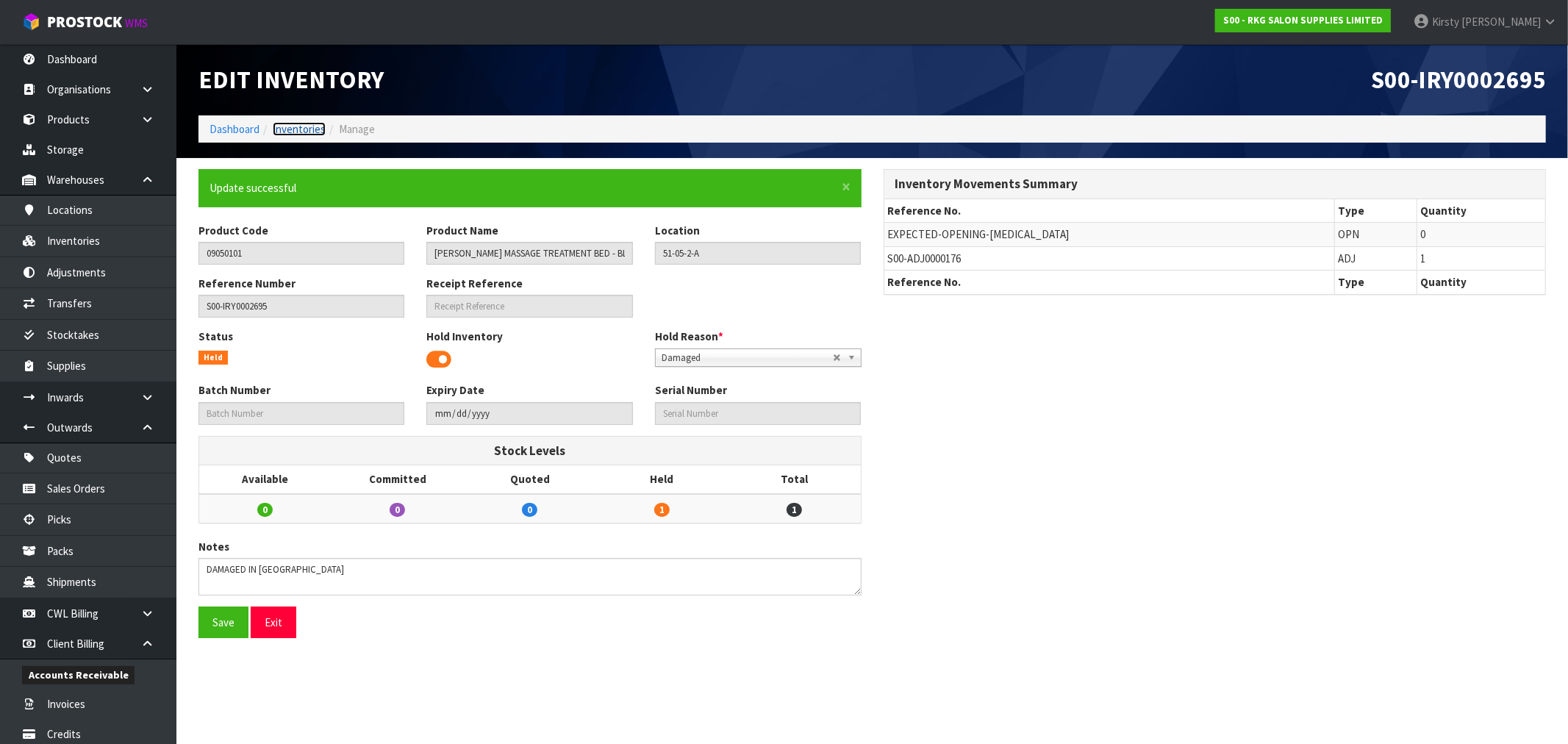
click at [299, 130] on link "Inventories" at bounding box center [299, 129] width 52 height 14
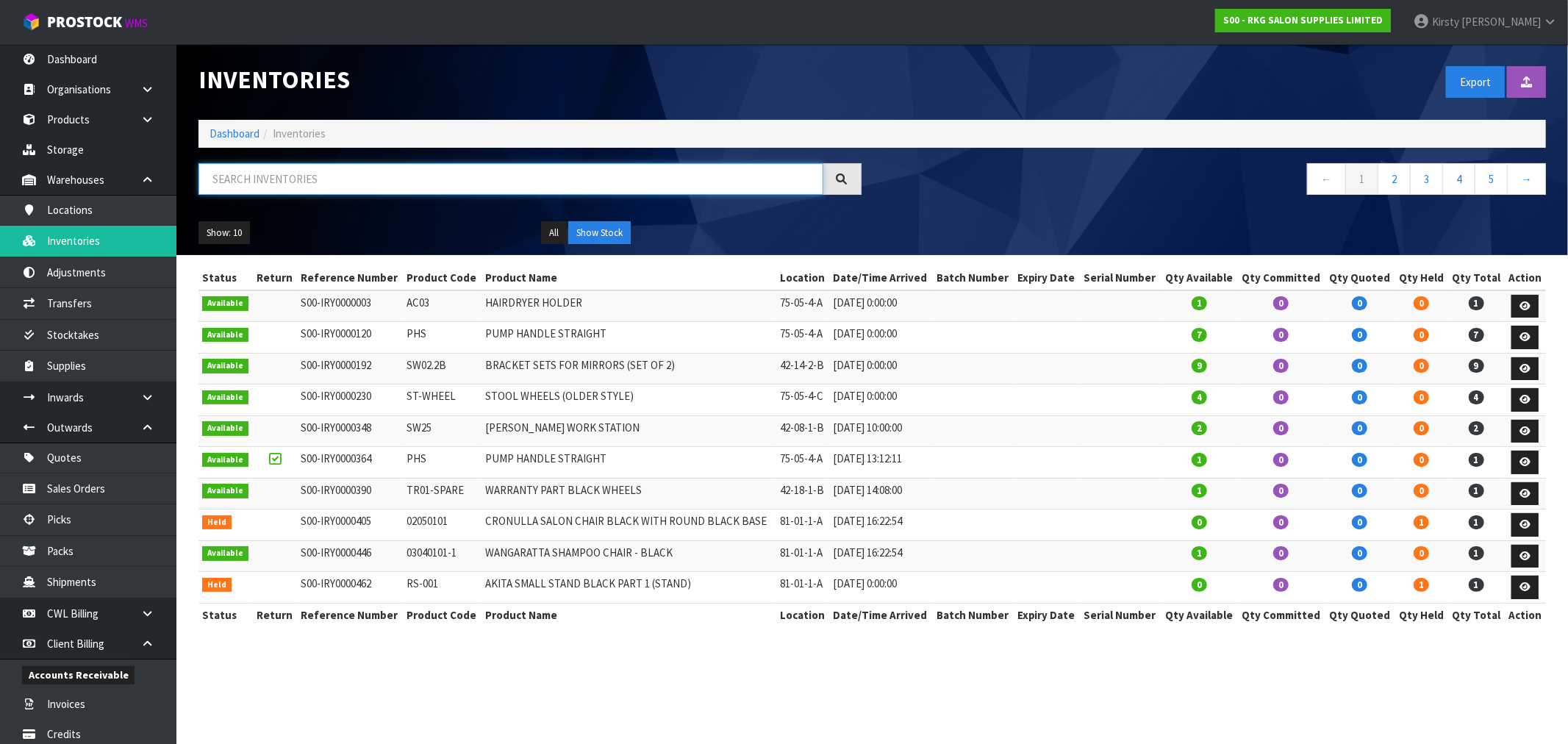
click at [291, 182] on input "text" at bounding box center [510, 178] width 624 height 32
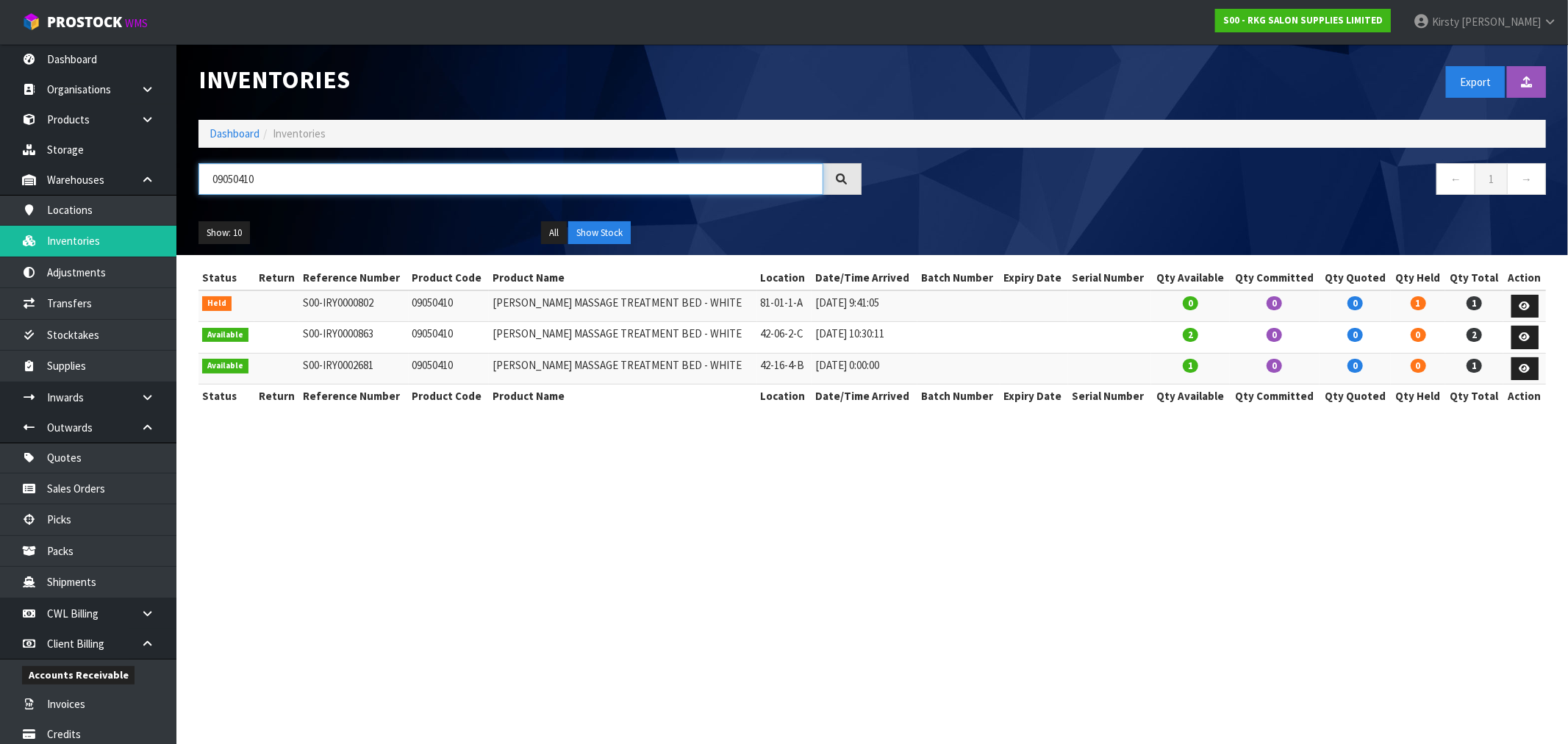
click at [254, 182] on input "09050410" at bounding box center [510, 178] width 624 height 32
drag, startPoint x: 268, startPoint y: 176, endPoint x: 199, endPoint y: 195, distance: 71.6
click at [195, 196] on div "09050410" at bounding box center [529, 184] width 685 height 43
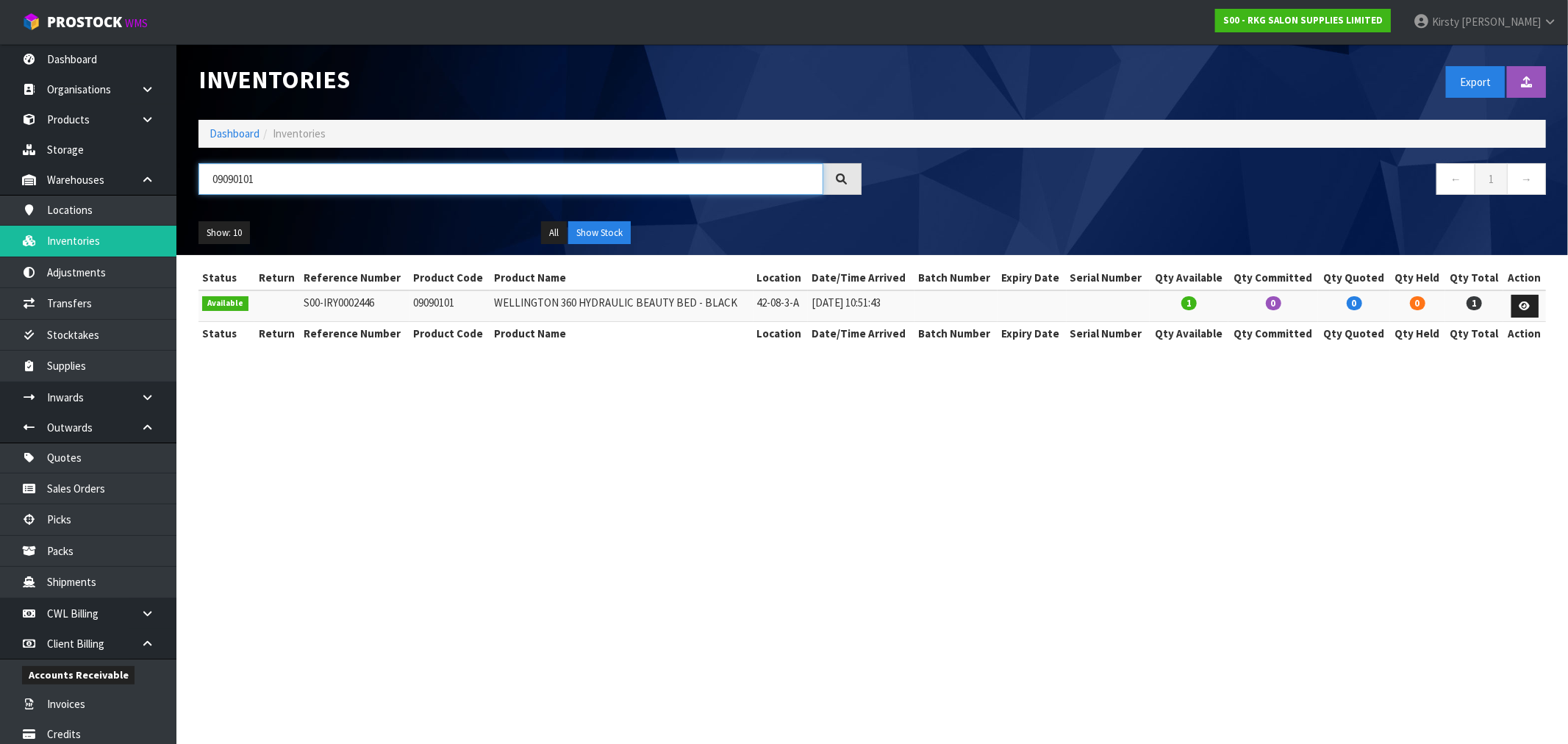
click at [265, 178] on input "09090101" at bounding box center [510, 178] width 624 height 32
drag, startPoint x: 265, startPoint y: 178, endPoint x: 178, endPoint y: 175, distance: 87.1
click at [178, 177] on header "Inventories Export Import Inventory Drop file here to import csv template Dashb…" at bounding box center [872, 149] width 1392 height 211
type input "[PERSON_NAME]"
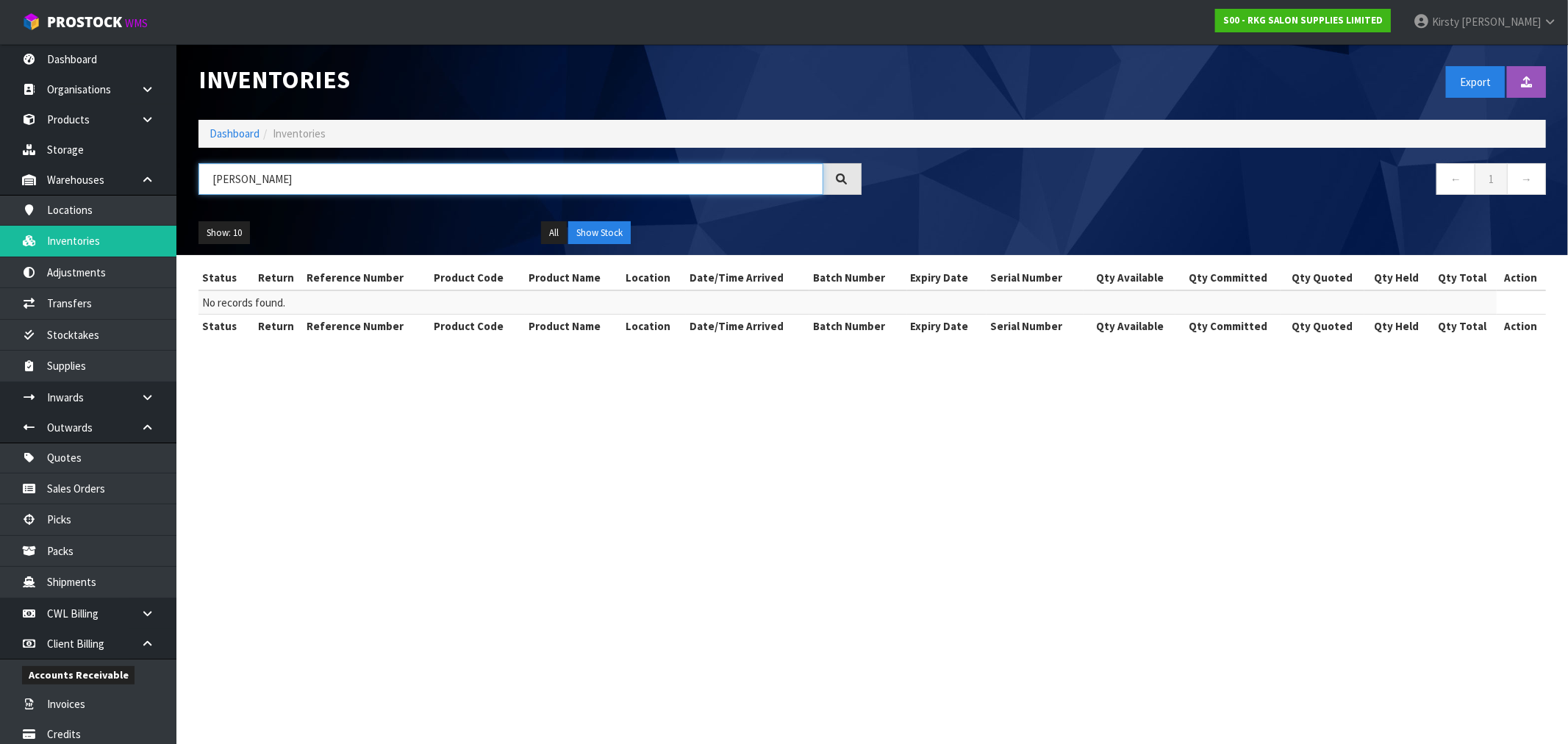
drag, startPoint x: 254, startPoint y: 193, endPoint x: 191, endPoint y: 186, distance: 63.4
click at [192, 186] on div "[PERSON_NAME]" at bounding box center [529, 184] width 685 height 43
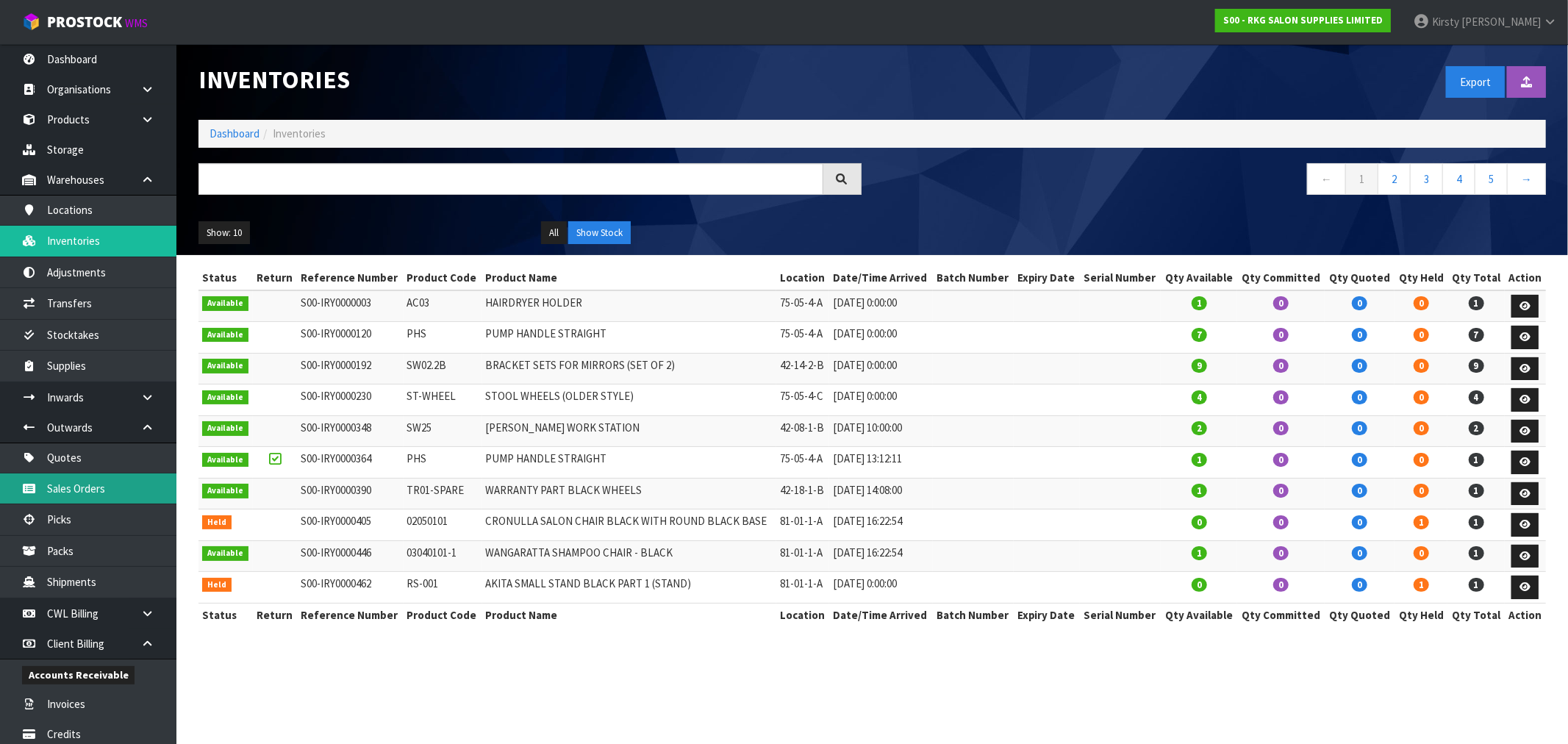
click at [69, 491] on link "Sales Orders" at bounding box center [88, 488] width 176 height 30
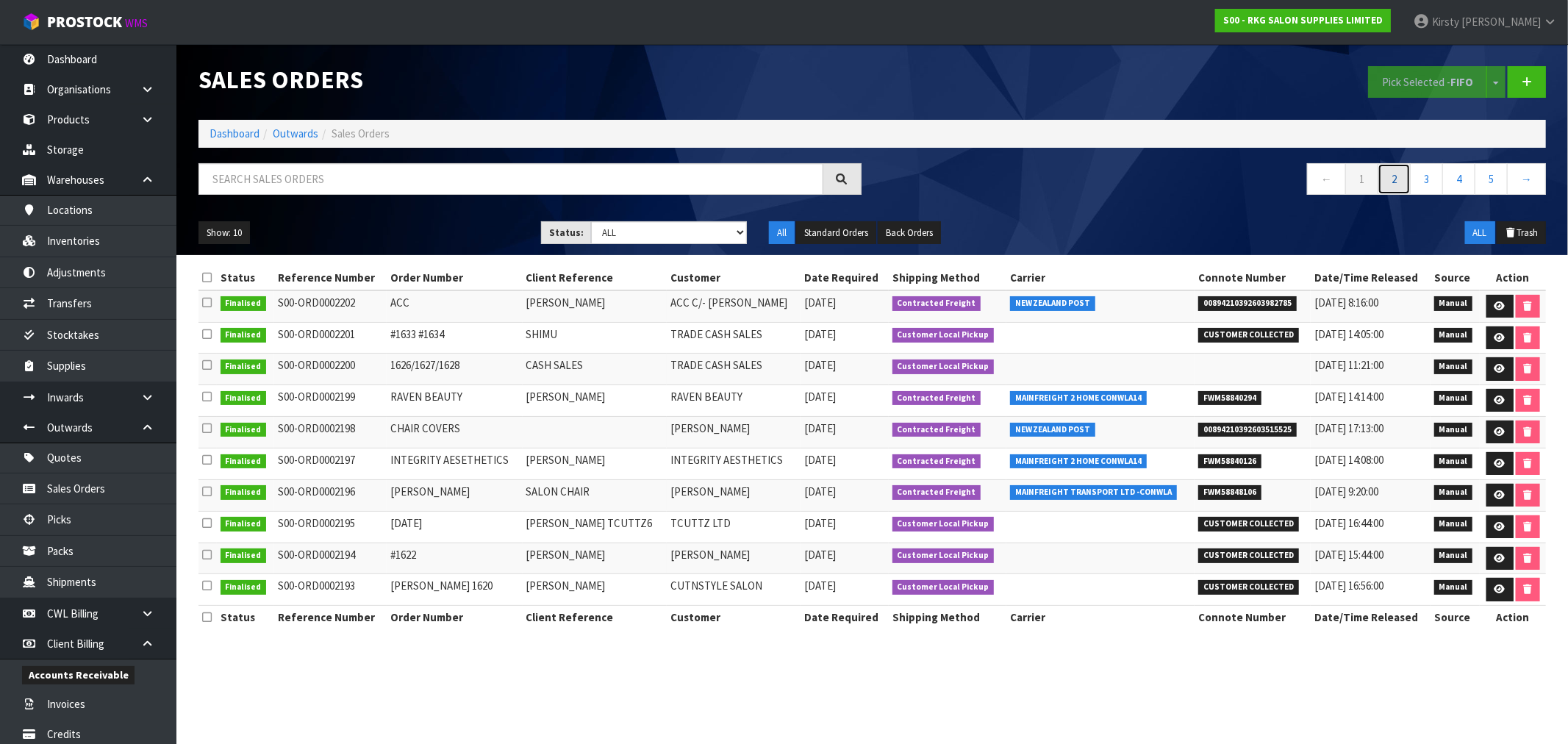
click at [1389, 184] on link "2" at bounding box center [1393, 178] width 33 height 32
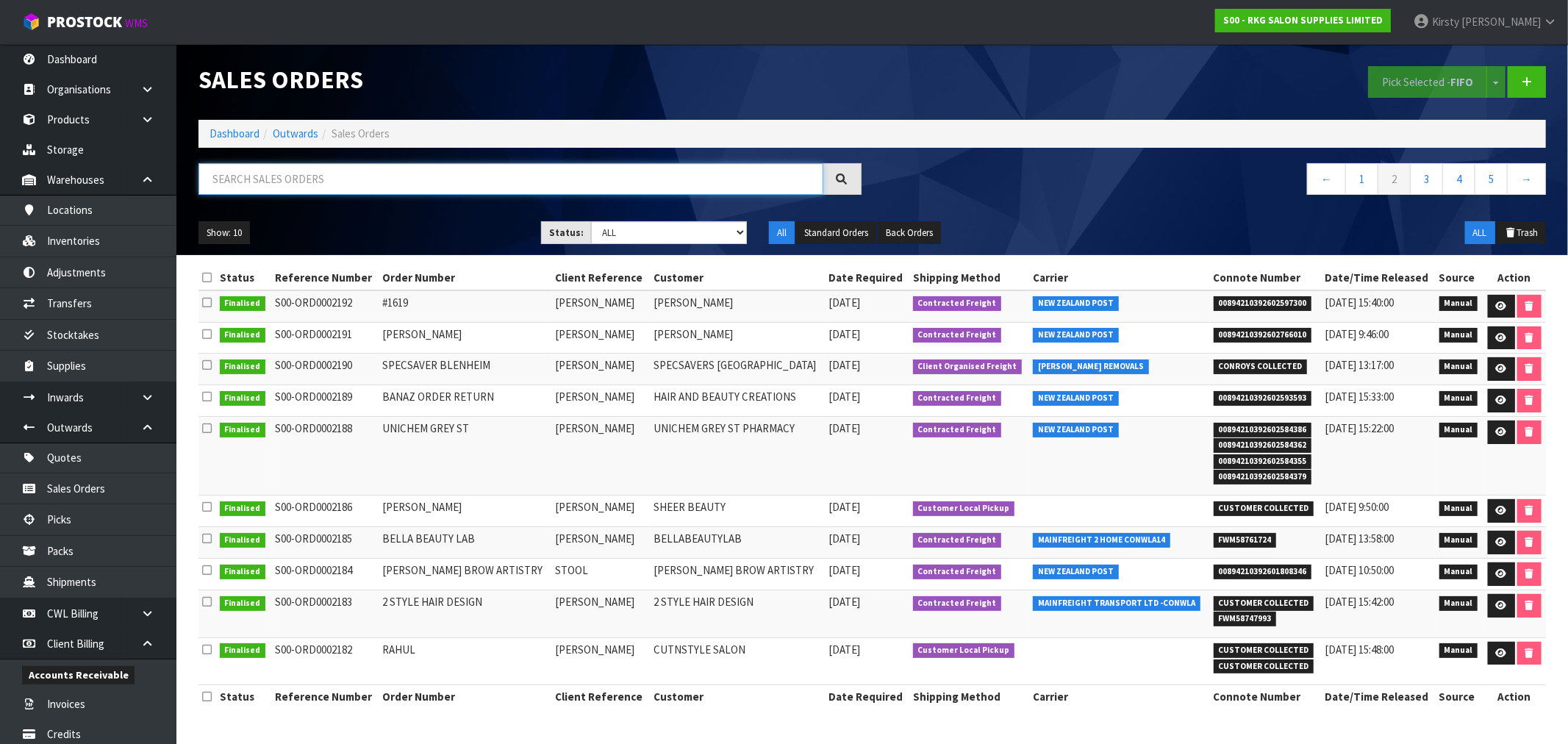
drag, startPoint x: 289, startPoint y: 179, endPoint x: 290, endPoint y: 169, distance: 10.0
click at [289, 173] on input "text" at bounding box center [510, 178] width 624 height 32
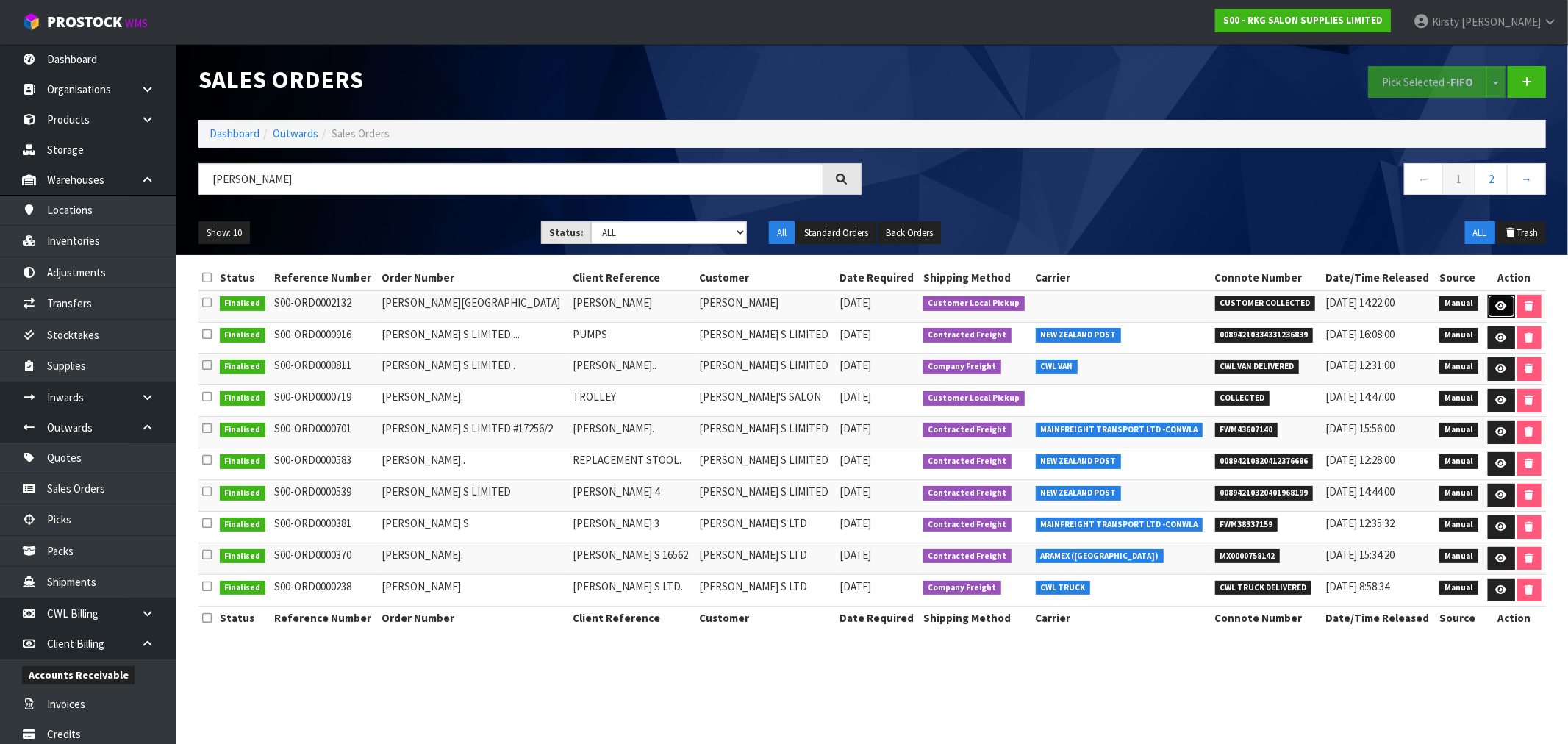
click at [1497, 298] on link at bounding box center [1501, 307] width 27 height 24
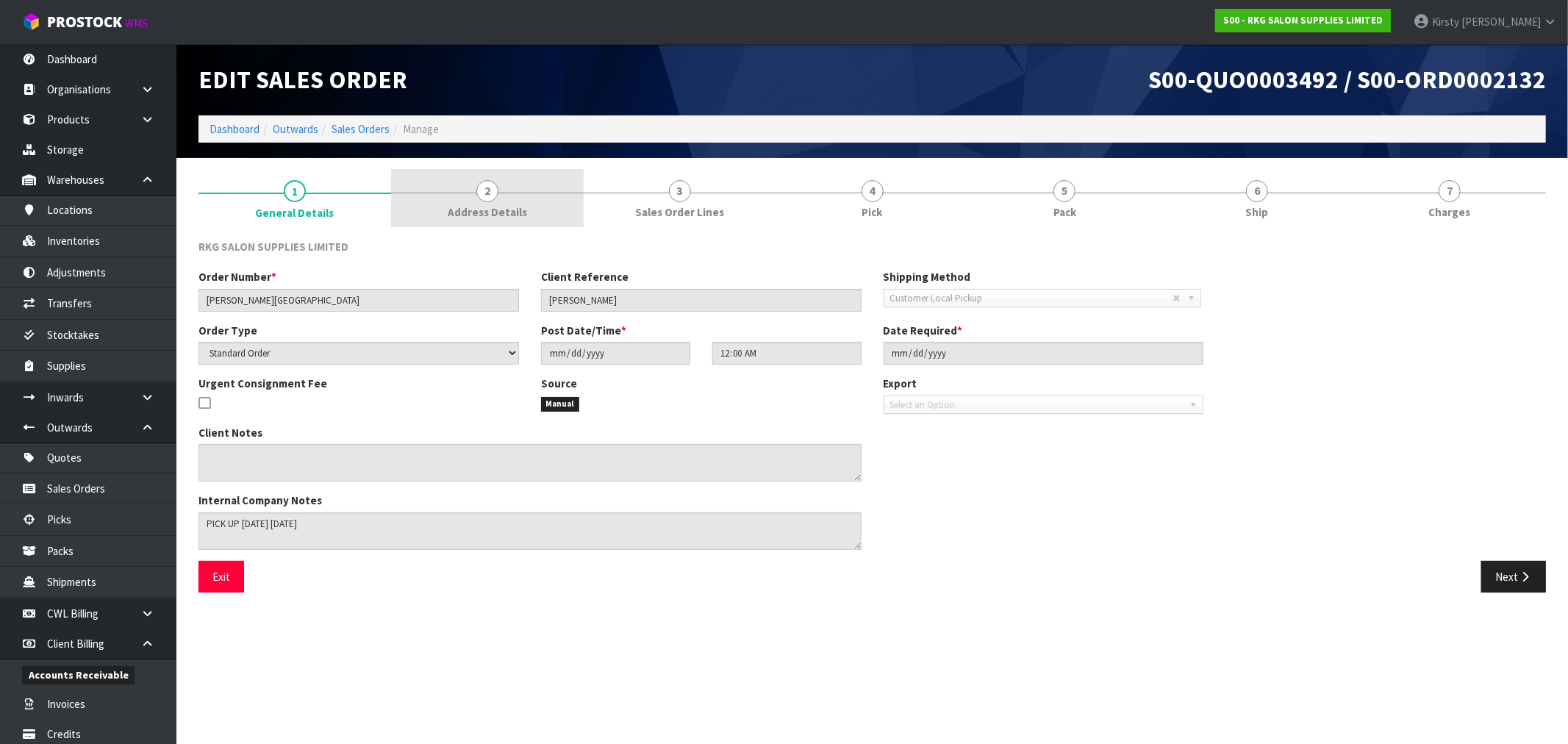
click at [483, 198] on span "2" at bounding box center [487, 191] width 22 height 22
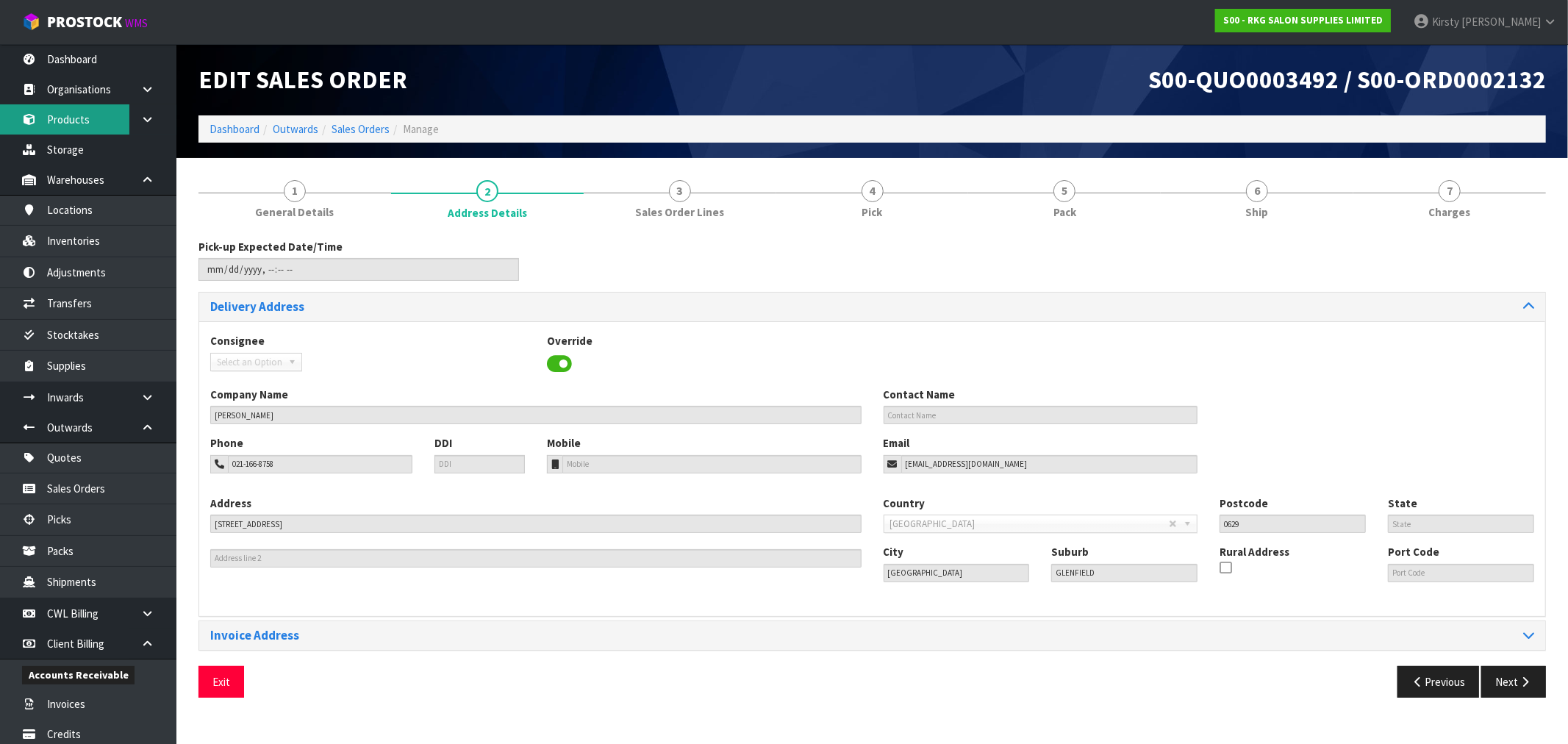
click at [69, 113] on link "Products" at bounding box center [88, 119] width 176 height 30
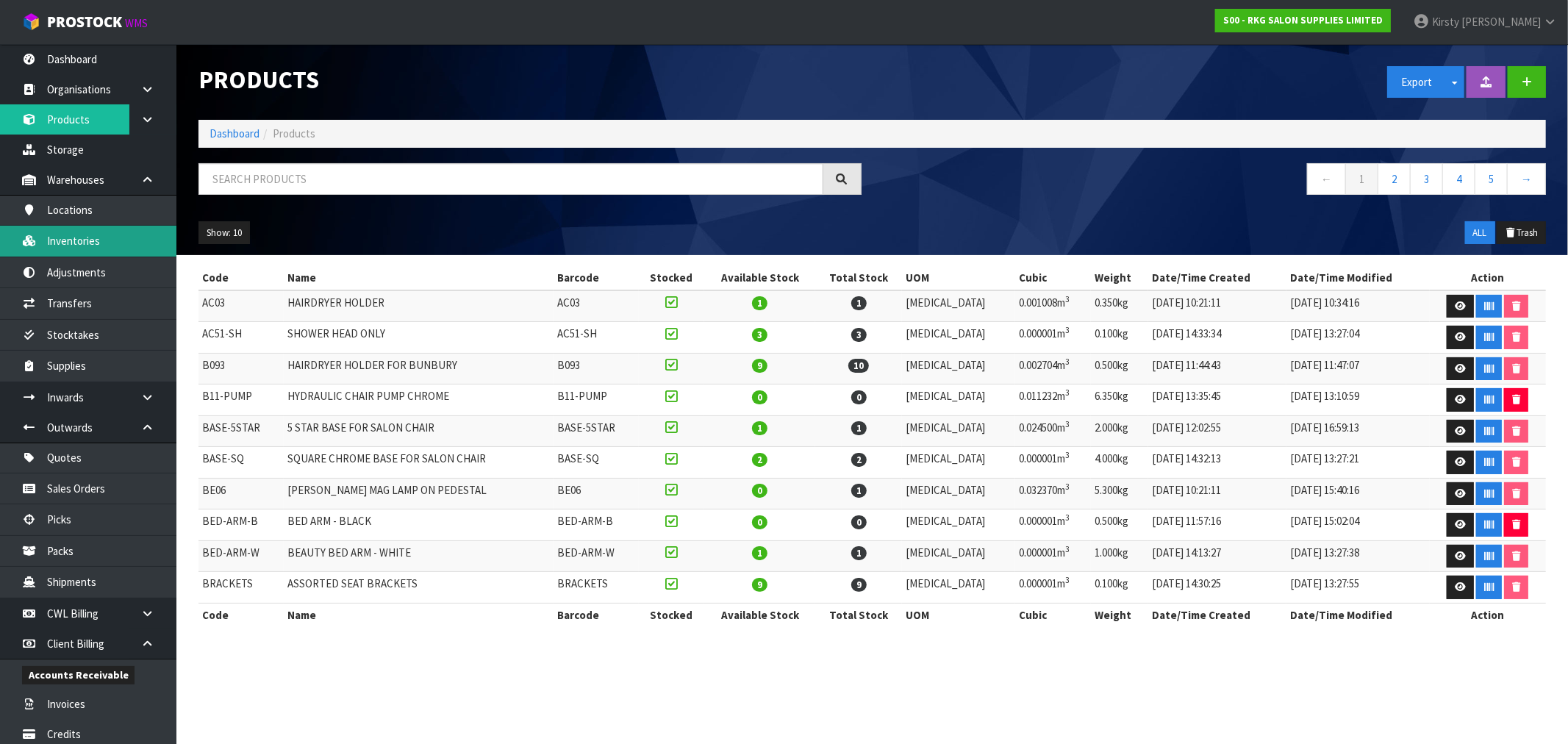
click at [73, 240] on link "Inventories" at bounding box center [88, 240] width 176 height 30
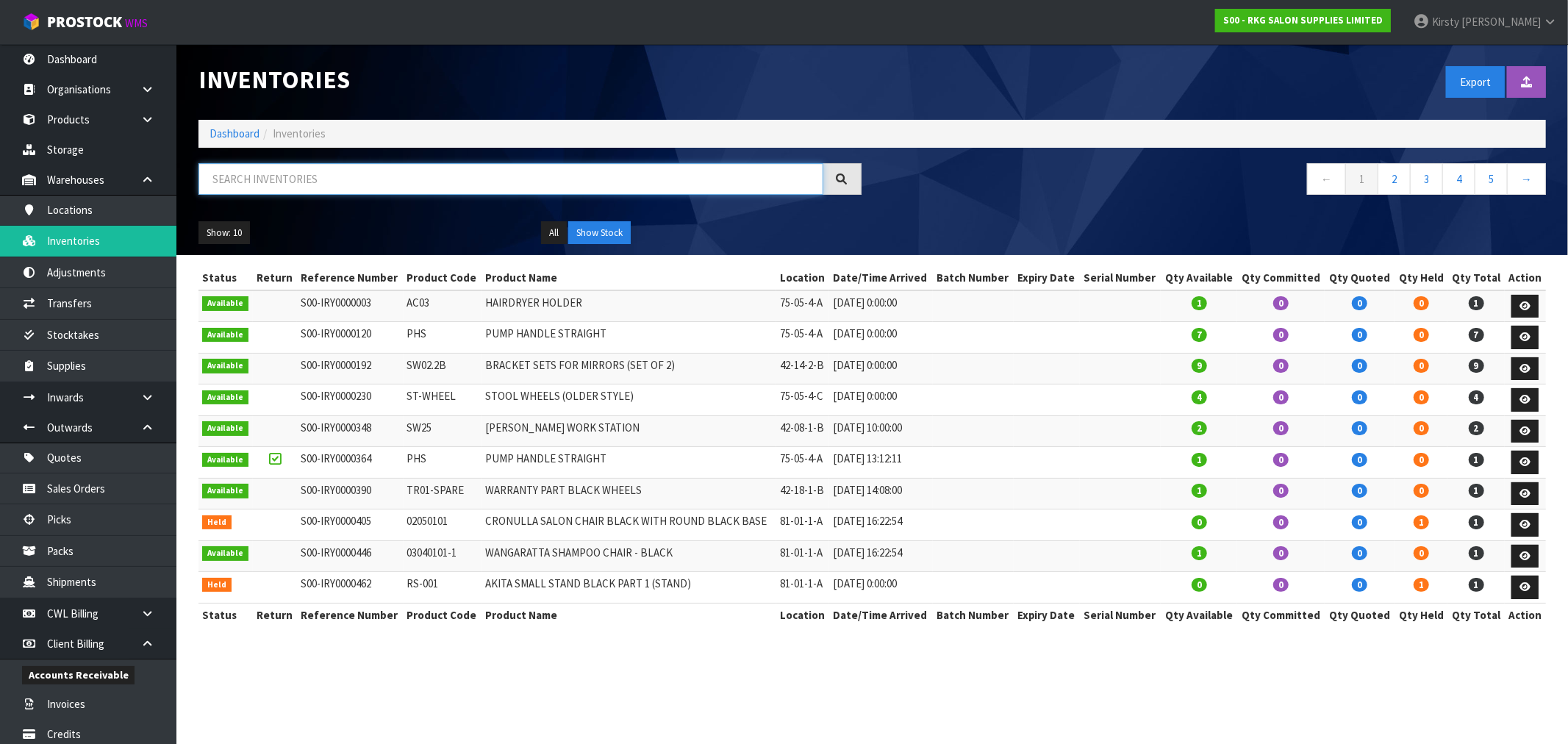
click at [236, 175] on input "text" at bounding box center [510, 178] width 624 height 32
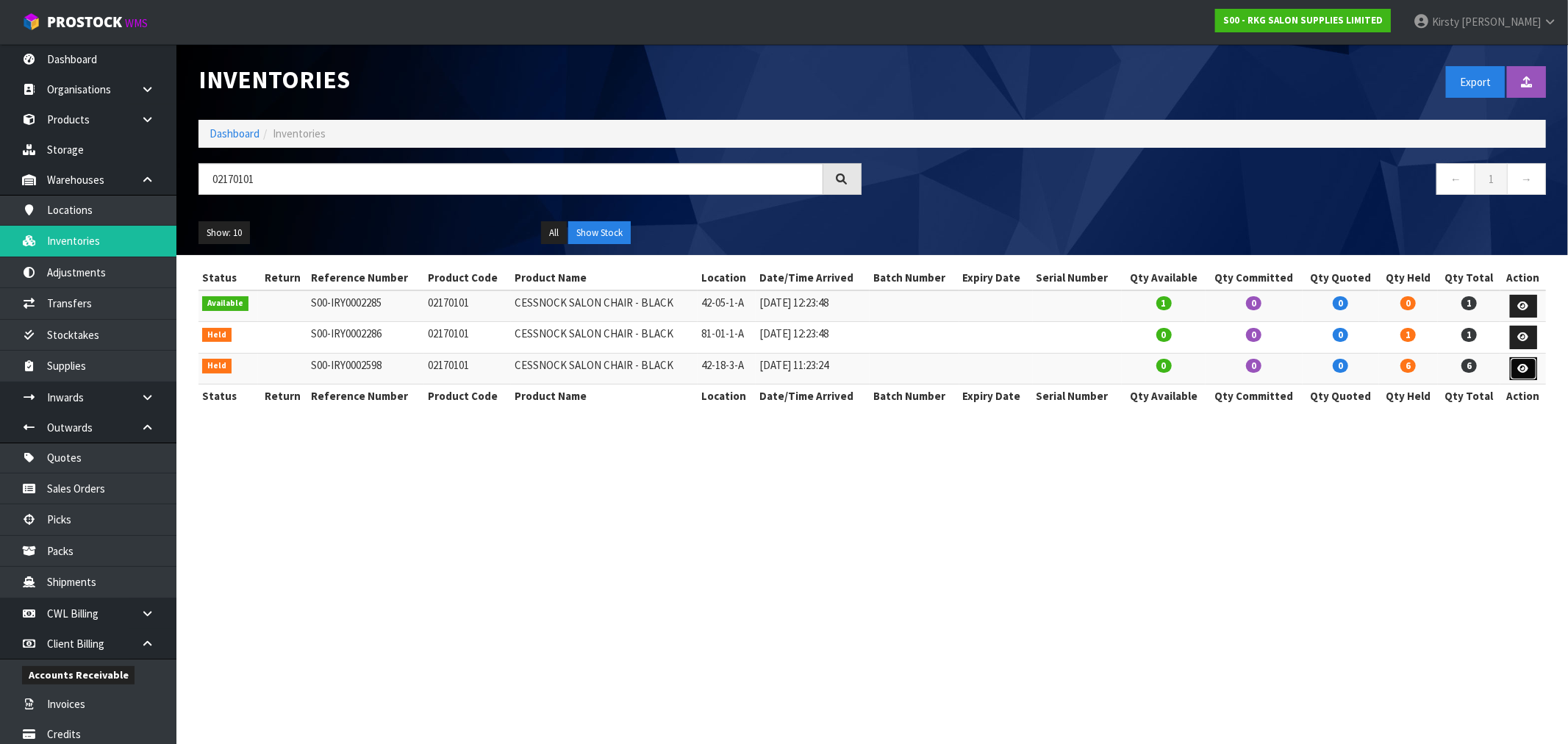
click at [1524, 370] on icon at bounding box center [1523, 368] width 11 height 10
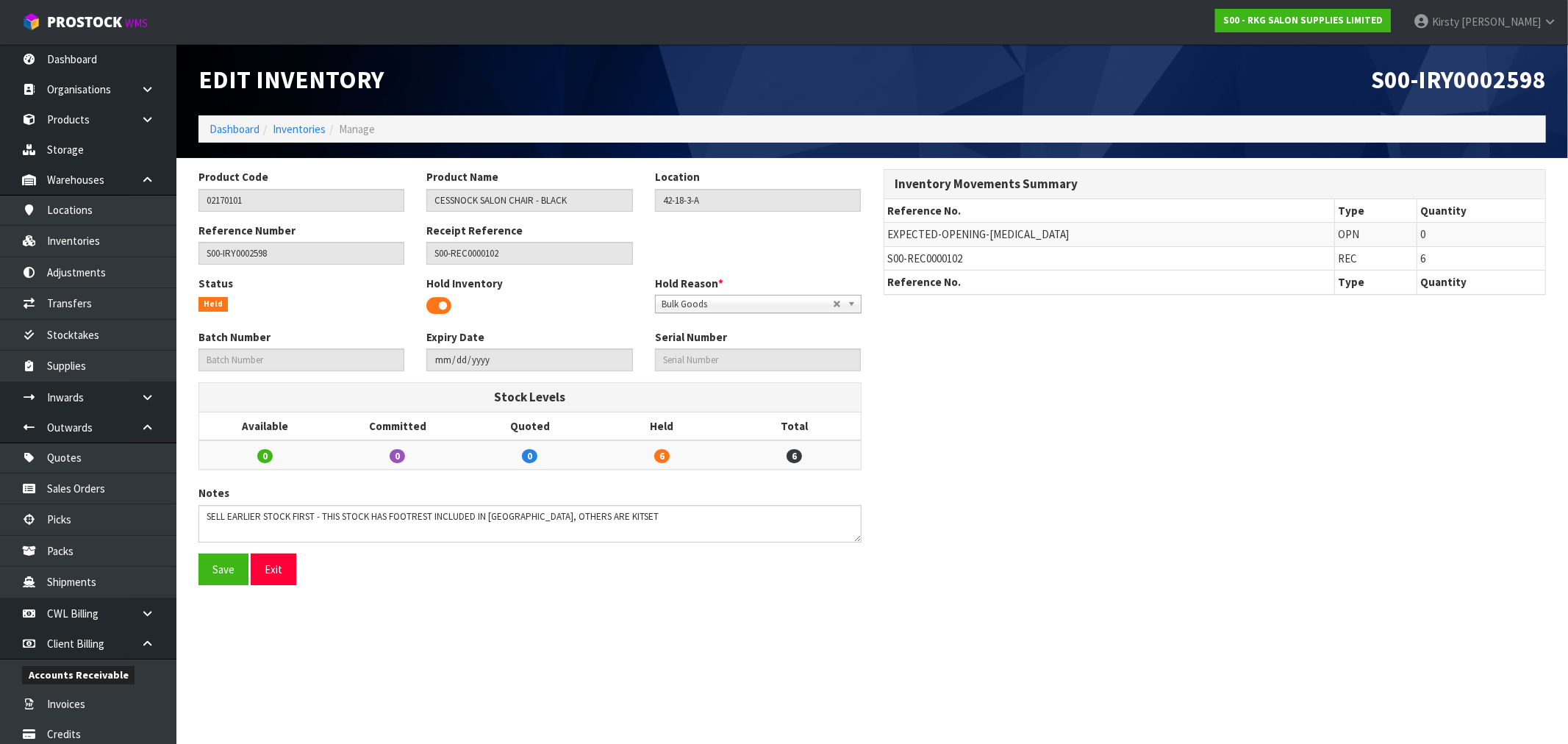
click at [691, 299] on span "Bulk Goods" at bounding box center [746, 304] width 171 height 17
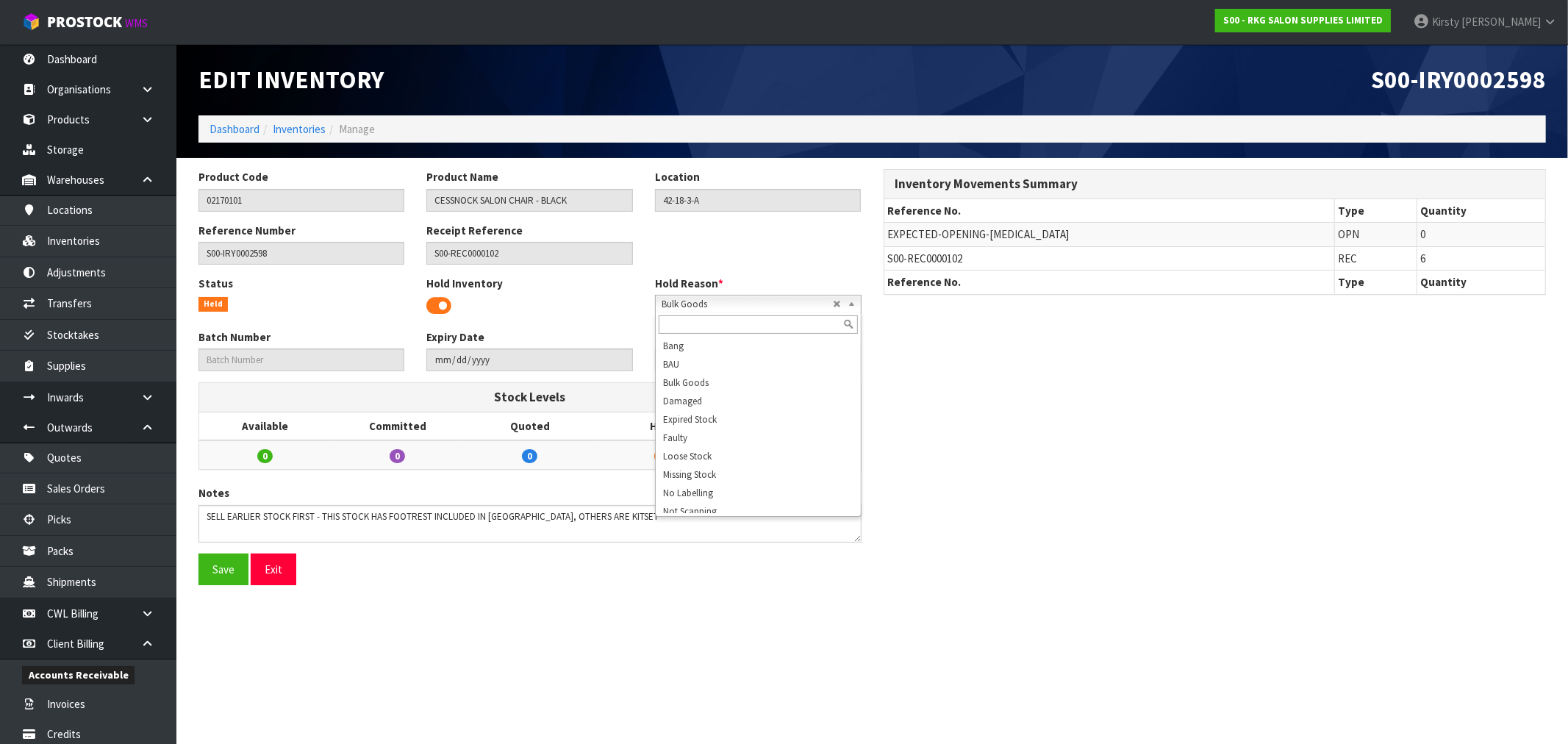
click at [444, 305] on span at bounding box center [439, 306] width 25 height 22
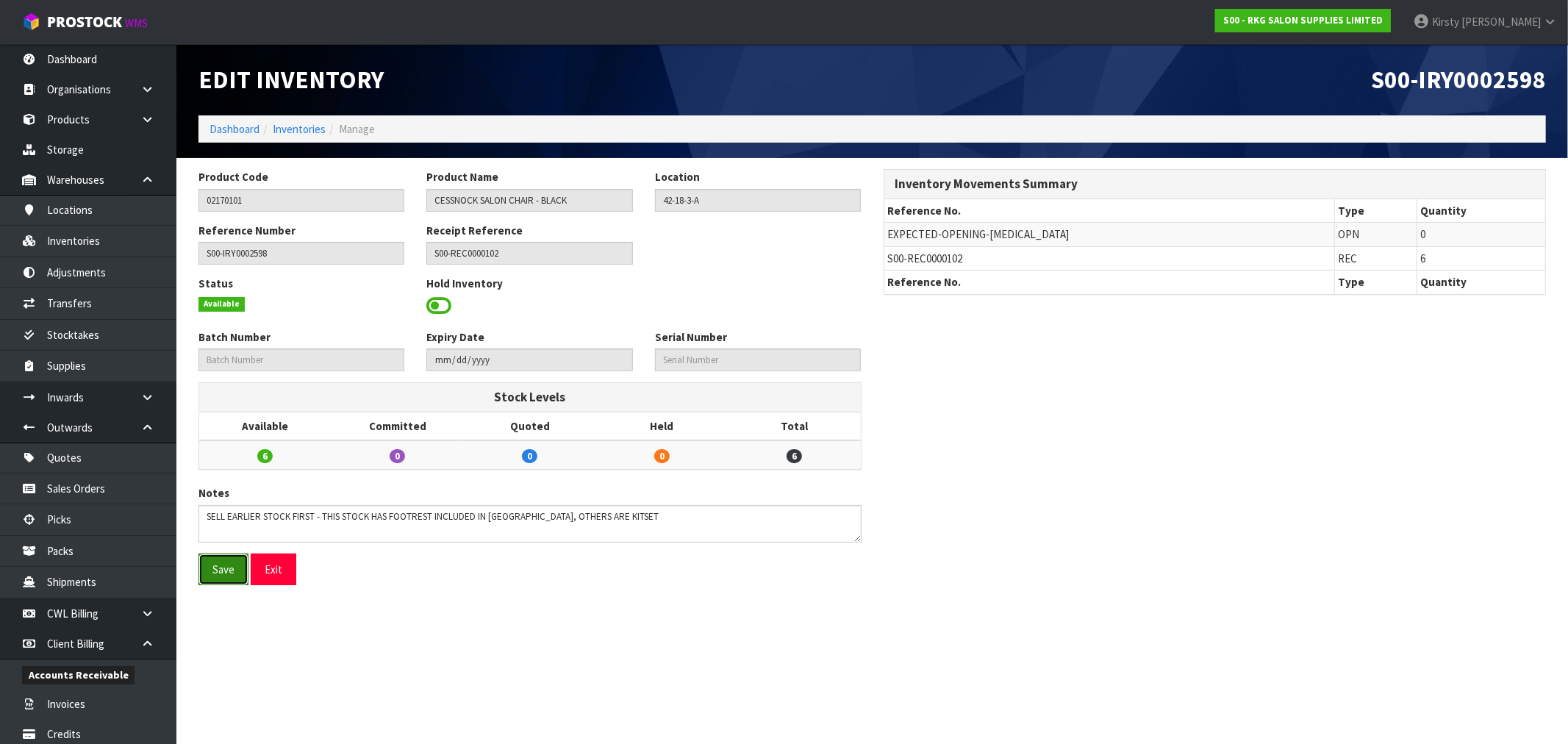
click at [223, 576] on button "Save" at bounding box center [223, 569] width 50 height 32
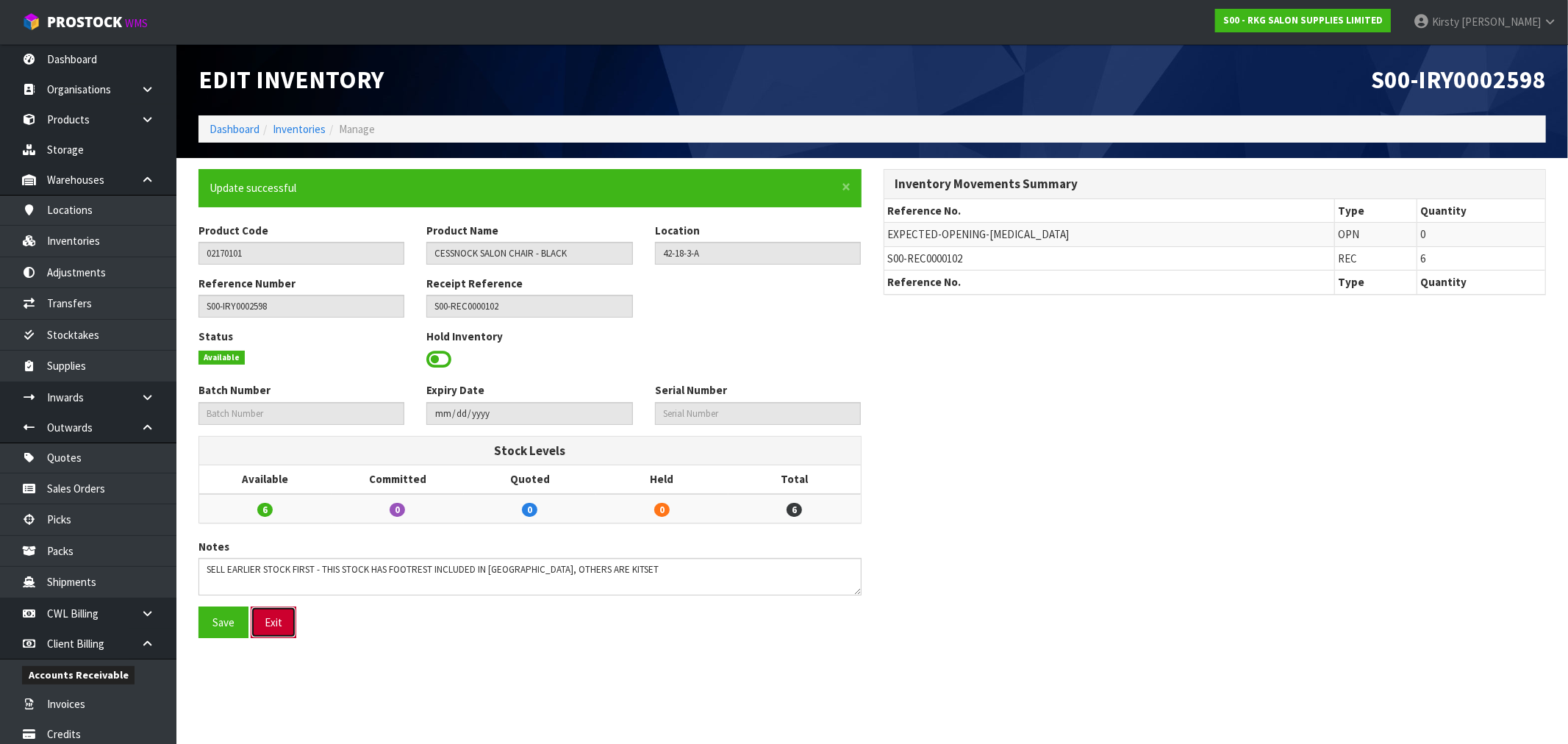
click at [284, 620] on button "Exit" at bounding box center [273, 622] width 45 height 32
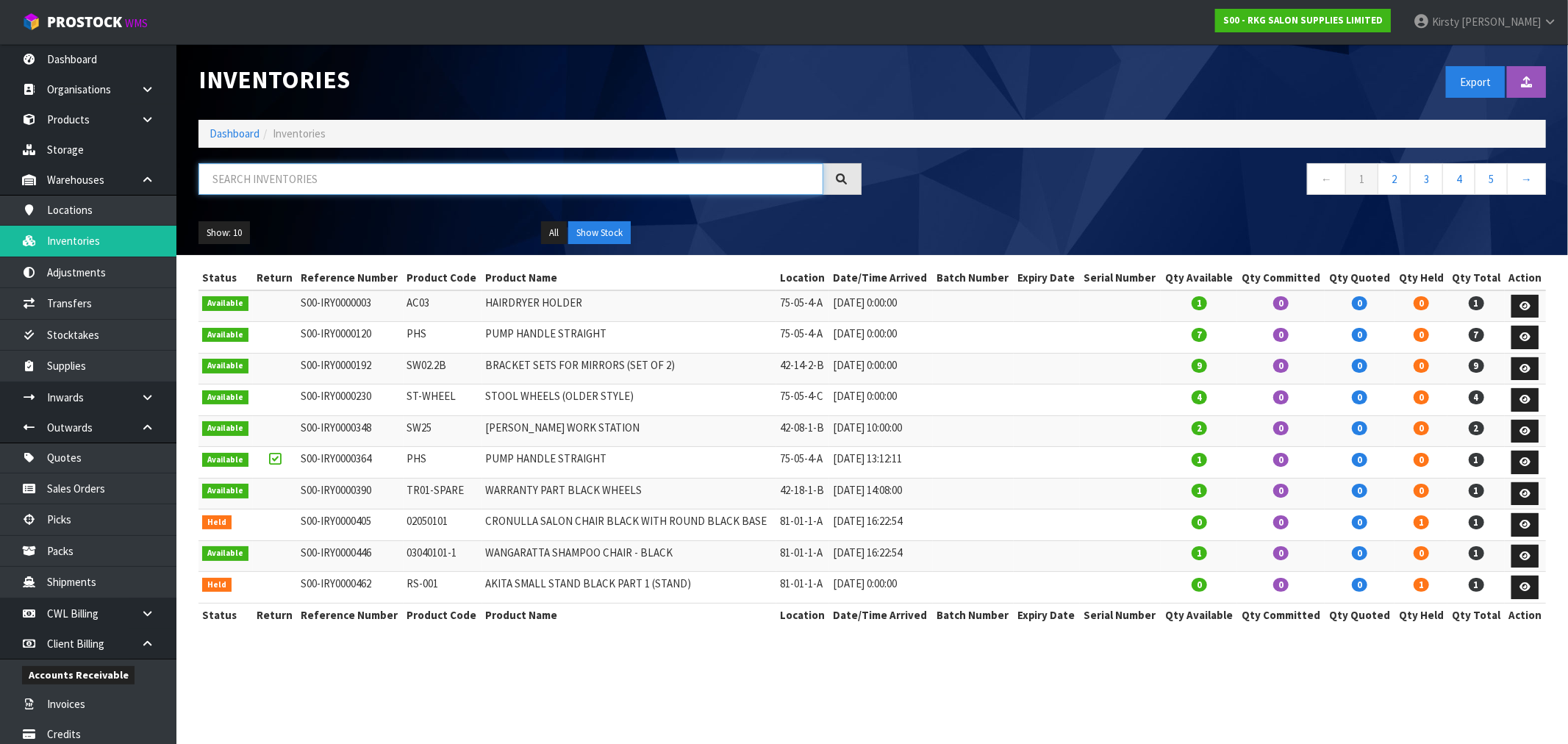
click at [260, 181] on input "text" at bounding box center [510, 178] width 624 height 32
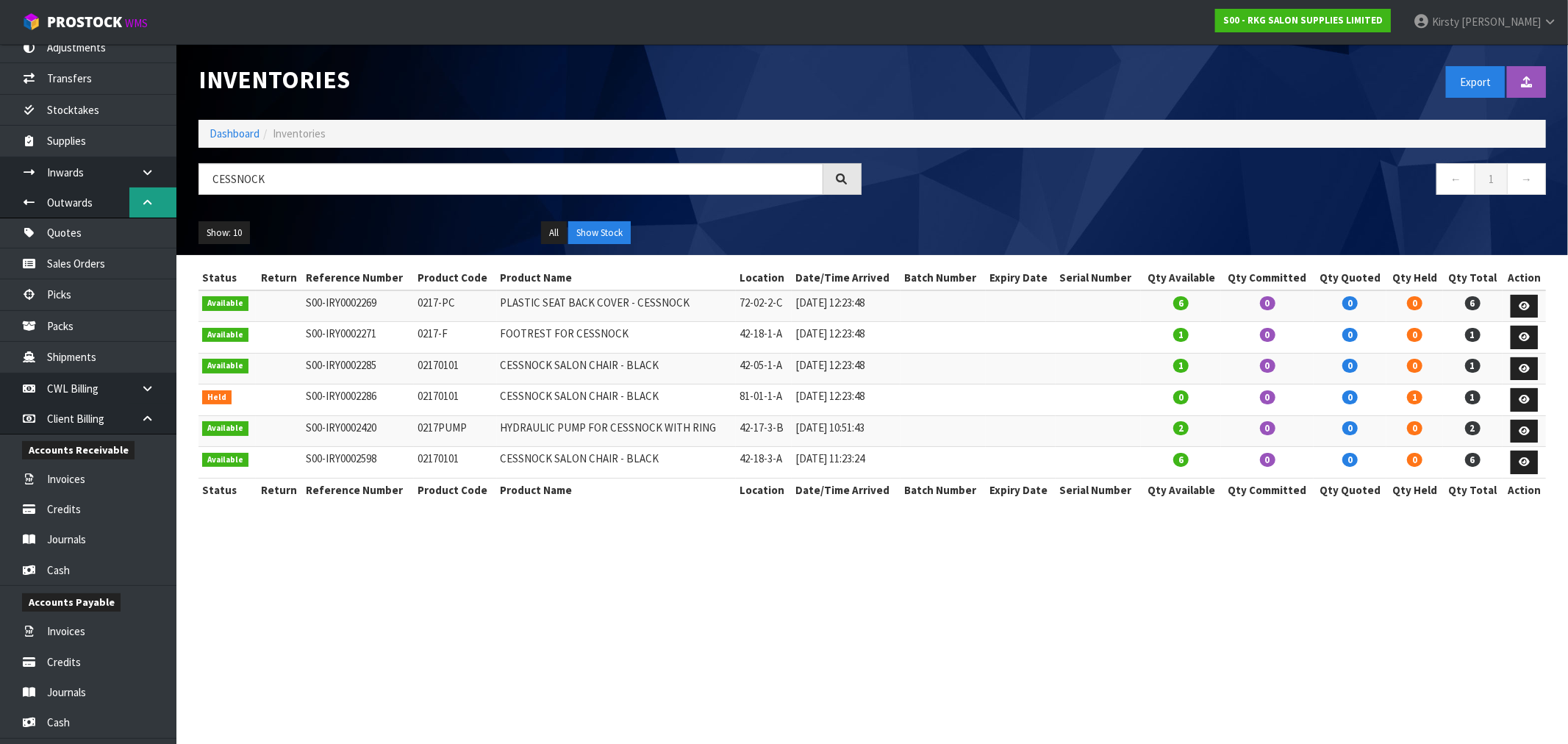
scroll to position [244, 0]
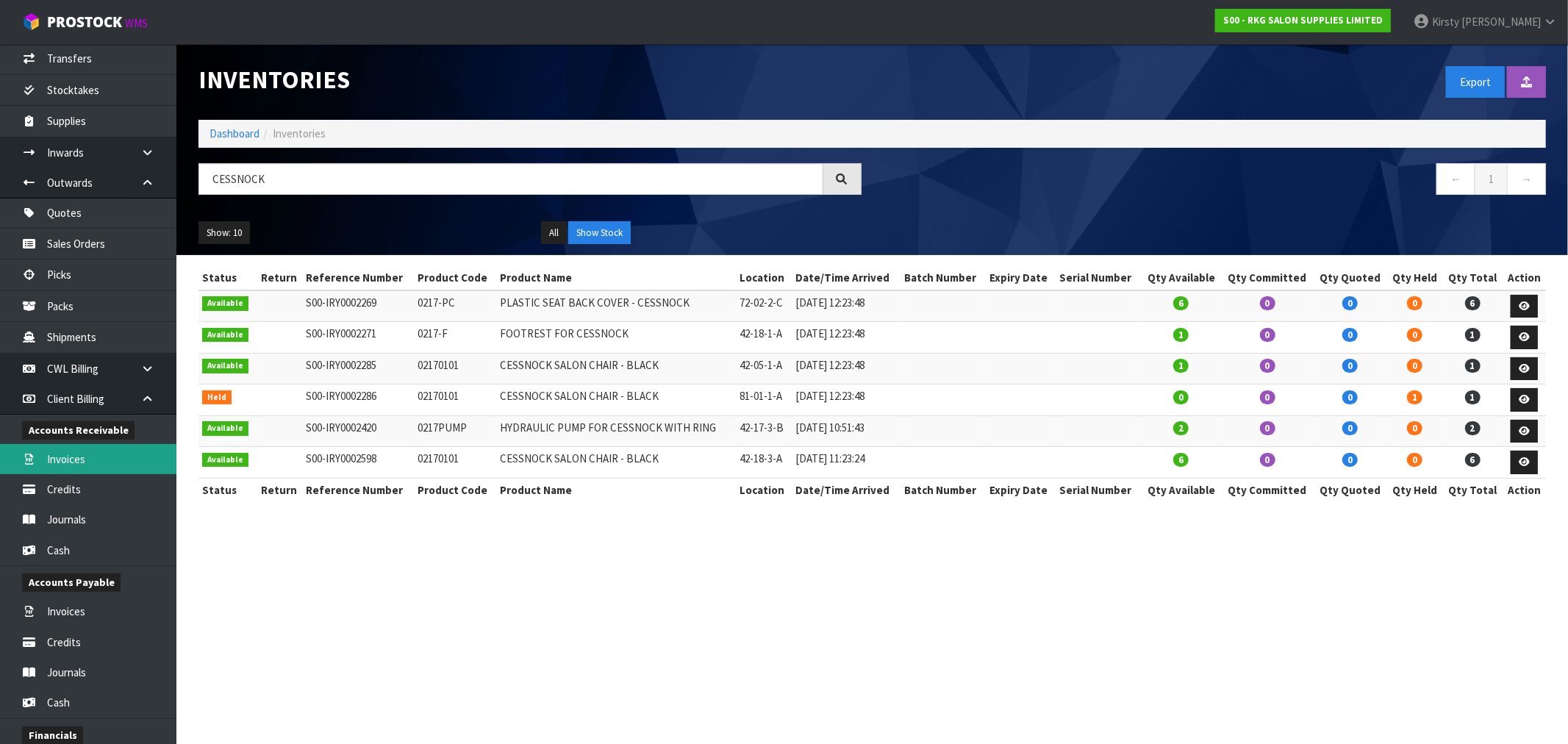
click at [72, 454] on link "Invoices" at bounding box center [88, 459] width 176 height 30
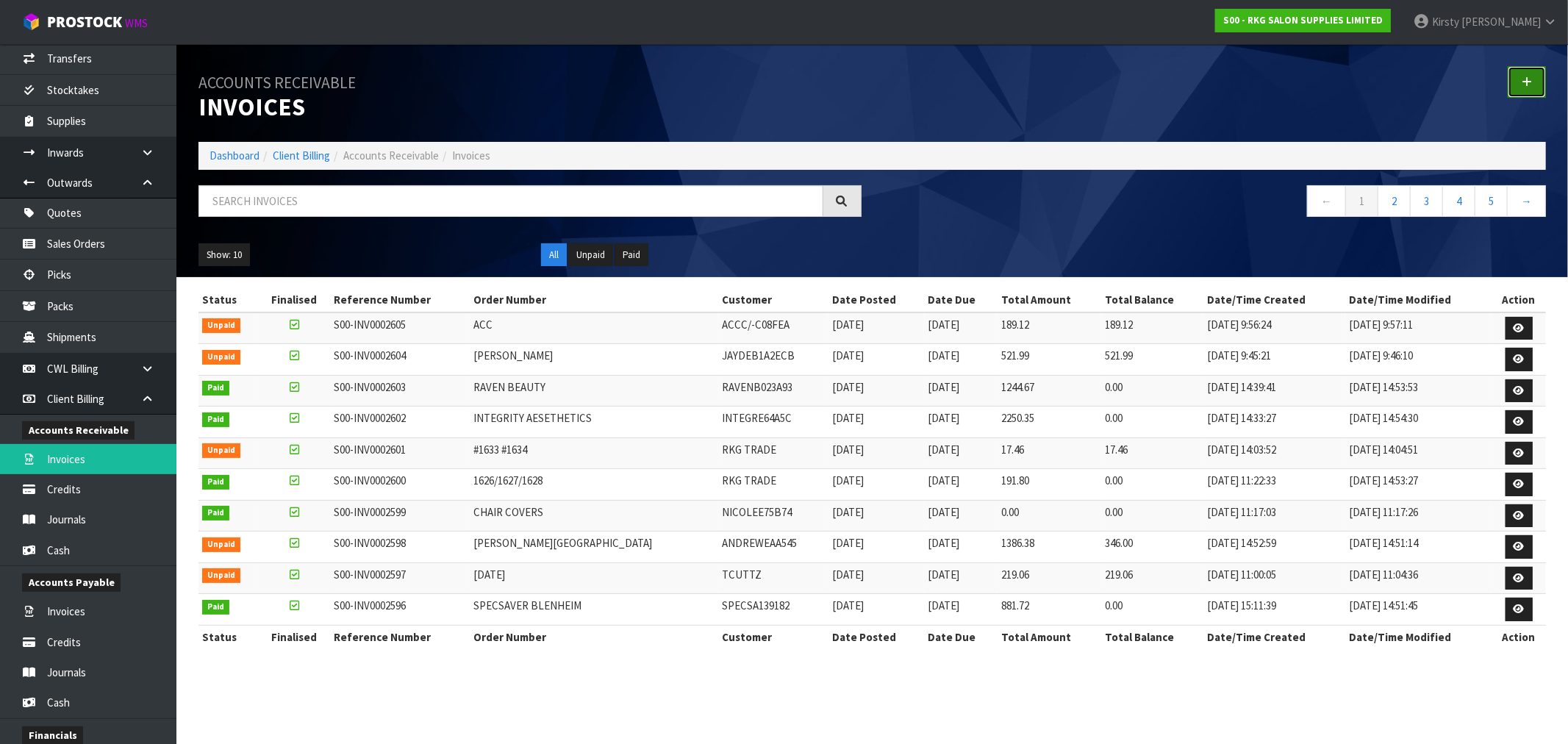
click at [1529, 82] on icon at bounding box center [1525, 81] width 10 height 11
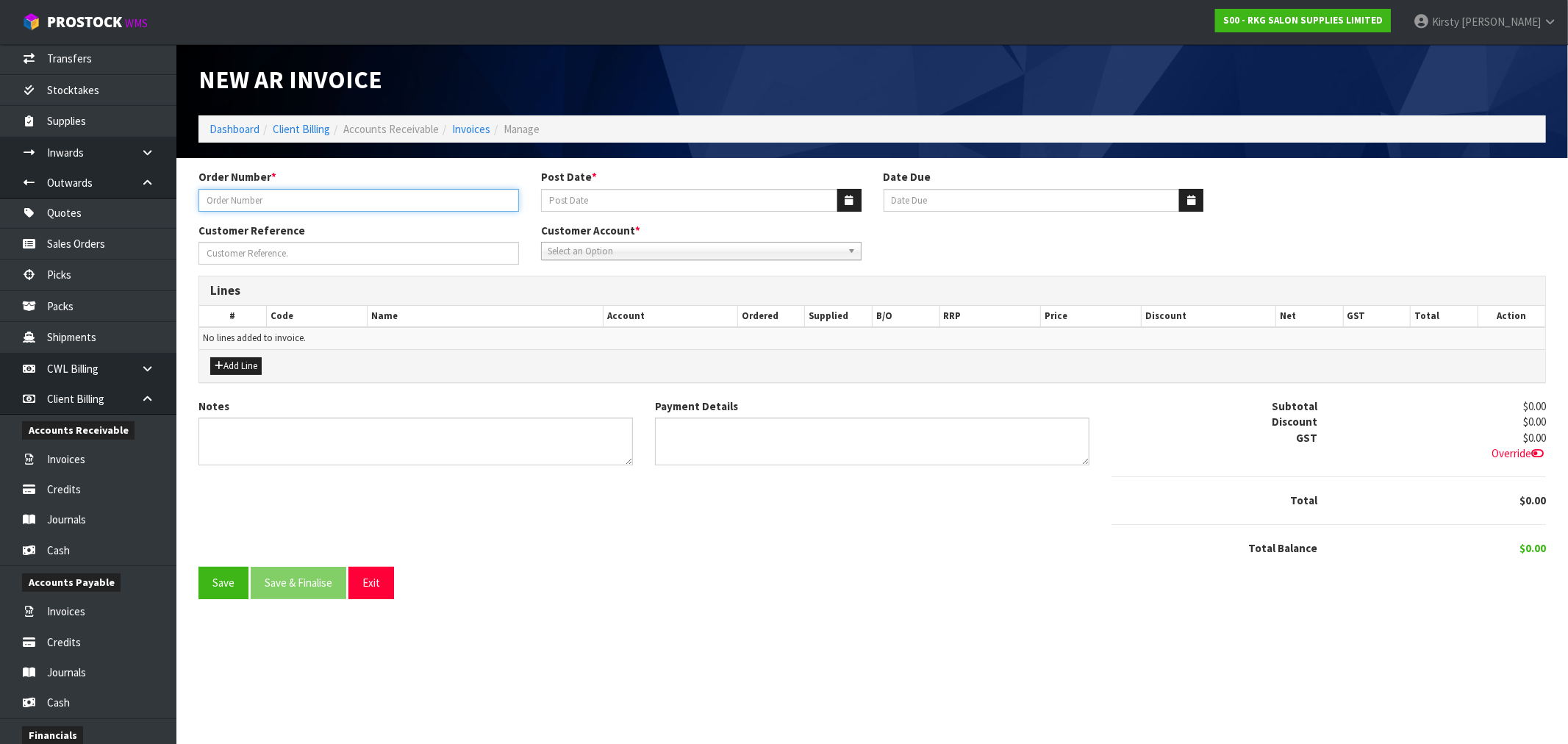
click at [287, 197] on input "text" at bounding box center [358, 200] width 320 height 23
click at [855, 202] on button "button" at bounding box center [849, 200] width 24 height 23
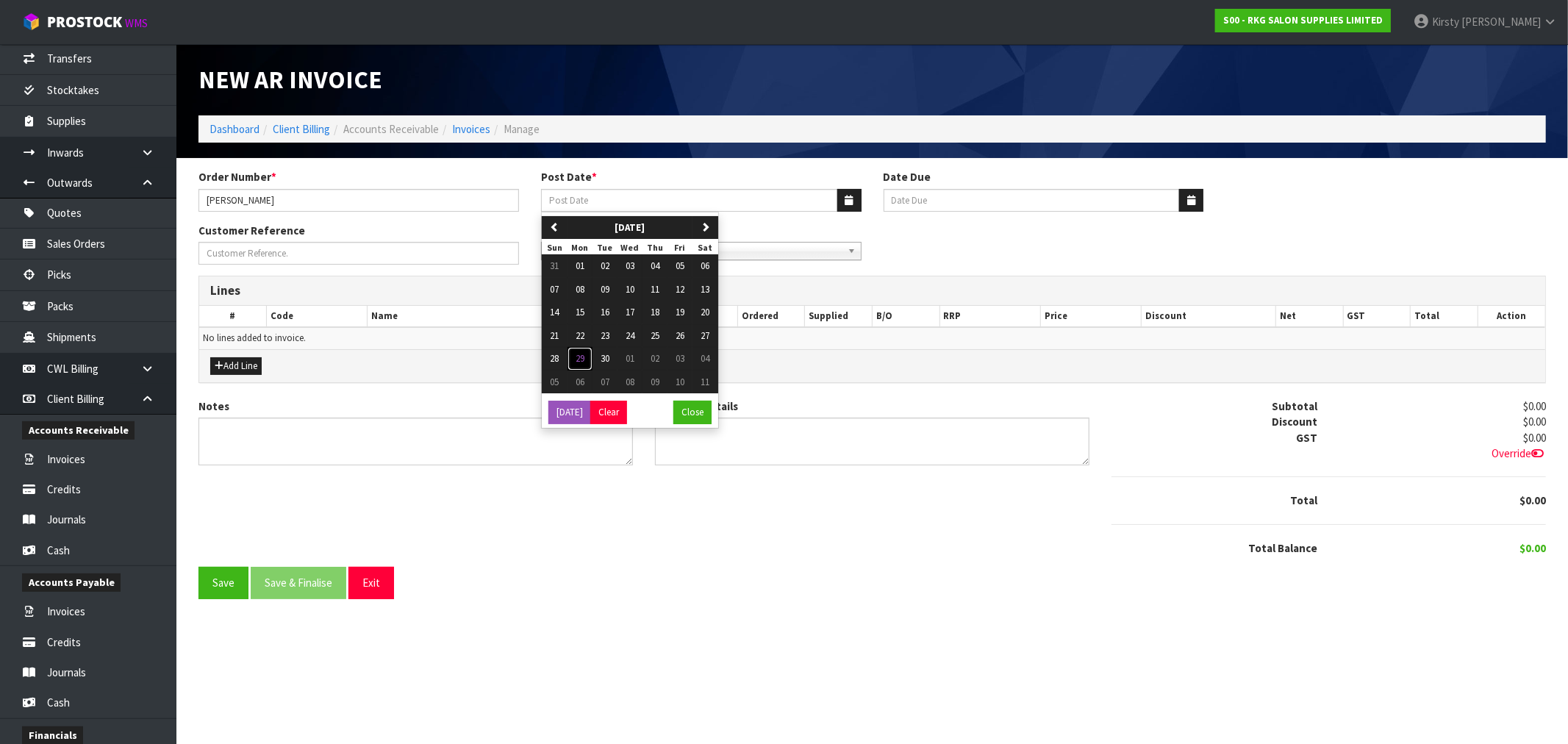
drag, startPoint x: 584, startPoint y: 358, endPoint x: 727, endPoint y: 274, distance: 165.8
click at [584, 357] on span "29" at bounding box center [580, 358] width 9 height 13
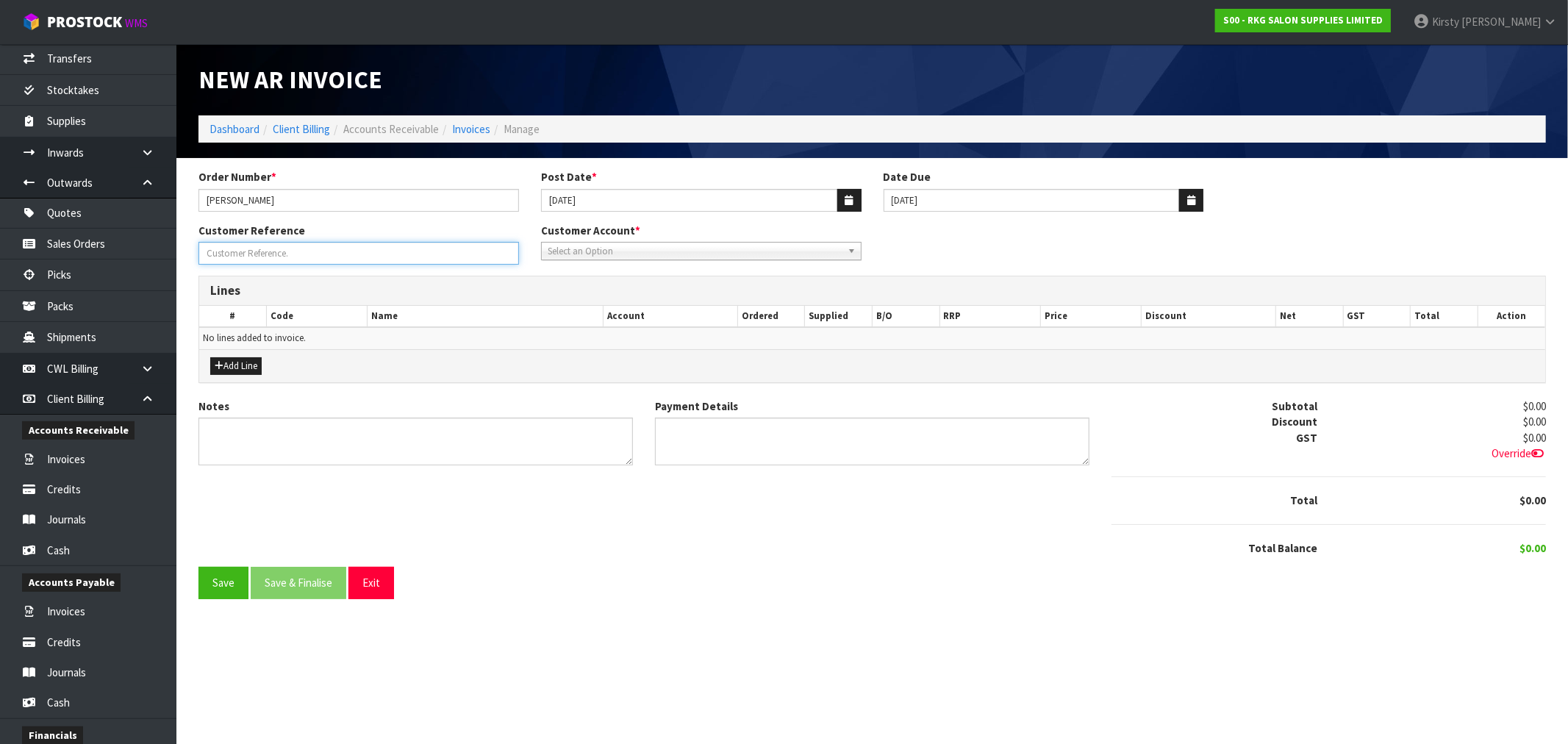
click at [219, 255] on input "Order Number *" at bounding box center [358, 253] width 320 height 23
click at [1192, 201] on icon "button" at bounding box center [1191, 200] width 8 height 10
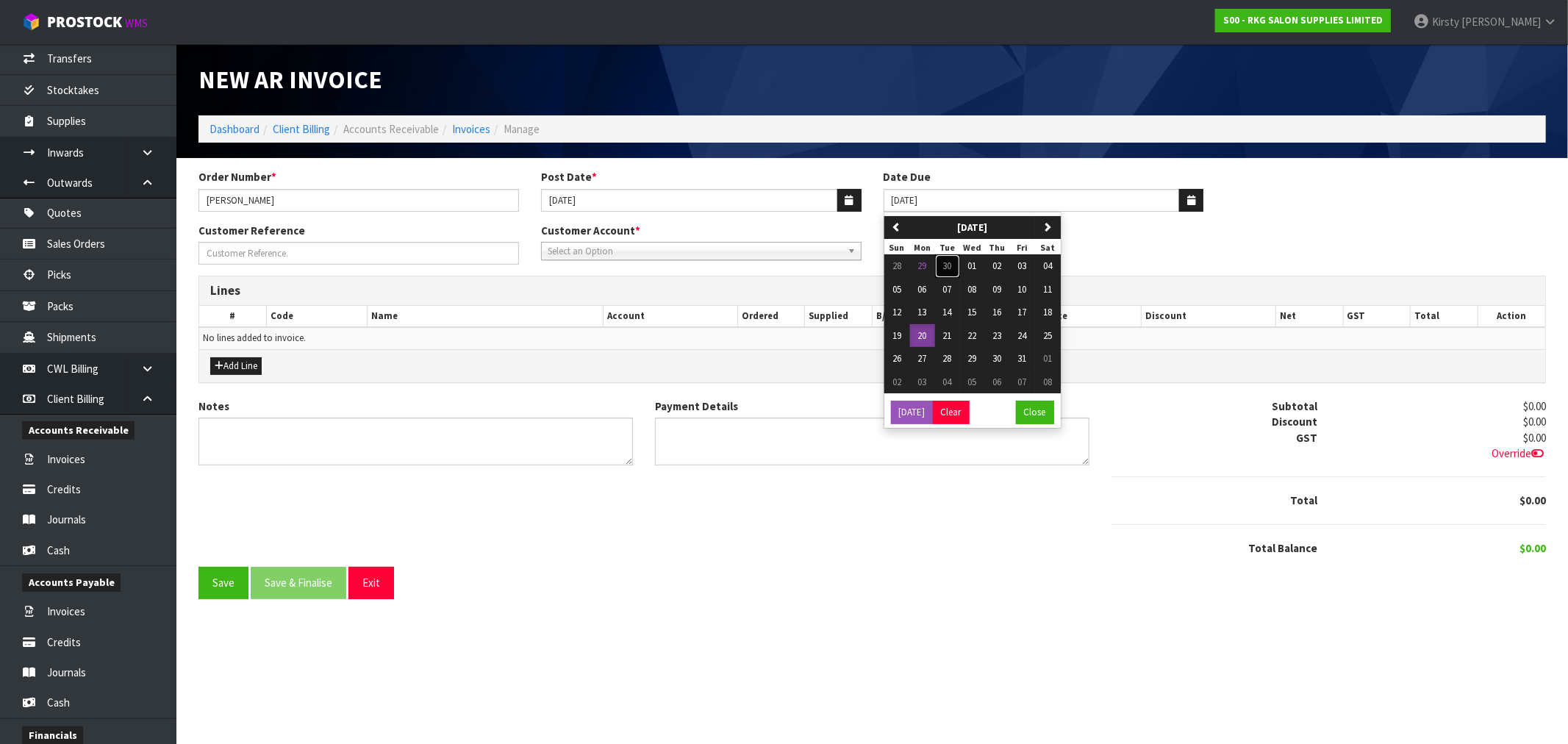
click at [943, 266] on span "30" at bounding box center [947, 266] width 9 height 13
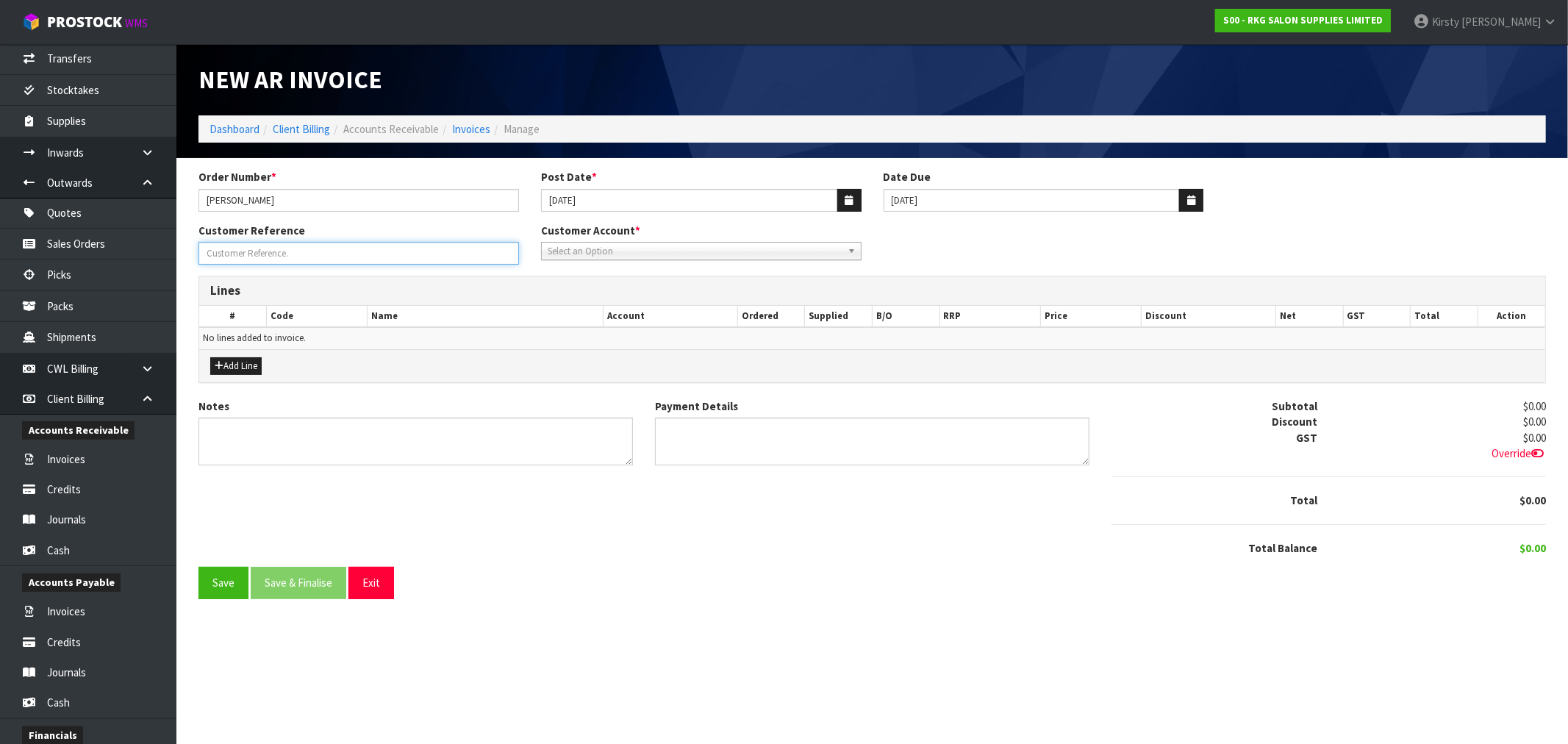
click at [223, 255] on input "Order Number *" at bounding box center [358, 253] width 320 height 23
click at [310, 258] on input "Order Number *" at bounding box center [358, 253] width 320 height 23
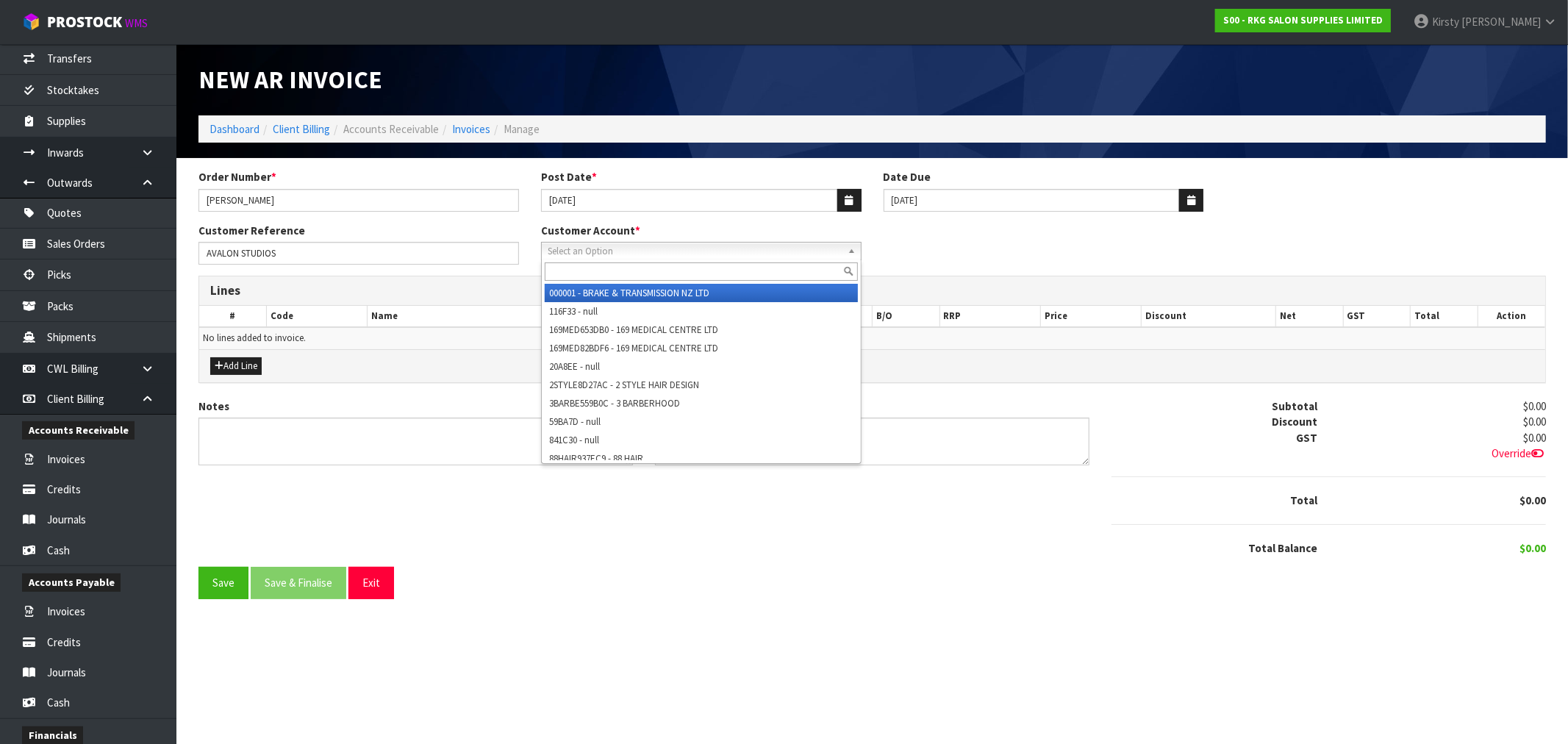
click at [681, 256] on span "Select an Option" at bounding box center [694, 251] width 294 height 17
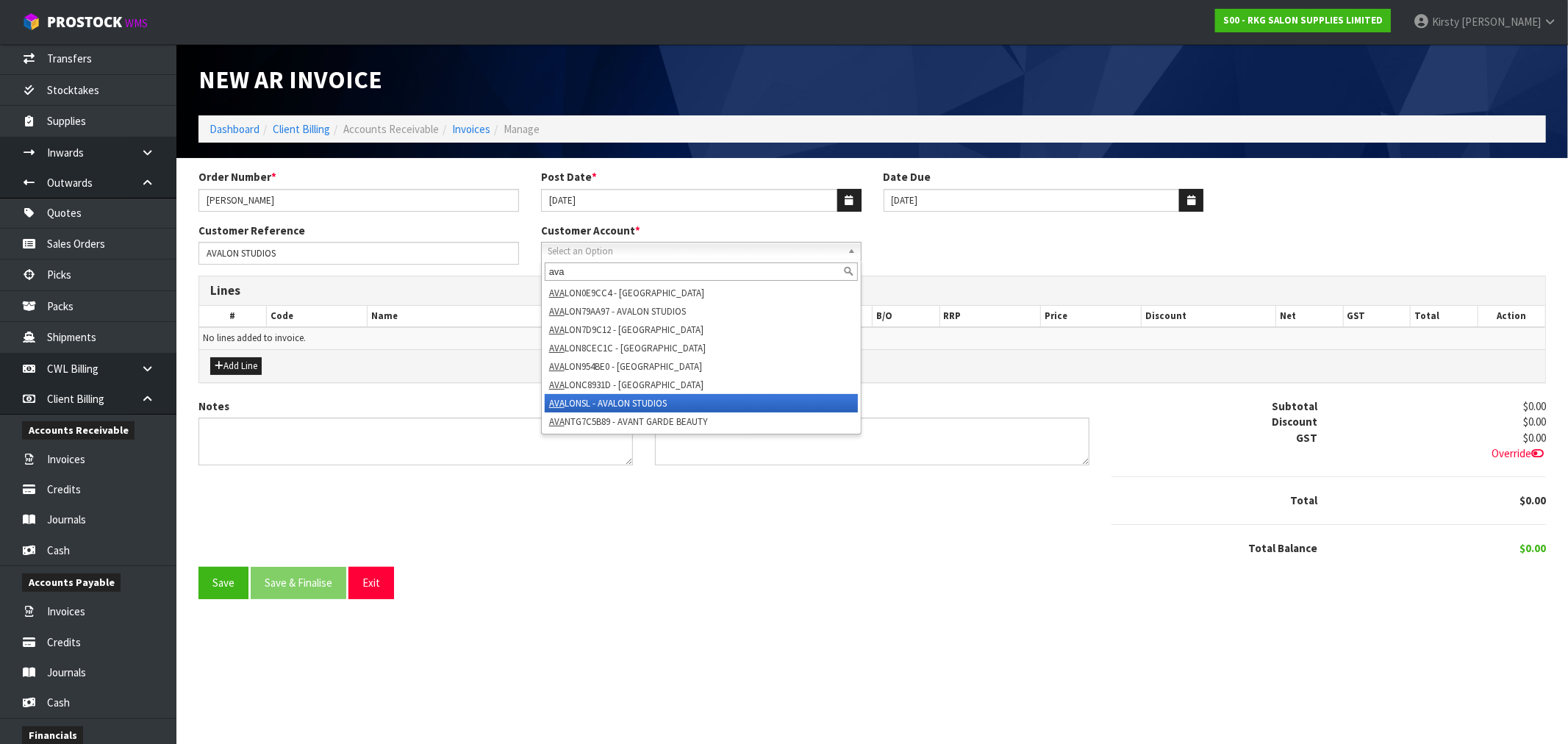
click at [633, 405] on li "AVA LONSL - AVALON STUDIOS" at bounding box center [701, 403] width 313 height 18
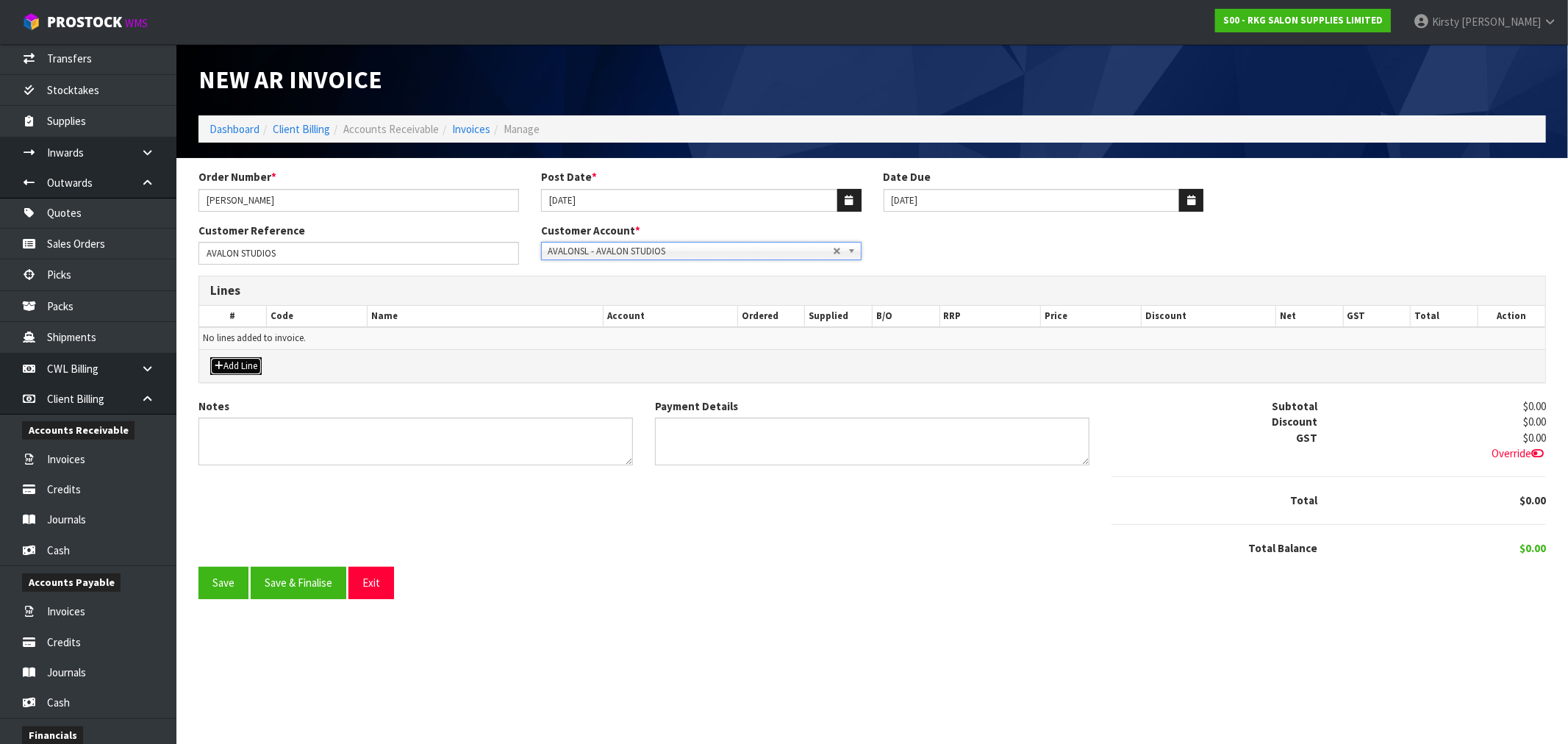
click at [257, 367] on button "Add Line" at bounding box center [235, 366] width 52 height 17
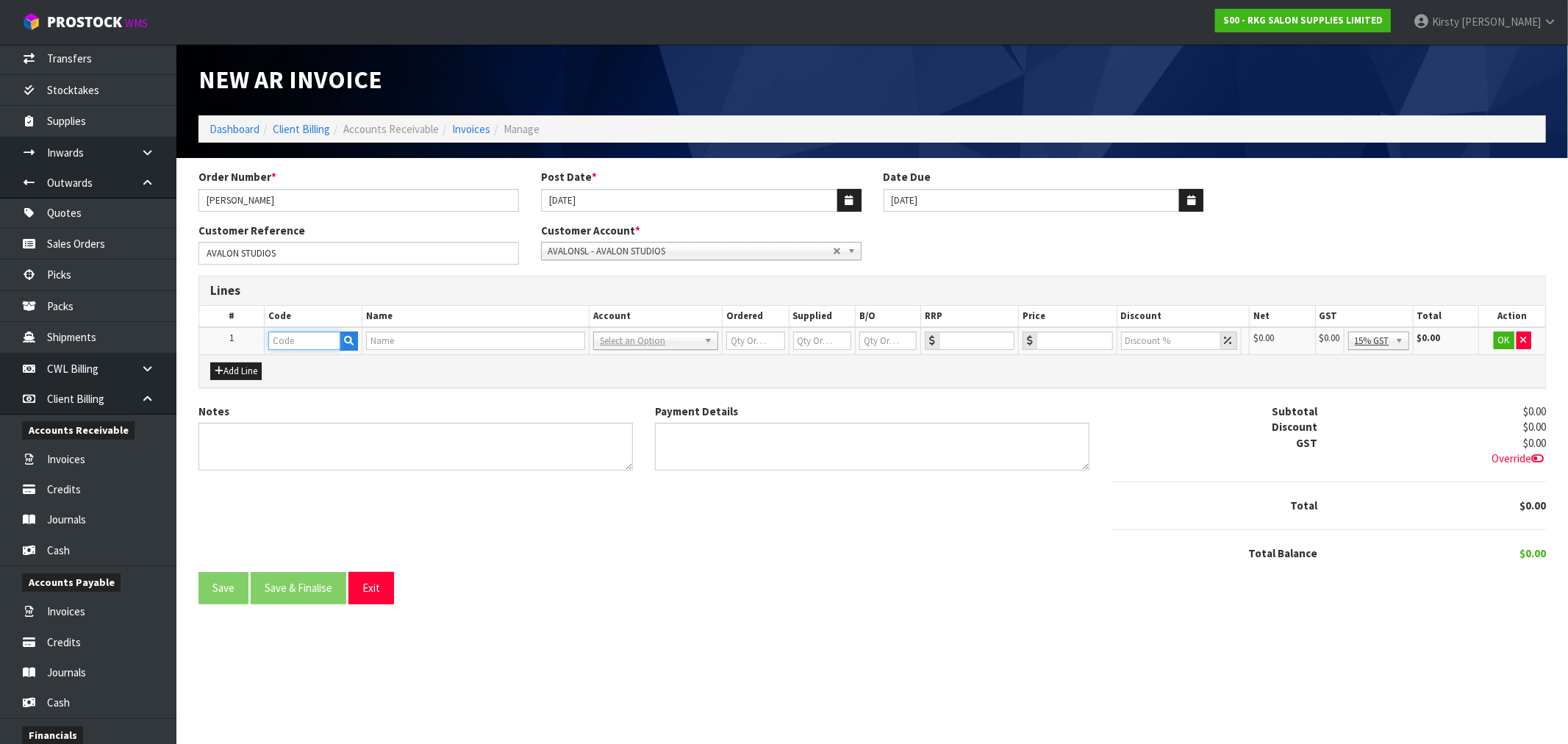
click at [310, 344] on input "text" at bounding box center [304, 340] width 72 height 18
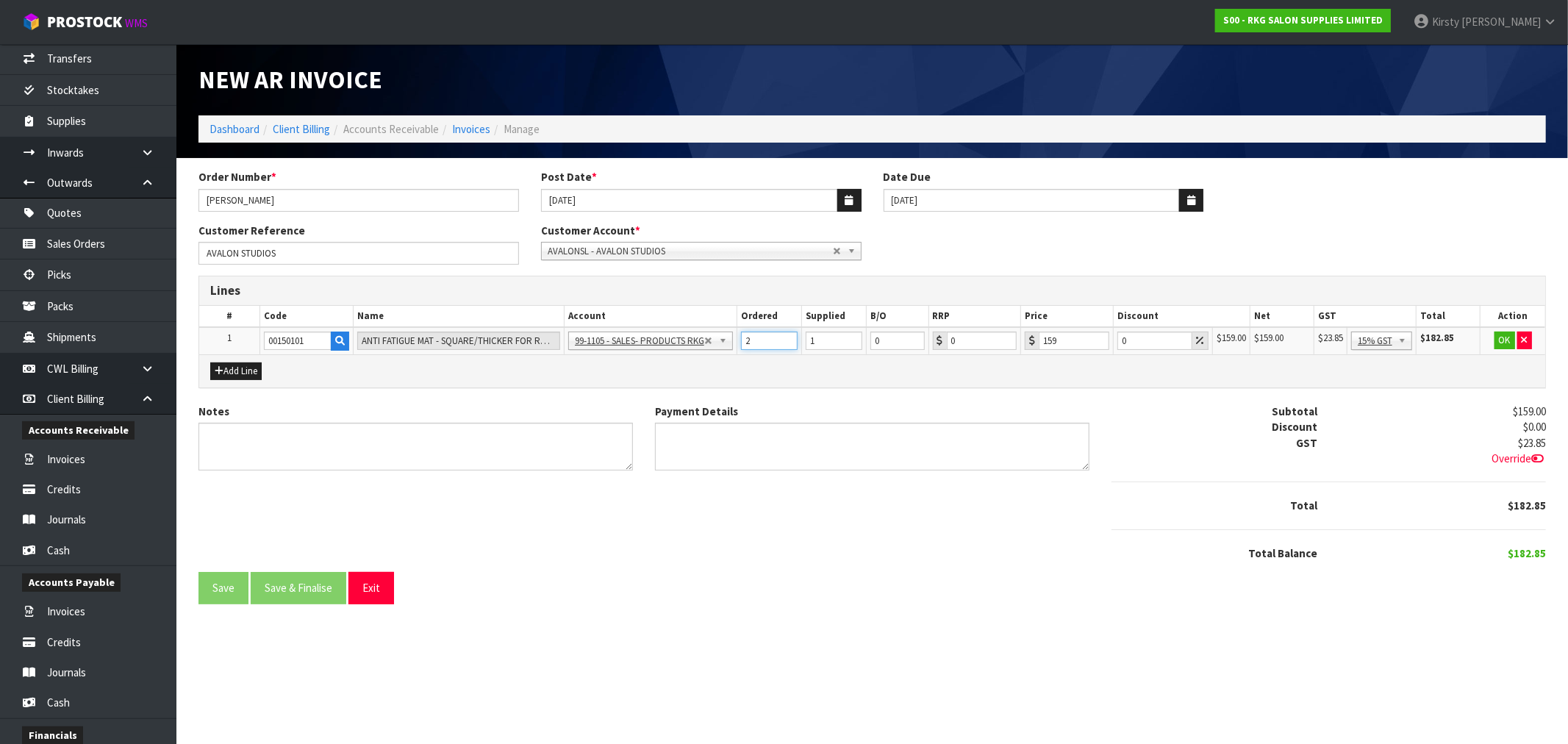
click at [789, 335] on input "2" at bounding box center [769, 340] width 57 height 18
click at [789, 335] on input "3" at bounding box center [769, 340] width 57 height 18
click at [789, 335] on input "4" at bounding box center [769, 340] width 57 height 18
click at [790, 335] on input "5" at bounding box center [769, 340] width 57 height 18
click at [790, 335] on input "6" at bounding box center [769, 340] width 57 height 18
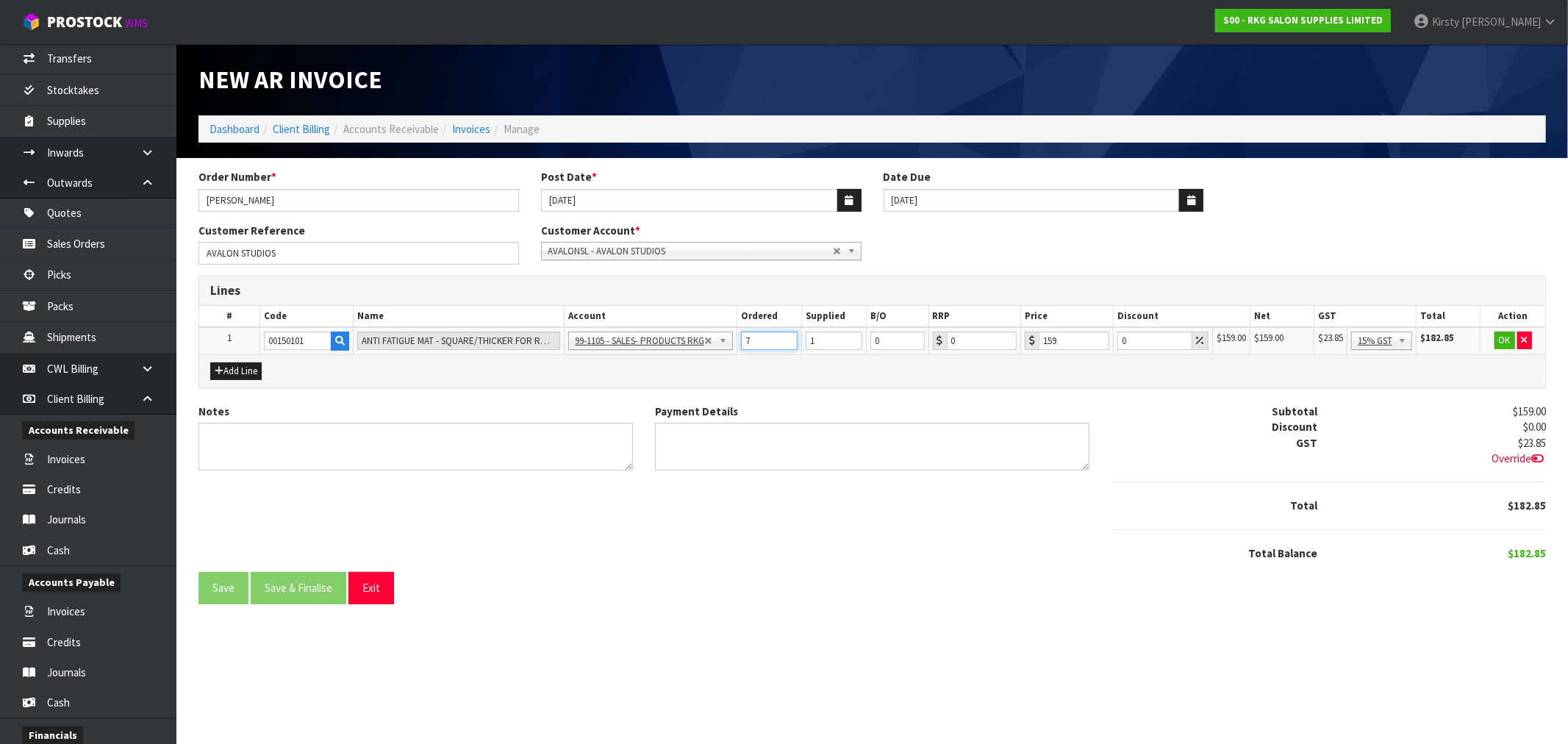
click at [790, 335] on input "7" at bounding box center [769, 340] width 57 height 18
click at [853, 334] on input "2" at bounding box center [833, 340] width 57 height 18
click at [853, 334] on input "3" at bounding box center [833, 340] width 57 height 18
click at [853, 334] on input "4" at bounding box center [833, 340] width 57 height 18
click at [853, 334] on input "5" at bounding box center [832, 340] width 57 height 18
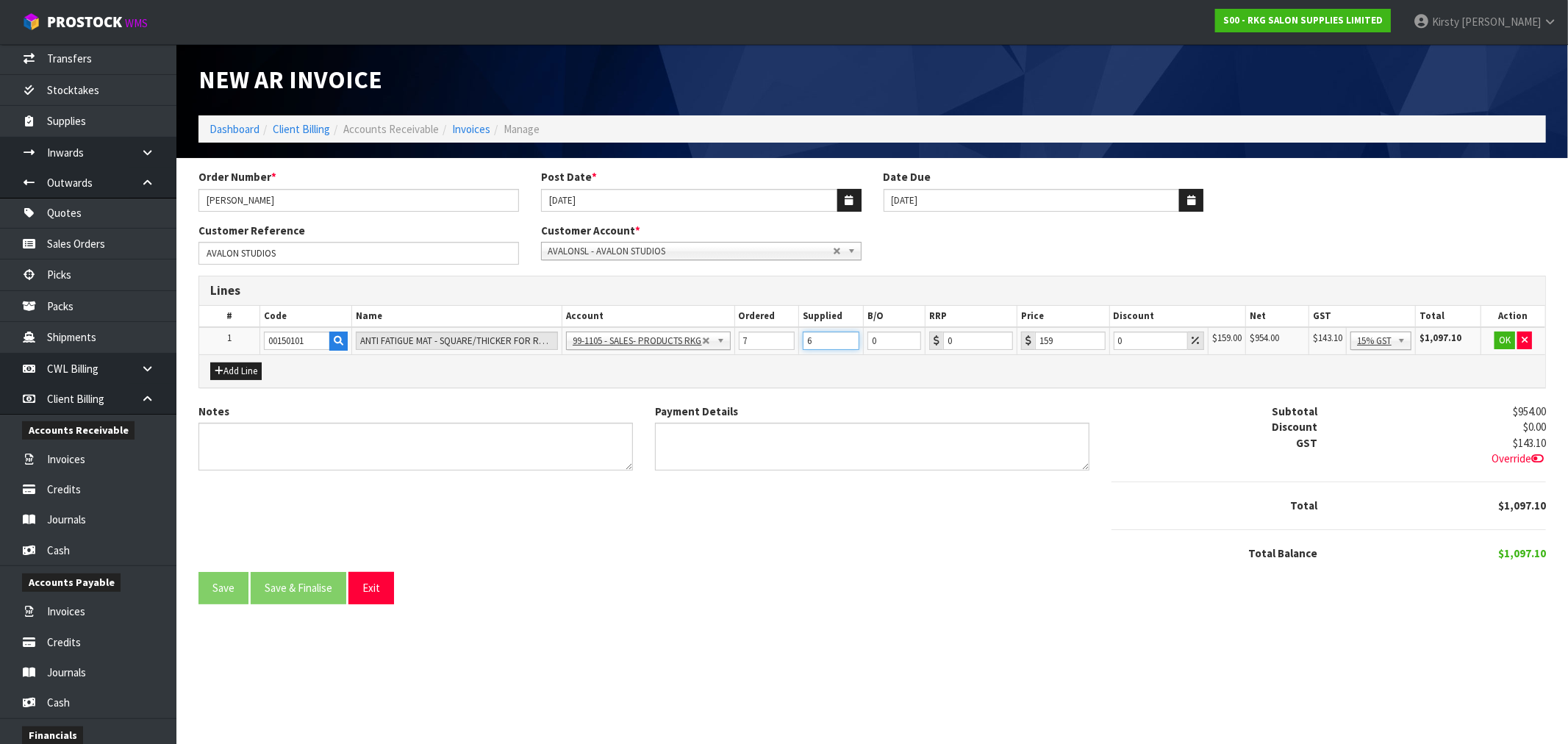
click at [853, 334] on input "6" at bounding box center [831, 340] width 57 height 18
click at [853, 334] on input "7" at bounding box center [831, 340] width 57 height 18
drag, startPoint x: 1126, startPoint y: 339, endPoint x: 1101, endPoint y: 342, distance: 25.2
click at [1101, 342] on tr "1 00150101 ANTI FATIGUE MAT - SQUARE/THICKER FOR ROUND & 5 STAR BASES 99-1100 -…" at bounding box center [871, 340] width 1345 height 27
click at [1497, 332] on button "OK" at bounding box center [1504, 339] width 21 height 17
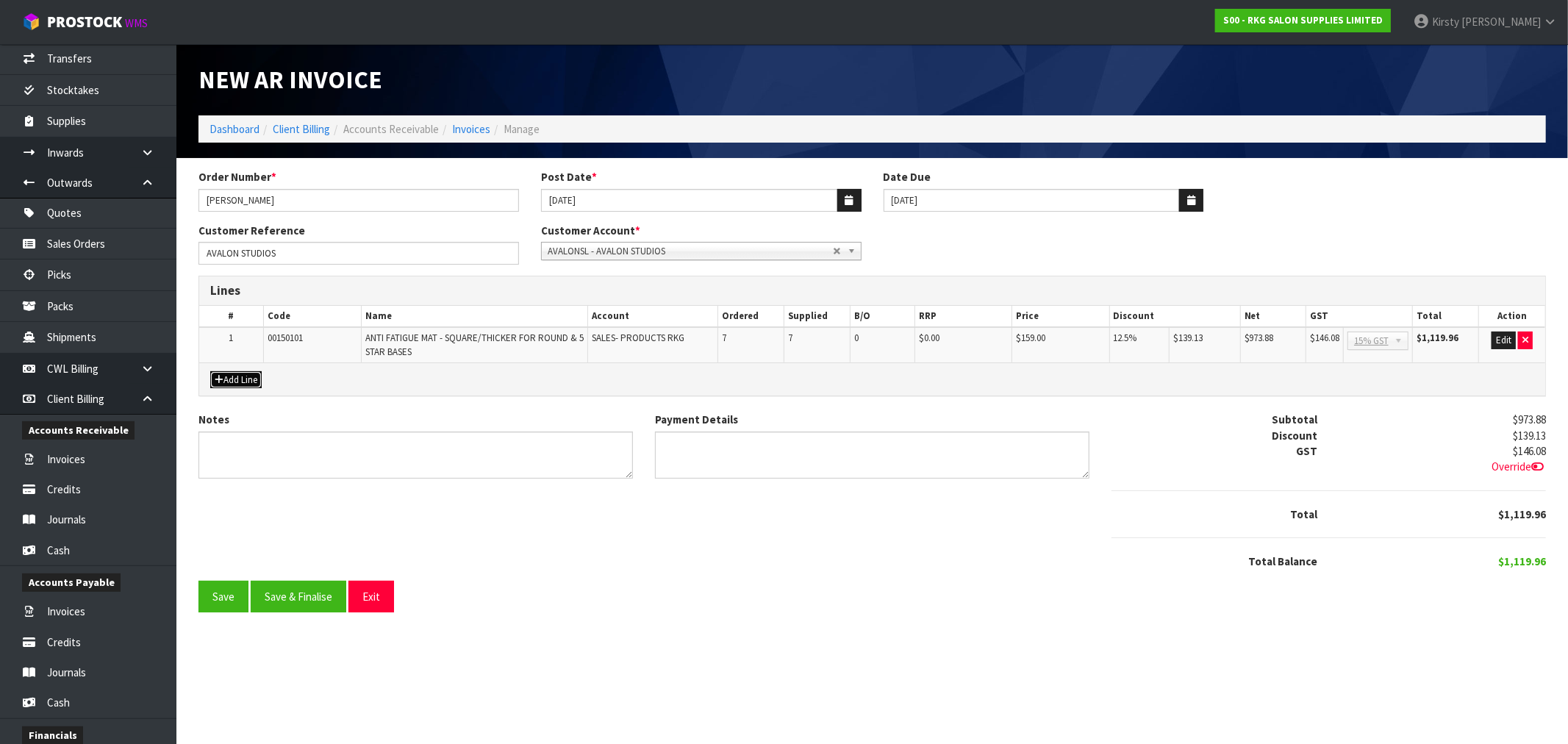
click at [244, 380] on button "Add Line" at bounding box center [235, 379] width 52 height 17
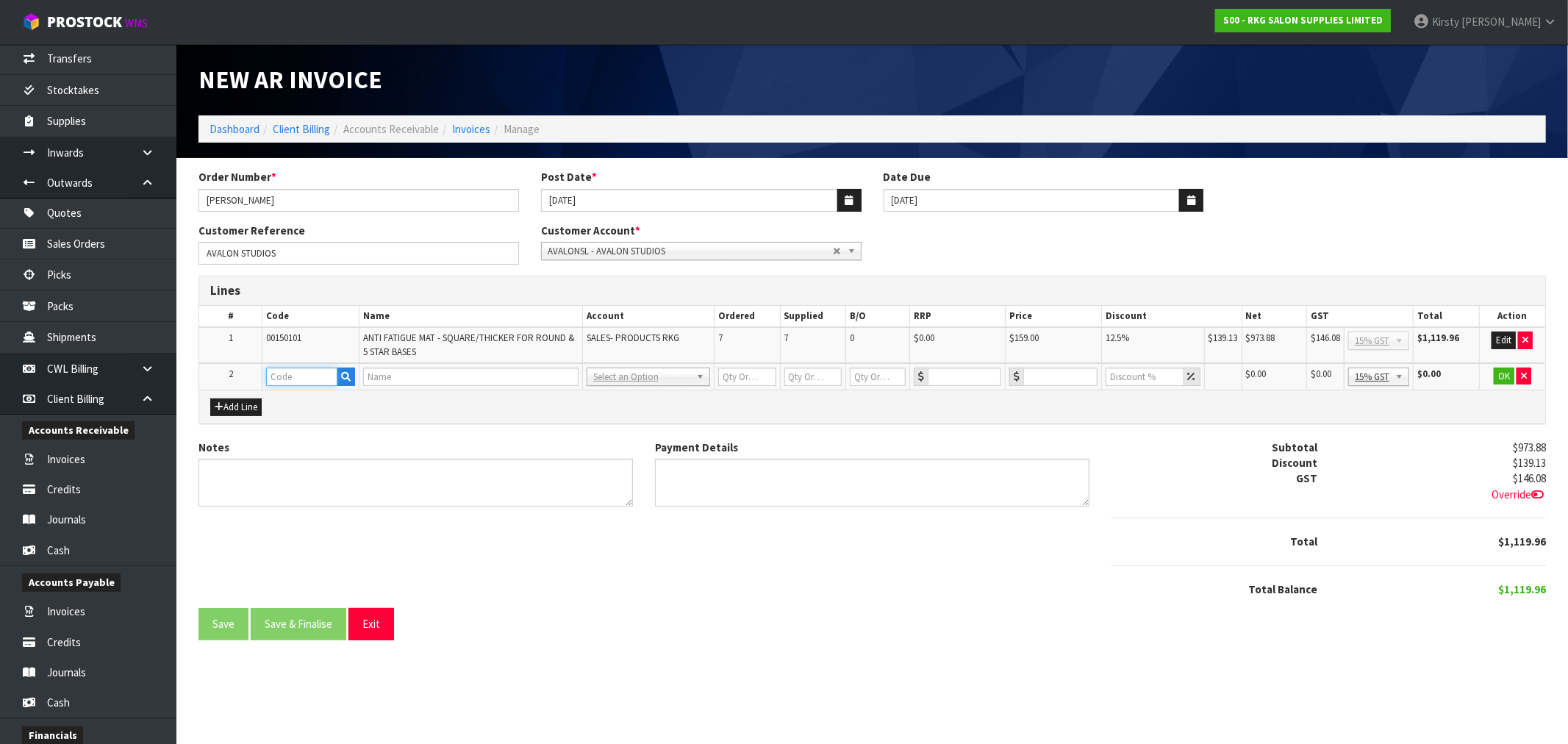
click at [282, 372] on input "text" at bounding box center [301, 377] width 71 height 18
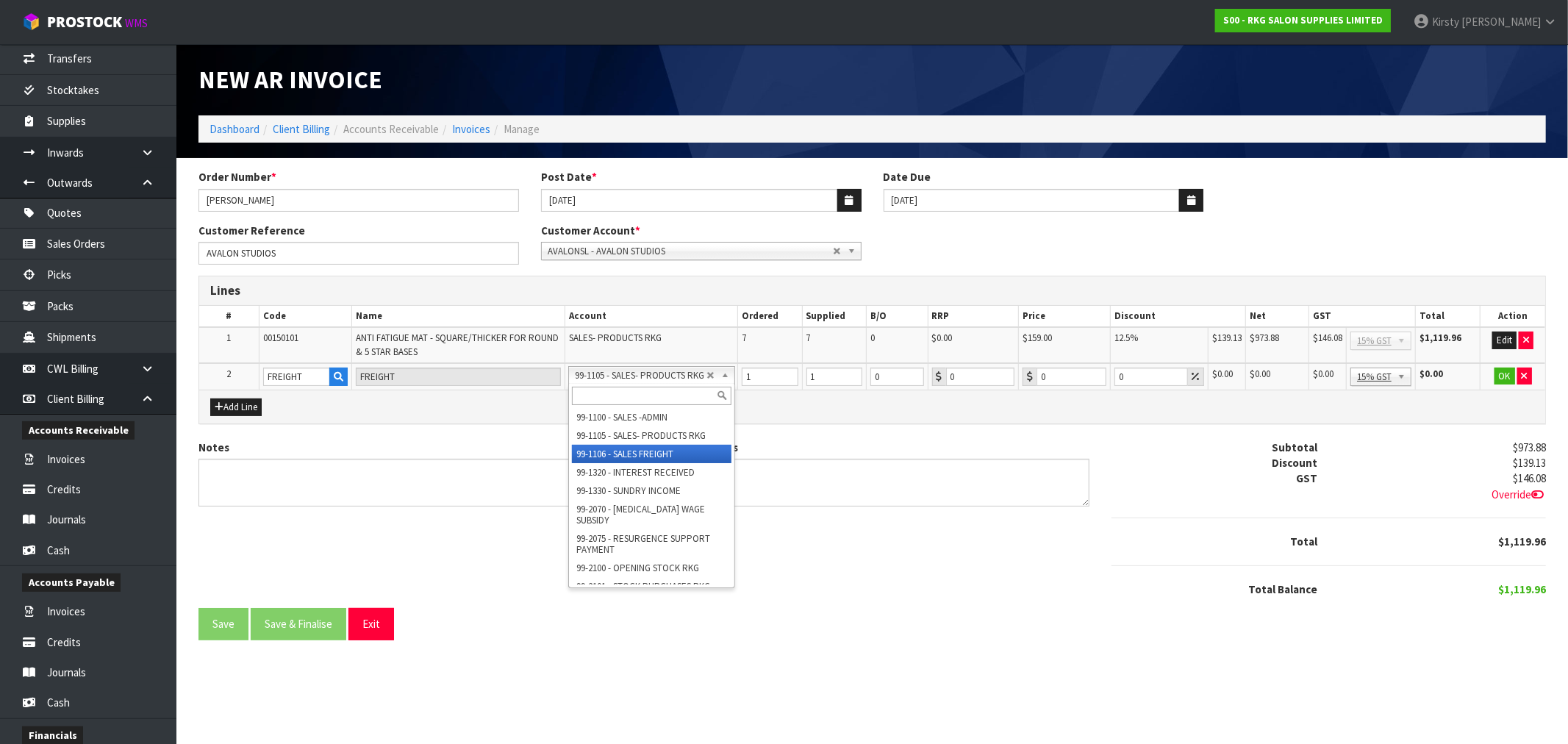
drag, startPoint x: 679, startPoint y: 450, endPoint x: 755, endPoint y: 422, distance: 81.0
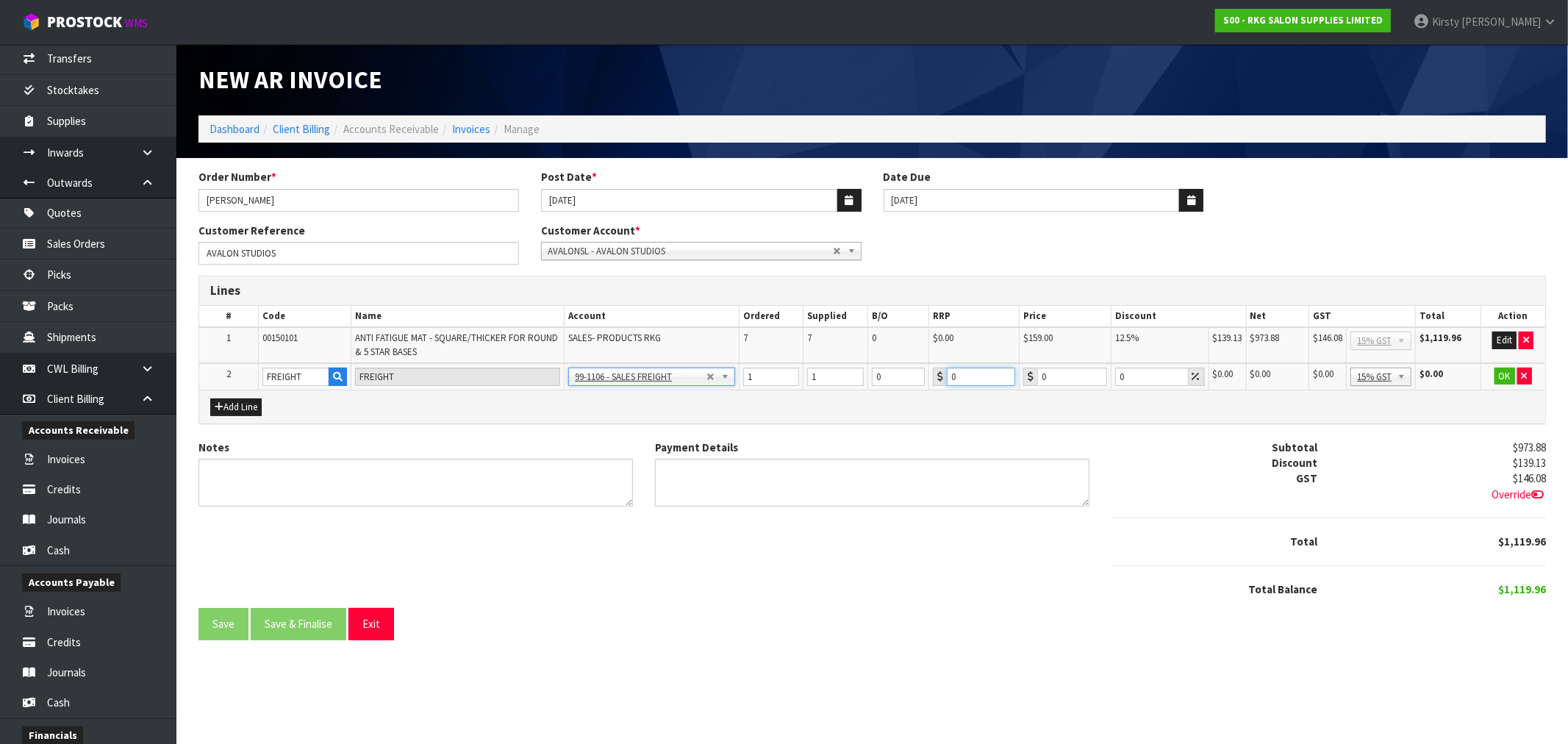
click at [968, 378] on input "0" at bounding box center [981, 377] width 69 height 18
drag, startPoint x: 1059, startPoint y: 375, endPoint x: 1008, endPoint y: 380, distance: 51.2
click at [1008, 380] on tr "2 FREIGHT FREIGHT 99-1100 - SALES -ADMIN 99-1105 - SALES- PRODUCTS RKG 99-1106 …" at bounding box center [871, 377] width 1345 height 27
drag, startPoint x: 1502, startPoint y: 373, endPoint x: 1025, endPoint y: 592, distance: 524.9
click at [1490, 374] on td "OK" at bounding box center [1512, 377] width 64 height 27
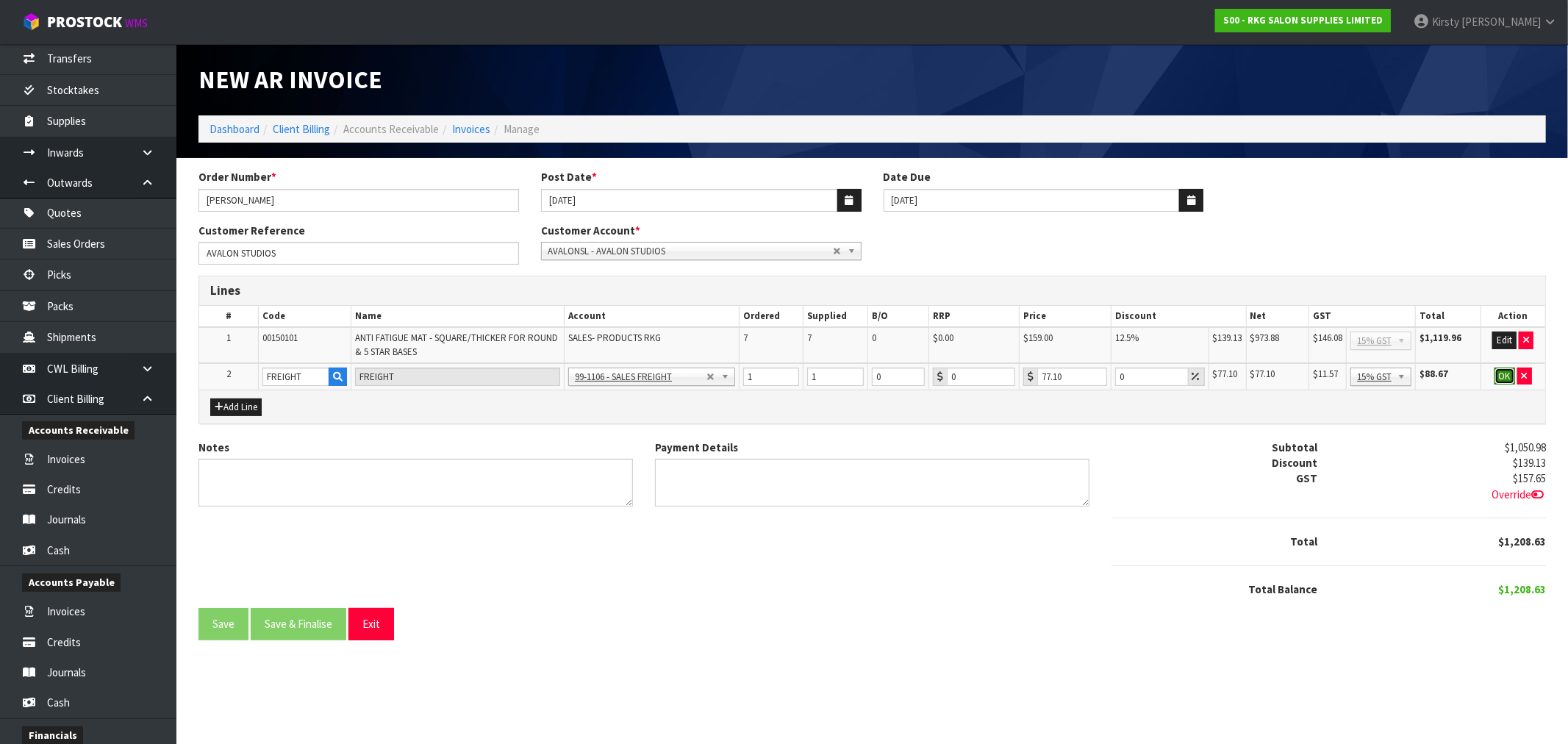
click at [1509, 377] on button "OK" at bounding box center [1504, 376] width 21 height 17
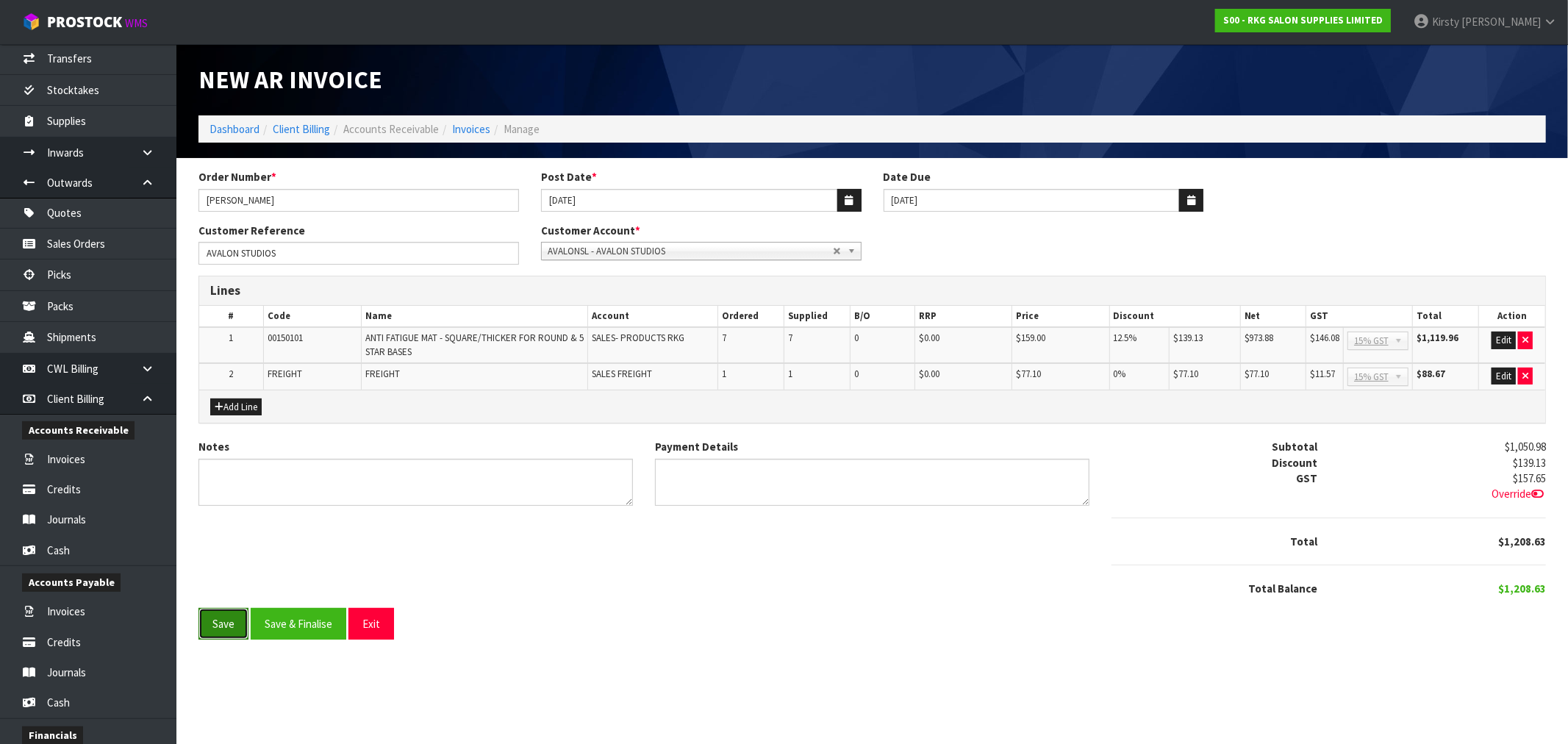
drag, startPoint x: 223, startPoint y: 629, endPoint x: 210, endPoint y: 619, distance: 16.4
click at [218, 626] on button "Save" at bounding box center [223, 624] width 50 height 32
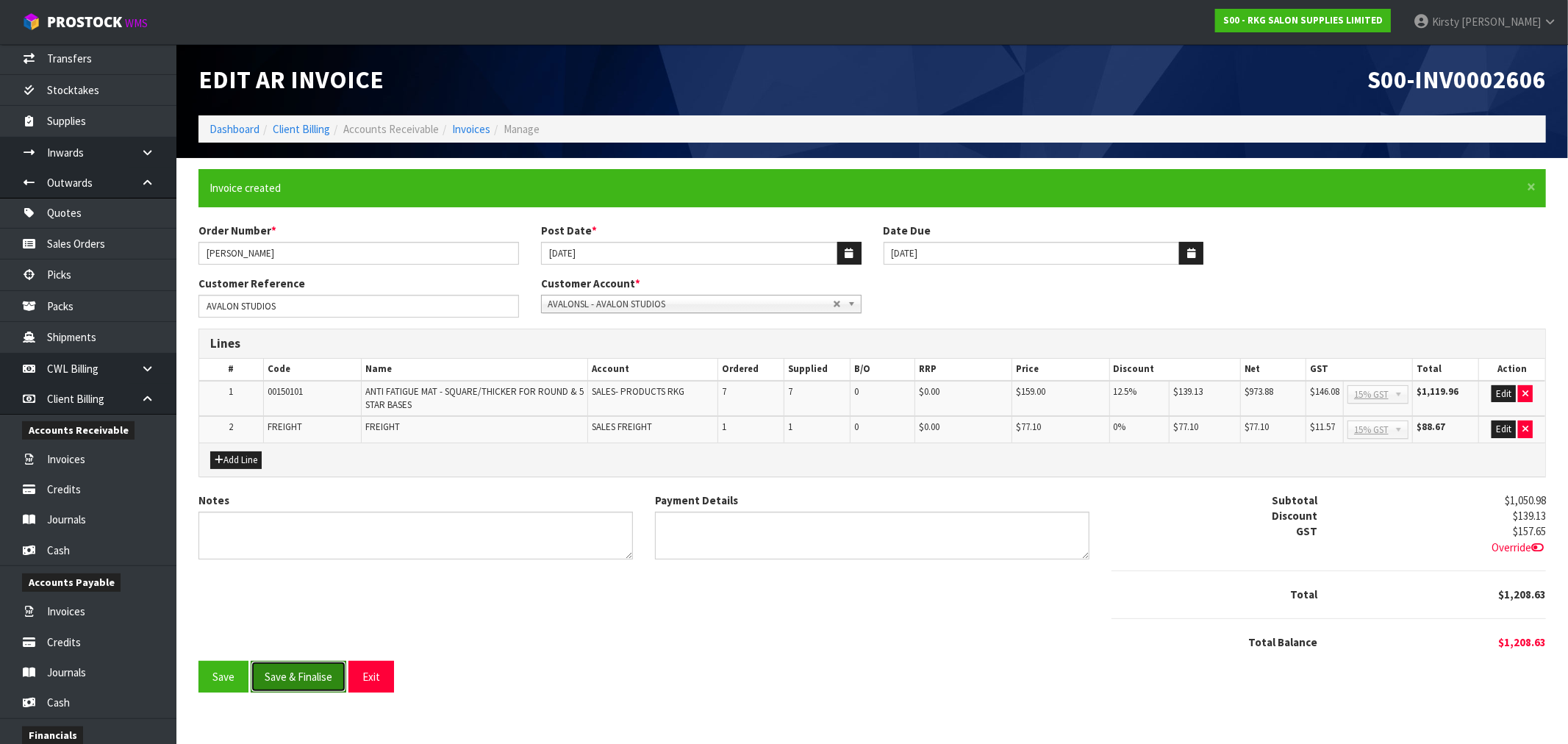
click at [306, 663] on button "Save & Finalise" at bounding box center [299, 676] width 96 height 32
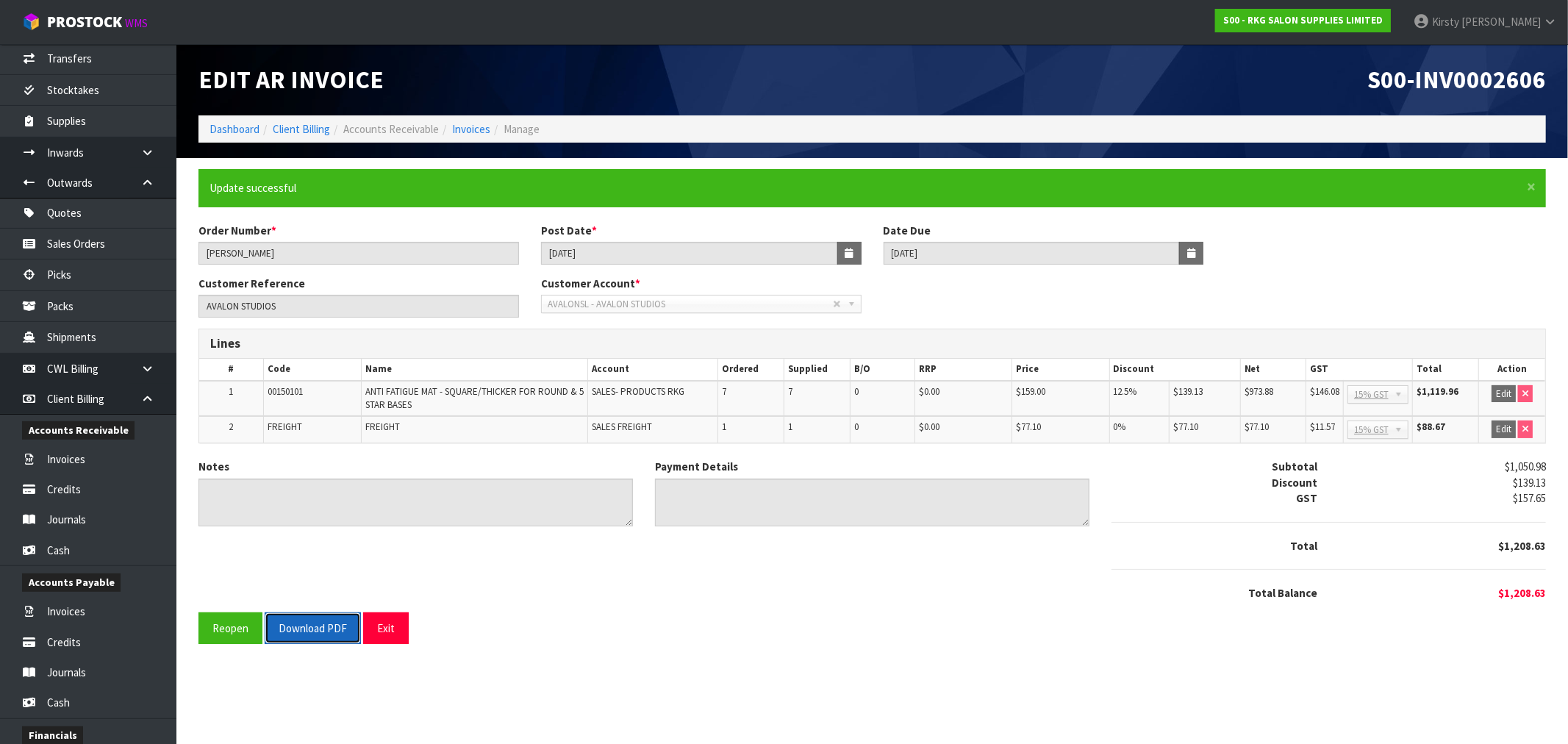
click at [299, 629] on button "Download PDF" at bounding box center [312, 628] width 96 height 32
drag, startPoint x: 391, startPoint y: 623, endPoint x: 305, endPoint y: 599, distance: 89.3
click at [391, 623] on button "Exit" at bounding box center [385, 628] width 45 height 32
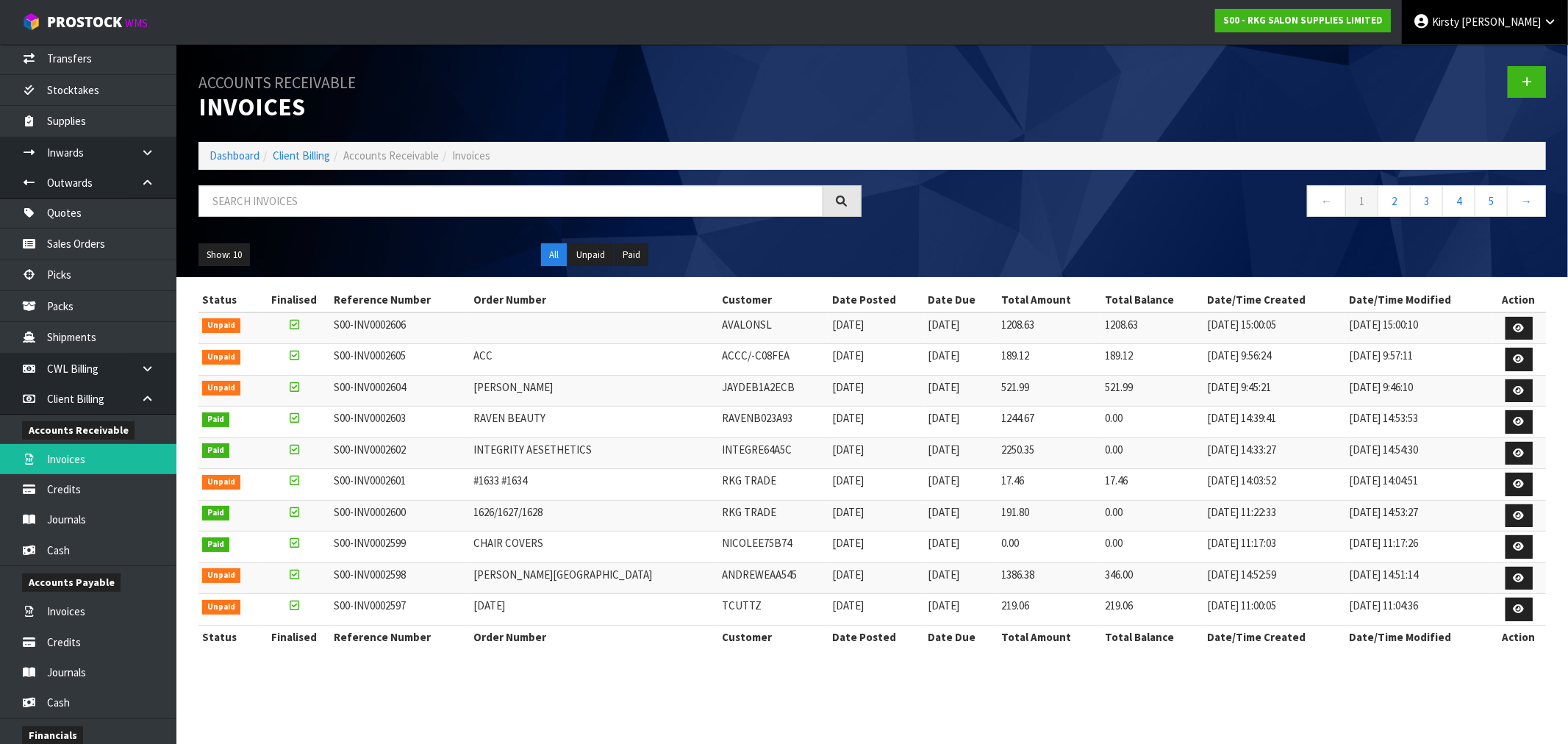
click at [1459, 17] on span "Kirsty" at bounding box center [1445, 21] width 27 height 14
click at [1288, 73] on div at bounding box center [1214, 82] width 685 height 76
click at [241, 192] on input "text" at bounding box center [510, 201] width 624 height 32
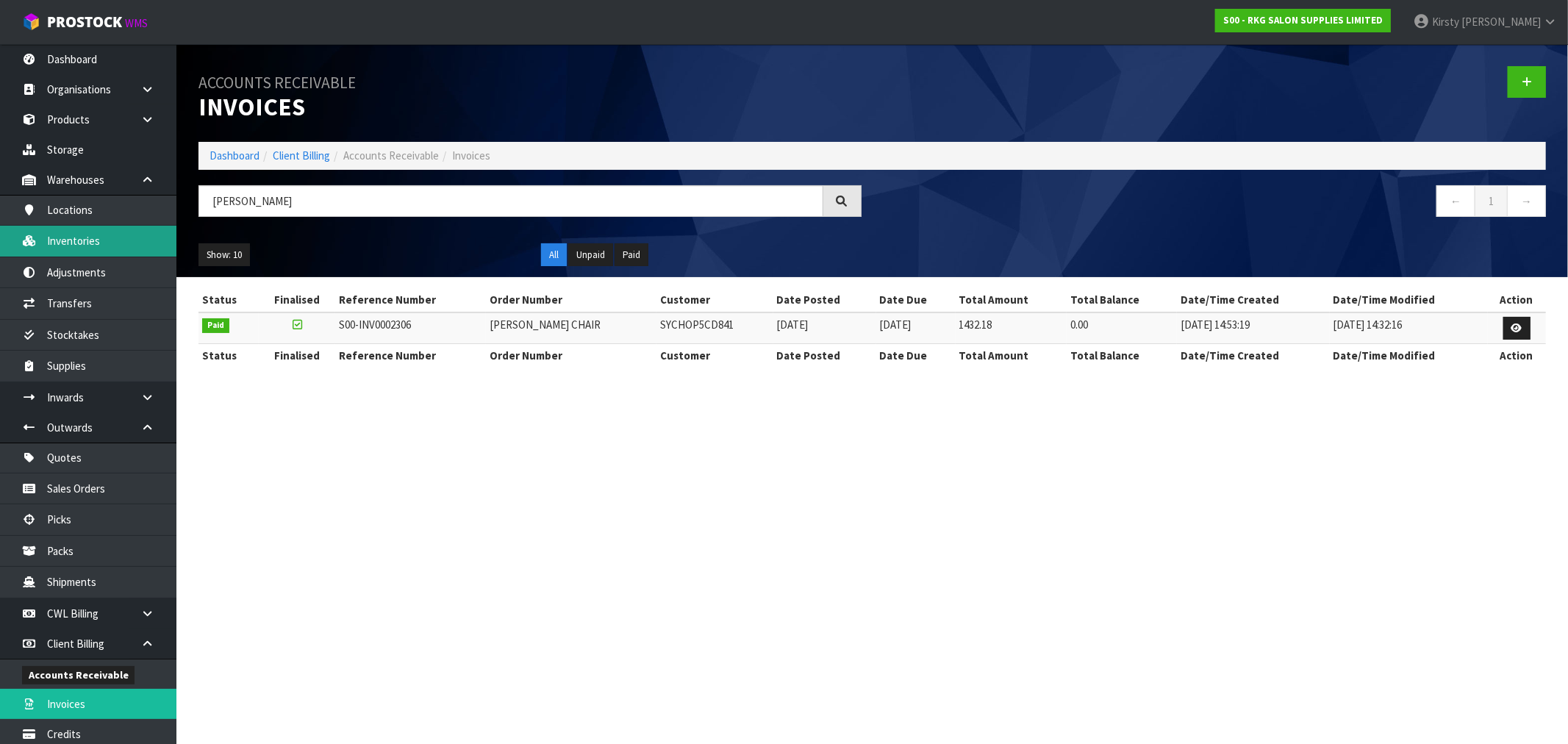
click at [82, 237] on link "Inventories" at bounding box center [88, 240] width 176 height 30
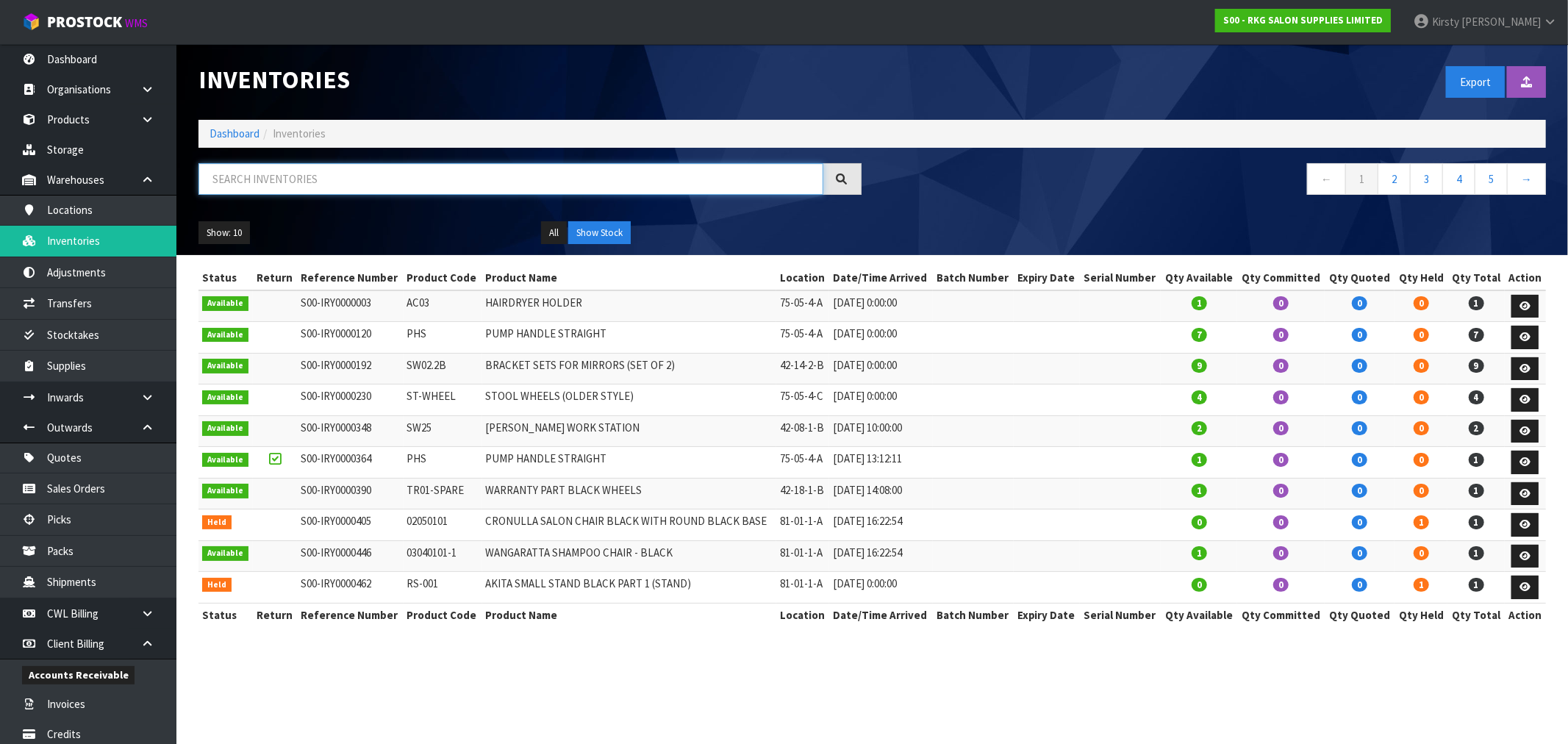
click at [229, 182] on input "text" at bounding box center [510, 178] width 624 height 32
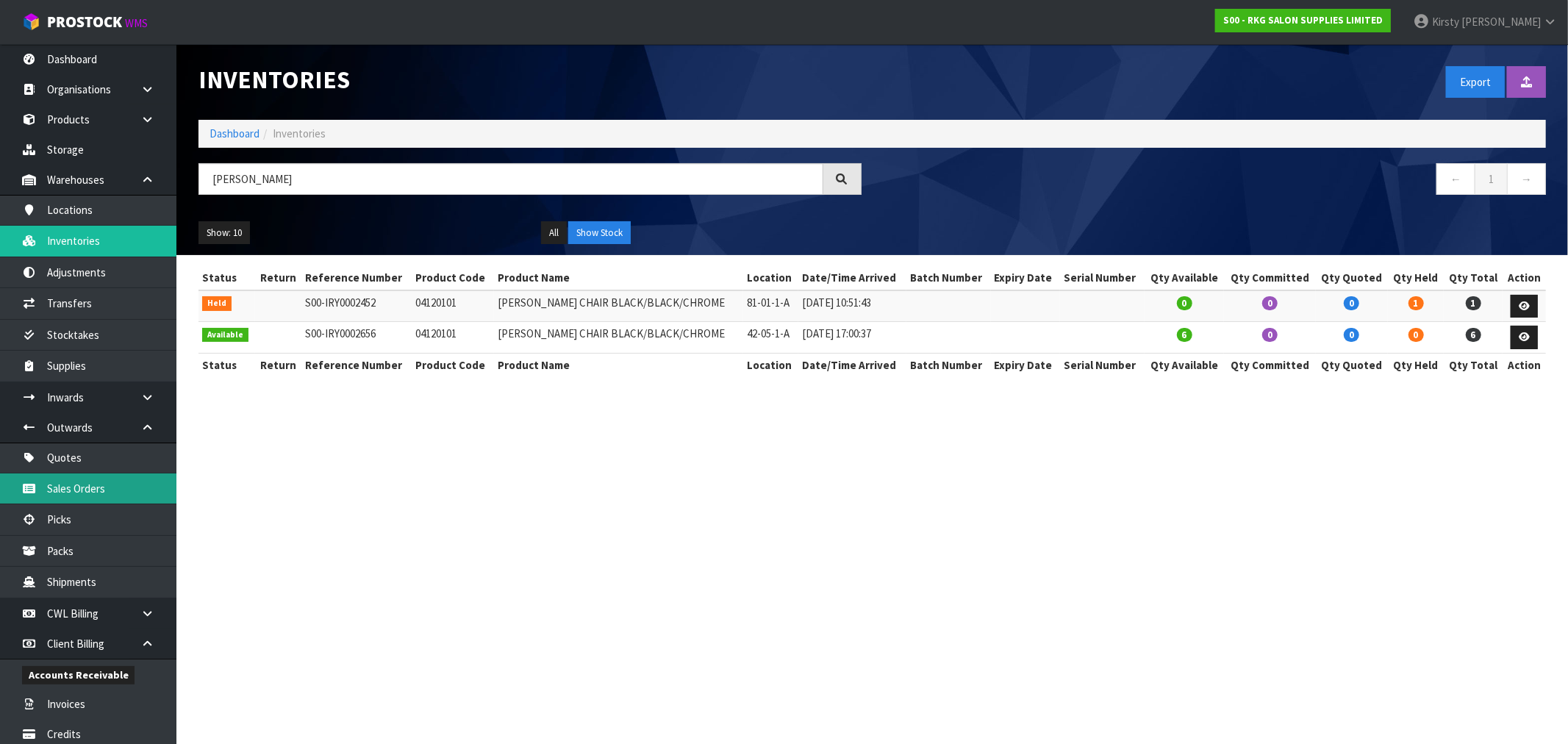
drag, startPoint x: 81, startPoint y: 486, endPoint x: 91, endPoint y: 461, distance: 26.9
click at [81, 485] on link "Sales Orders" at bounding box center [88, 488] width 176 height 30
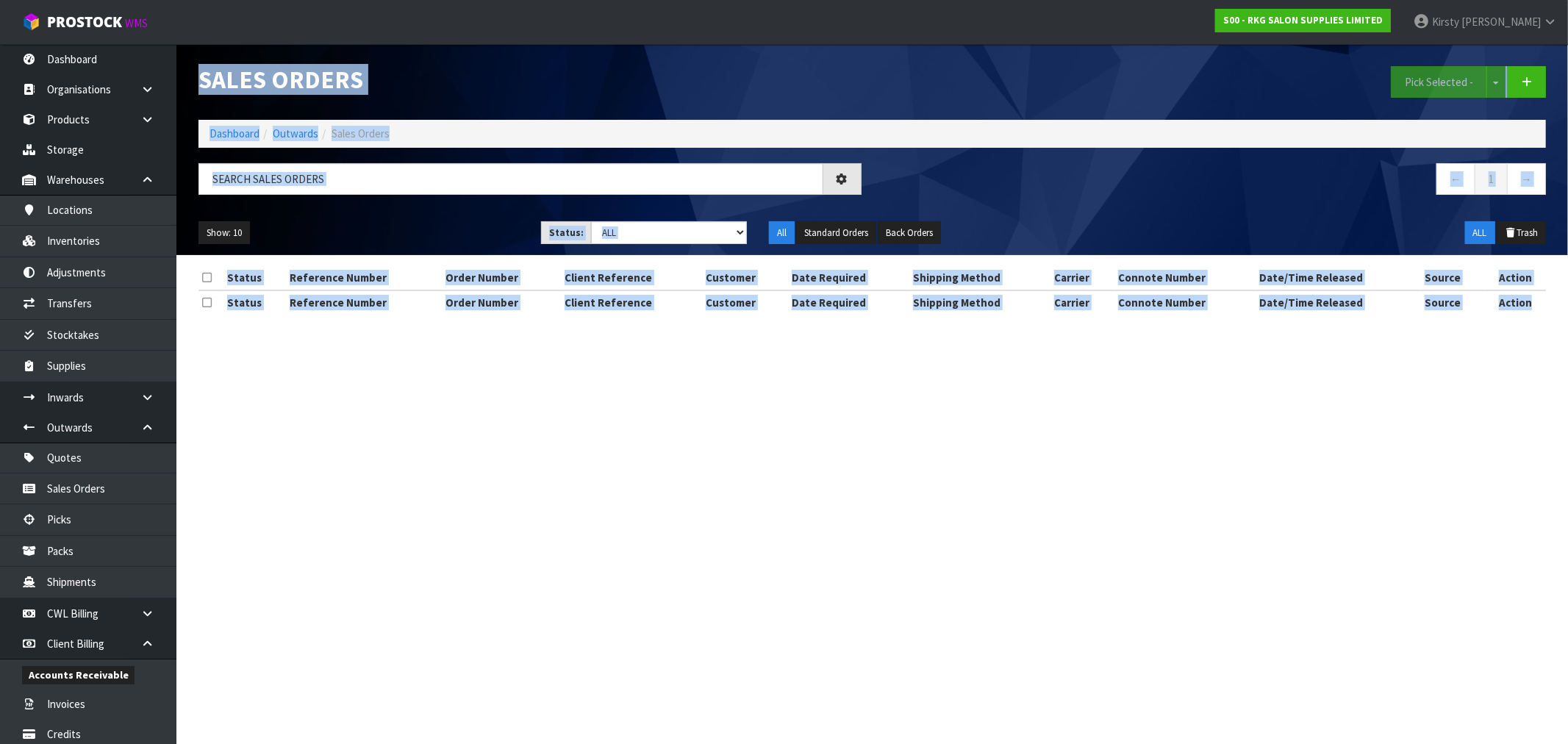
drag, startPoint x: 268, startPoint y: 174, endPoint x: 143, endPoint y: 178, distance: 125.1
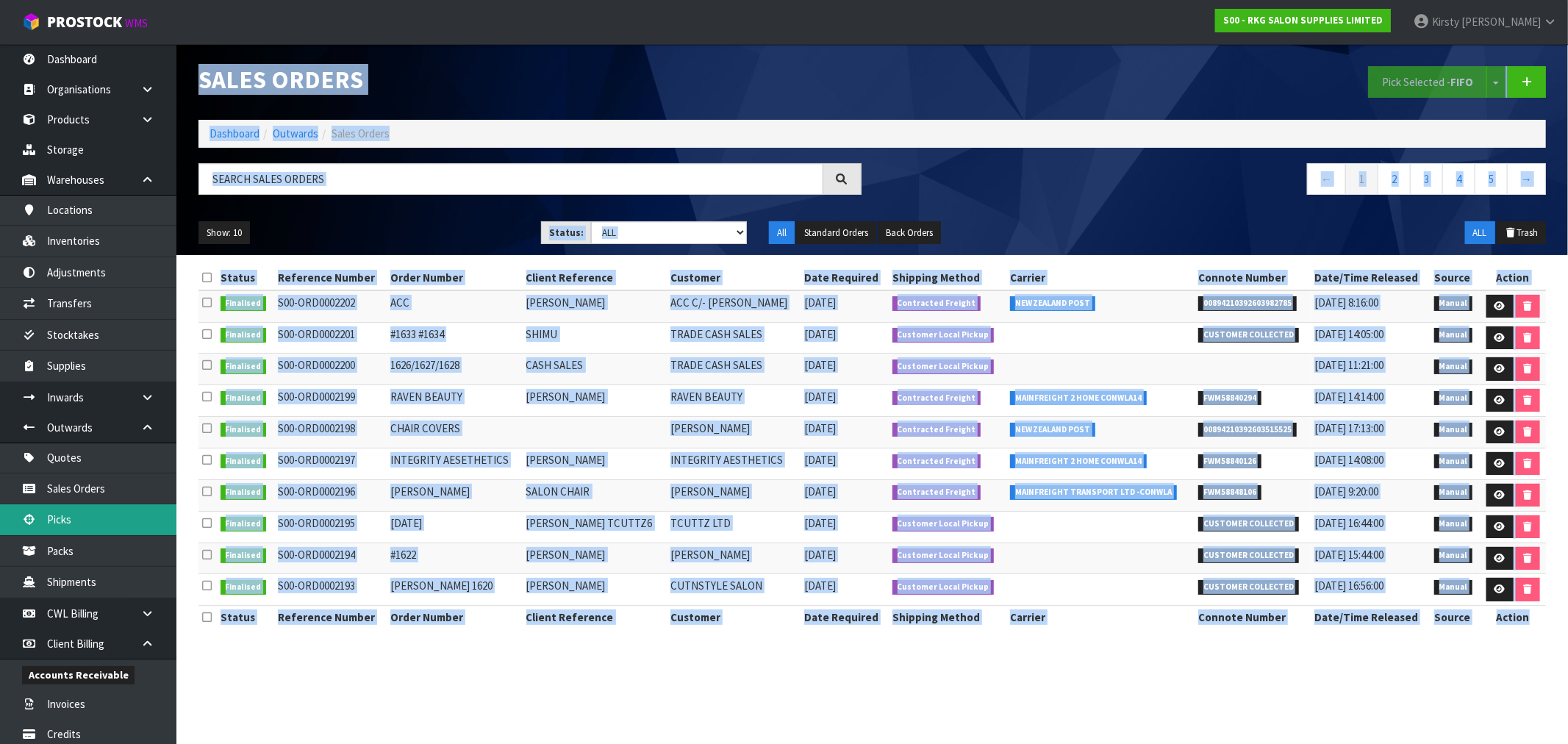
click at [90, 511] on link "Picks" at bounding box center [88, 519] width 176 height 30
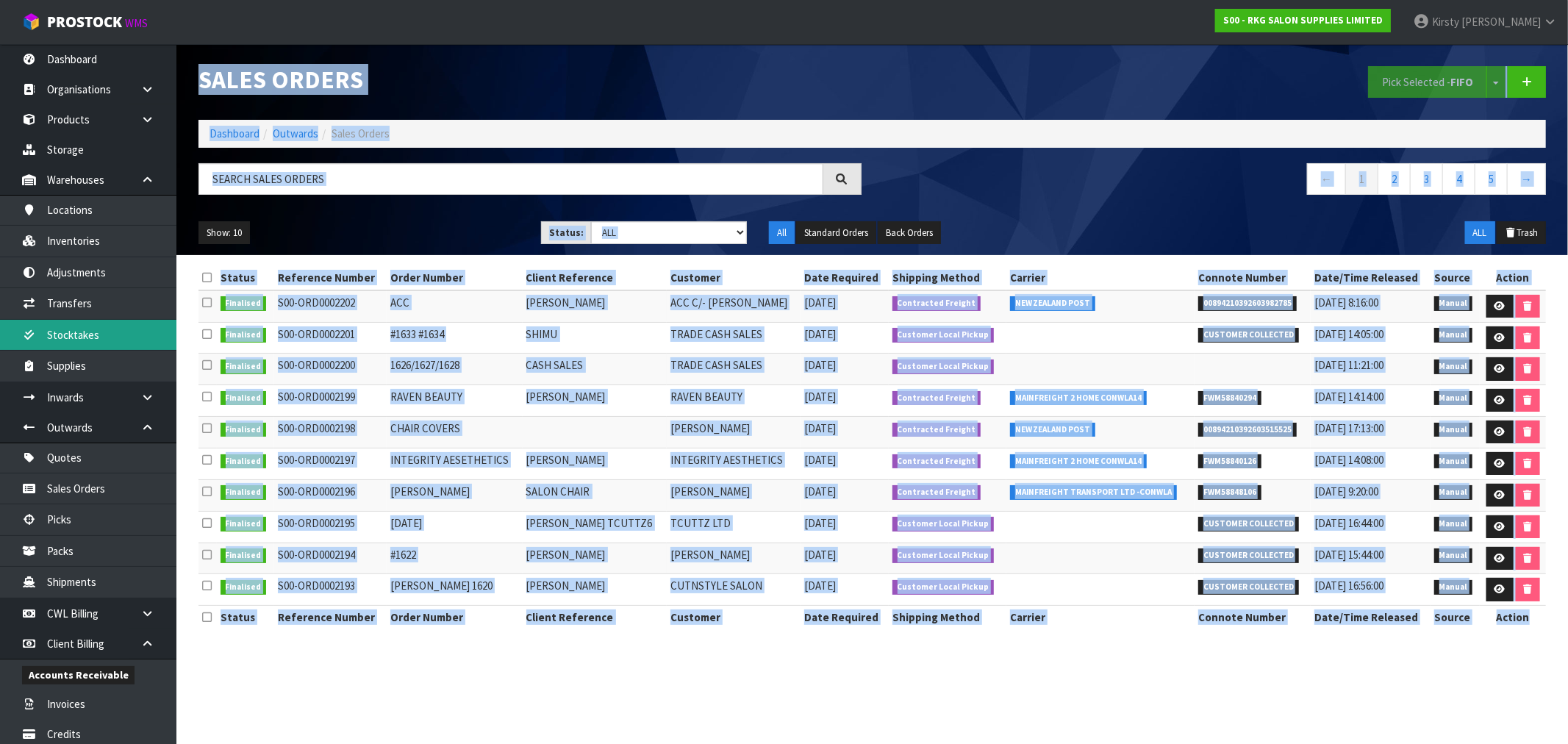
click at [141, 322] on body "Toggle navigation ProStock WMS S00 - RKG SALON SUPPLIES LIMITED [PERSON_NAME] L…" at bounding box center [784, 372] width 1568 height 744
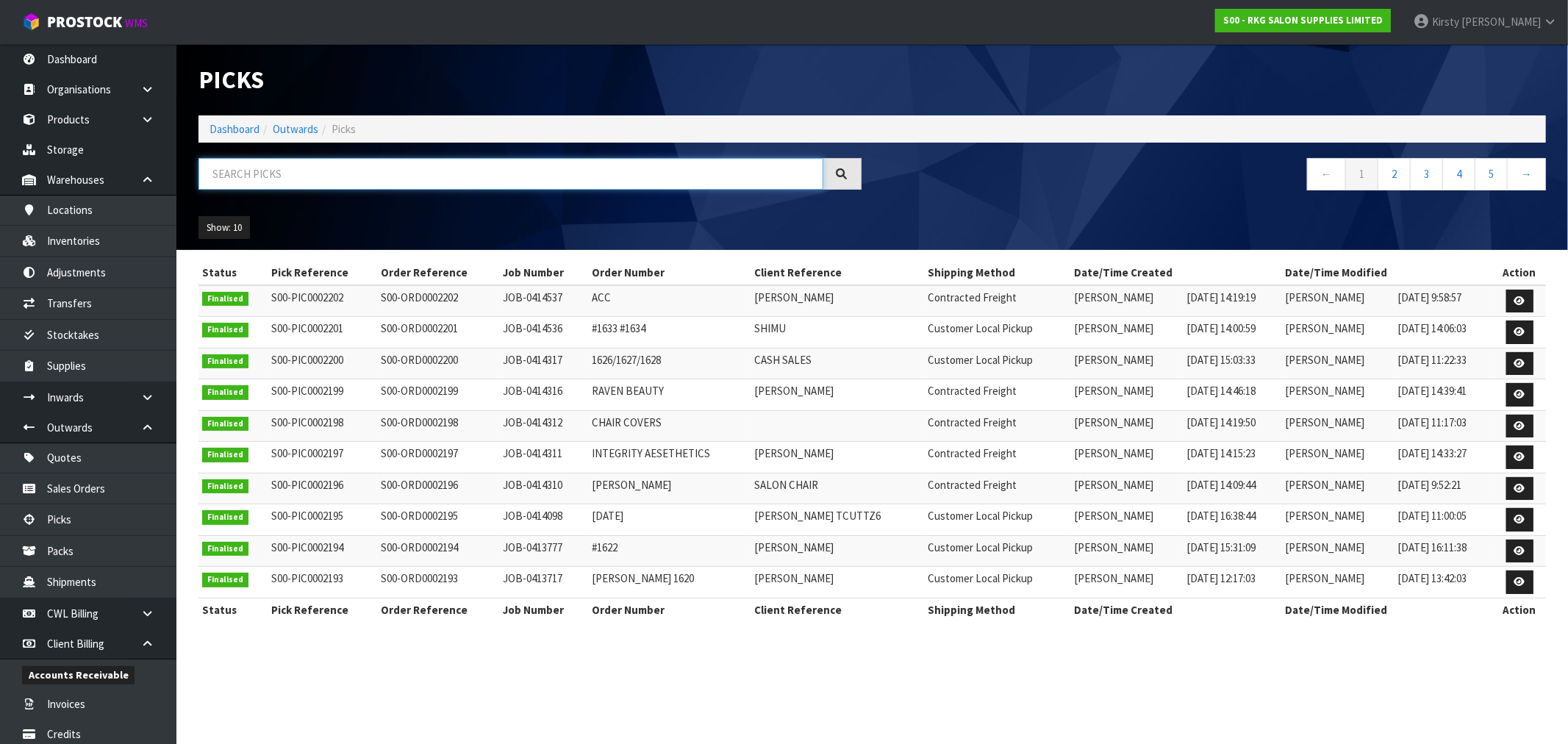
click at [306, 175] on input "text" at bounding box center [510, 174] width 624 height 32
click at [336, 165] on input "text" at bounding box center [510, 174] width 624 height 32
click at [1500, 11] on link "[PERSON_NAME]" at bounding box center [1485, 22] width 166 height 44
click at [1481, 46] on ul "Logout" at bounding box center [1509, 59] width 118 height 29
click at [1459, 23] on span "Kirsty" at bounding box center [1445, 21] width 27 height 14
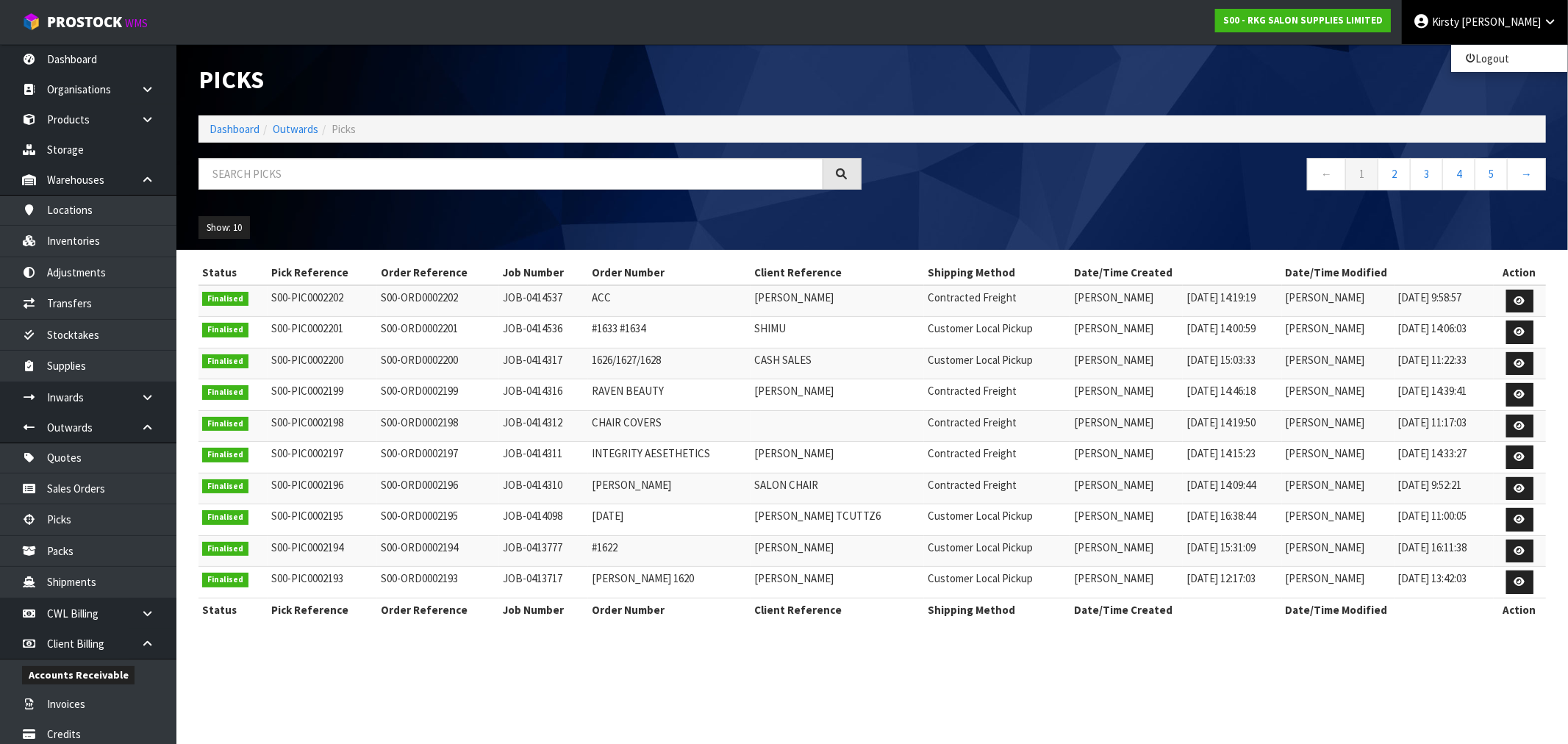
click at [1497, 47] on ul "Logout" at bounding box center [1509, 59] width 118 height 29
click at [1459, 23] on span "Kirsty" at bounding box center [1445, 21] width 27 height 14
click at [1499, 56] on link "Logout" at bounding box center [1508, 59] width 116 height 20
